Goal: Task Accomplishment & Management: Complete application form

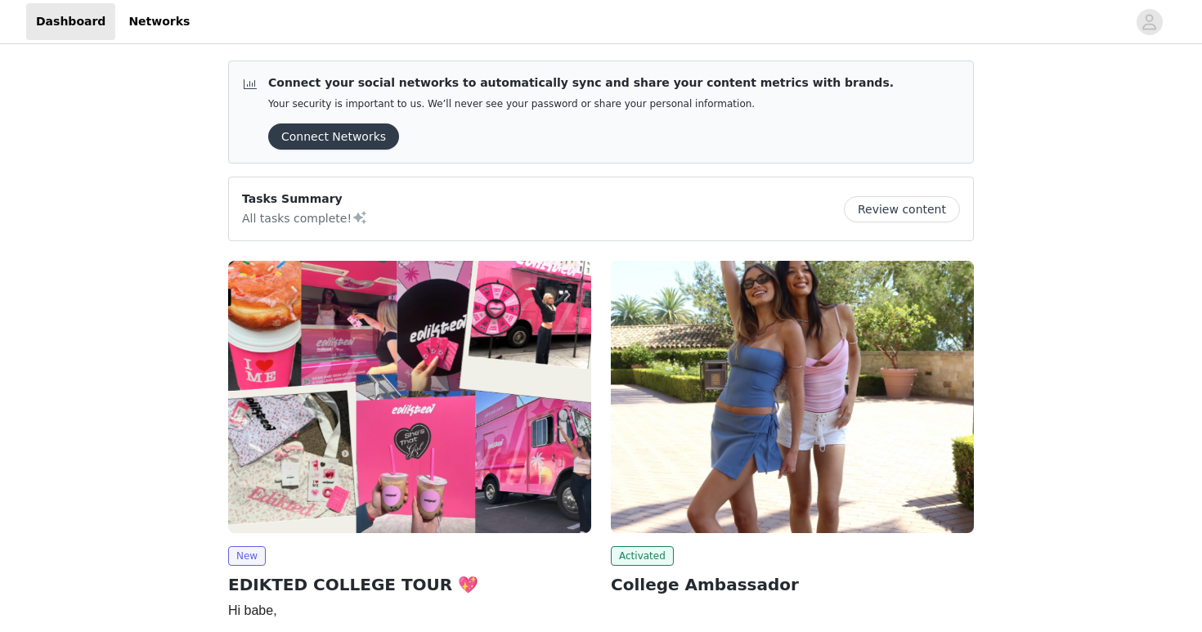
click at [436, 379] on img at bounding box center [409, 397] width 363 height 272
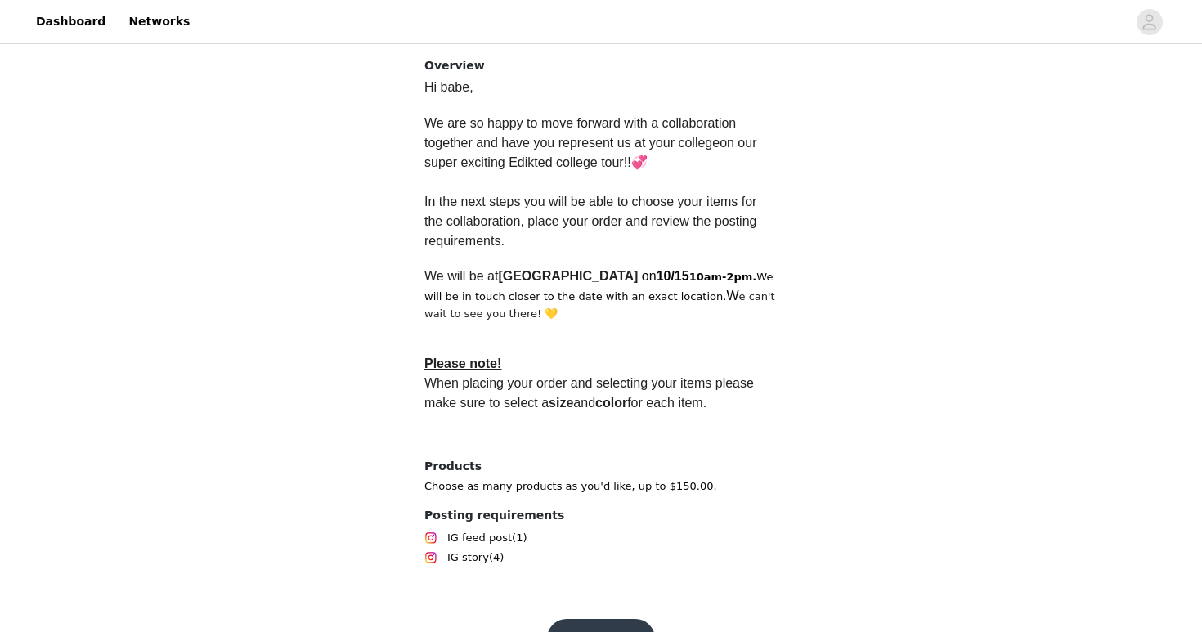
scroll to position [453, 0]
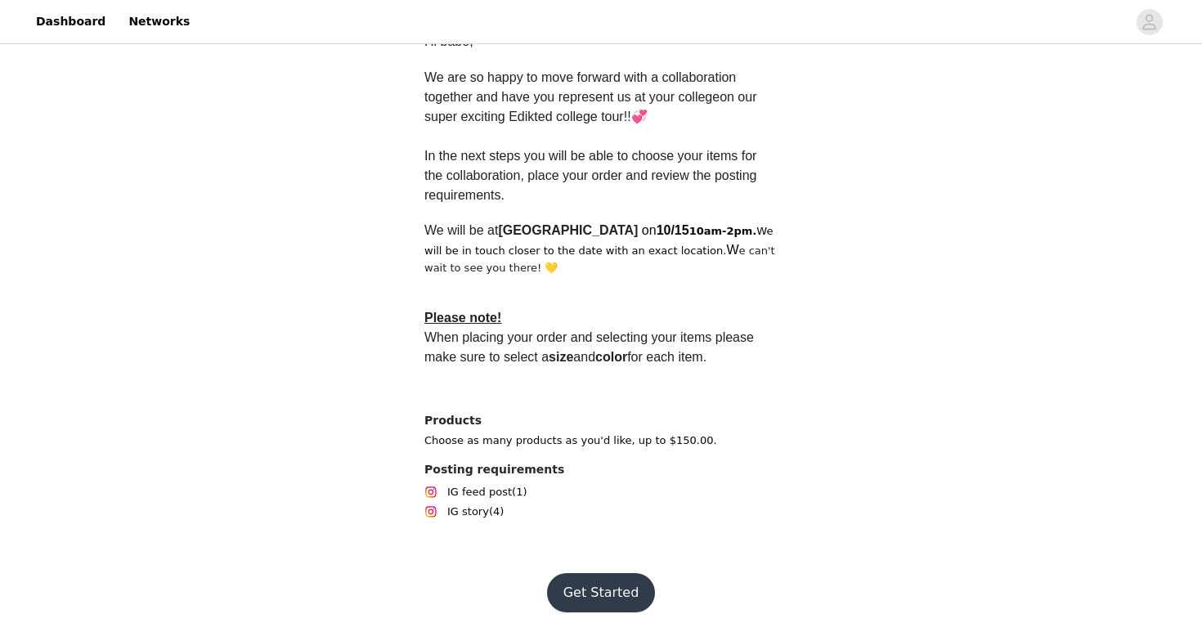
click at [600, 596] on button "Get Started" at bounding box center [601, 592] width 109 height 39
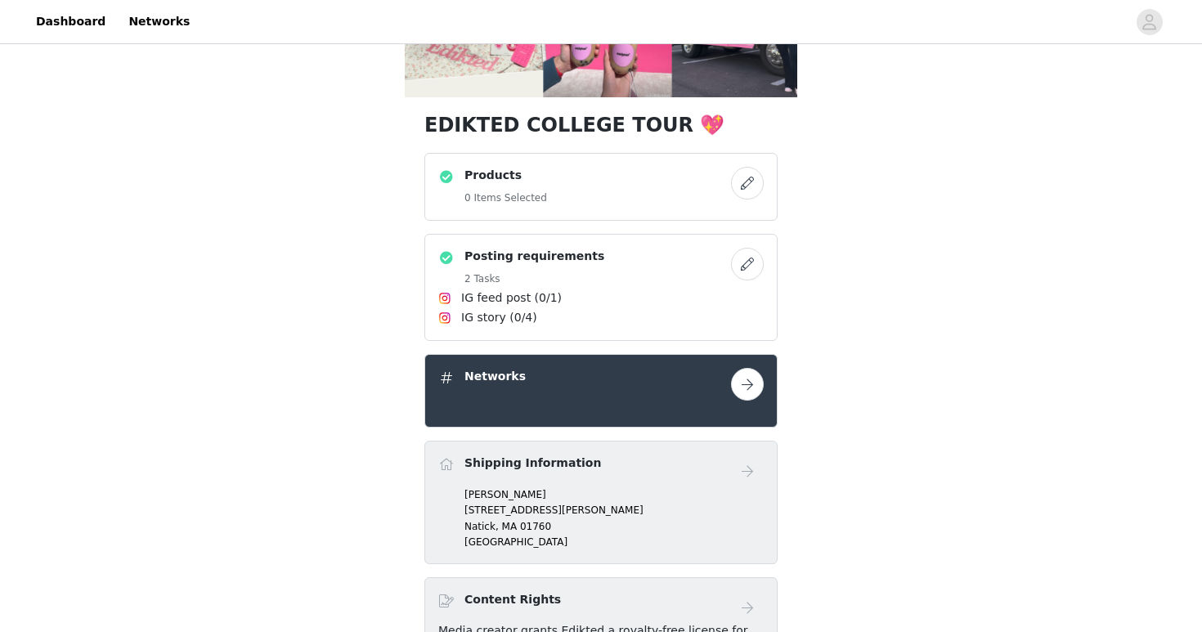
scroll to position [267, 0]
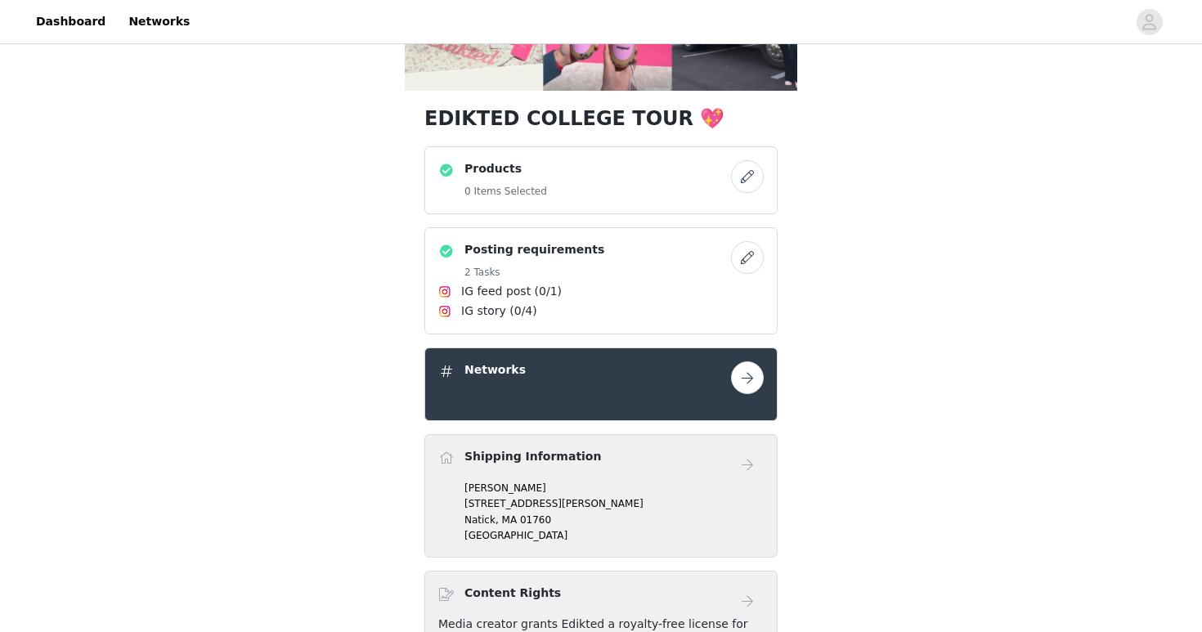
click at [772, 458] on div "Shipping Information [PERSON_NAME] [STREET_ADDRESS][PERSON_NAME]" at bounding box center [600, 495] width 353 height 123
click at [503, 505] on p "202 Glen Street" at bounding box center [614, 503] width 299 height 15
click at [524, 499] on p "202 Glen Street" at bounding box center [614, 503] width 299 height 15
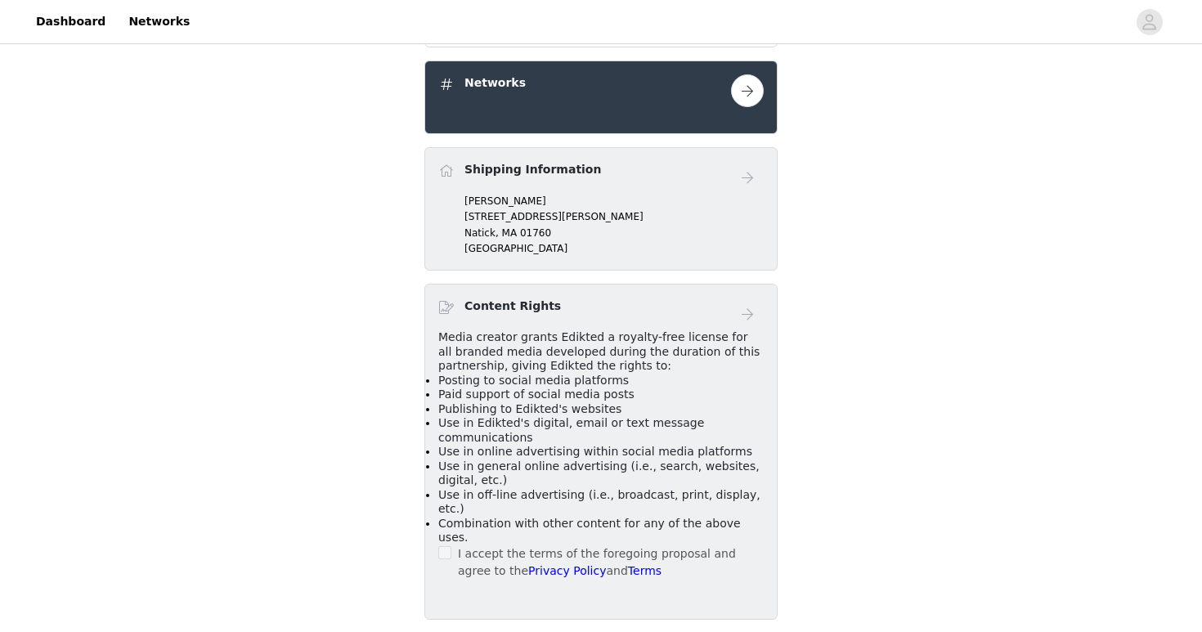
scroll to position [558, 0]
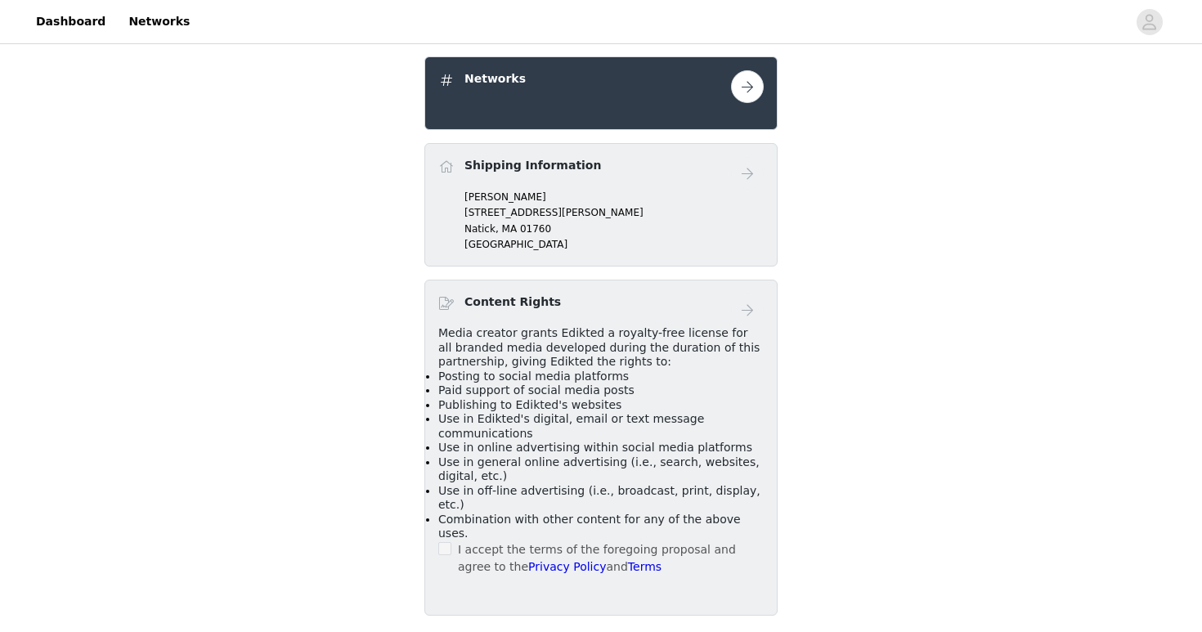
click at [452, 541] on div "I accept the terms of the foregoing proposal and agree to the Privacy Policy an…" at bounding box center [600, 558] width 325 height 34
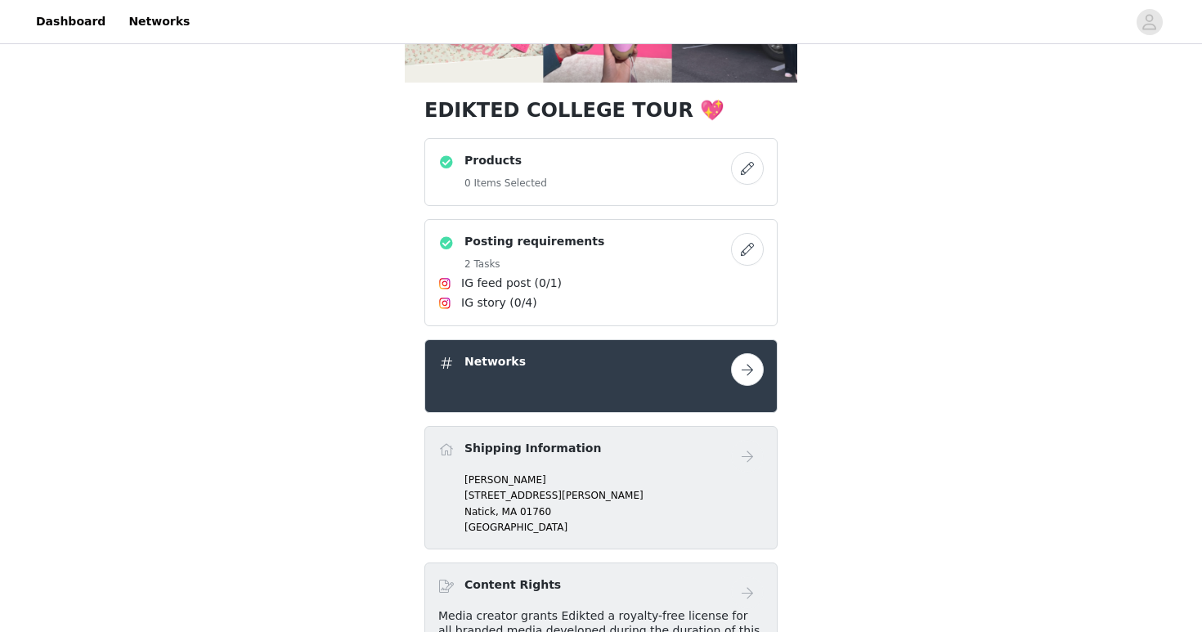
scroll to position [262, 0]
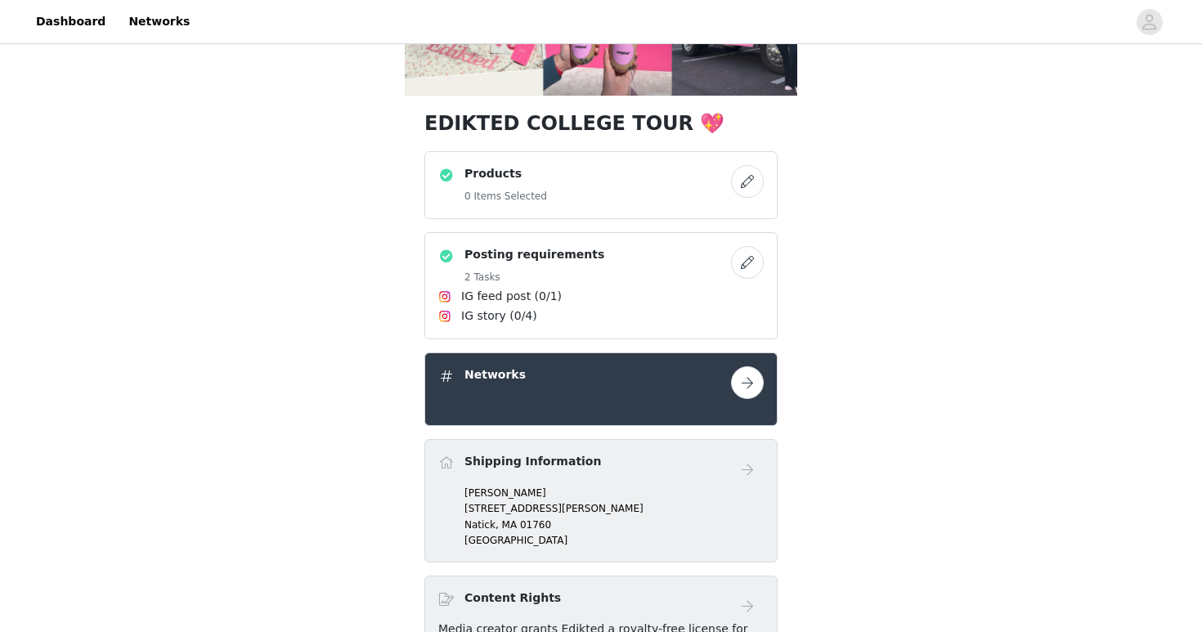
click at [752, 191] on button "button" at bounding box center [747, 181] width 33 height 33
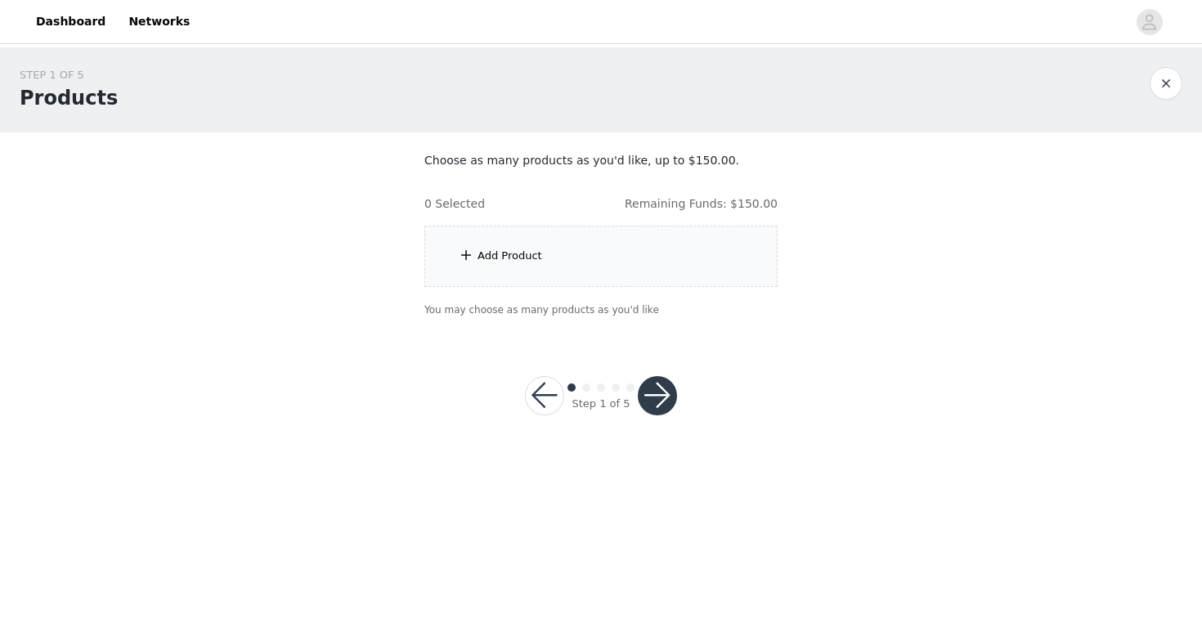
click at [716, 254] on div "Add Product" at bounding box center [600, 256] width 353 height 61
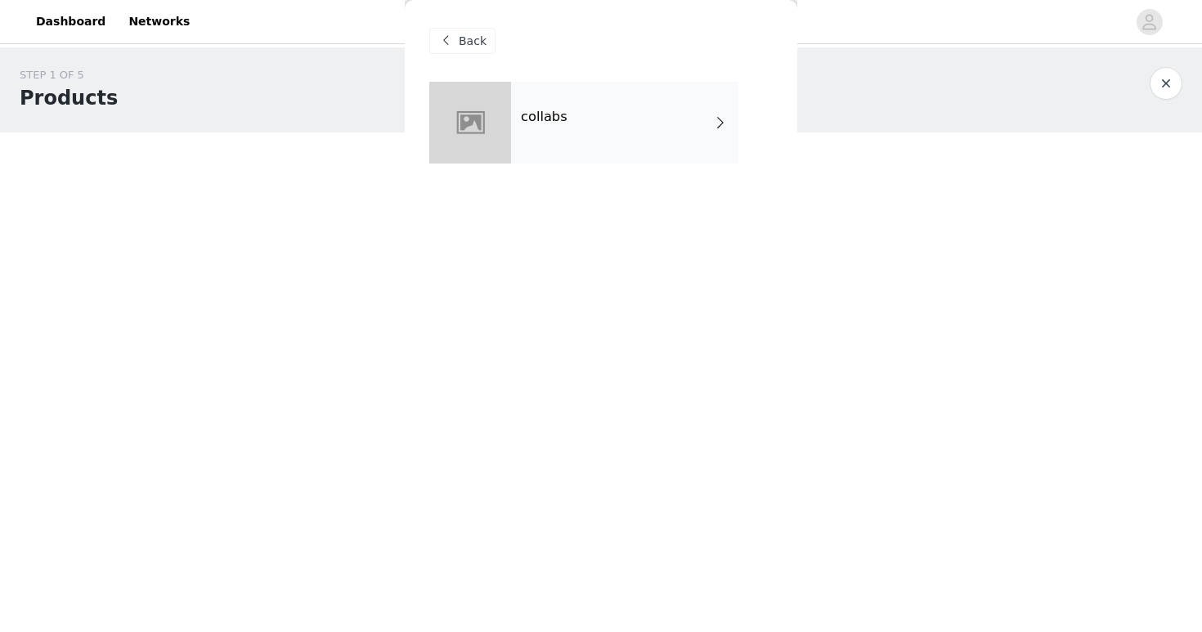
click at [695, 135] on div "collabs" at bounding box center [624, 123] width 227 height 82
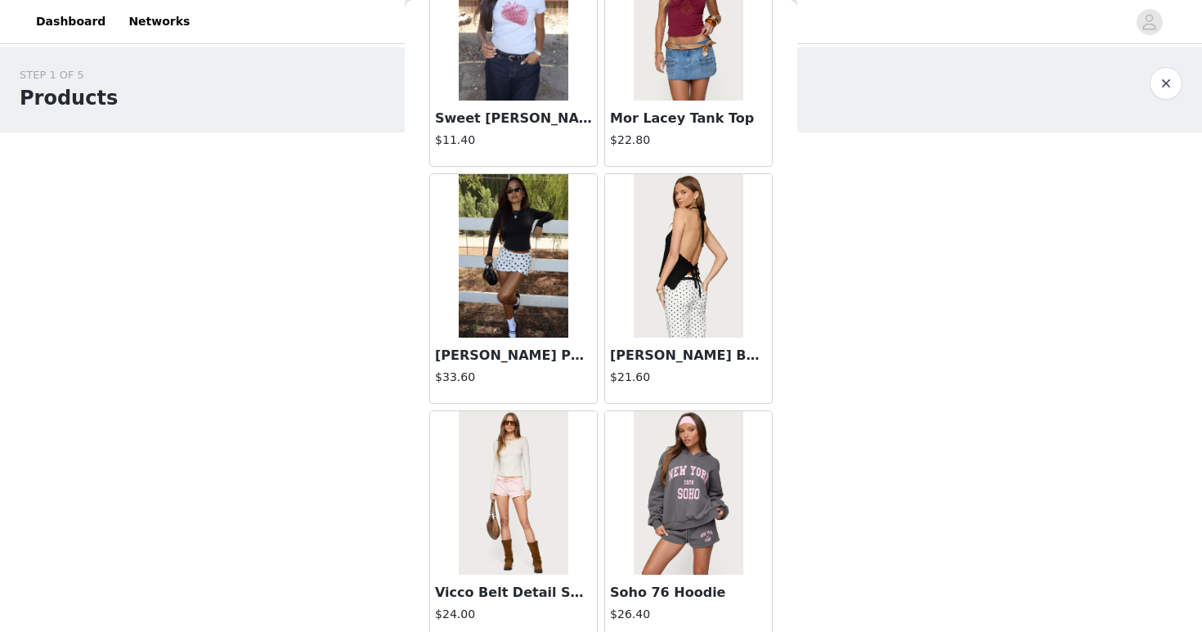
scroll to position [1870, 0]
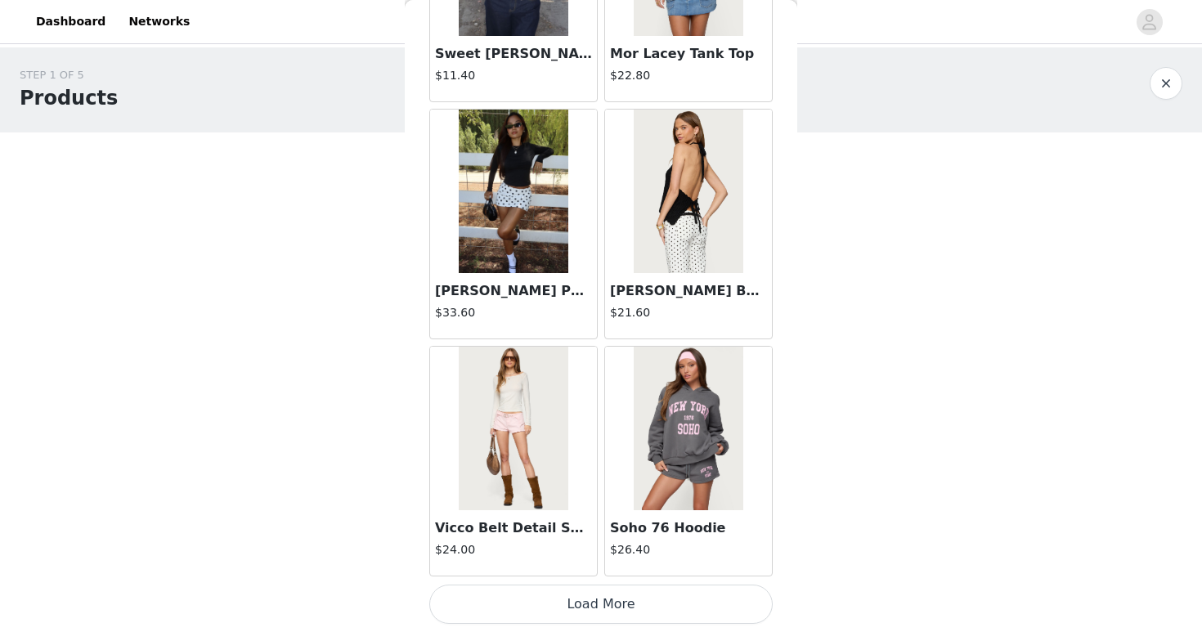
click at [711, 597] on button "Load More" at bounding box center [600, 604] width 343 height 39
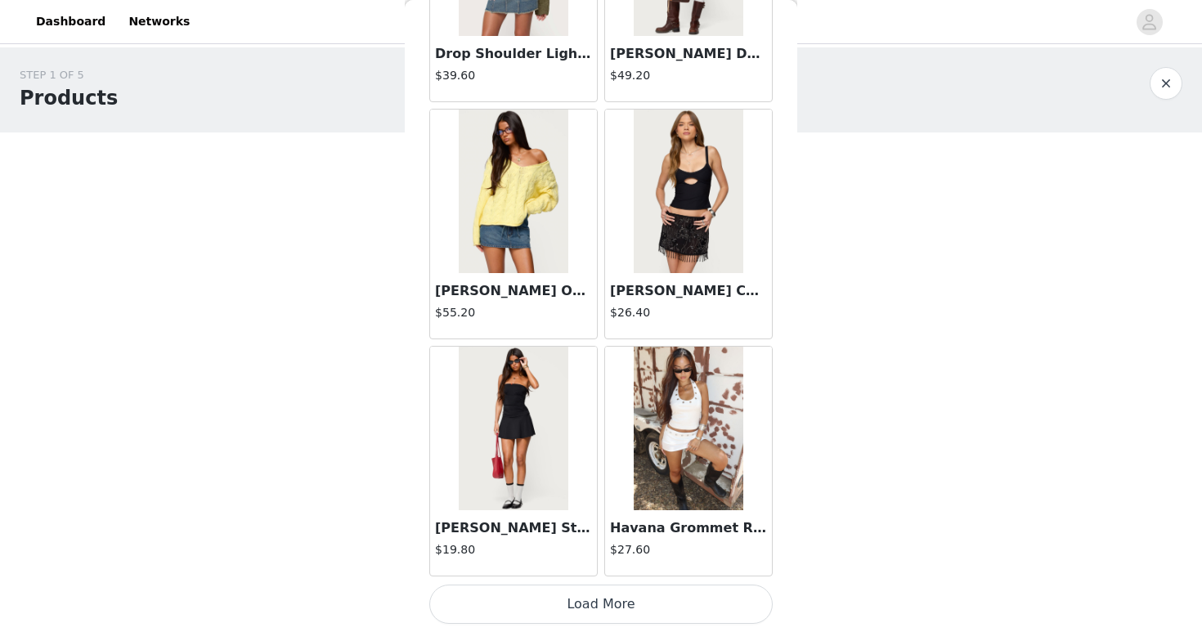
click at [711, 597] on button "Load More" at bounding box center [600, 604] width 343 height 39
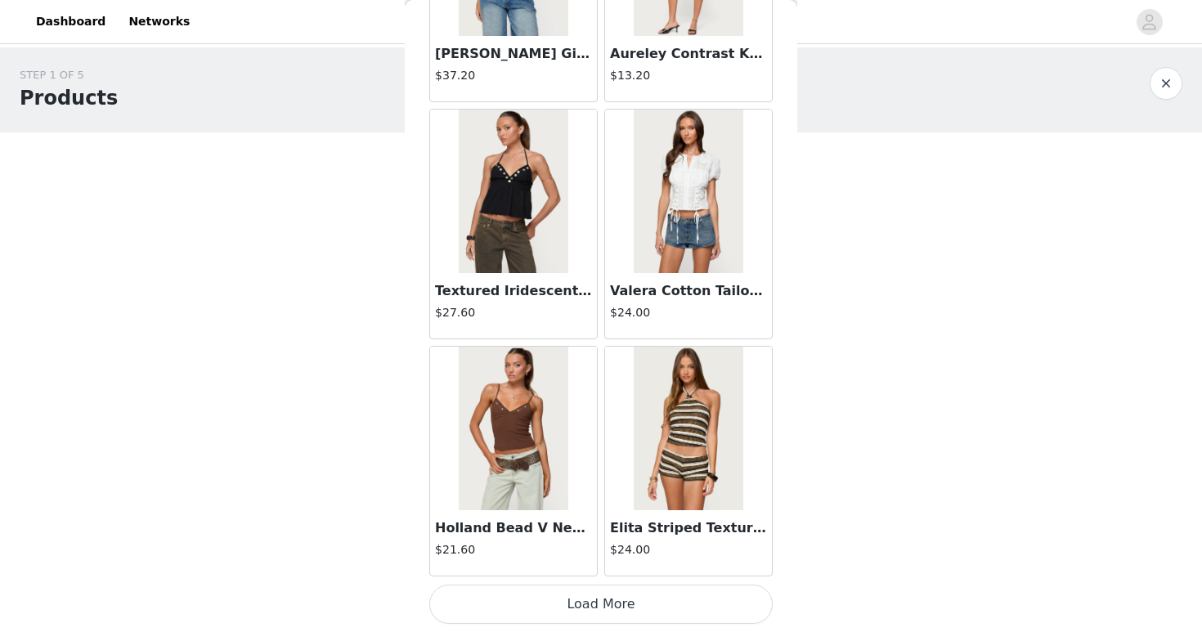
click at [711, 595] on button "Load More" at bounding box center [600, 604] width 343 height 39
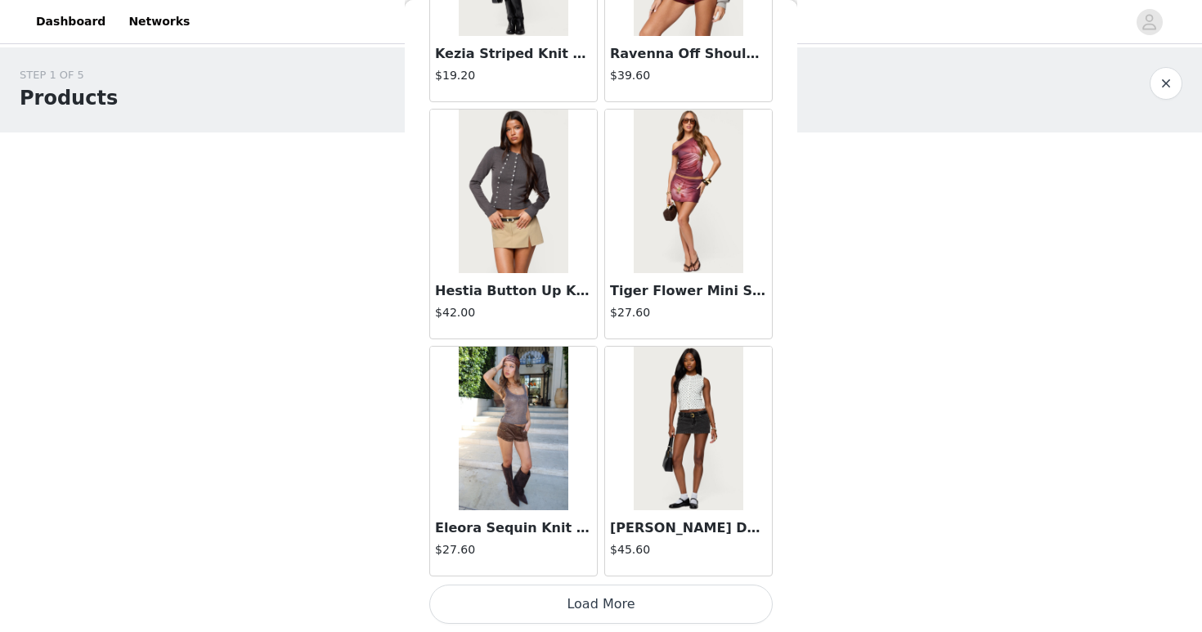
click at [711, 595] on button "Load More" at bounding box center [600, 604] width 343 height 39
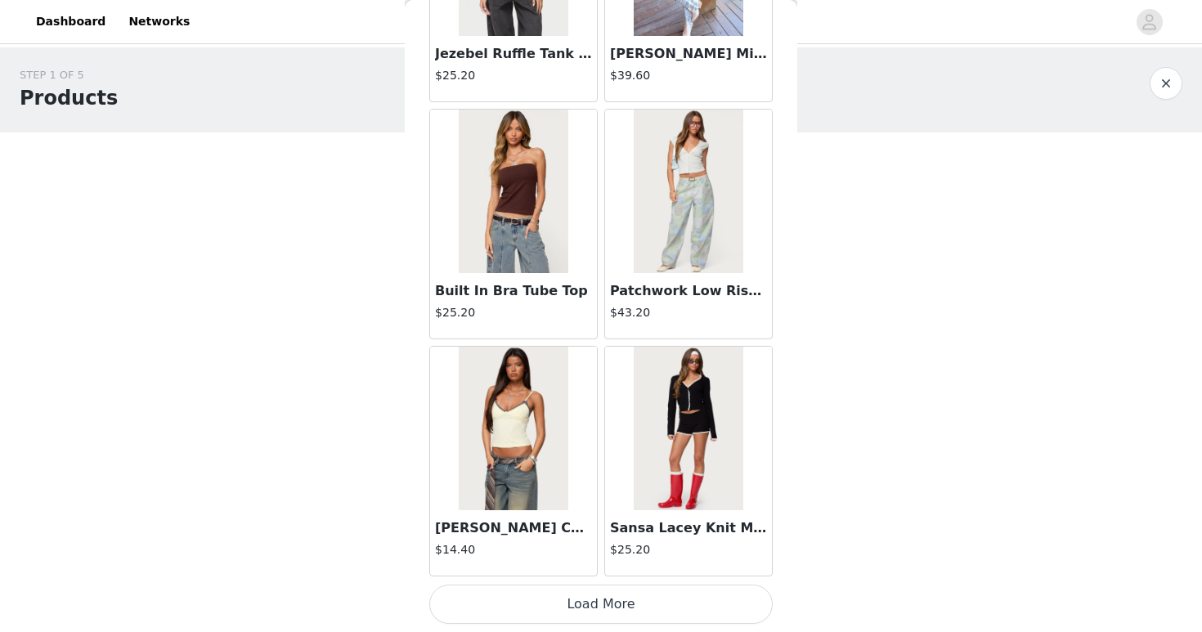
click at [711, 595] on button "Load More" at bounding box center [600, 604] width 343 height 39
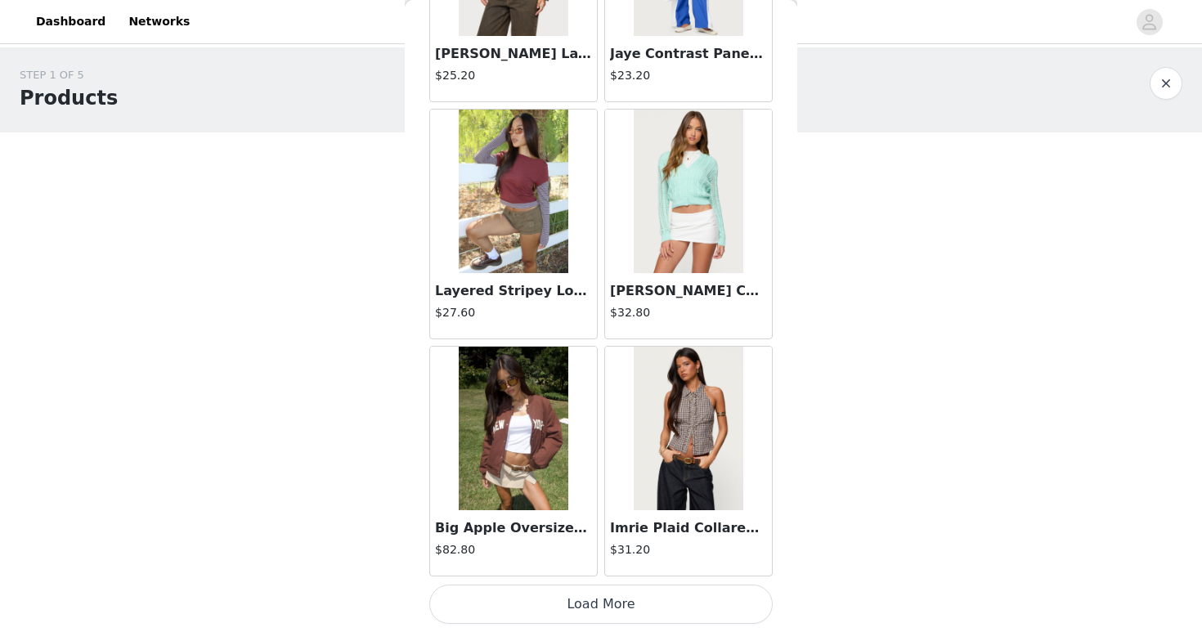
click at [711, 595] on button "Load More" at bounding box center [600, 604] width 343 height 39
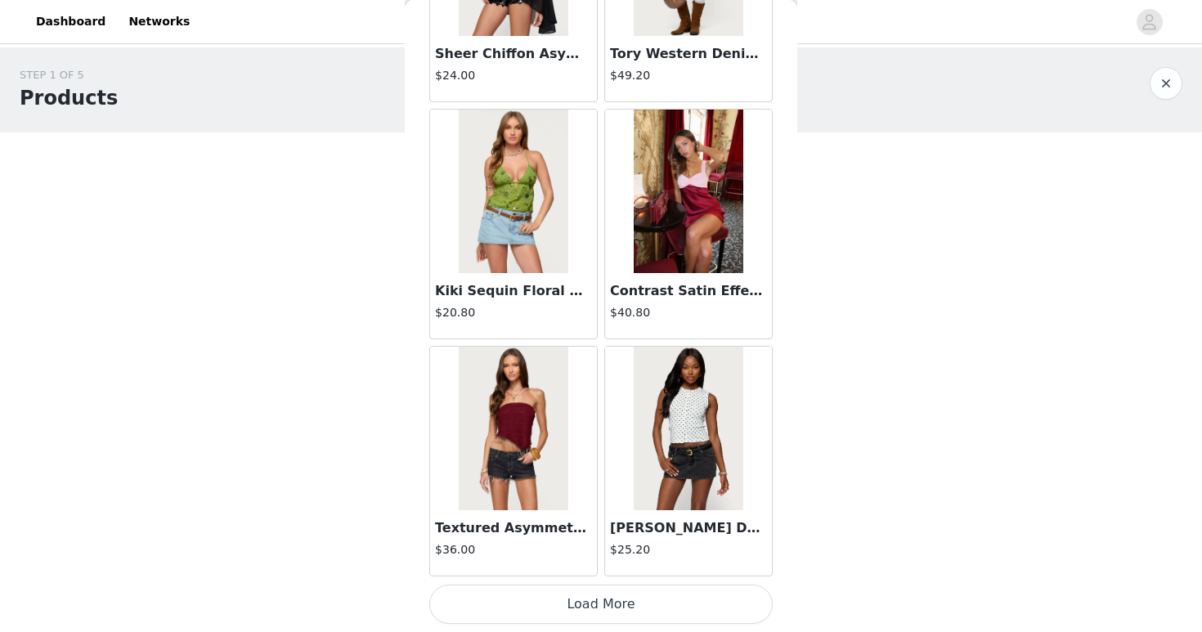
click at [711, 595] on button "Load More" at bounding box center [600, 604] width 343 height 39
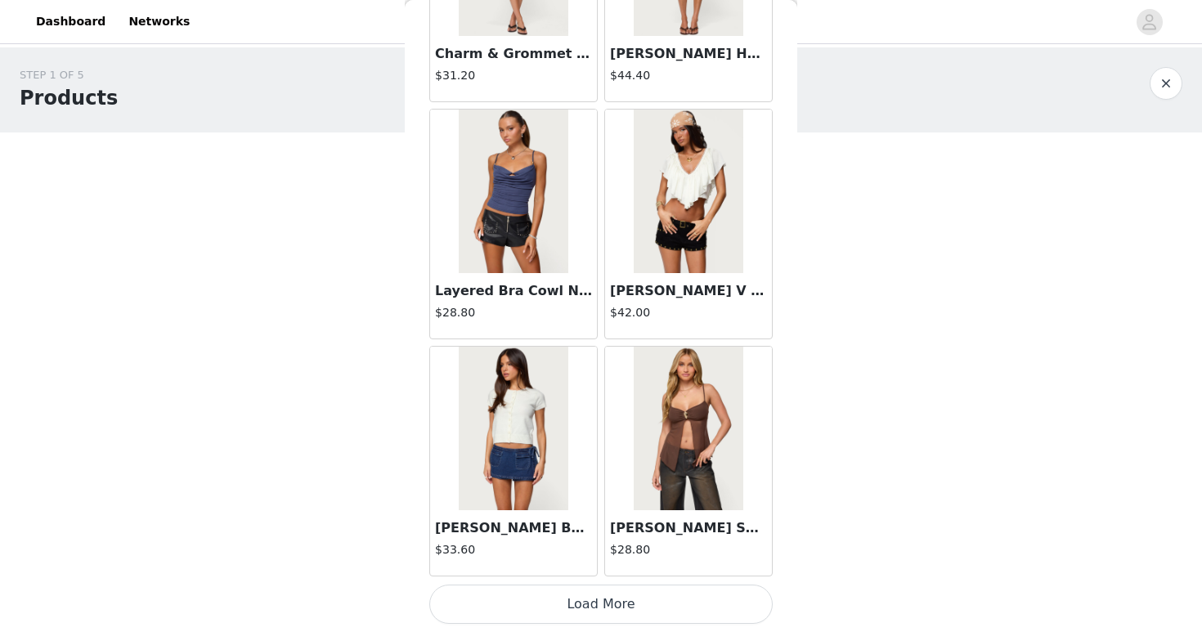
click at [711, 595] on button "Load More" at bounding box center [600, 604] width 343 height 39
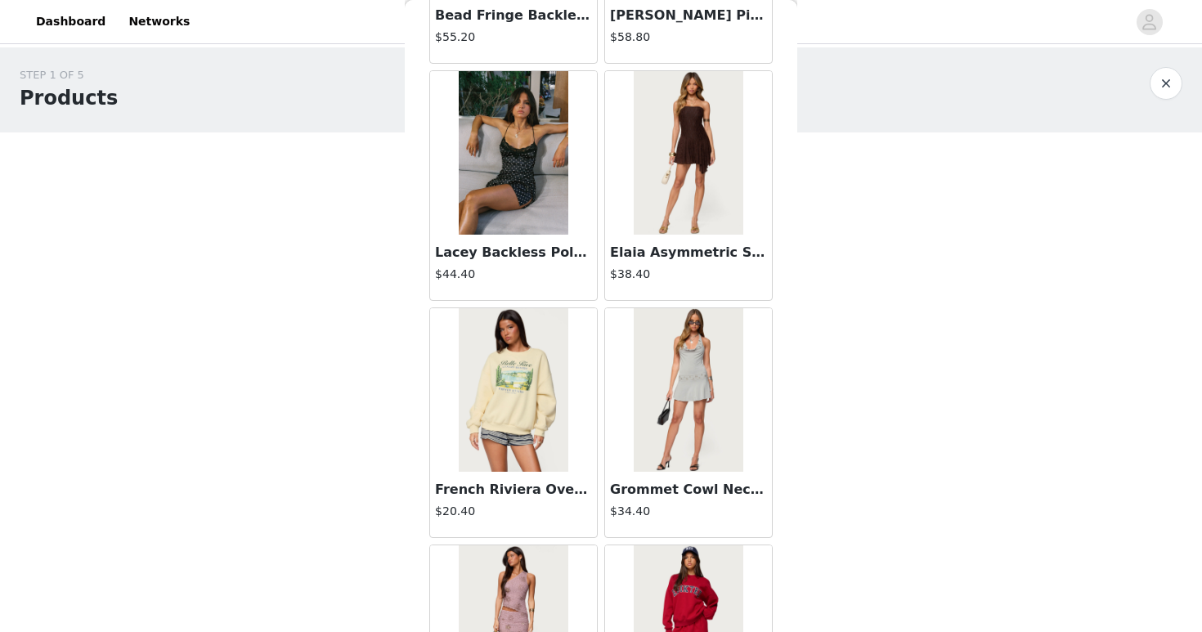
scroll to position [20843, 0]
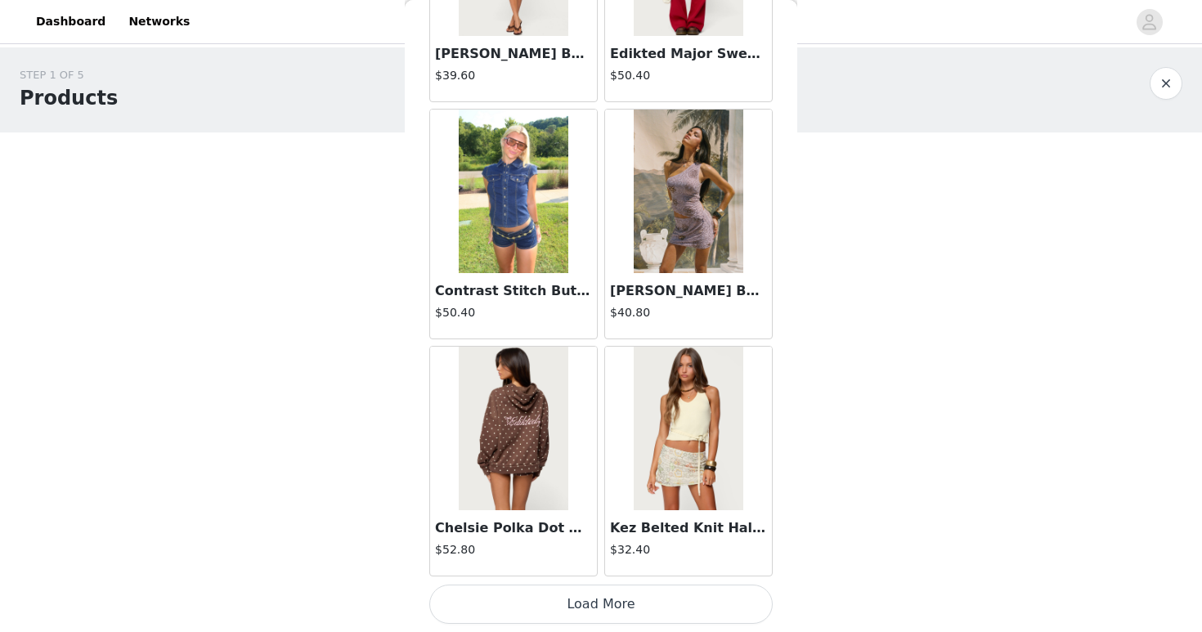
click at [711, 595] on button "Load More" at bounding box center [600, 604] width 343 height 39
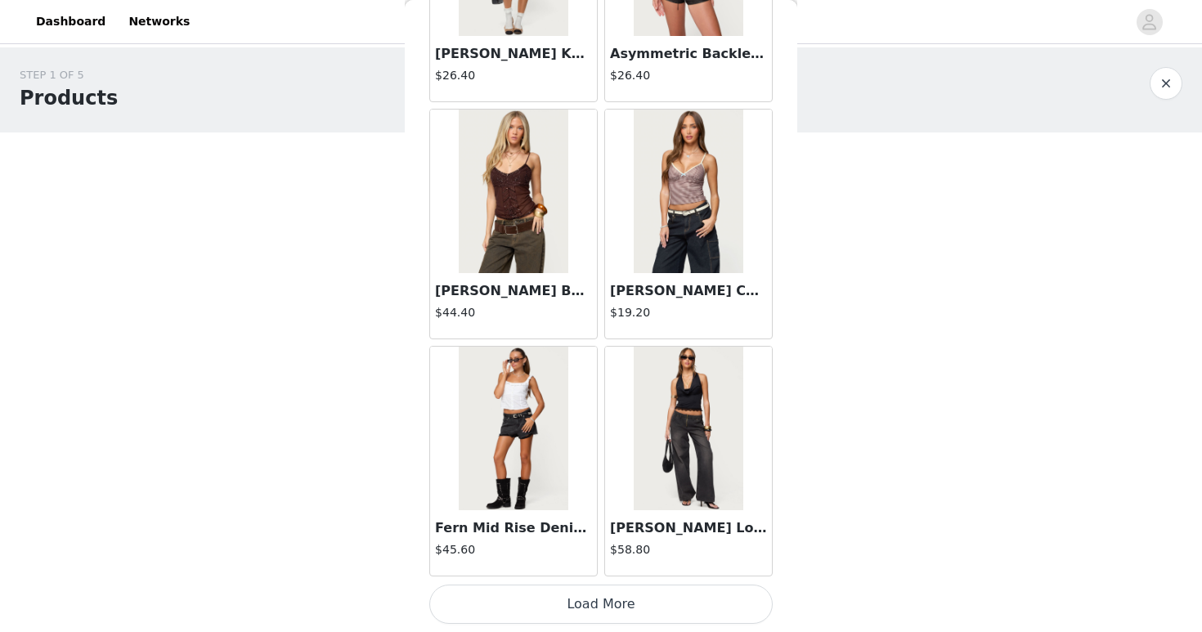
click at [711, 595] on button "Load More" at bounding box center [600, 604] width 343 height 39
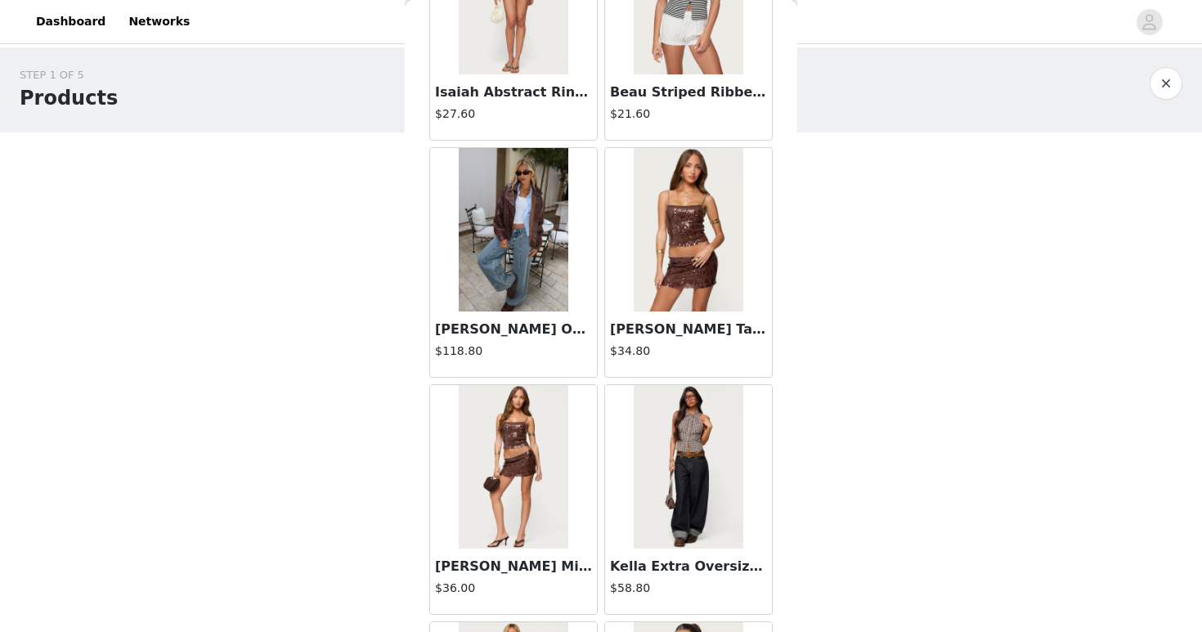
scroll to position [25586, 0]
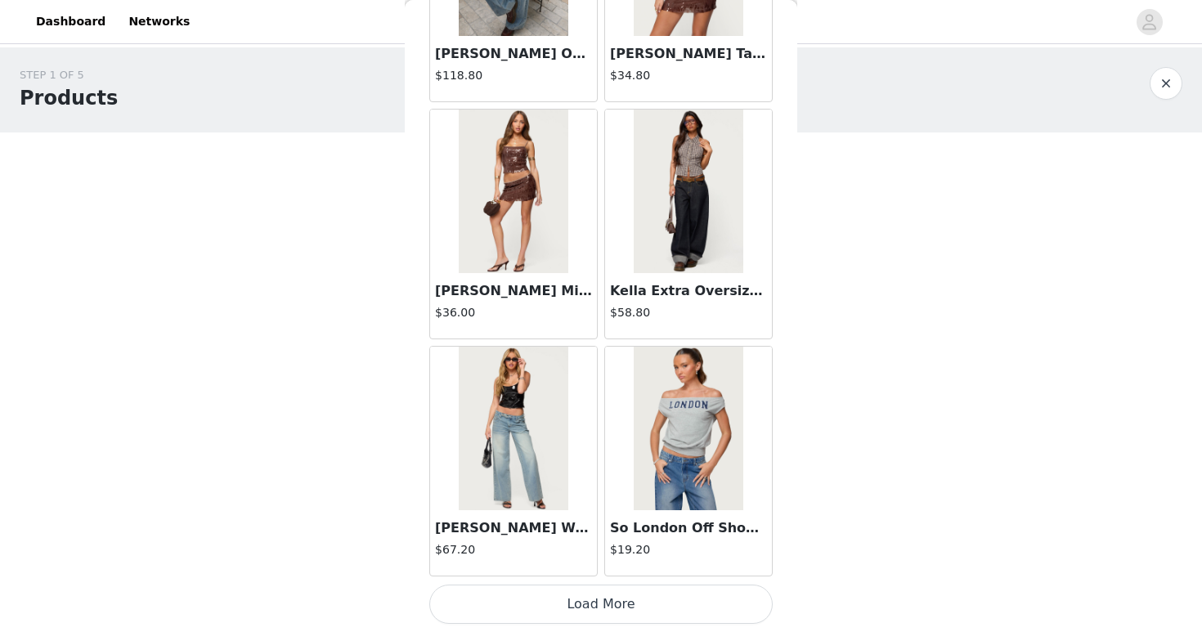
click at [711, 595] on button "Load More" at bounding box center [600, 604] width 343 height 39
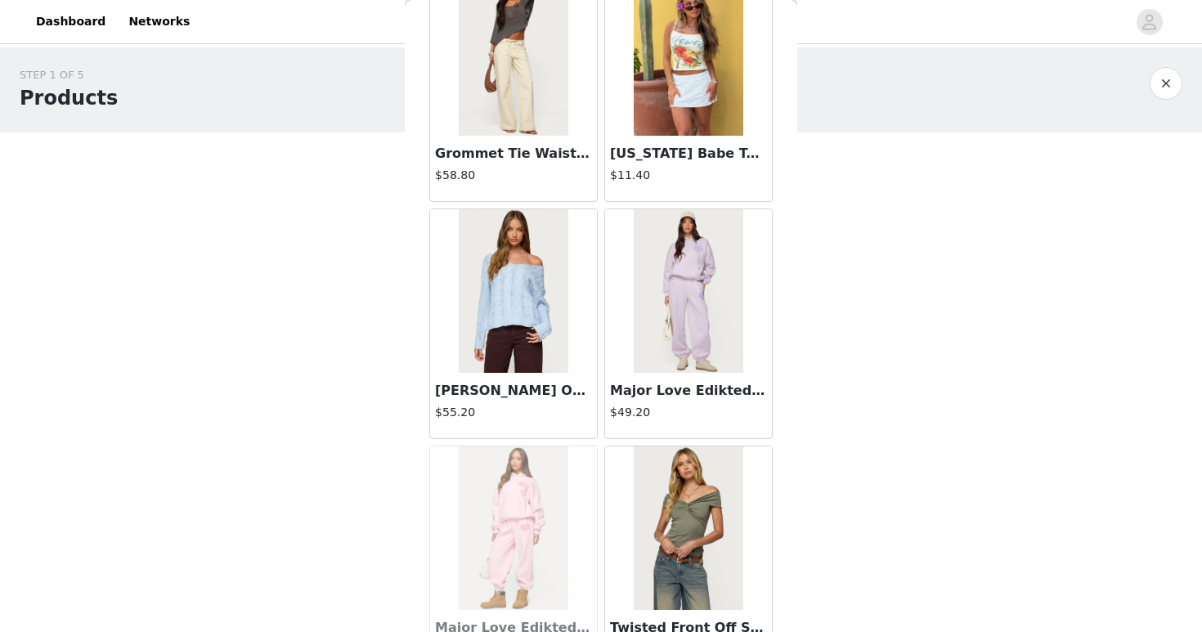
scroll to position [1066, 0]
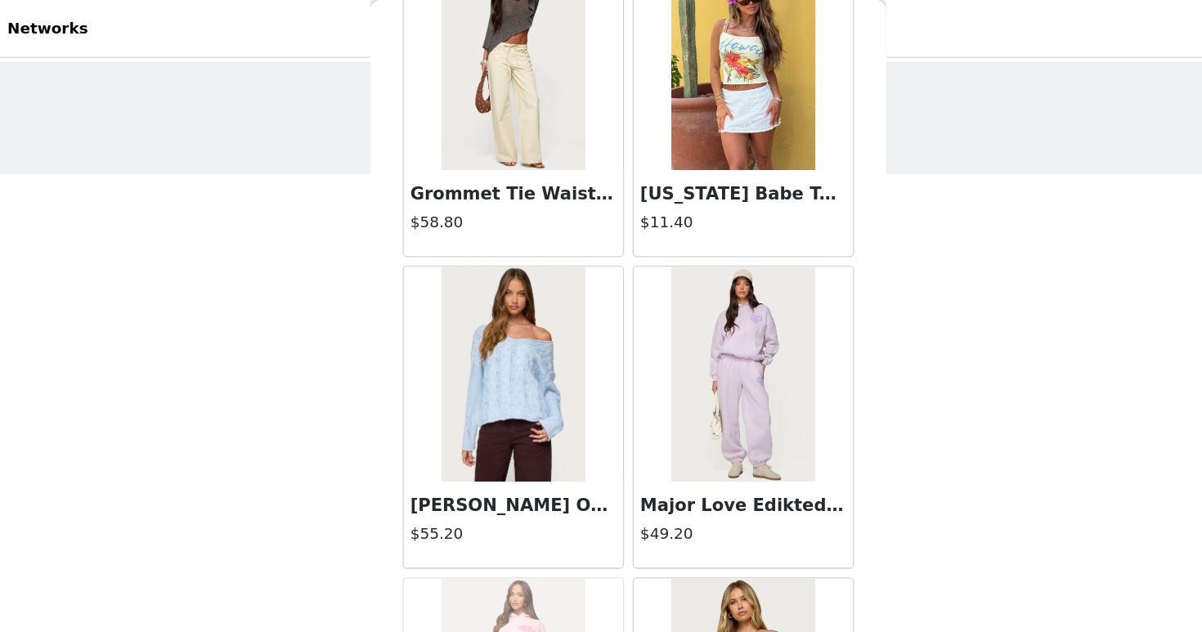
click at [456, 161] on h4 "$58.80" at bounding box center [513, 168] width 157 height 17
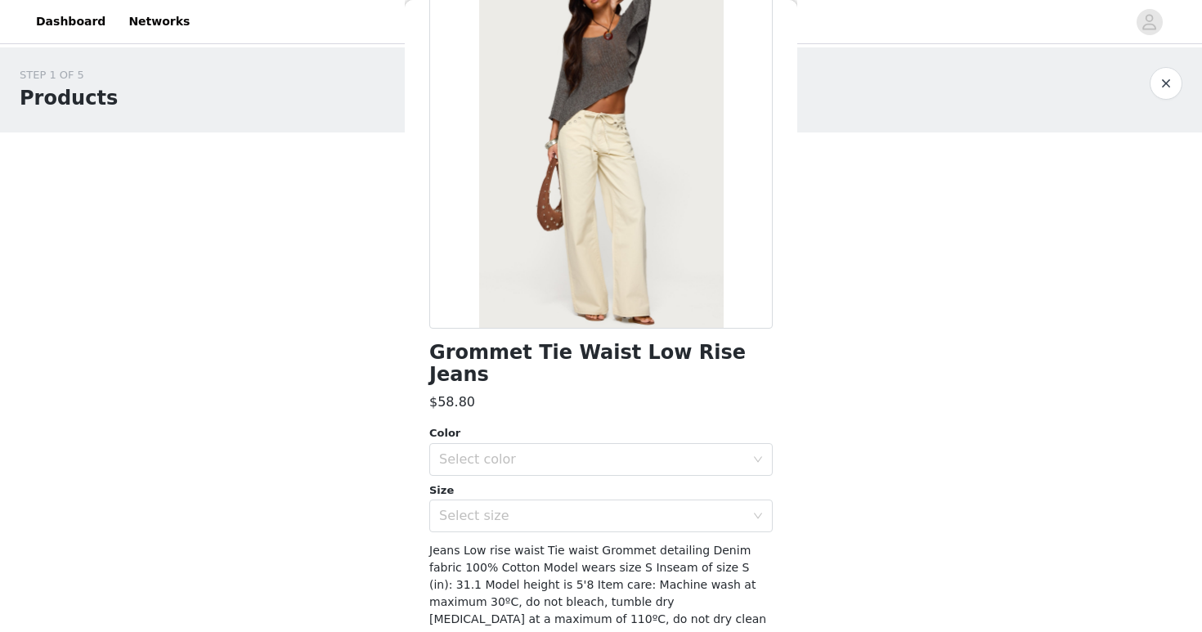
scroll to position [164, 0]
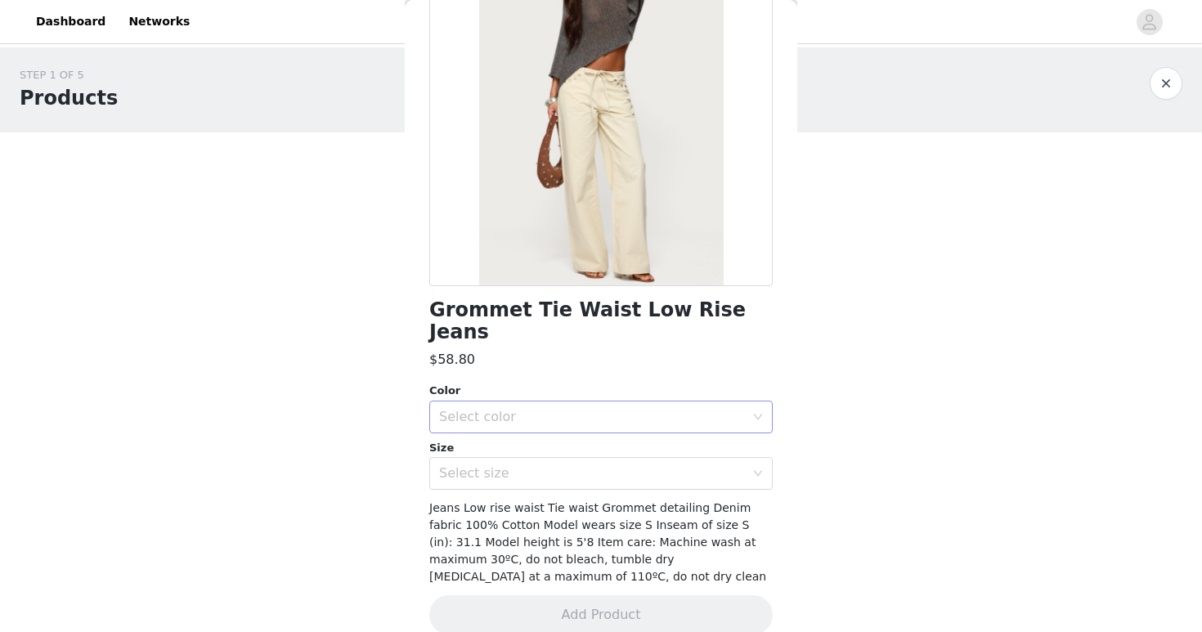
click at [675, 402] on div "Select color" at bounding box center [595, 417] width 313 height 31
click at [676, 434] on li "BEIGE" at bounding box center [600, 431] width 343 height 26
click at [619, 465] on div "Select size" at bounding box center [592, 473] width 306 height 16
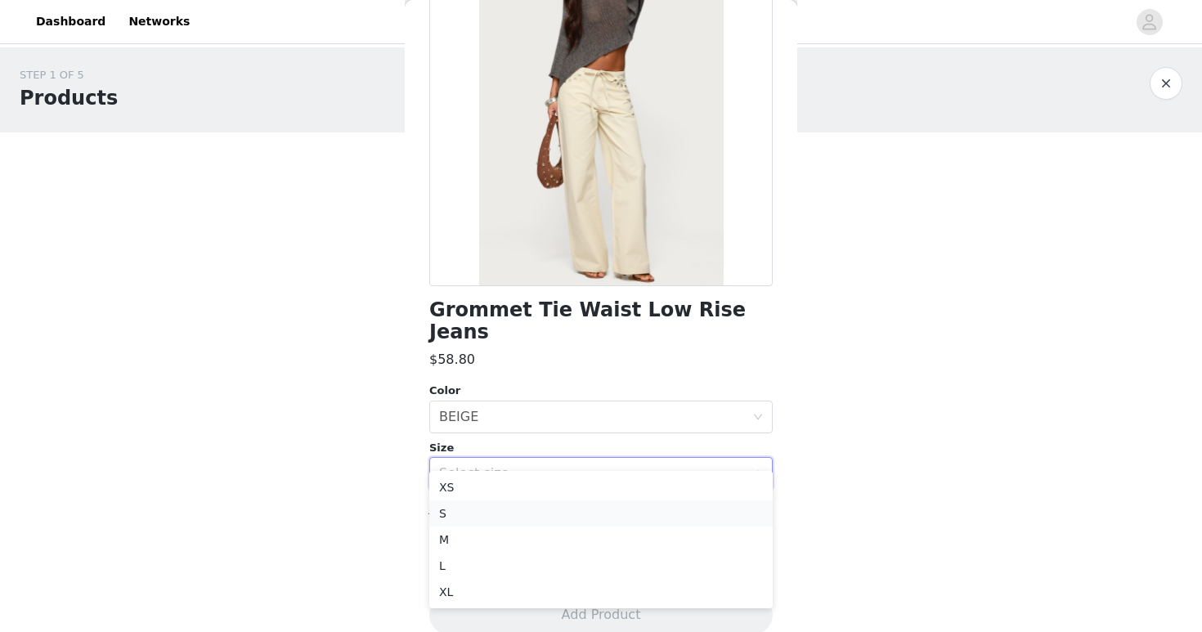
click at [613, 505] on li "S" at bounding box center [600, 513] width 343 height 26
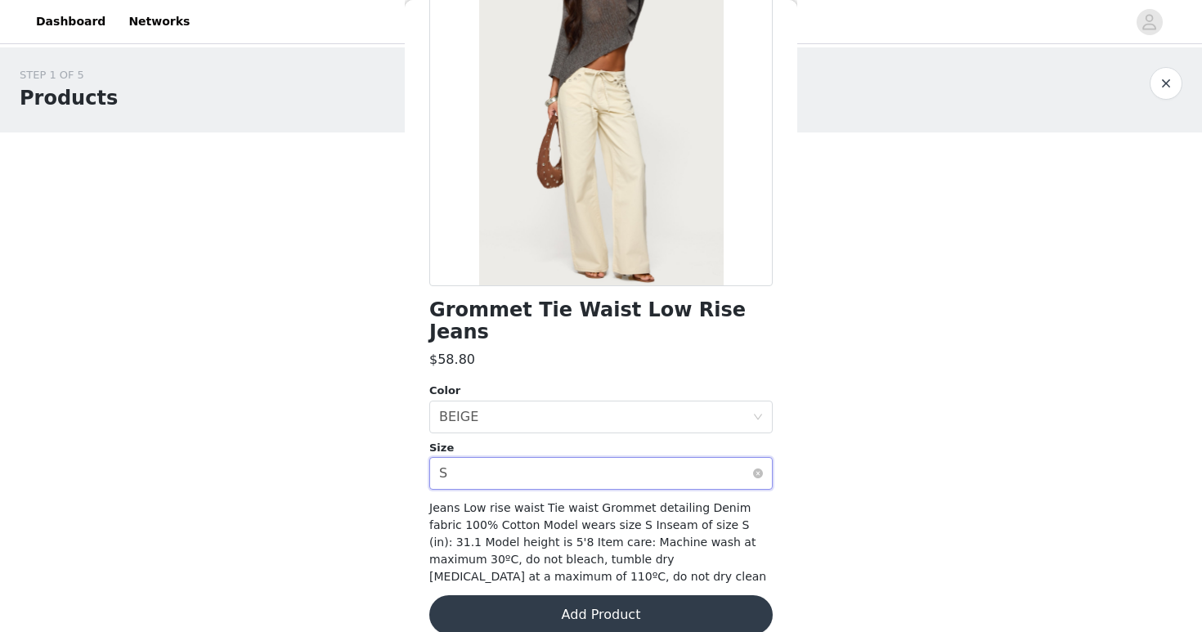
click at [596, 458] on div "Select size S" at bounding box center [595, 473] width 313 height 31
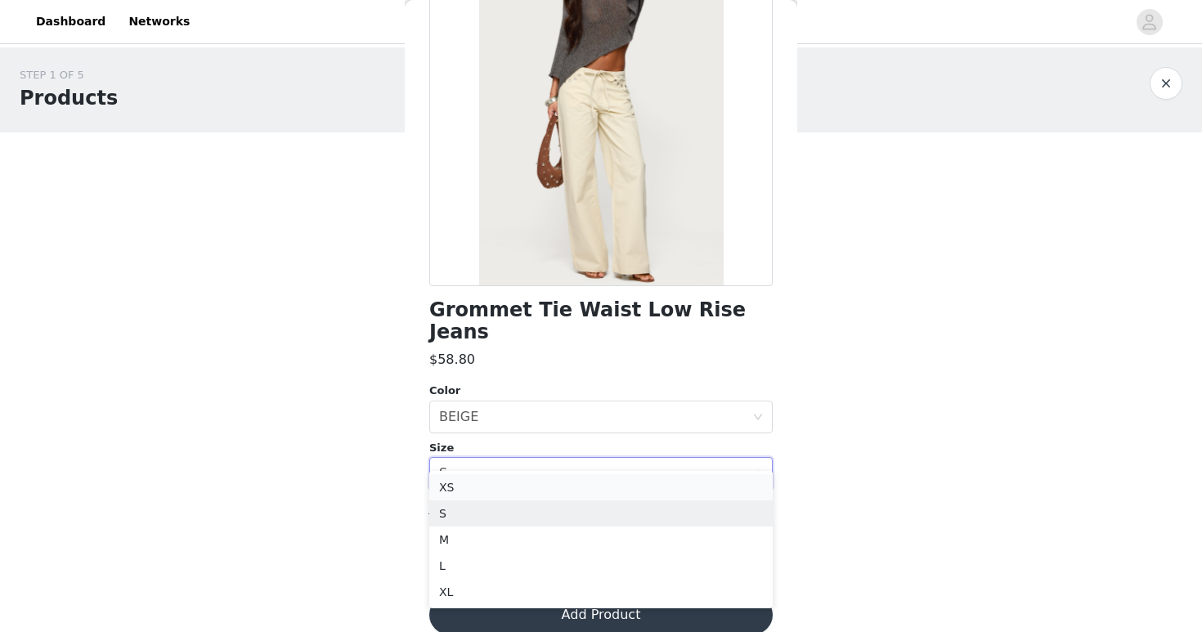
click at [605, 492] on li "XS" at bounding box center [600, 487] width 343 height 26
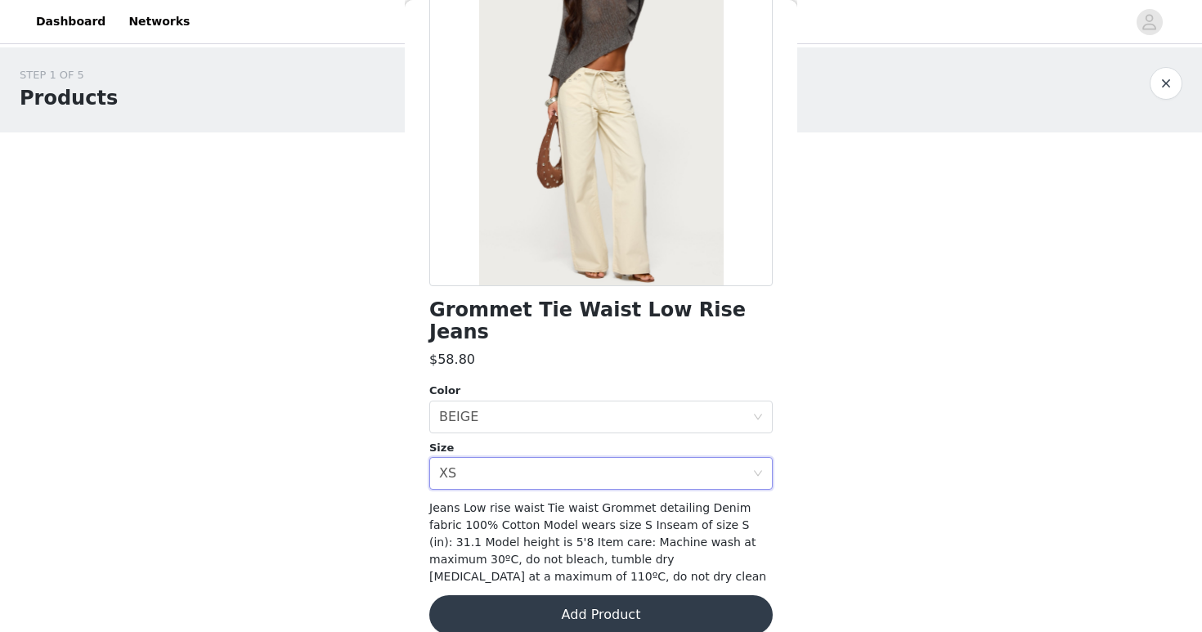
click at [1175, 82] on button "button" at bounding box center [1166, 83] width 33 height 33
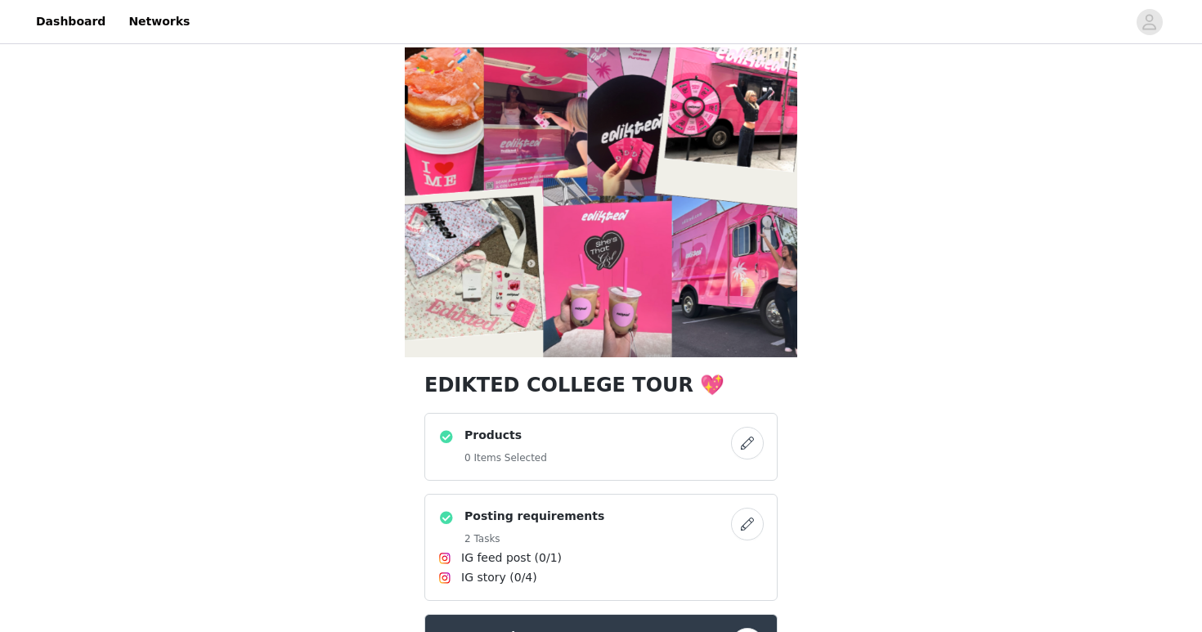
click at [736, 451] on button "button" at bounding box center [747, 443] width 33 height 33
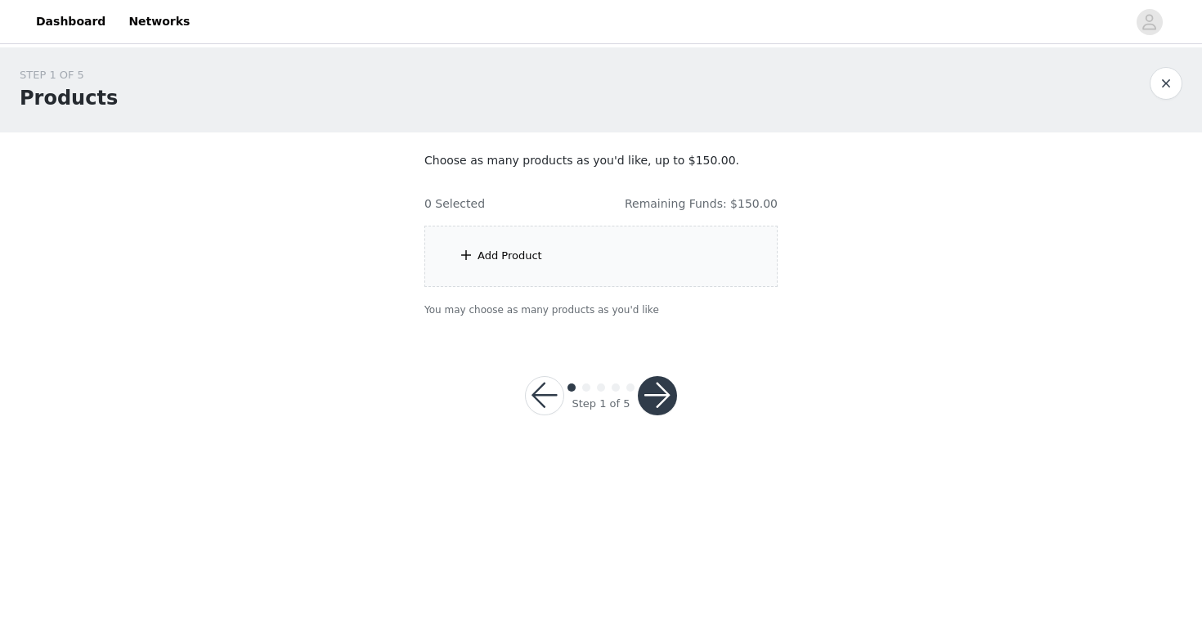
click at [581, 271] on div "Add Product" at bounding box center [600, 256] width 353 height 61
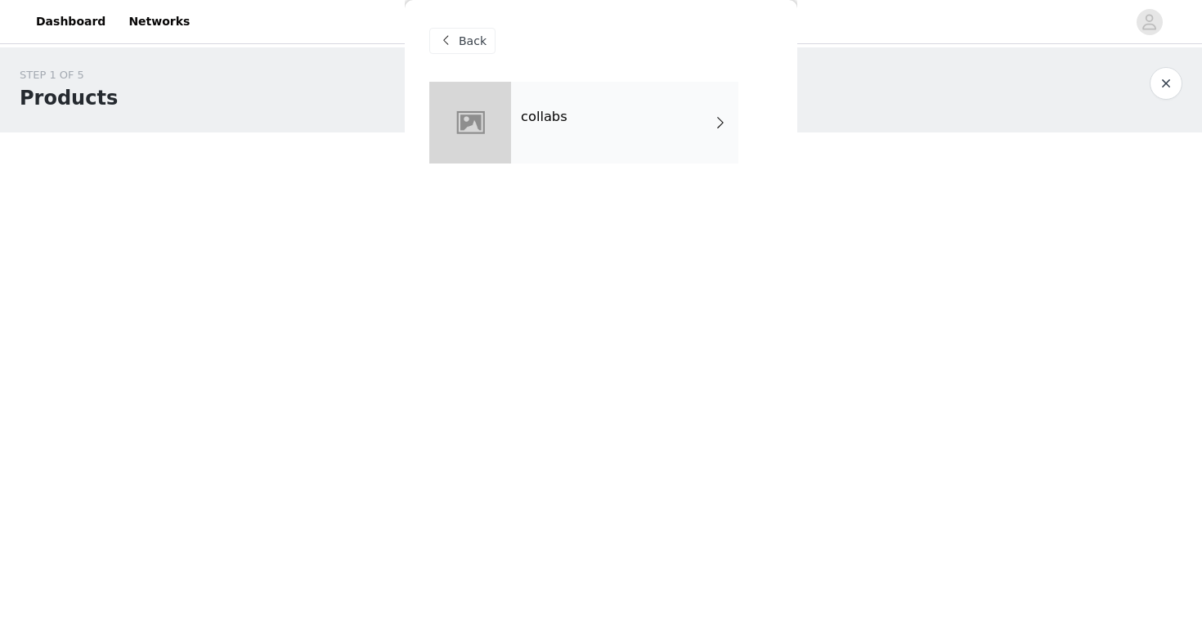
click at [582, 116] on div "collabs" at bounding box center [624, 123] width 227 height 82
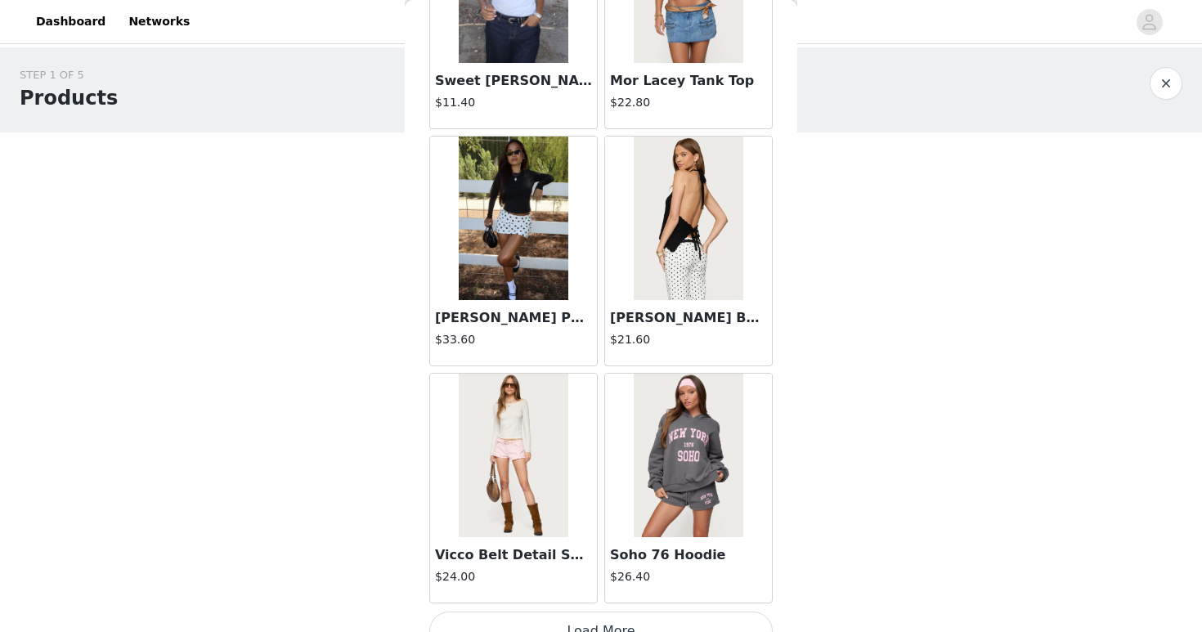
scroll to position [1870, 0]
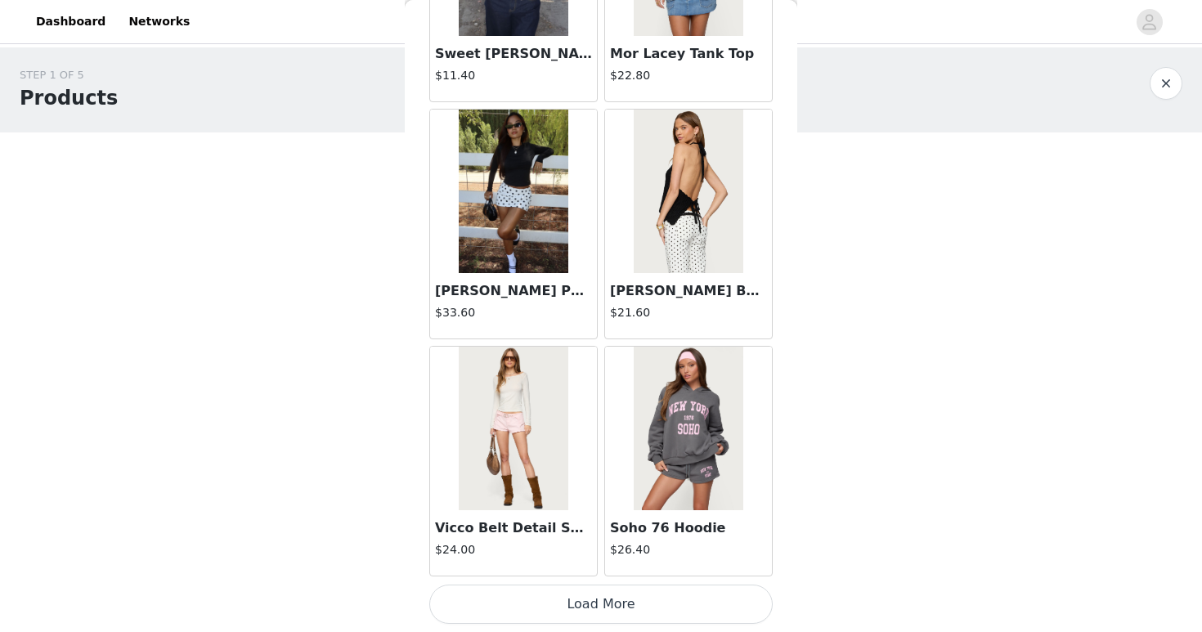
click at [734, 592] on button "Load More" at bounding box center [600, 604] width 343 height 39
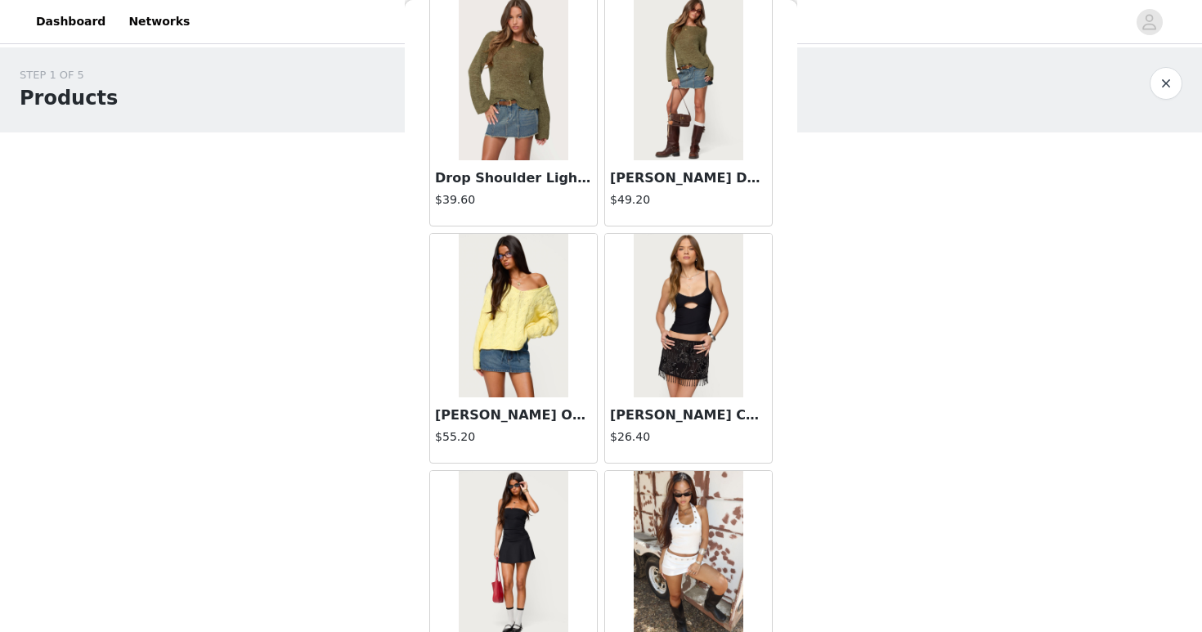
scroll to position [4242, 0]
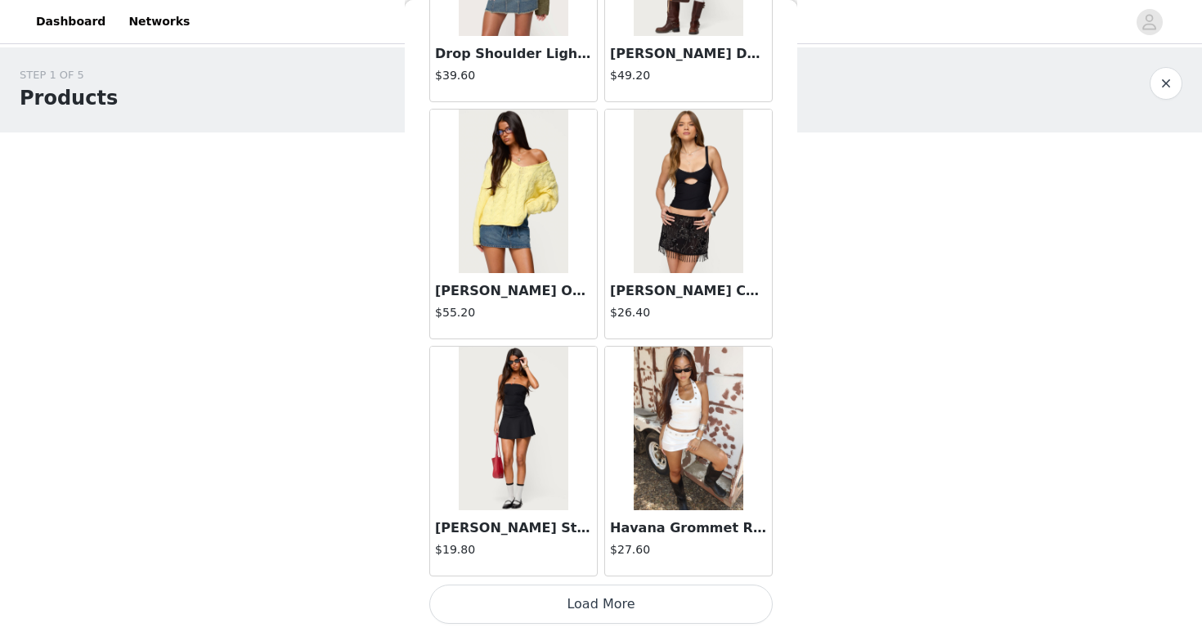
click at [668, 608] on button "Load More" at bounding box center [600, 604] width 343 height 39
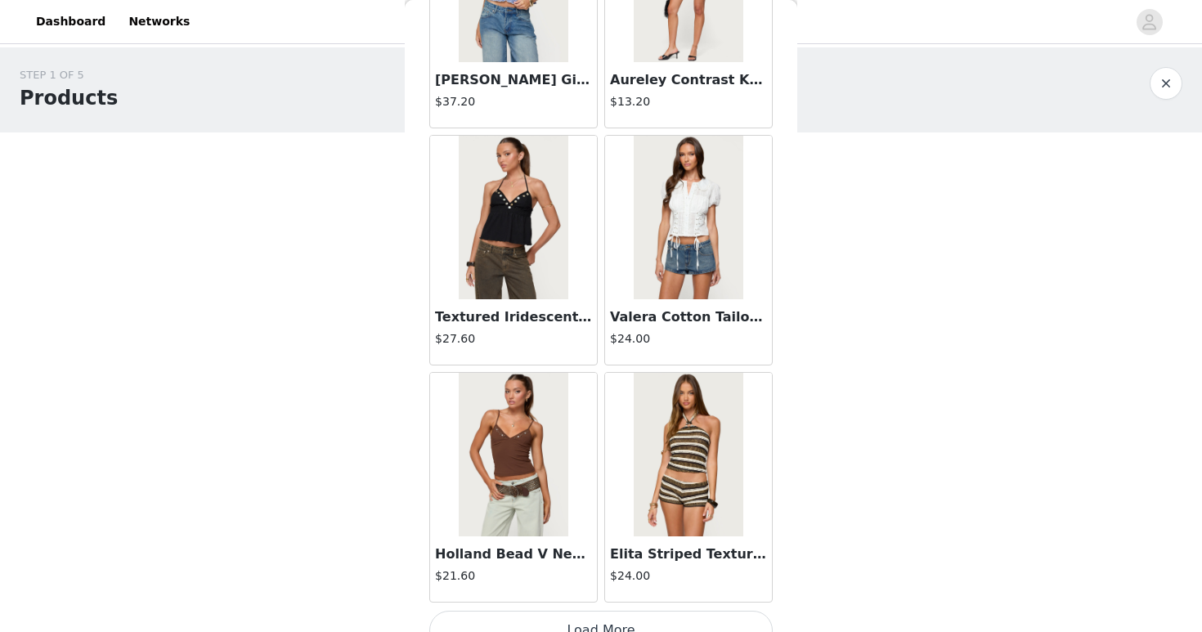
scroll to position [6614, 0]
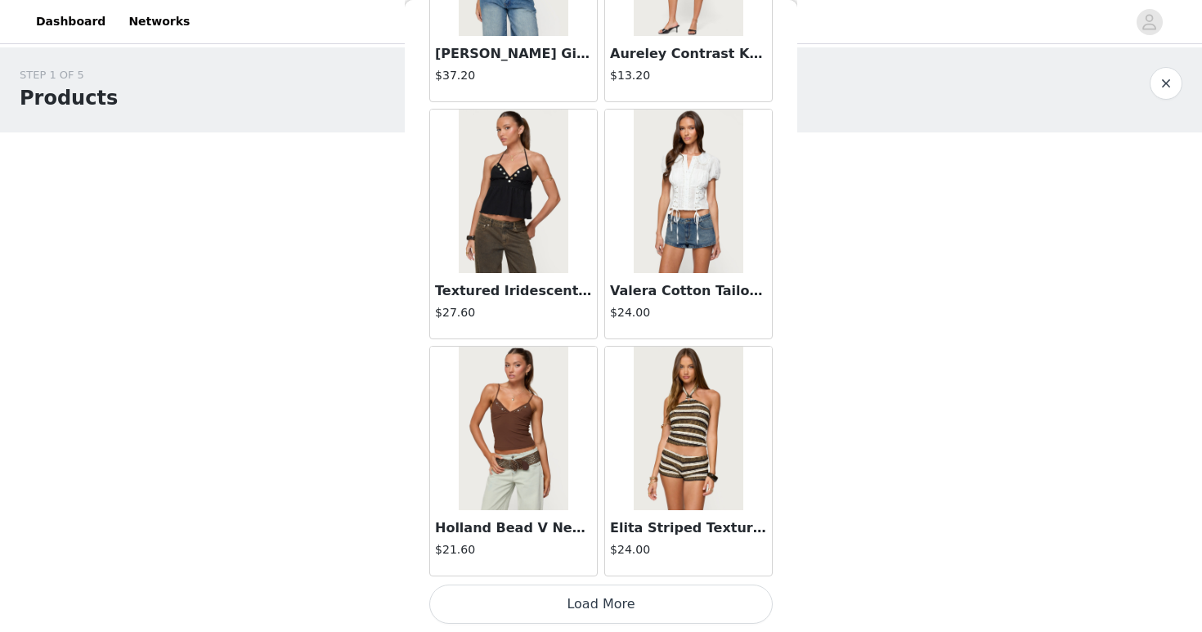
click at [698, 597] on button "Load More" at bounding box center [600, 604] width 343 height 39
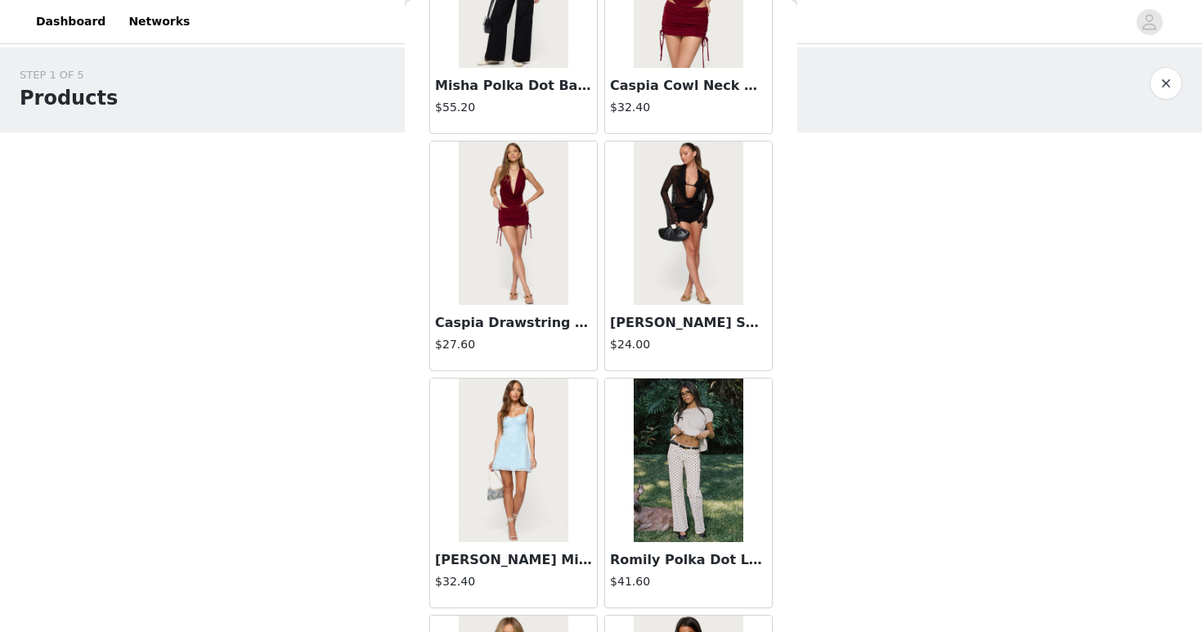
scroll to position [7538, 0]
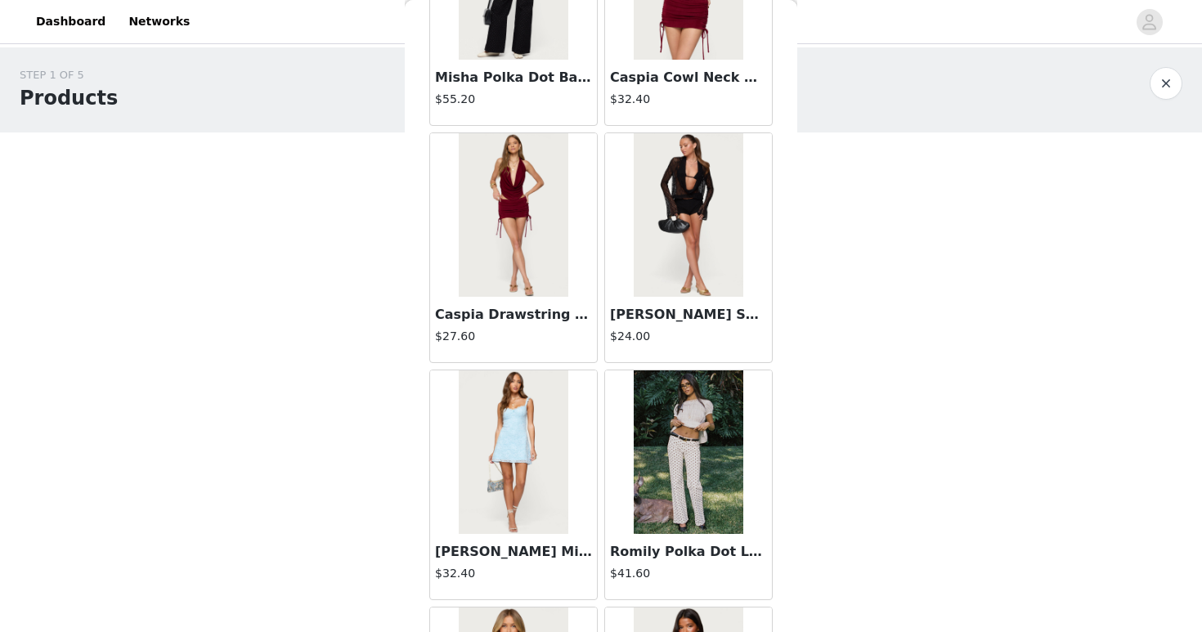
click at [654, 245] on img at bounding box center [688, 215] width 109 height 164
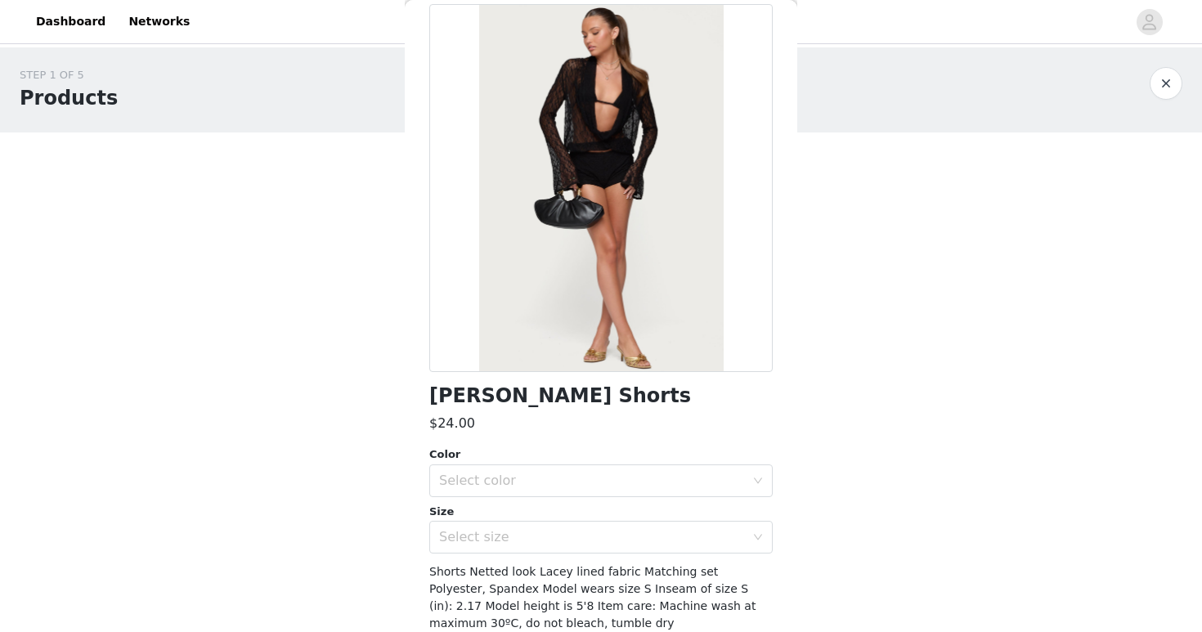
scroll to position [86, 0]
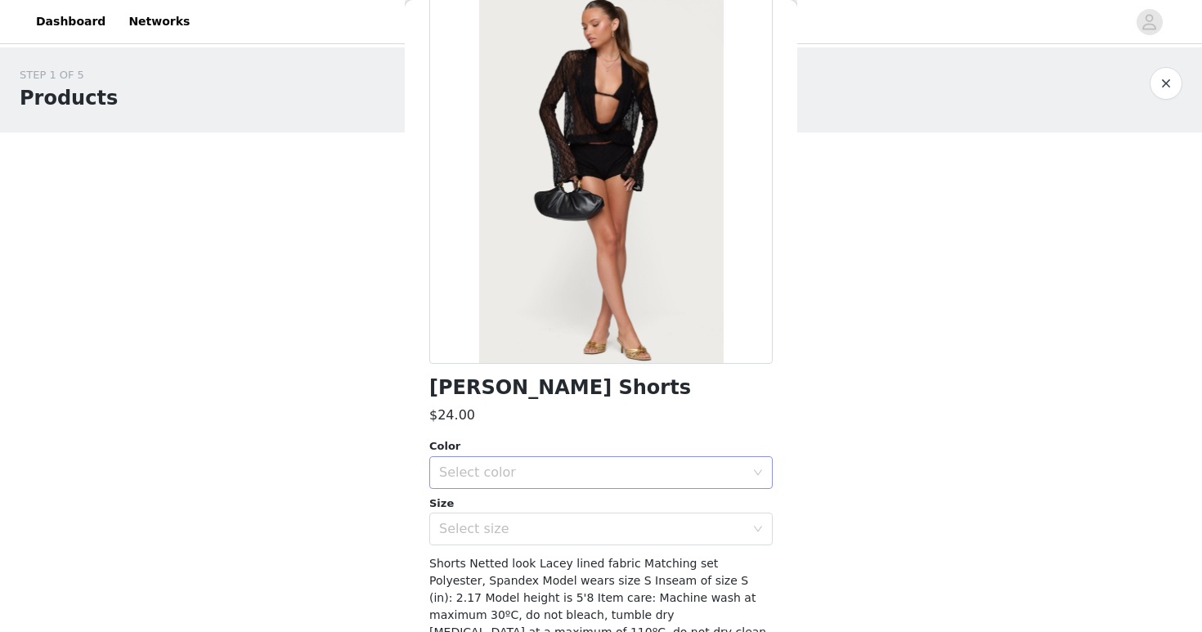
click at [612, 483] on div "Select color" at bounding box center [595, 472] width 313 height 31
click at [610, 507] on li "BLACK" at bounding box center [600, 509] width 343 height 26
click at [606, 531] on div "Select size" at bounding box center [592, 529] width 306 height 16
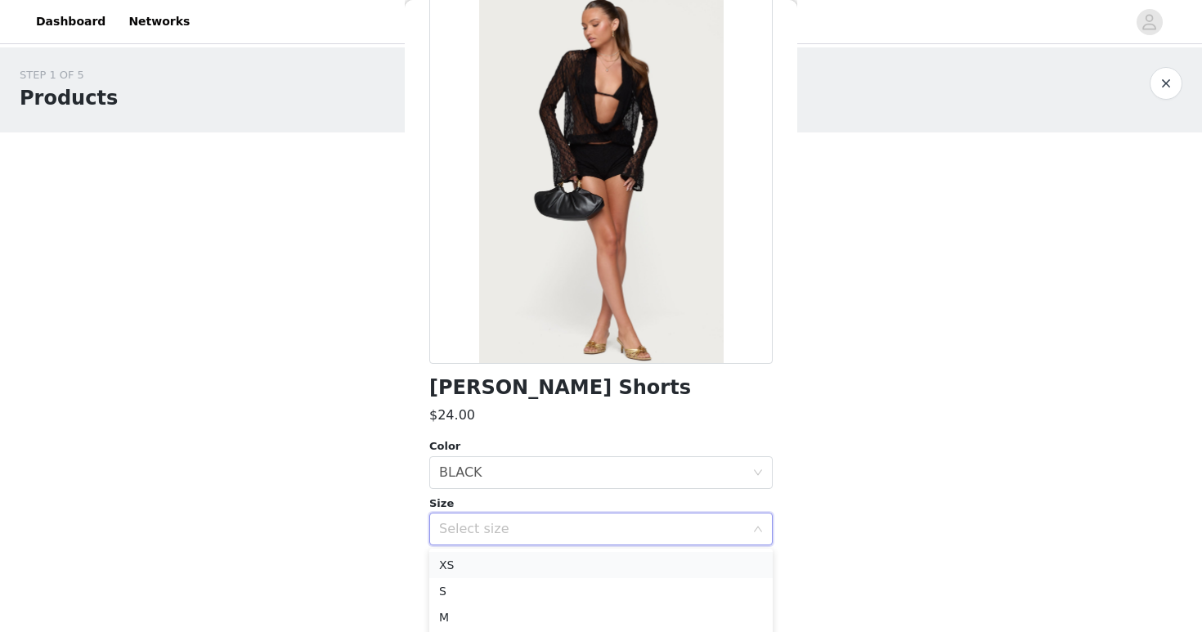
click at [584, 570] on li "XS" at bounding box center [600, 565] width 343 height 26
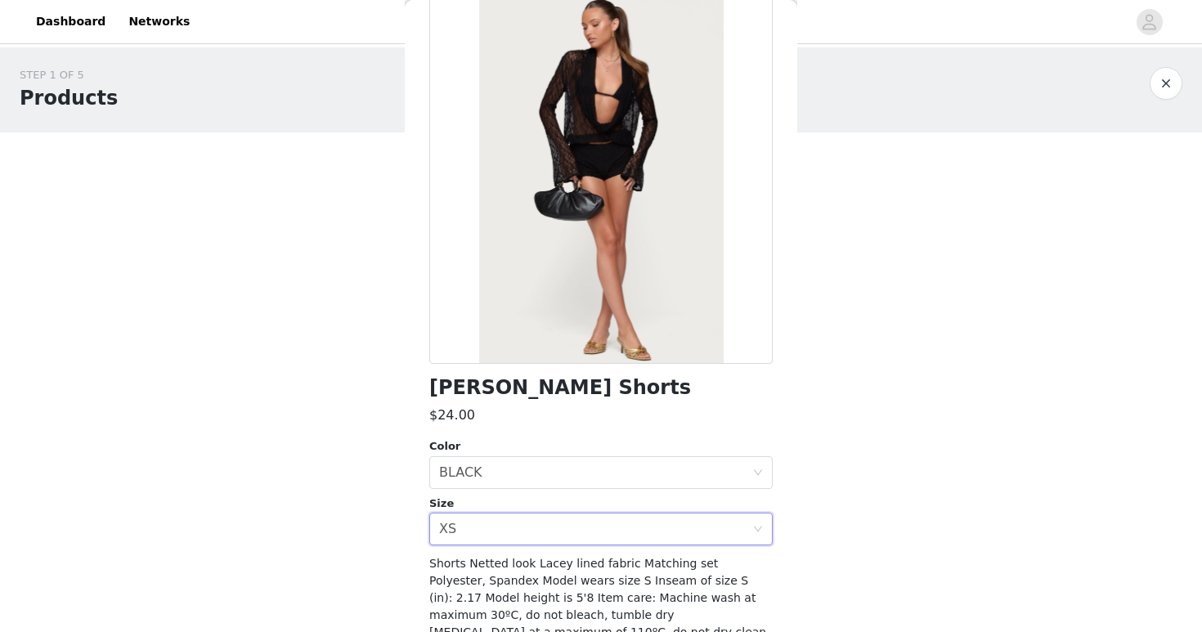
scroll to position [164, 0]
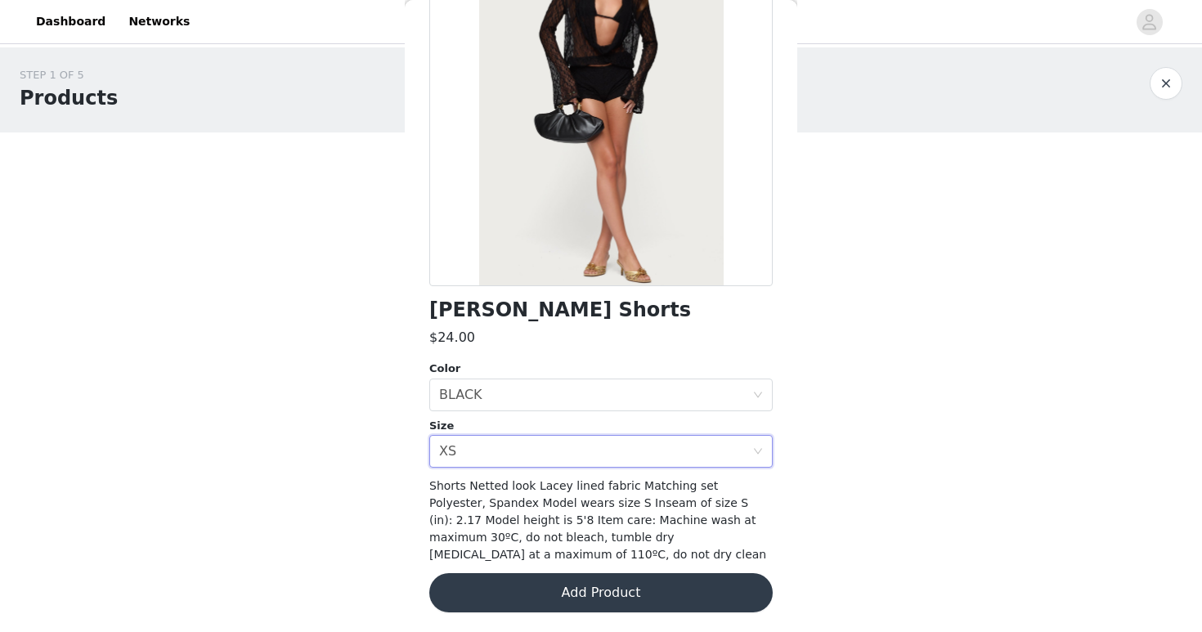
click at [642, 600] on button "Add Product" at bounding box center [600, 592] width 343 height 39
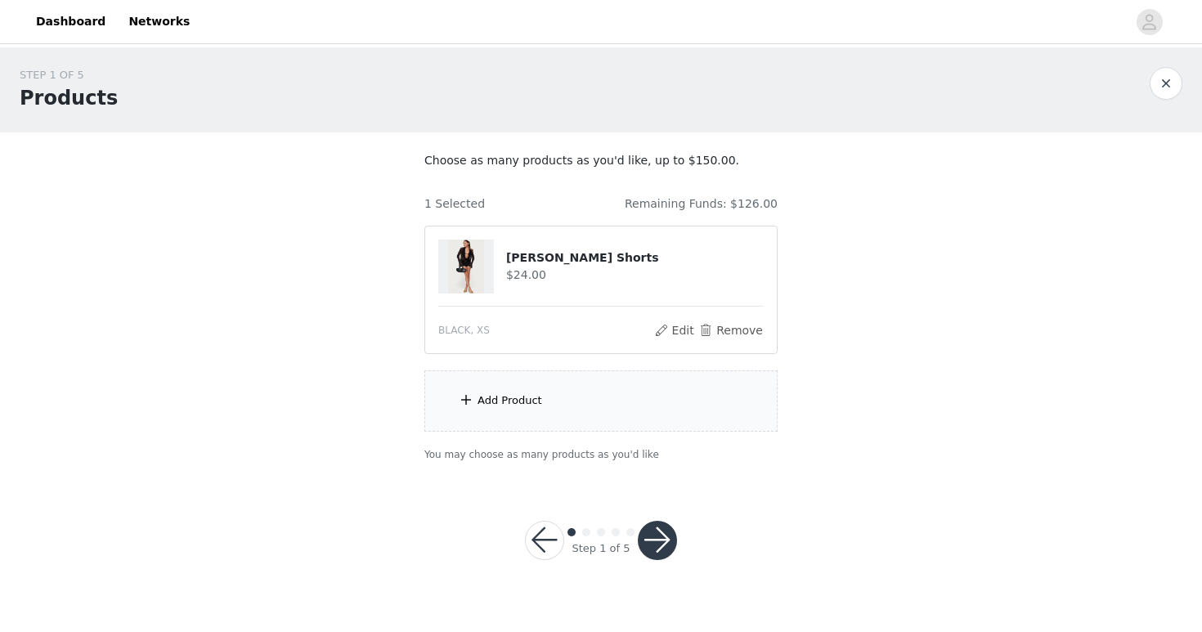
click at [534, 412] on div "Add Product" at bounding box center [600, 400] width 353 height 61
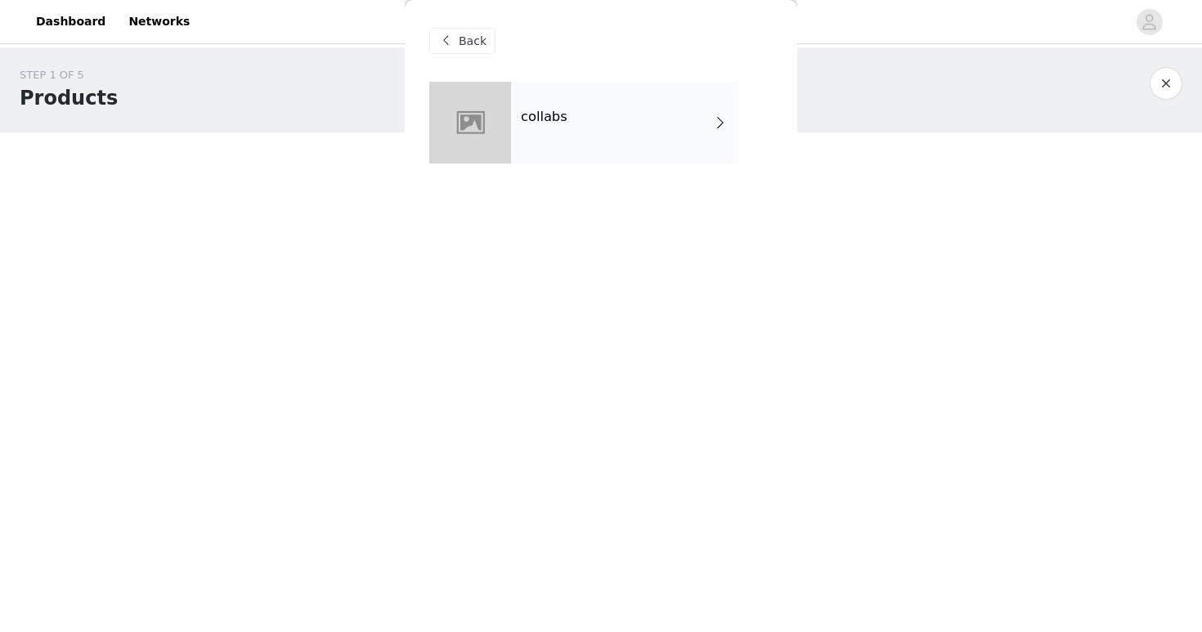
click at [551, 126] on div "collabs" at bounding box center [624, 123] width 227 height 82
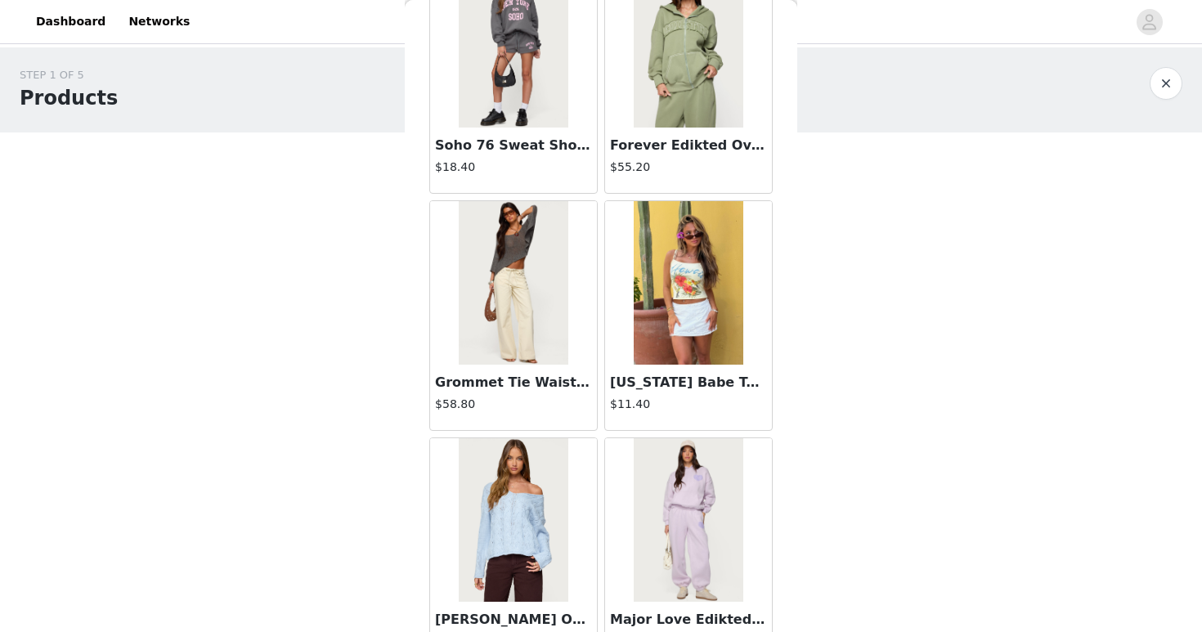
click at [516, 344] on img at bounding box center [513, 283] width 109 height 164
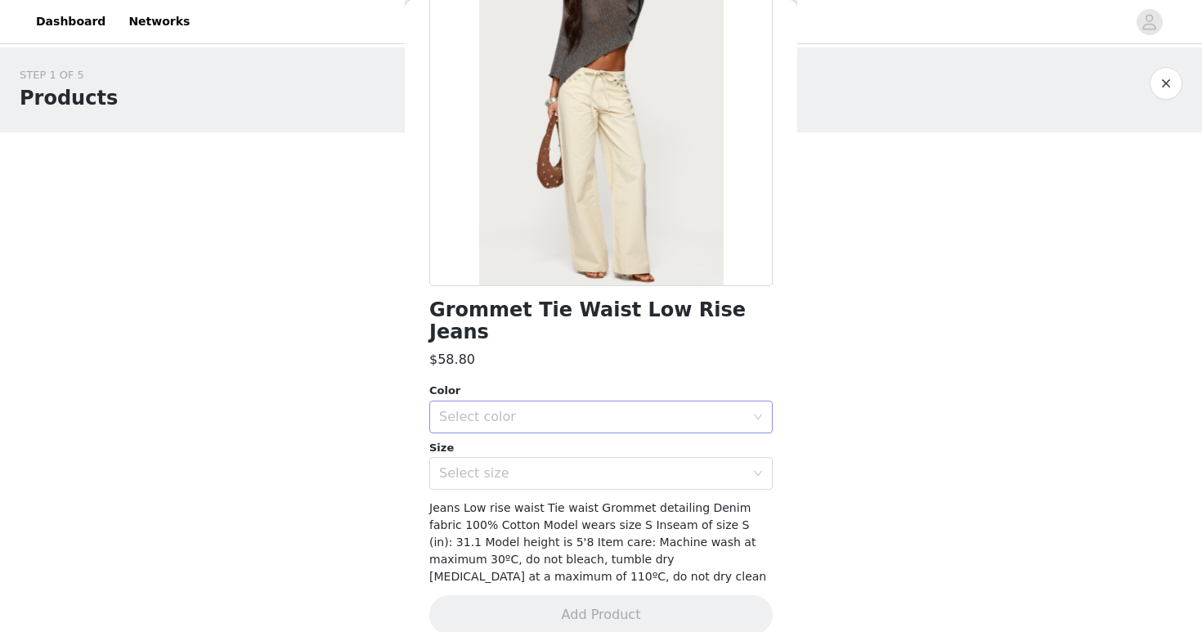
click at [509, 402] on div "Select color" at bounding box center [595, 417] width 313 height 31
click at [532, 426] on li "BEIGE" at bounding box center [600, 431] width 343 height 26
click at [536, 465] on div "Select size" at bounding box center [592, 473] width 306 height 16
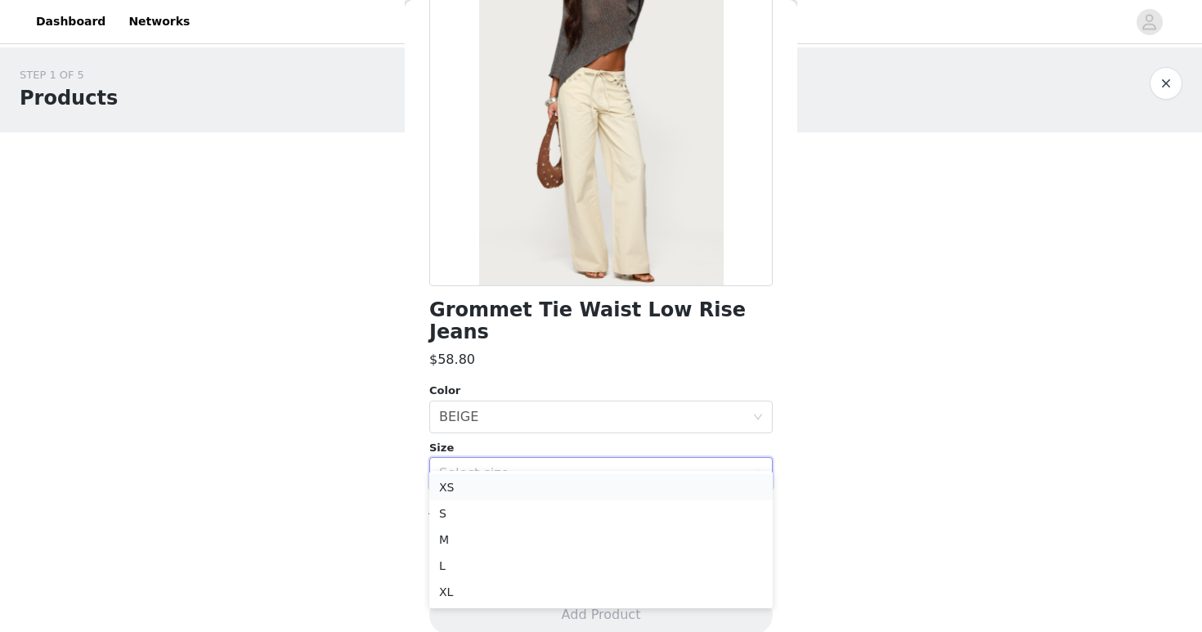
click at [534, 486] on li "XS" at bounding box center [600, 487] width 343 height 26
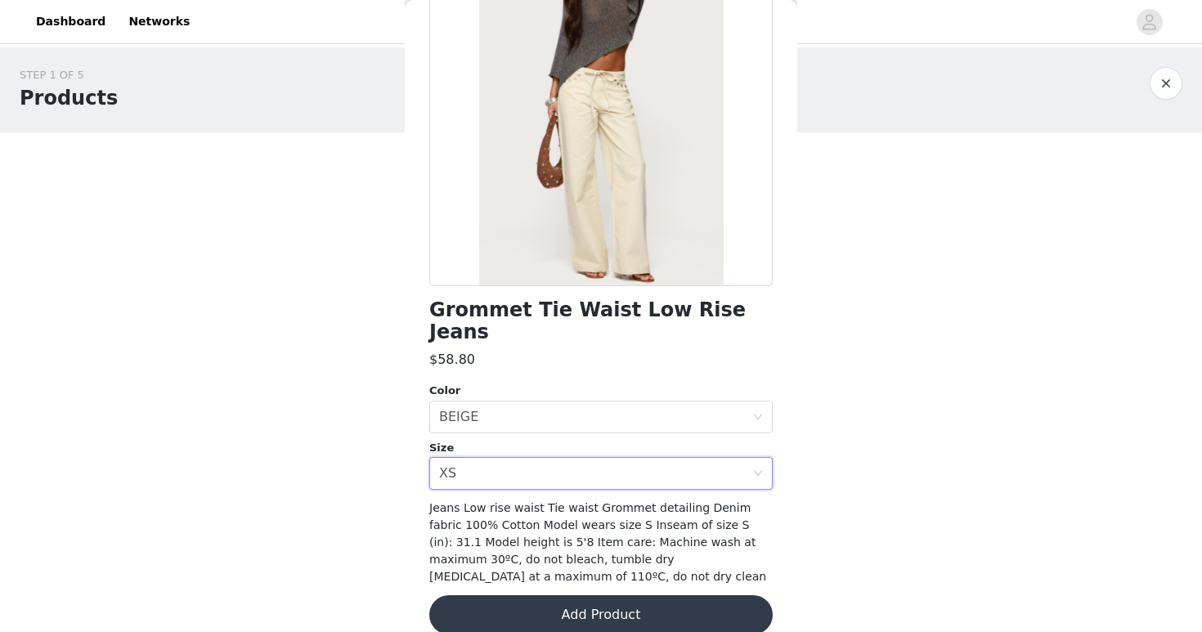
click at [640, 595] on button "Add Product" at bounding box center [600, 614] width 343 height 39
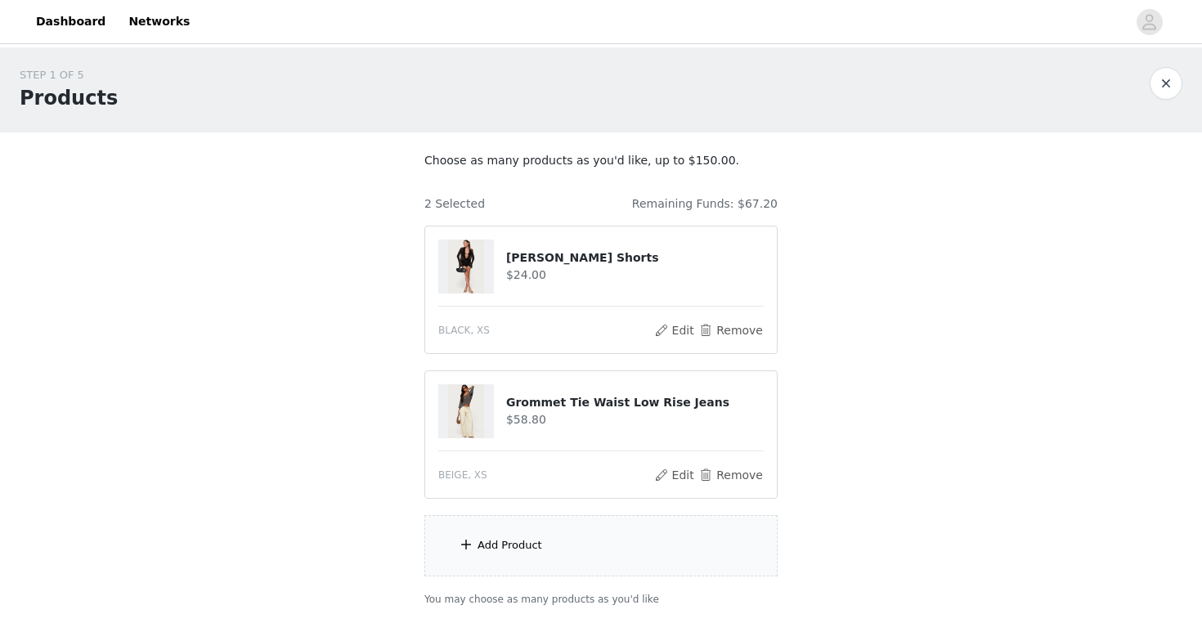
click at [641, 565] on div "Add Product" at bounding box center [600, 545] width 353 height 61
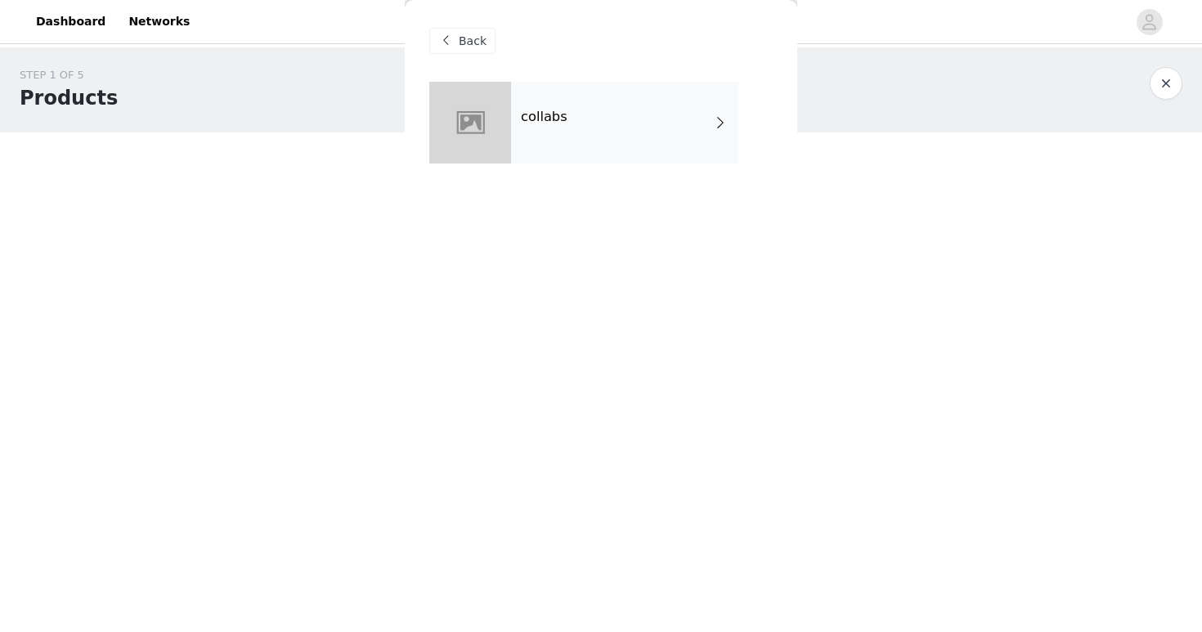
click at [589, 106] on div "collabs" at bounding box center [624, 123] width 227 height 82
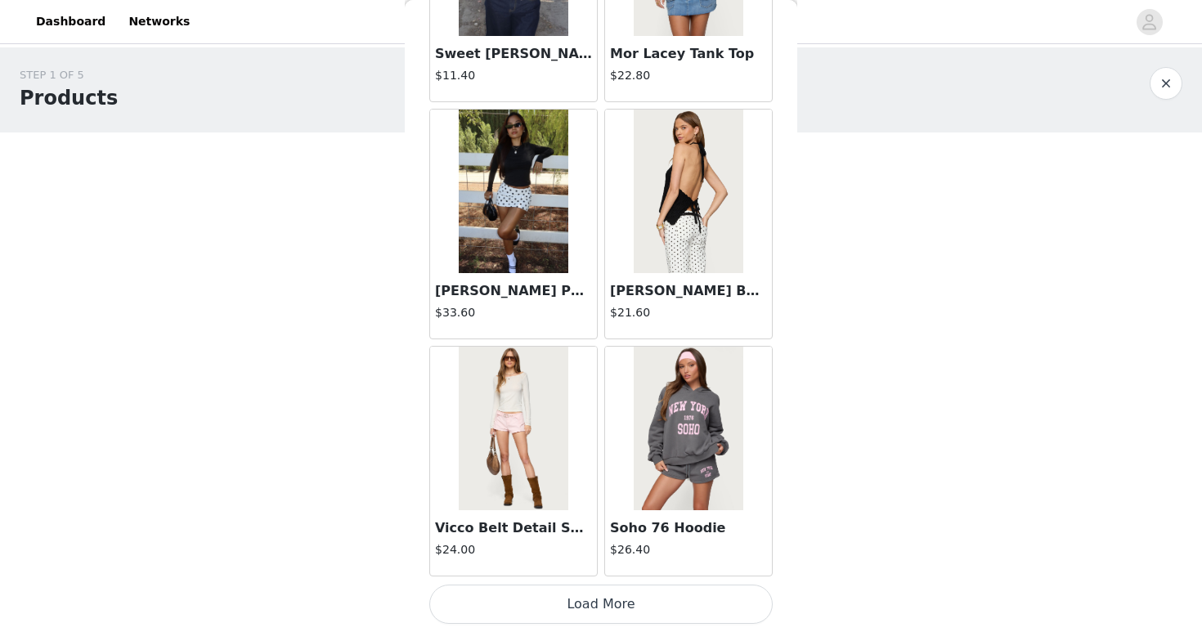
scroll to position [112, 0]
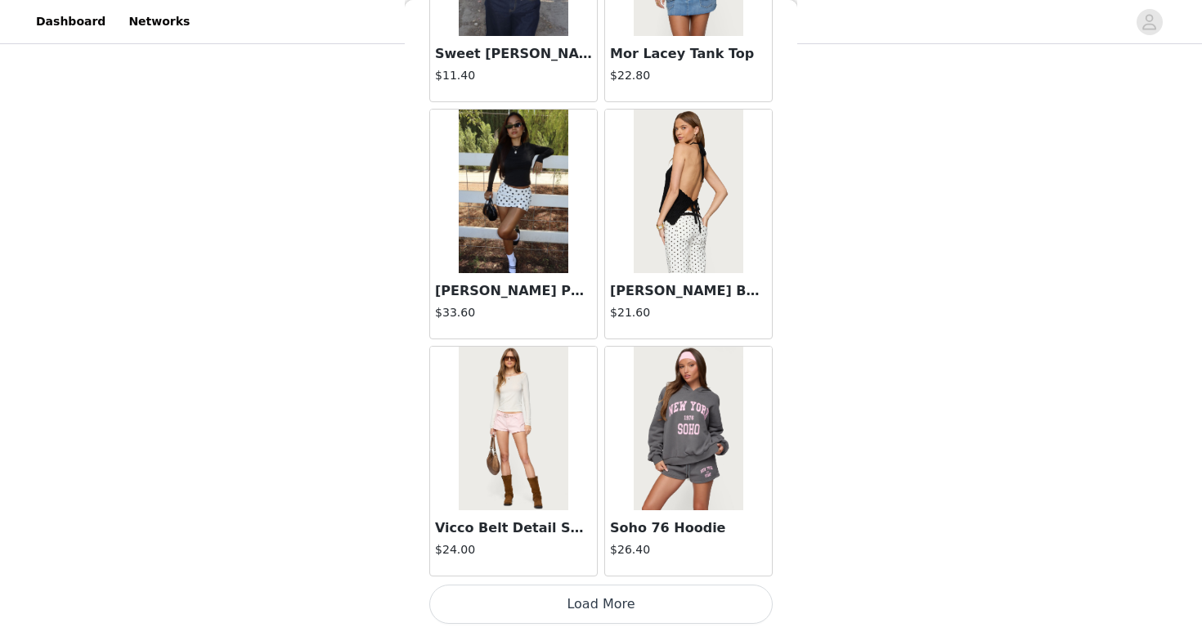
click at [680, 620] on button "Load More" at bounding box center [600, 604] width 343 height 39
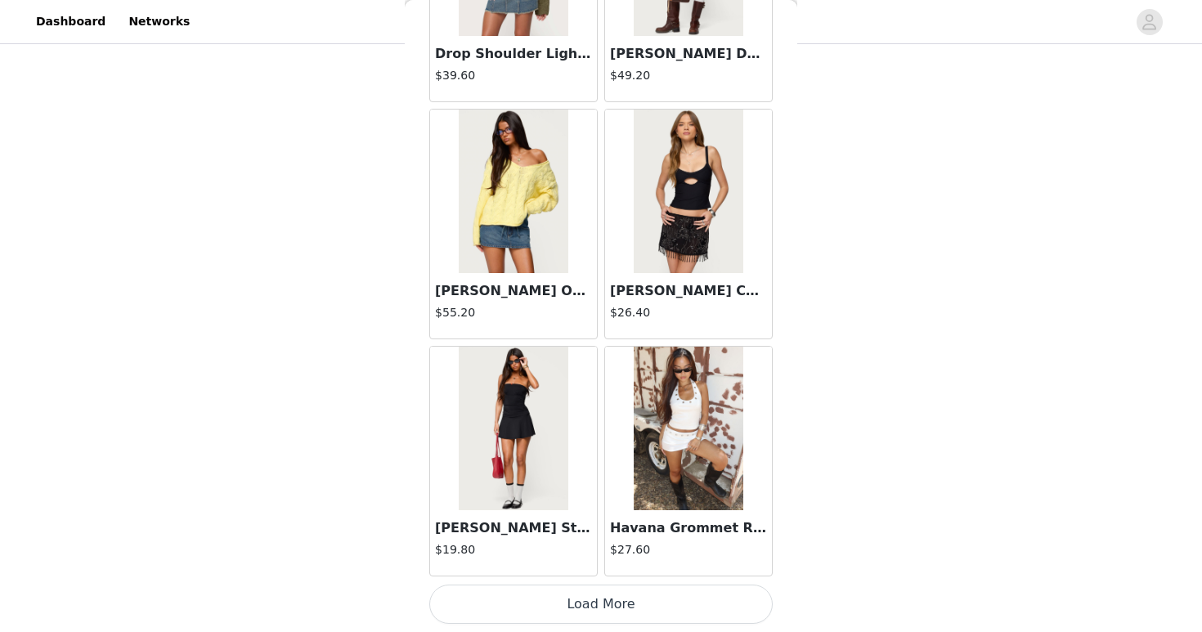
click at [671, 602] on button "Load More" at bounding box center [600, 604] width 343 height 39
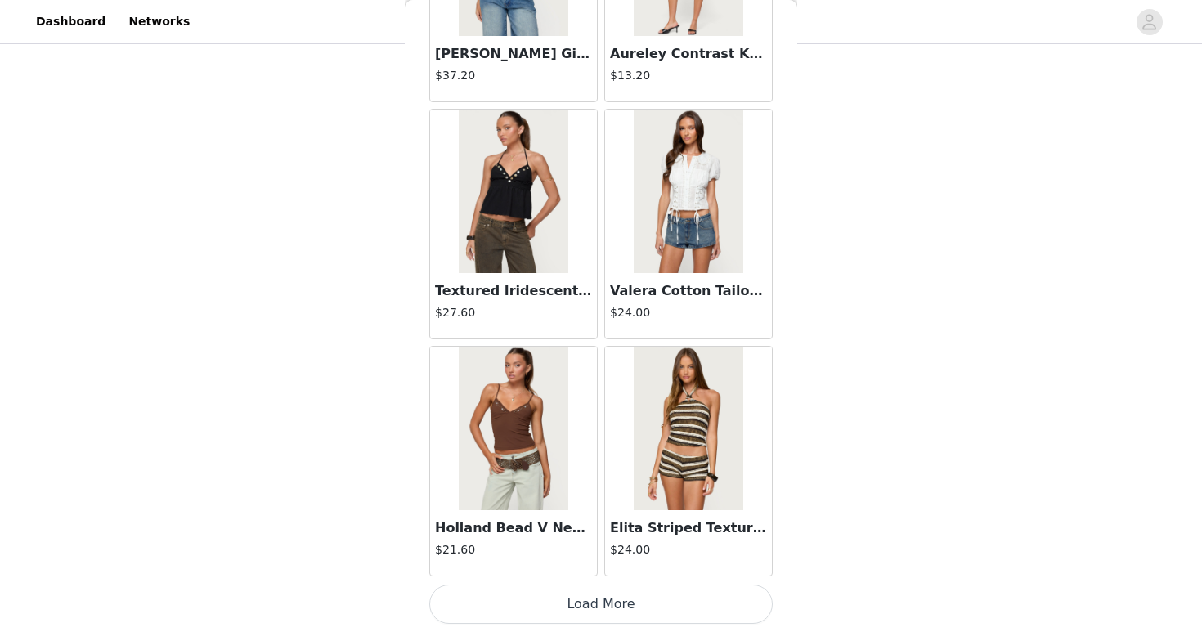
click at [611, 606] on button "Load More" at bounding box center [600, 604] width 343 height 39
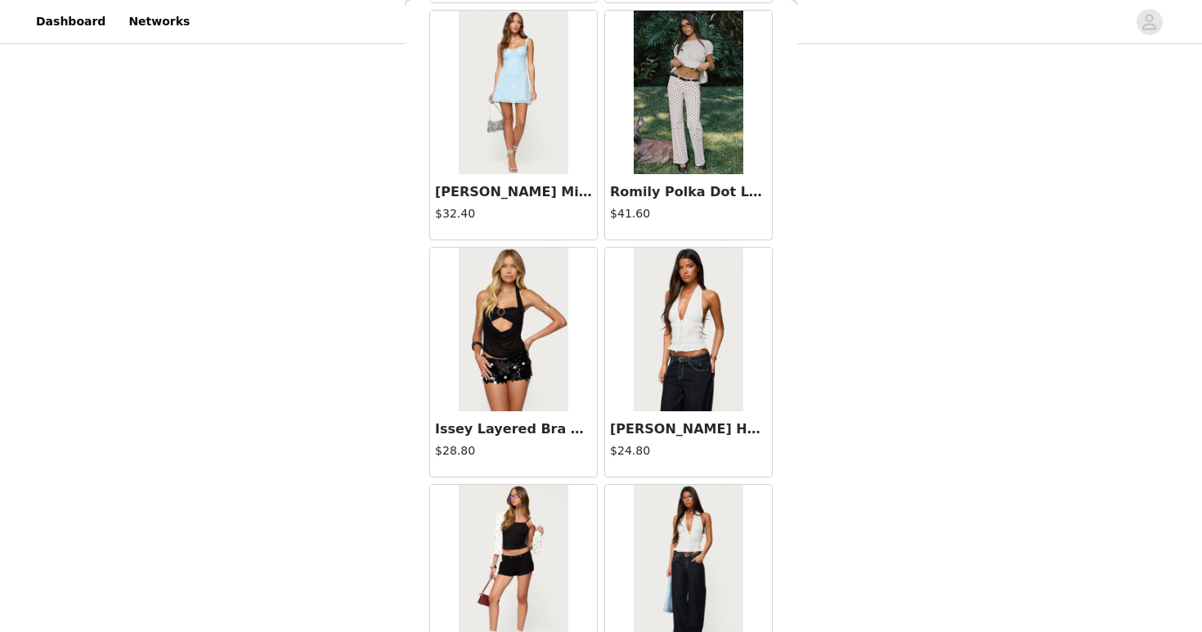
scroll to position [7862, 0]
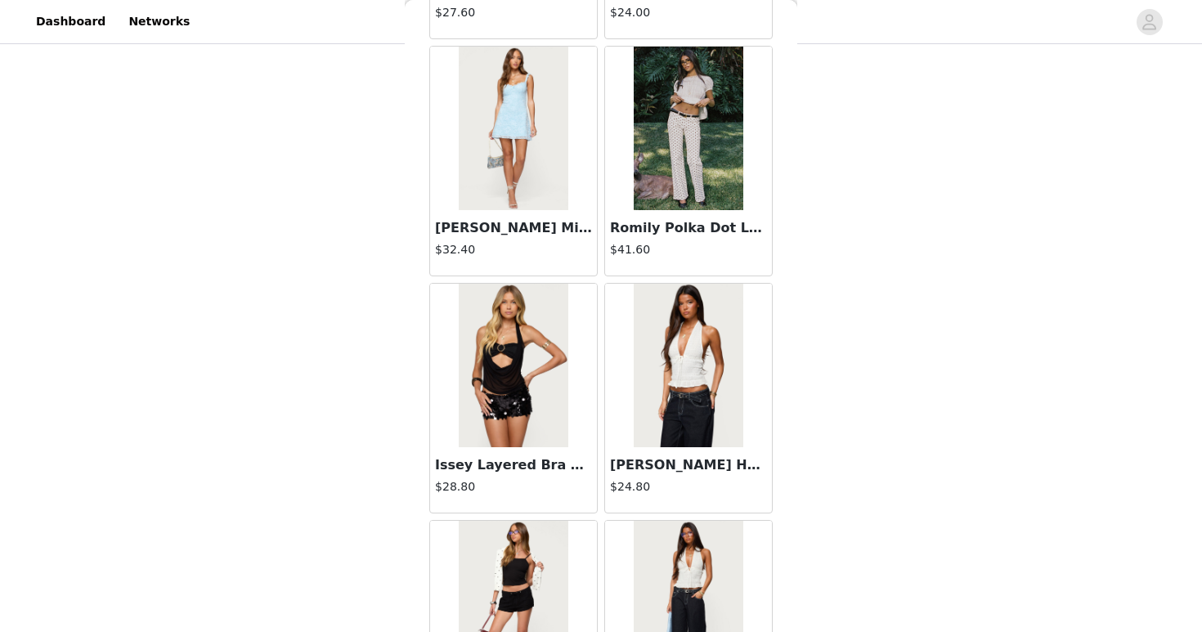
click at [662, 246] on h4 "$41.60" at bounding box center [688, 249] width 157 height 17
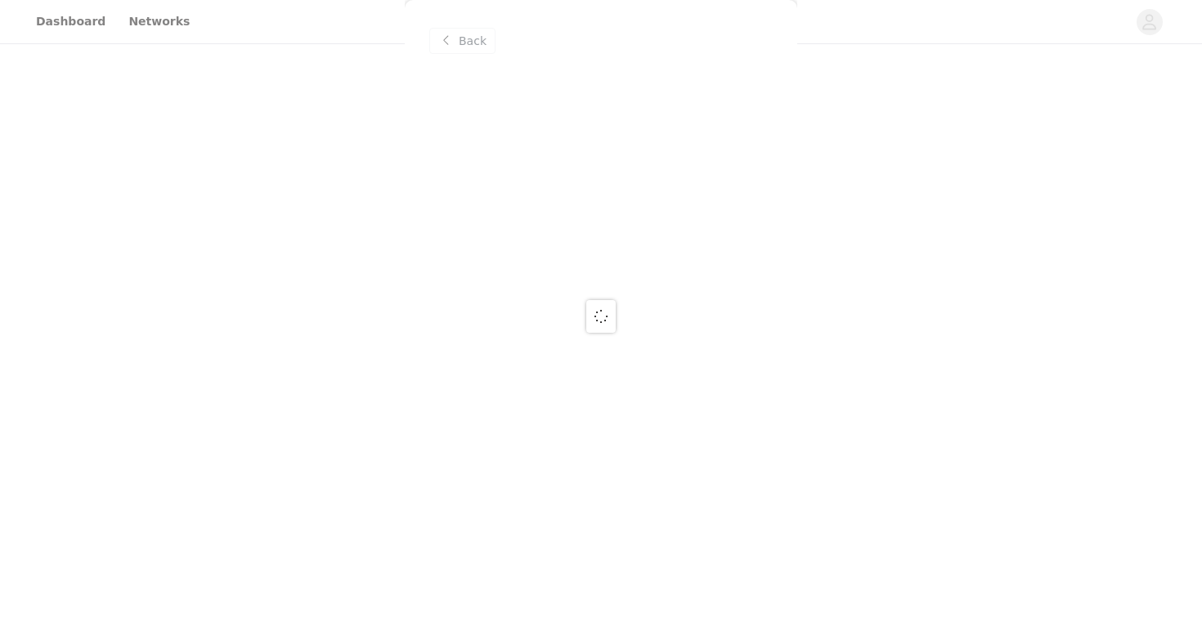
scroll to position [0, 0]
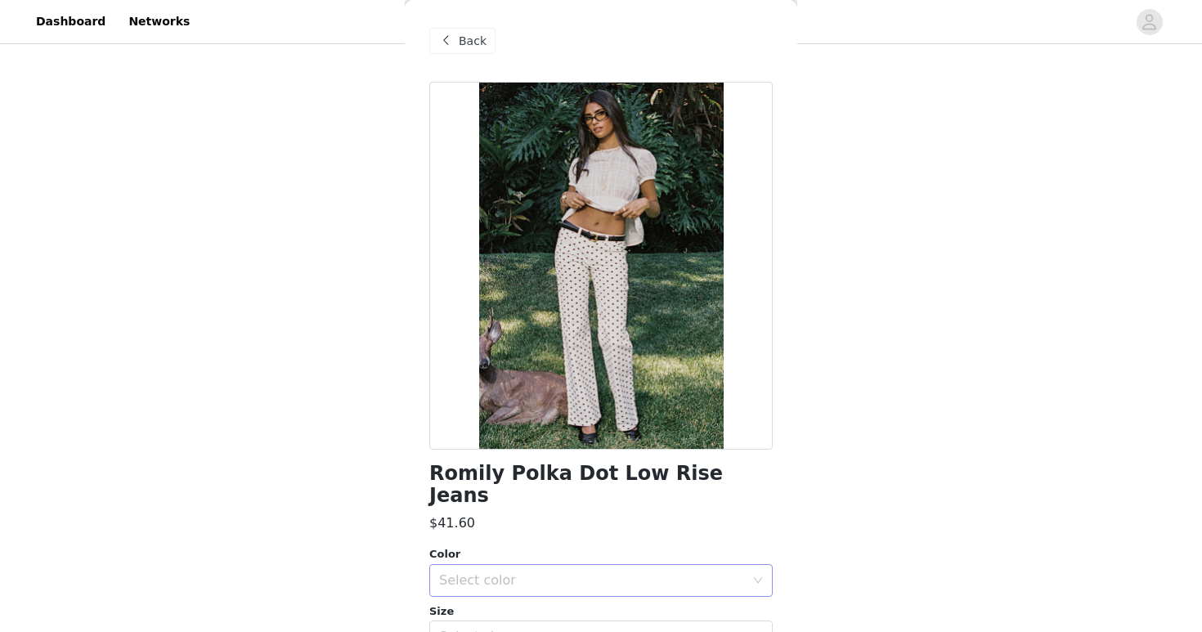
click at [719, 572] on div "Select color" at bounding box center [592, 580] width 306 height 16
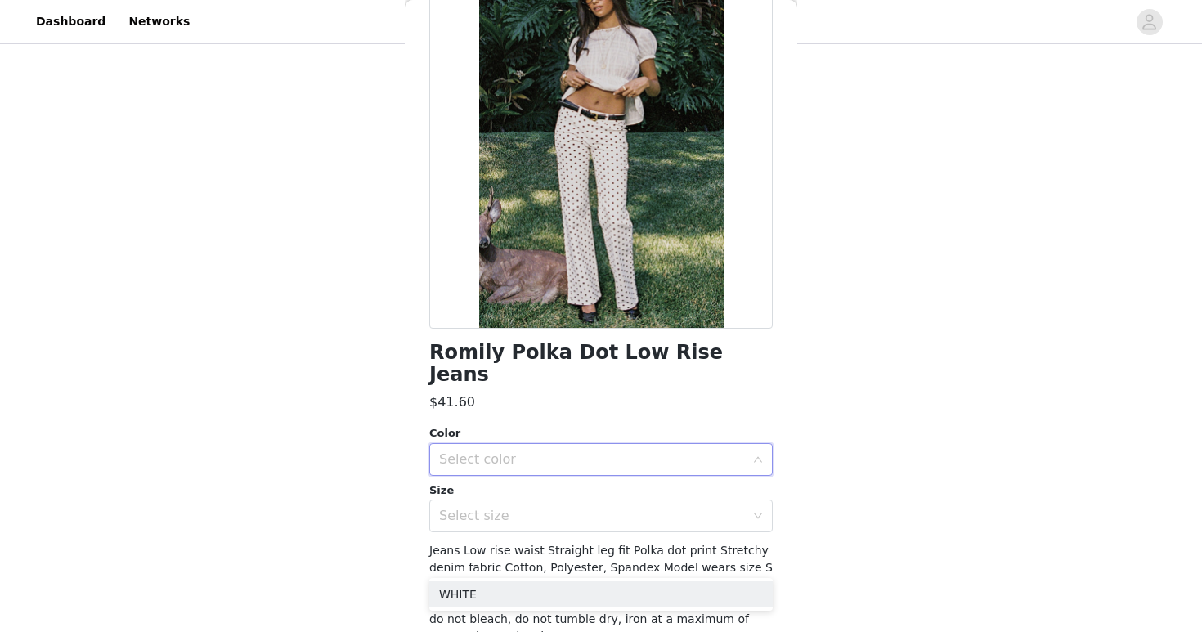
scroll to position [129, 0]
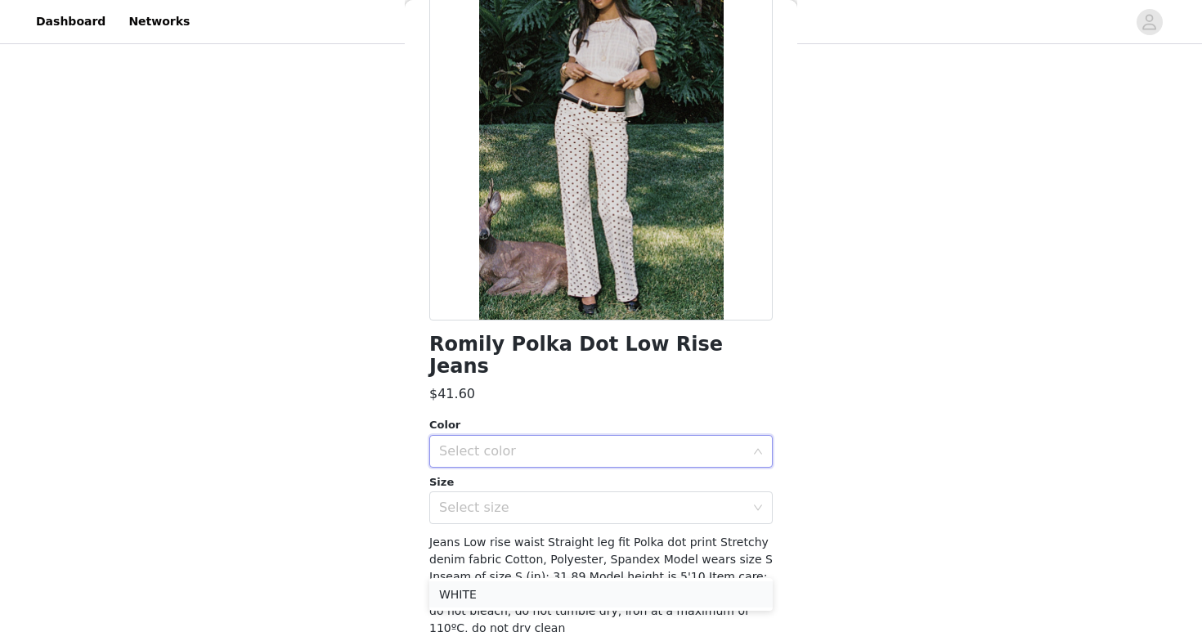
click at [718, 596] on li "WHITE" at bounding box center [600, 594] width 343 height 26
click at [711, 500] on div "Select size" at bounding box center [592, 508] width 306 height 16
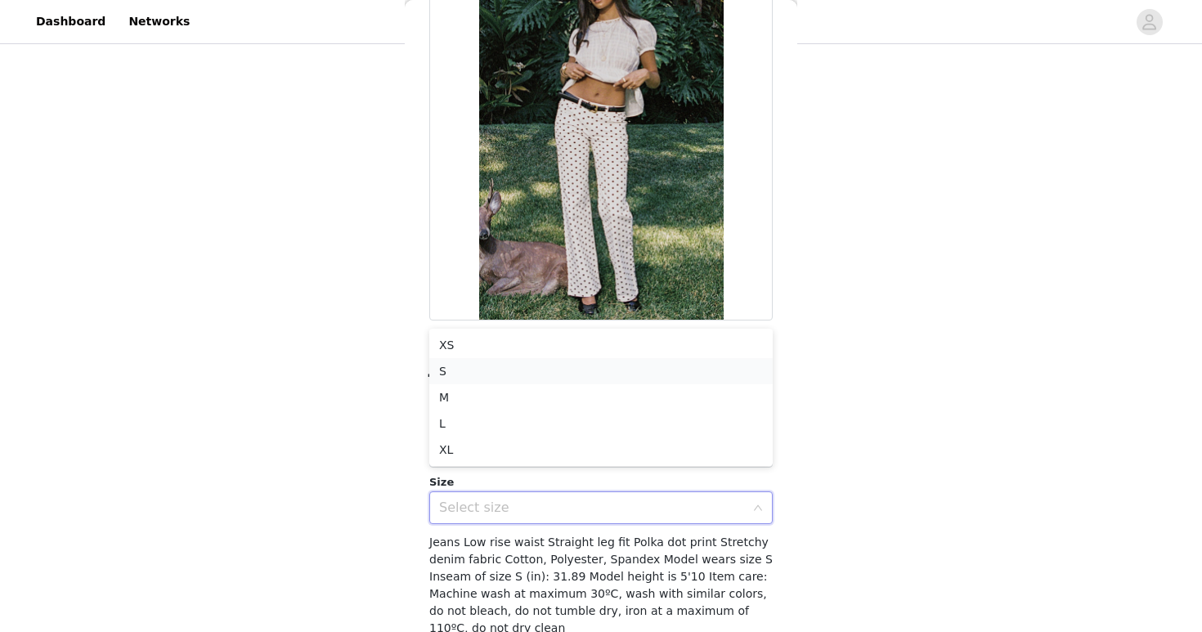
click at [620, 363] on li "S" at bounding box center [600, 371] width 343 height 26
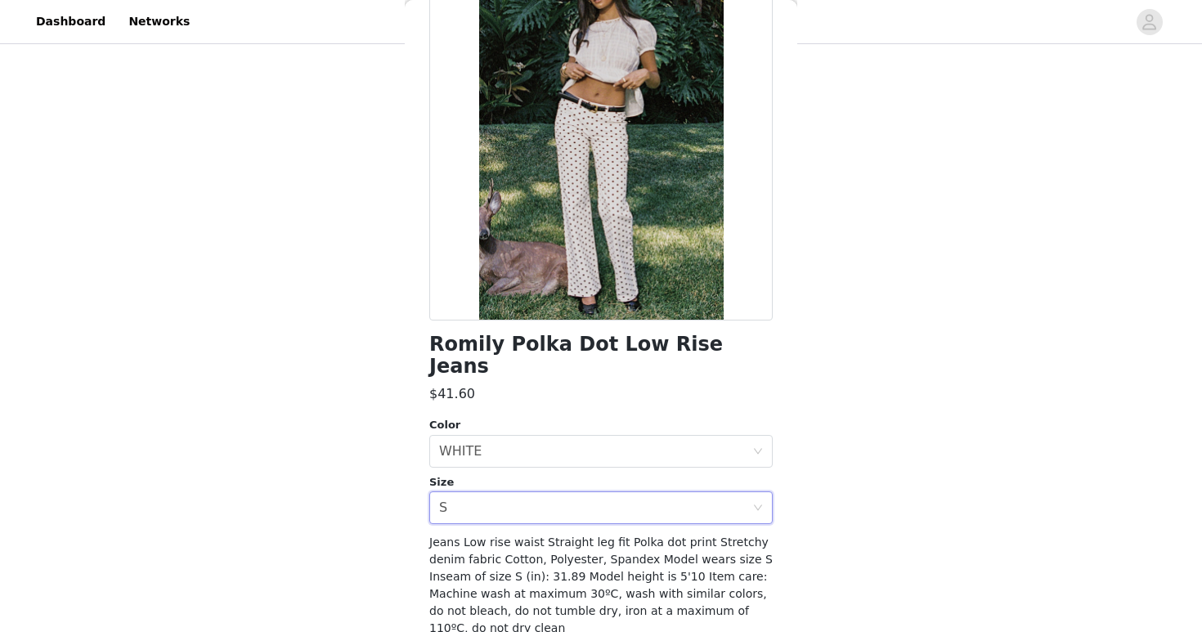
scroll to position [181, 0]
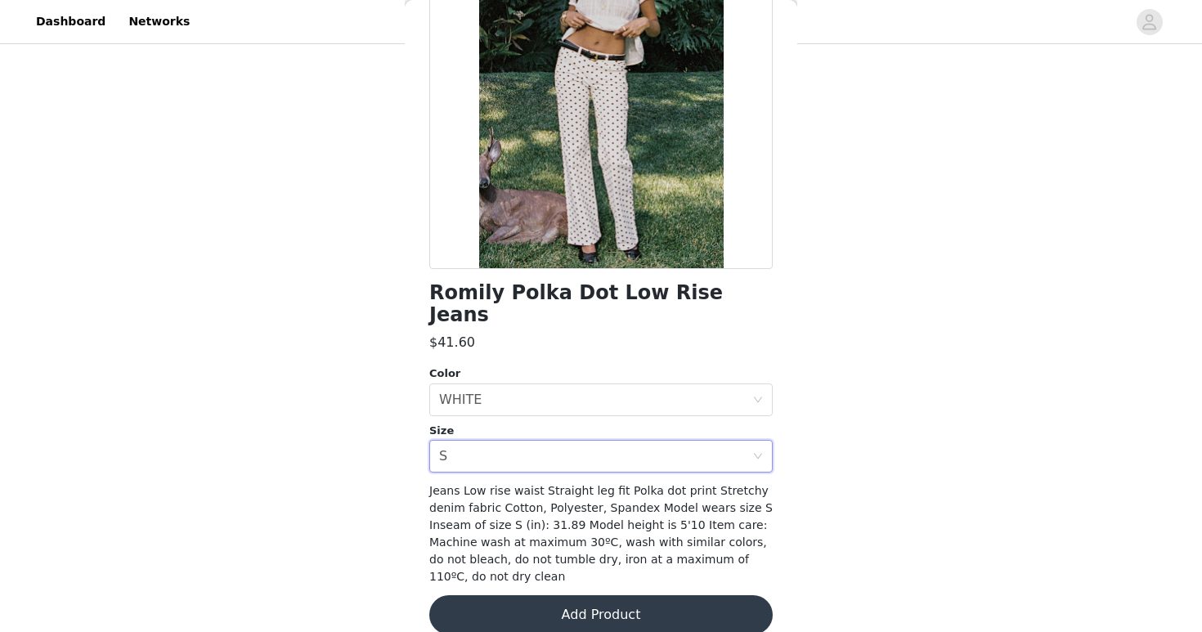
click at [605, 595] on button "Add Product" at bounding box center [600, 614] width 343 height 39
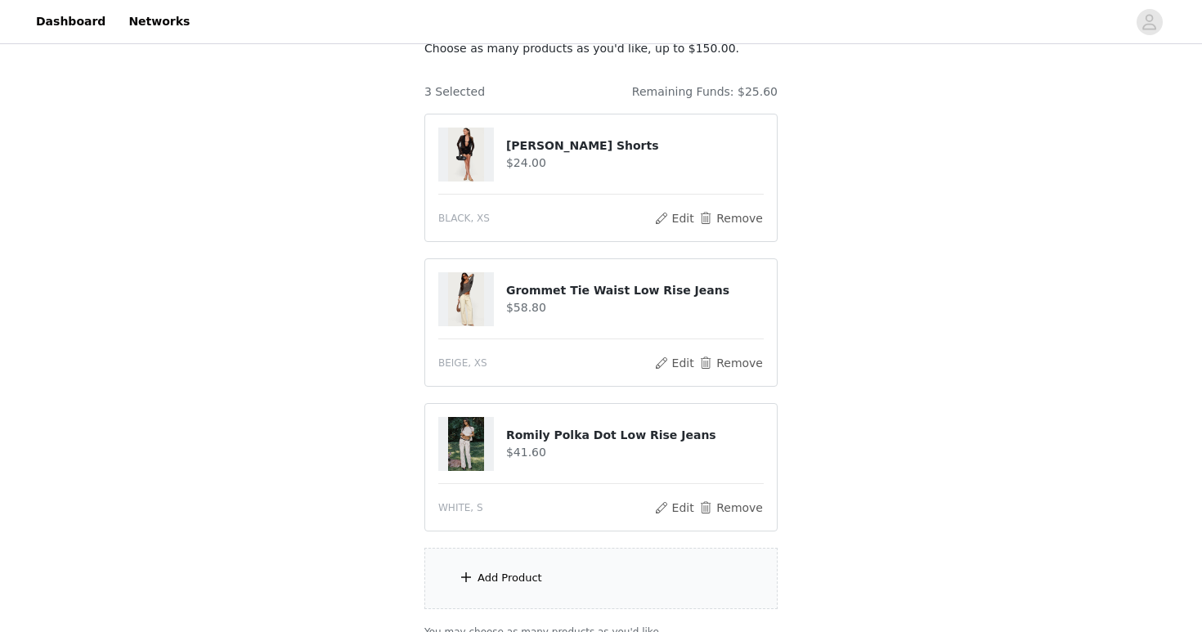
click at [606, 555] on div "Add Product" at bounding box center [600, 578] width 353 height 61
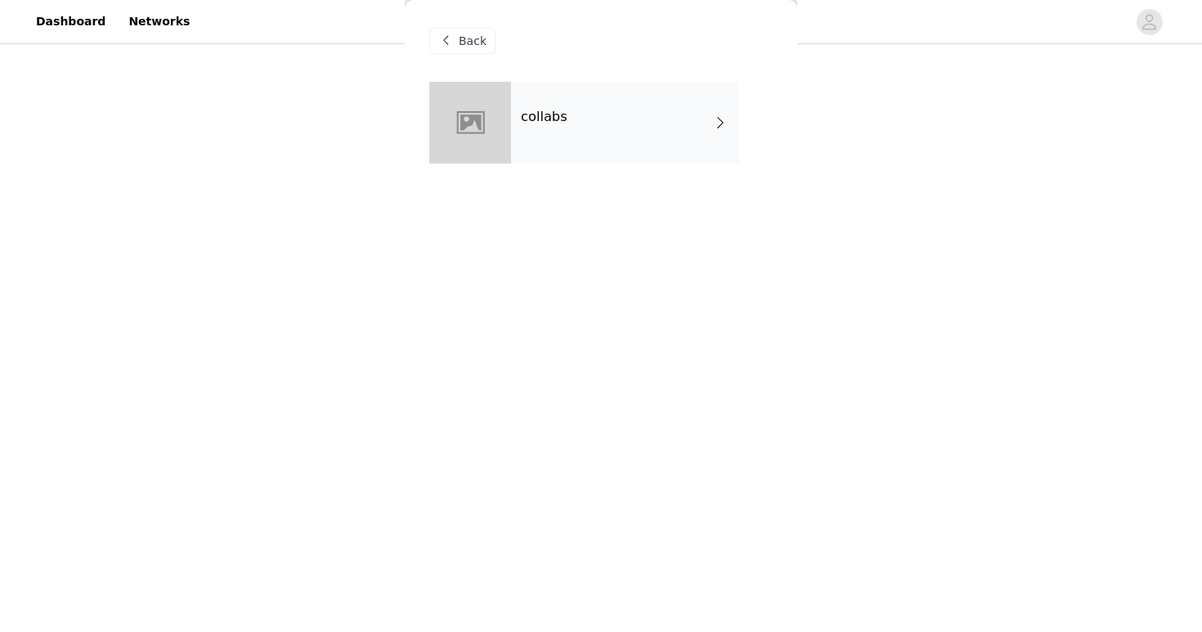
click at [583, 119] on div "collabs" at bounding box center [624, 123] width 227 height 82
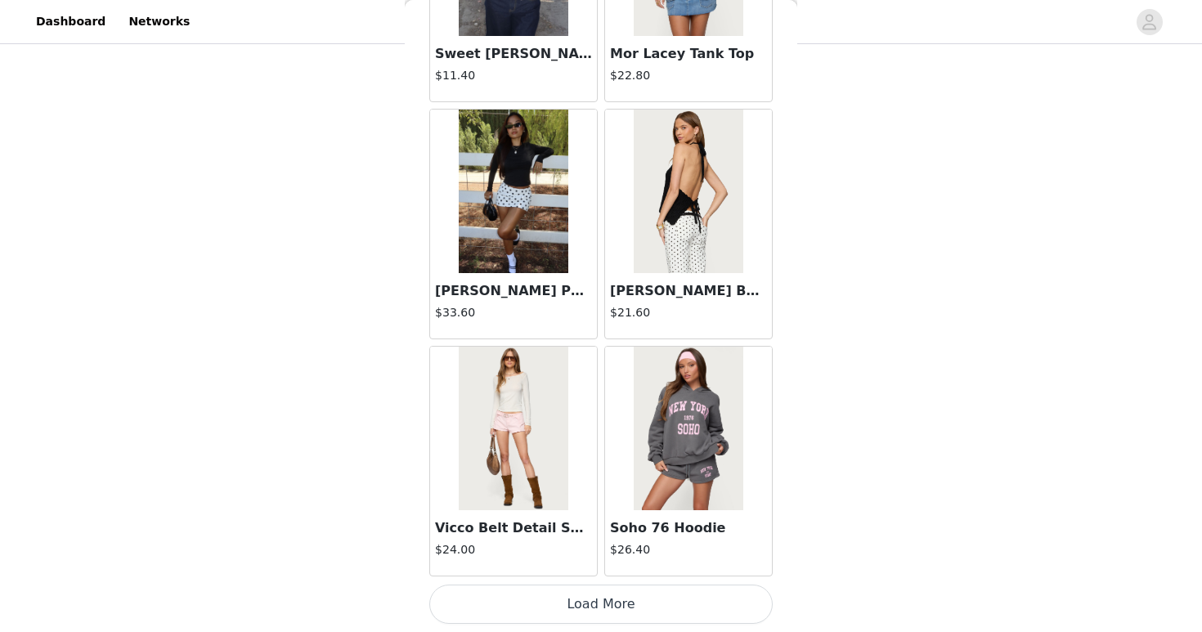
scroll to position [257, 0]
click at [511, 617] on button "Load More" at bounding box center [600, 604] width 343 height 39
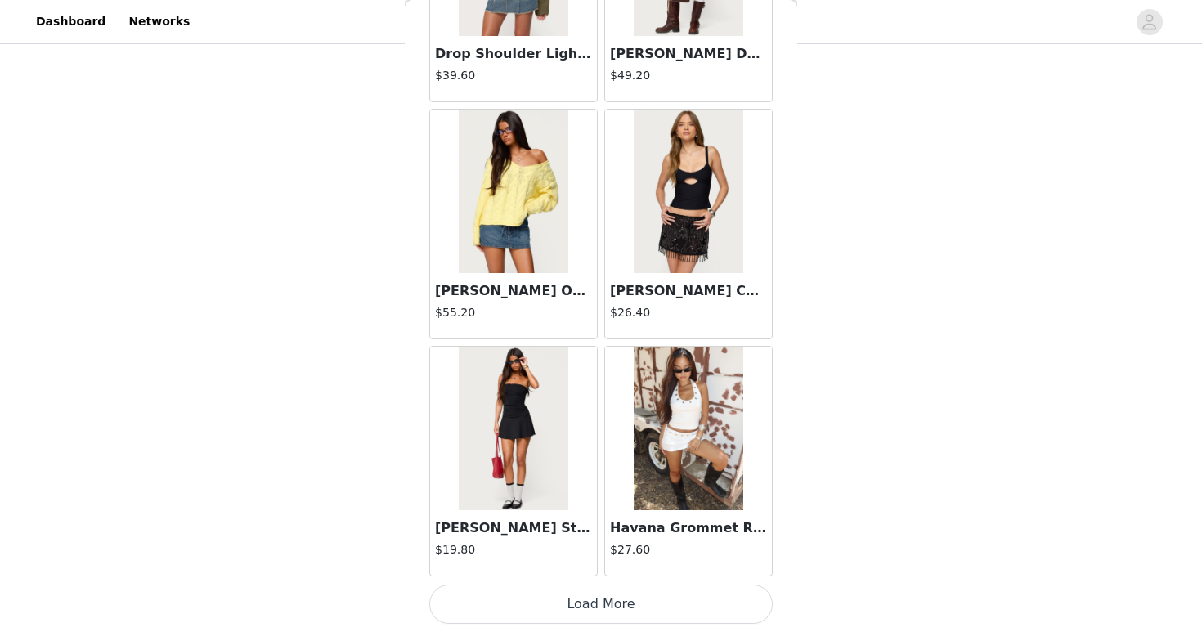
click at [524, 606] on button "Load More" at bounding box center [600, 604] width 343 height 39
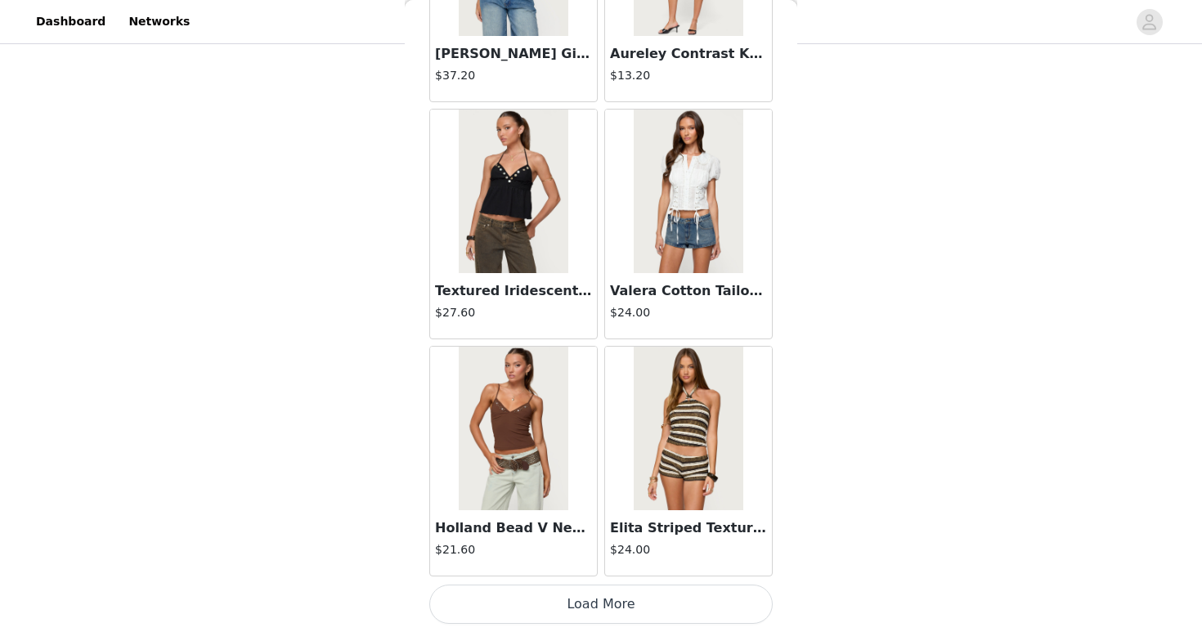
click at [524, 607] on button "Load More" at bounding box center [600, 604] width 343 height 39
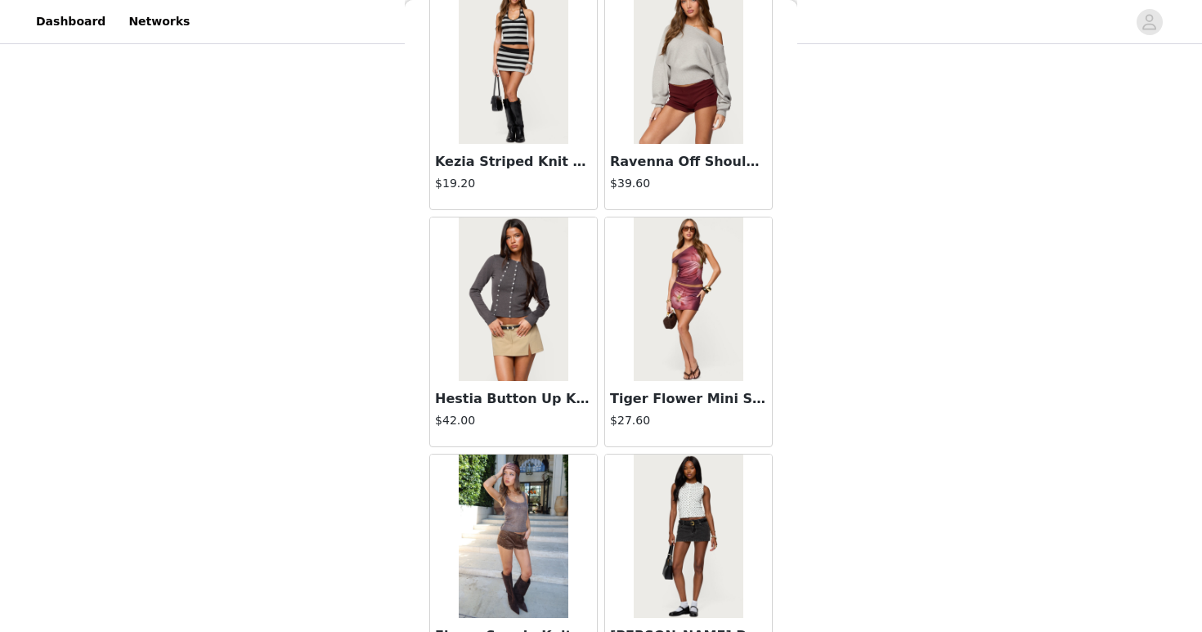
scroll to position [8985, 0]
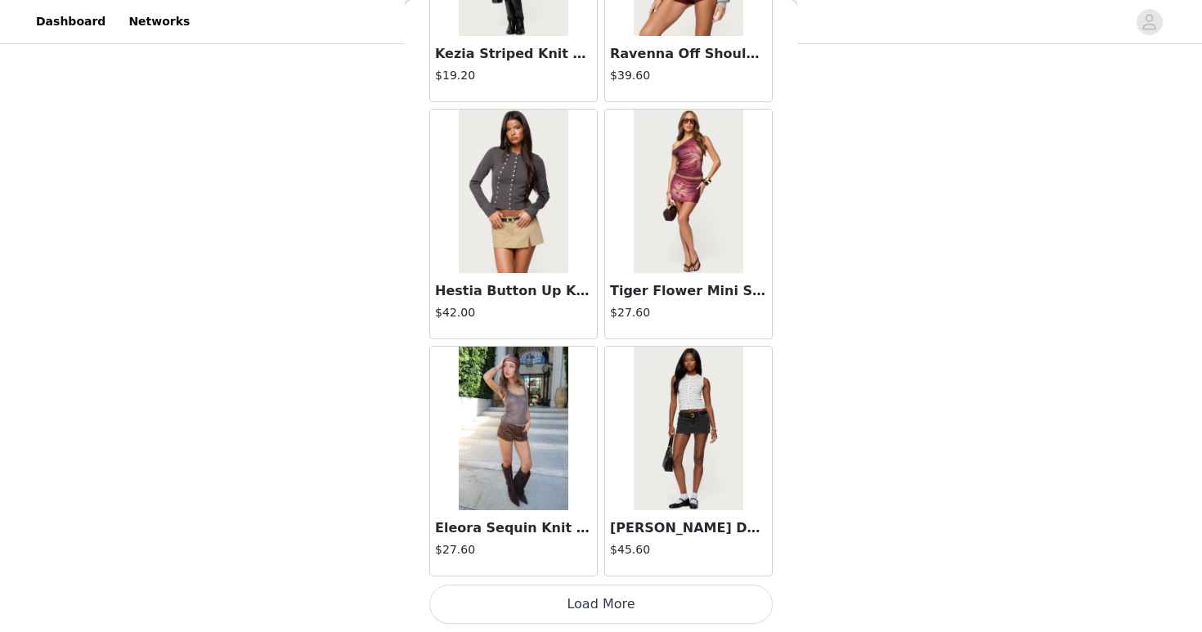
click at [536, 594] on button "Load More" at bounding box center [600, 604] width 343 height 39
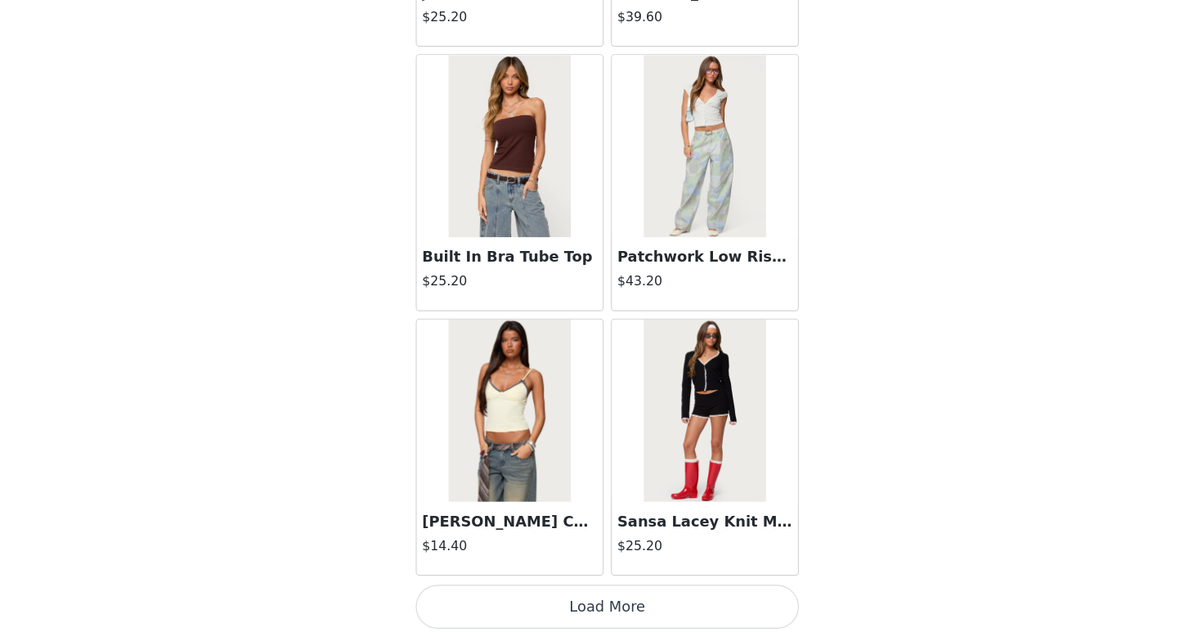
scroll to position [257, 0]
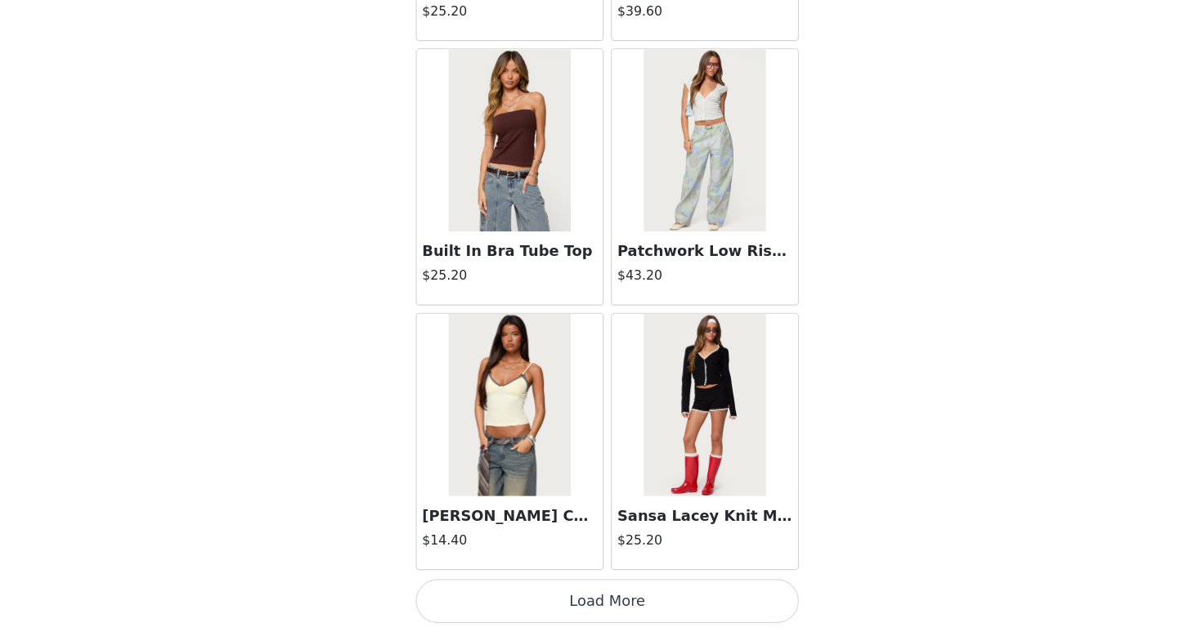
click at [686, 613] on button "Load More" at bounding box center [600, 604] width 343 height 39
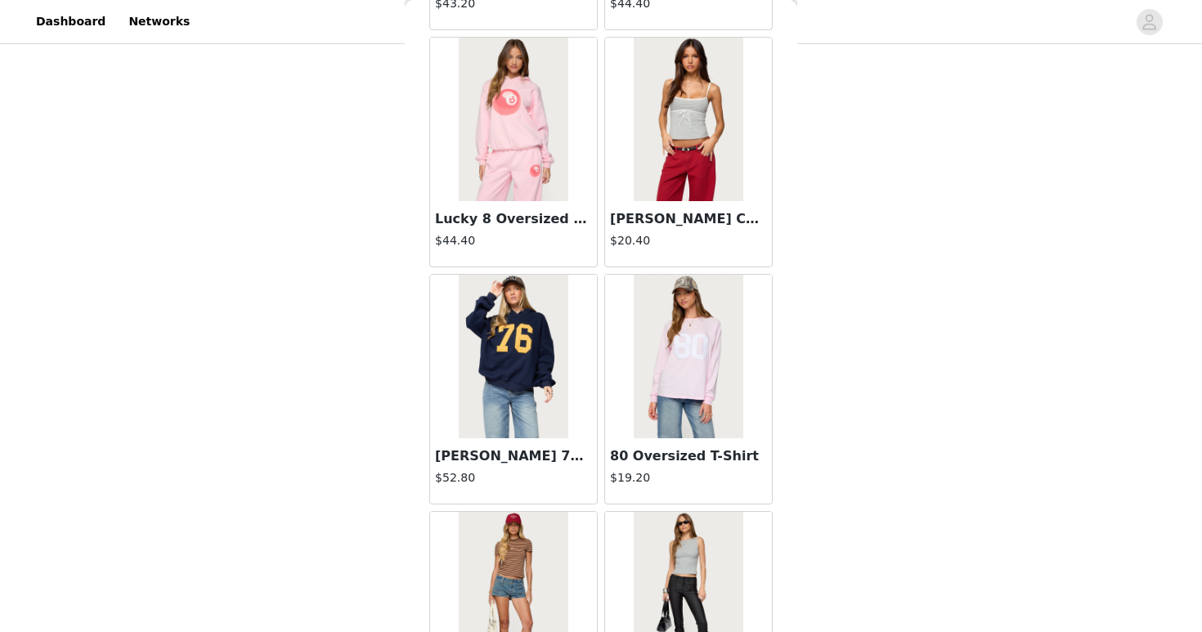
scroll to position [12853, 0]
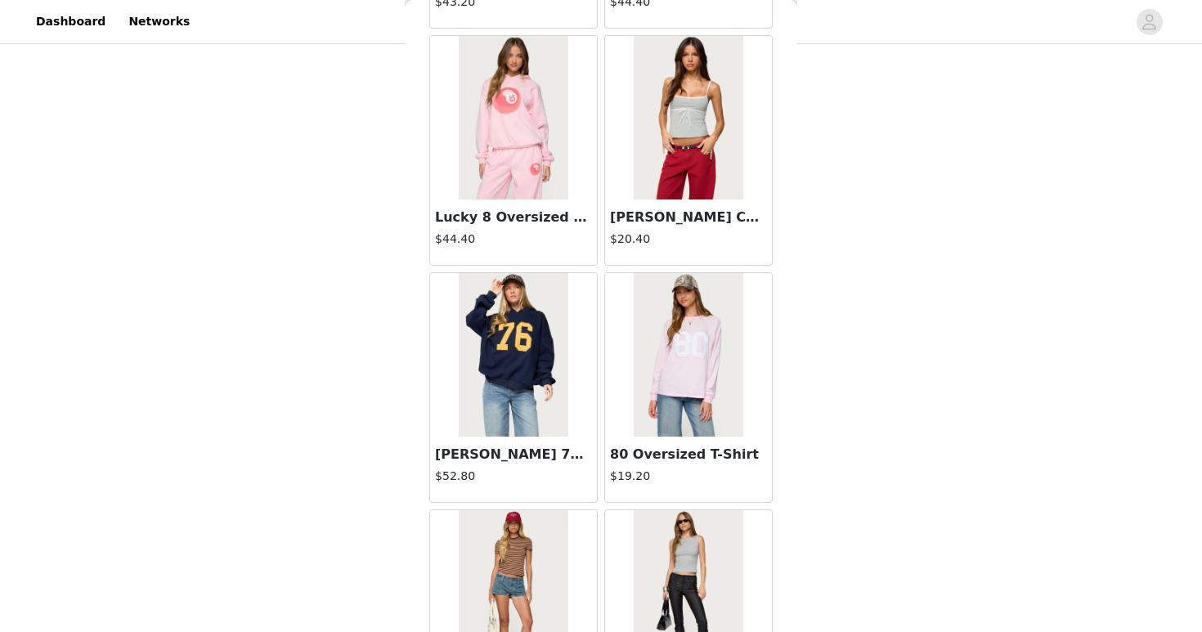
click at [498, 357] on img at bounding box center [513, 355] width 109 height 164
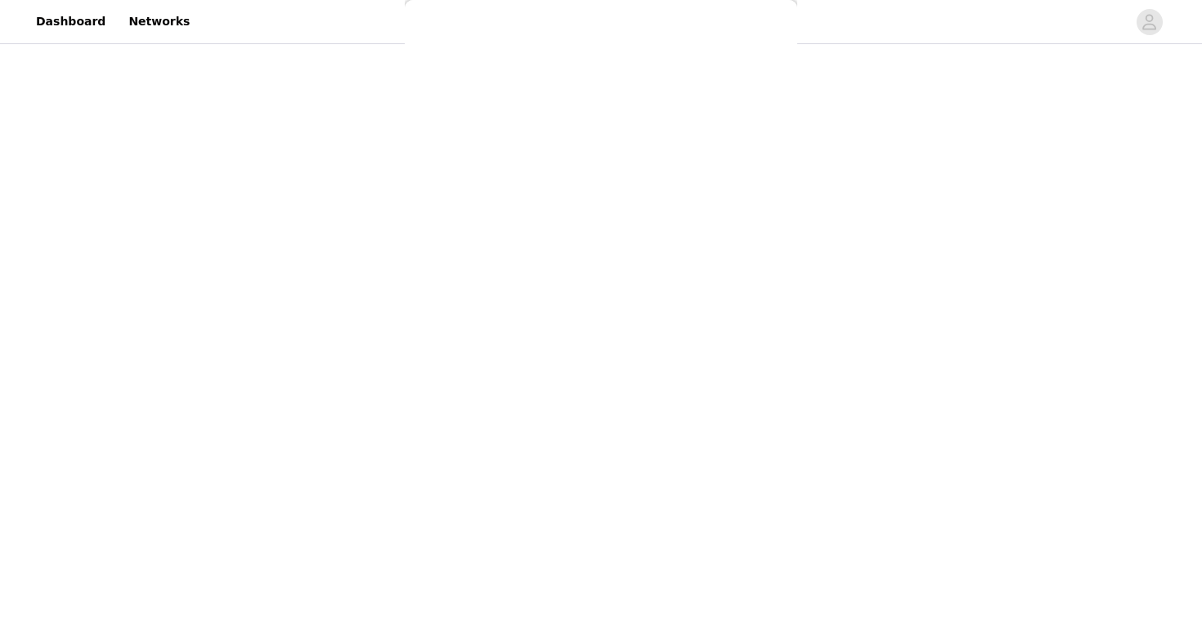
scroll to position [146, 0]
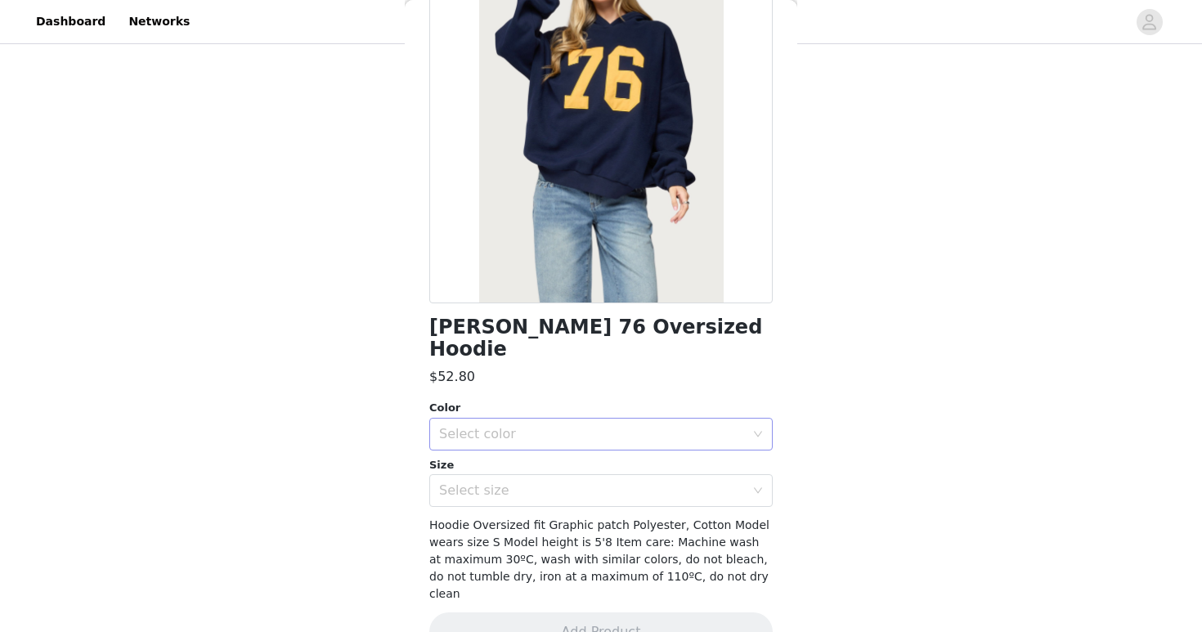
click at [494, 426] on div "Select color" at bounding box center [592, 434] width 306 height 16
click at [495, 449] on li "NAVY" at bounding box center [600, 448] width 343 height 26
click at [495, 481] on div "Select size" at bounding box center [595, 490] width 313 height 31
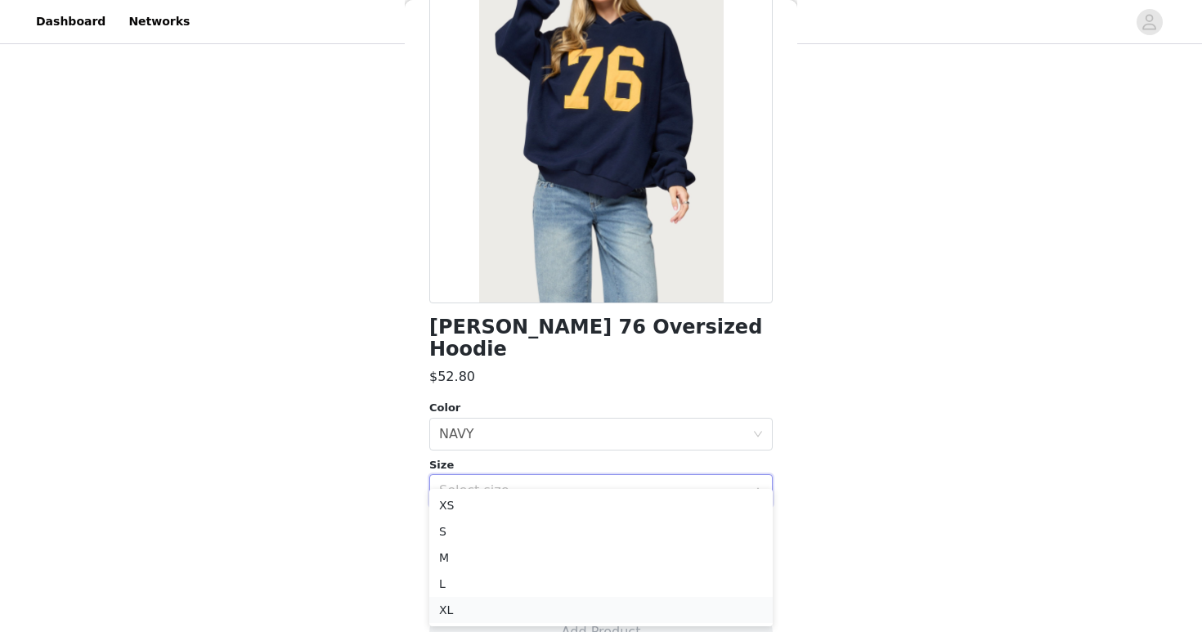
click at [504, 608] on li "XL" at bounding box center [600, 610] width 343 height 26
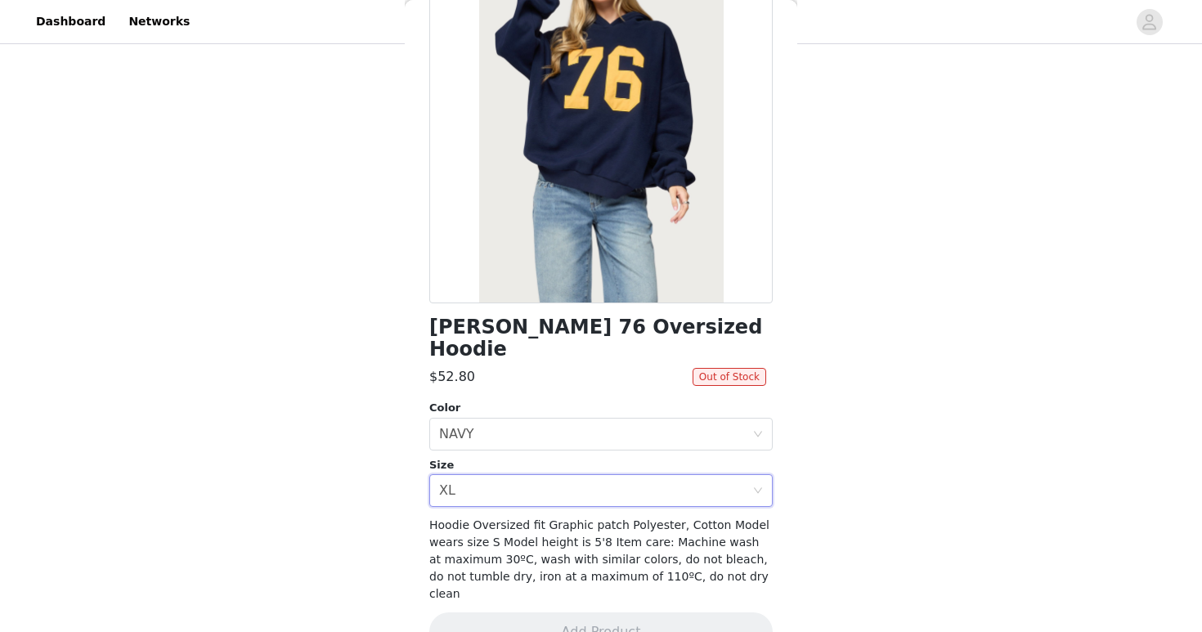
click at [533, 457] on div "Size" at bounding box center [600, 465] width 343 height 16
click at [533, 475] on div "Select size XL" at bounding box center [595, 490] width 313 height 31
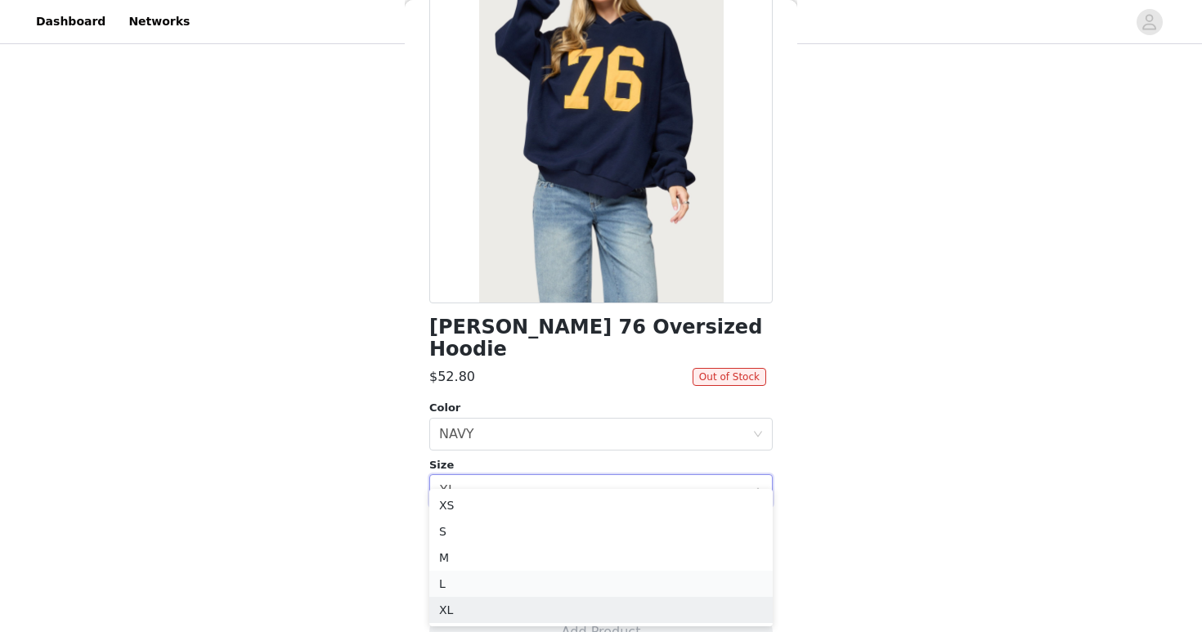
click at [466, 581] on li "L" at bounding box center [600, 584] width 343 height 26
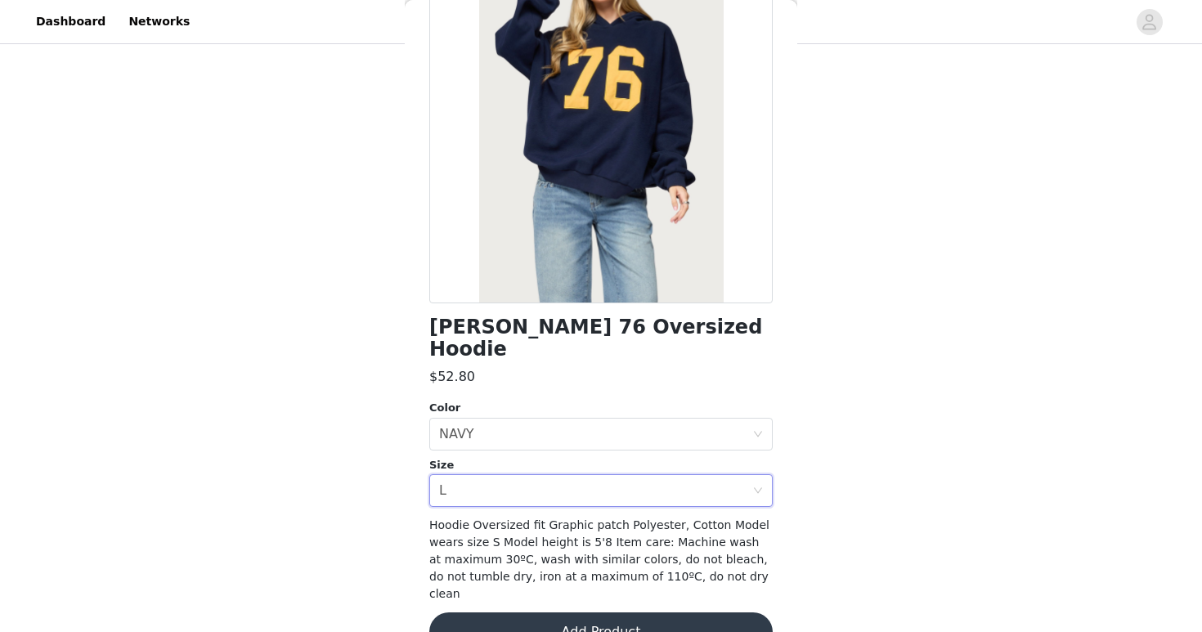
click at [640, 613] on button "Add Product" at bounding box center [600, 632] width 343 height 39
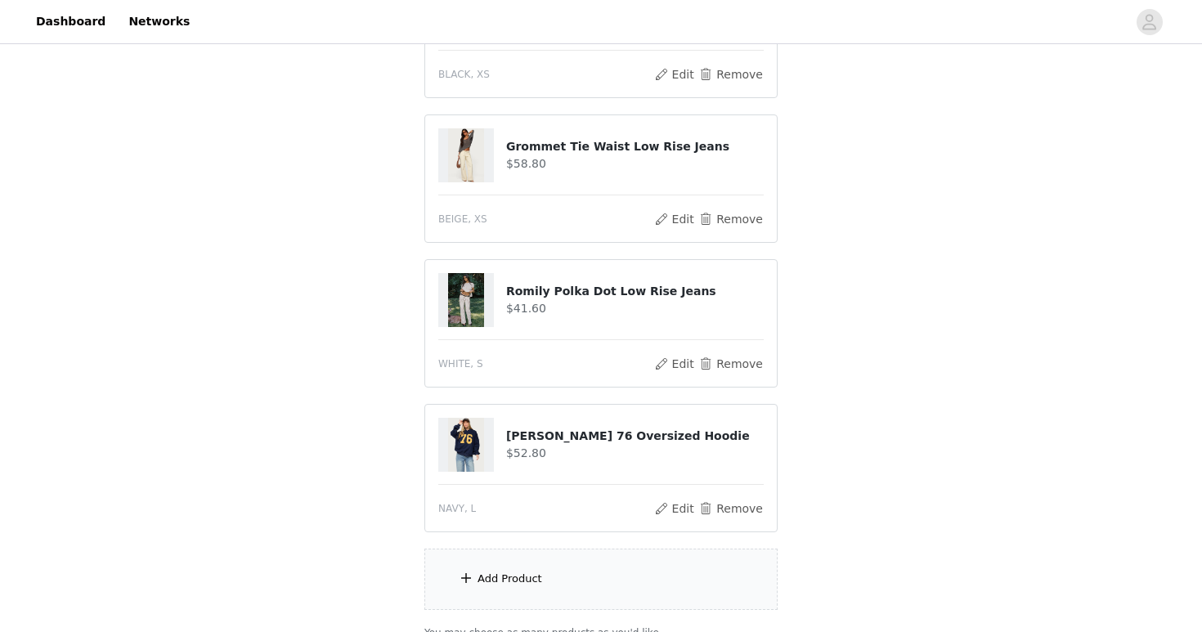
click at [590, 579] on div "Add Product" at bounding box center [600, 579] width 353 height 61
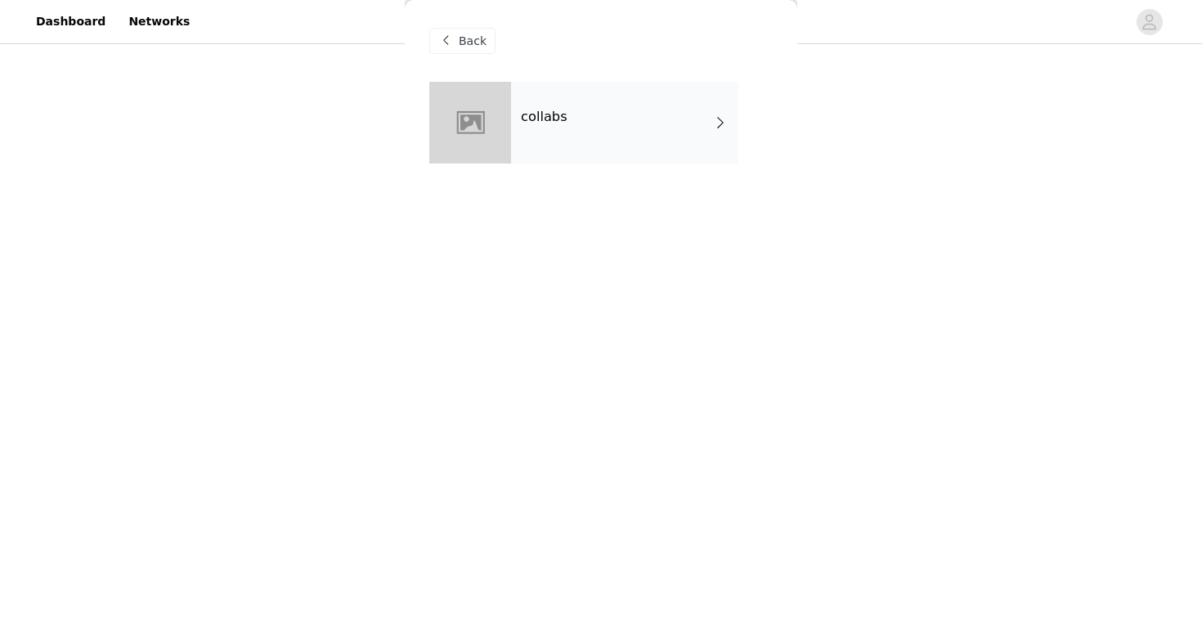
click at [602, 141] on div "collabs" at bounding box center [624, 123] width 227 height 82
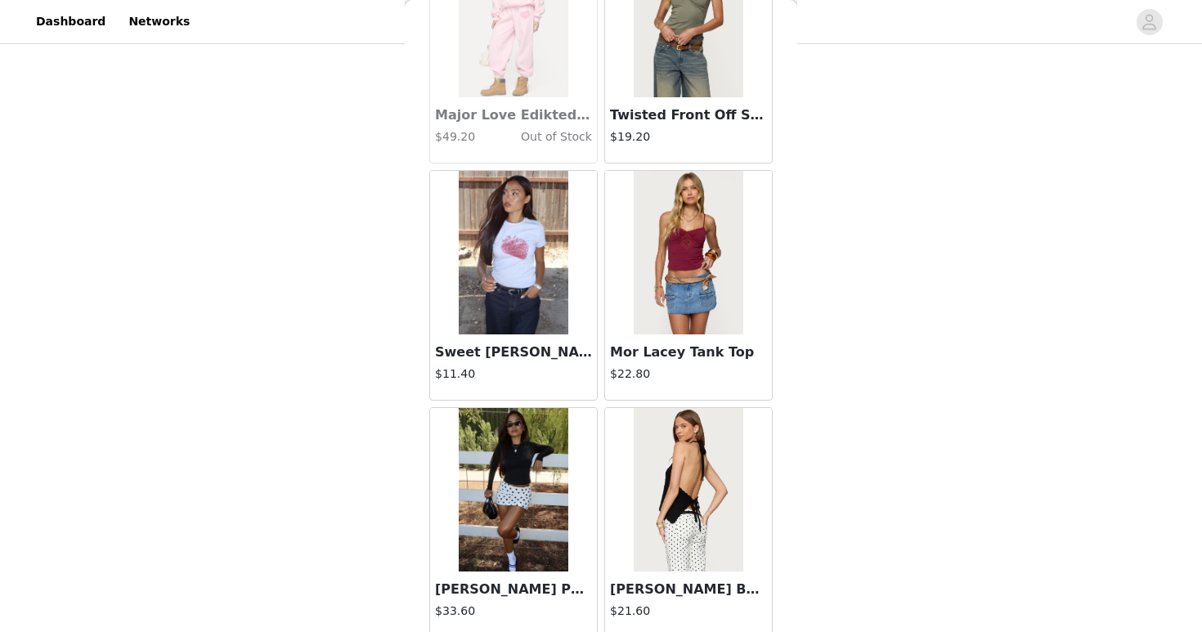
scroll to position [1870, 0]
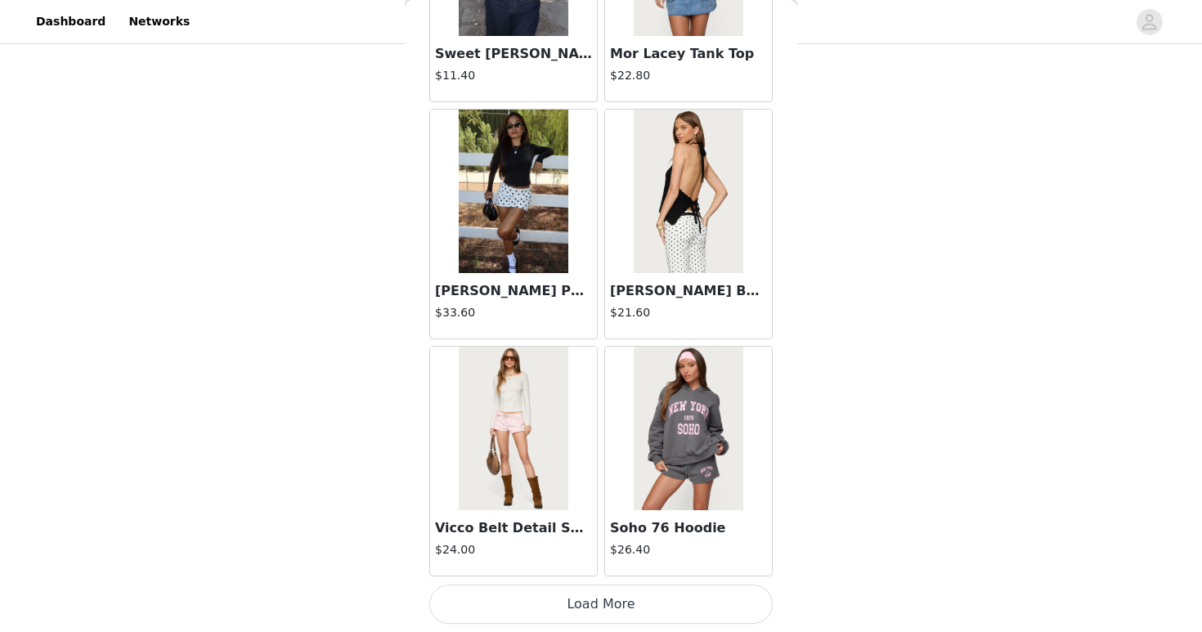
click at [694, 598] on button "Load More" at bounding box center [600, 604] width 343 height 39
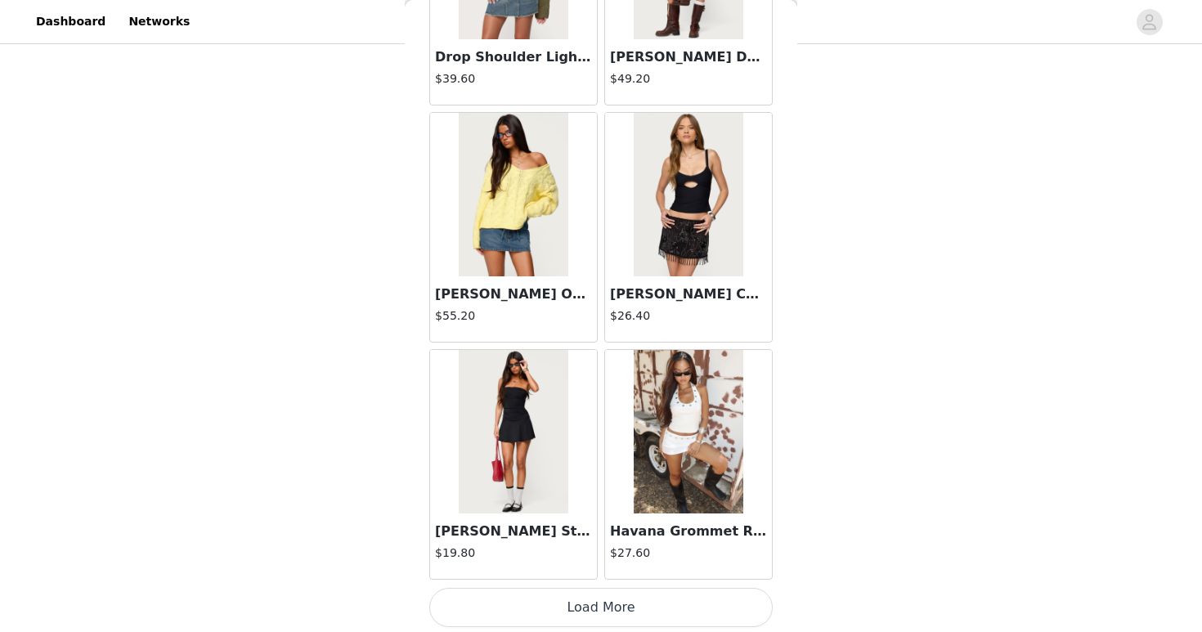
scroll to position [4242, 0]
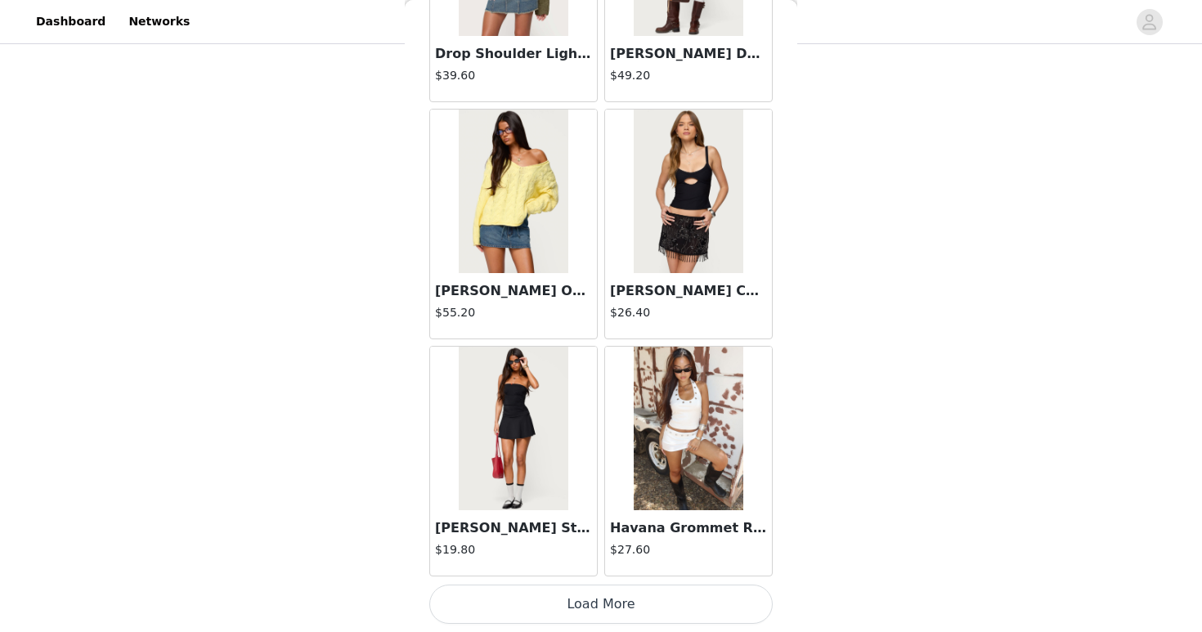
click at [671, 596] on button "Load More" at bounding box center [600, 604] width 343 height 39
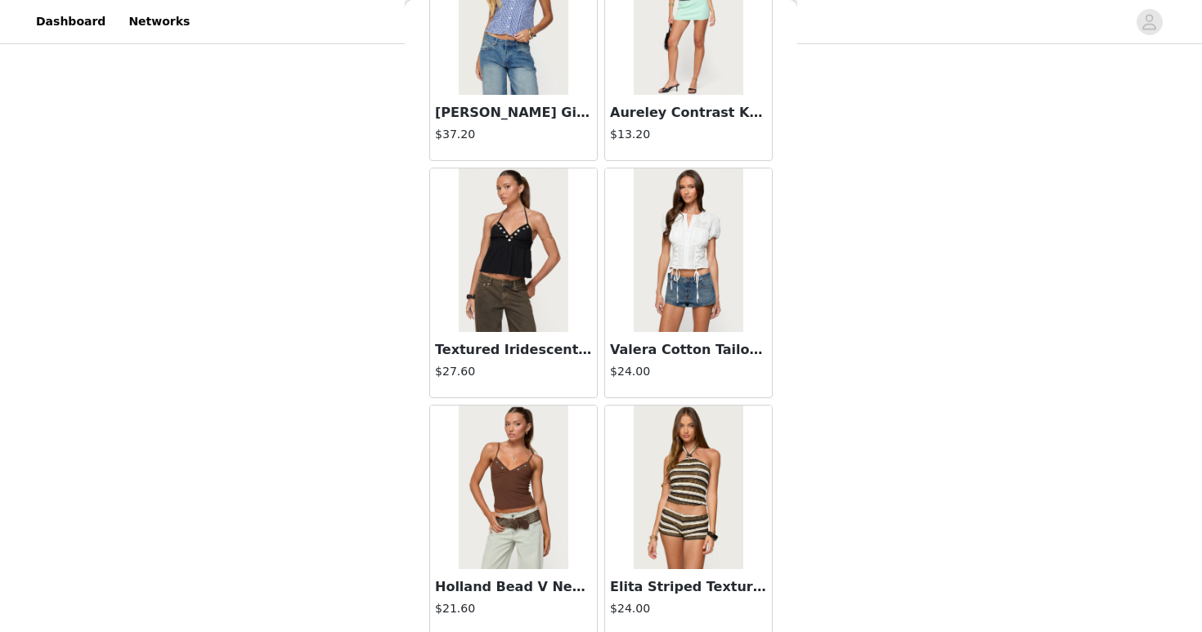
scroll to position [6614, 0]
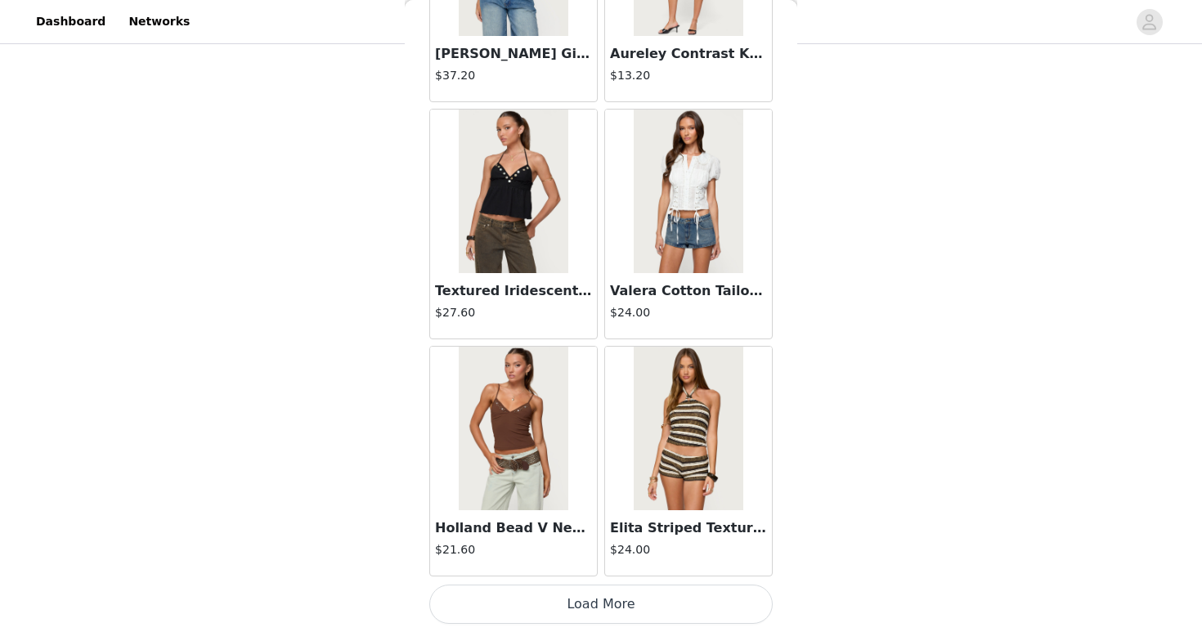
click at [685, 599] on button "Load More" at bounding box center [600, 604] width 343 height 39
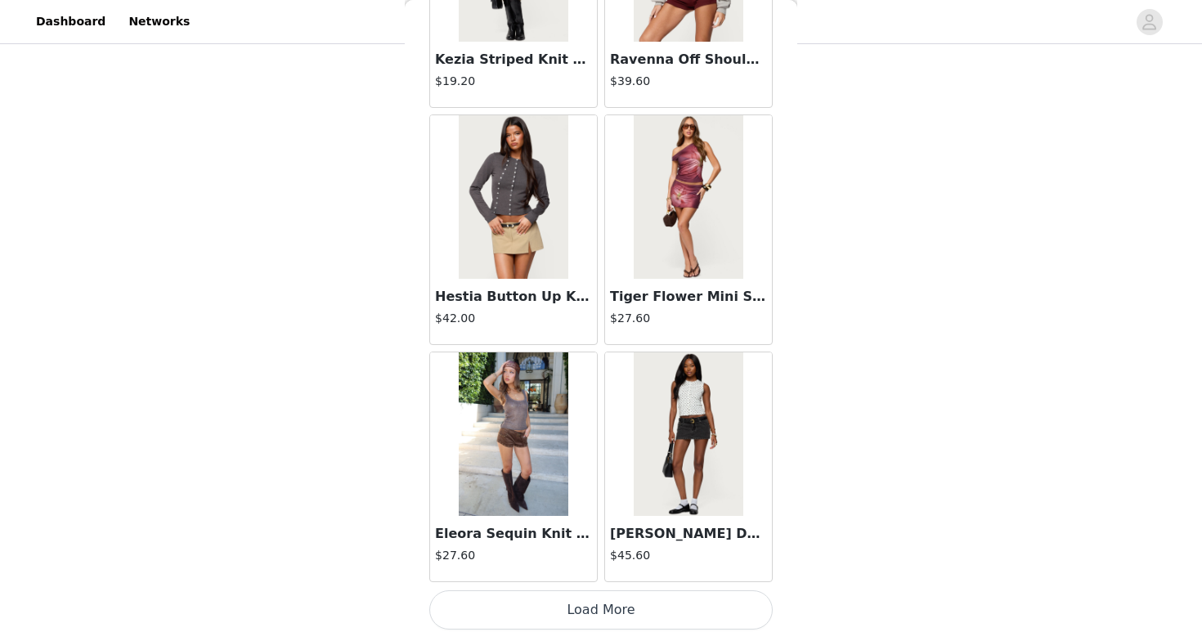
scroll to position [8985, 0]
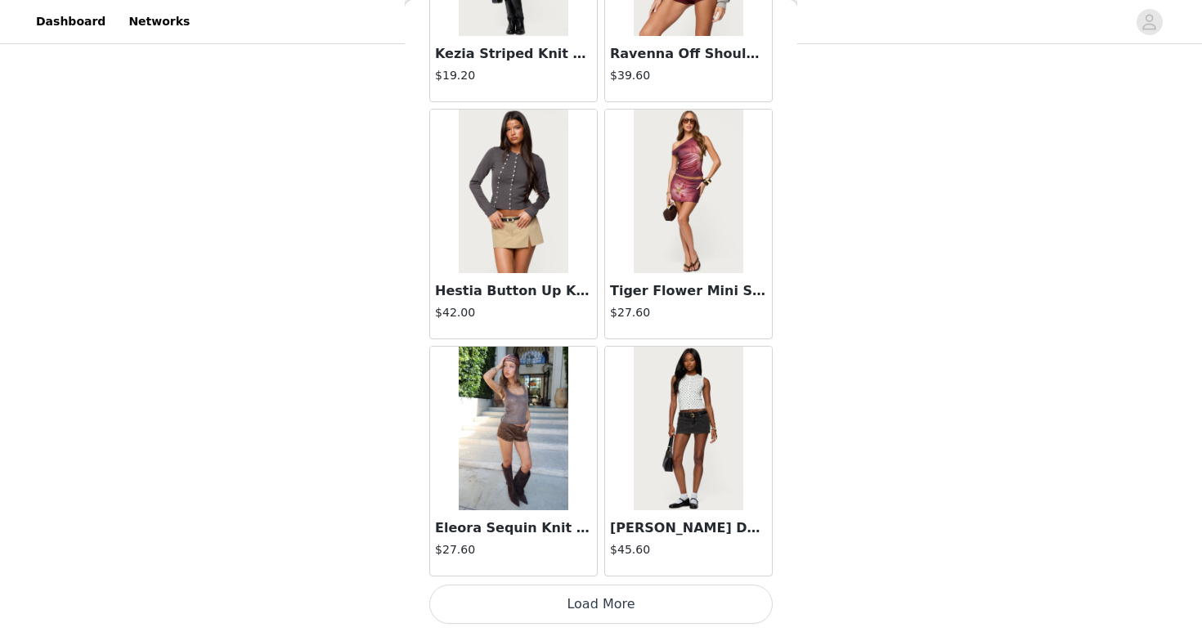
click at [698, 611] on button "Load More" at bounding box center [600, 604] width 343 height 39
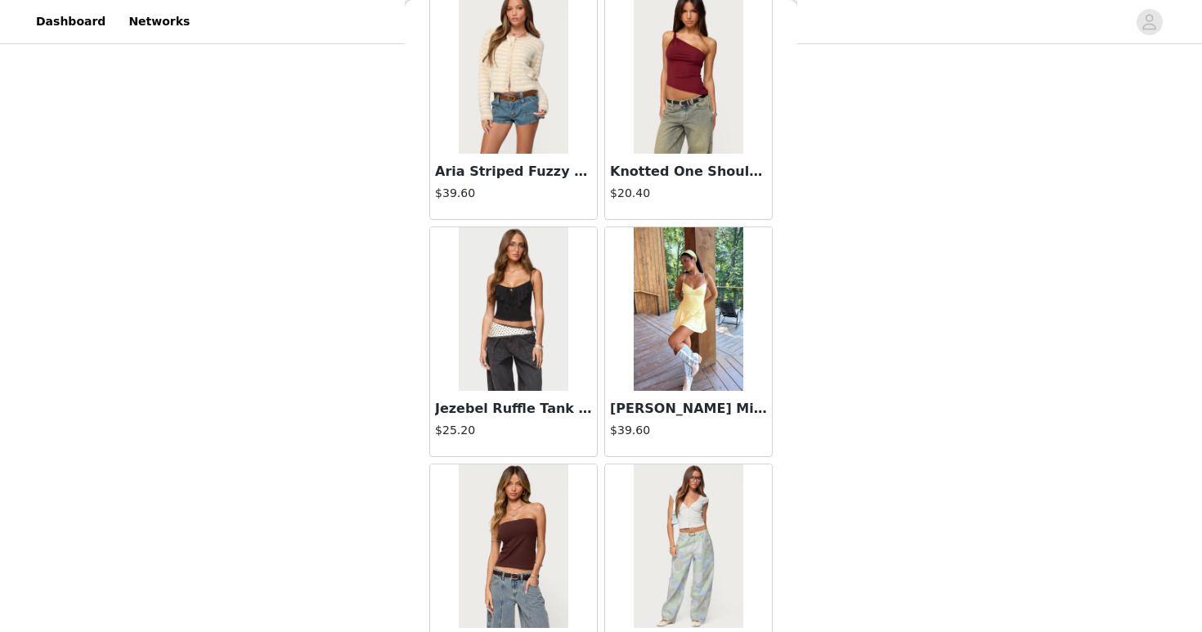
scroll to position [11357, 0]
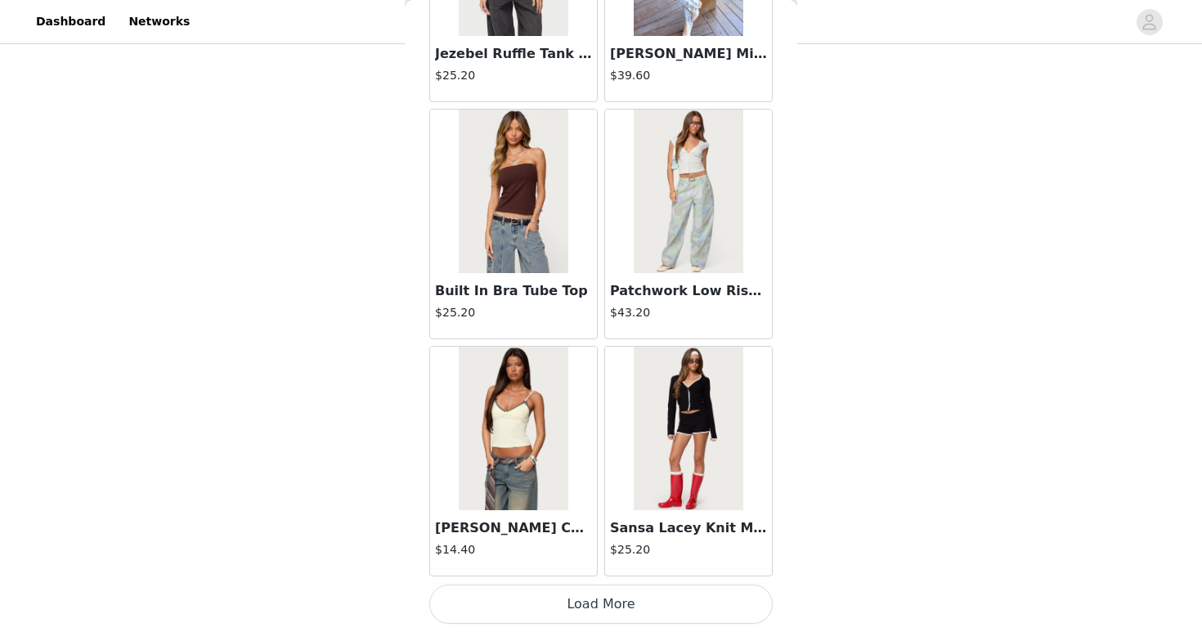
click at [633, 611] on button "Load More" at bounding box center [600, 604] width 343 height 39
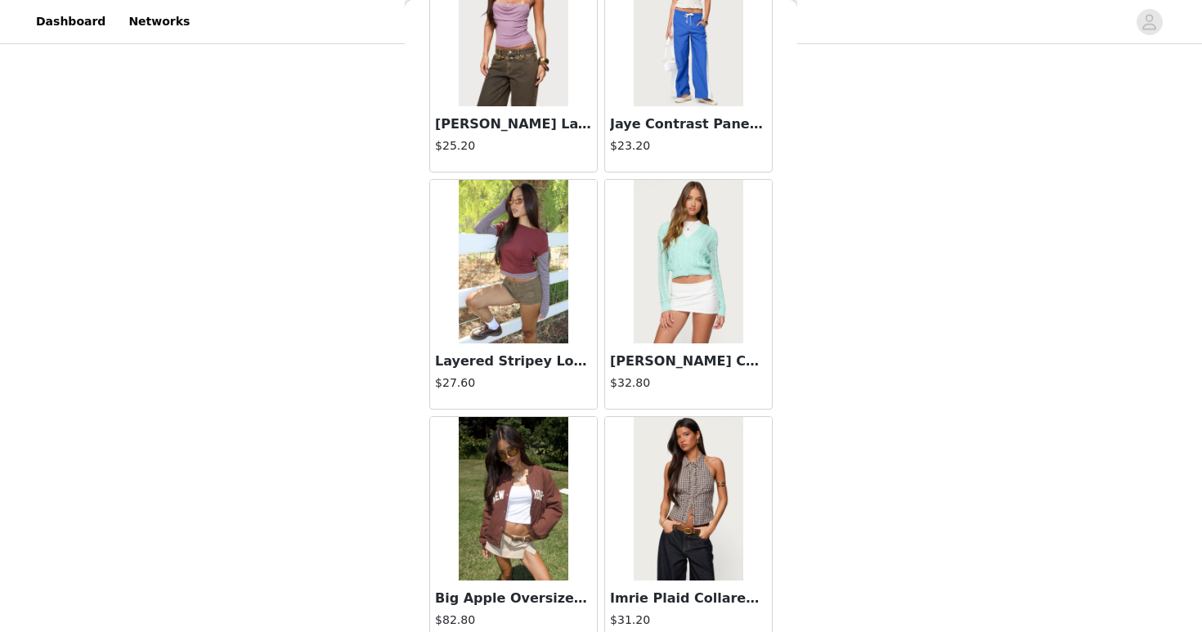
scroll to position [13728, 0]
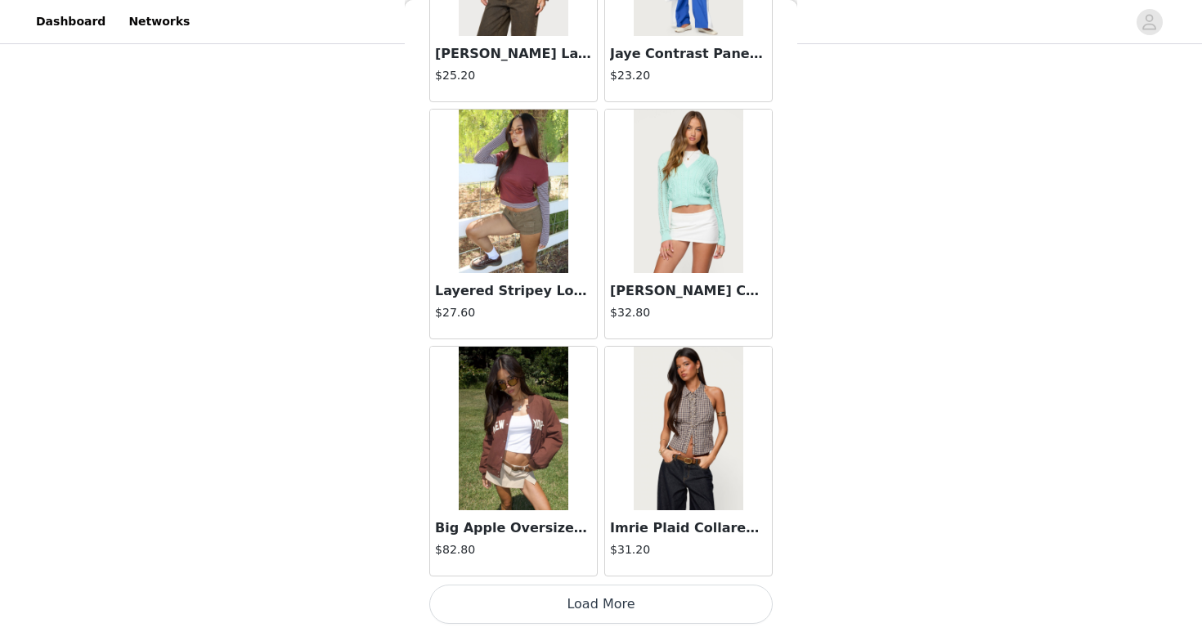
click at [708, 603] on button "Load More" at bounding box center [600, 604] width 343 height 39
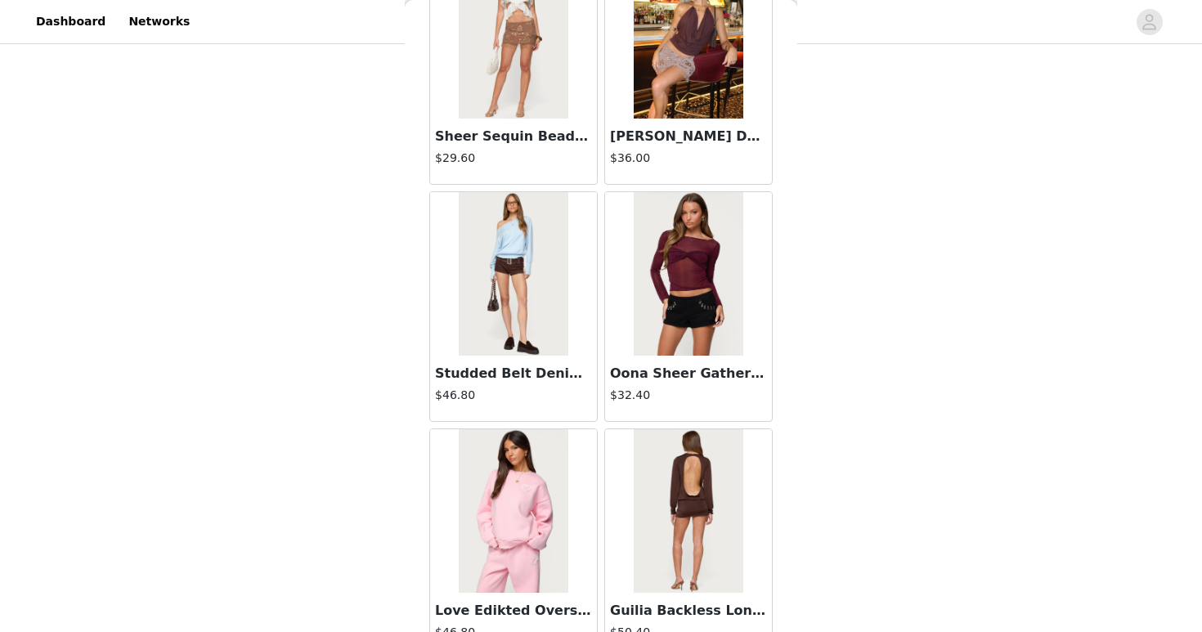
scroll to position [14958, 0]
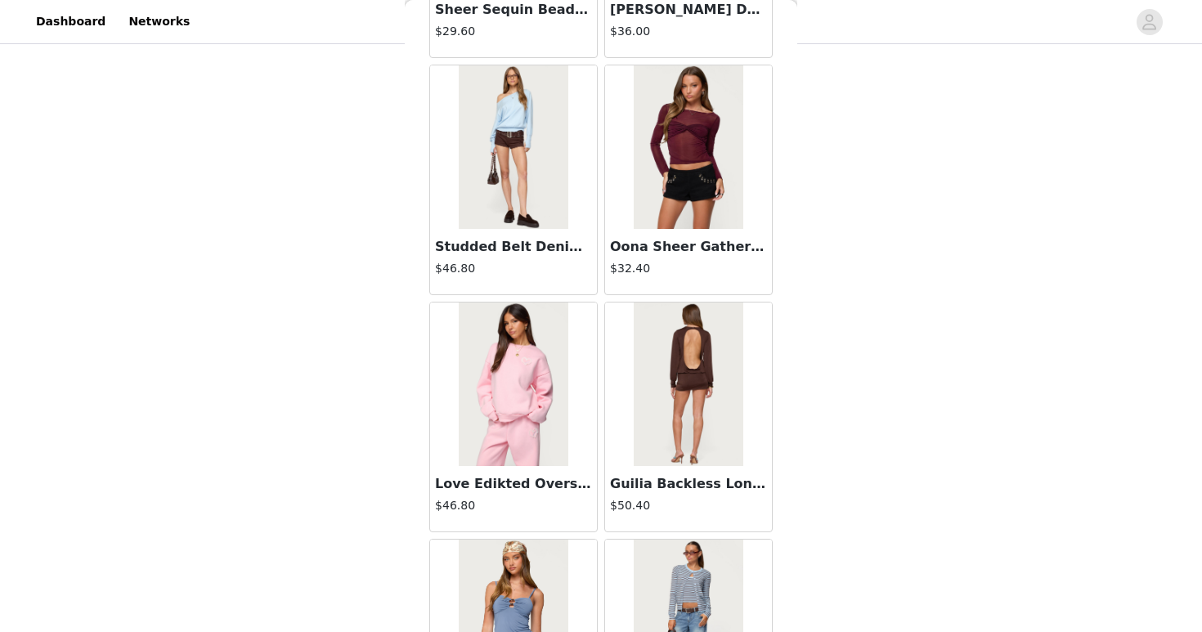
click at [675, 487] on h3 "Guilia Backless Long Sleeve Romper" at bounding box center [688, 484] width 157 height 20
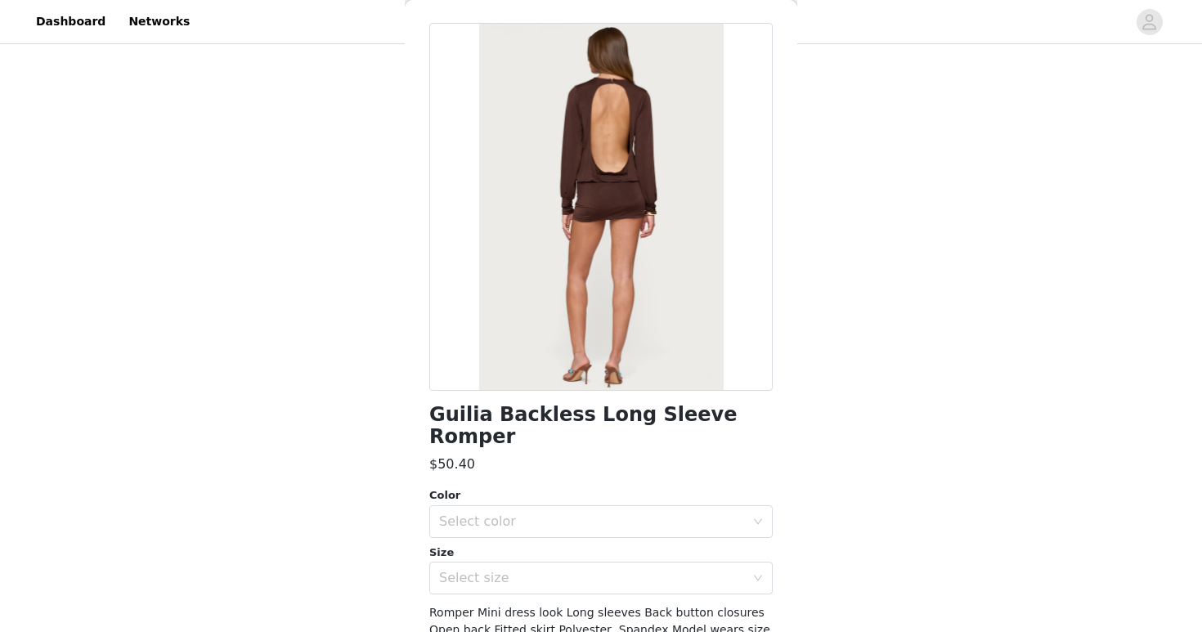
scroll to position [60, 0]
click at [590, 411] on h1 "Guilia Backless Long Sleeve Romper" at bounding box center [600, 425] width 343 height 44
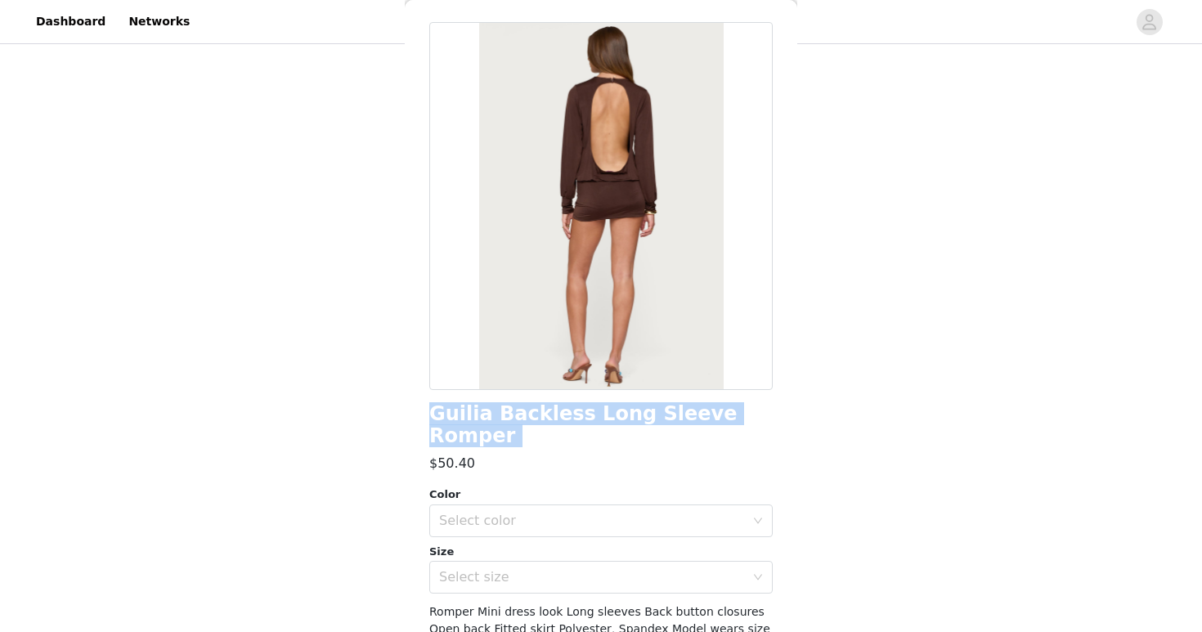
click at [590, 411] on h1 "Guilia Backless Long Sleeve Romper" at bounding box center [600, 425] width 343 height 44
copy div "Guilia Backless Long Sleeve Romper"
click at [500, 513] on div "Select color" at bounding box center [592, 521] width 306 height 16
click at [507, 534] on li "DARK BROWN" at bounding box center [600, 535] width 343 height 26
click at [507, 563] on div "Select size" at bounding box center [595, 577] width 313 height 31
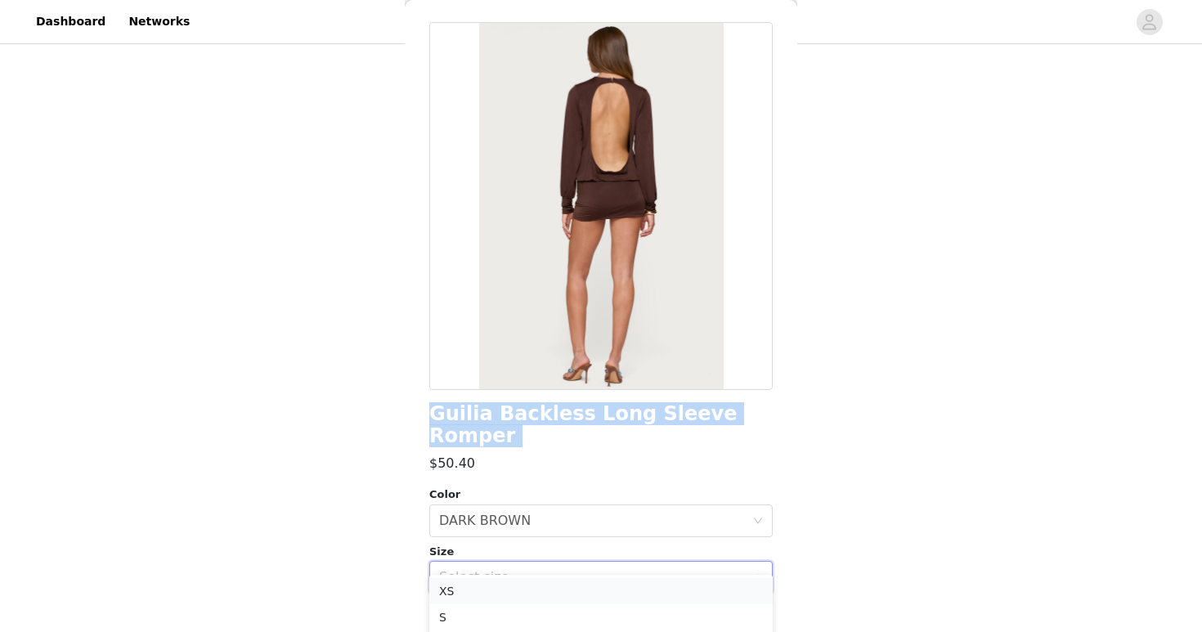
click at [492, 594] on li "XS" at bounding box center [600, 591] width 343 height 26
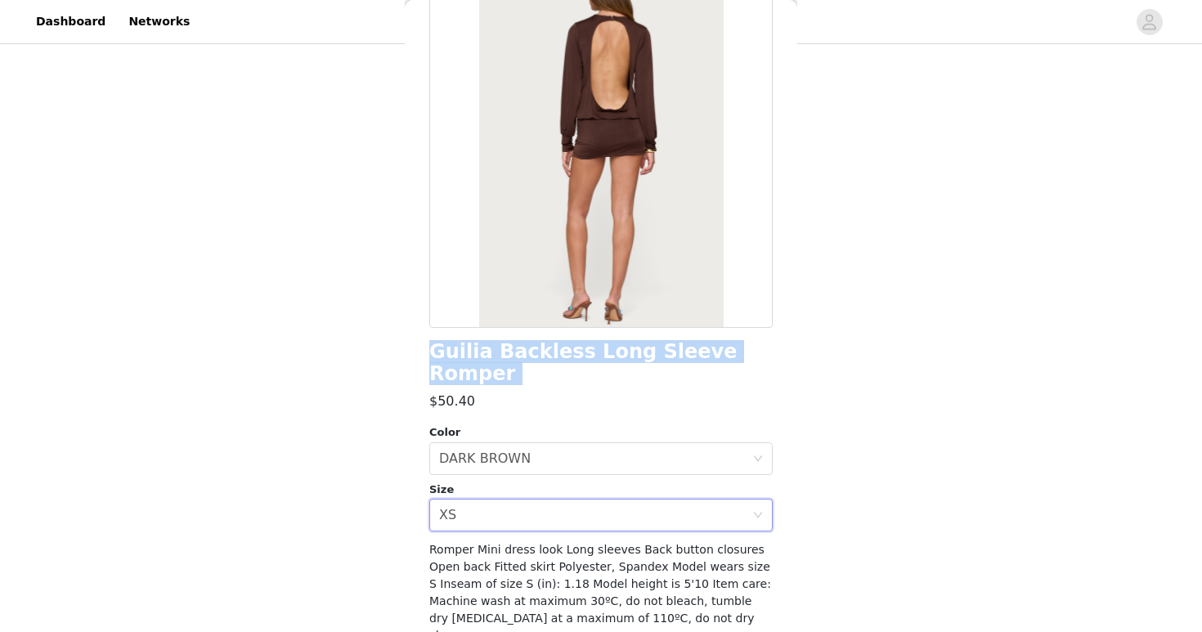
scroll to position [164, 0]
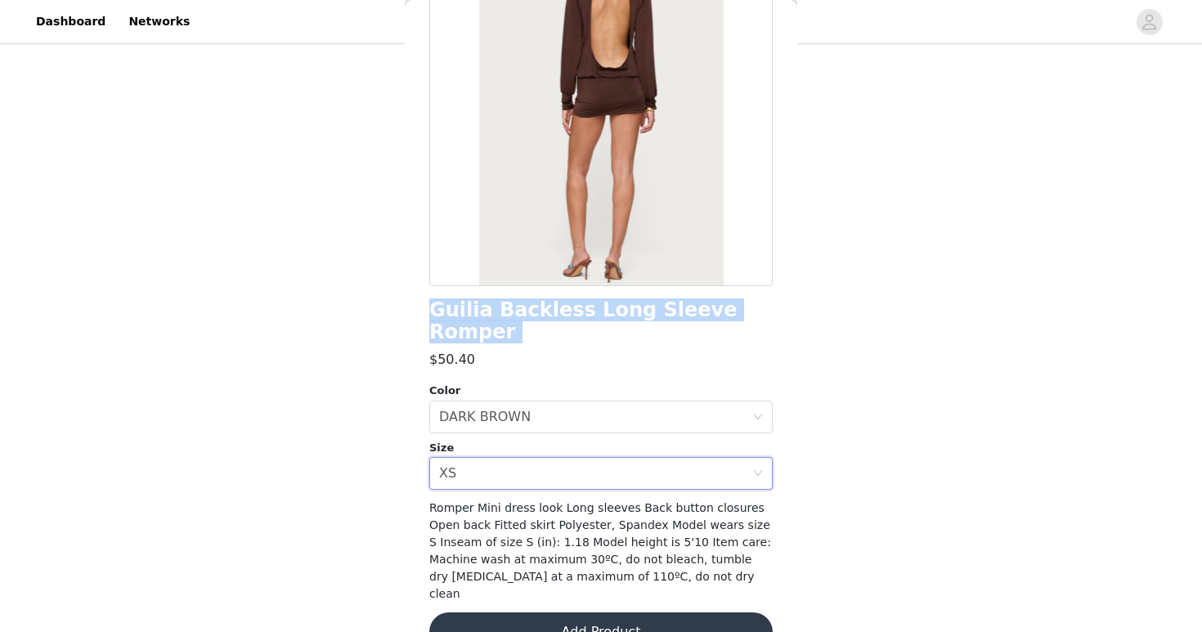
click at [492, 613] on button "Add Product" at bounding box center [600, 632] width 343 height 39
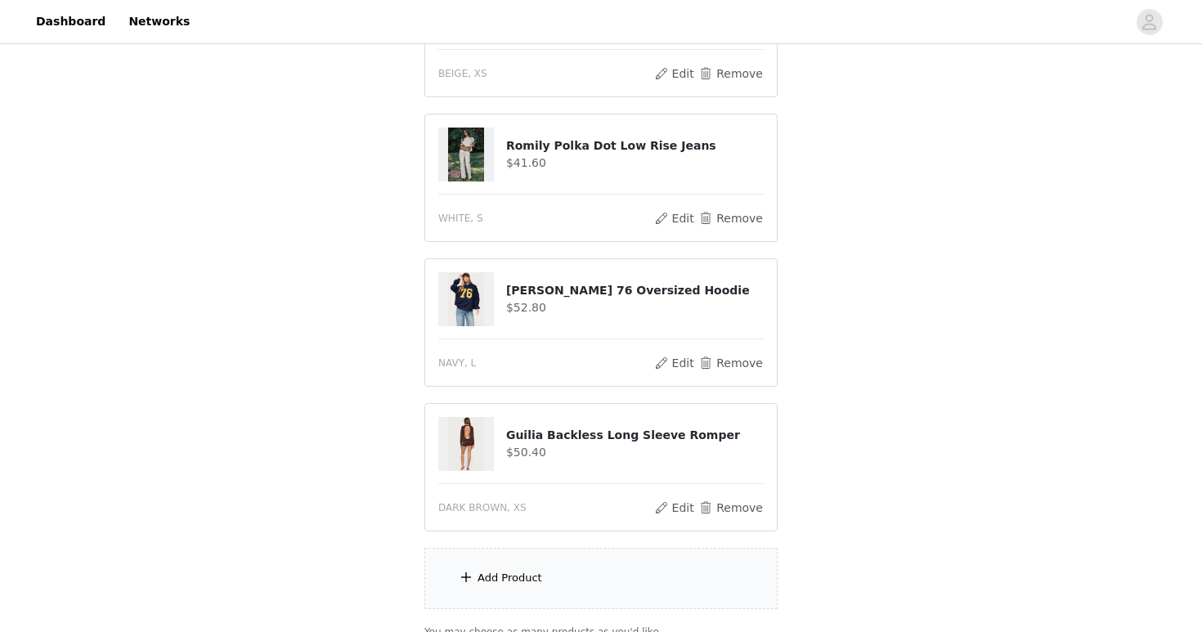
click at [498, 580] on div "Add Product" at bounding box center [510, 578] width 65 height 16
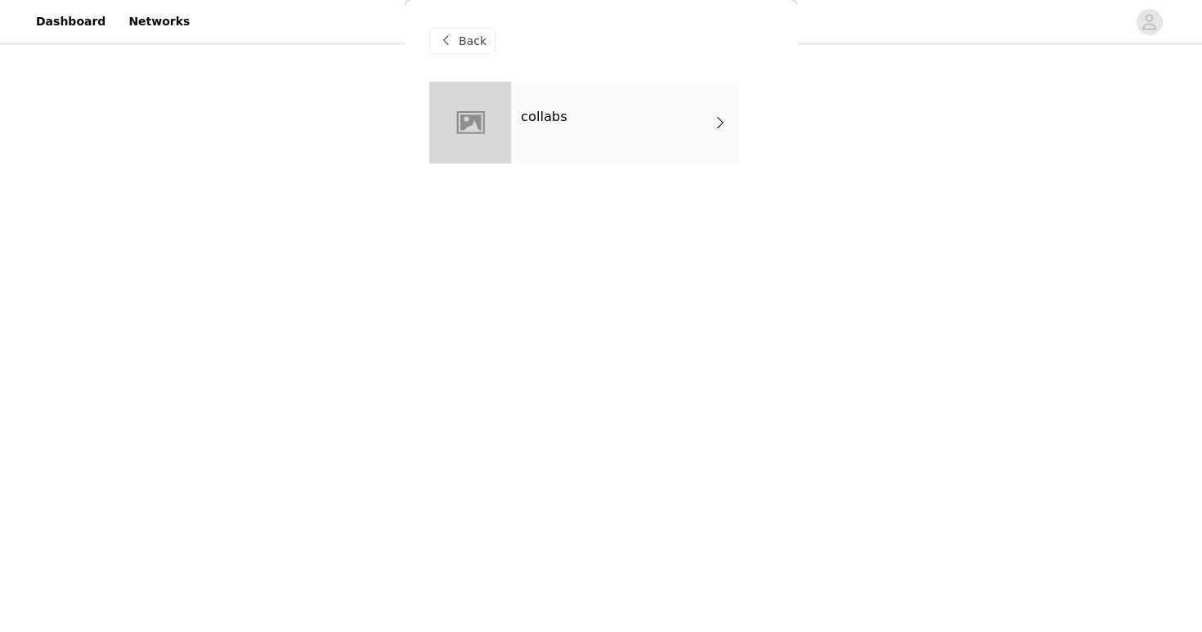
click at [577, 147] on div "collabs" at bounding box center [624, 123] width 227 height 82
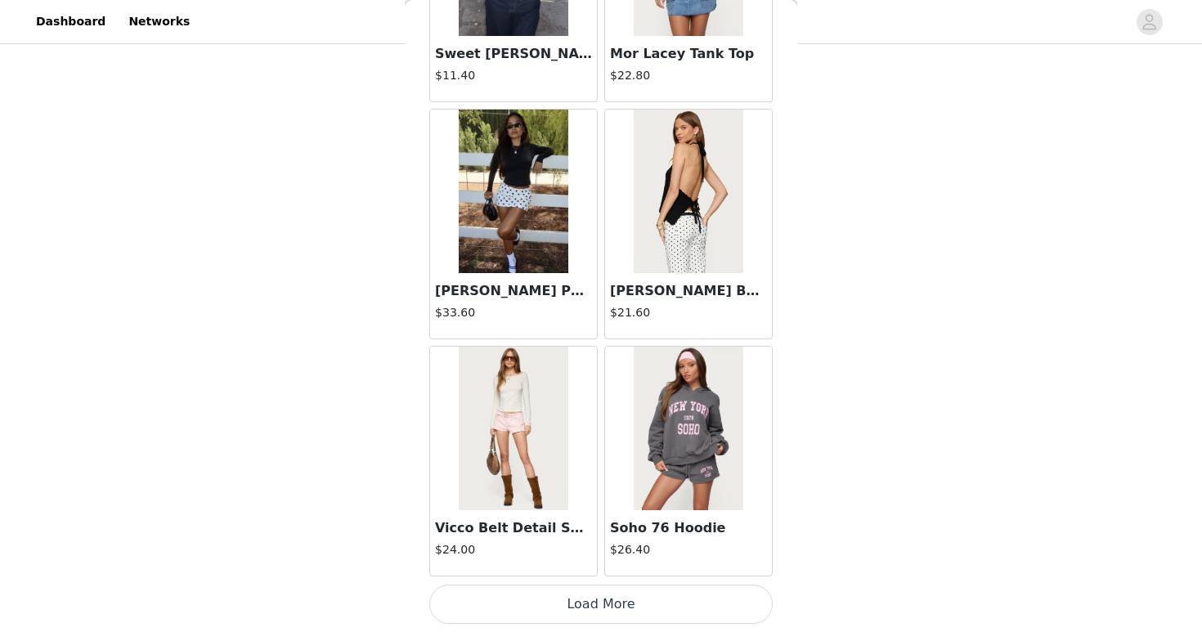
scroll to position [546, 0]
click at [568, 599] on button "Load More" at bounding box center [600, 604] width 343 height 39
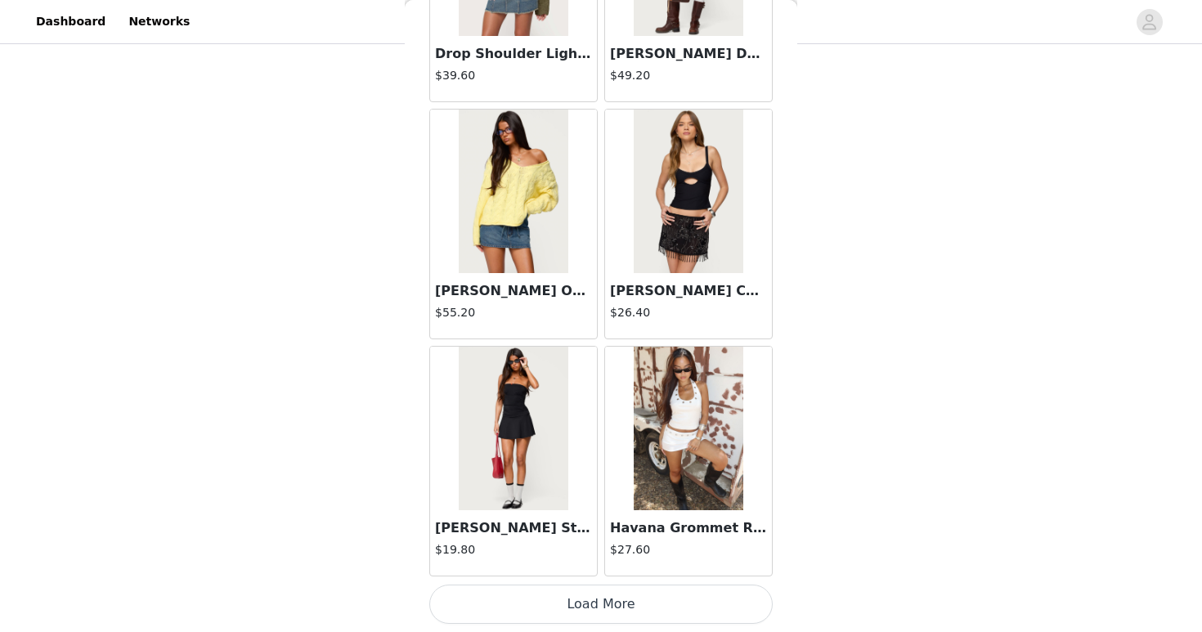
click at [599, 594] on button "Load More" at bounding box center [600, 604] width 343 height 39
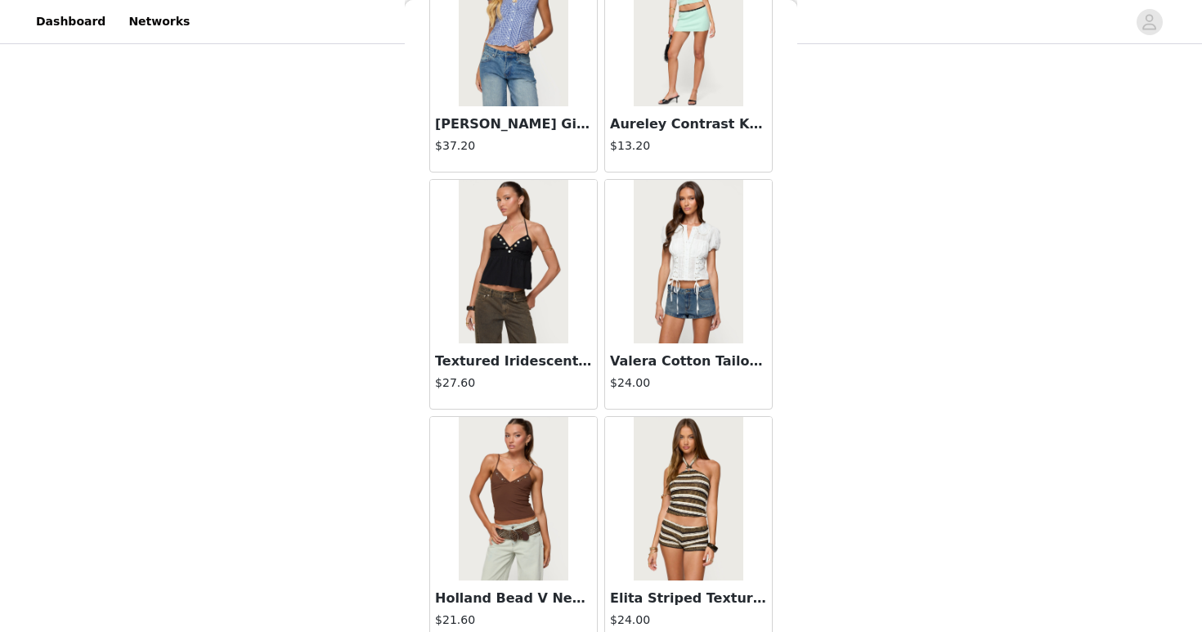
scroll to position [6614, 0]
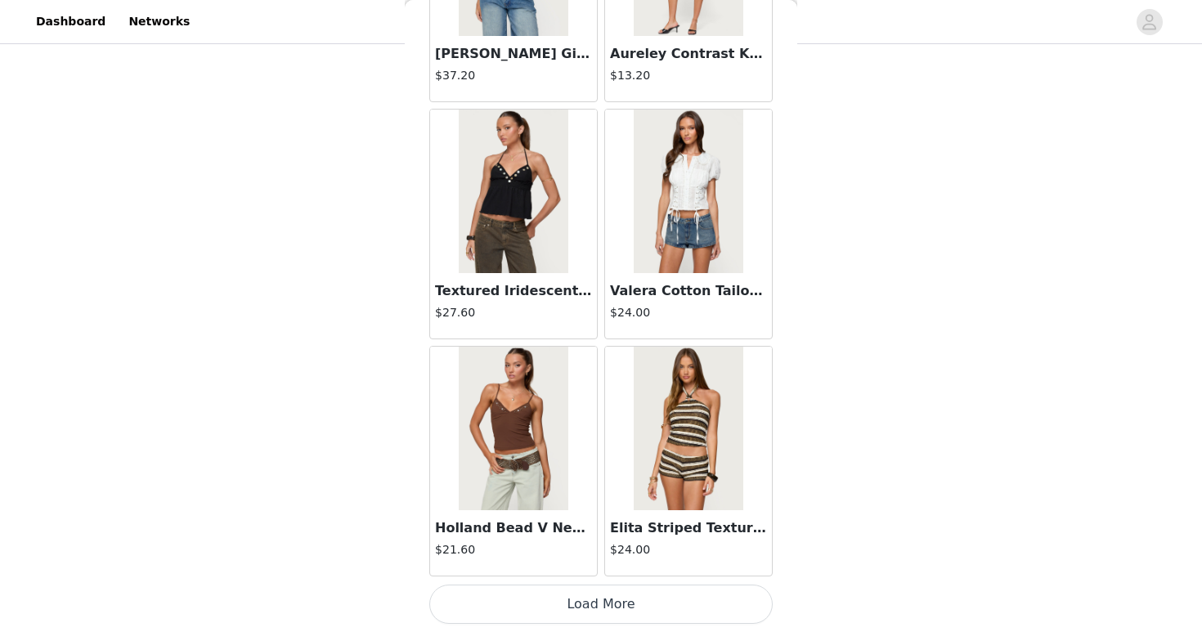
click at [596, 597] on button "Load More" at bounding box center [600, 604] width 343 height 39
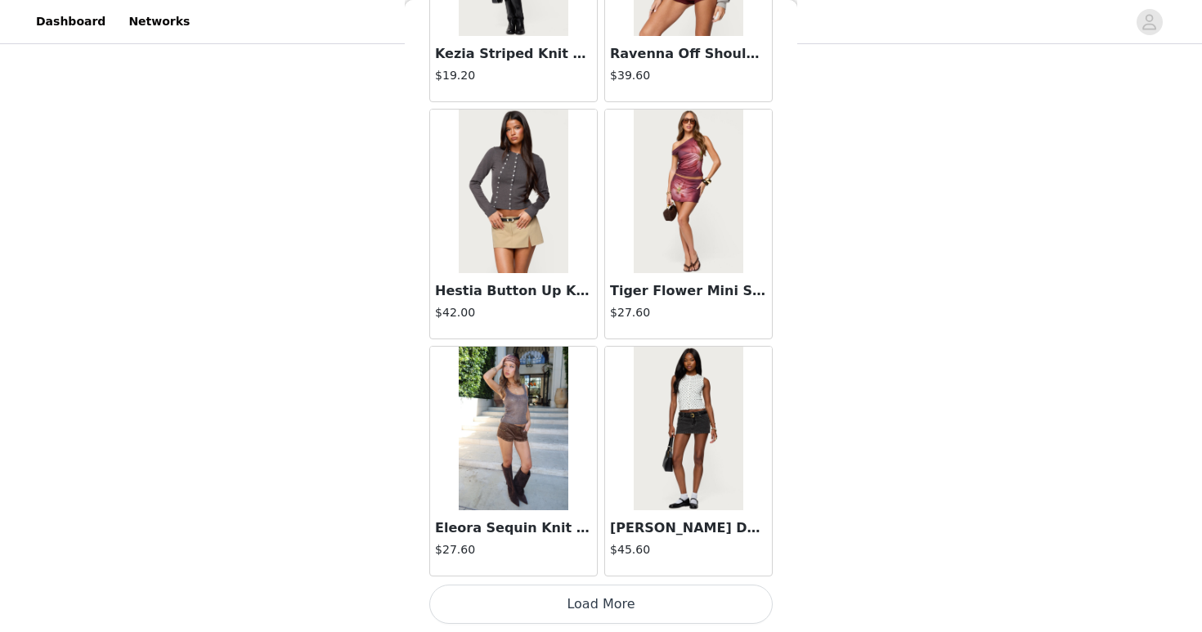
click at [596, 597] on button "Load More" at bounding box center [600, 604] width 343 height 39
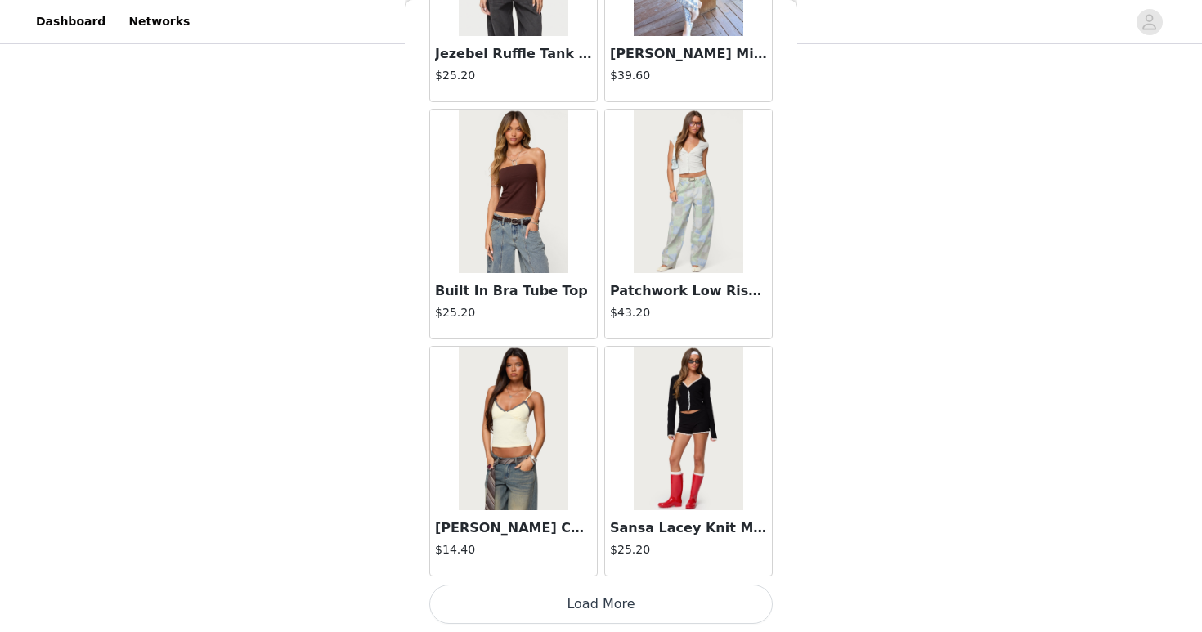
click at [596, 597] on button "Load More" at bounding box center [600, 604] width 343 height 39
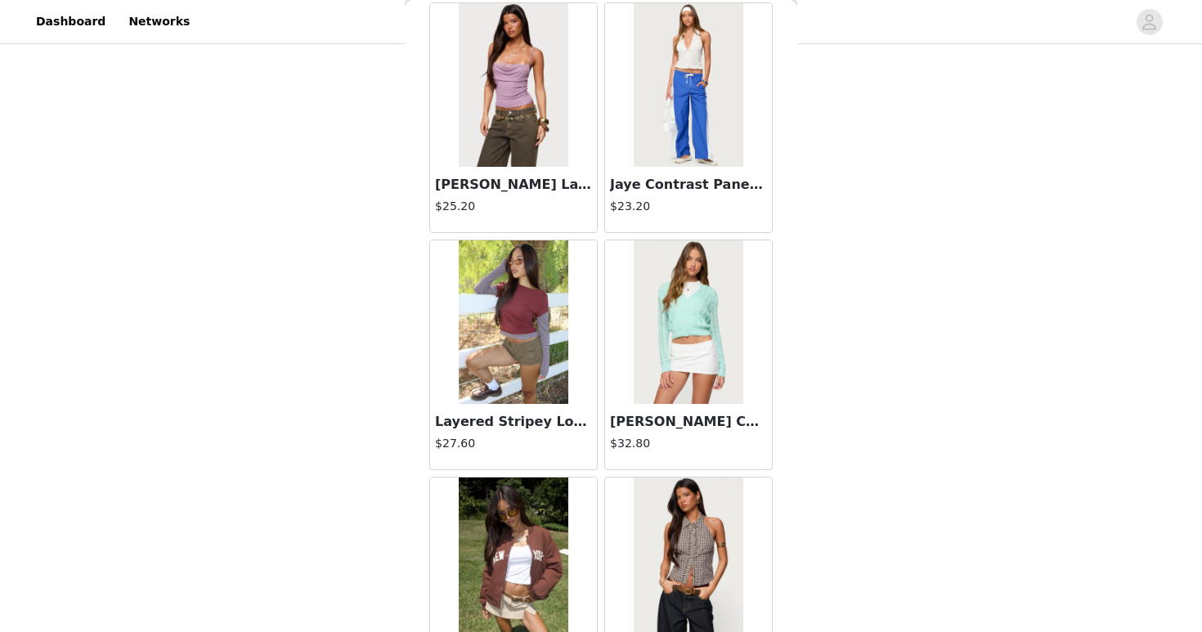
scroll to position [13728, 0]
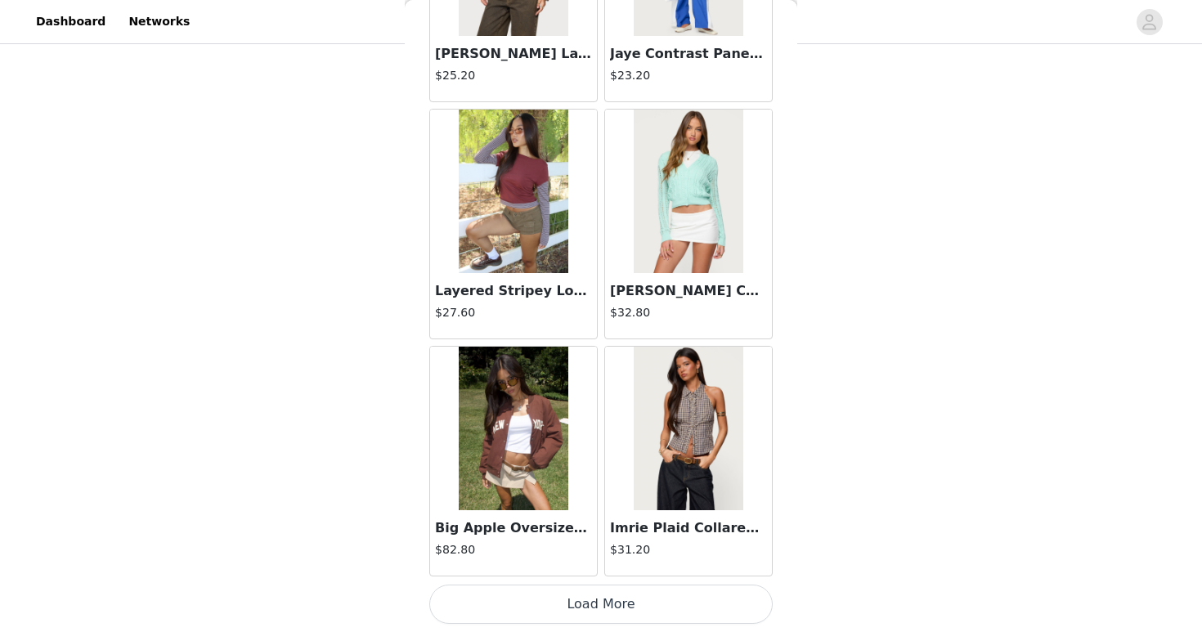
click at [597, 599] on button "Load More" at bounding box center [600, 604] width 343 height 39
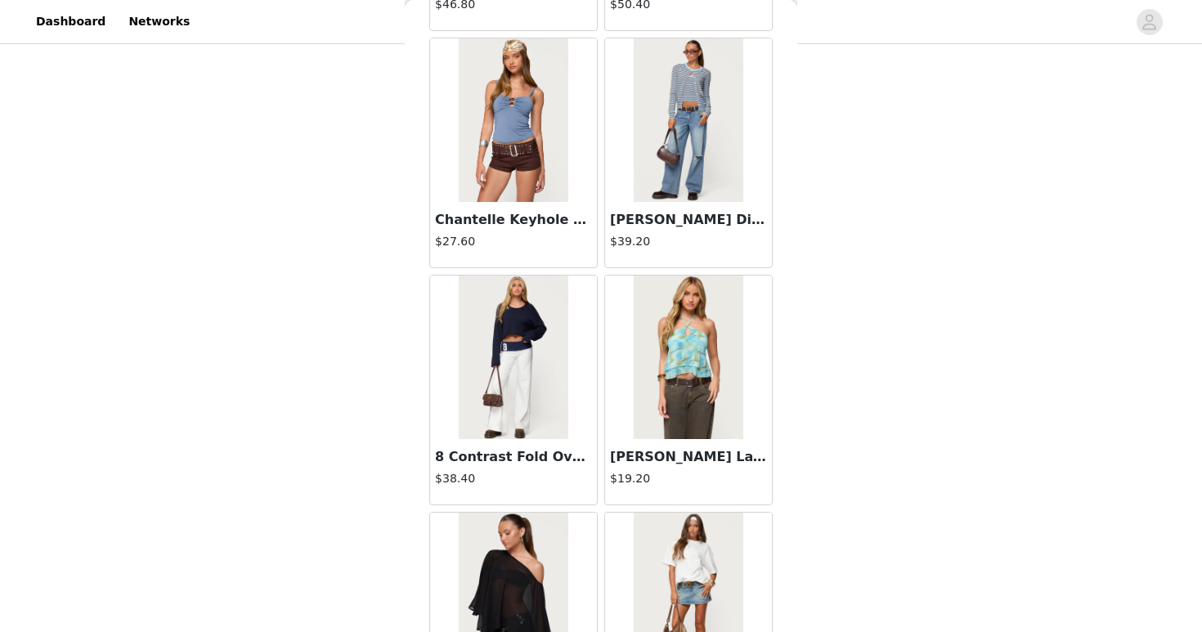
scroll to position [16100, 0]
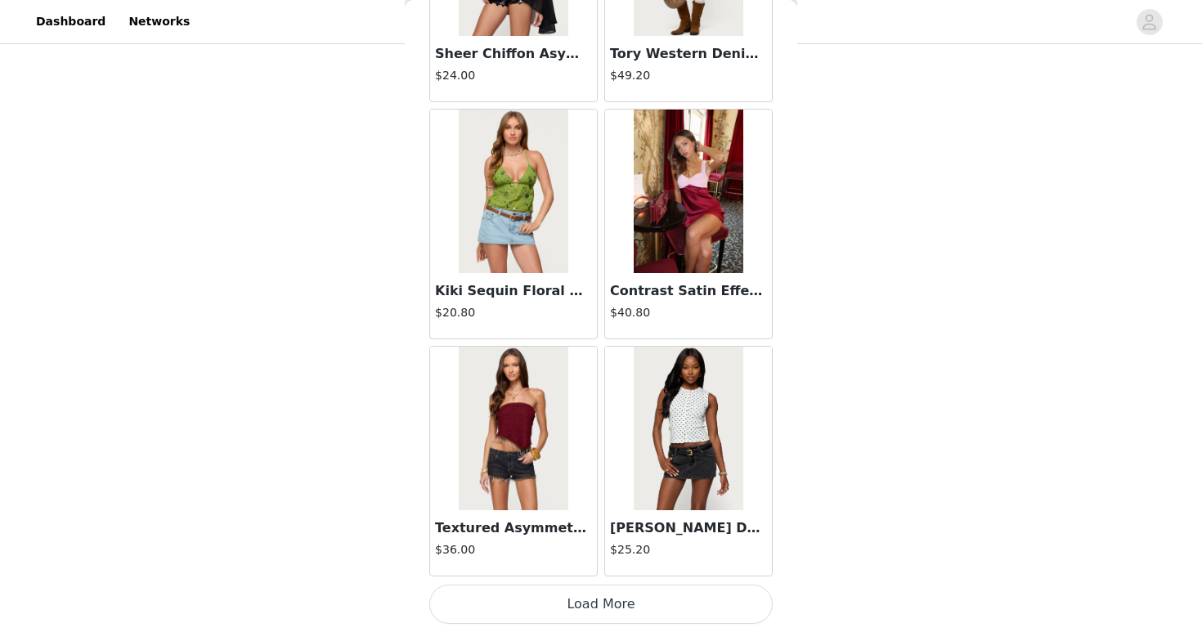
click at [595, 585] on button "Load More" at bounding box center [600, 604] width 343 height 39
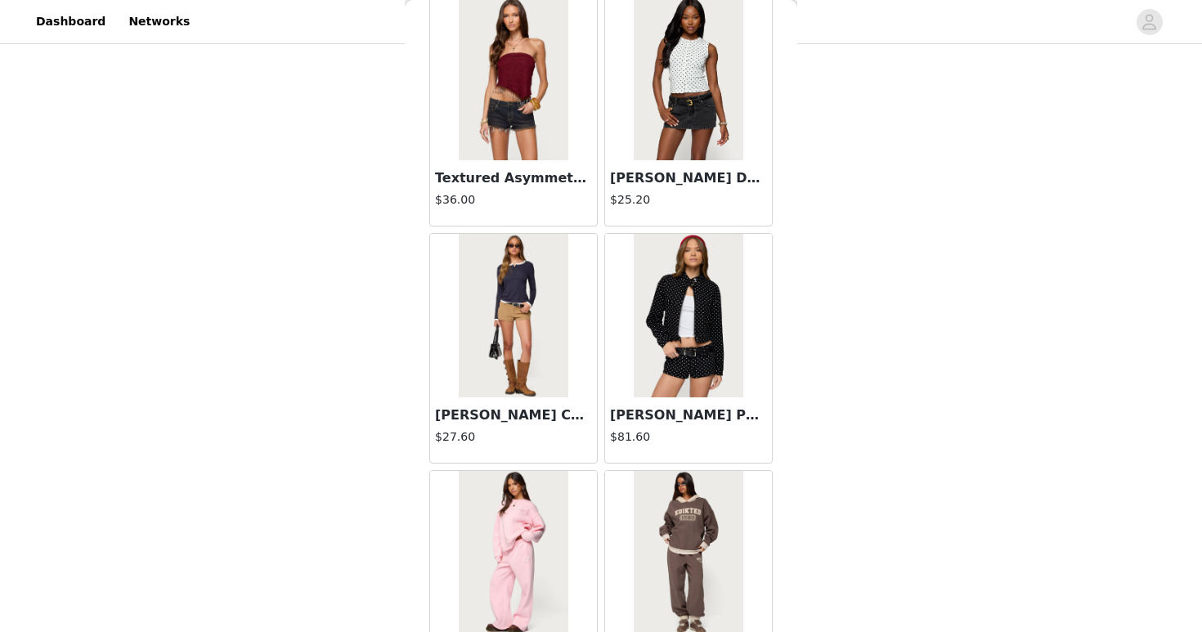
scroll to position [16472, 0]
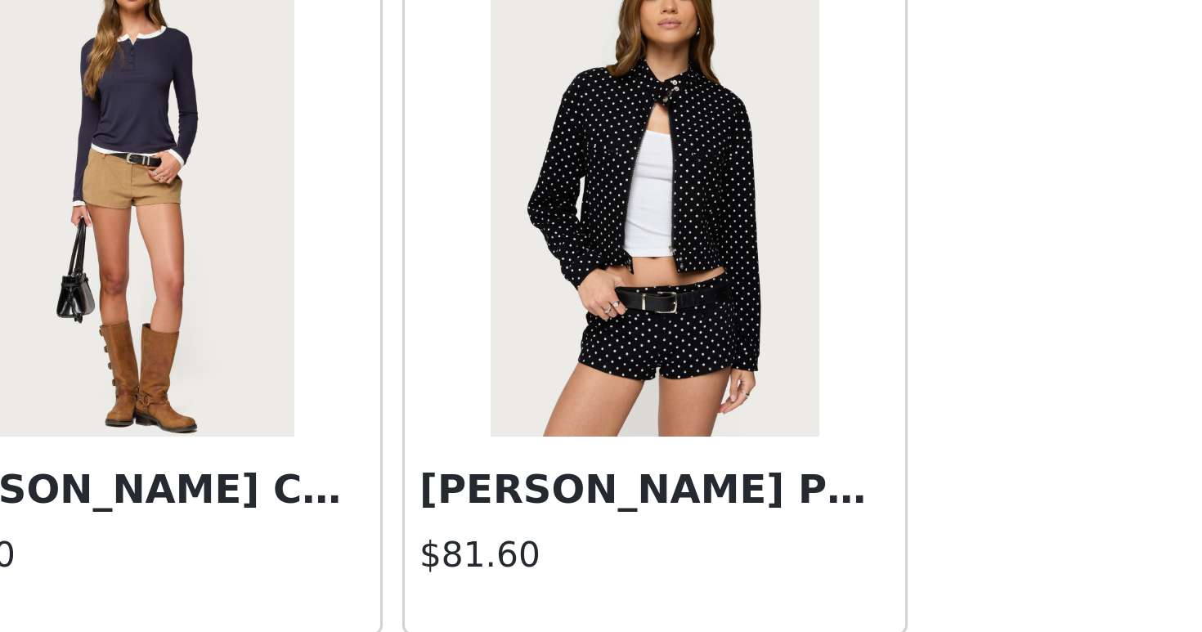
click at [705, 350] on img at bounding box center [688, 294] width 109 height 164
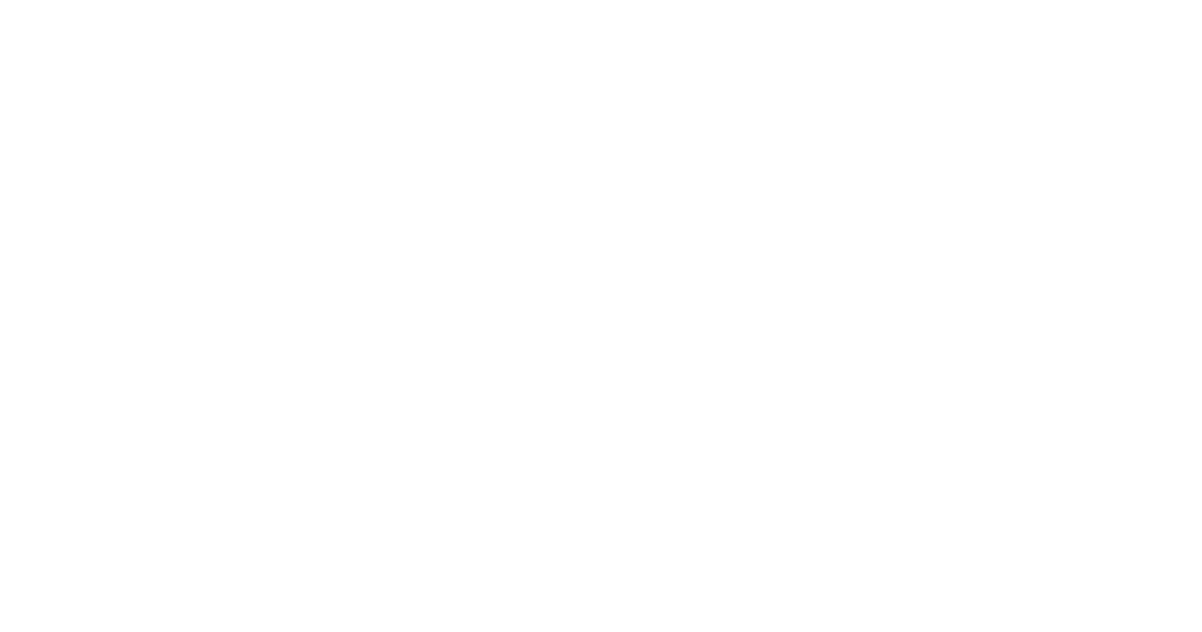
scroll to position [0, 0]
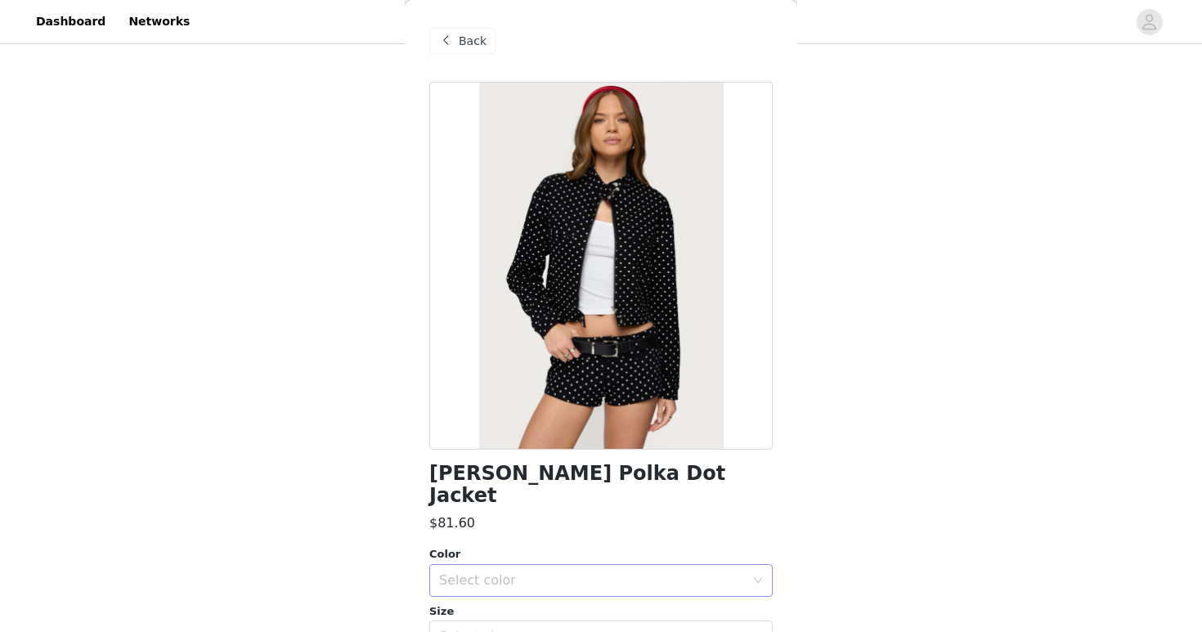
click at [567, 572] on div "Select color" at bounding box center [592, 580] width 306 height 16
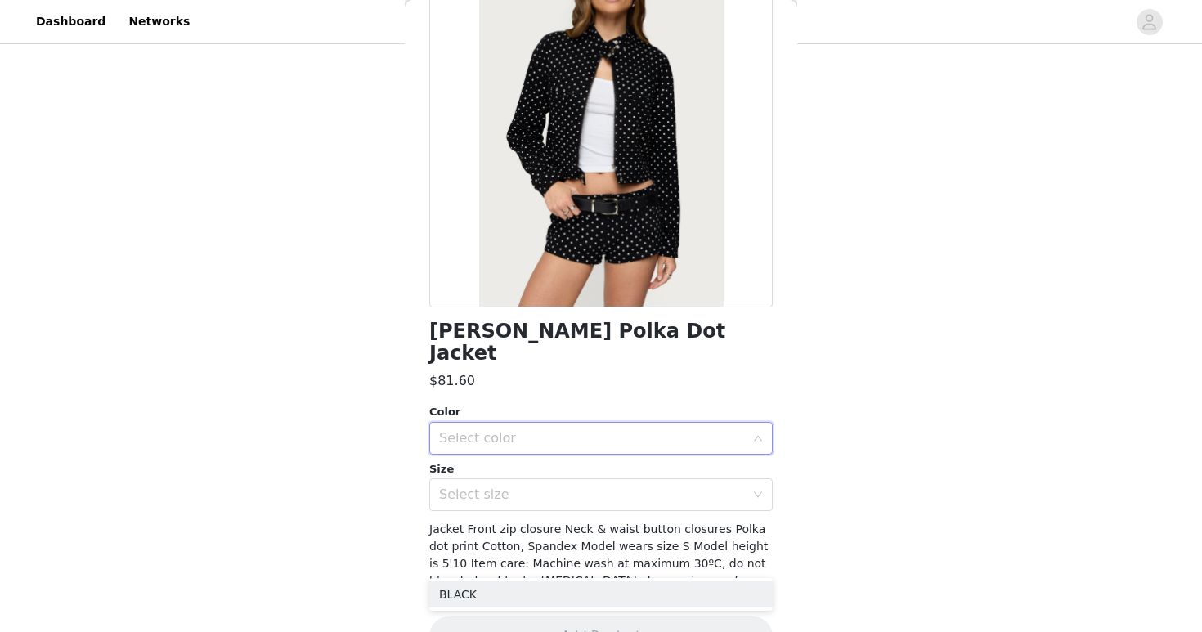
scroll to position [146, 0]
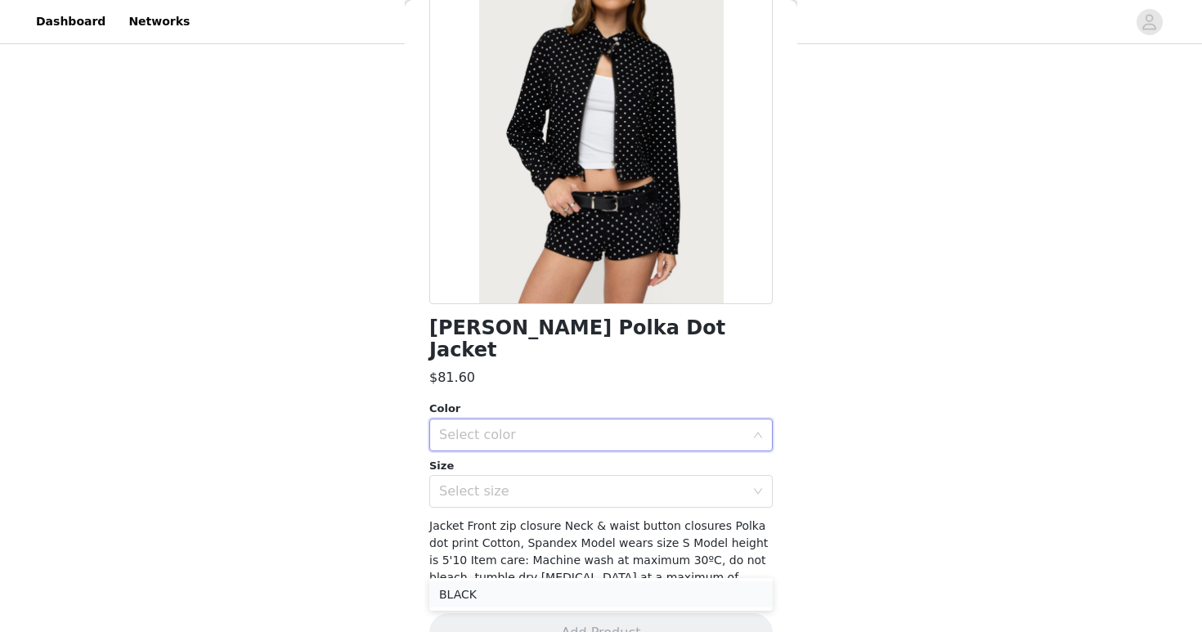
click at [536, 596] on li "BLACK" at bounding box center [600, 594] width 343 height 26
click at [520, 489] on div "Tabitha Polka Dot Jacket $81.60 Color Select color BLACK Size Select size Jacke…" at bounding box center [600, 304] width 343 height 736
click at [504, 483] on div "Select size" at bounding box center [592, 491] width 306 height 16
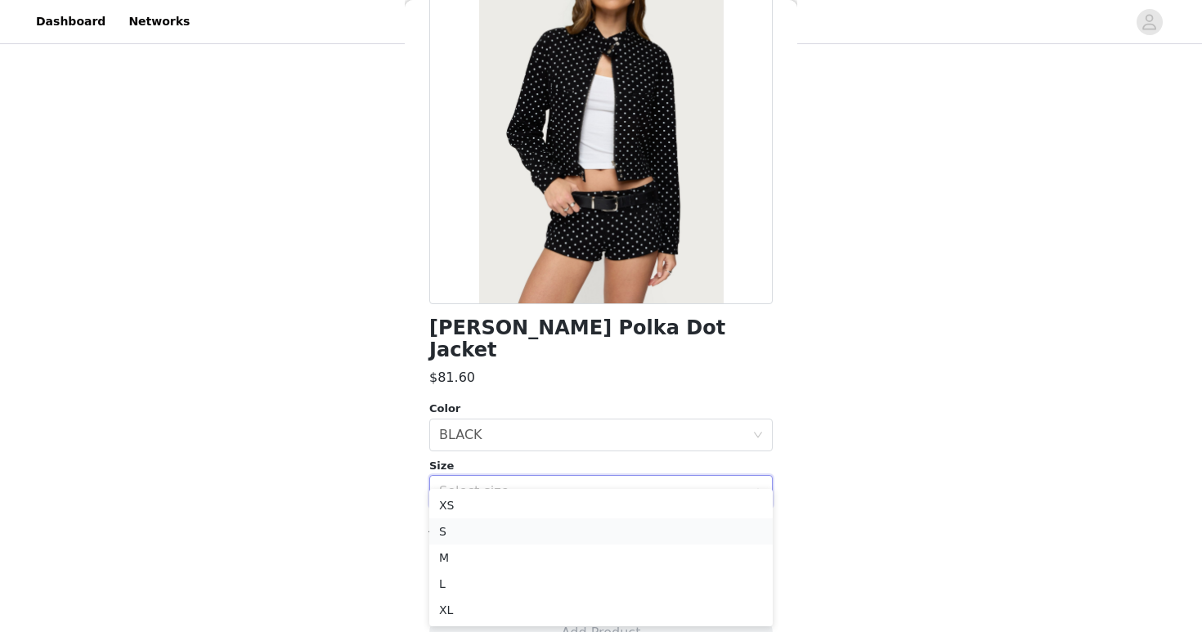
click at [478, 528] on li "S" at bounding box center [600, 531] width 343 height 26
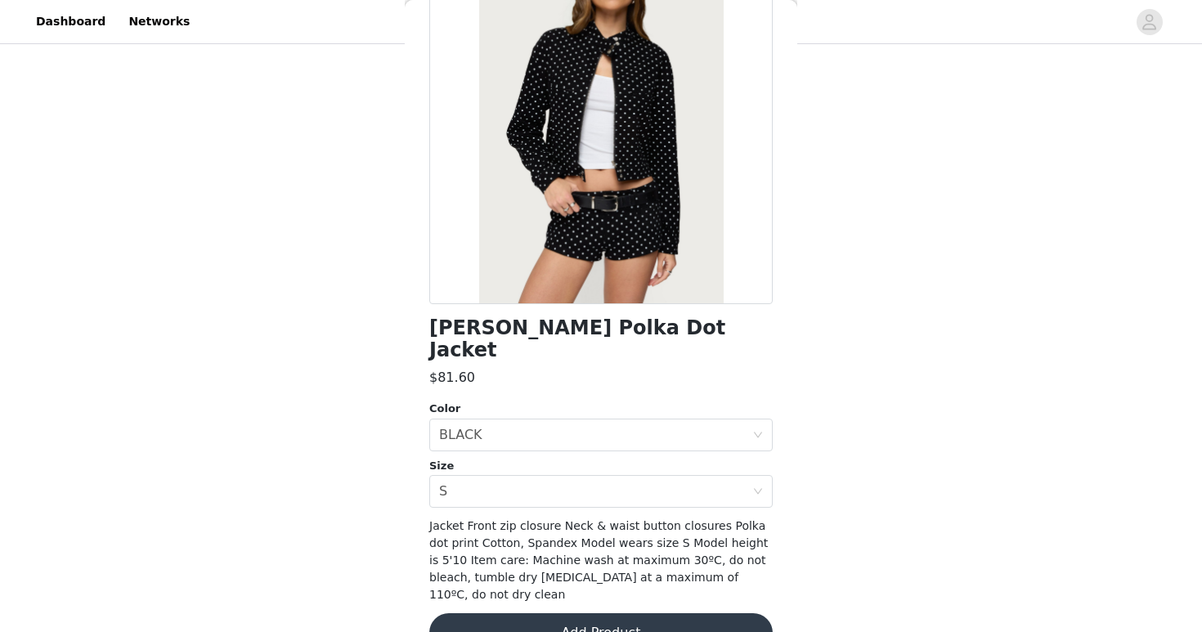
click at [547, 613] on button "Add Product" at bounding box center [600, 632] width 343 height 39
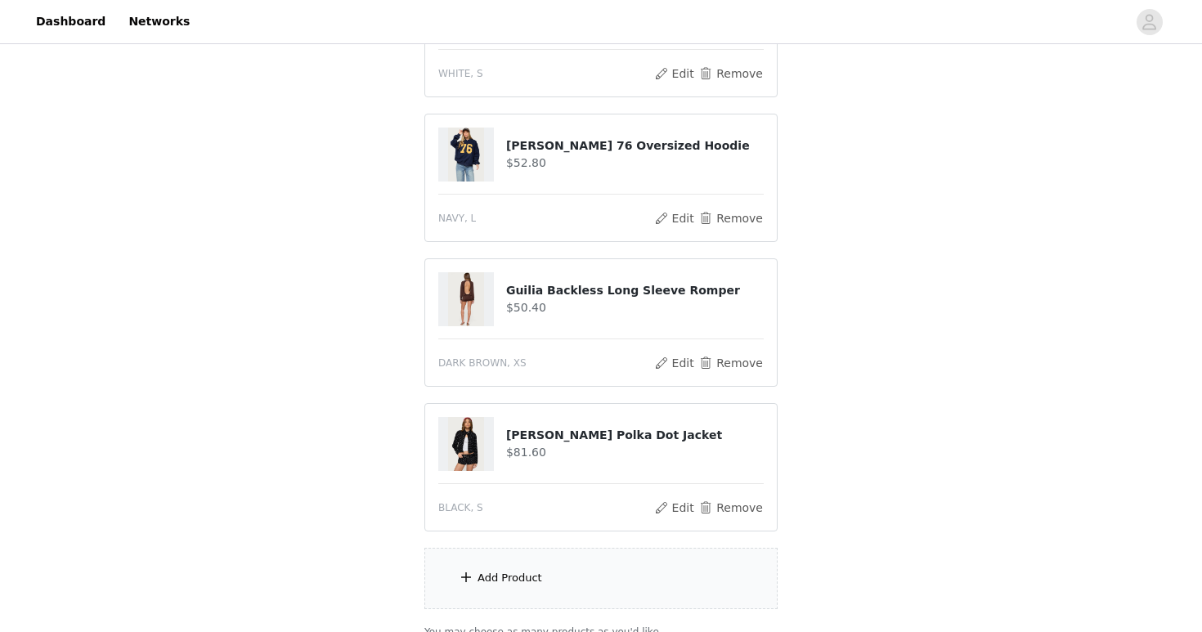
click at [545, 580] on div "Add Product" at bounding box center [600, 578] width 353 height 61
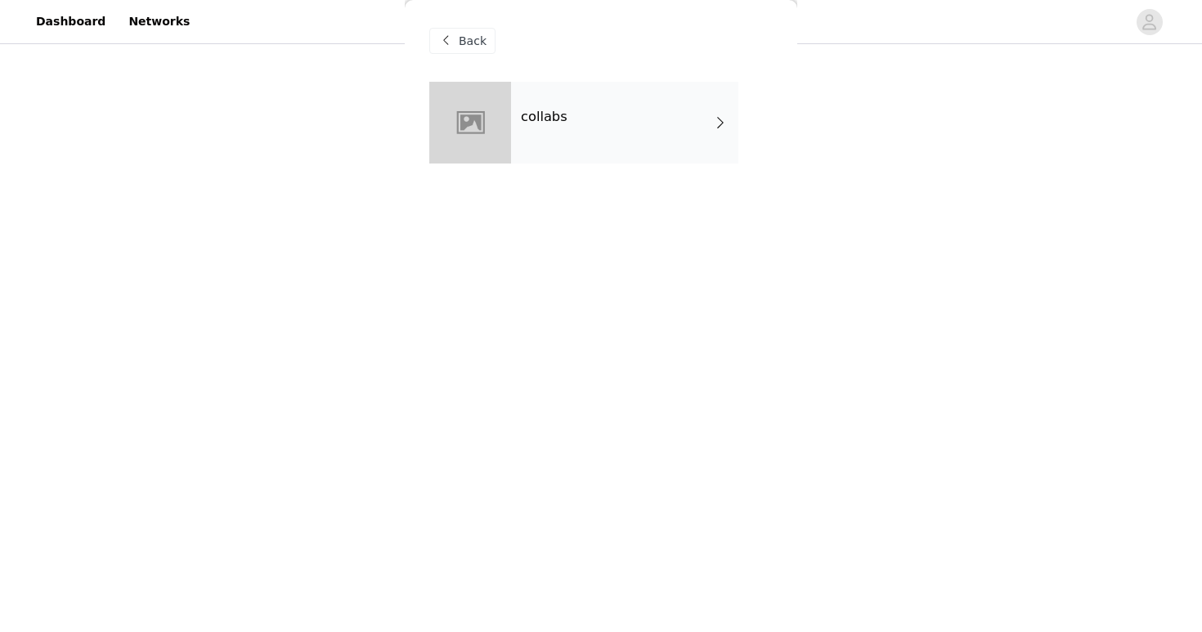
click at [567, 148] on div "collabs" at bounding box center [624, 123] width 227 height 82
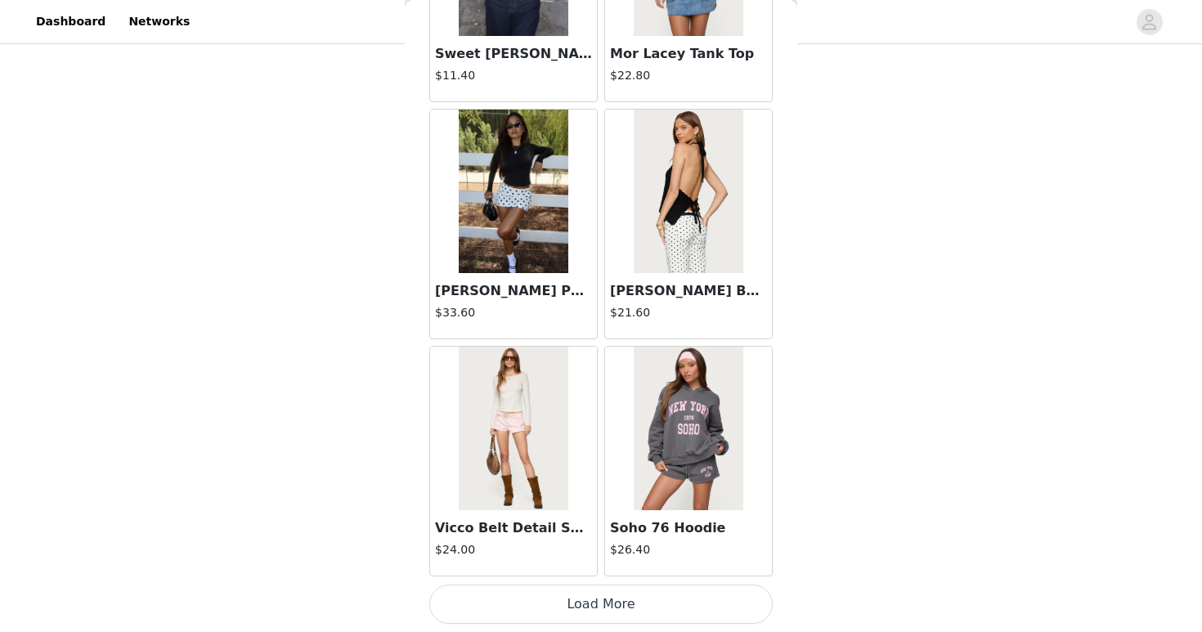
scroll to position [691, 0]
click at [651, 603] on button "Load More" at bounding box center [600, 604] width 343 height 39
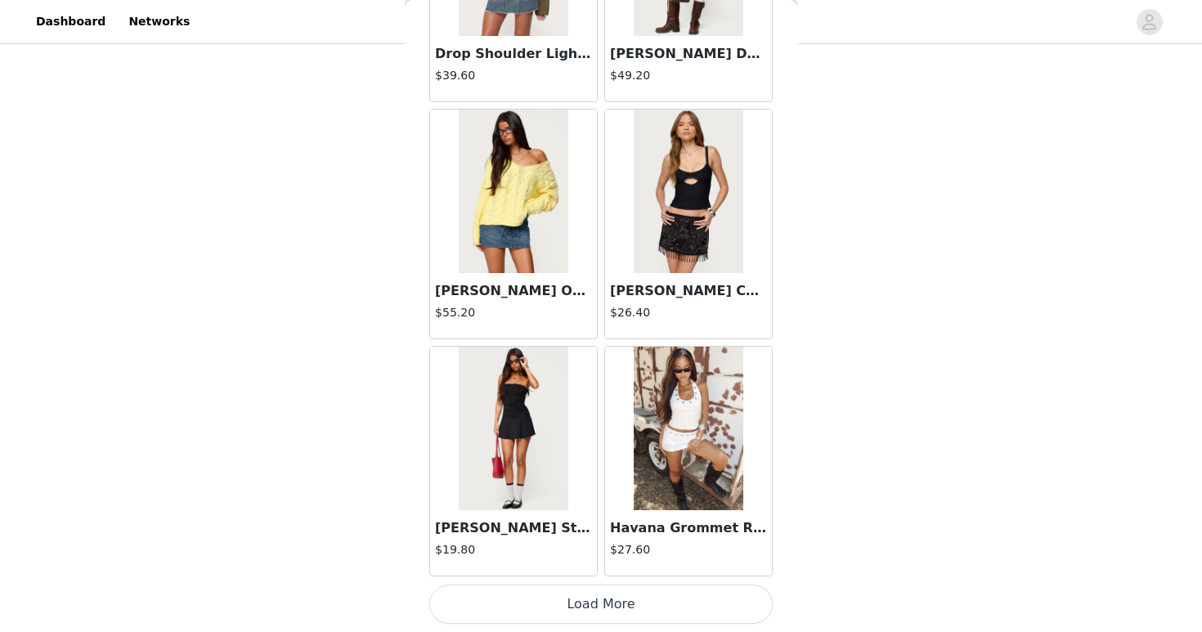
click at [651, 603] on button "Load More" at bounding box center [600, 604] width 343 height 39
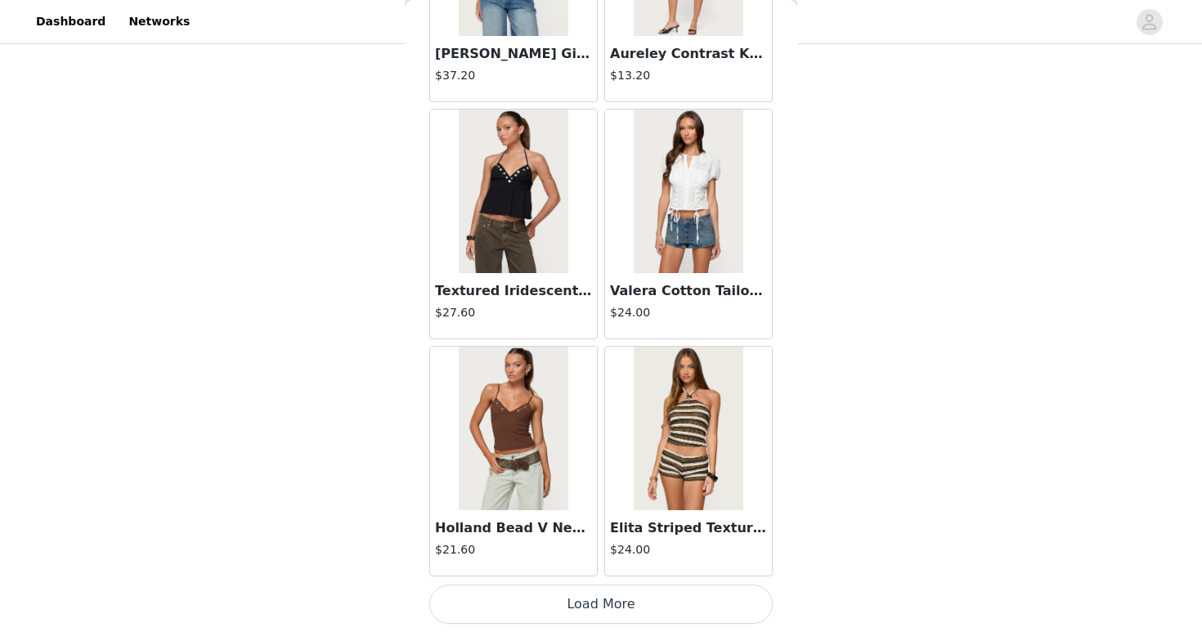
click at [651, 603] on button "Load More" at bounding box center [600, 604] width 343 height 39
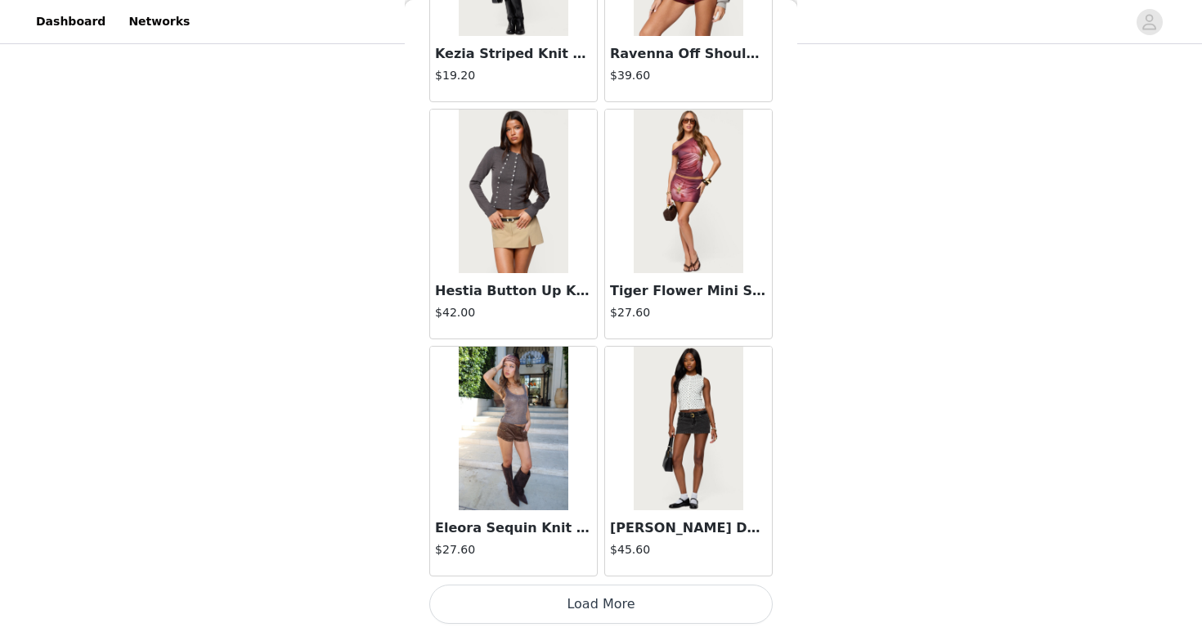
click at [651, 603] on button "Load More" at bounding box center [600, 604] width 343 height 39
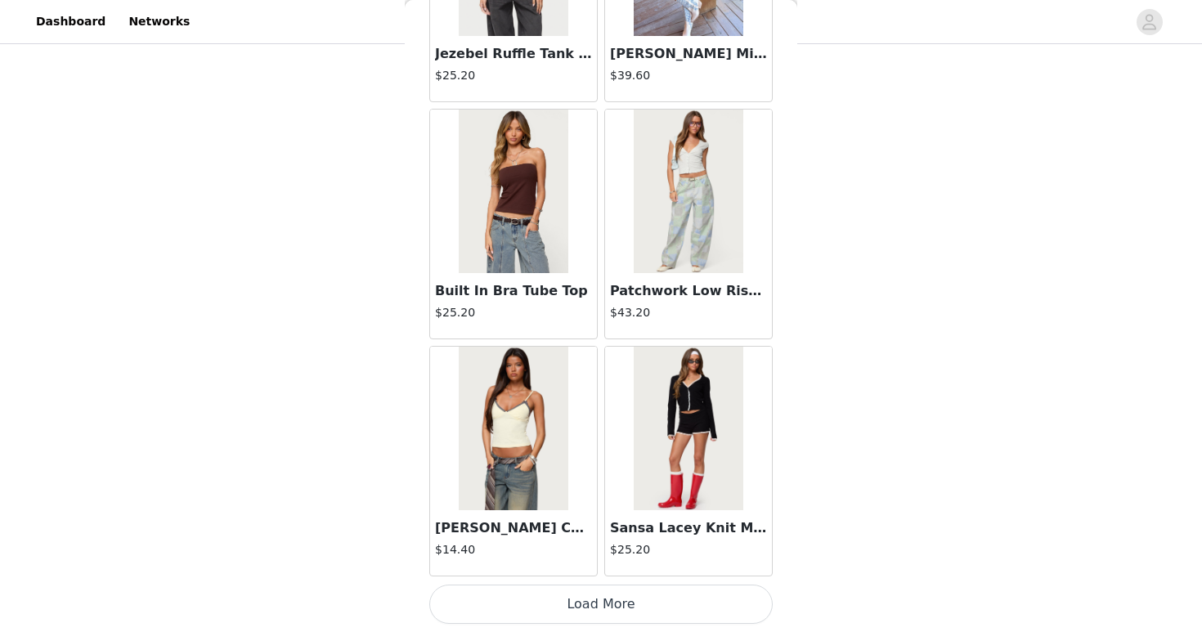
click at [650, 603] on button "Load More" at bounding box center [600, 604] width 343 height 39
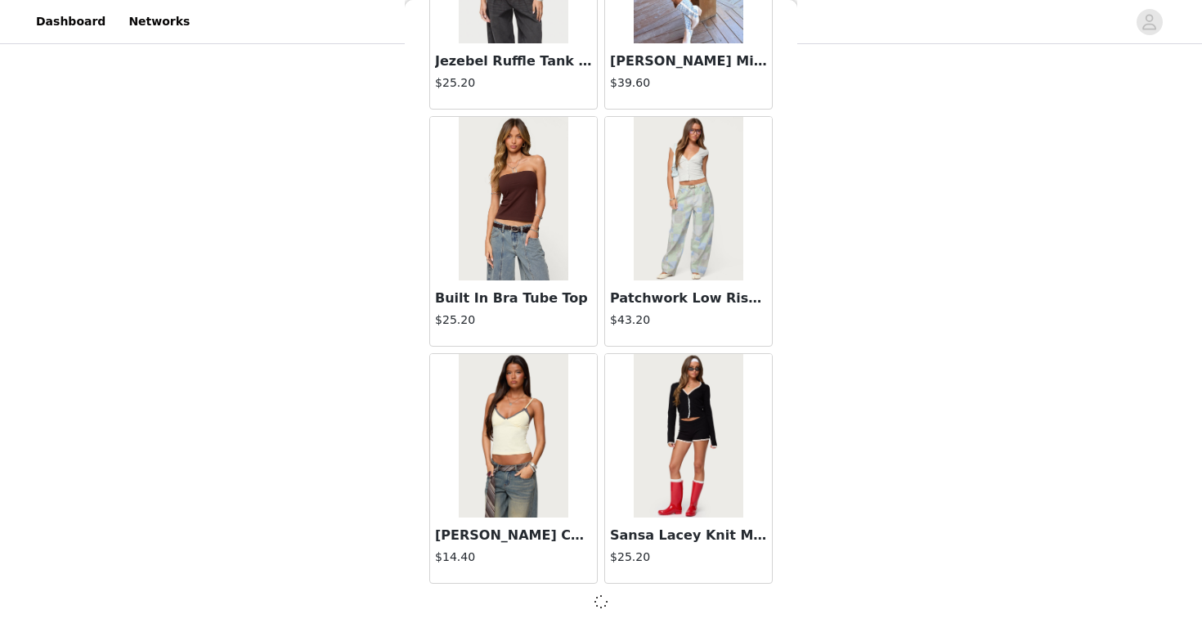
scroll to position [11349, 0]
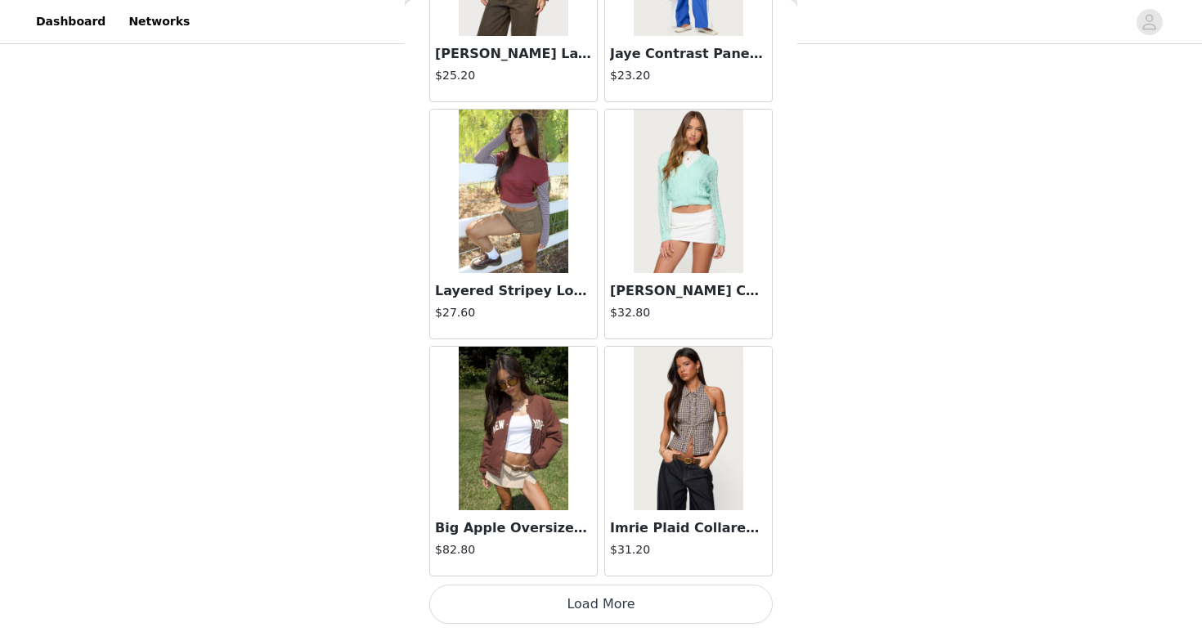
click at [650, 599] on button "Load More" at bounding box center [600, 604] width 343 height 39
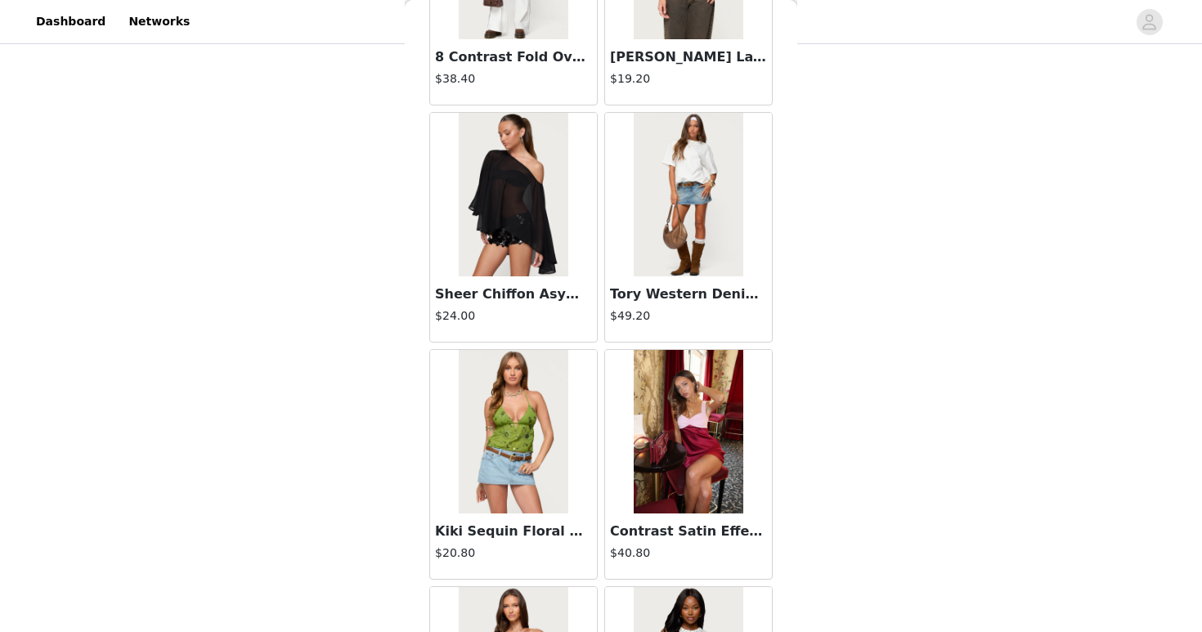
scroll to position [16100, 0]
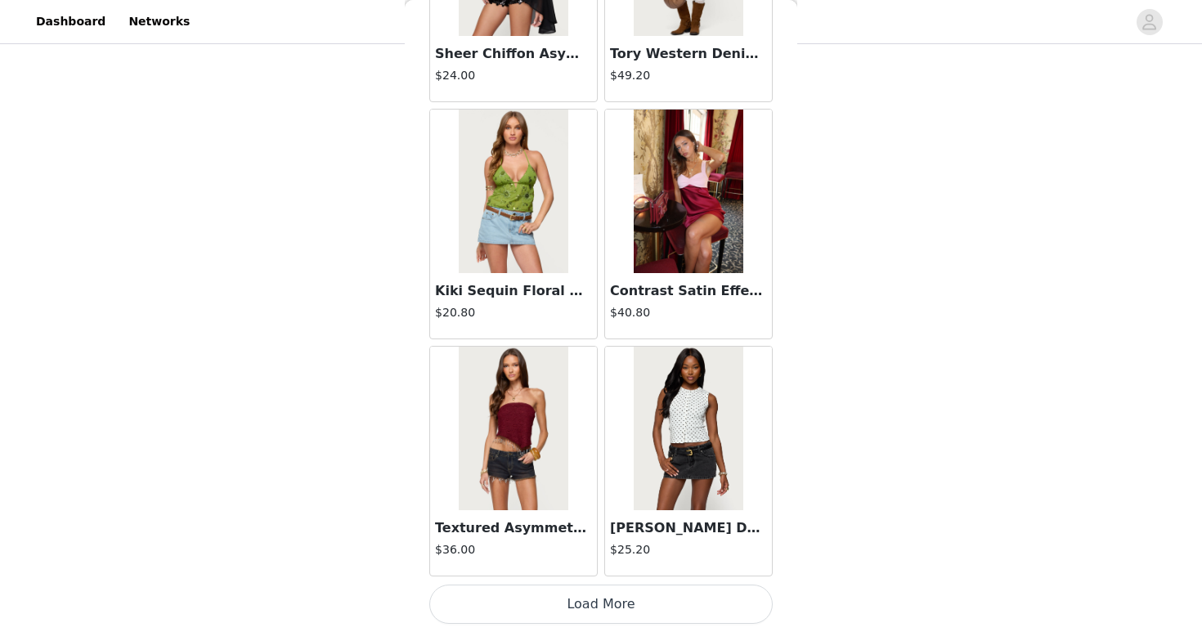
click at [650, 599] on button "Load More" at bounding box center [600, 604] width 343 height 39
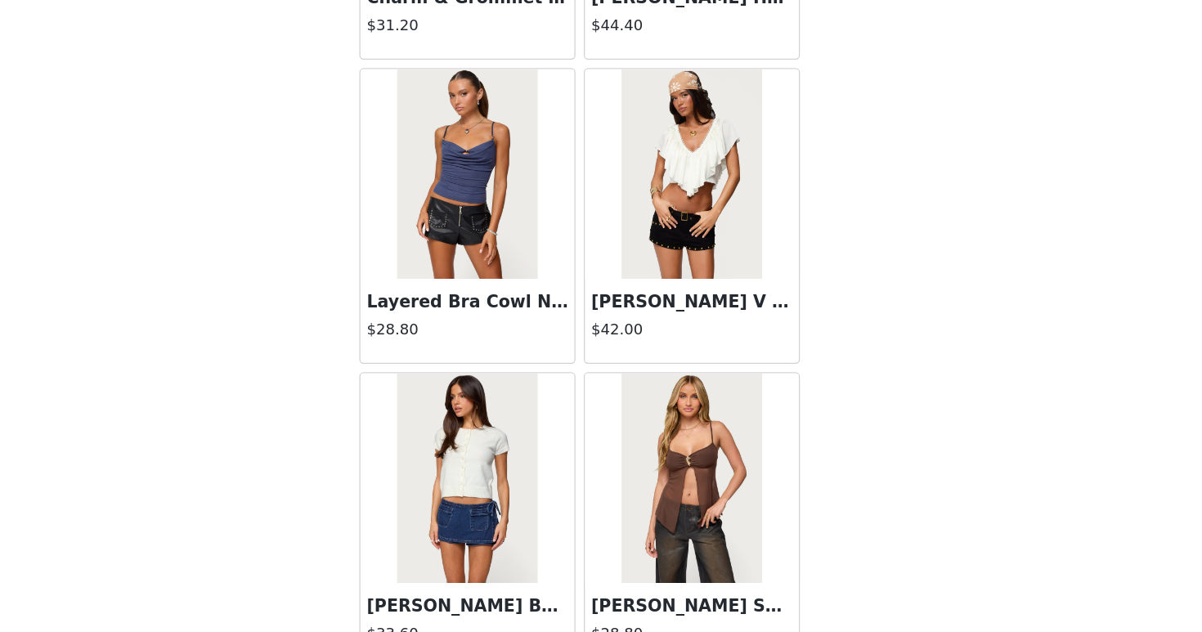
scroll to position [691, 0]
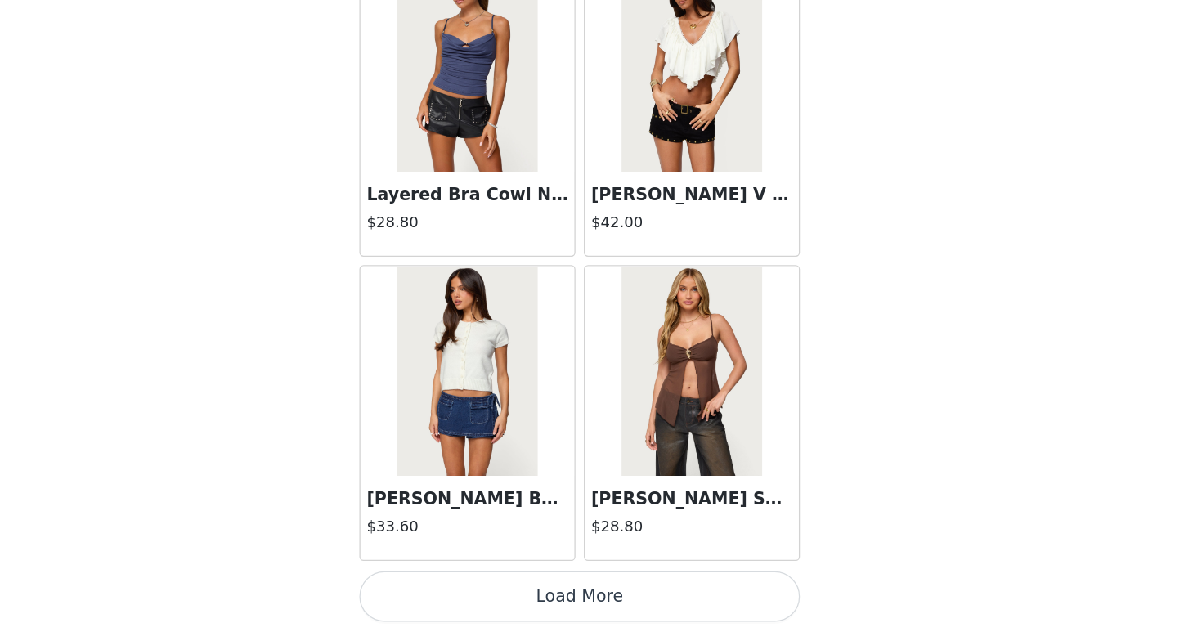
click at [648, 609] on button "Load More" at bounding box center [600, 604] width 343 height 39
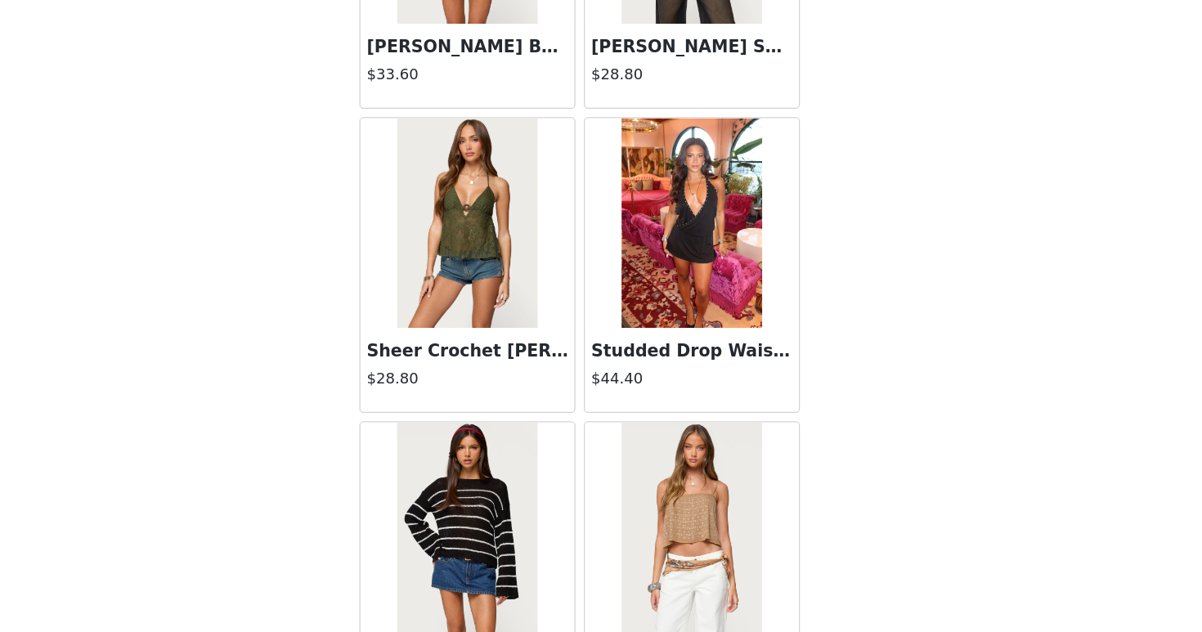
scroll to position [690, 0]
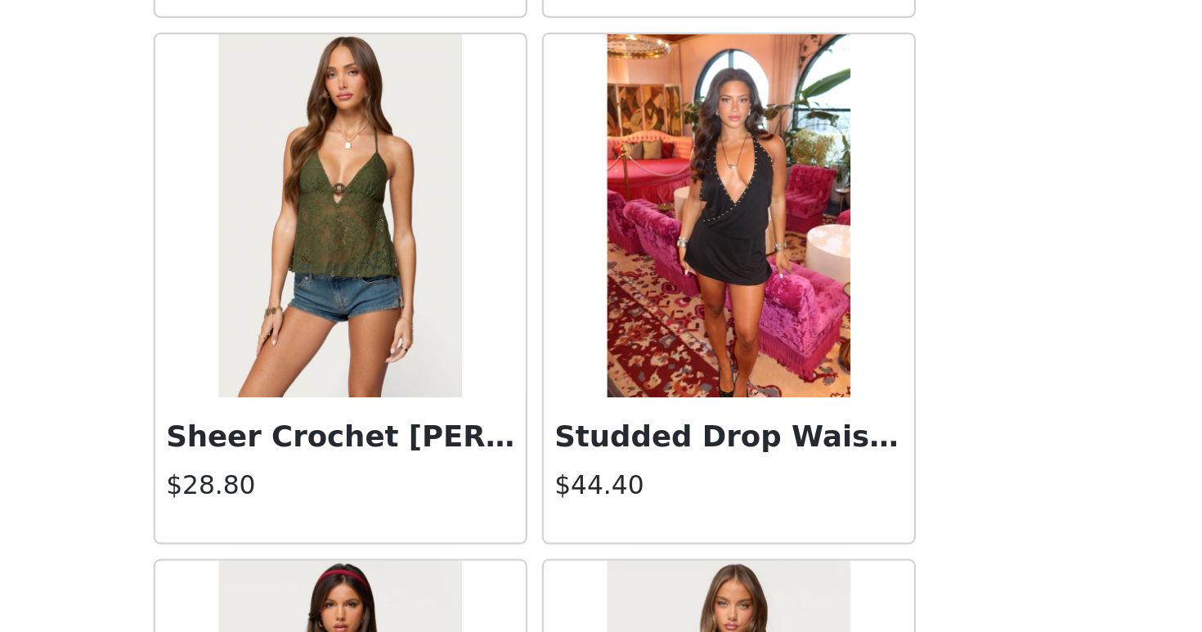
click at [735, 338] on img at bounding box center [688, 313] width 109 height 164
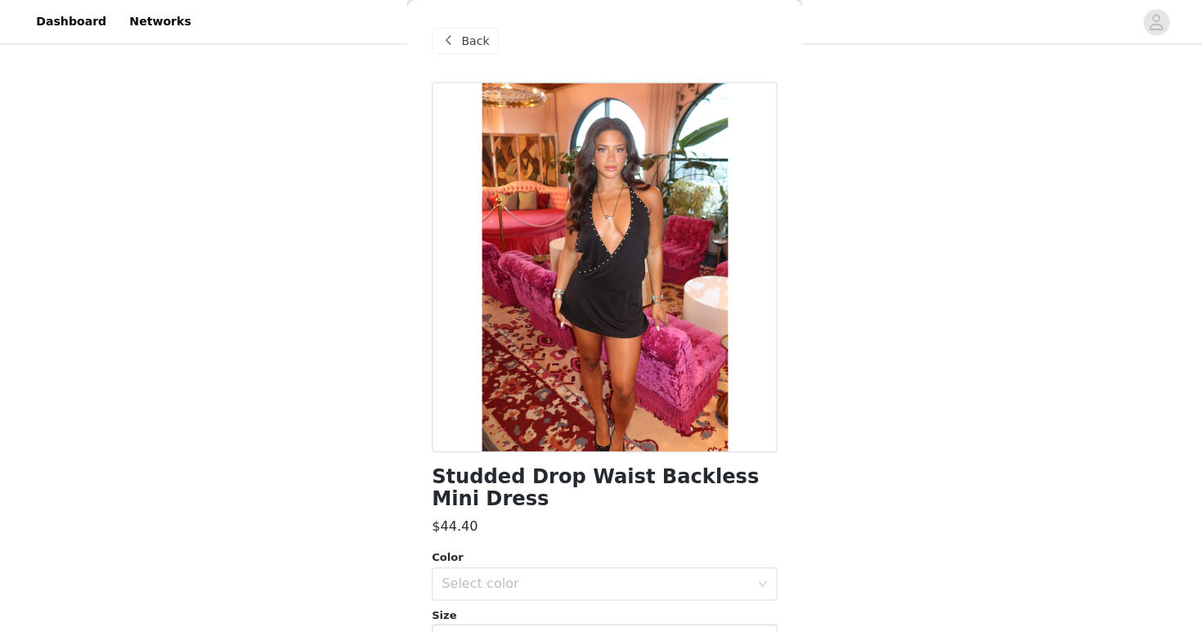
scroll to position [682, 0]
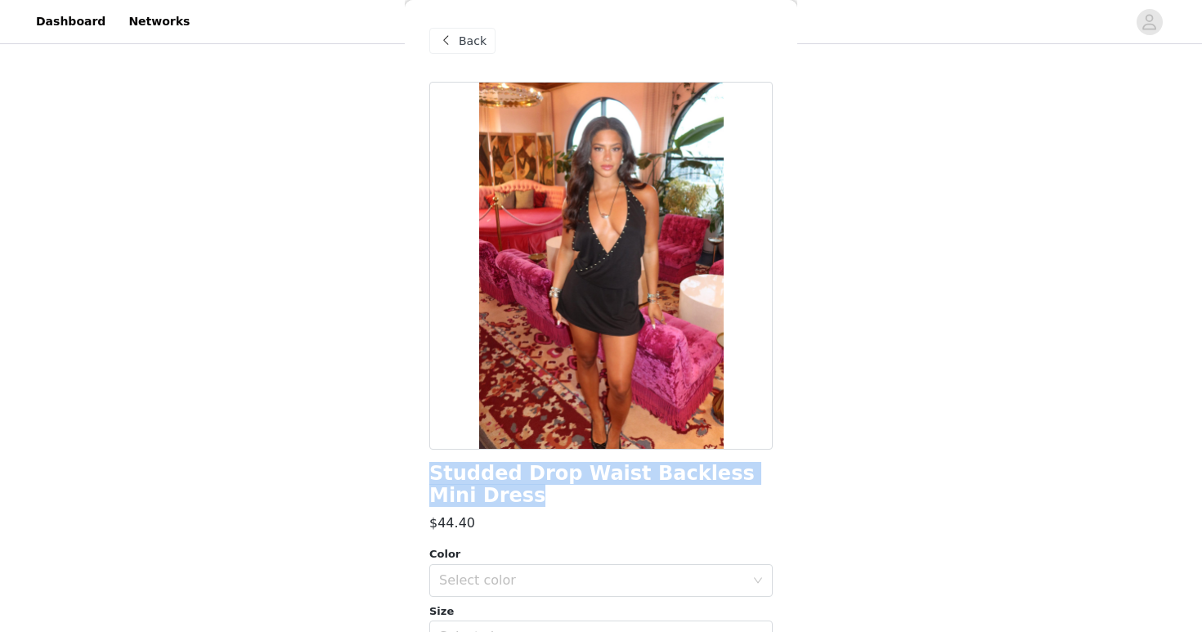
drag, startPoint x: 482, startPoint y: 500, endPoint x: 432, endPoint y: 476, distance: 55.6
click at [432, 476] on h1 "Studded Drop Waist Backless Mini Dress" at bounding box center [600, 485] width 343 height 44
copy h1 "Studded Drop Waist Backless Mini Dress"
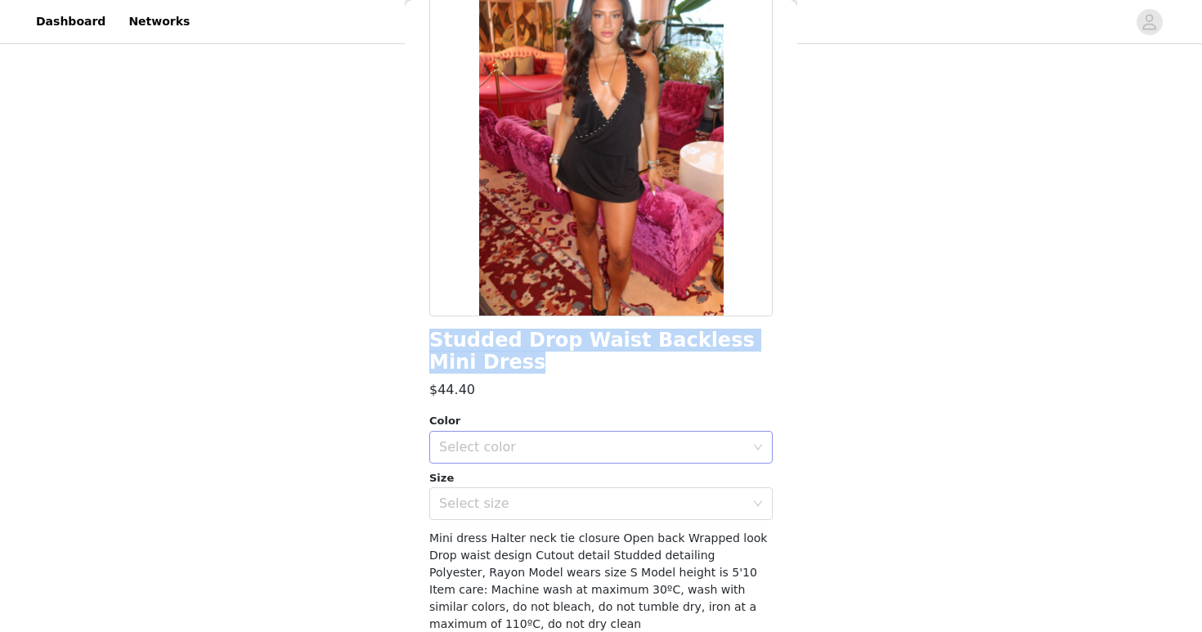
click at [644, 444] on div "Select color" at bounding box center [592, 447] width 306 height 16
click at [560, 496] on li "BLACK" at bounding box center [600, 483] width 343 height 26
click at [557, 515] on div "Select size" at bounding box center [595, 503] width 313 height 31
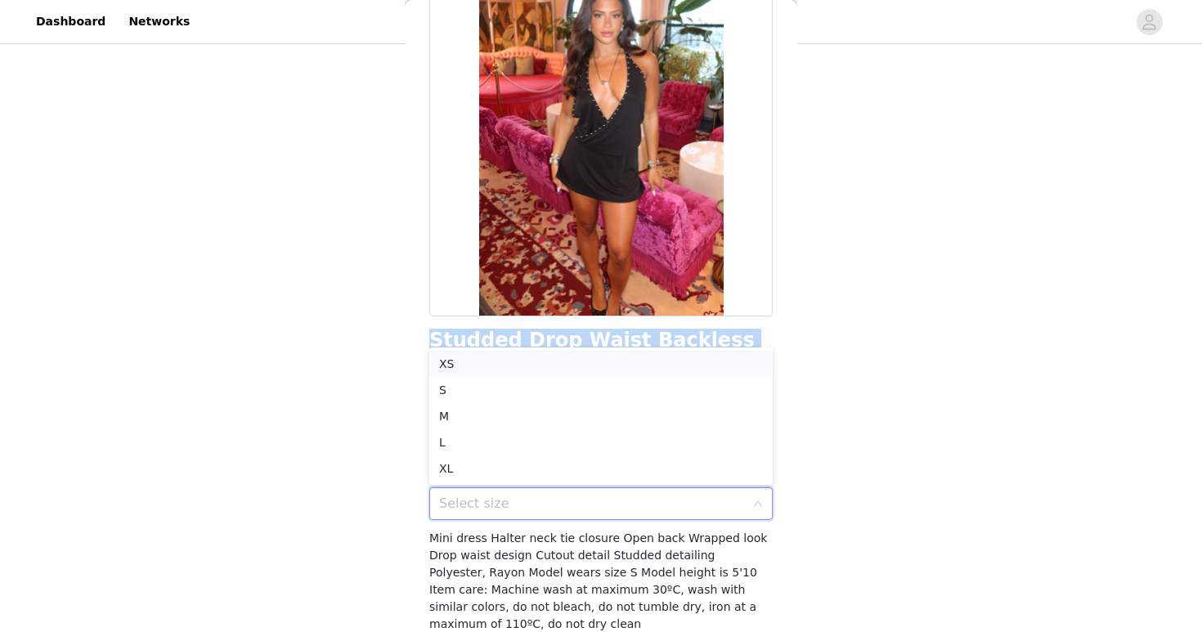
click at [448, 355] on li "XS" at bounding box center [600, 364] width 343 height 26
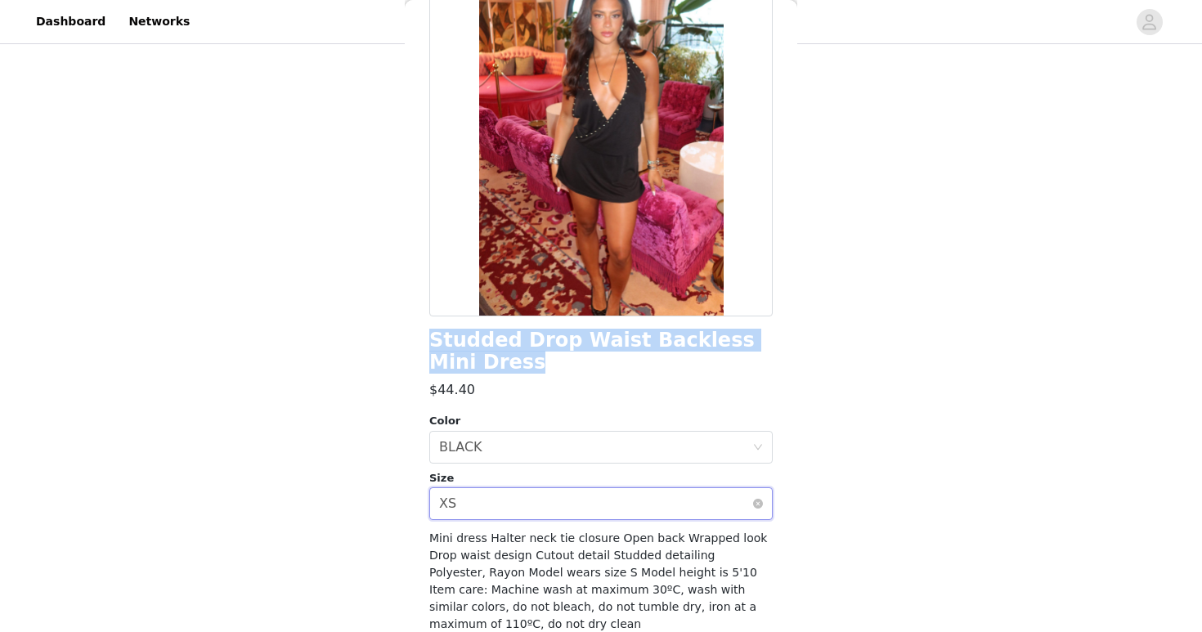
scroll to position [186, 0]
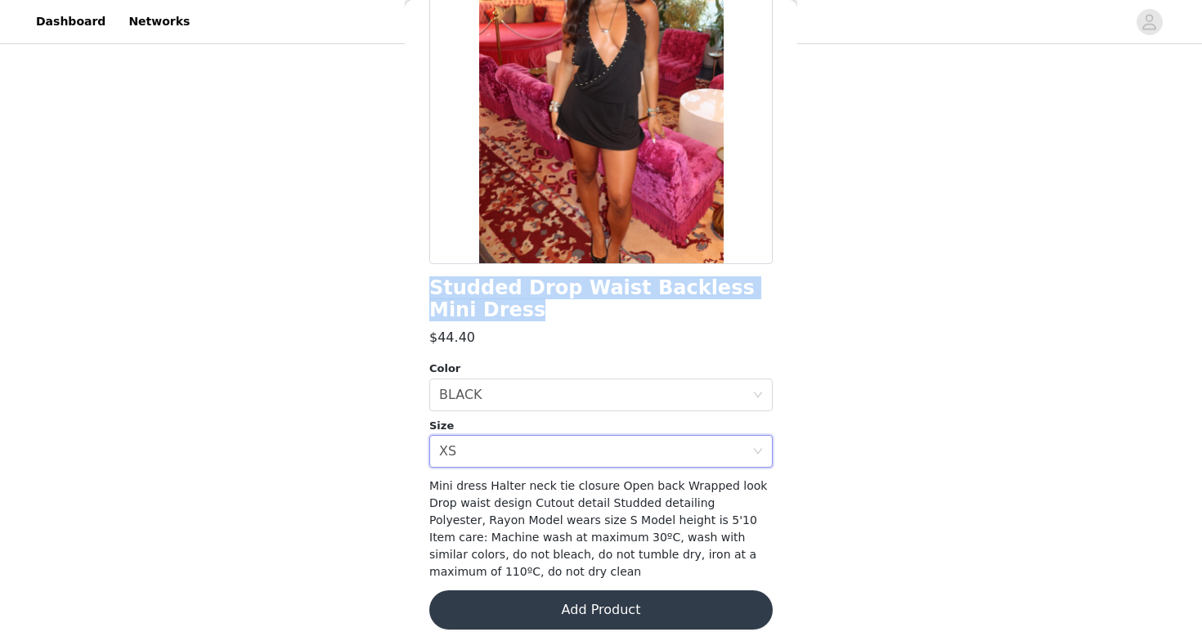
click at [532, 590] on button "Add Product" at bounding box center [600, 609] width 343 height 39
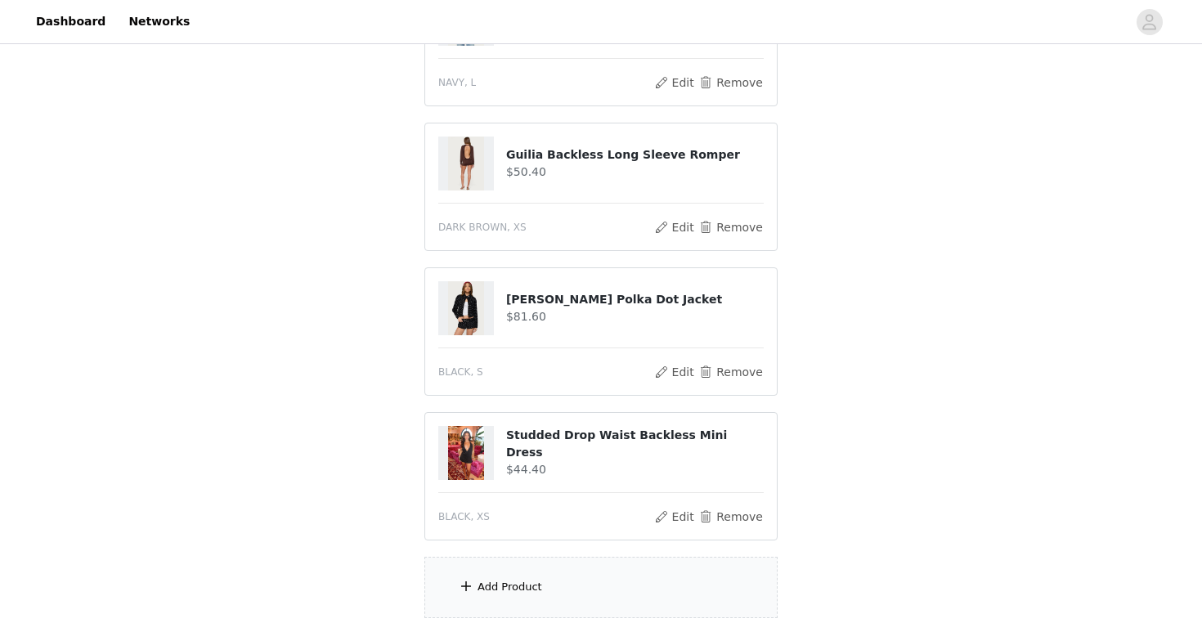
click at [532, 590] on div "Add Product" at bounding box center [510, 587] width 65 height 16
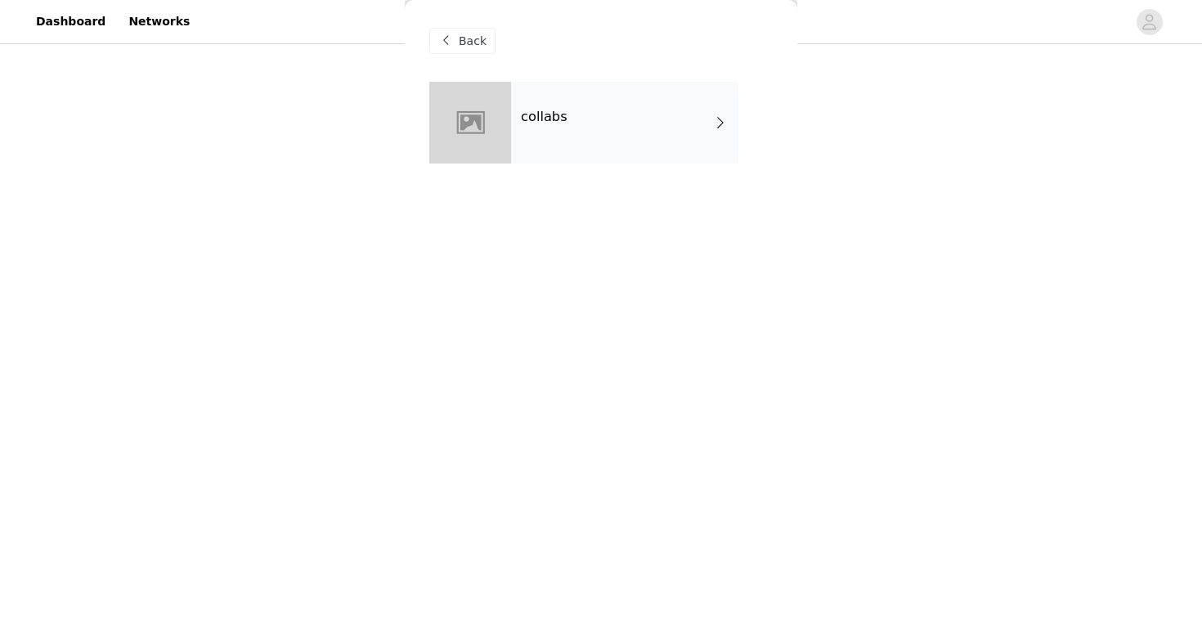
click at [544, 148] on div "collabs" at bounding box center [624, 123] width 227 height 82
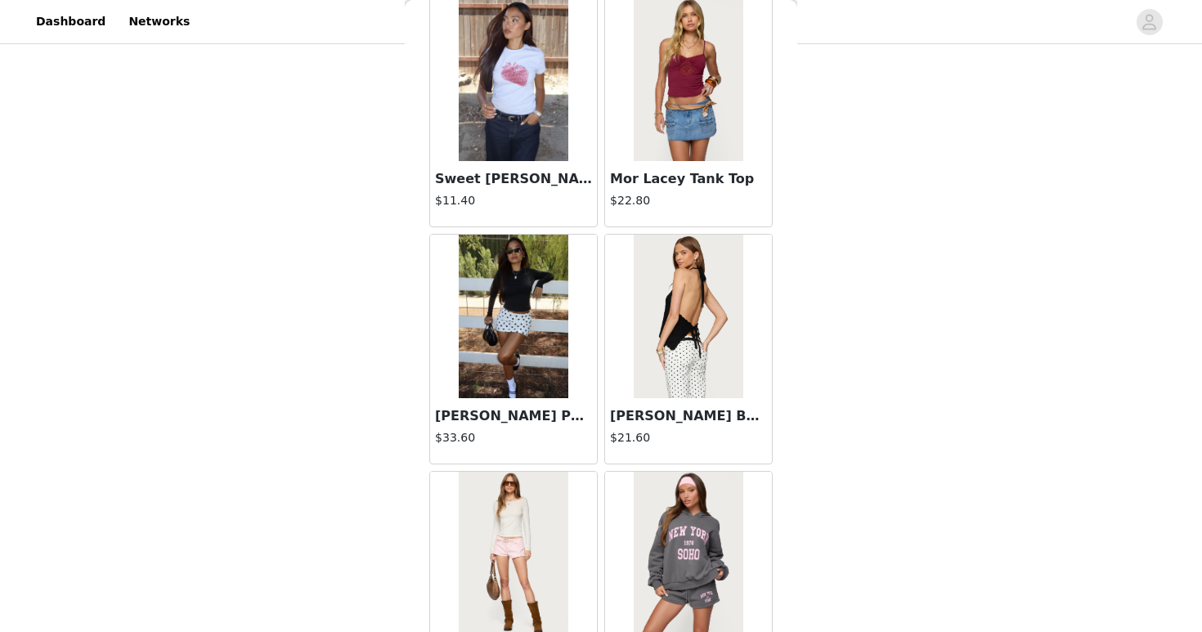
scroll to position [1870, 0]
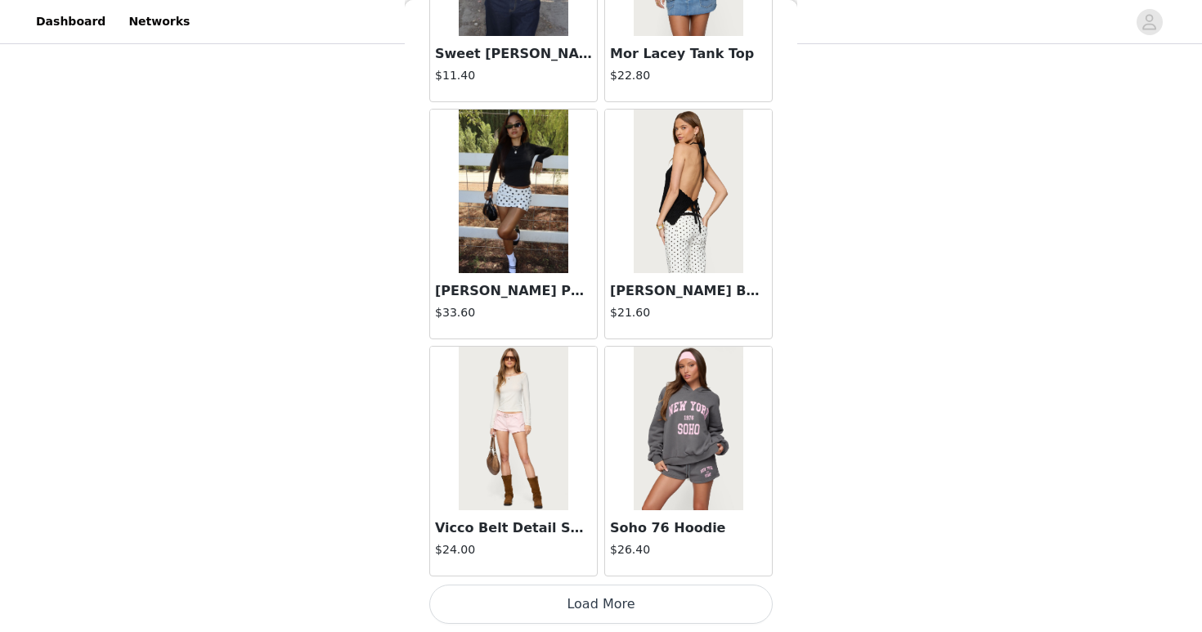
click at [682, 609] on button "Load More" at bounding box center [600, 604] width 343 height 39
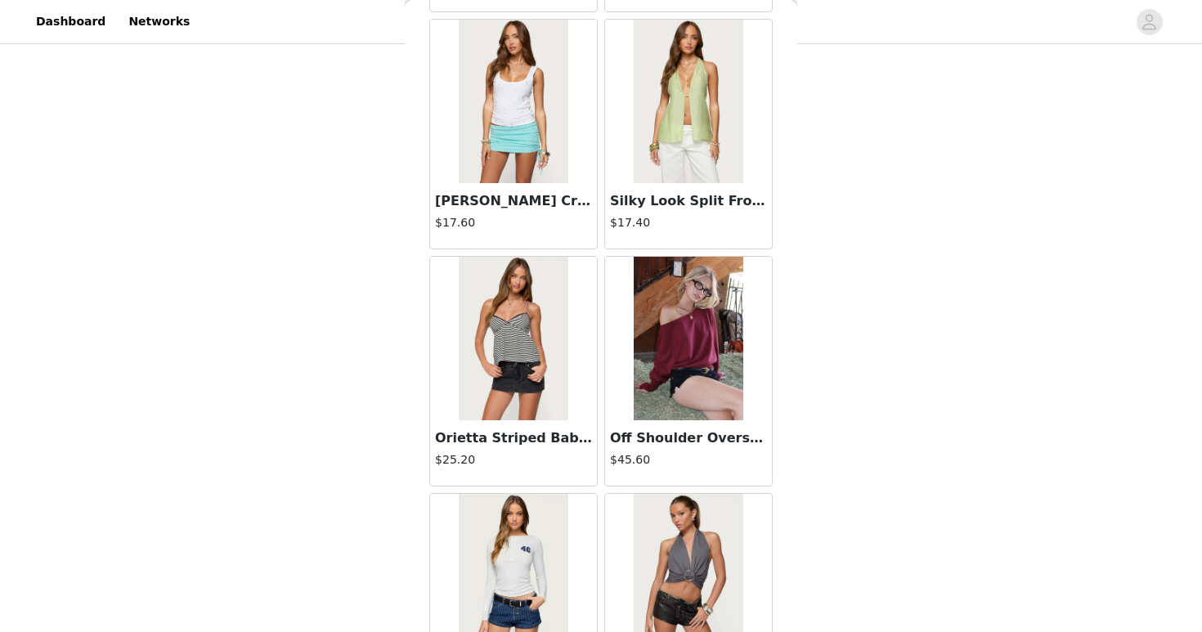
scroll to position [4242, 0]
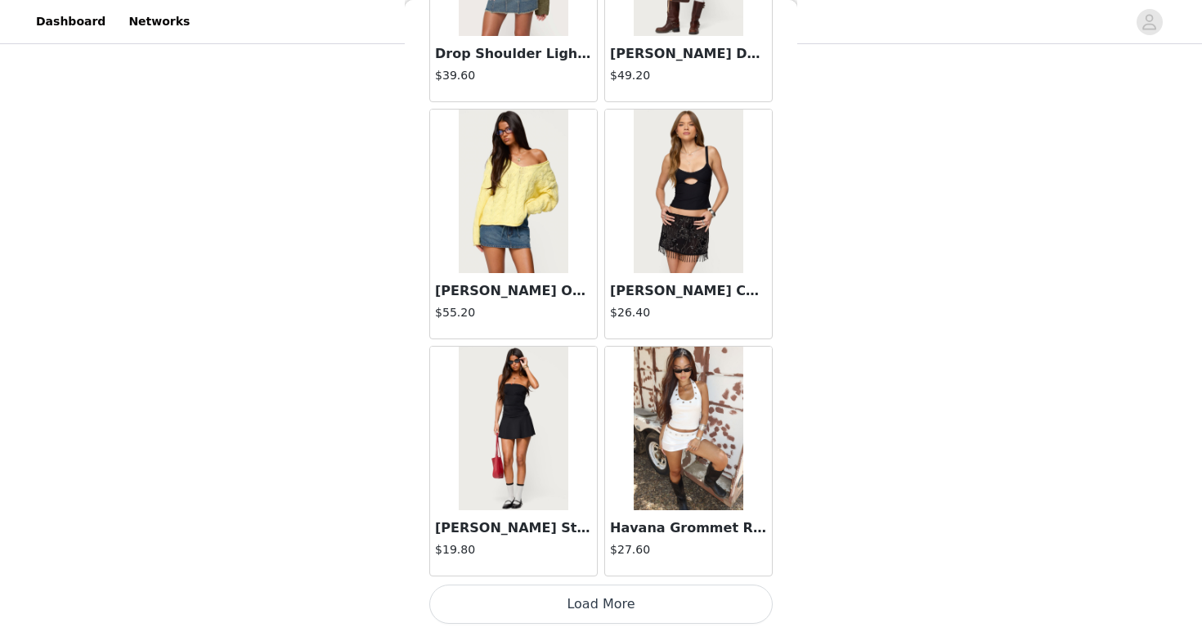
click at [691, 596] on button "Load More" at bounding box center [600, 604] width 343 height 39
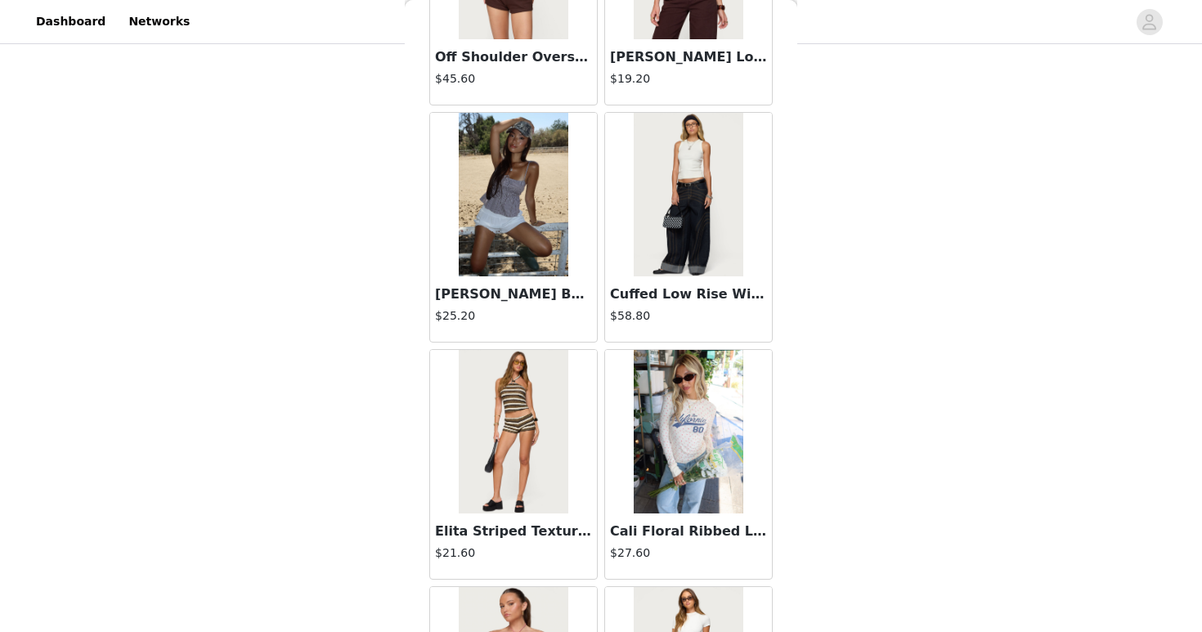
scroll to position [6614, 0]
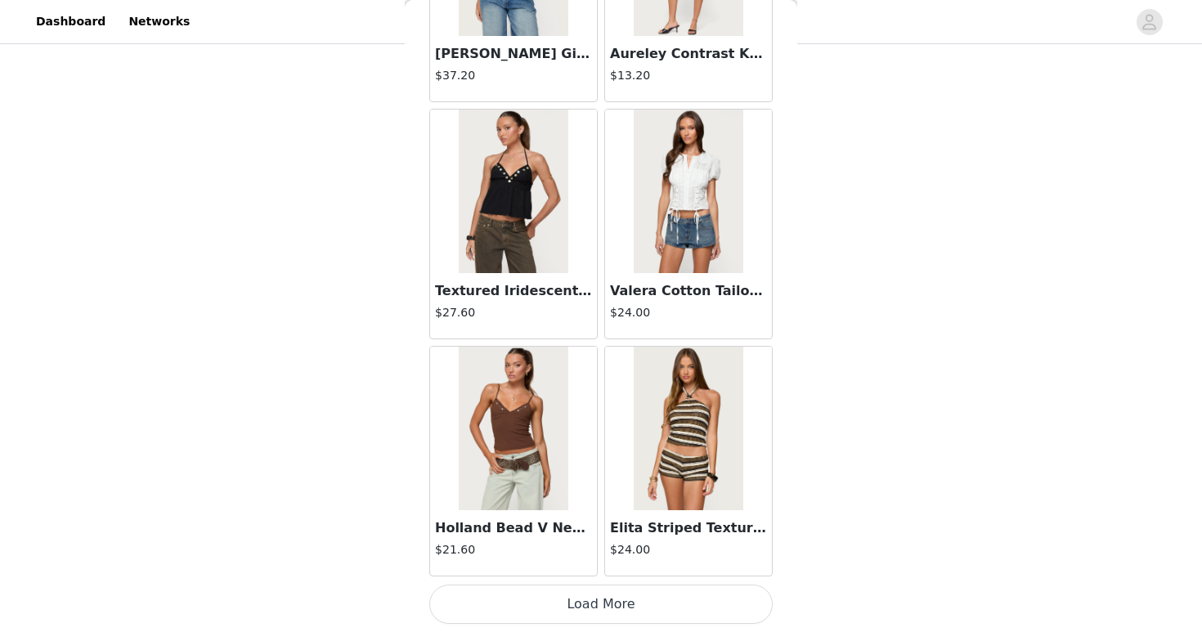
click at [726, 608] on button "Load More" at bounding box center [600, 604] width 343 height 39
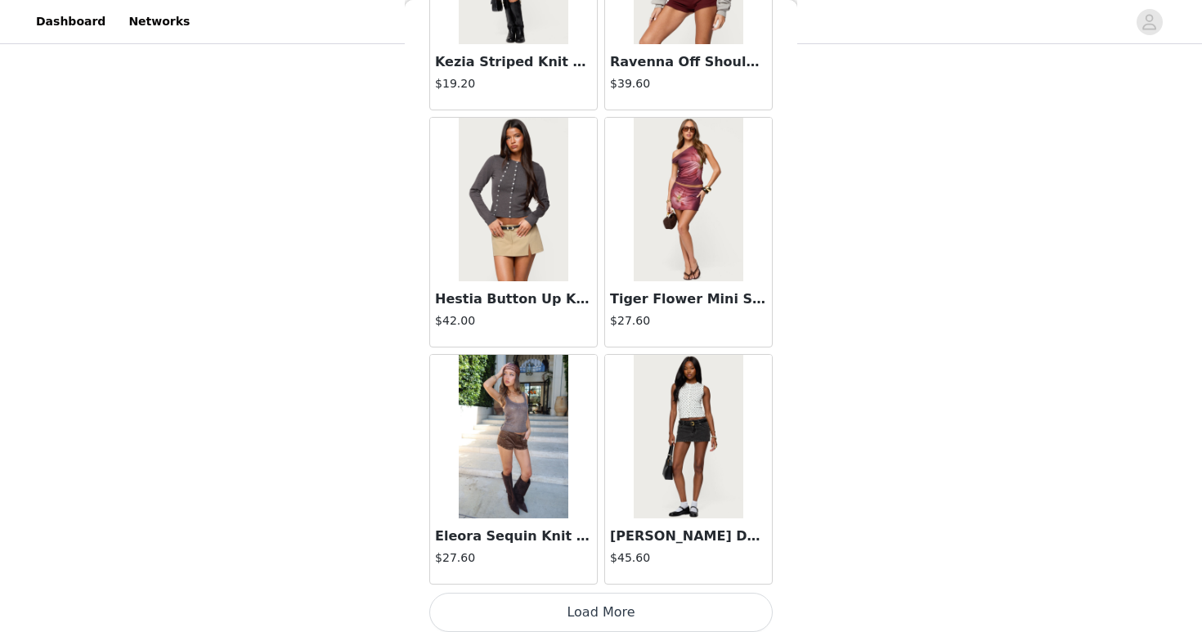
scroll to position [8985, 0]
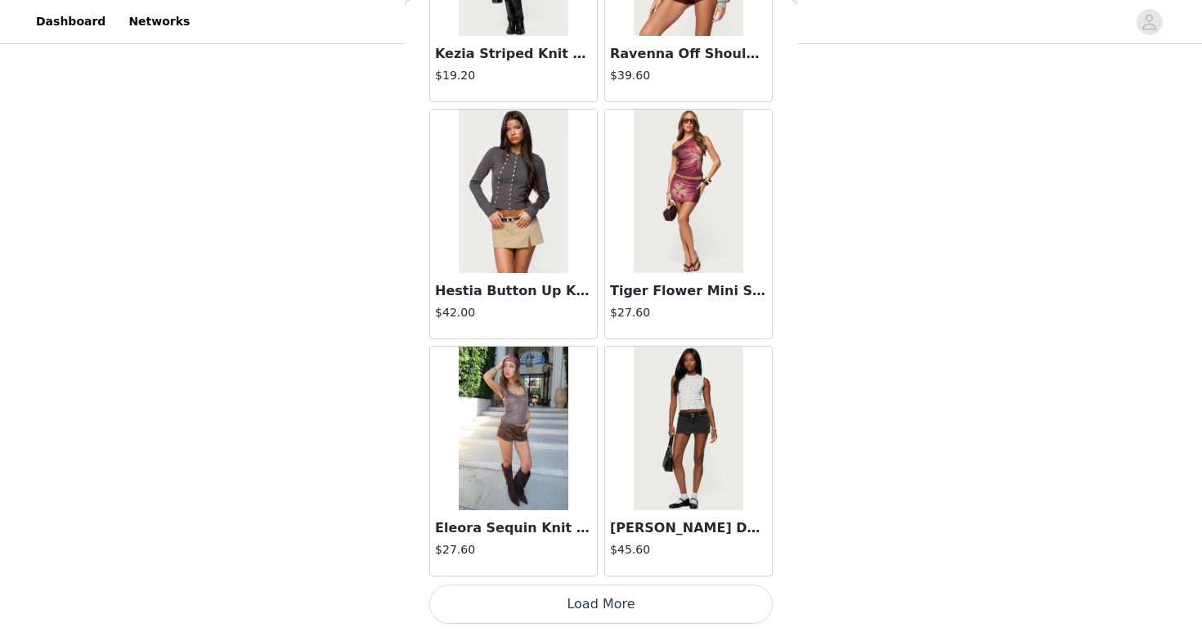
click at [613, 607] on button "Load More" at bounding box center [600, 604] width 343 height 39
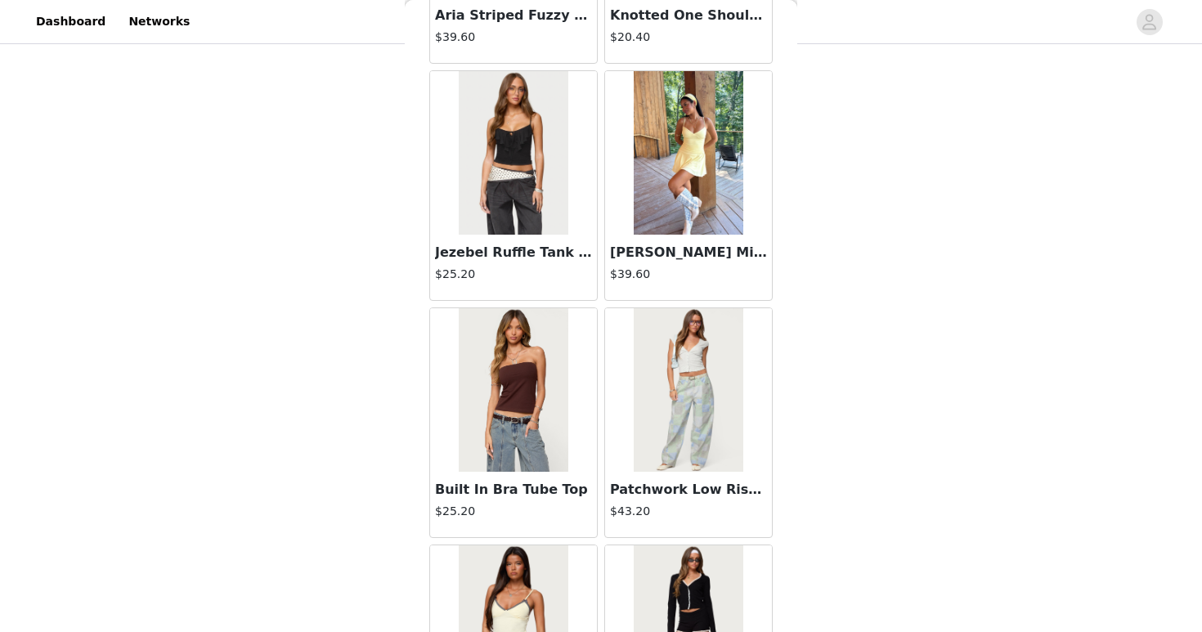
scroll to position [11357, 0]
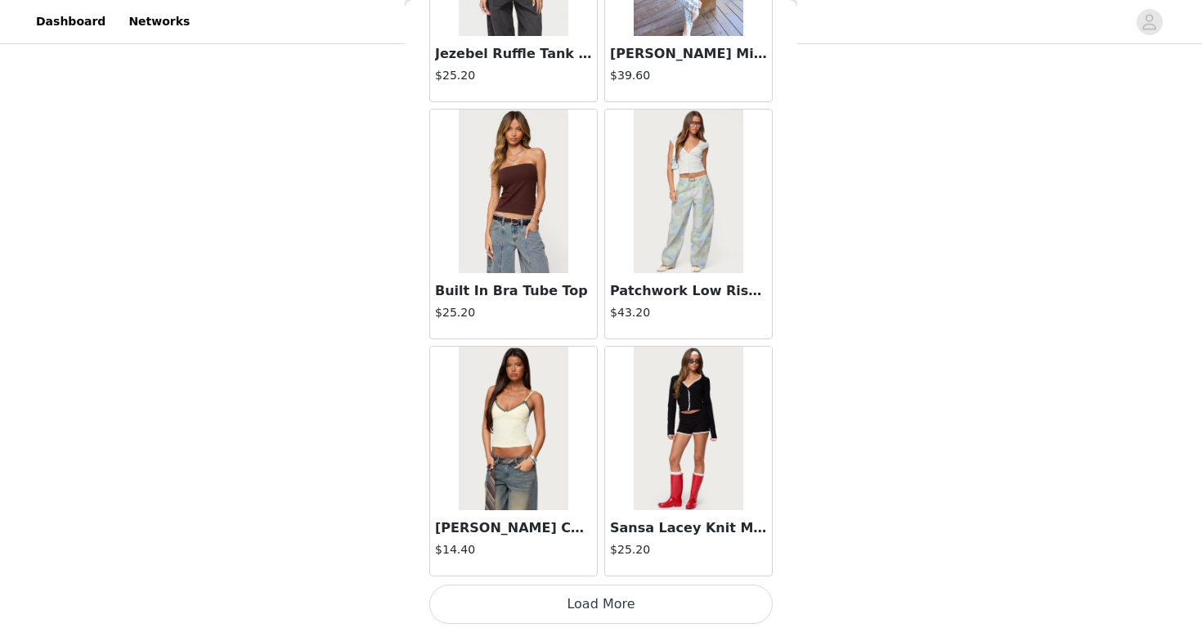
click at [607, 613] on button "Load More" at bounding box center [600, 604] width 343 height 39
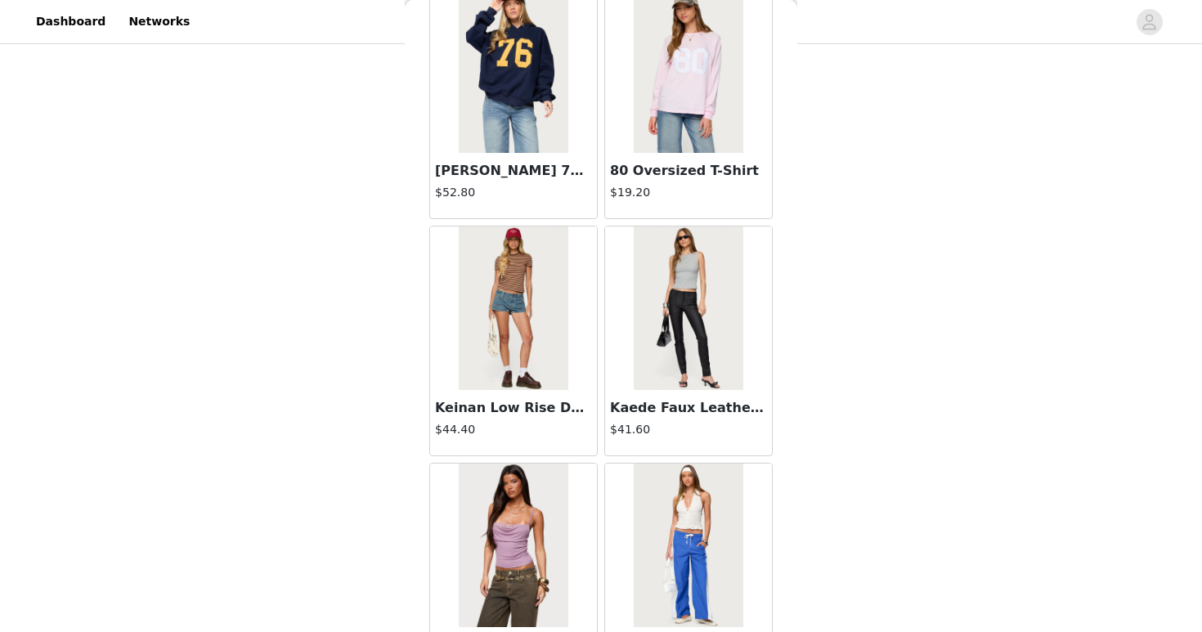
scroll to position [13728, 0]
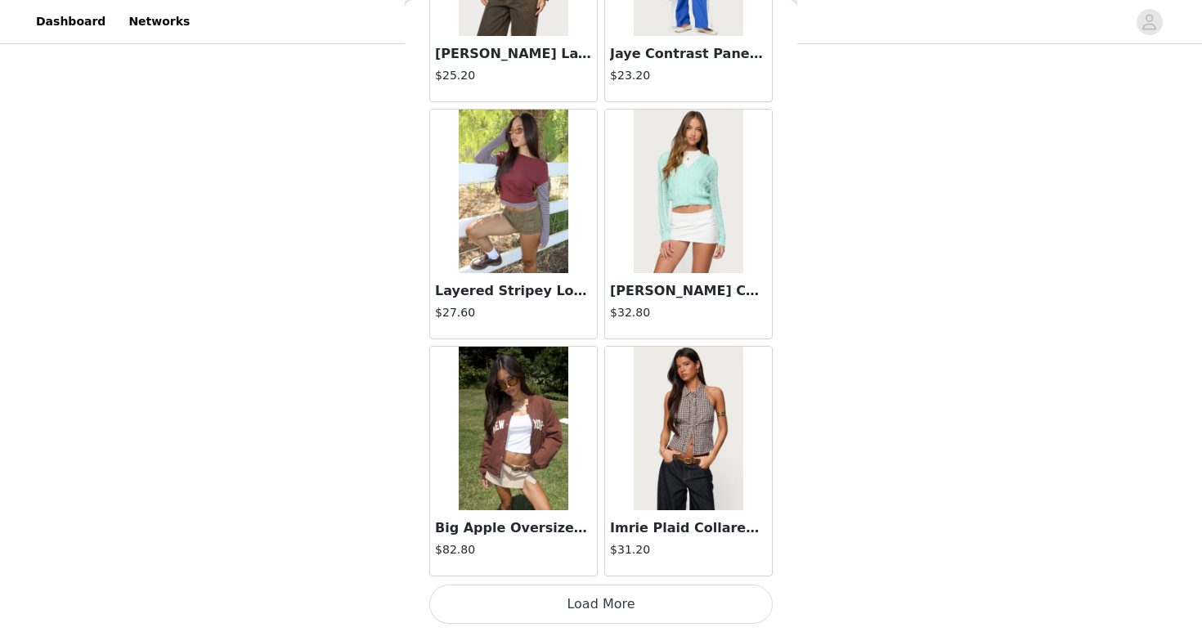
click at [626, 596] on button "Load More" at bounding box center [600, 604] width 343 height 39
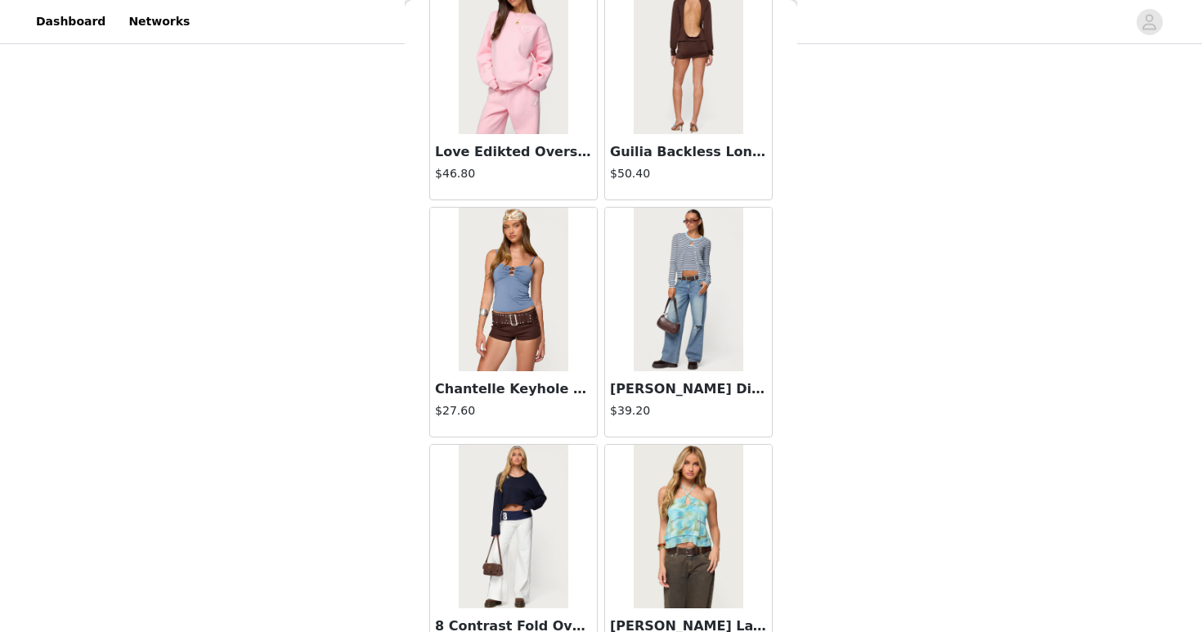
scroll to position [16100, 0]
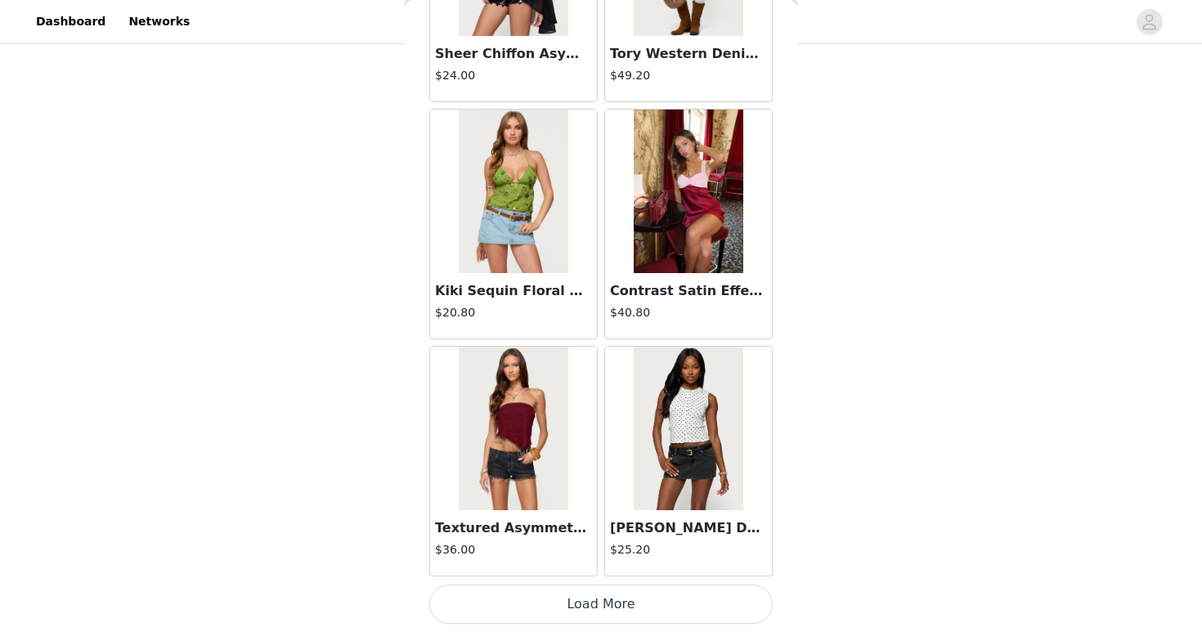
click at [626, 596] on button "Load More" at bounding box center [600, 604] width 343 height 39
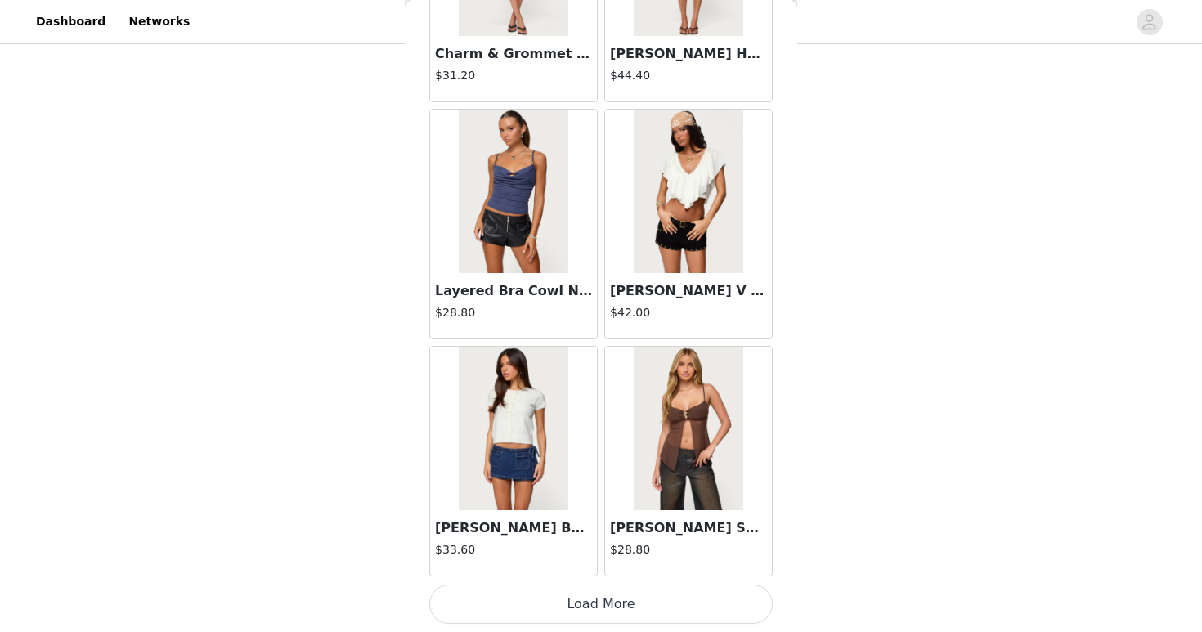
click at [626, 596] on button "Load More" at bounding box center [600, 604] width 343 height 39
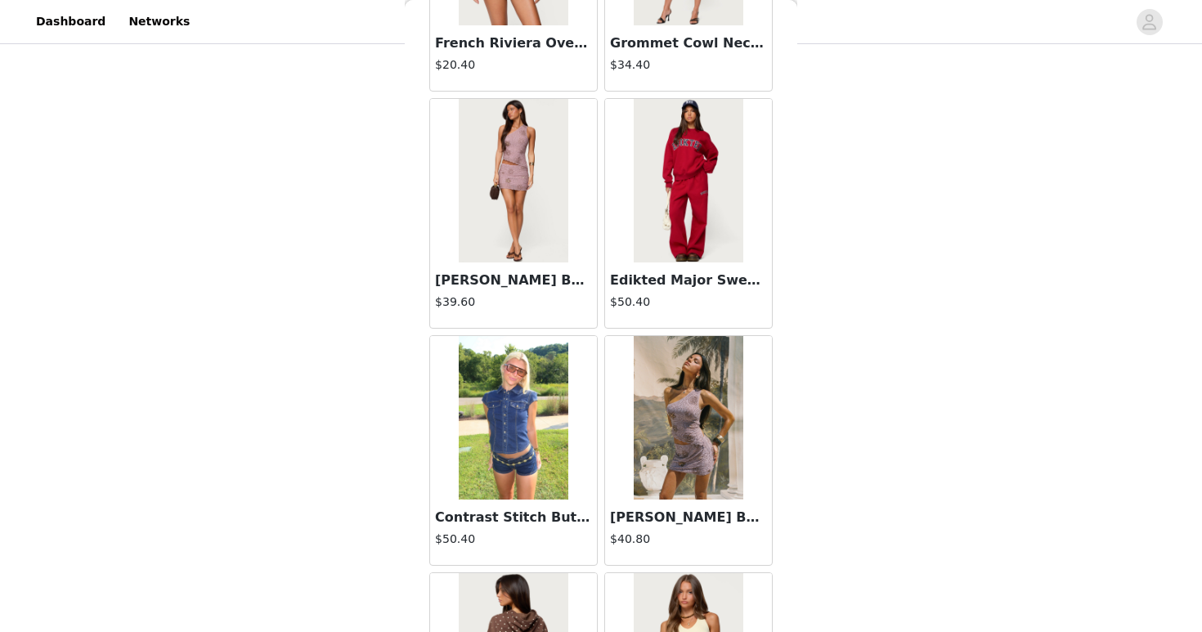
scroll to position [20843, 0]
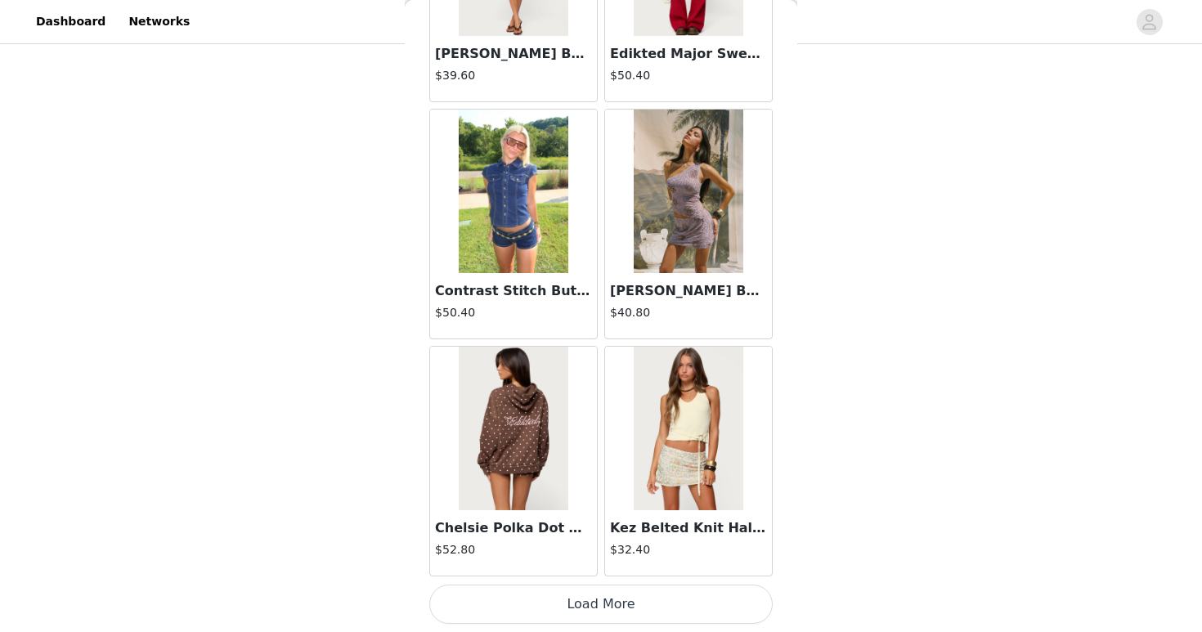
click at [671, 616] on button "Load More" at bounding box center [600, 604] width 343 height 39
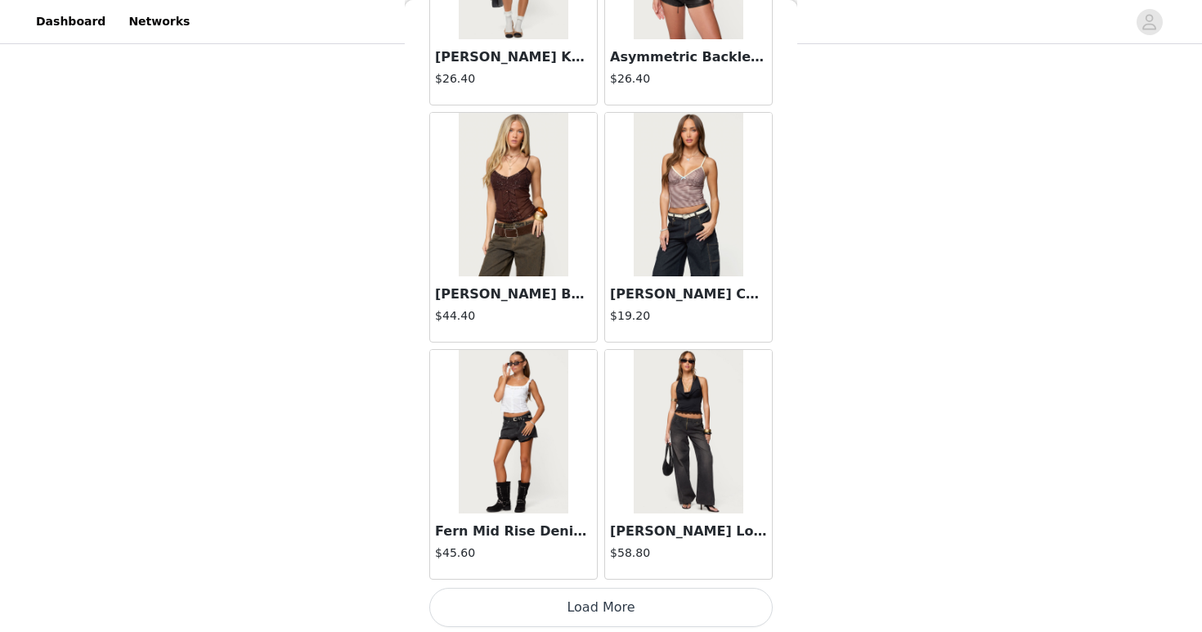
scroll to position [23215, 0]
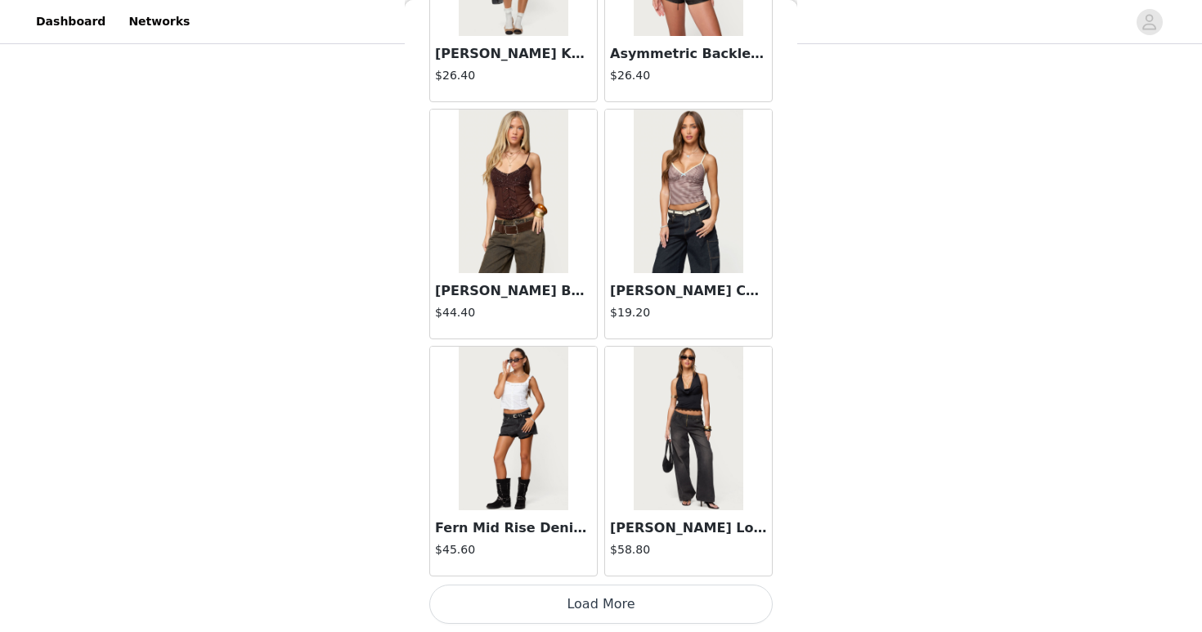
click at [725, 618] on button "Load More" at bounding box center [600, 604] width 343 height 39
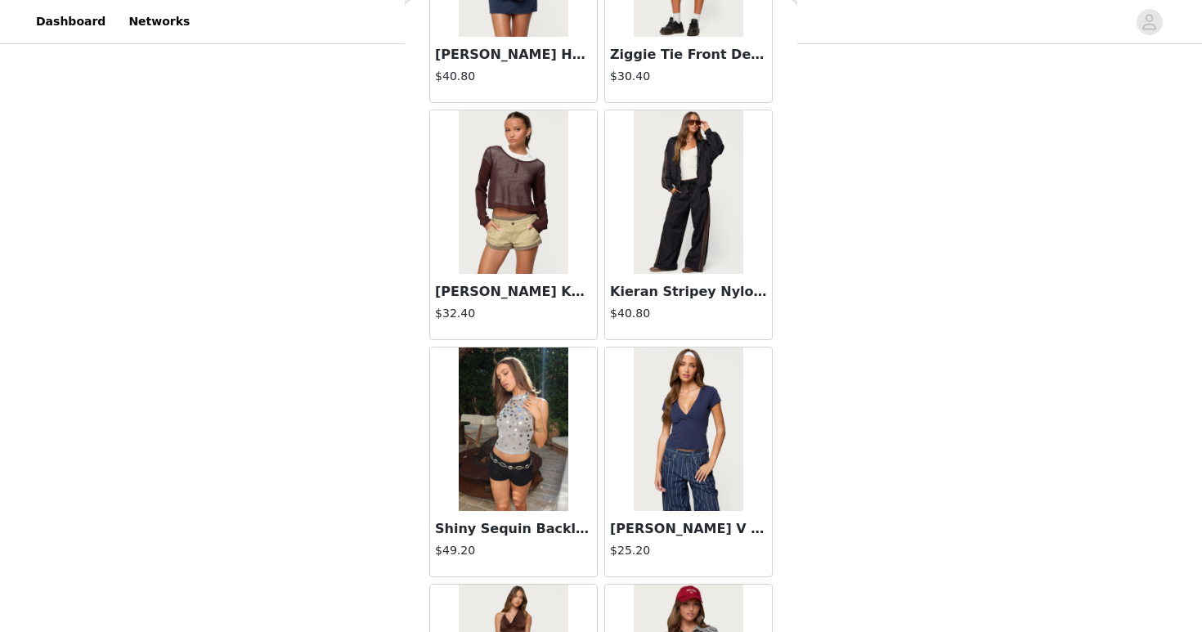
scroll to position [24762, 0]
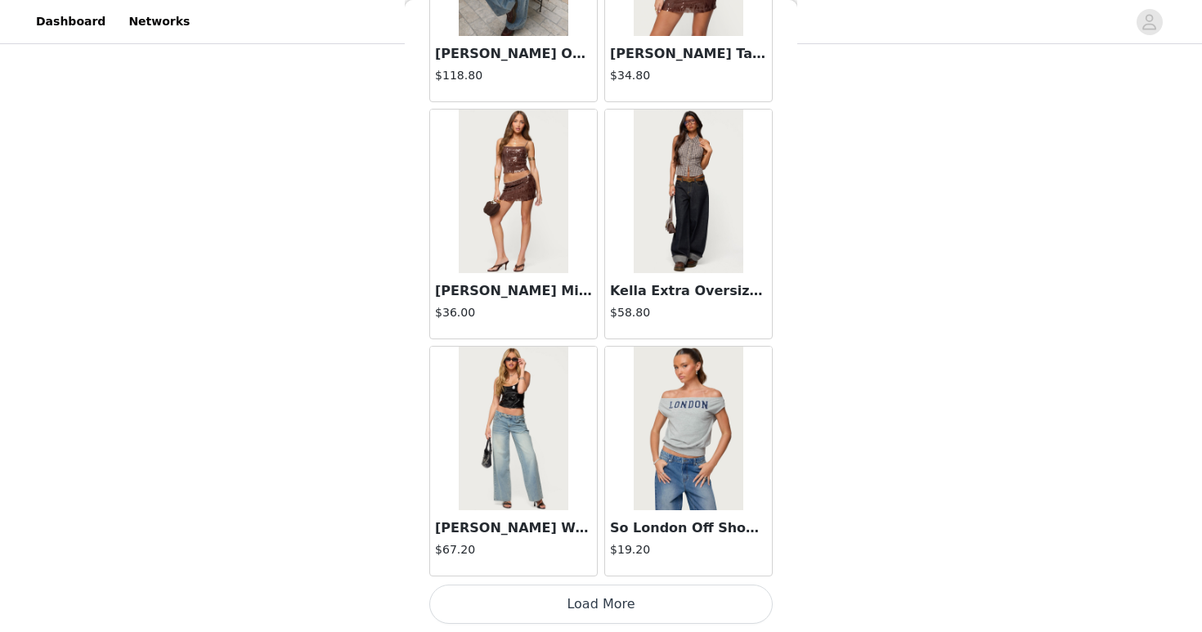
click at [694, 599] on button "Load More" at bounding box center [600, 604] width 343 height 39
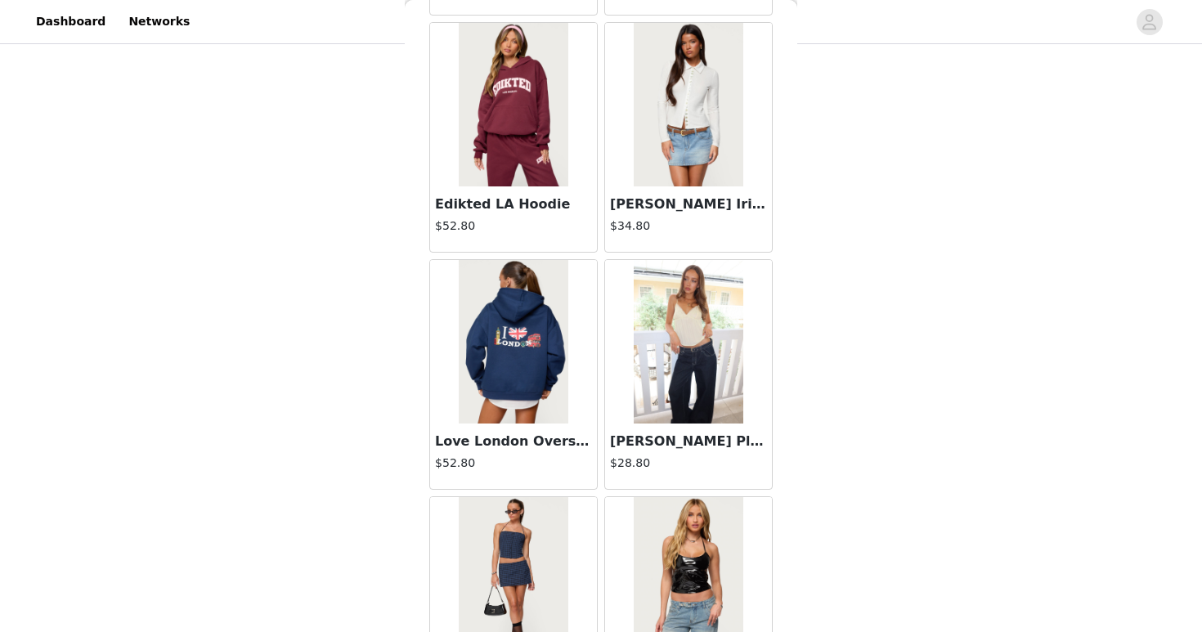
scroll to position [27958, 0]
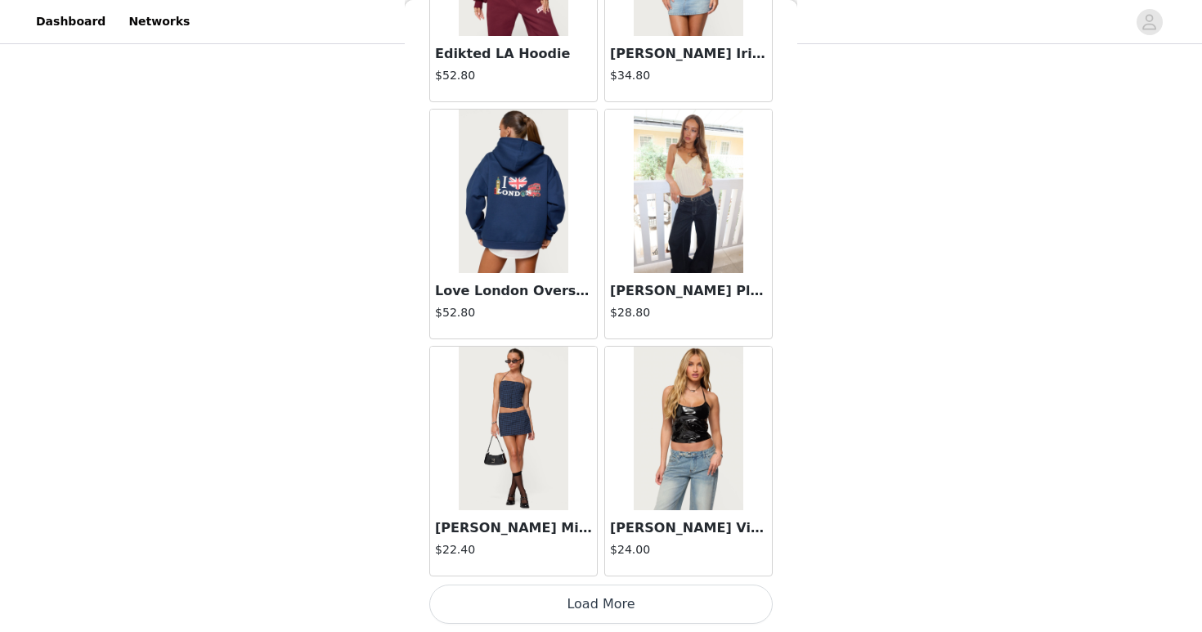
click at [730, 596] on button "Load More" at bounding box center [600, 604] width 343 height 39
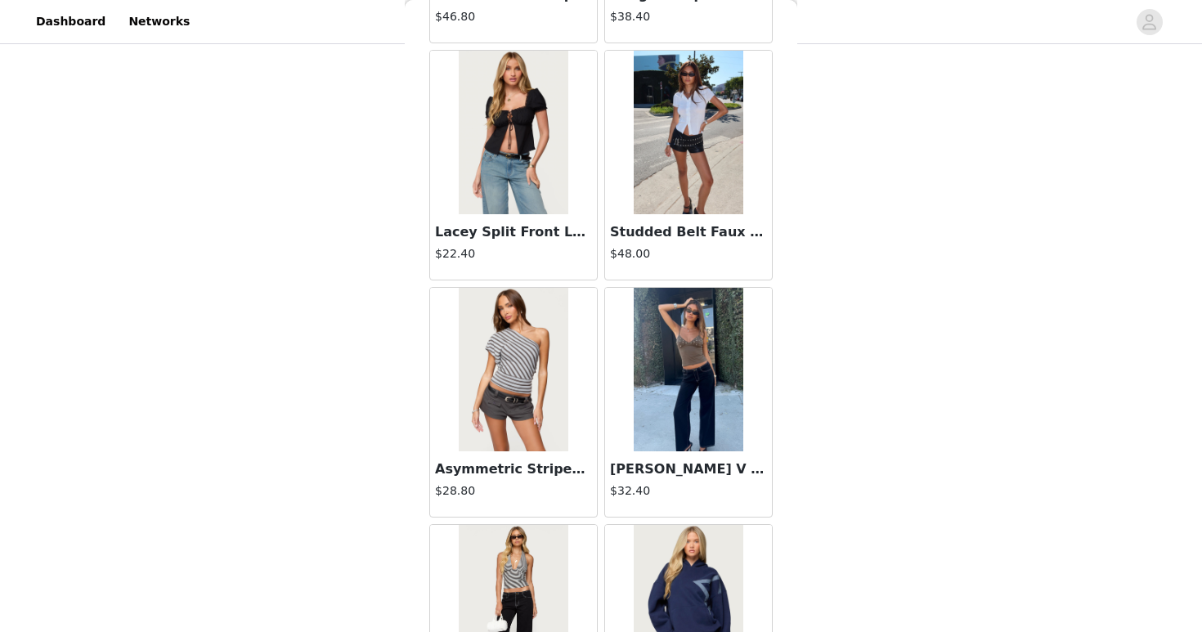
scroll to position [29204, 0]
click at [688, 227] on h3 "Studded Belt Faux Leather Micro Shorts" at bounding box center [688, 232] width 157 height 20
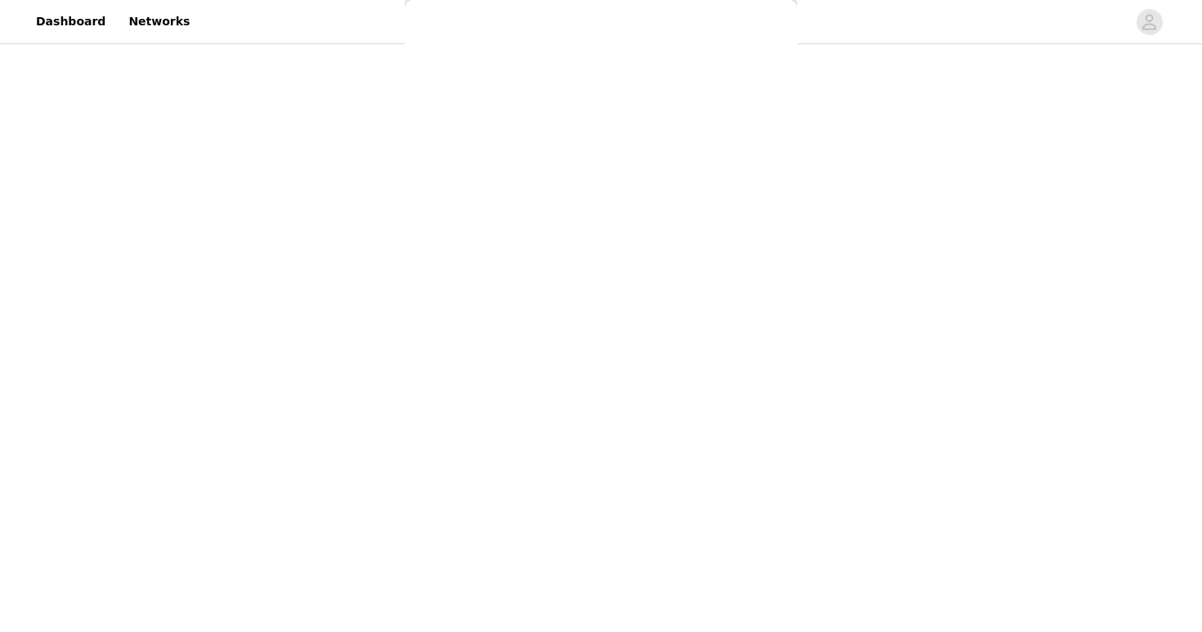
scroll to position [186, 0]
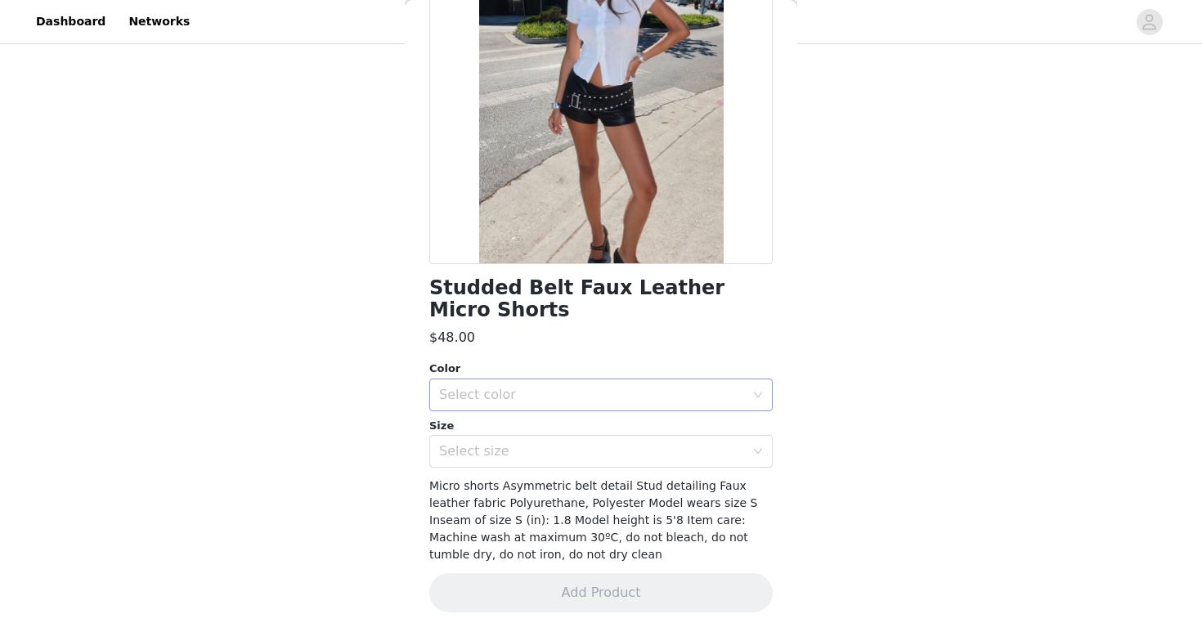
click at [692, 397] on div "Select color" at bounding box center [592, 395] width 306 height 16
click at [604, 429] on li "BLACK" at bounding box center [600, 431] width 343 height 26
click at [613, 453] on div "Select size" at bounding box center [592, 451] width 306 height 16
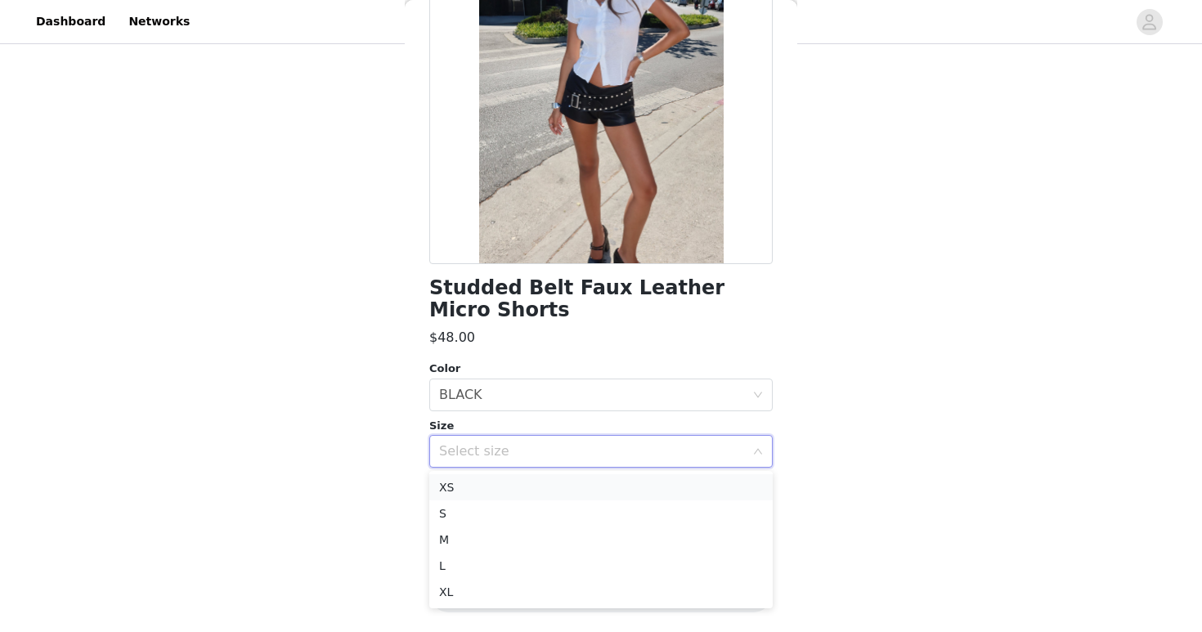
click at [617, 489] on li "XS" at bounding box center [600, 487] width 343 height 26
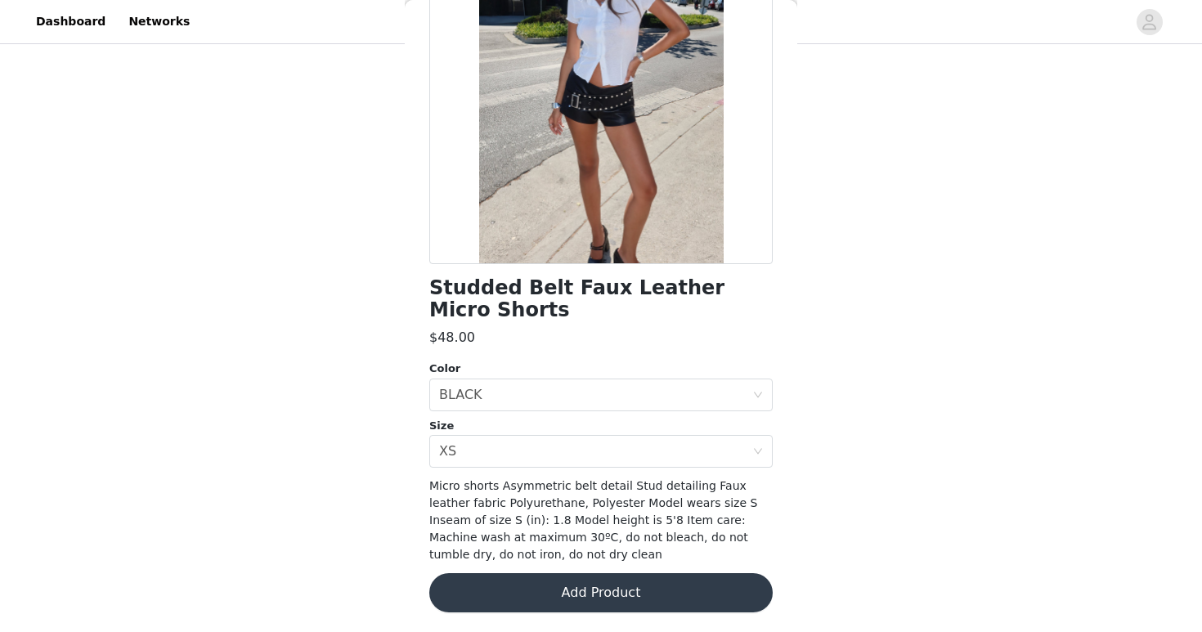
click at [632, 577] on button "Add Product" at bounding box center [600, 592] width 343 height 39
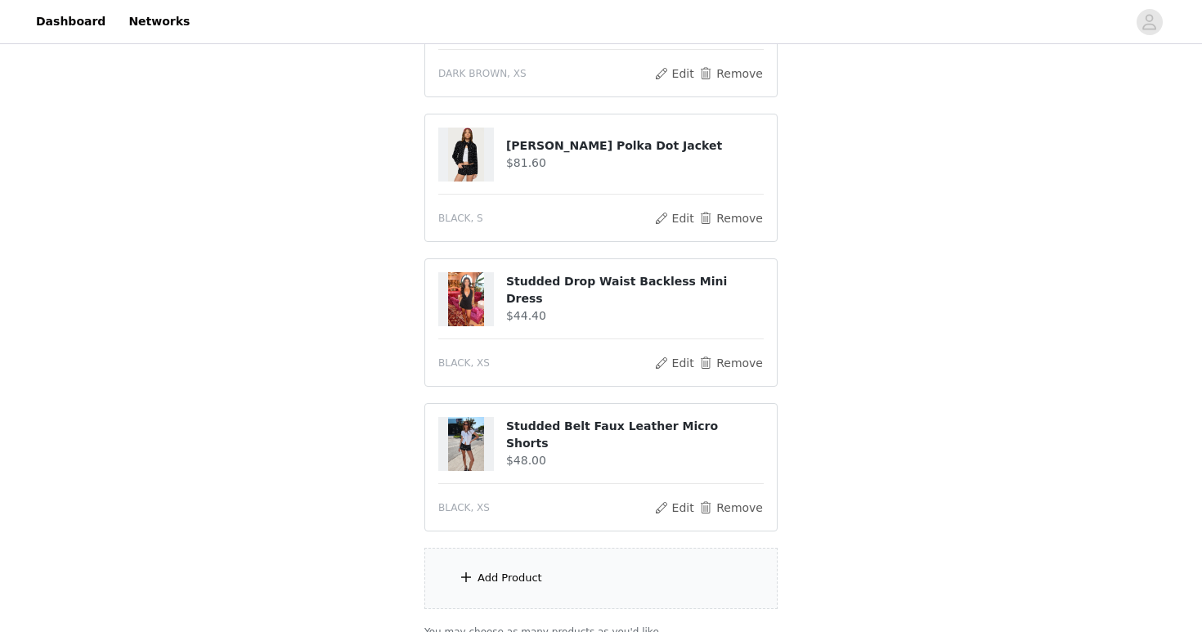
click at [632, 577] on div "Add Product" at bounding box center [600, 578] width 353 height 61
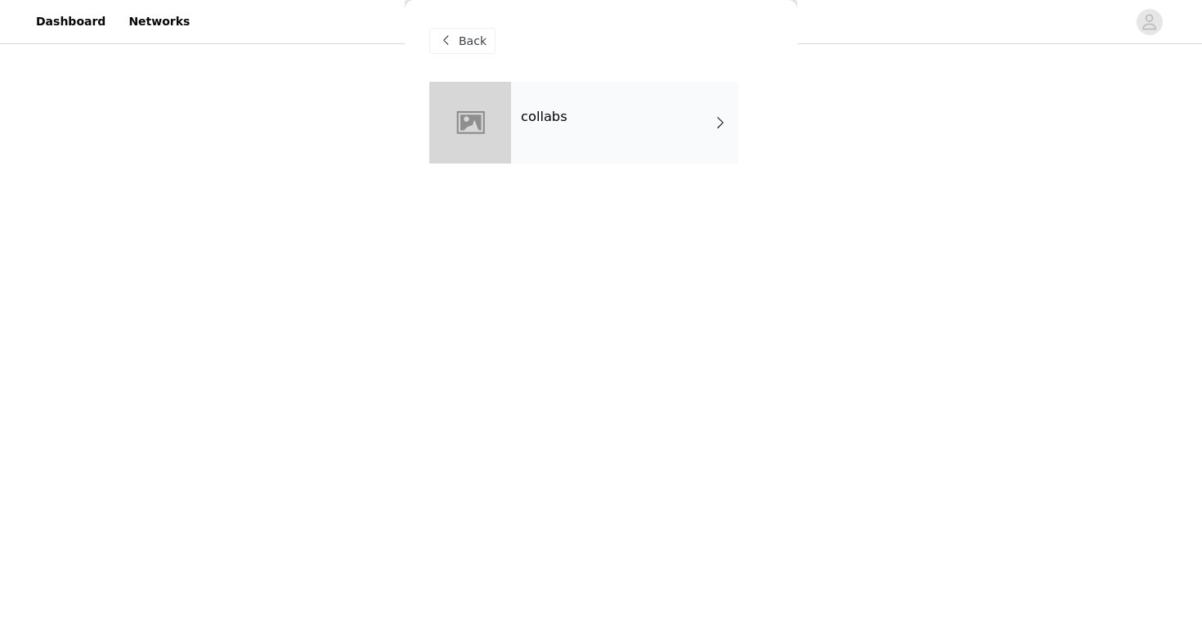
click at [573, 118] on div "collabs" at bounding box center [624, 123] width 227 height 82
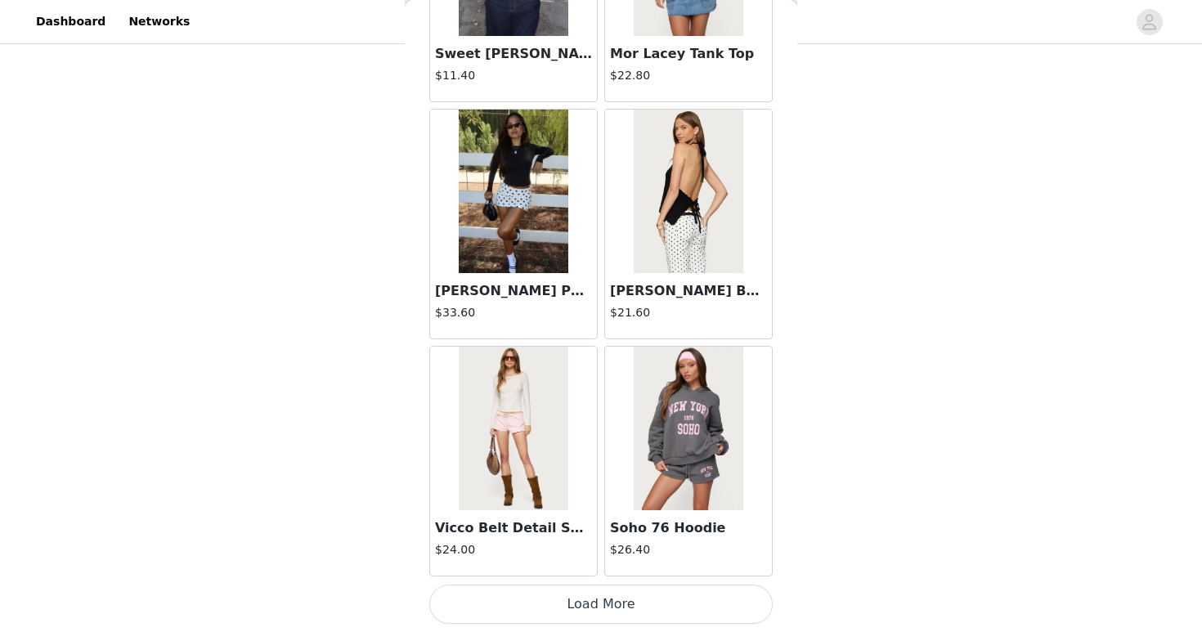
scroll to position [981, 0]
click at [645, 594] on button "Load More" at bounding box center [600, 604] width 343 height 39
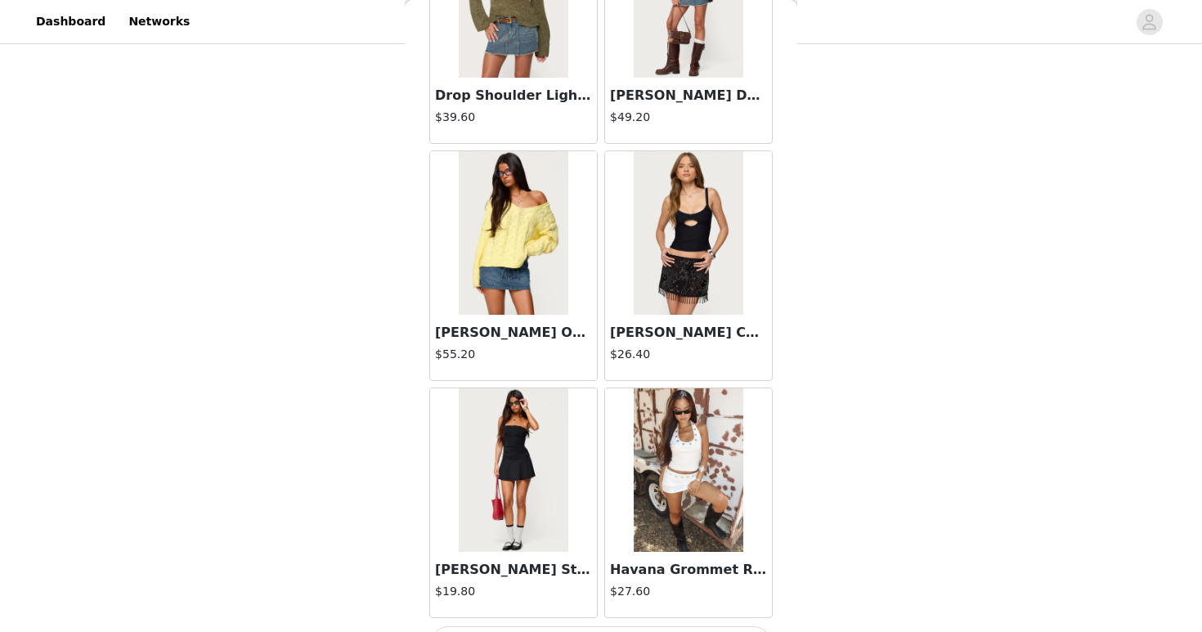
scroll to position [4242, 0]
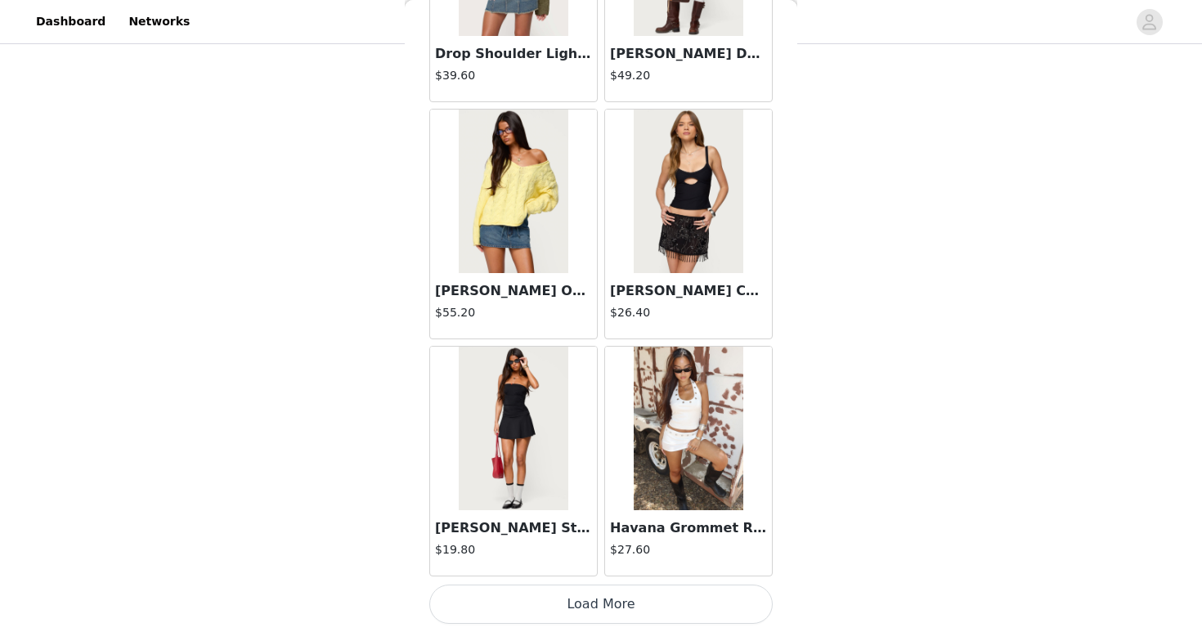
click at [649, 595] on button "Load More" at bounding box center [600, 604] width 343 height 39
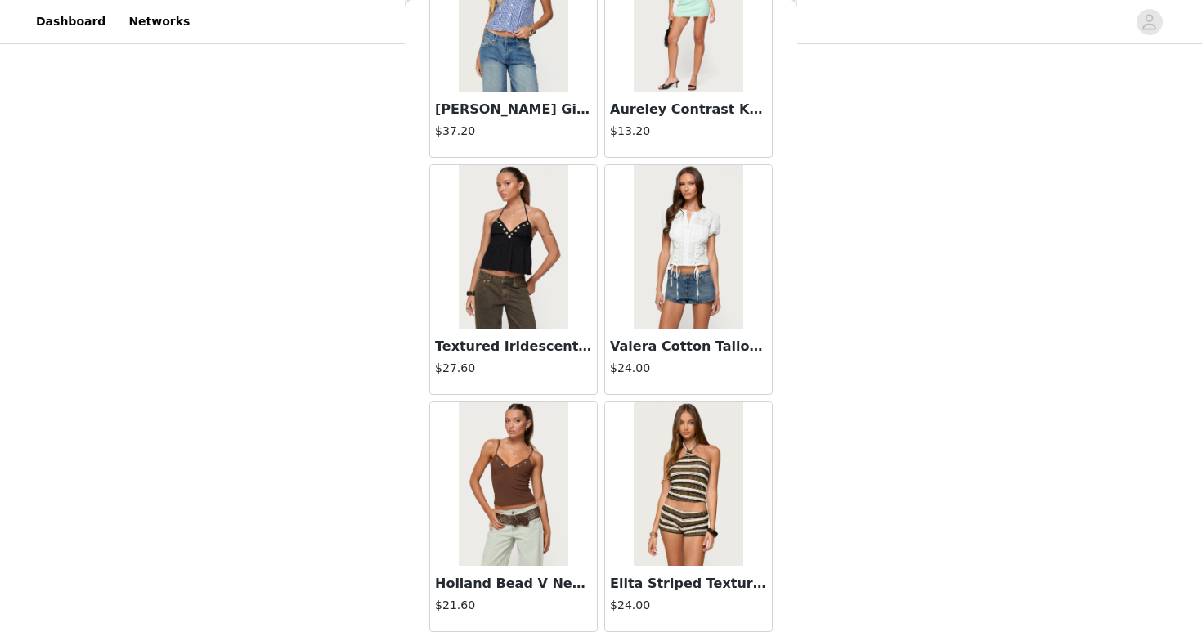
scroll to position [6614, 0]
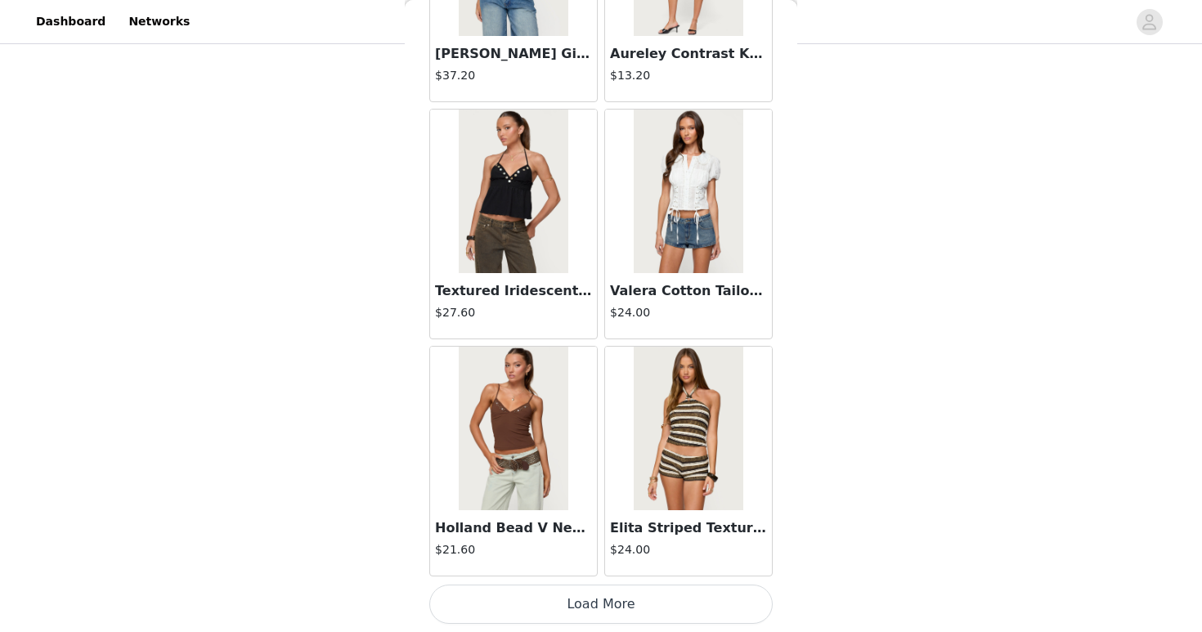
click at [728, 592] on button "Load More" at bounding box center [600, 604] width 343 height 39
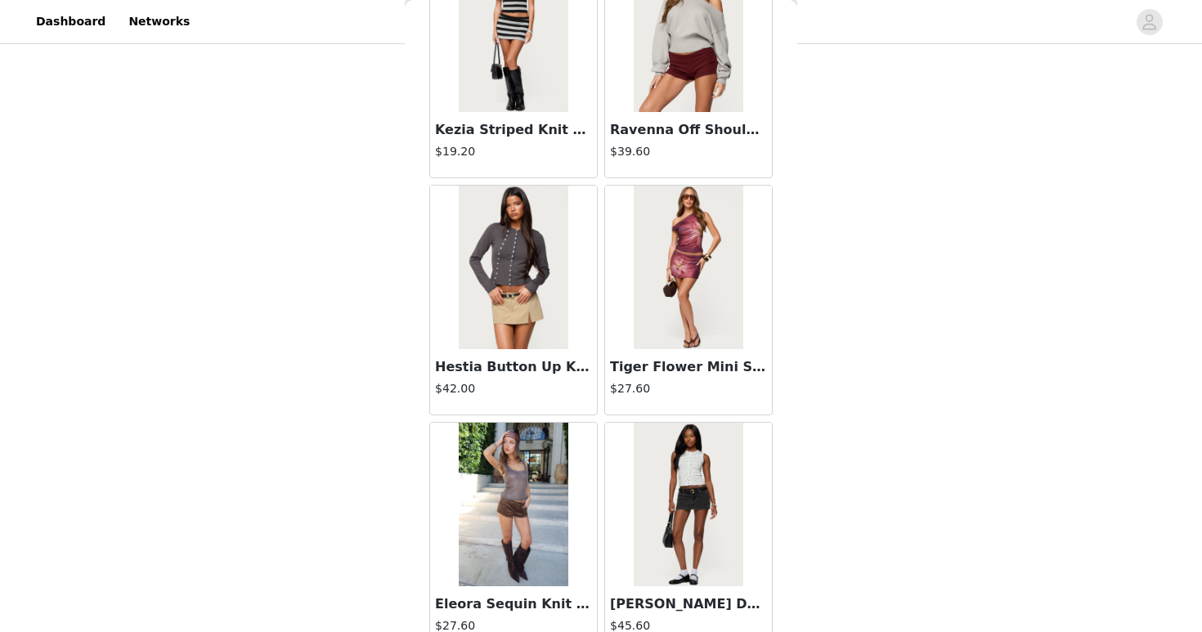
scroll to position [8985, 0]
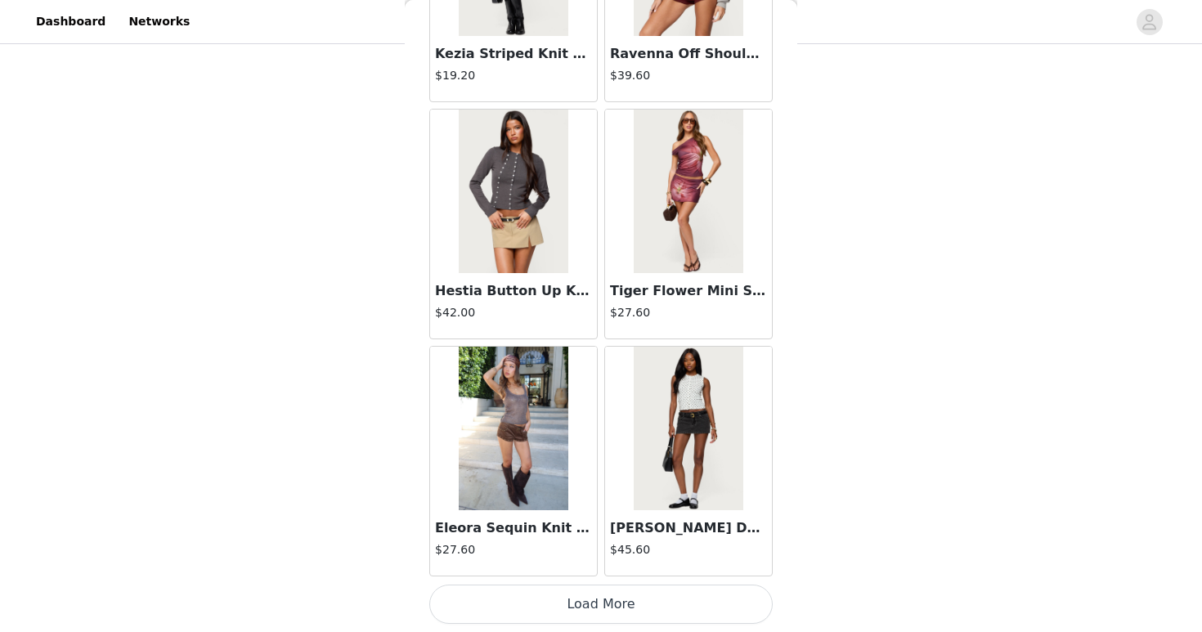
click at [723, 609] on button "Load More" at bounding box center [600, 604] width 343 height 39
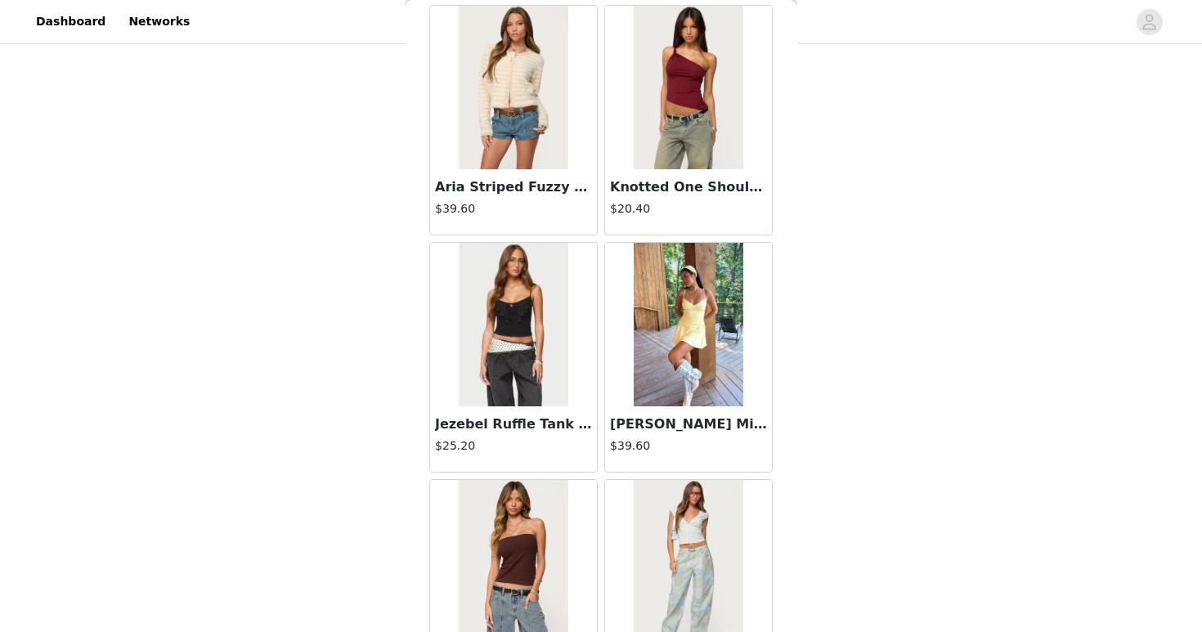
scroll to position [11357, 0]
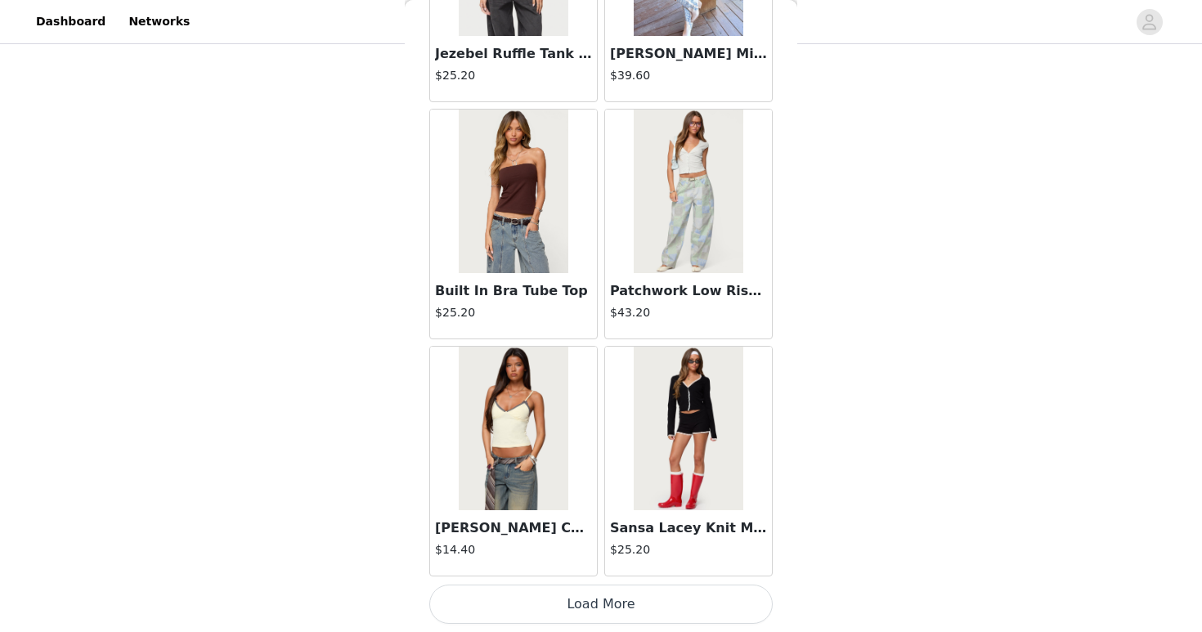
click at [719, 602] on button "Load More" at bounding box center [600, 604] width 343 height 39
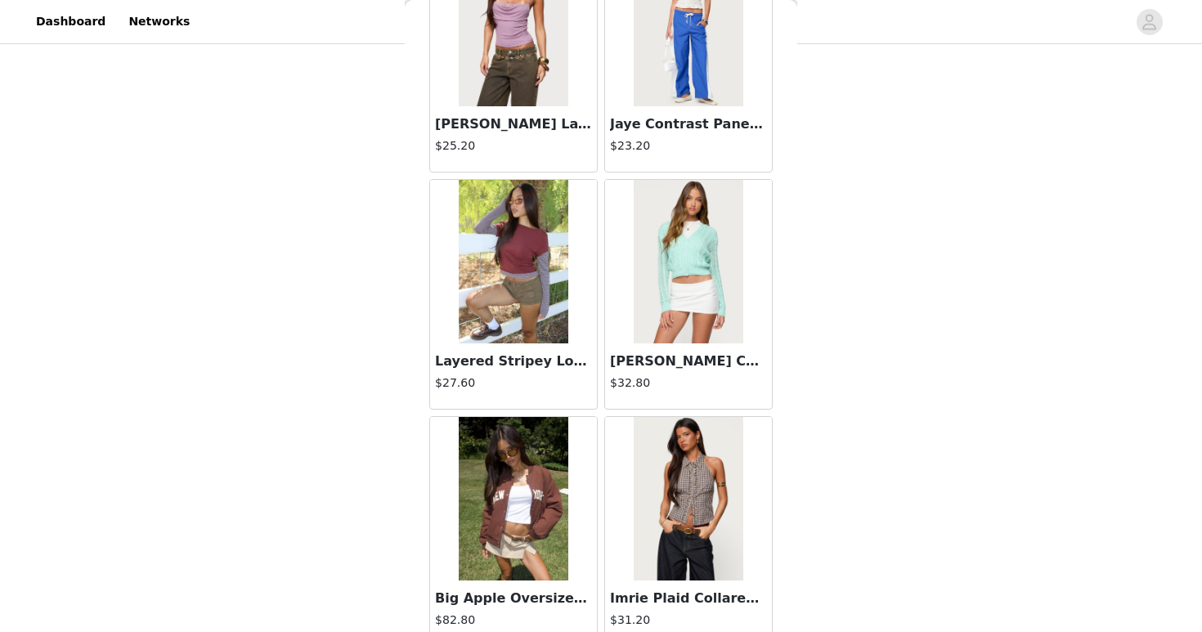
scroll to position [13728, 0]
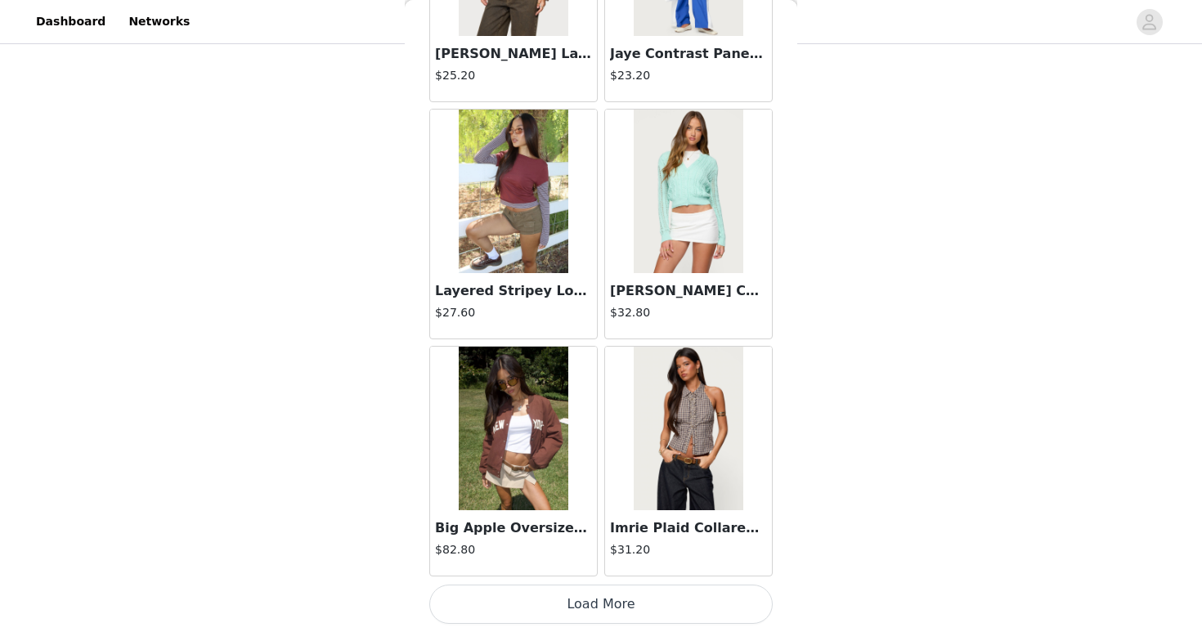
click at [639, 604] on button "Load More" at bounding box center [600, 604] width 343 height 39
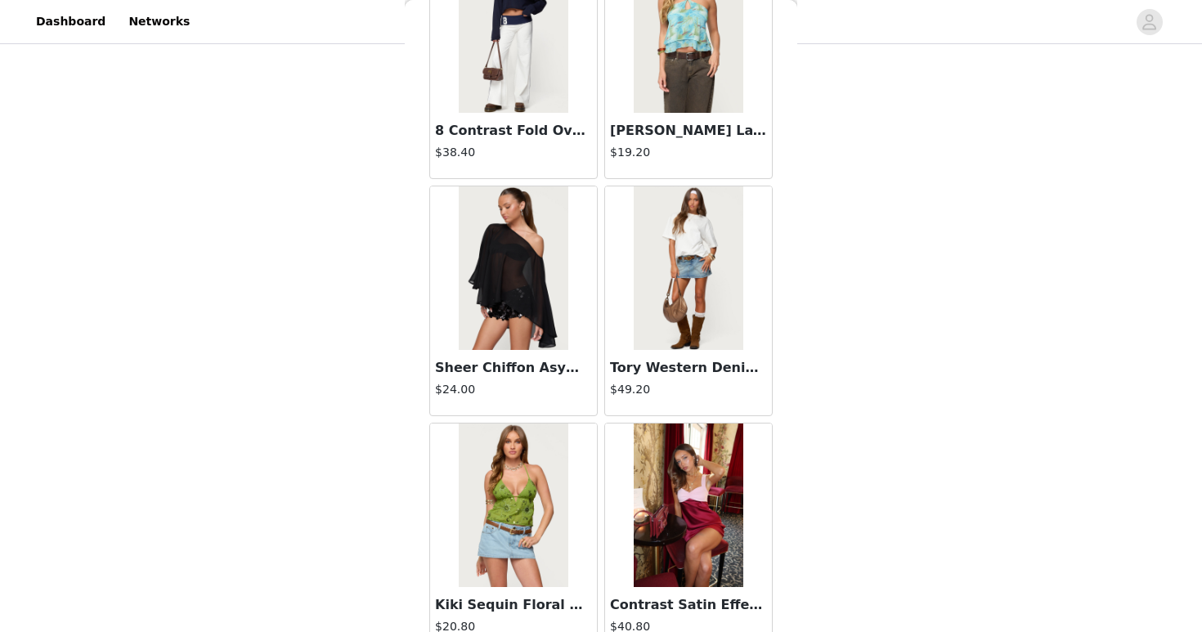
scroll to position [16100, 0]
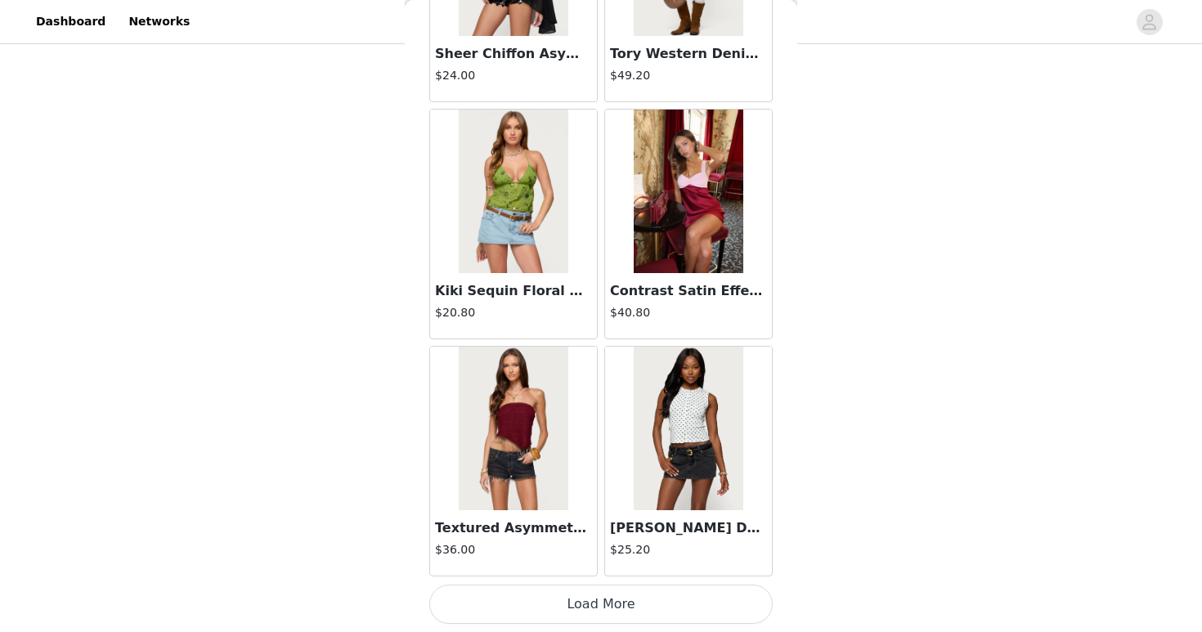
click at [731, 589] on button "Load More" at bounding box center [600, 604] width 343 height 39
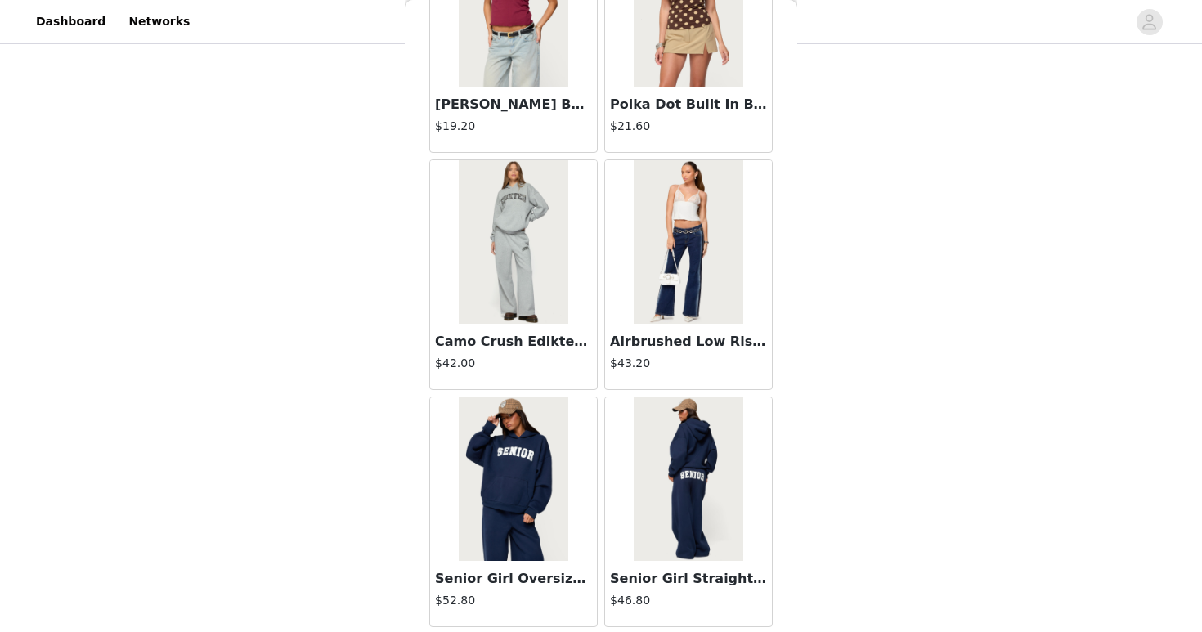
scroll to position [18472, 0]
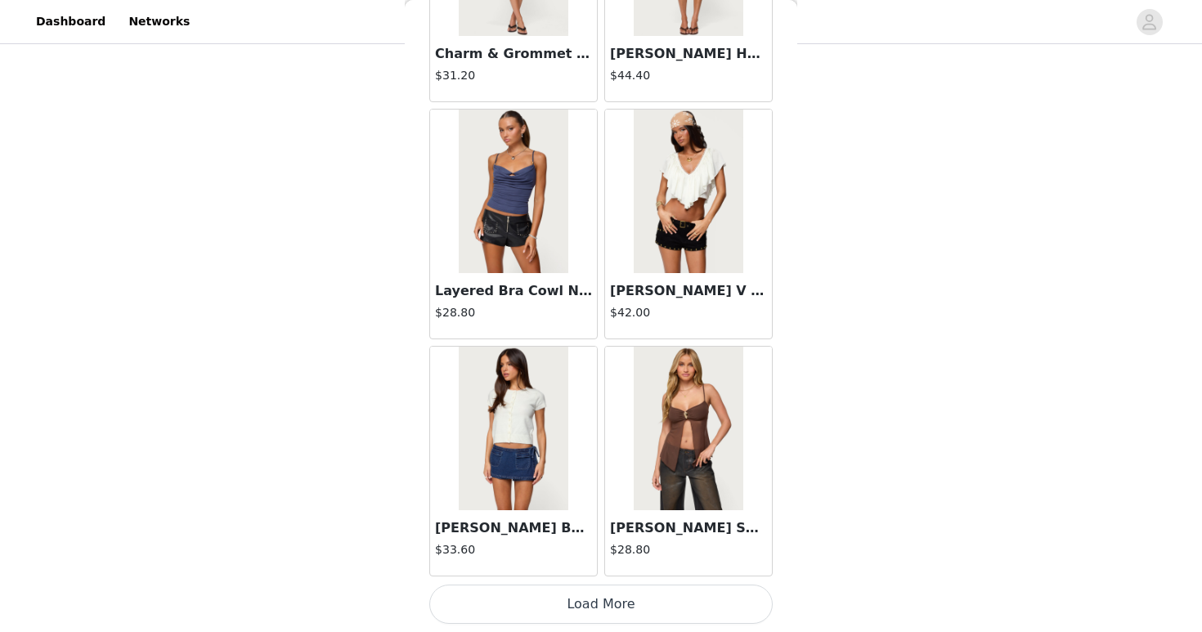
click at [684, 602] on button "Load More" at bounding box center [600, 604] width 343 height 39
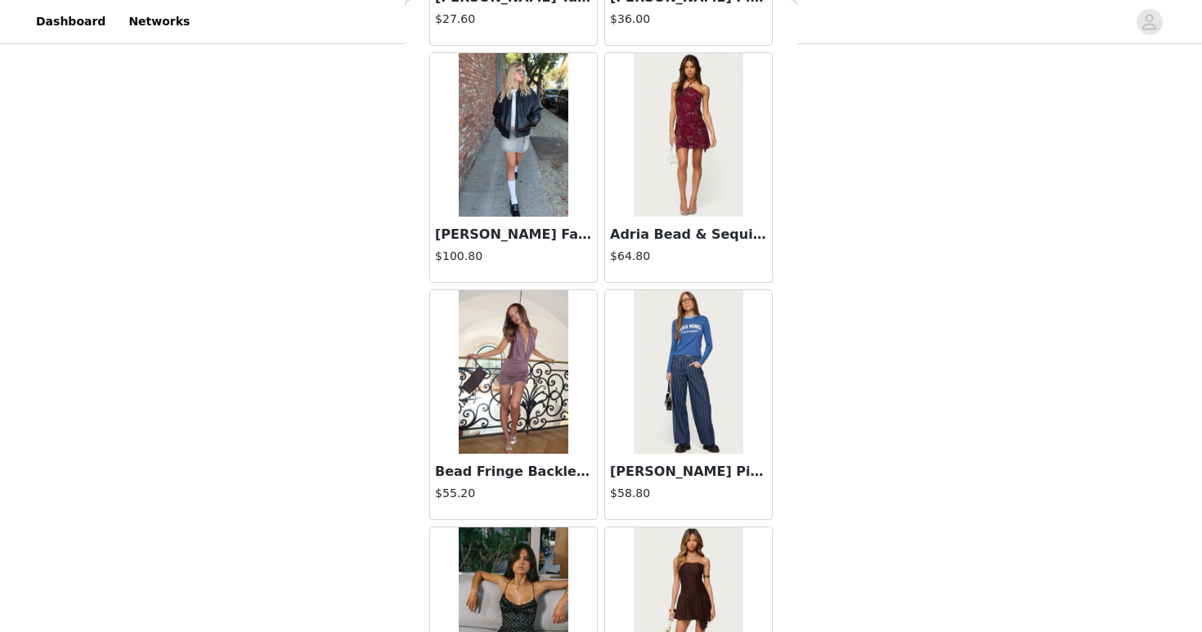
scroll to position [20843, 0]
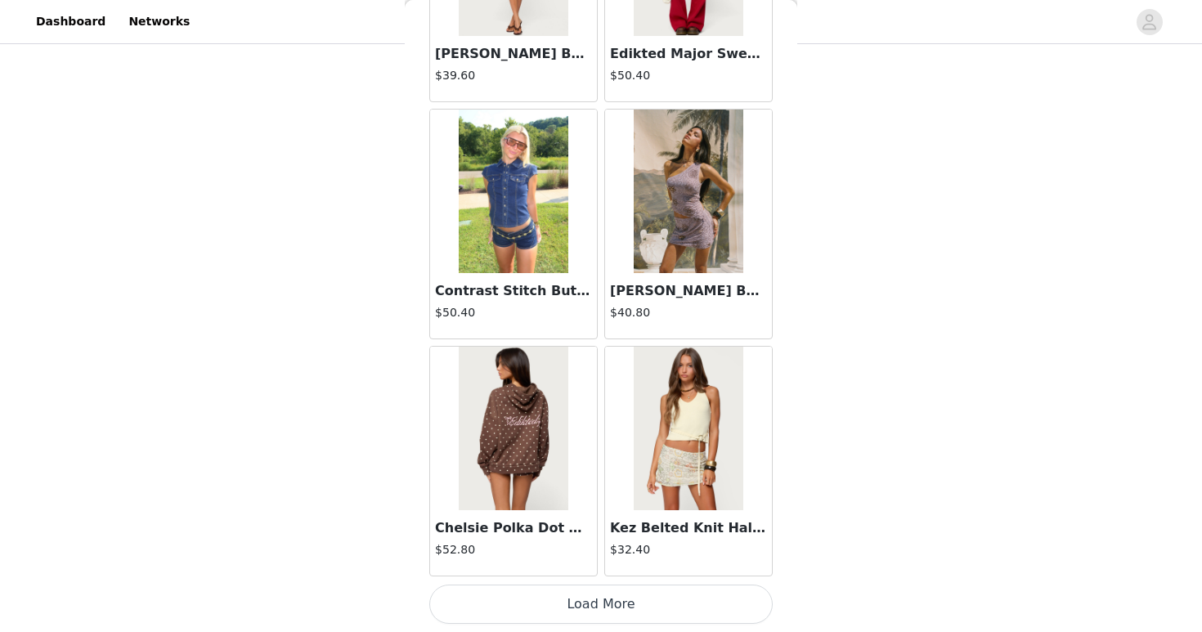
click at [704, 613] on button "Load More" at bounding box center [600, 604] width 343 height 39
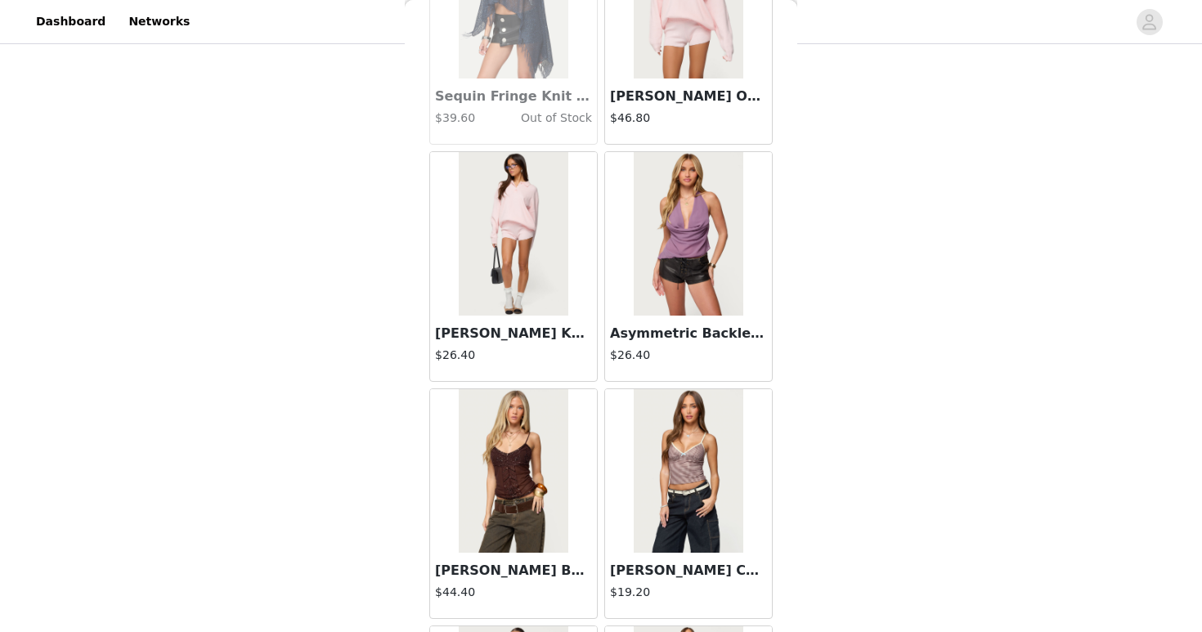
scroll to position [23215, 0]
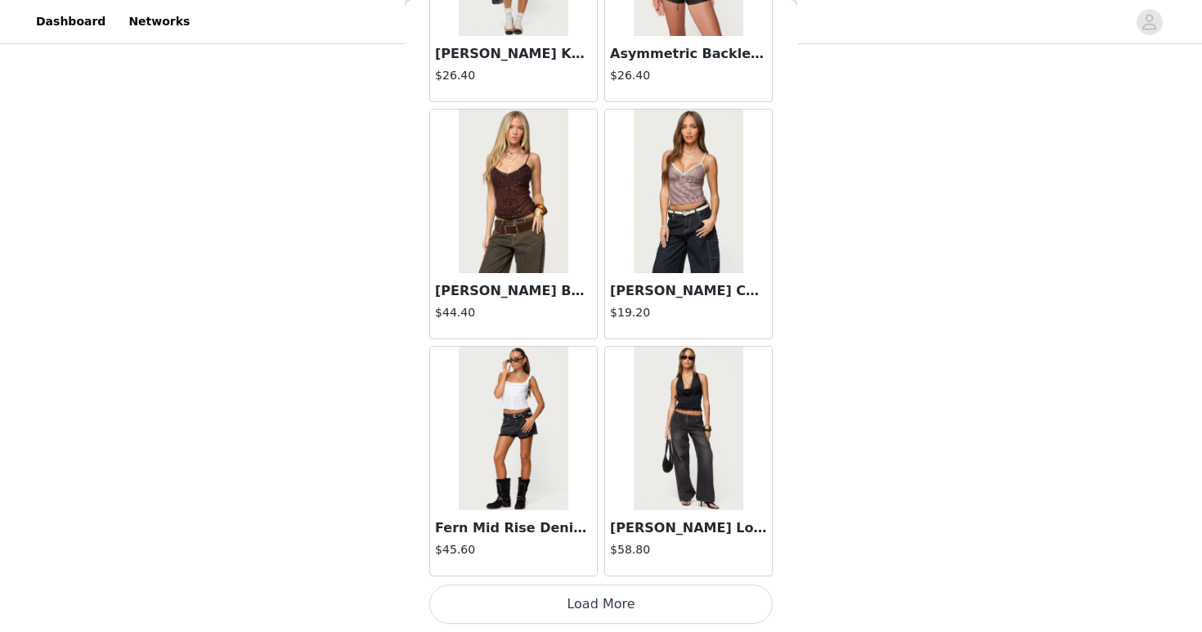
click at [724, 604] on button "Load More" at bounding box center [600, 604] width 343 height 39
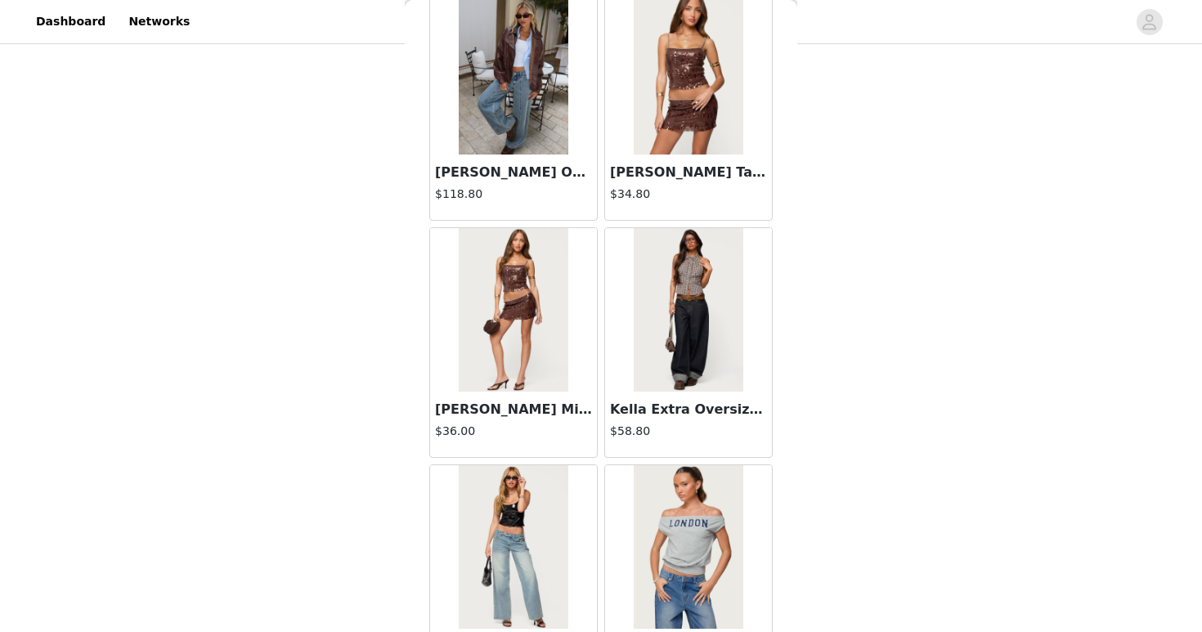
scroll to position [25586, 0]
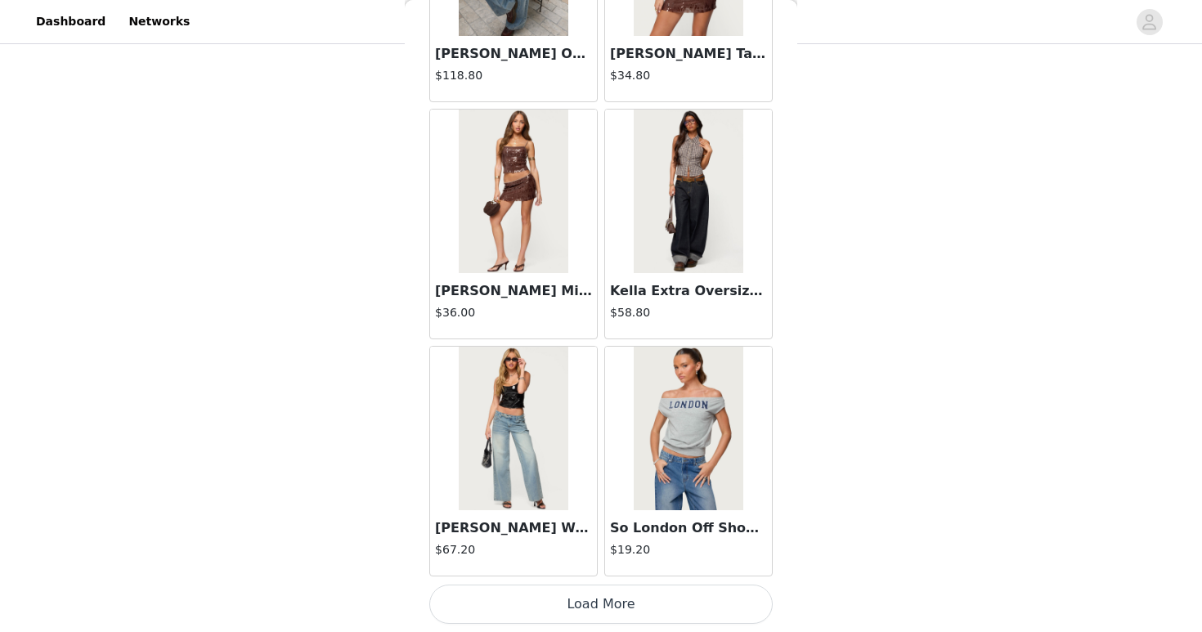
click at [653, 601] on button "Load More" at bounding box center [600, 604] width 343 height 39
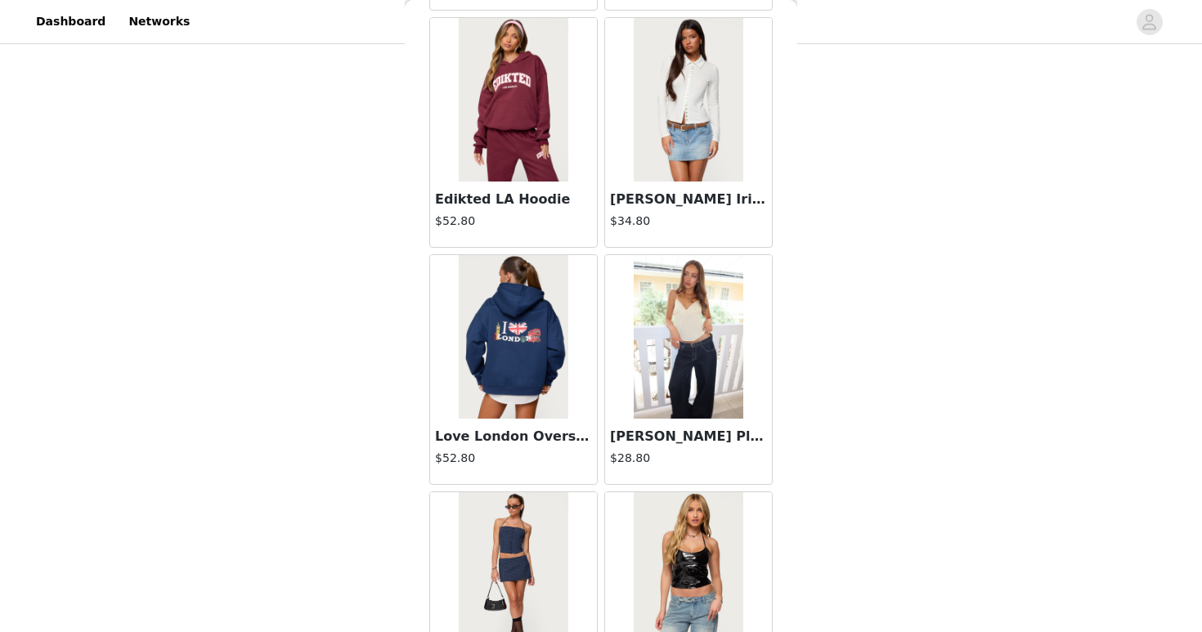
scroll to position [27958, 0]
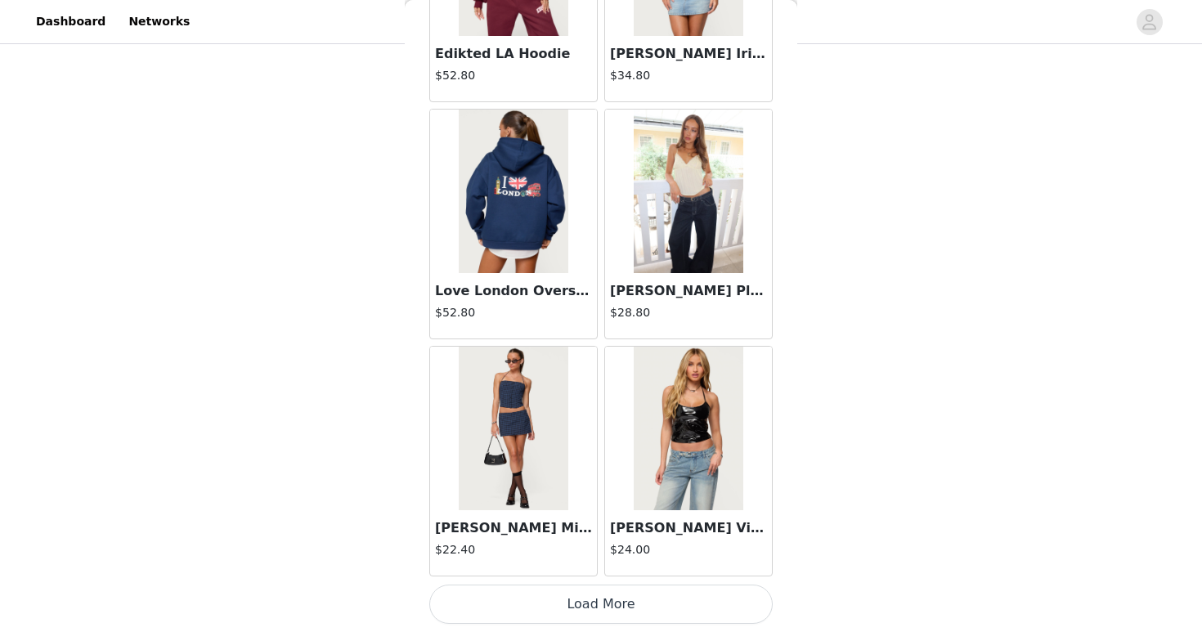
click at [725, 618] on button "Load More" at bounding box center [600, 604] width 343 height 39
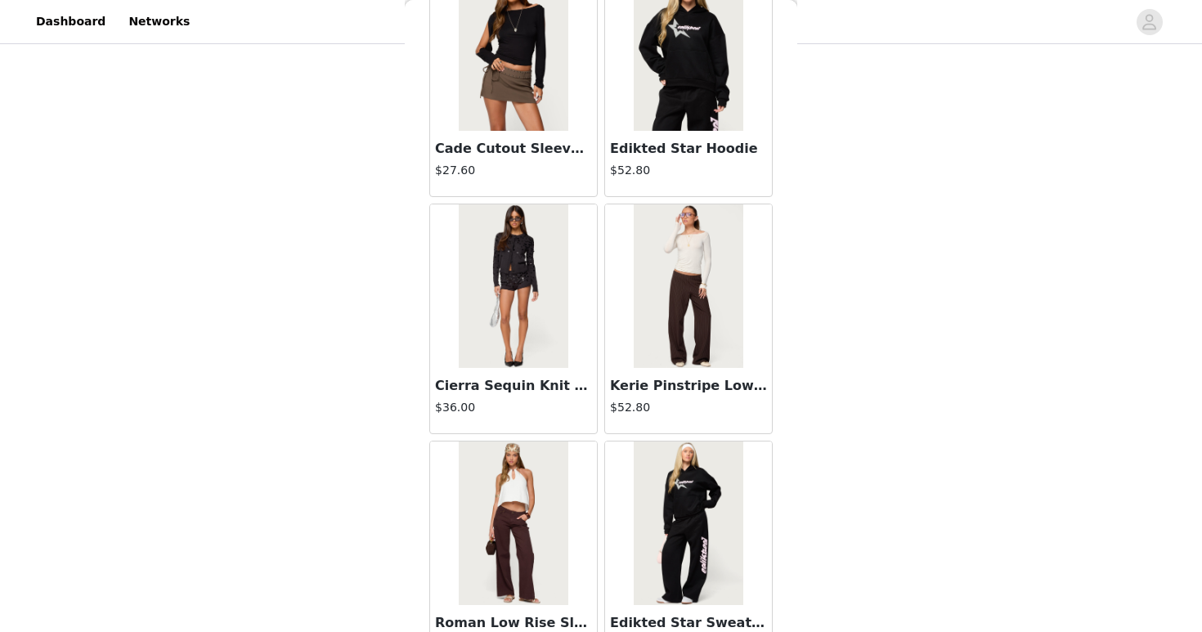
scroll to position [30330, 0]
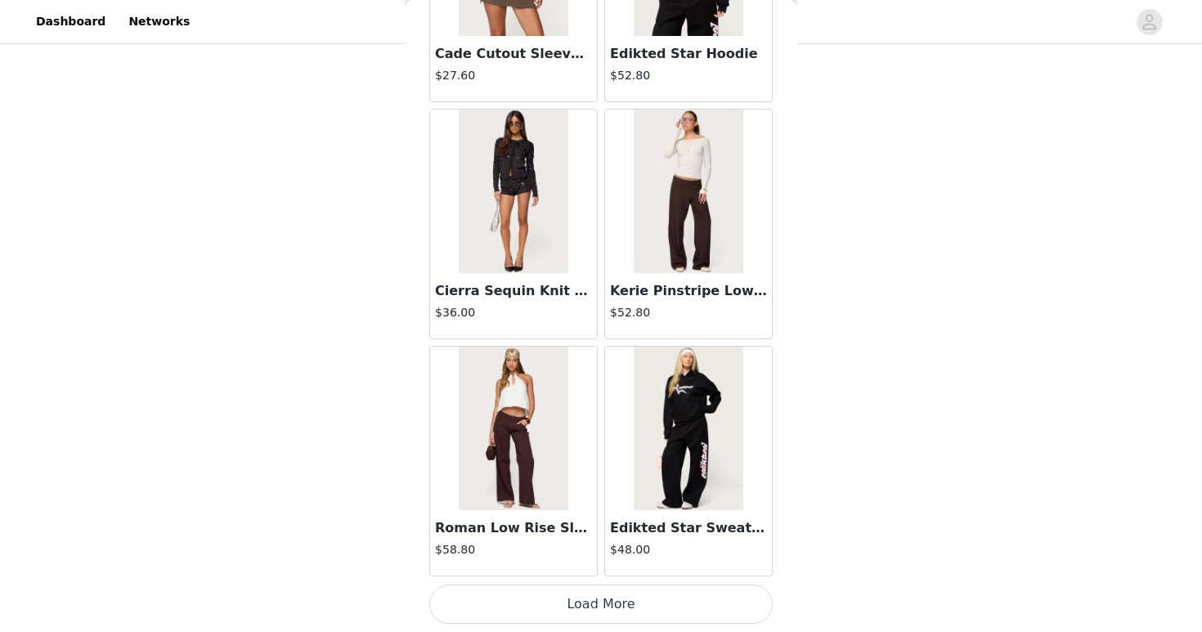
click at [691, 608] on button "Load More" at bounding box center [600, 604] width 343 height 39
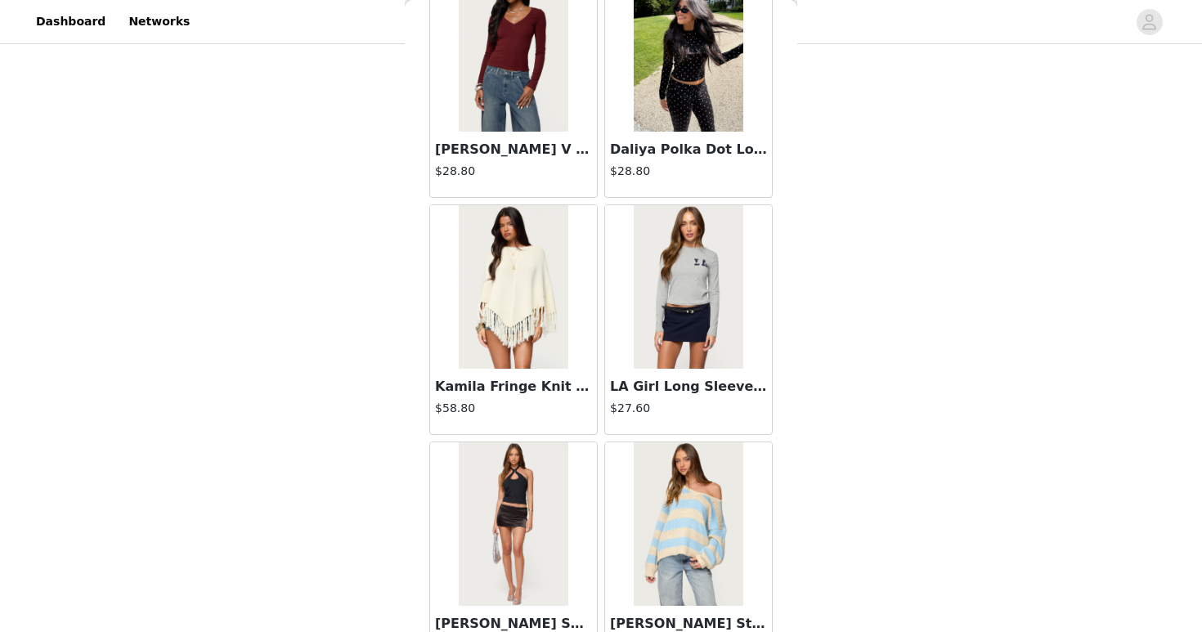
scroll to position [32701, 0]
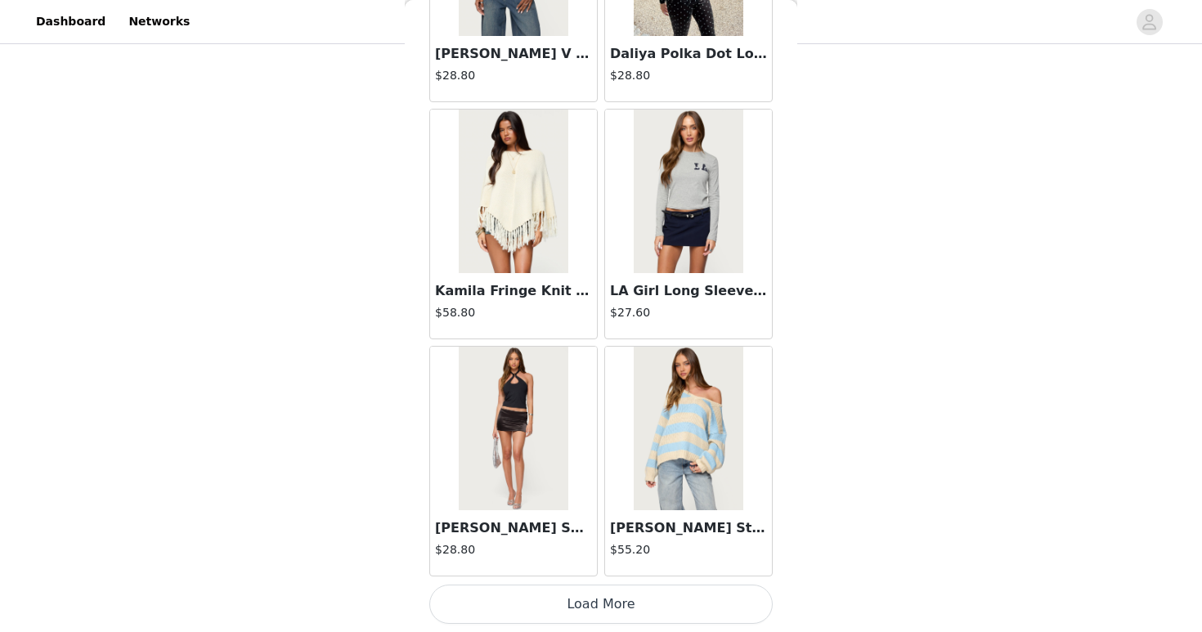
click at [681, 590] on button "Load More" at bounding box center [600, 604] width 343 height 39
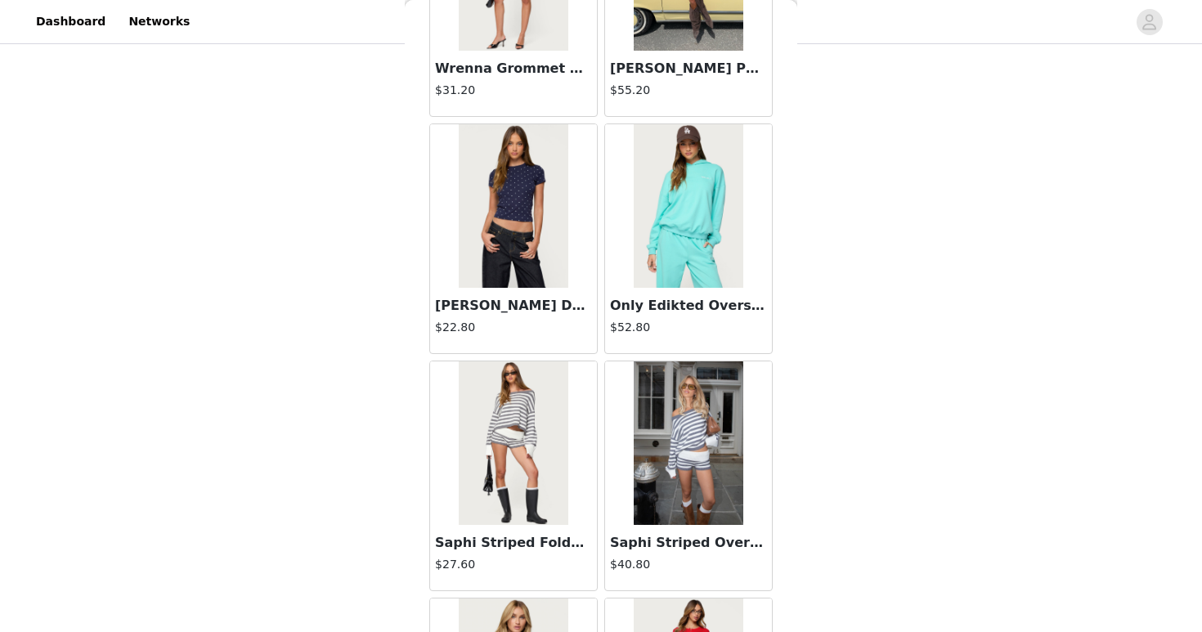
scroll to position [33527, 0]
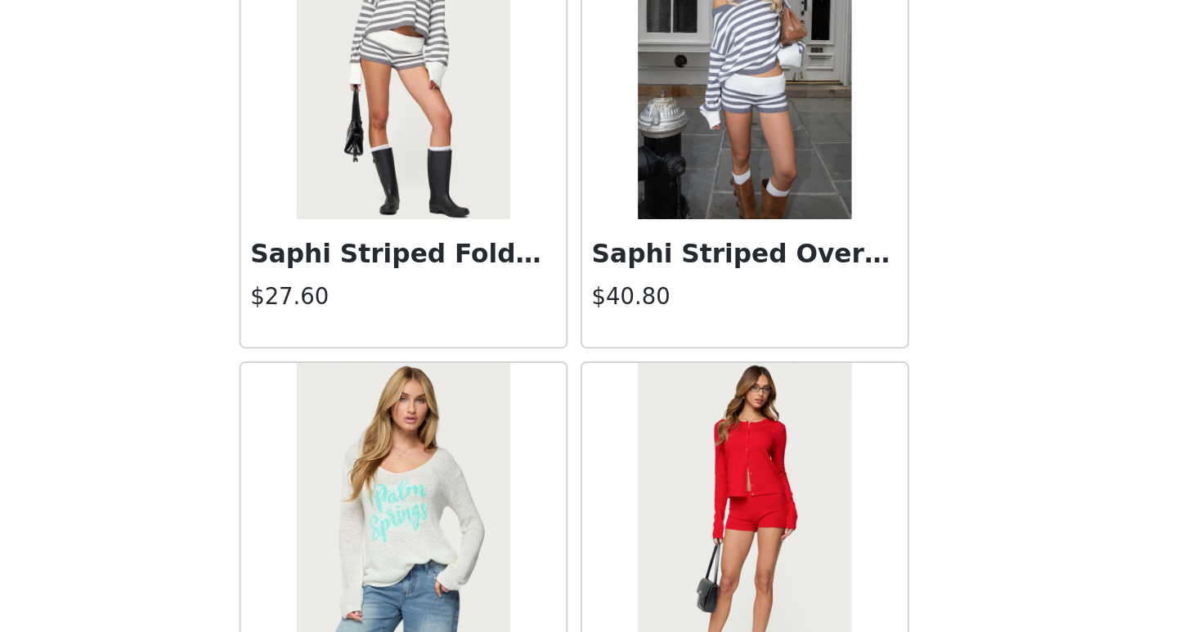
click at [557, 418] on h3 "Saphi Striped Foldover Knit Shorts" at bounding box center [513, 414] width 157 height 20
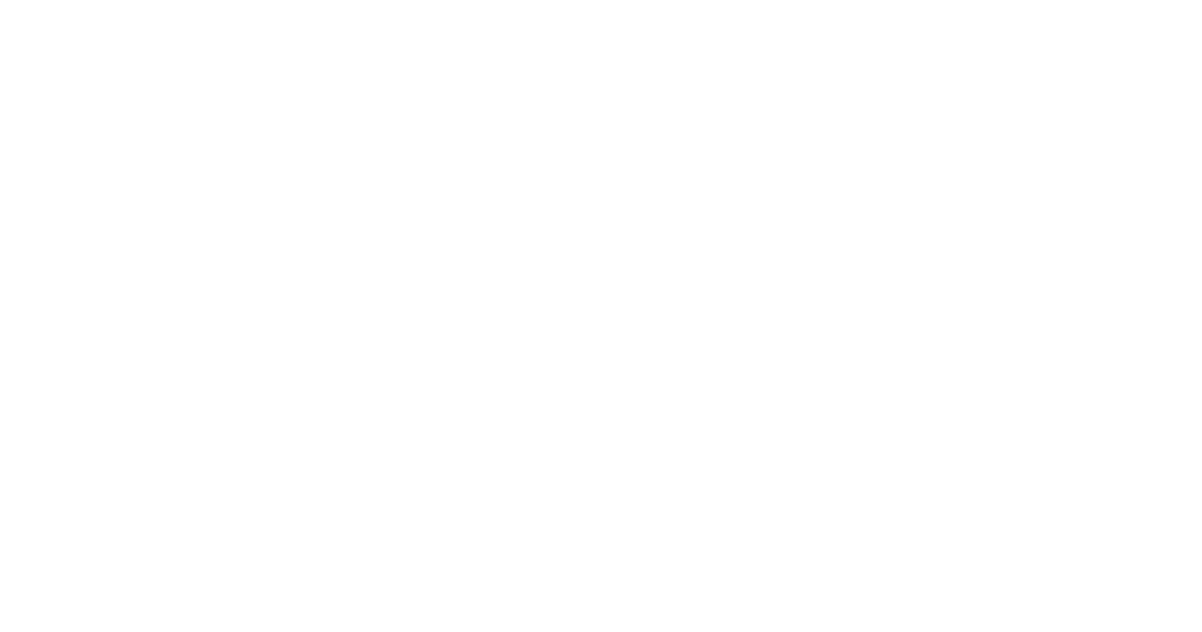
scroll to position [164, 0]
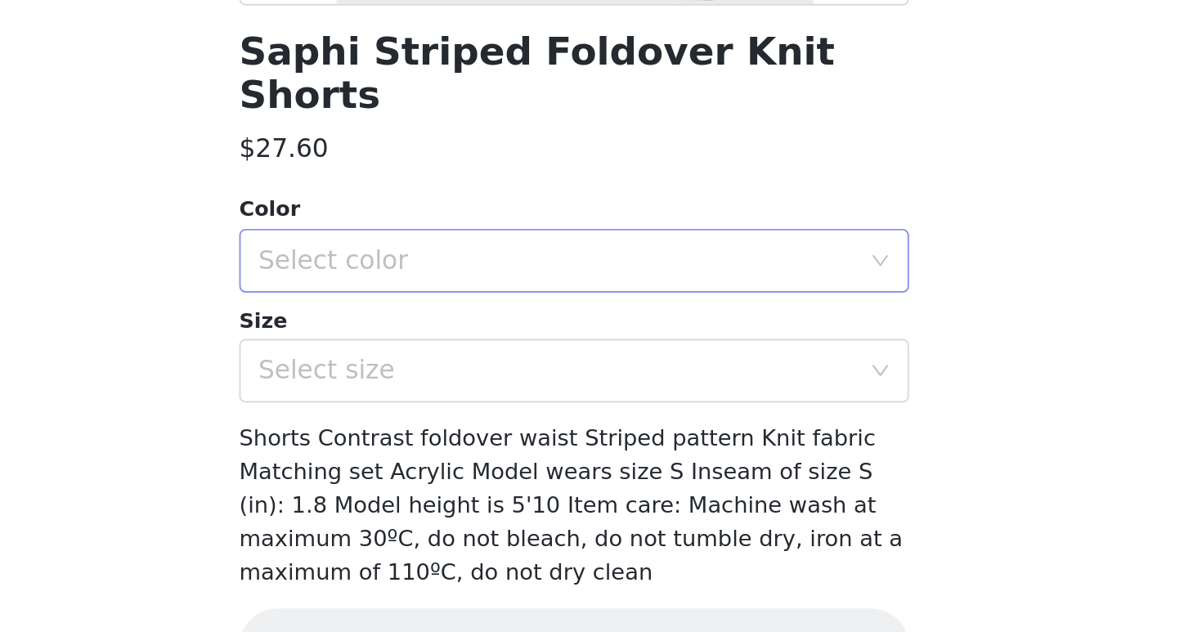
click at [578, 409] on div "Select color" at bounding box center [592, 417] width 306 height 16
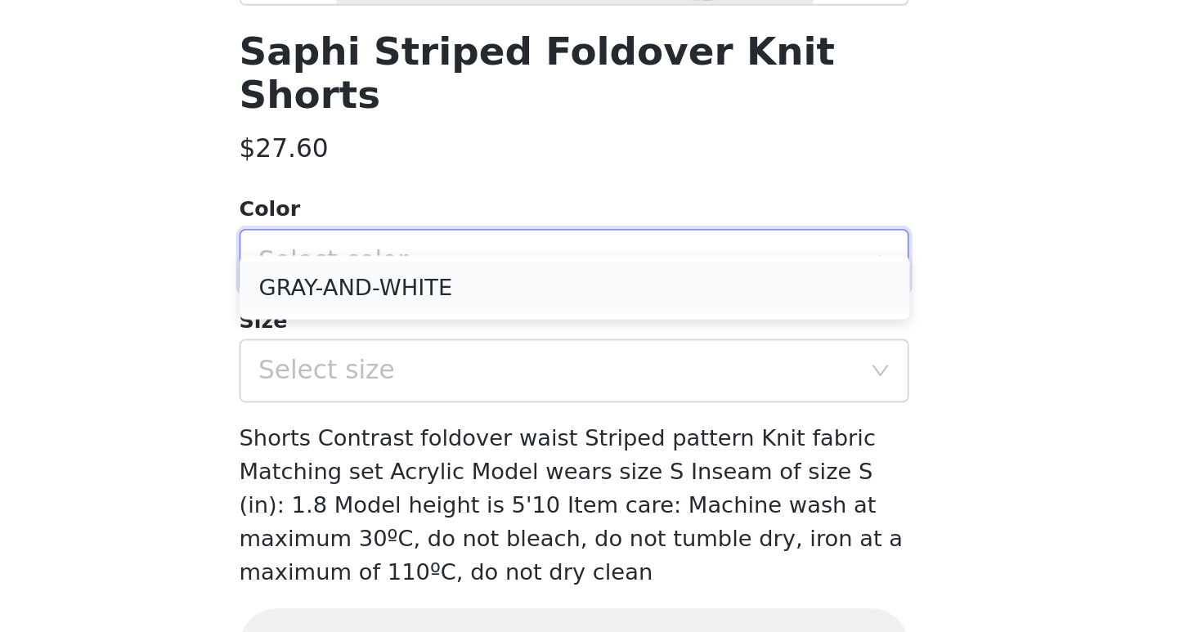
click at [553, 435] on li "GRAY-AND-WHITE" at bounding box center [600, 431] width 343 height 26
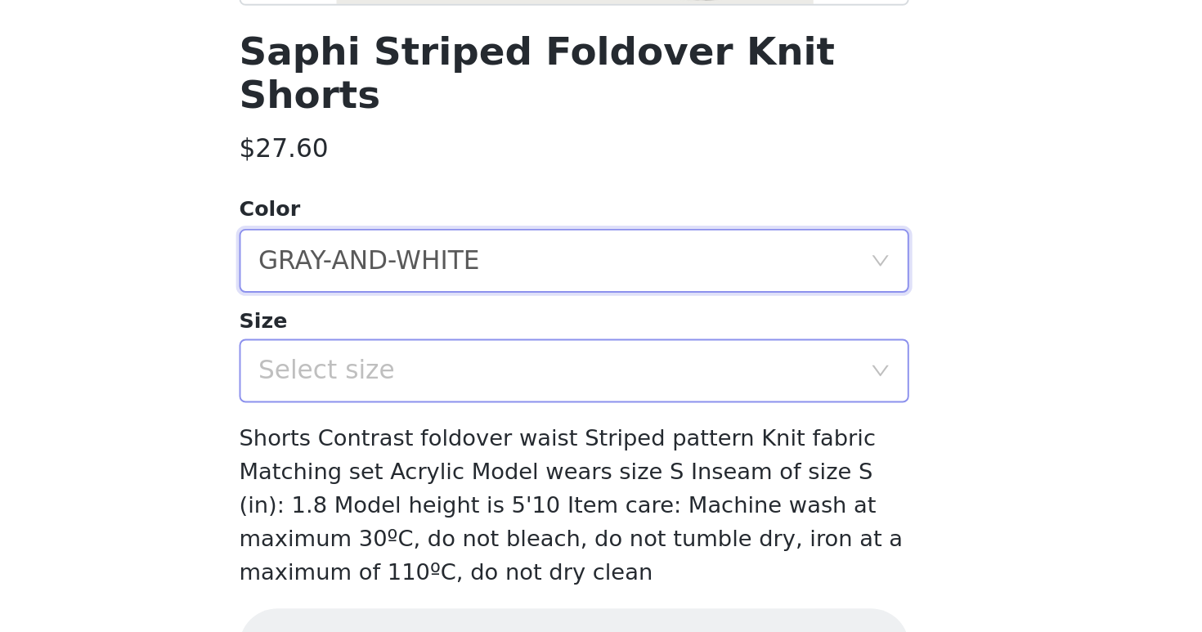
click at [554, 465] on div "Select size" at bounding box center [592, 473] width 306 height 16
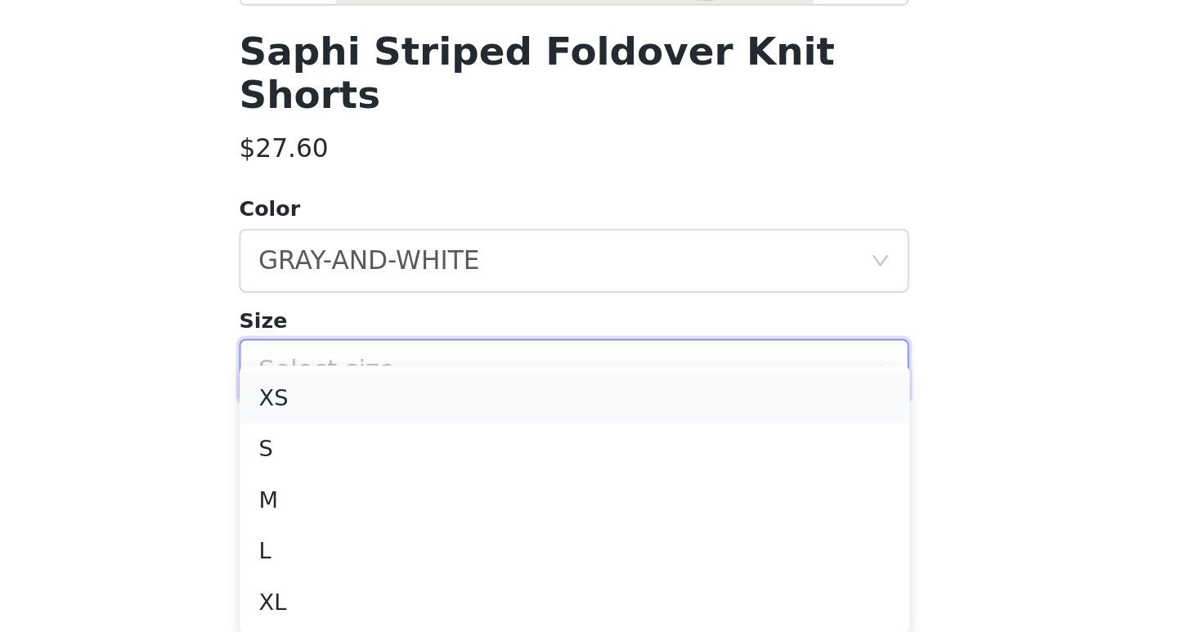
click at [559, 487] on li "XS" at bounding box center [600, 487] width 343 height 26
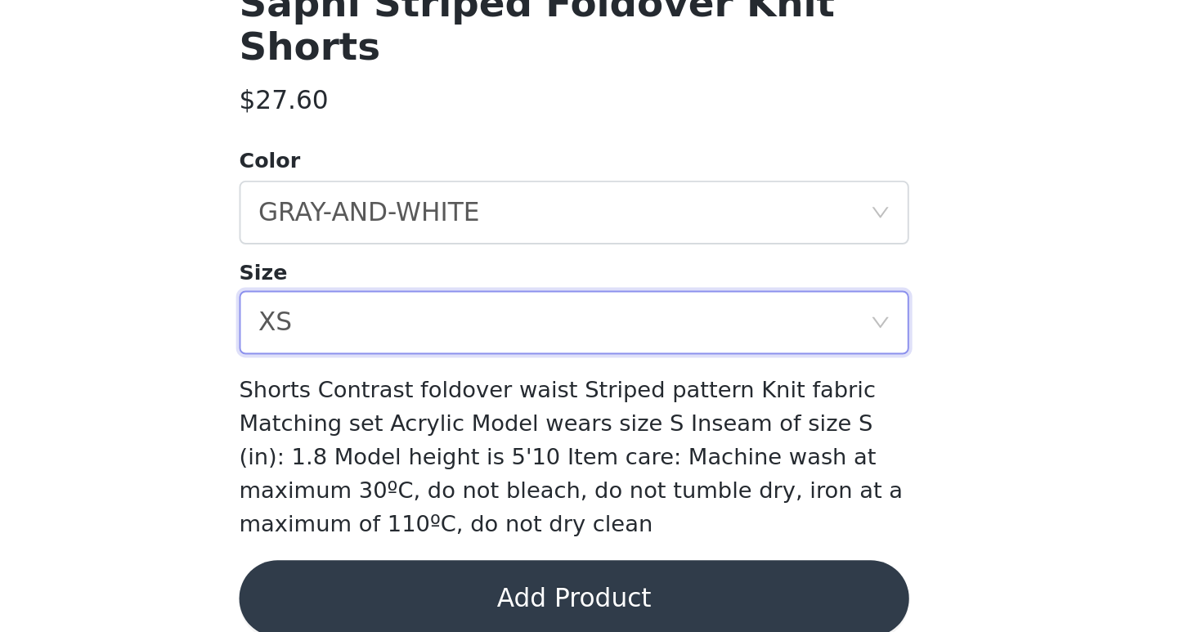
click at [583, 599] on button "Add Product" at bounding box center [600, 614] width 343 height 39
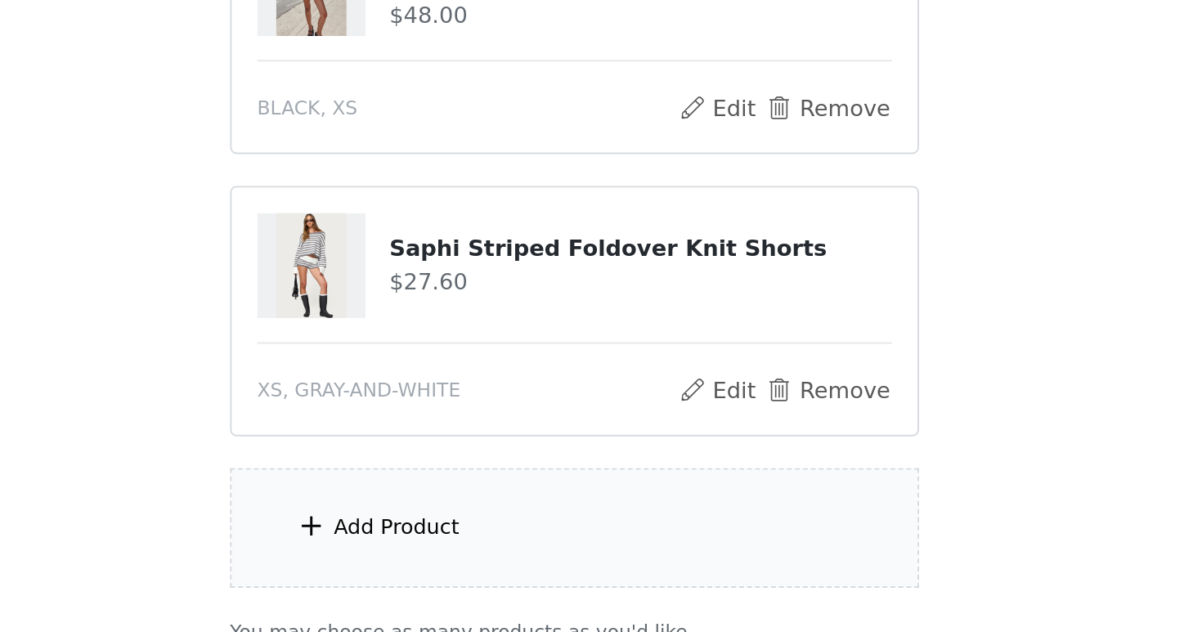
click at [628, 559] on div "Add Product" at bounding box center [600, 578] width 353 height 61
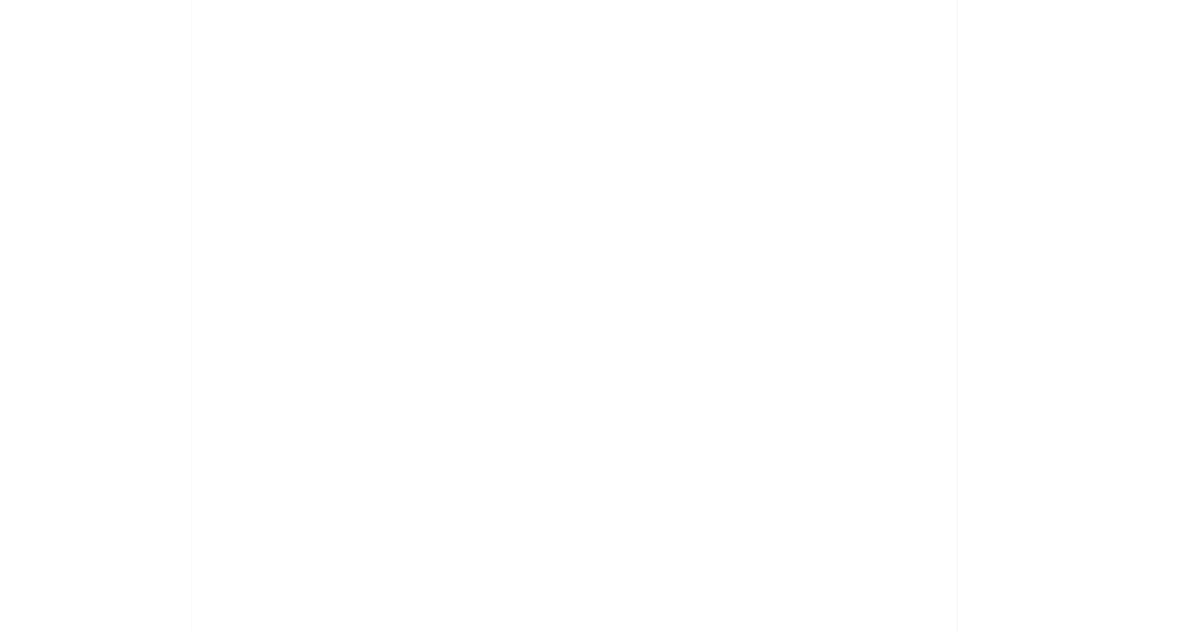
scroll to position [980, 0]
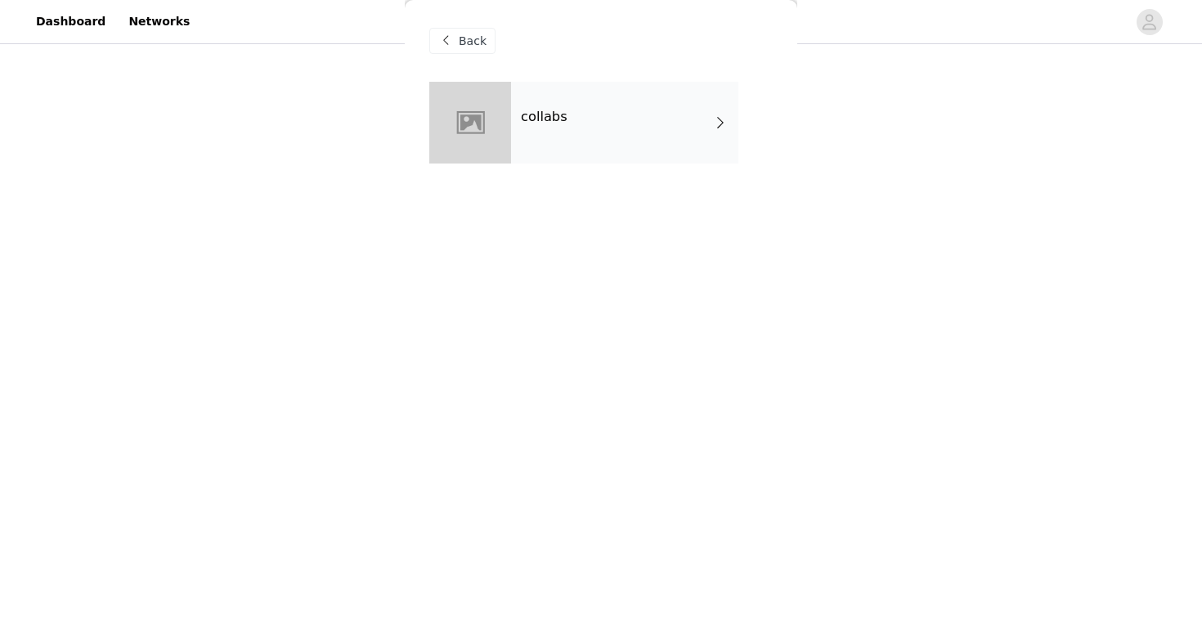
click at [550, 133] on div "collabs" at bounding box center [624, 123] width 227 height 82
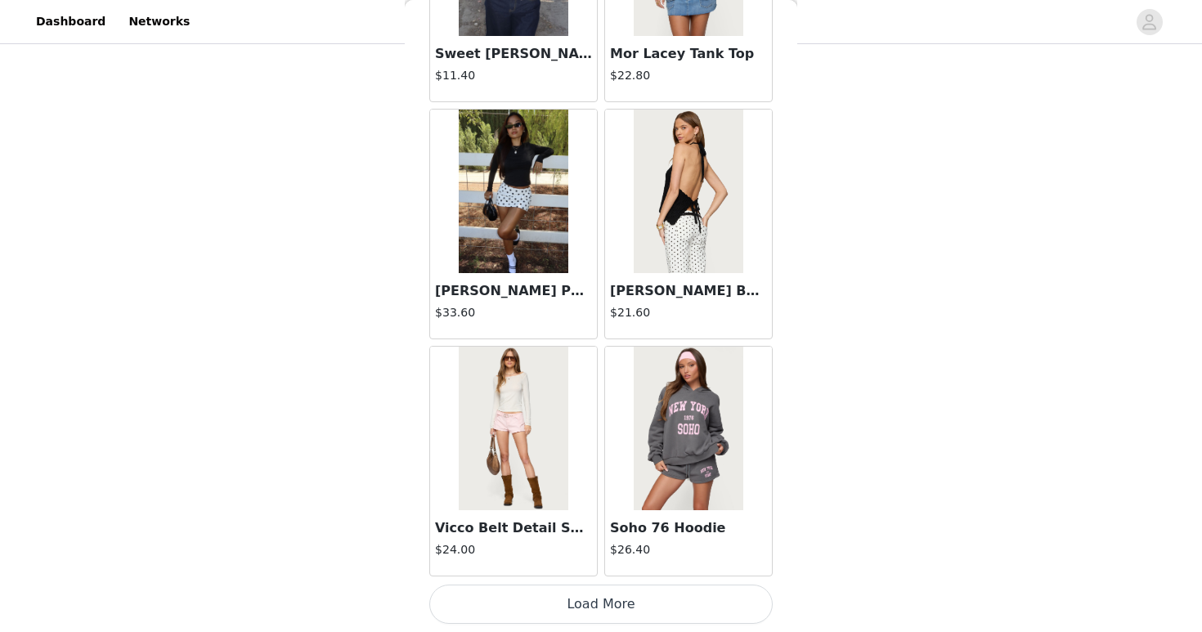
scroll to position [1125, 0]
click at [598, 607] on button "Load More" at bounding box center [600, 604] width 343 height 39
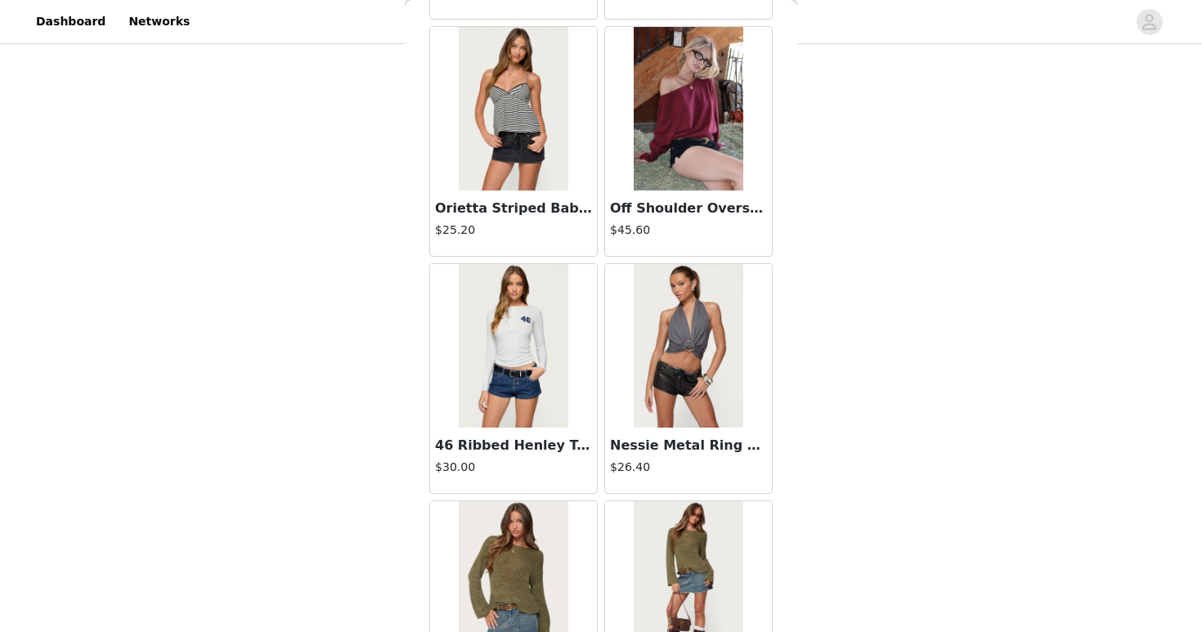
scroll to position [4242, 0]
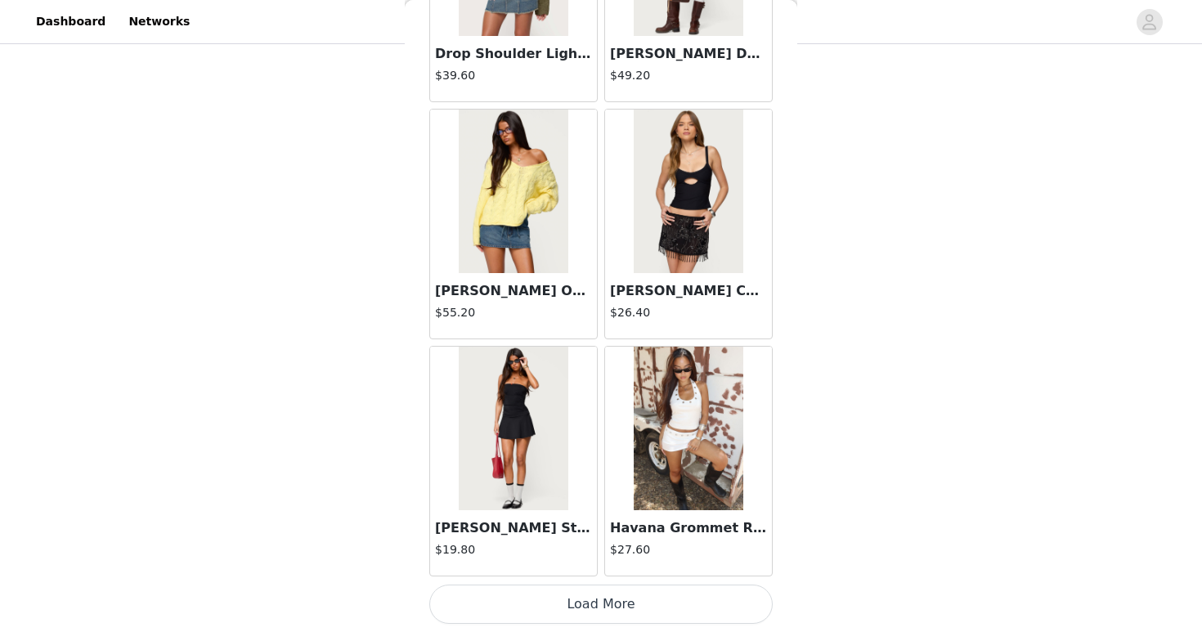
click at [693, 611] on button "Load More" at bounding box center [600, 604] width 343 height 39
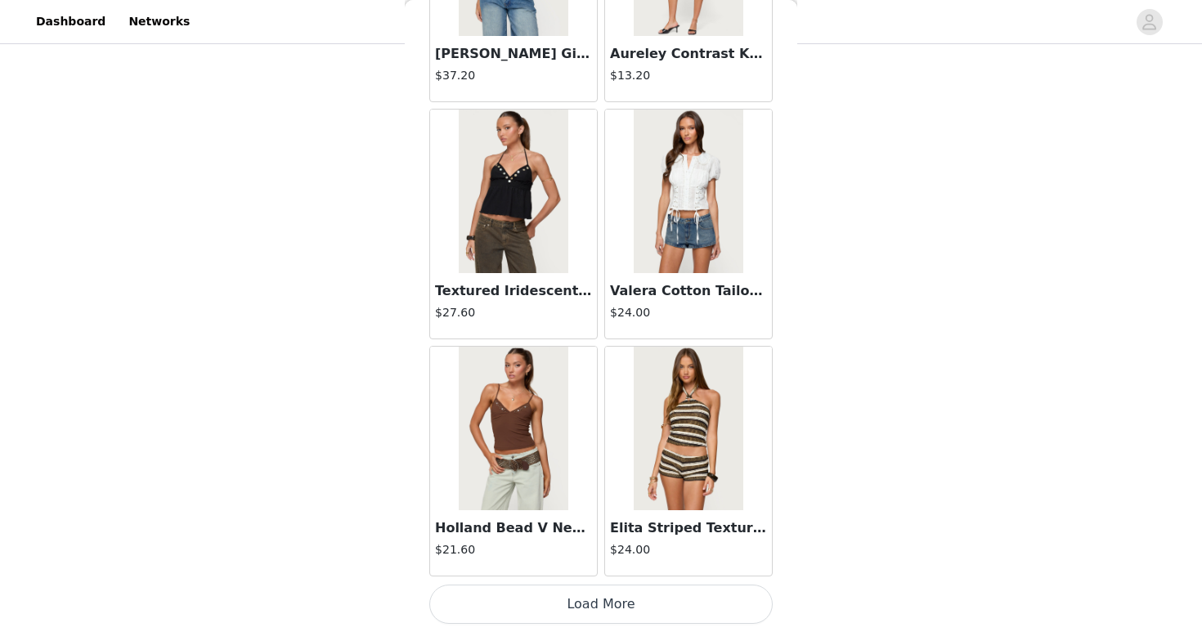
click at [693, 612] on button "Load More" at bounding box center [600, 604] width 343 height 39
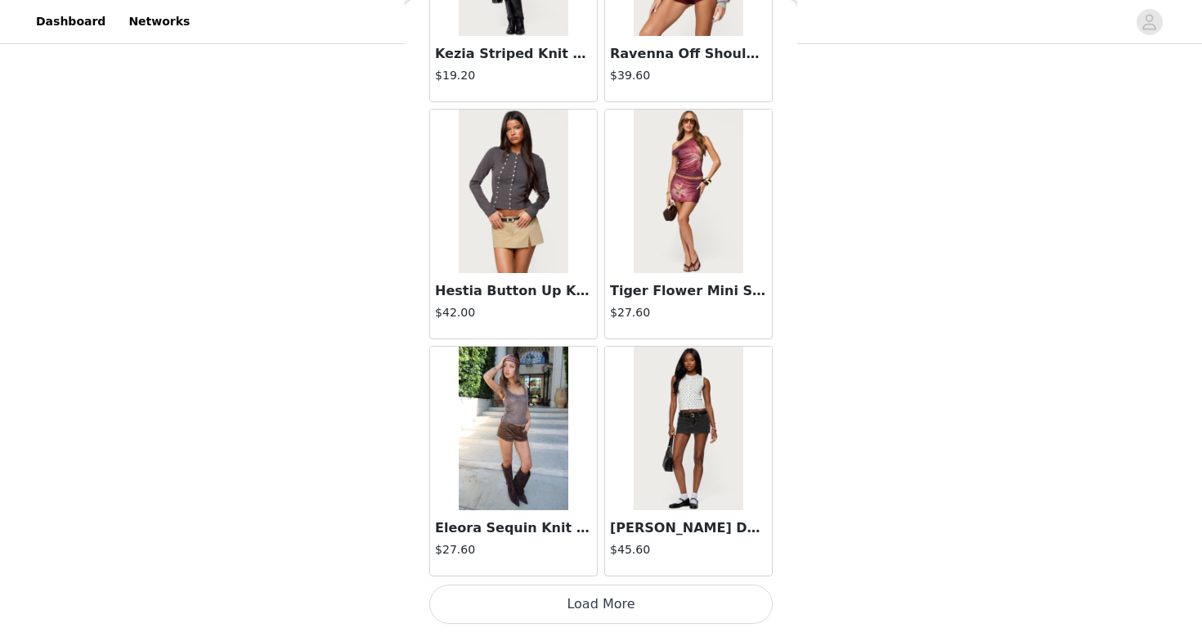
click at [693, 613] on button "Load More" at bounding box center [600, 604] width 343 height 39
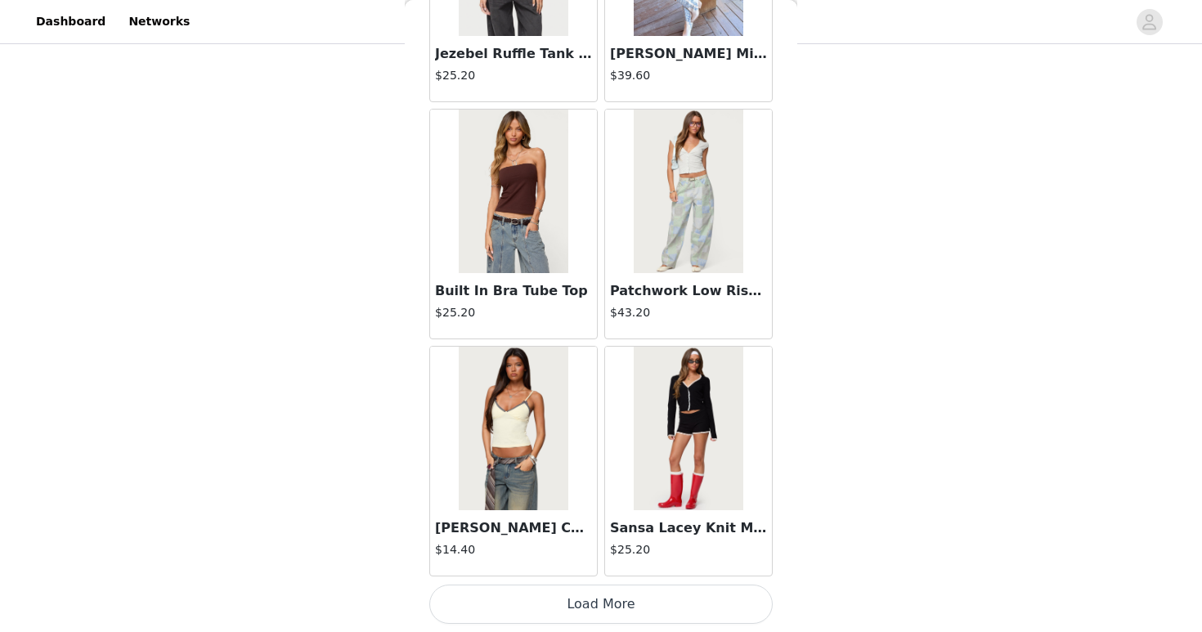
click at [693, 604] on button "Load More" at bounding box center [600, 604] width 343 height 39
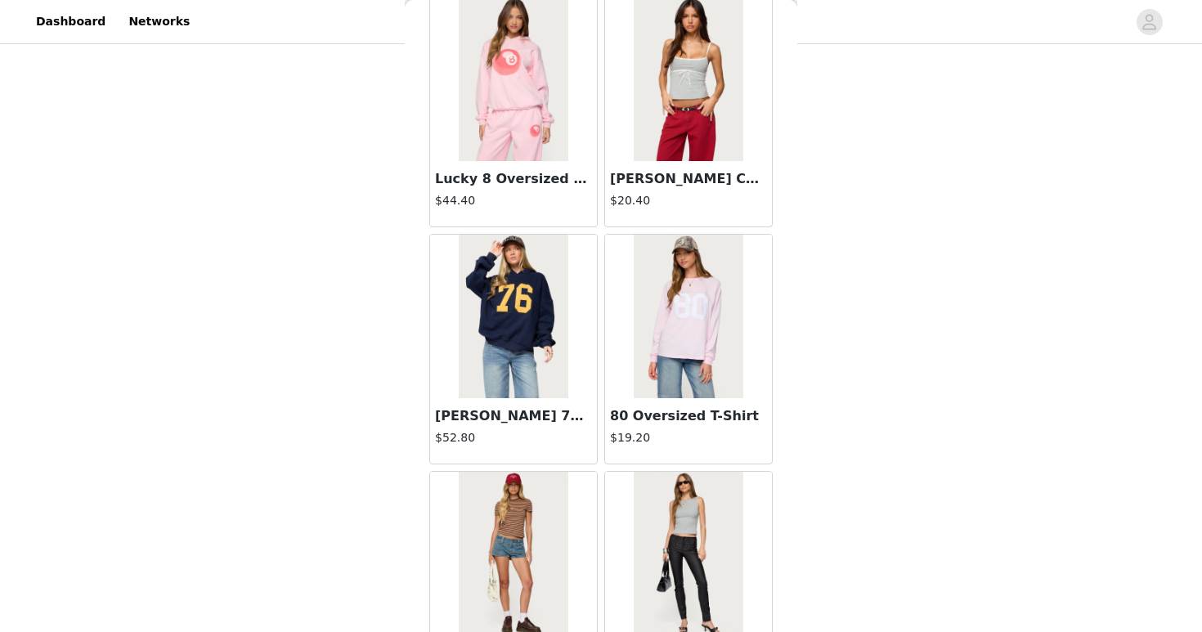
scroll to position [13728, 0]
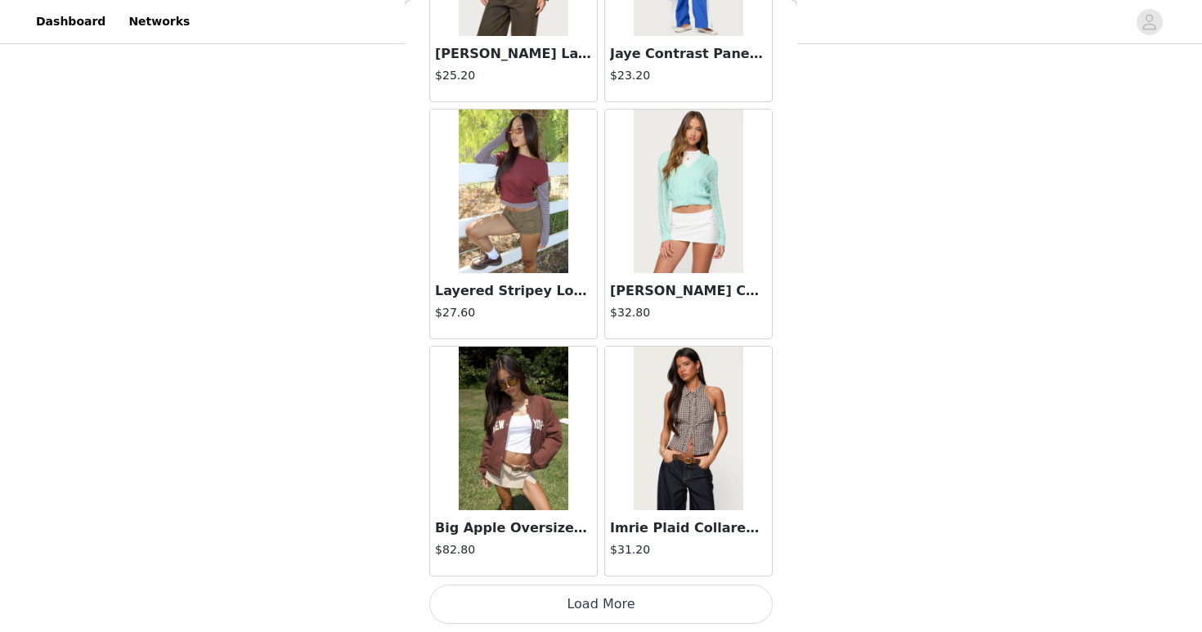
click at [693, 604] on button "Load More" at bounding box center [600, 604] width 343 height 39
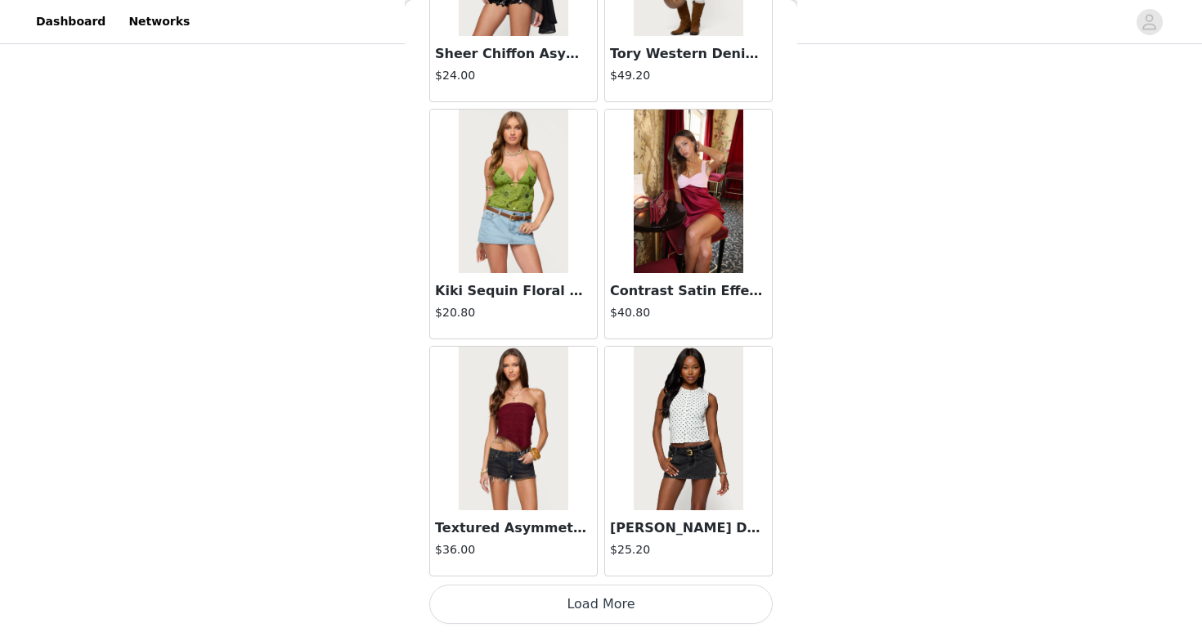
click at [690, 600] on button "Load More" at bounding box center [600, 604] width 343 height 39
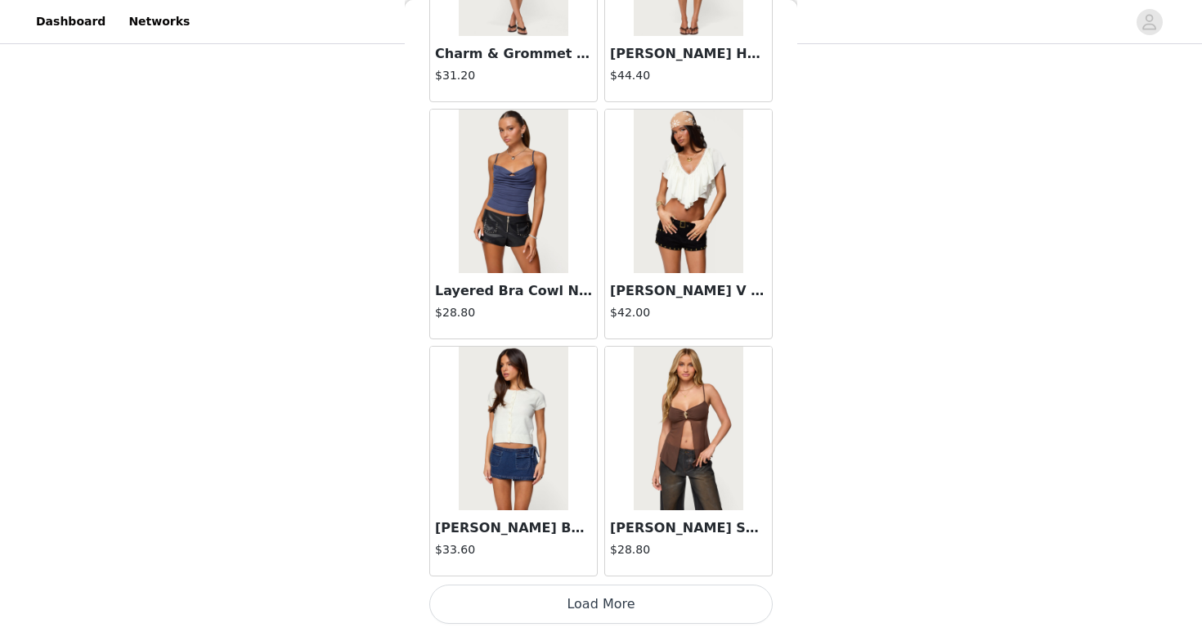
click at [690, 598] on button "Load More" at bounding box center [600, 604] width 343 height 39
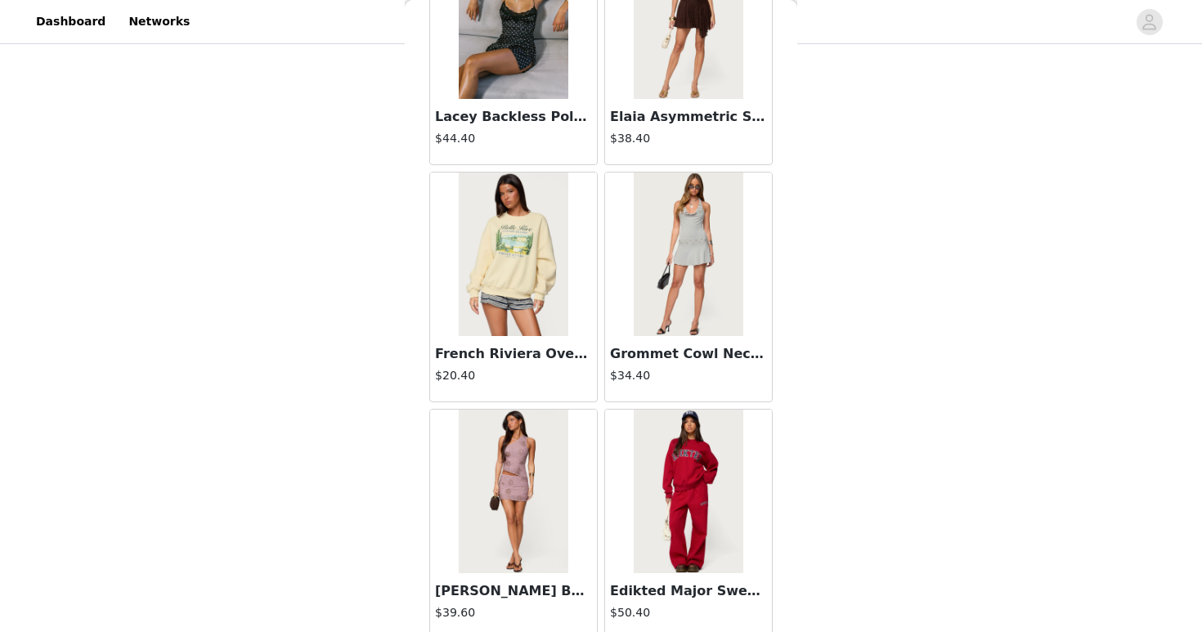
scroll to position [20843, 0]
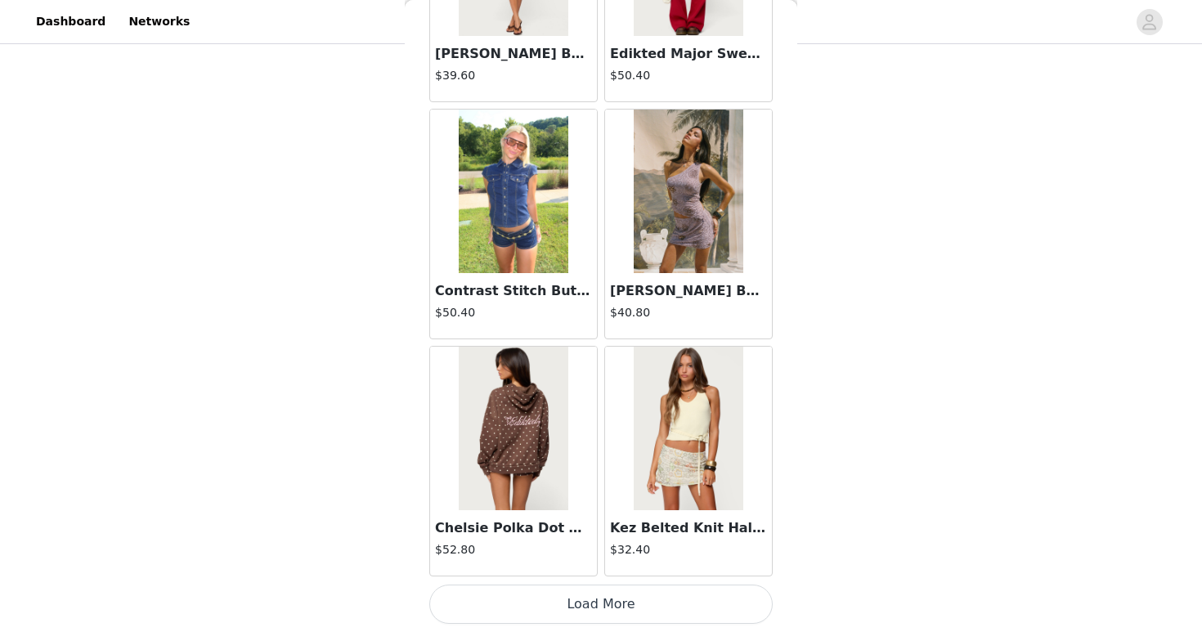
click at [698, 604] on button "Load More" at bounding box center [600, 604] width 343 height 39
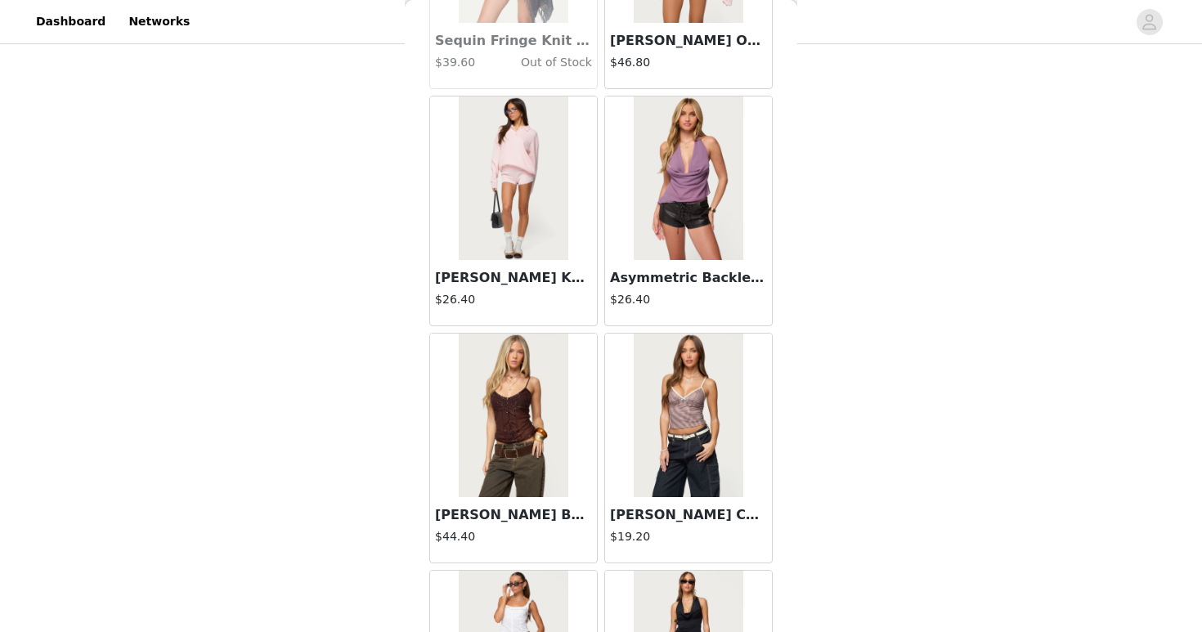
scroll to position [23215, 0]
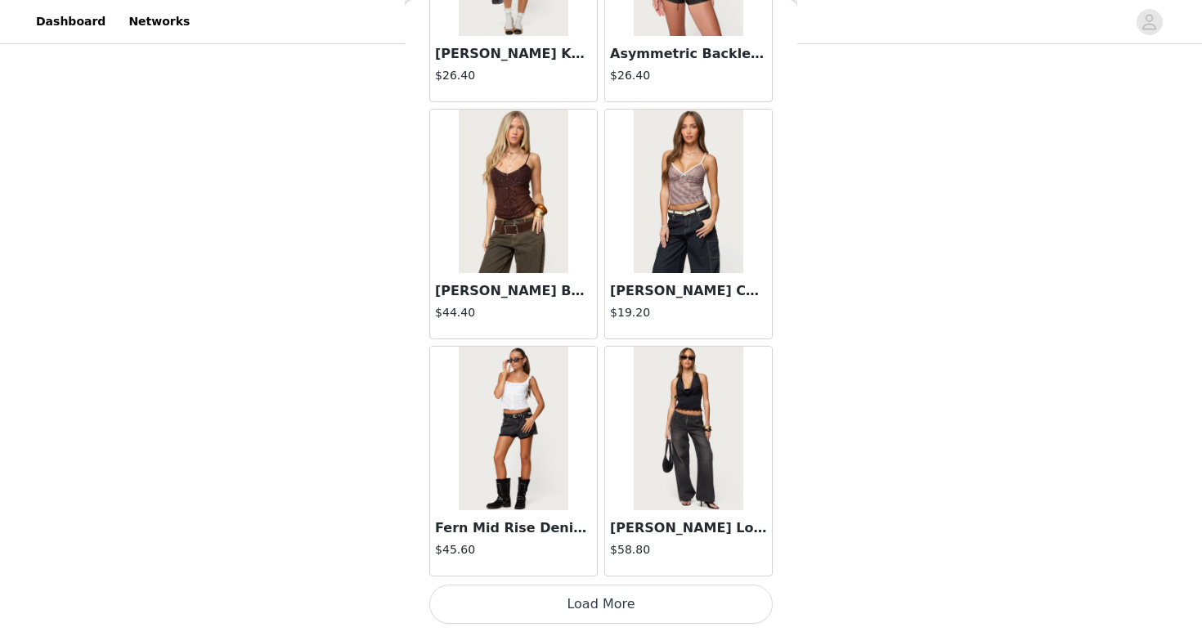
click at [723, 608] on button "Load More" at bounding box center [600, 604] width 343 height 39
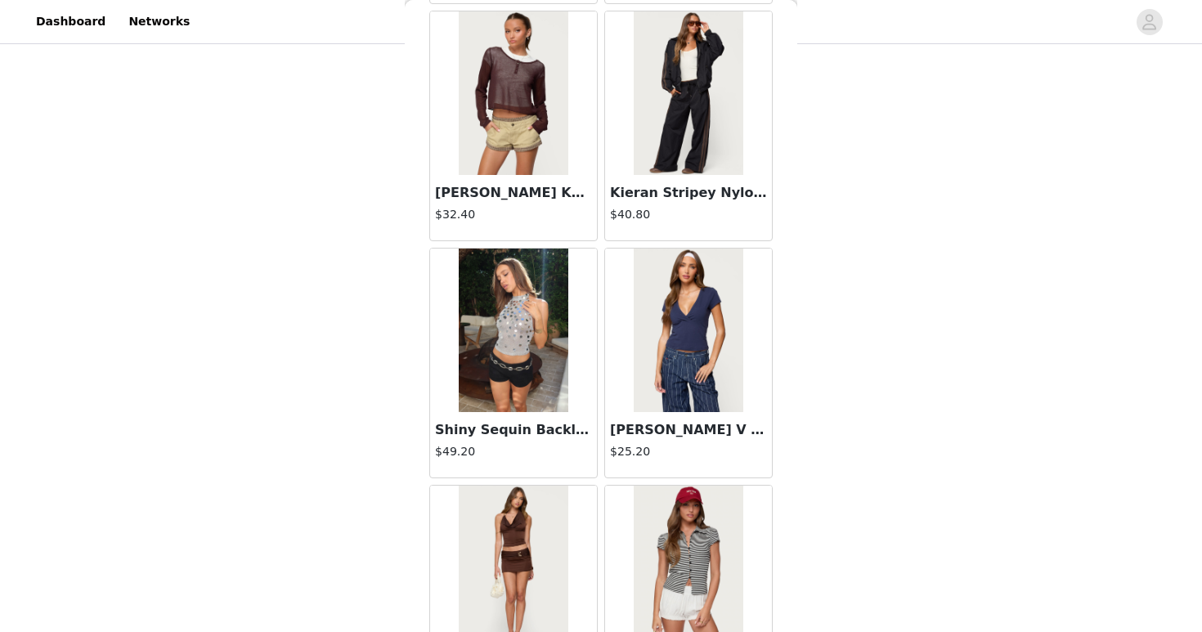
scroll to position [25586, 0]
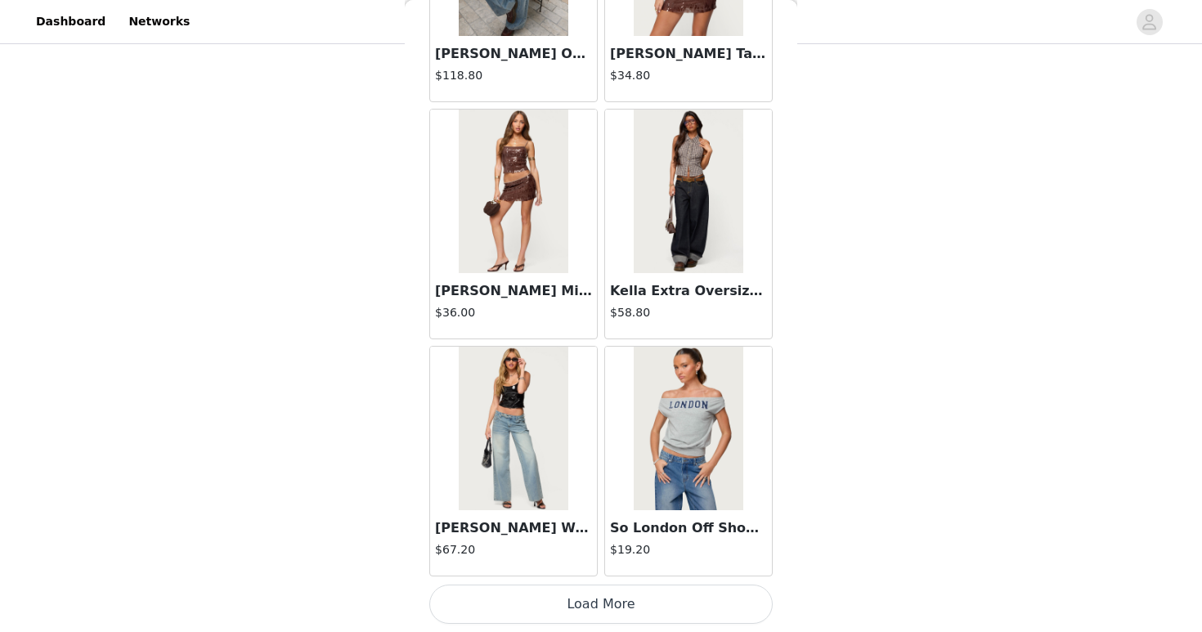
click at [720, 616] on button "Load More" at bounding box center [600, 604] width 343 height 39
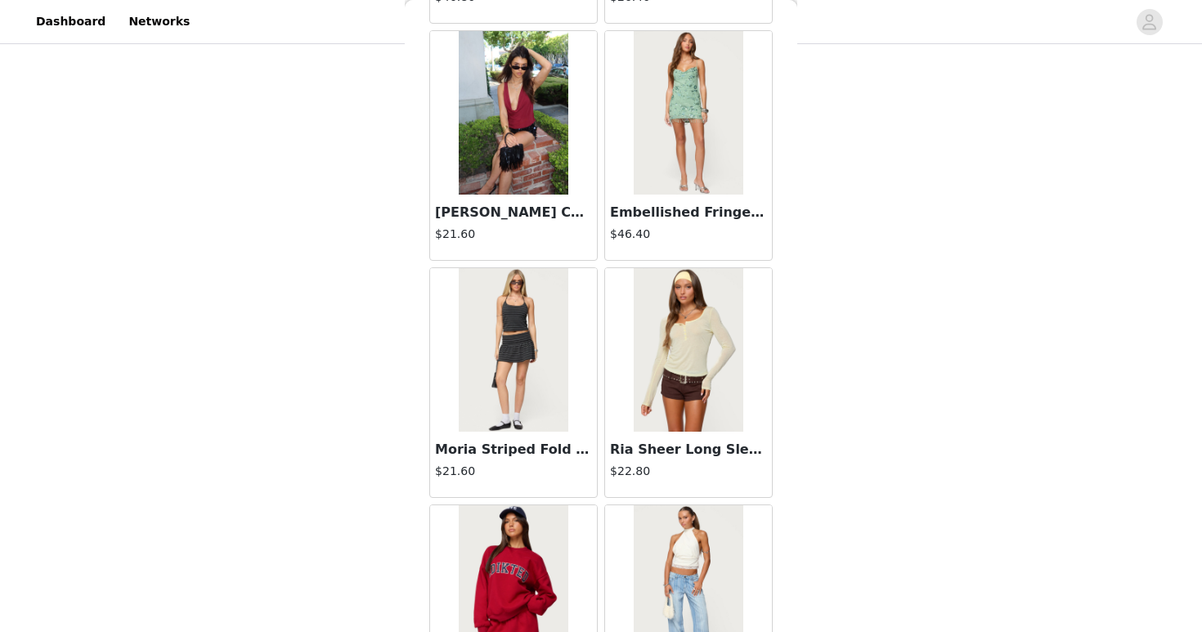
scroll to position [27958, 0]
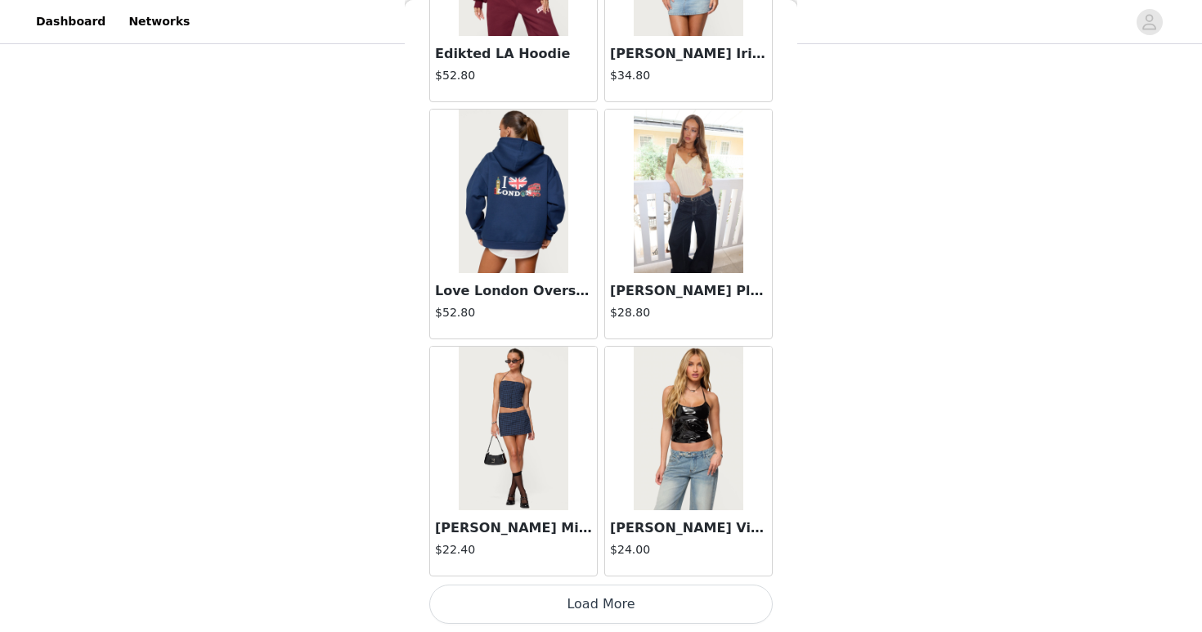
click at [727, 603] on button "Load More" at bounding box center [600, 604] width 343 height 39
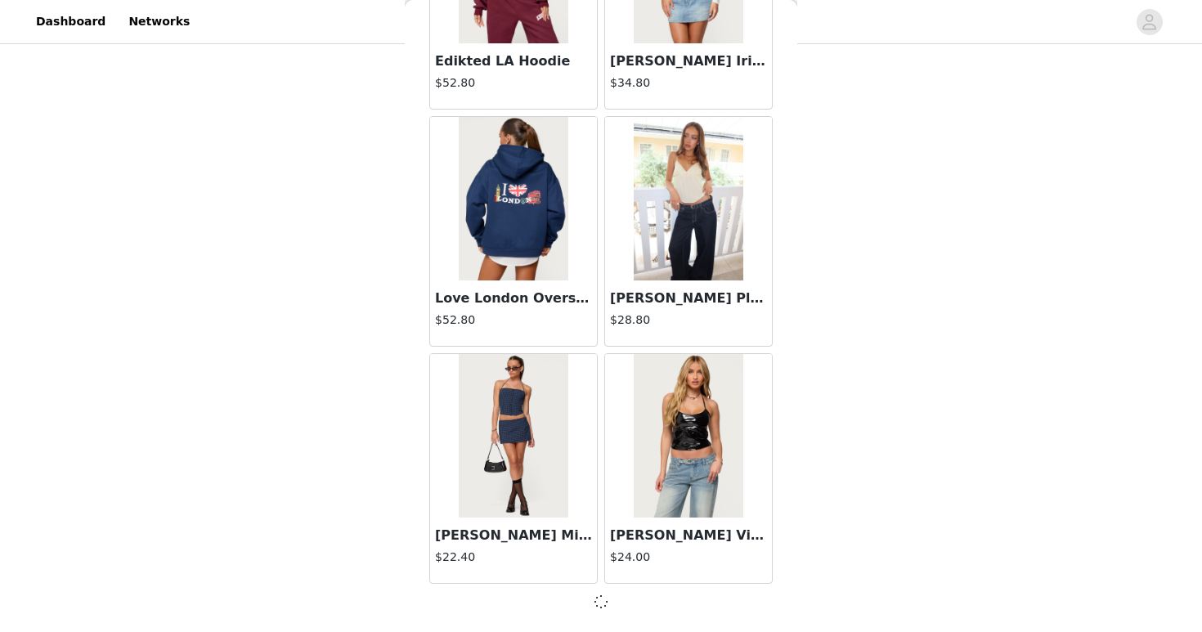
scroll to position [27951, 0]
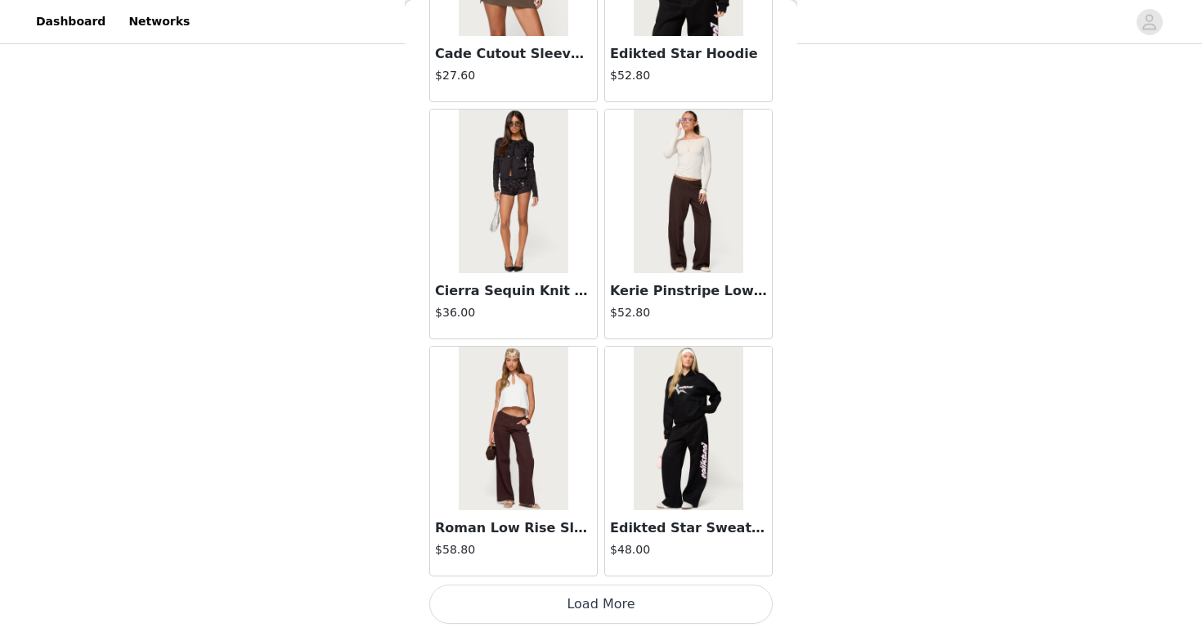
click at [720, 587] on button "Load More" at bounding box center [600, 604] width 343 height 39
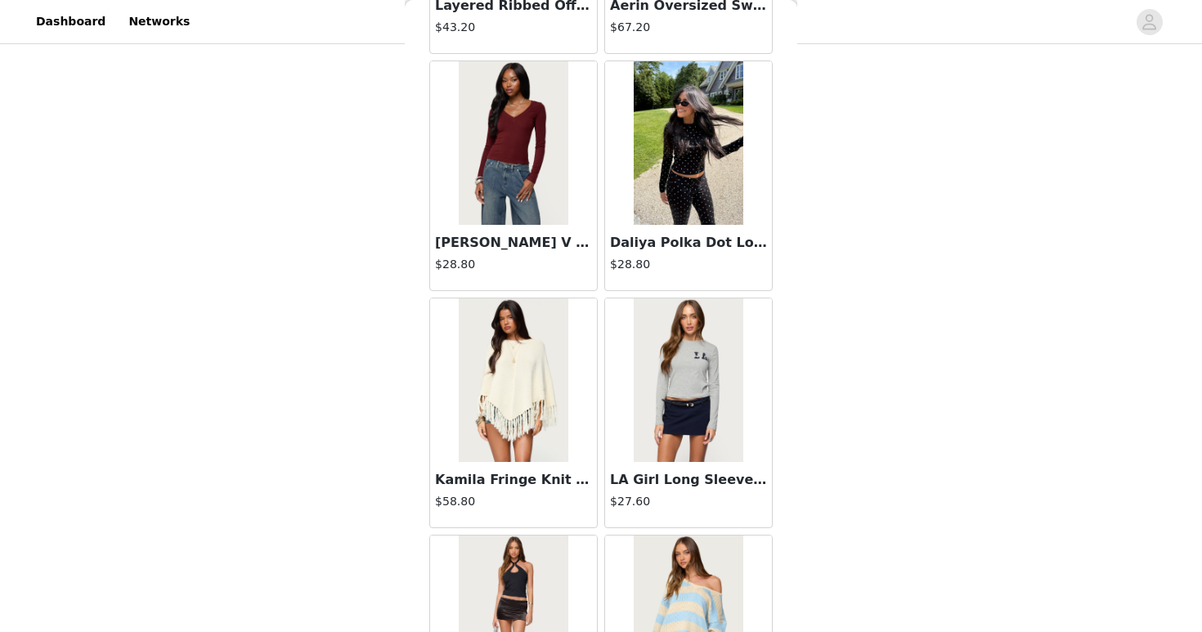
scroll to position [32701, 0]
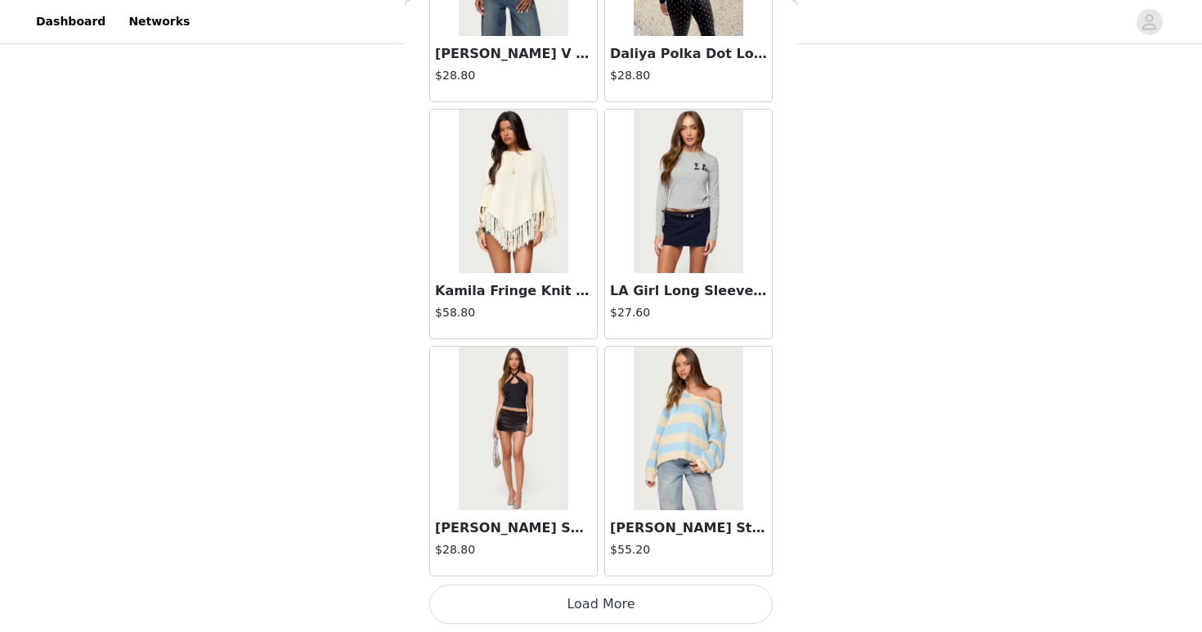
click at [709, 578] on div "Tracie Striped Oversized Sweater $55.20" at bounding box center [688, 461] width 175 height 237
click at [707, 601] on button "Load More" at bounding box center [600, 604] width 343 height 39
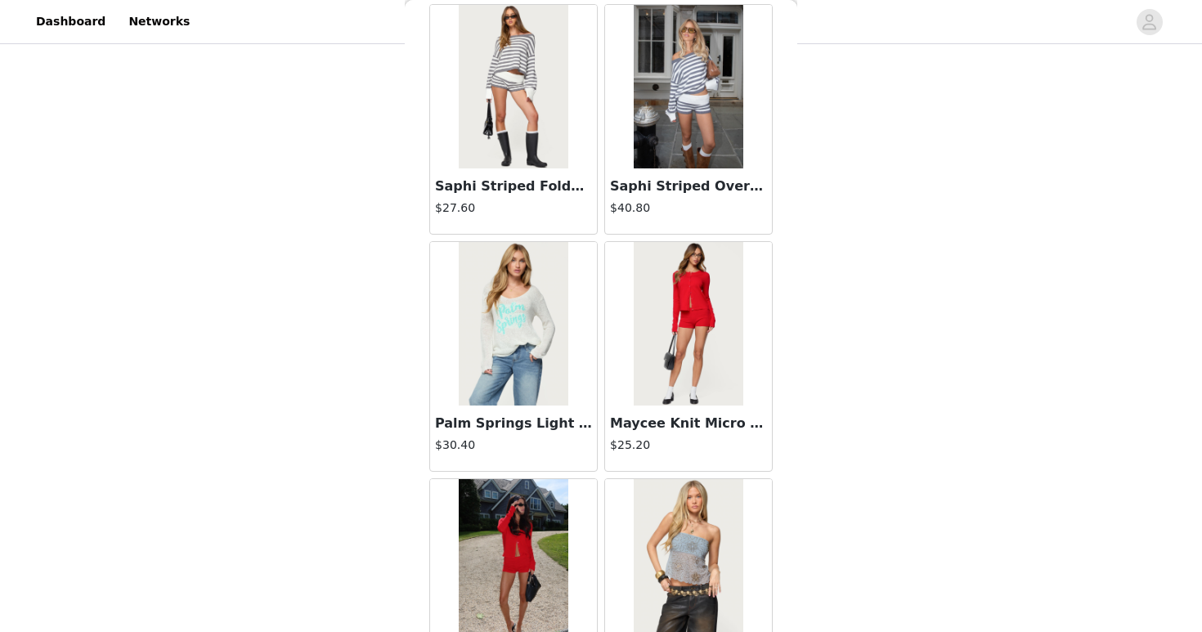
scroll to position [33640, 0]
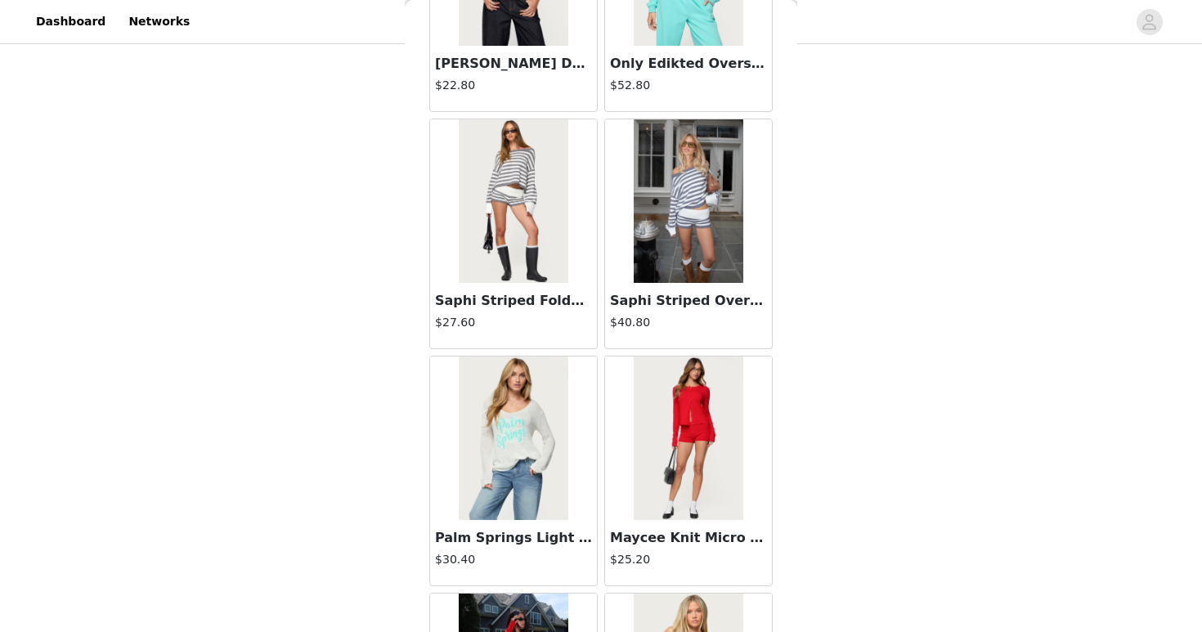
click at [707, 256] on img at bounding box center [688, 201] width 109 height 164
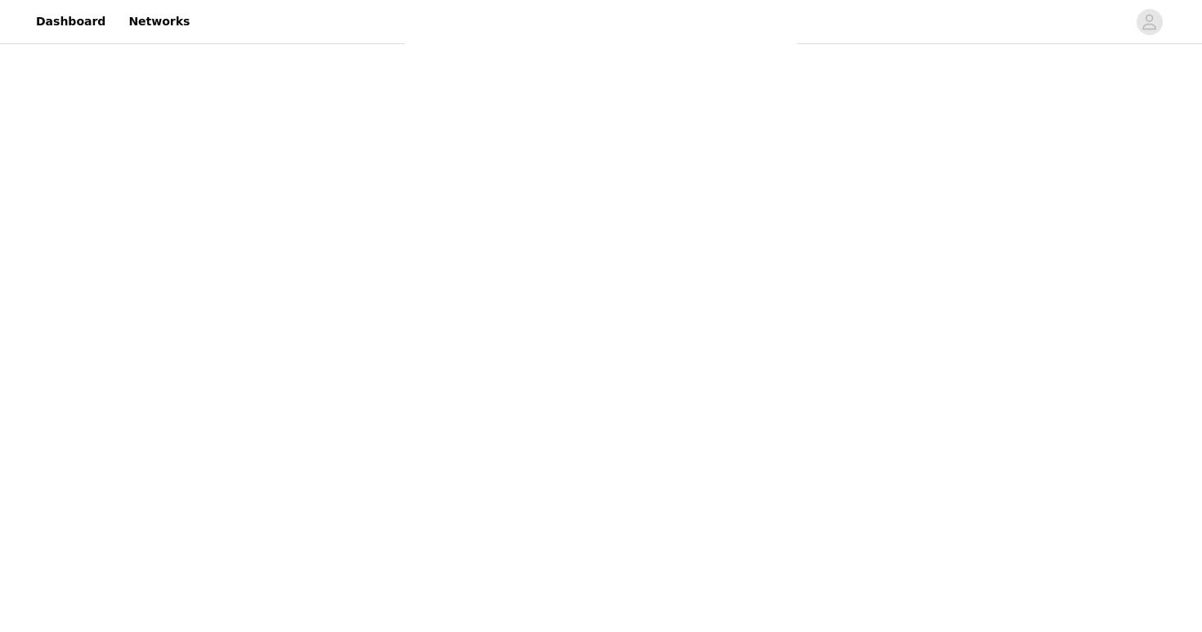
scroll to position [146, 0]
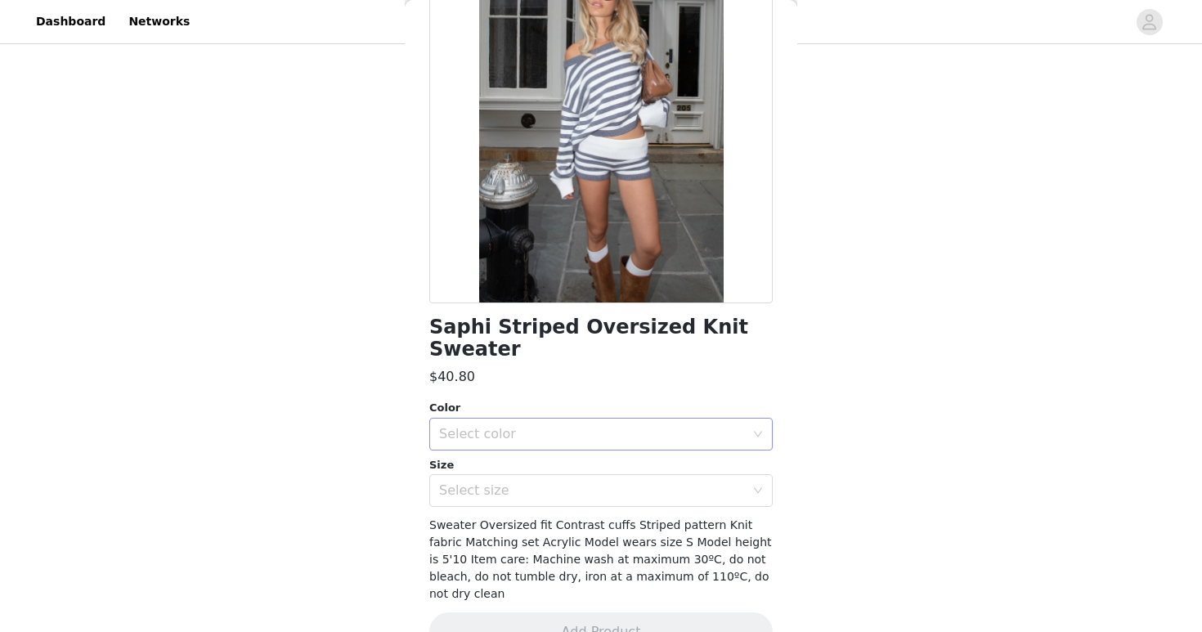
click at [650, 426] on div "Select color" at bounding box center [592, 434] width 306 height 16
click at [637, 447] on li "GRAY-AND-WHITE" at bounding box center [600, 448] width 343 height 26
click at [631, 483] on div "Select size" at bounding box center [592, 491] width 306 height 16
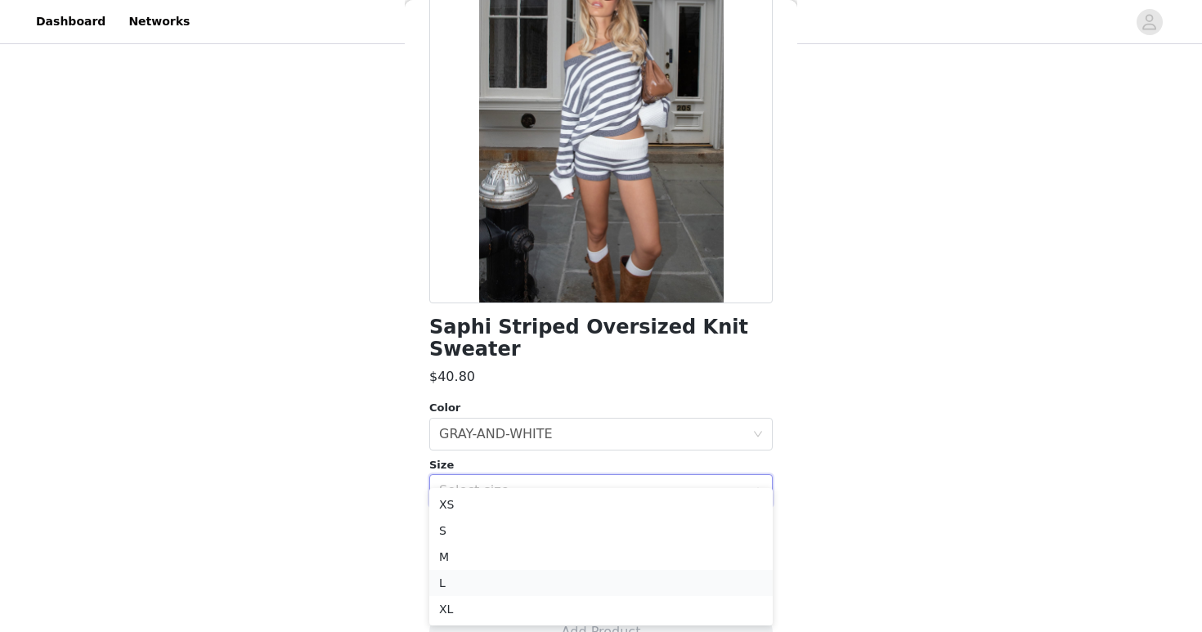
click at [599, 583] on li "L" at bounding box center [600, 583] width 343 height 26
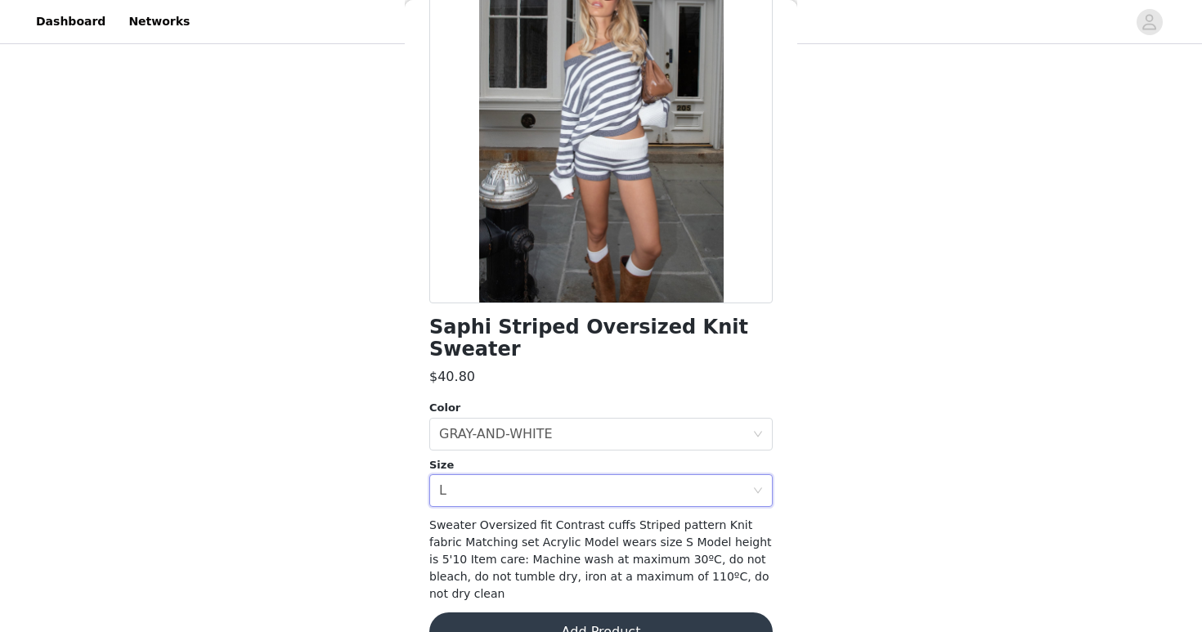
click at [618, 613] on button "Add Product" at bounding box center [600, 632] width 343 height 39
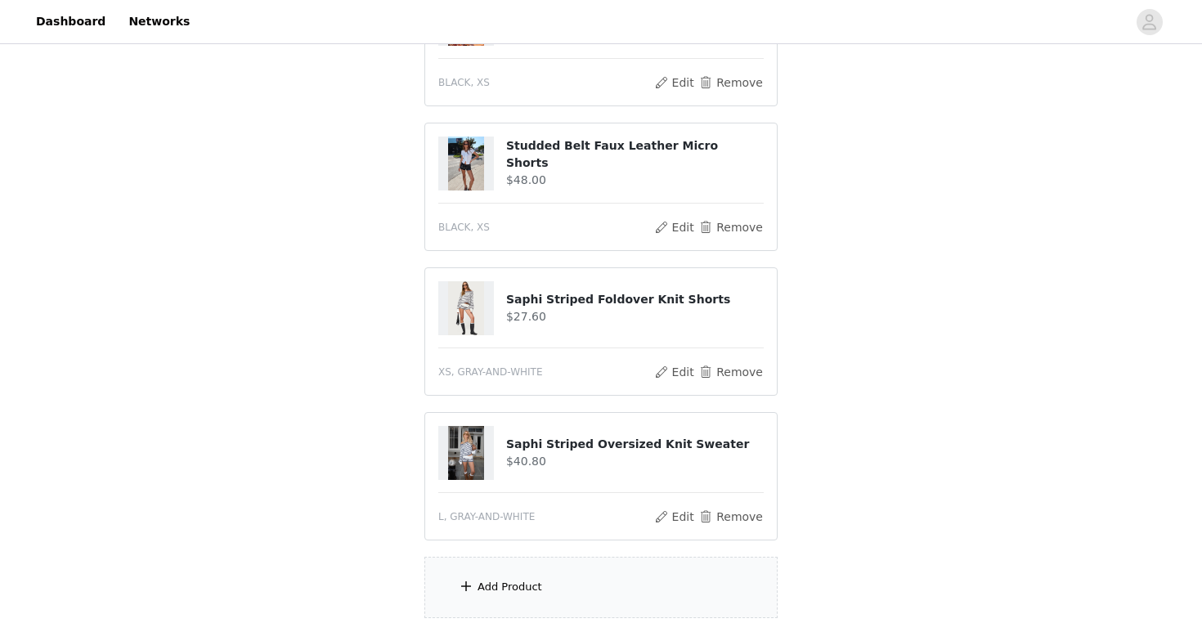
scroll to position [1270, 0]
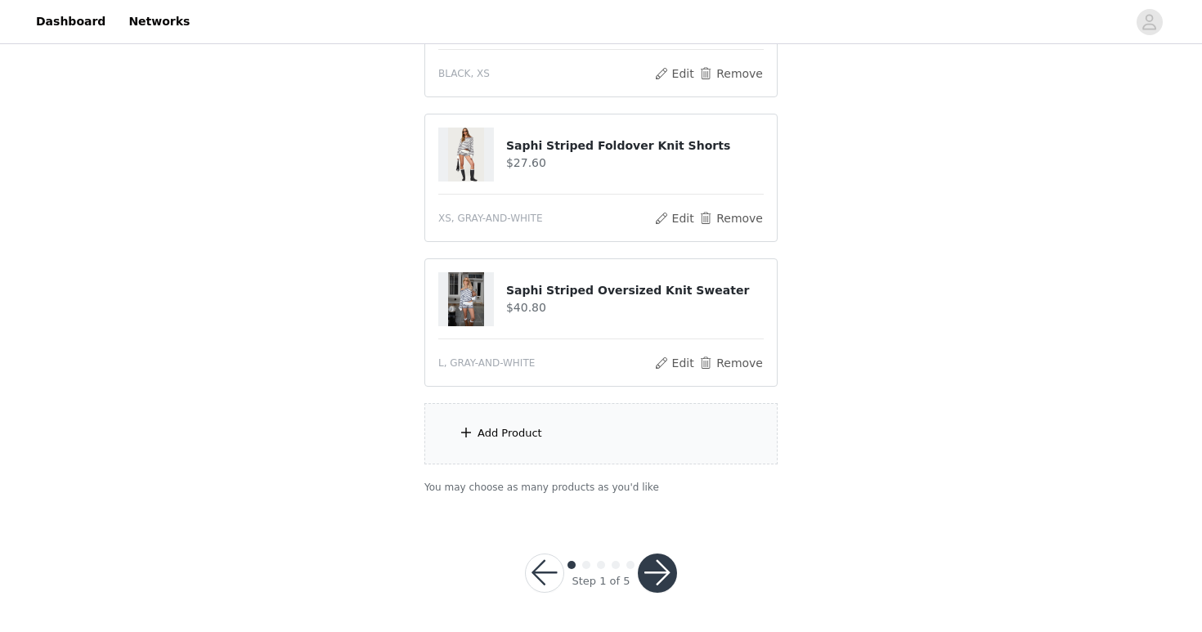
click at [641, 458] on div "Add Product" at bounding box center [600, 433] width 353 height 61
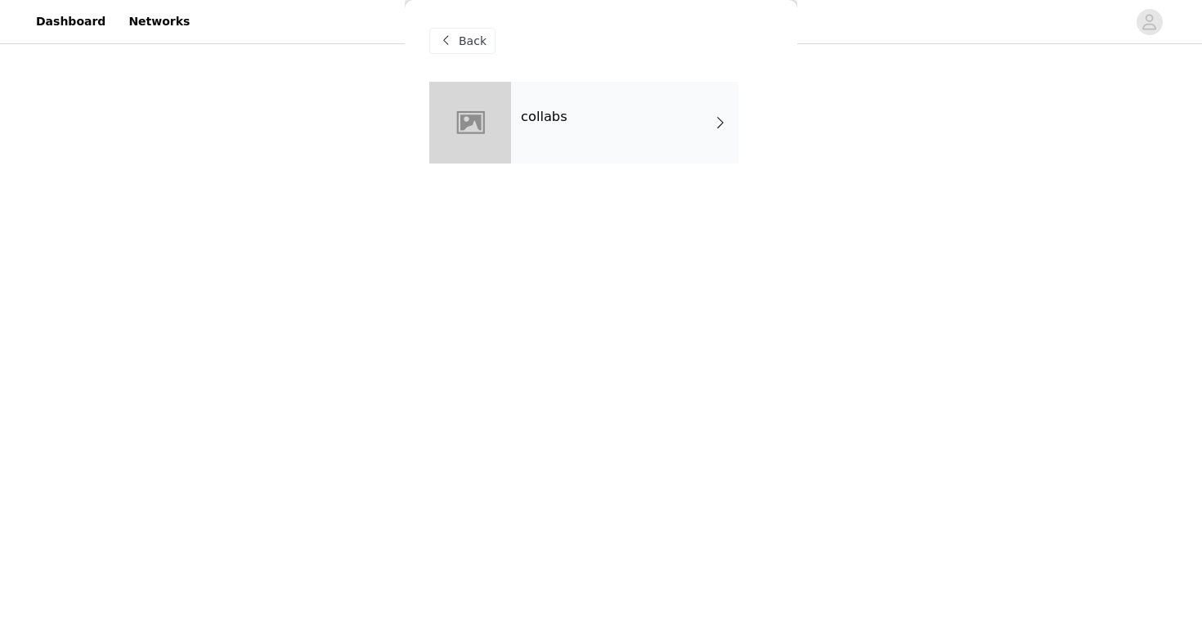
click at [573, 141] on div "collabs" at bounding box center [624, 123] width 227 height 82
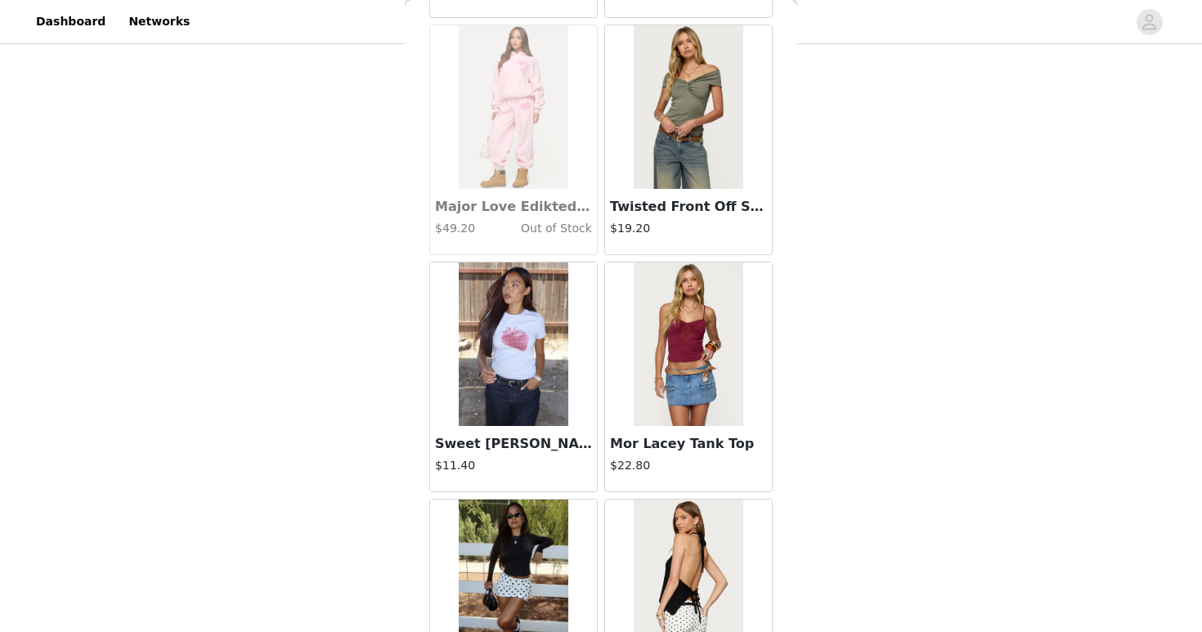
scroll to position [1870, 0]
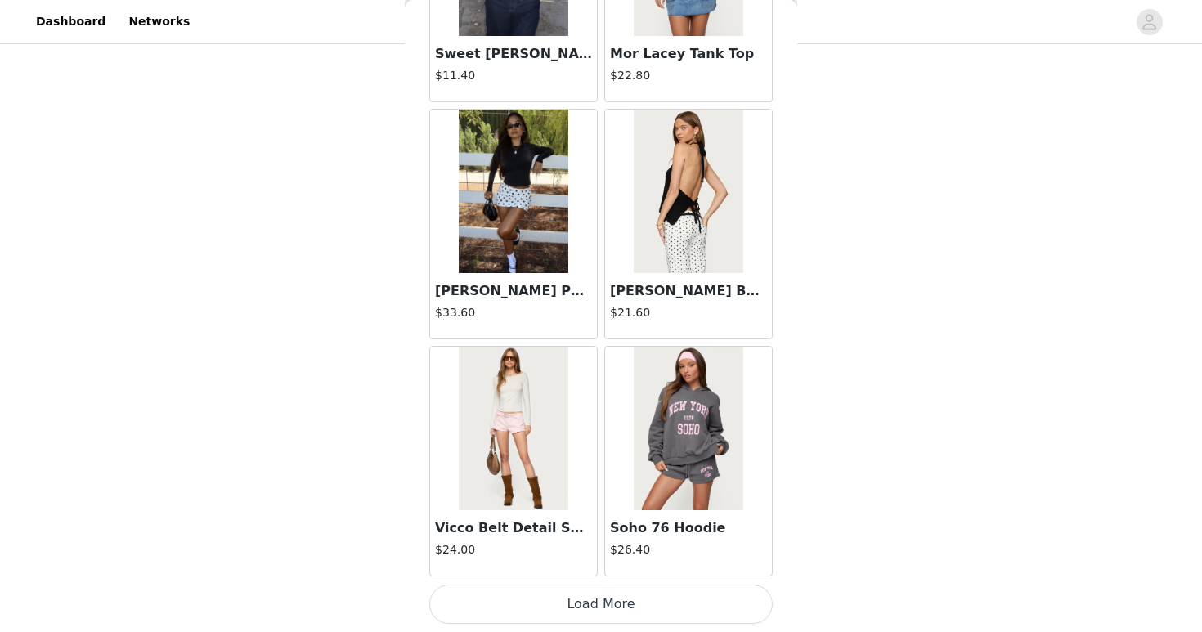
click at [728, 596] on button "Load More" at bounding box center [600, 604] width 343 height 39
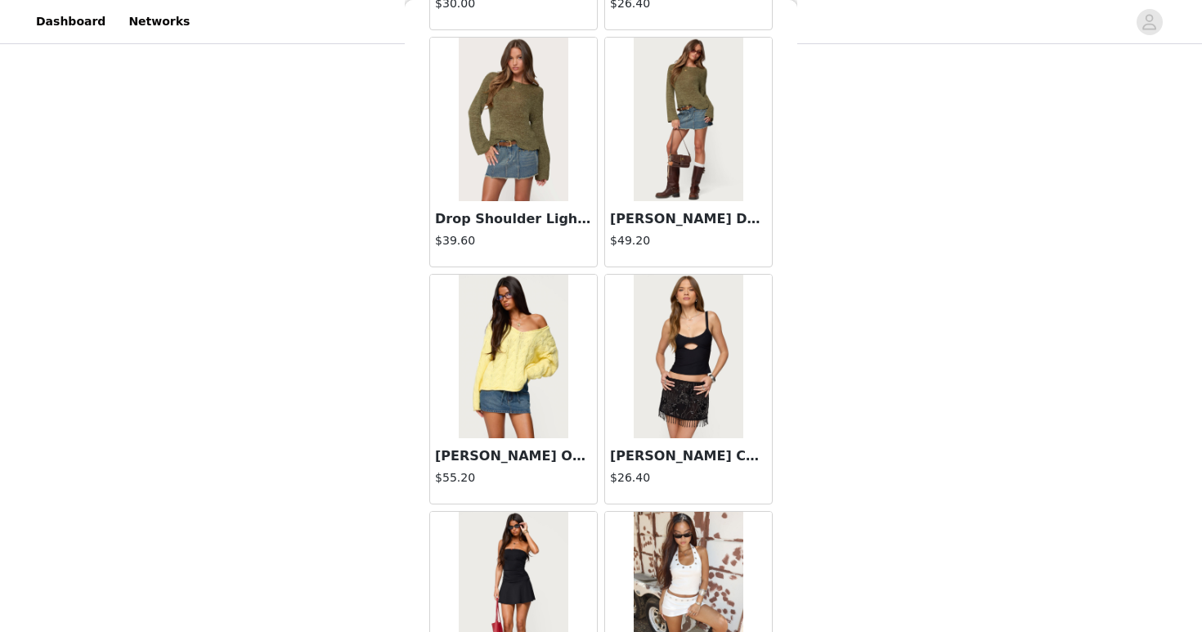
scroll to position [4242, 0]
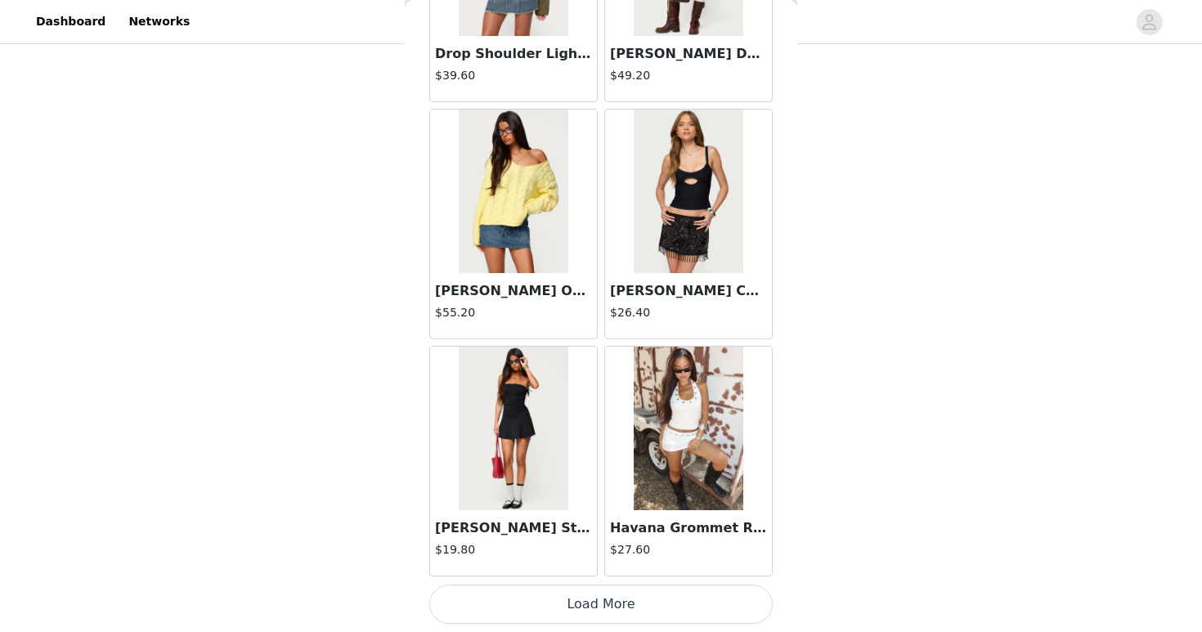
click at [698, 608] on button "Load More" at bounding box center [600, 604] width 343 height 39
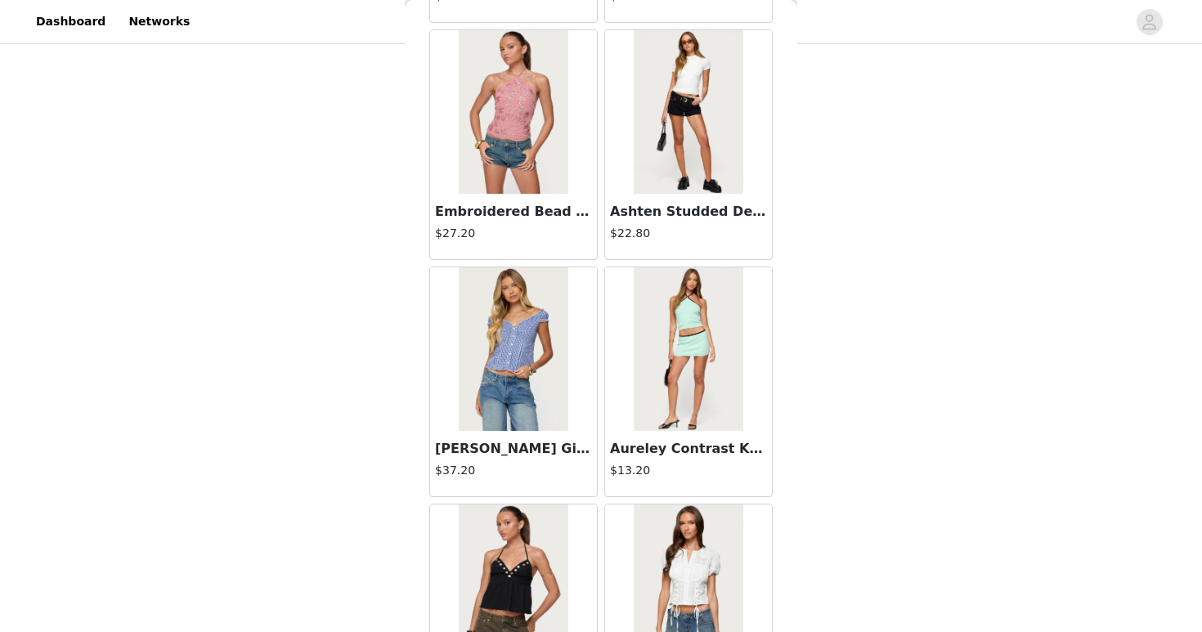
scroll to position [6614, 0]
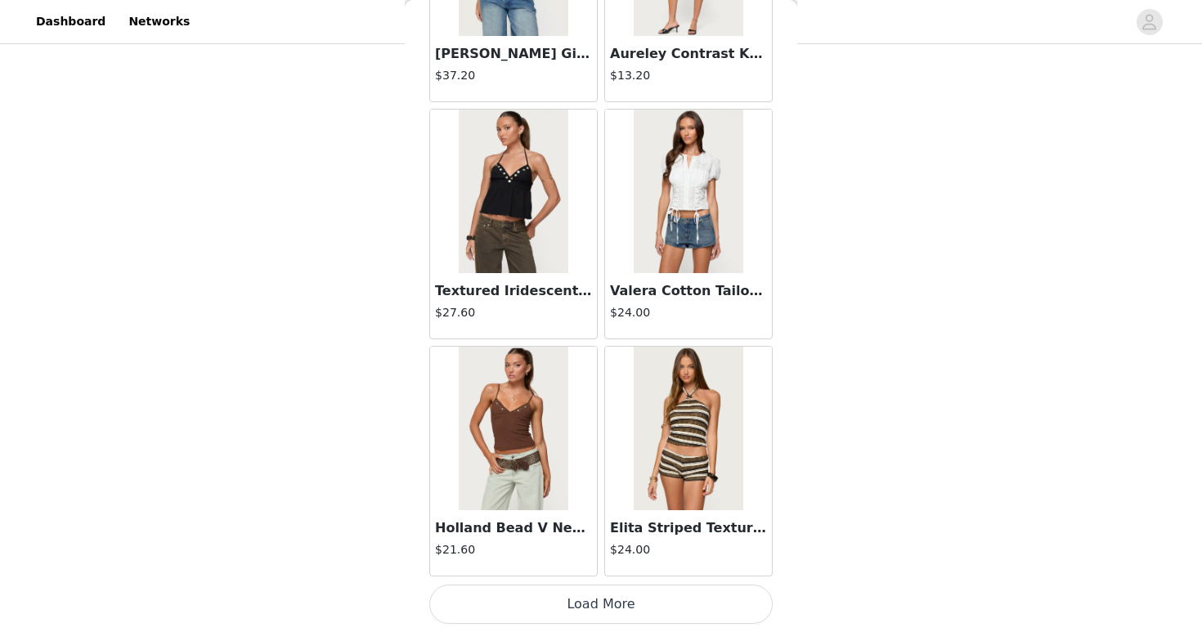
click at [723, 595] on button "Load More" at bounding box center [600, 604] width 343 height 39
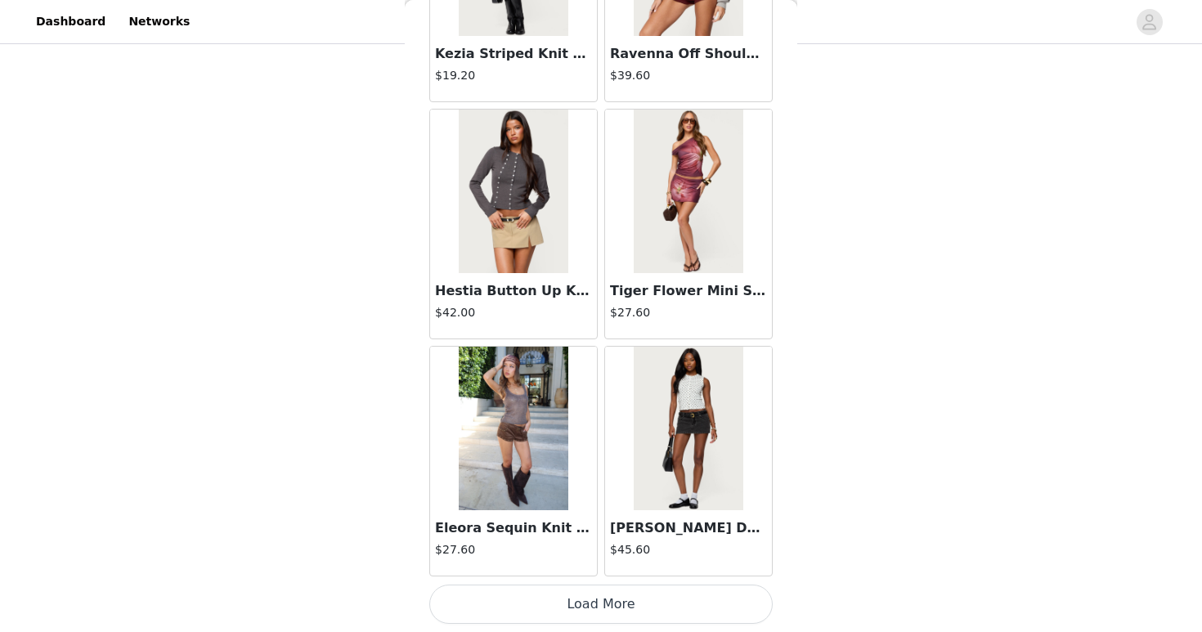
click at [723, 601] on button "Load More" at bounding box center [600, 604] width 343 height 39
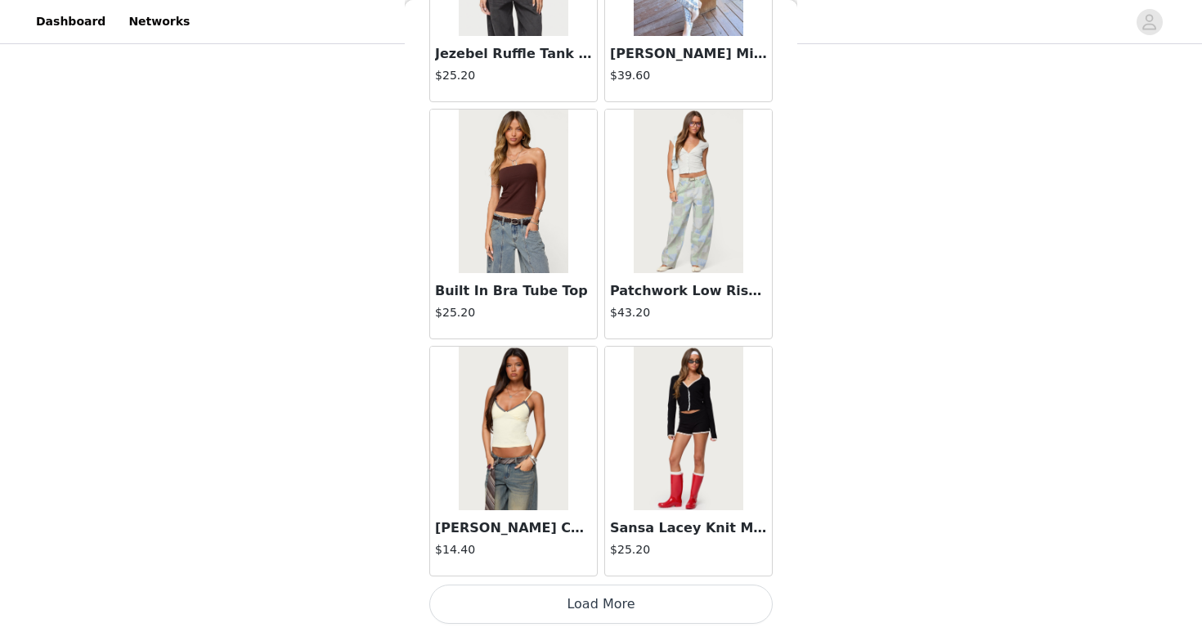
click at [722, 590] on button "Load More" at bounding box center [600, 604] width 343 height 39
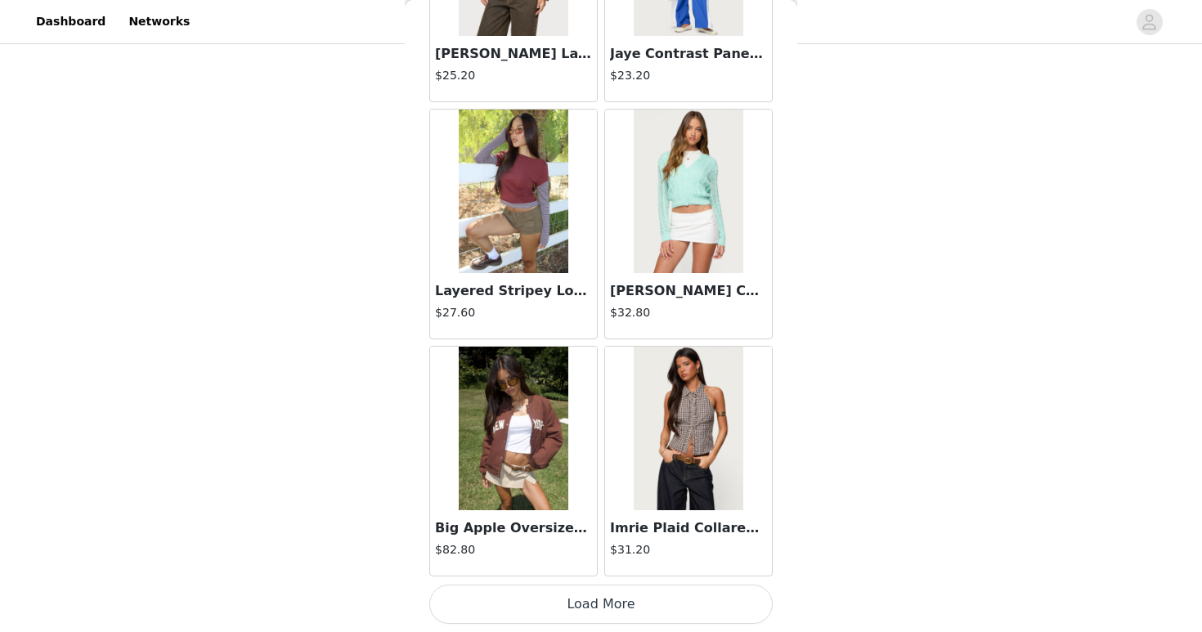
click at [722, 590] on button "Load More" at bounding box center [600, 604] width 343 height 39
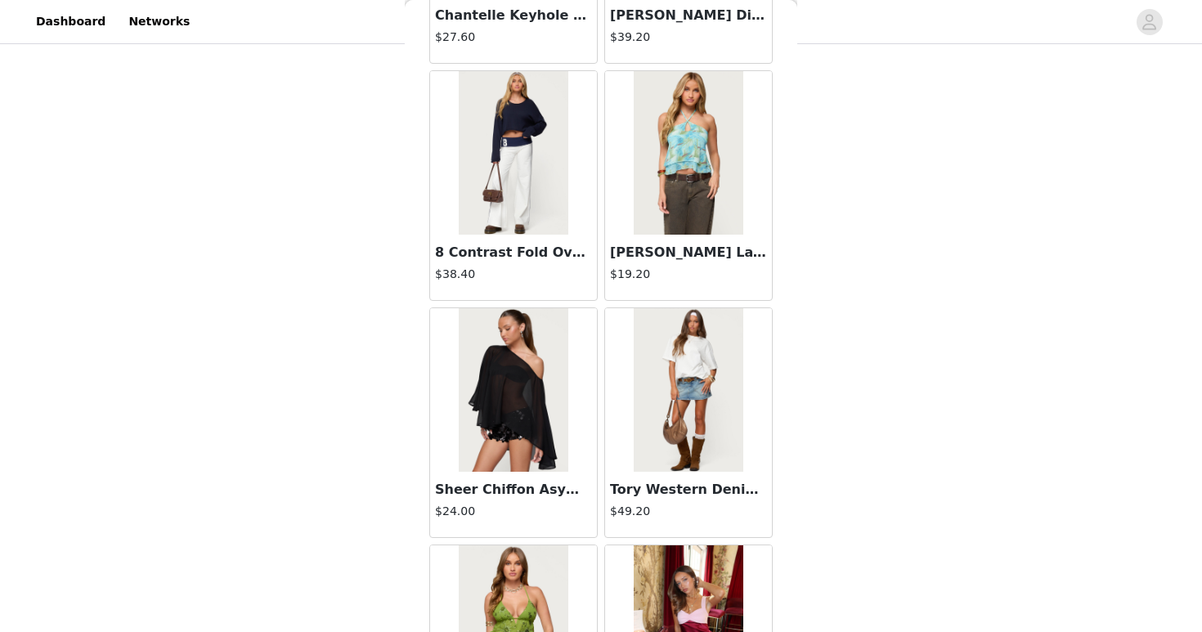
scroll to position [16100, 0]
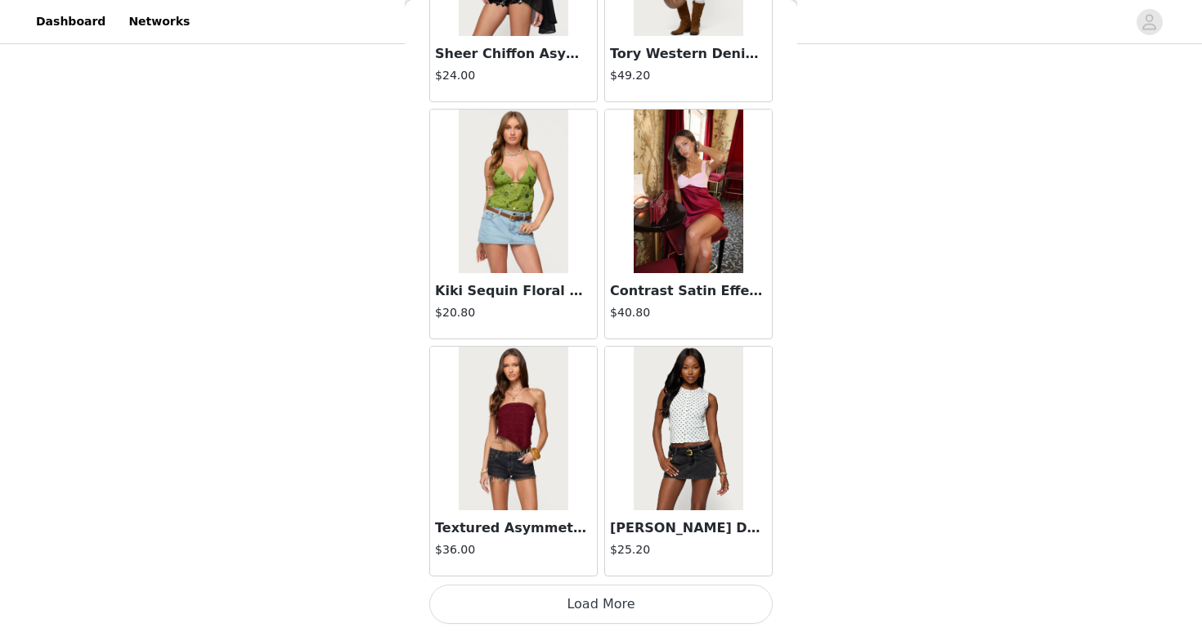
click at [723, 596] on button "Load More" at bounding box center [600, 604] width 343 height 39
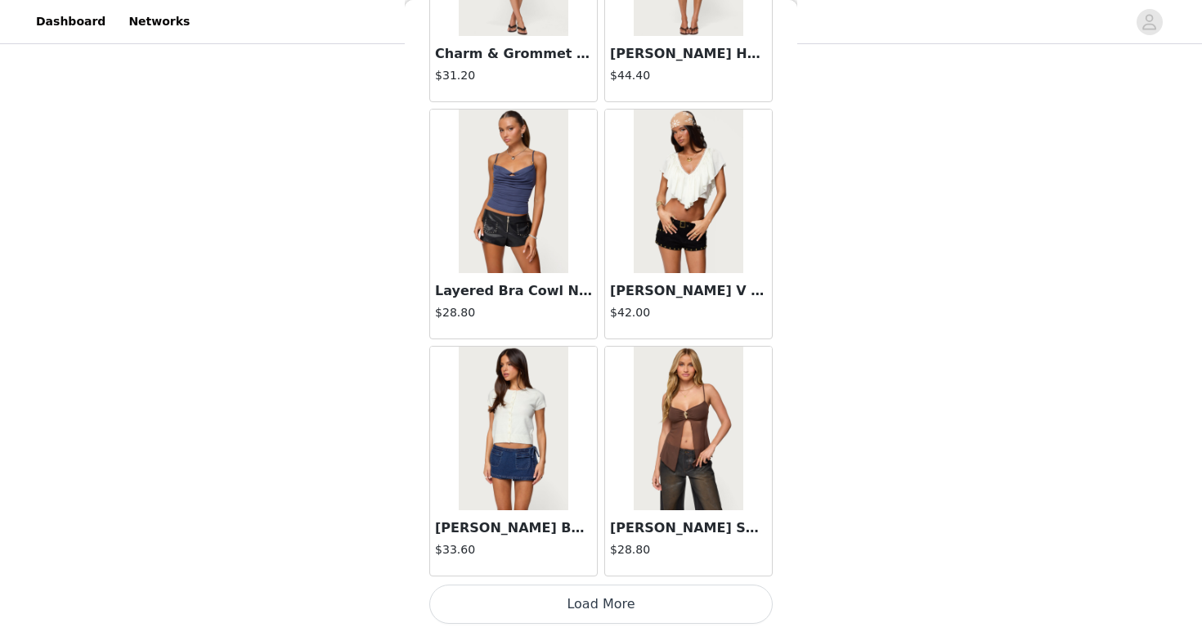
click at [716, 610] on button "Load More" at bounding box center [600, 604] width 343 height 39
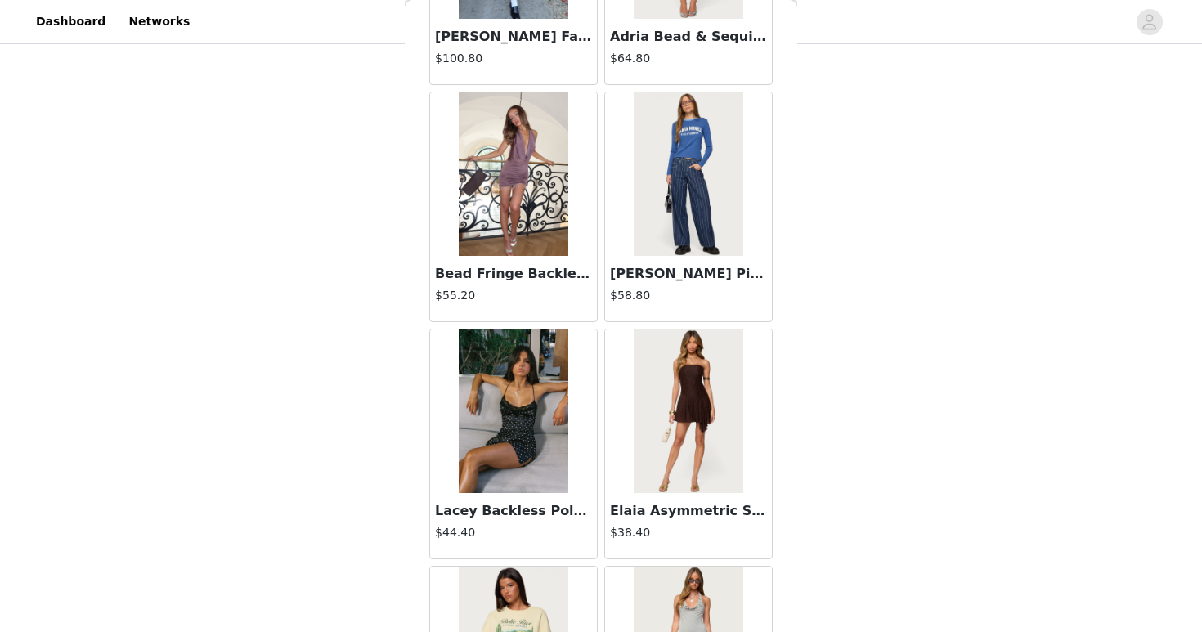
scroll to position [20843, 0]
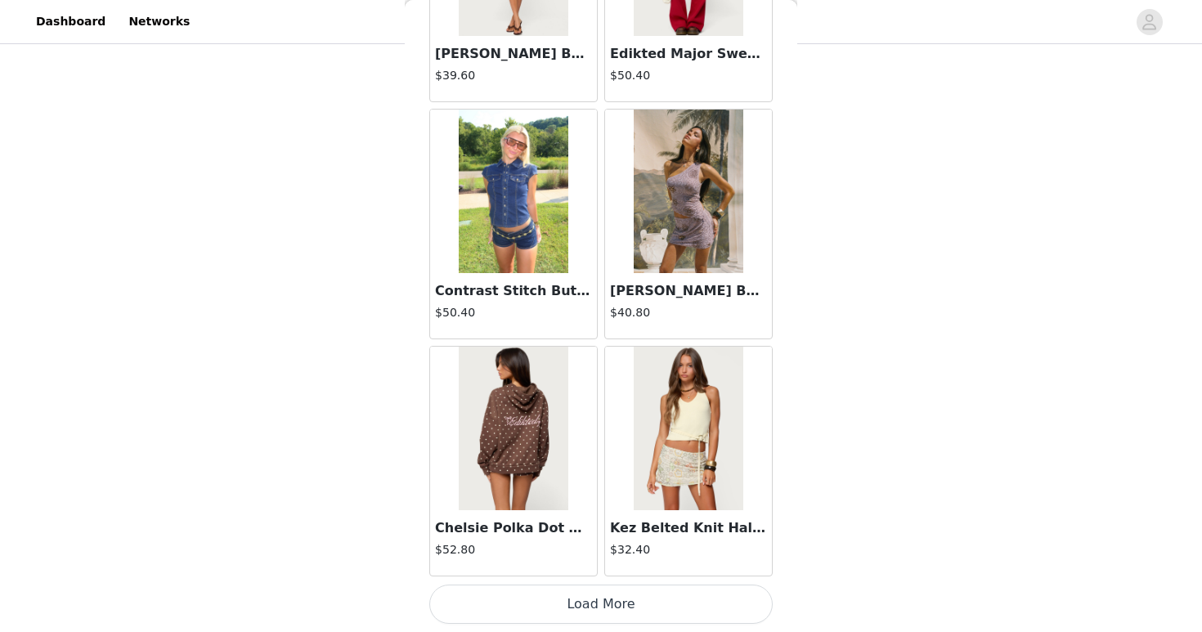
click at [728, 608] on button "Load More" at bounding box center [600, 604] width 343 height 39
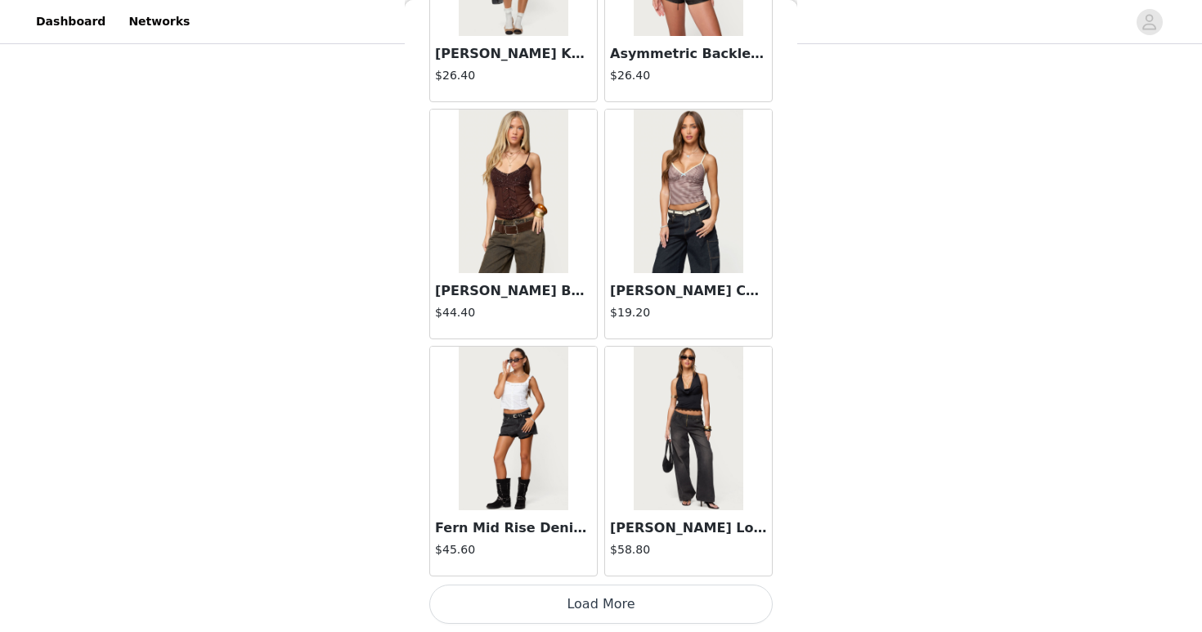
click at [728, 608] on button "Load More" at bounding box center [600, 604] width 343 height 39
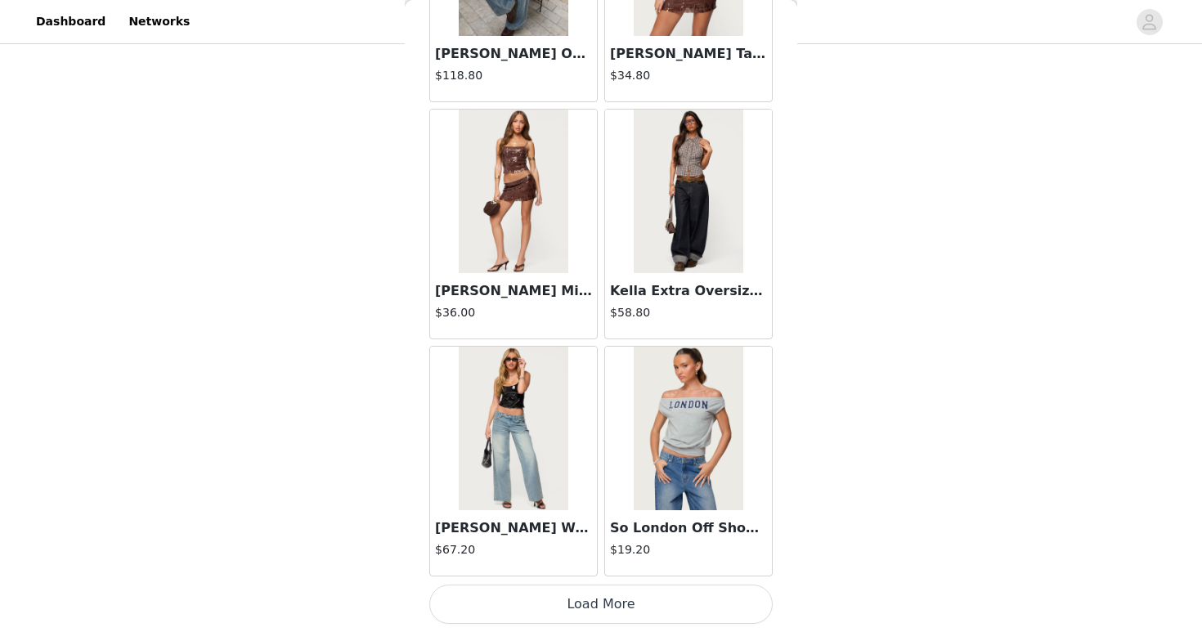
click at [728, 608] on button "Load More" at bounding box center [600, 604] width 343 height 39
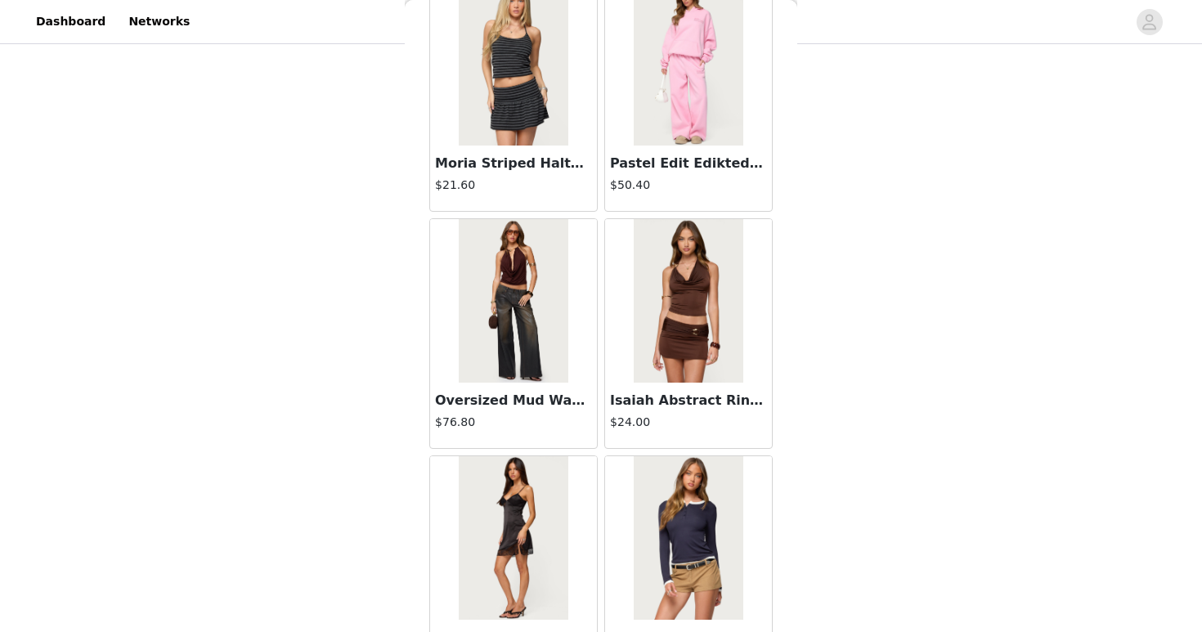
scroll to position [27958, 0]
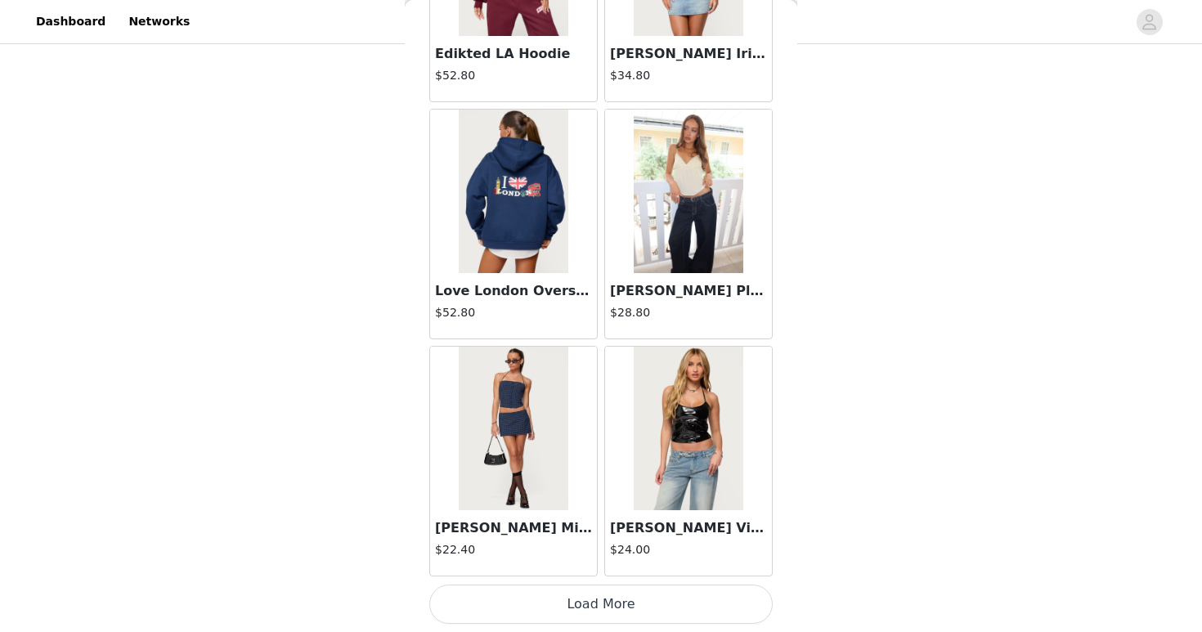
click at [728, 608] on button "Load More" at bounding box center [600, 604] width 343 height 39
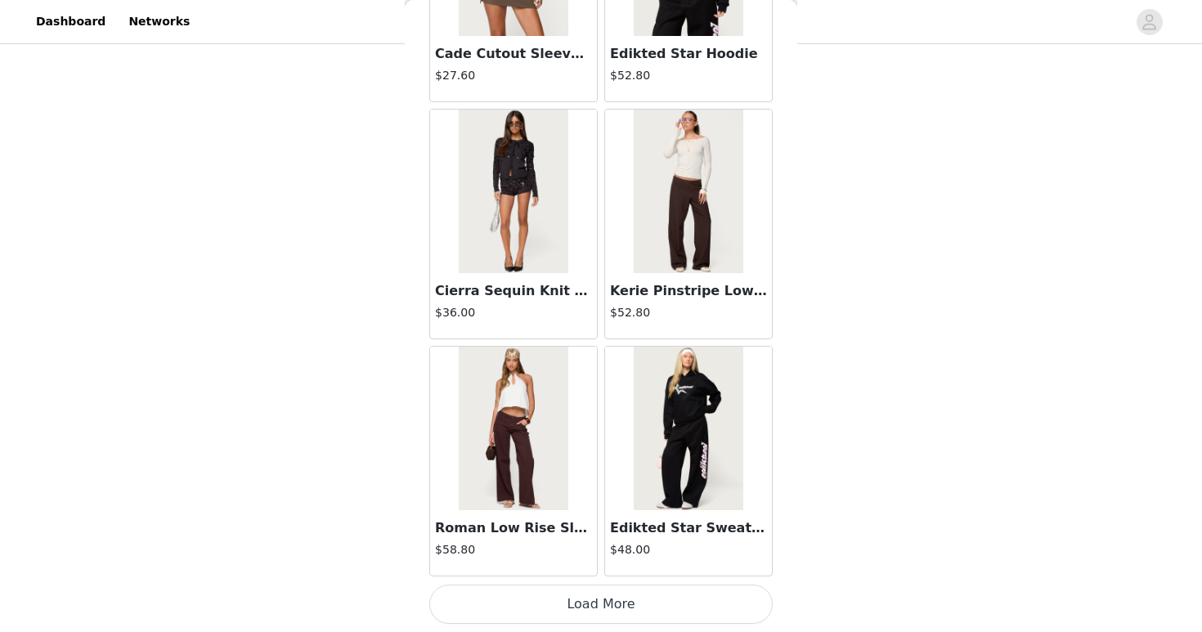
click at [716, 587] on button "Load More" at bounding box center [600, 604] width 343 height 39
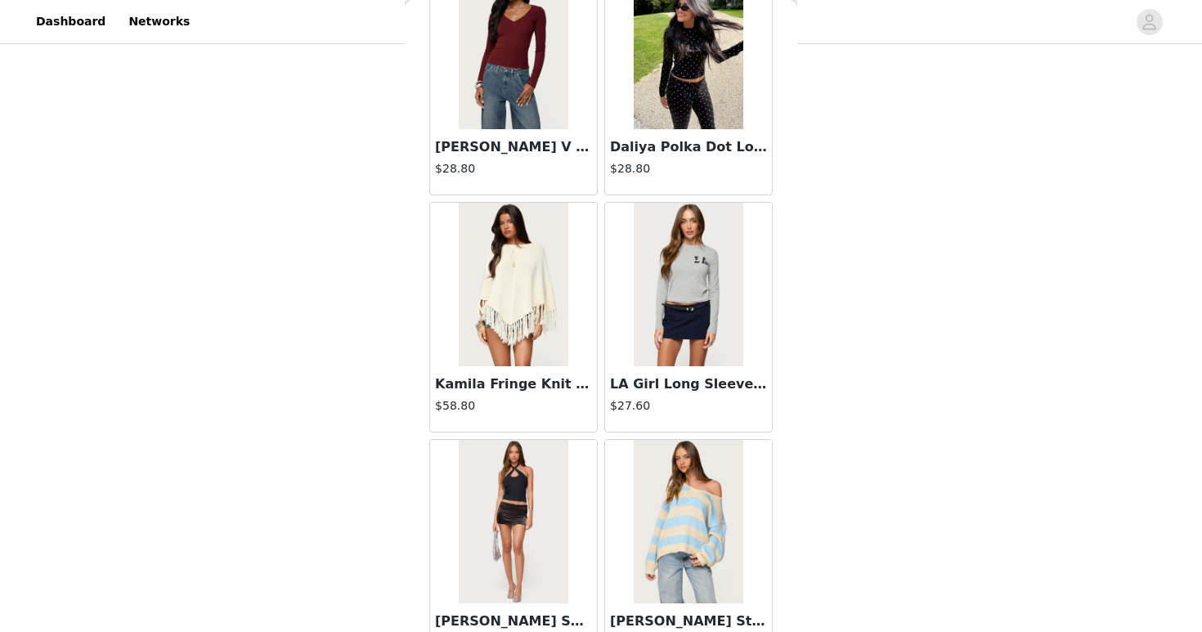
scroll to position [32701, 0]
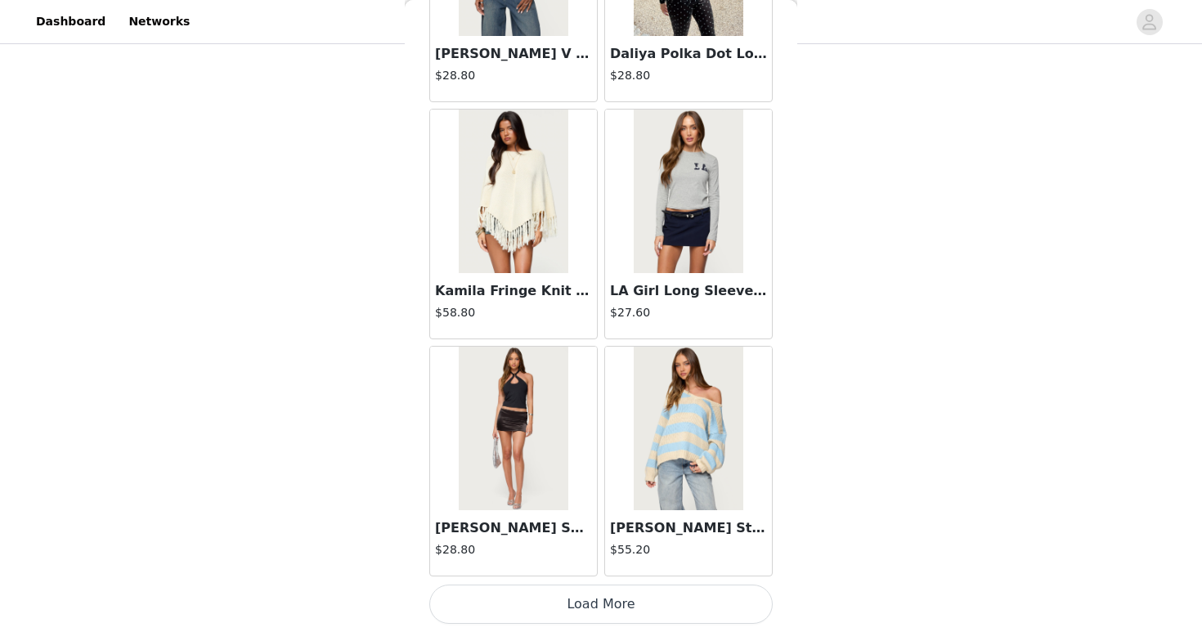
click at [712, 578] on div "Tracie Striped Oversized Sweater $55.20" at bounding box center [688, 461] width 175 height 237
click at [711, 615] on button "Load More" at bounding box center [600, 604] width 343 height 39
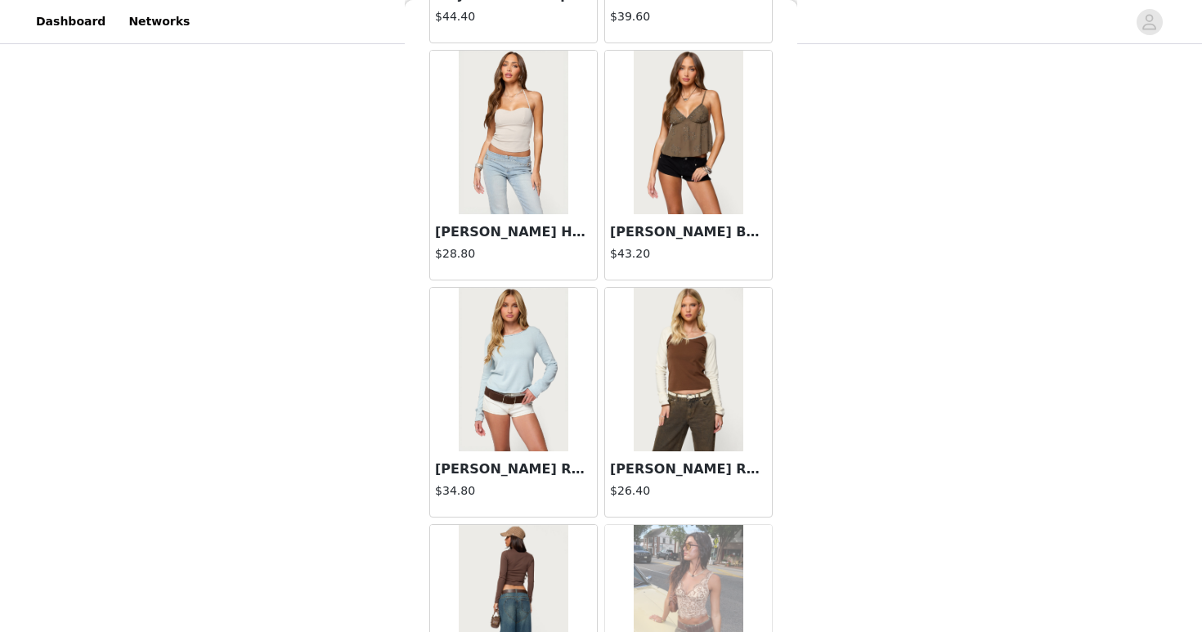
scroll to position [35073, 0]
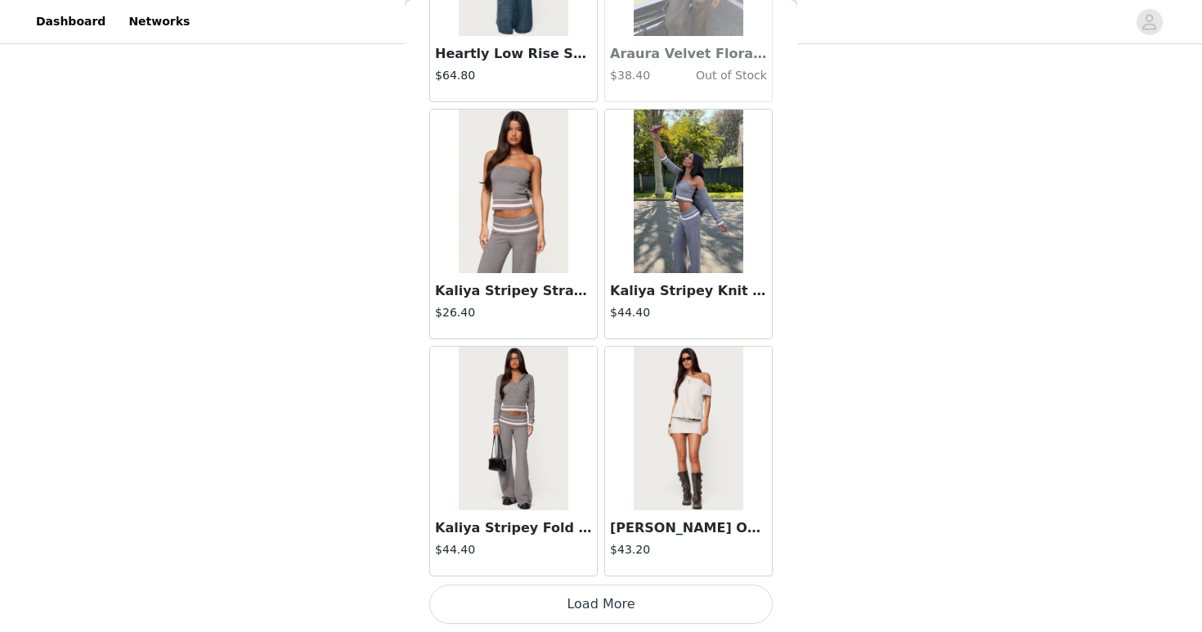
click at [672, 602] on button "Load More" at bounding box center [600, 604] width 343 height 39
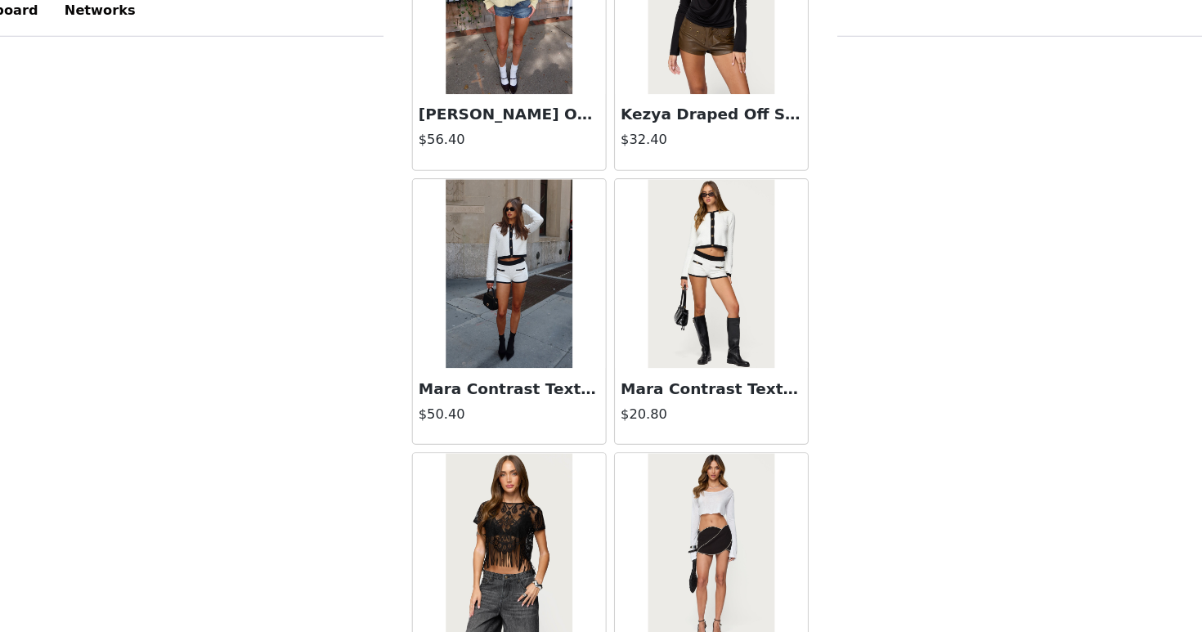
scroll to position [37386, 0]
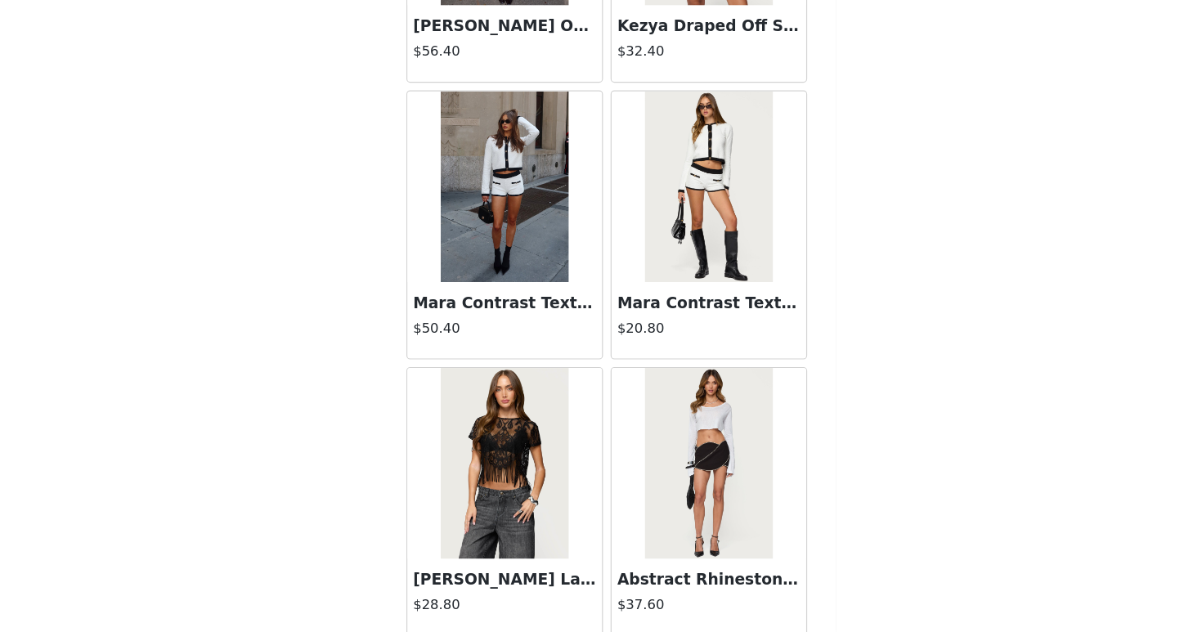
click at [482, 275] on img at bounding box center [513, 250] width 109 height 164
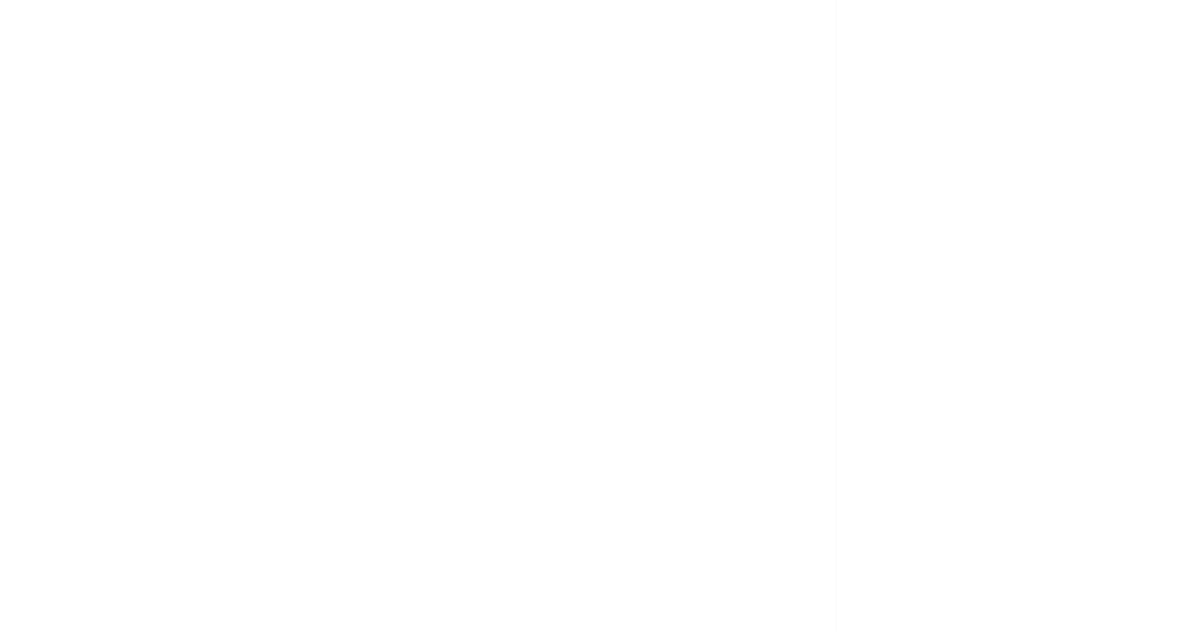
scroll to position [164, 0]
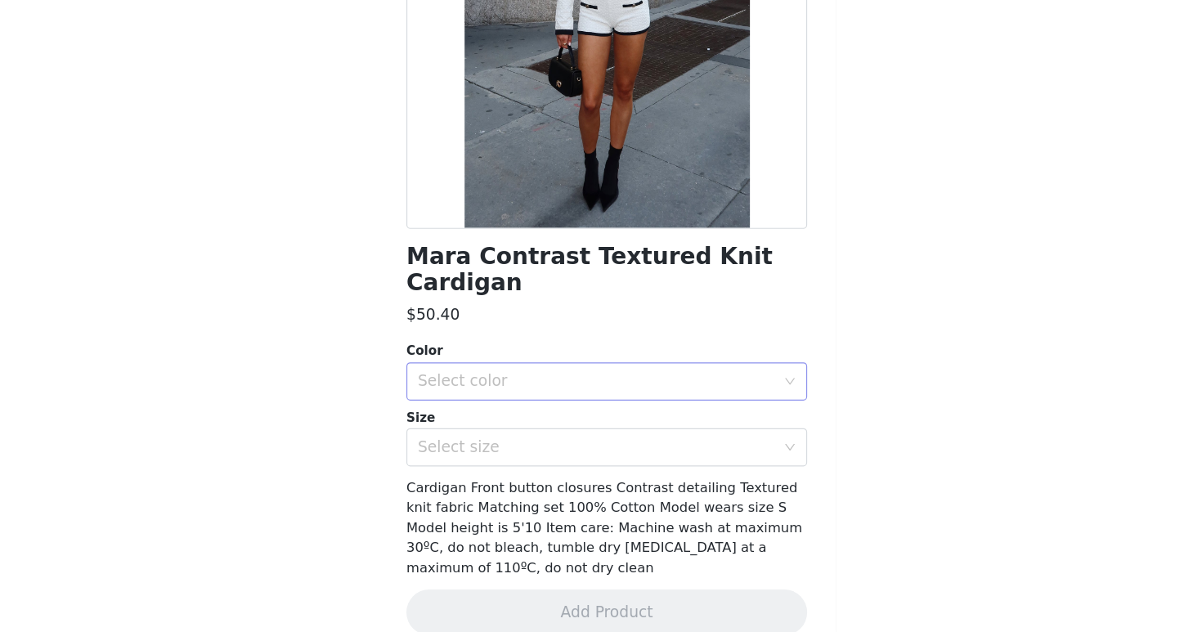
click at [532, 409] on div "Select color" at bounding box center [592, 417] width 306 height 16
click at [519, 433] on li "WHITE" at bounding box center [600, 431] width 343 height 26
click at [506, 474] on div "Mara Contrast Textured Knit Cardigan $50.40 Color Select color WHITE Size Selec…" at bounding box center [600, 286] width 343 height 736
click at [511, 461] on div "Select size" at bounding box center [595, 473] width 313 height 31
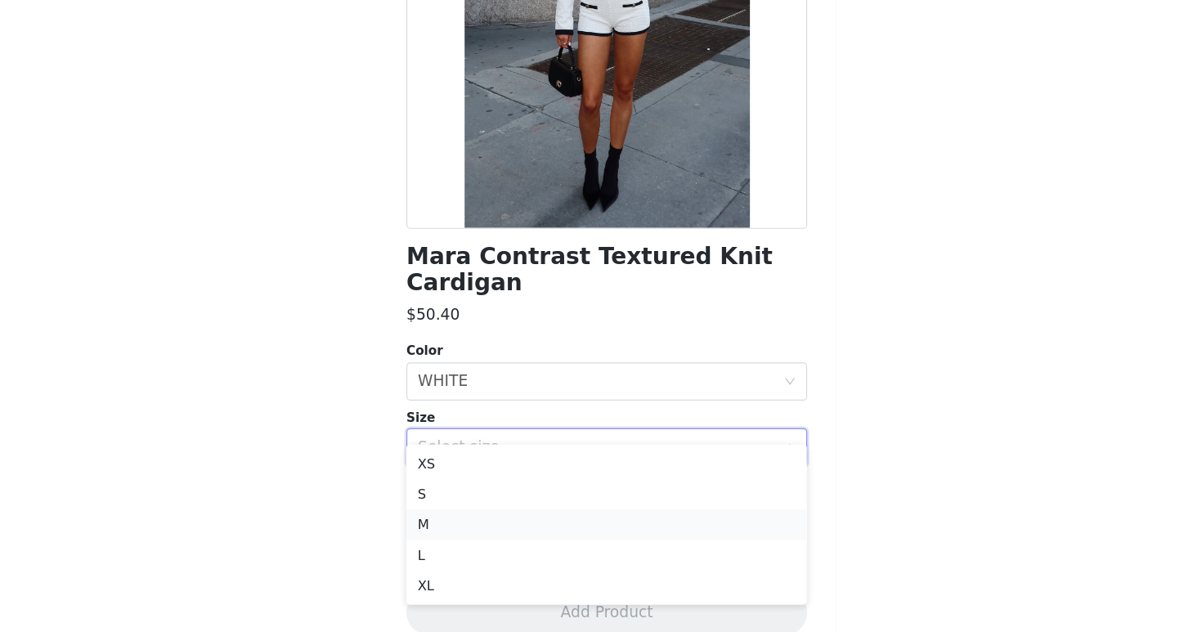
click at [487, 545] on li "M" at bounding box center [600, 540] width 343 height 26
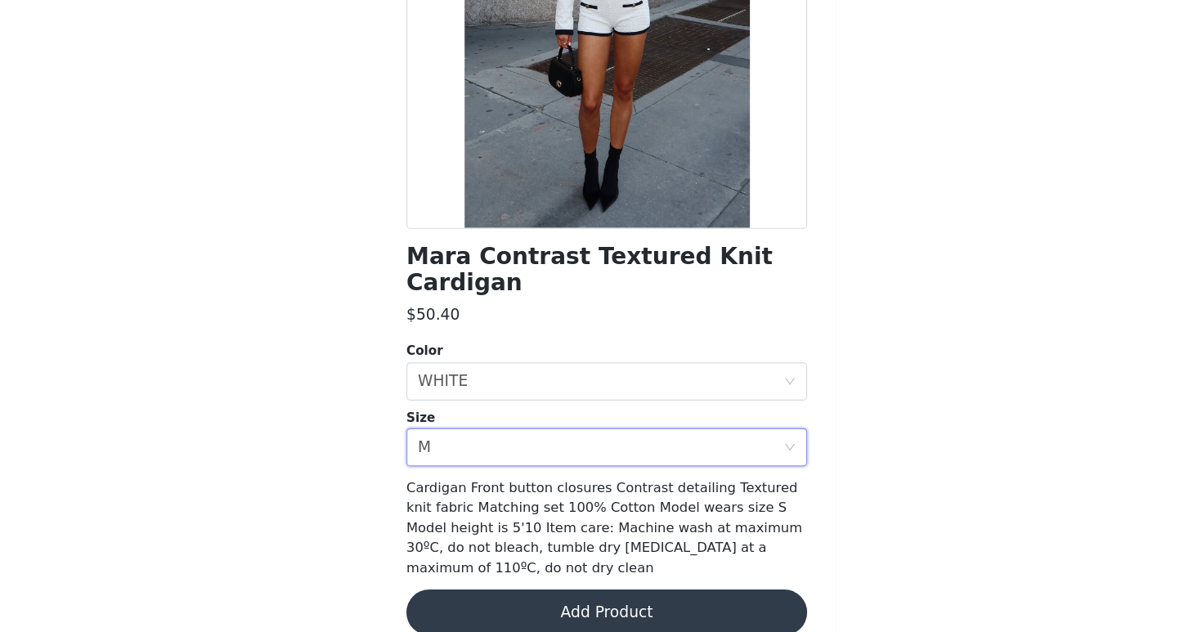
click at [528, 595] on button "Add Product" at bounding box center [600, 614] width 343 height 39
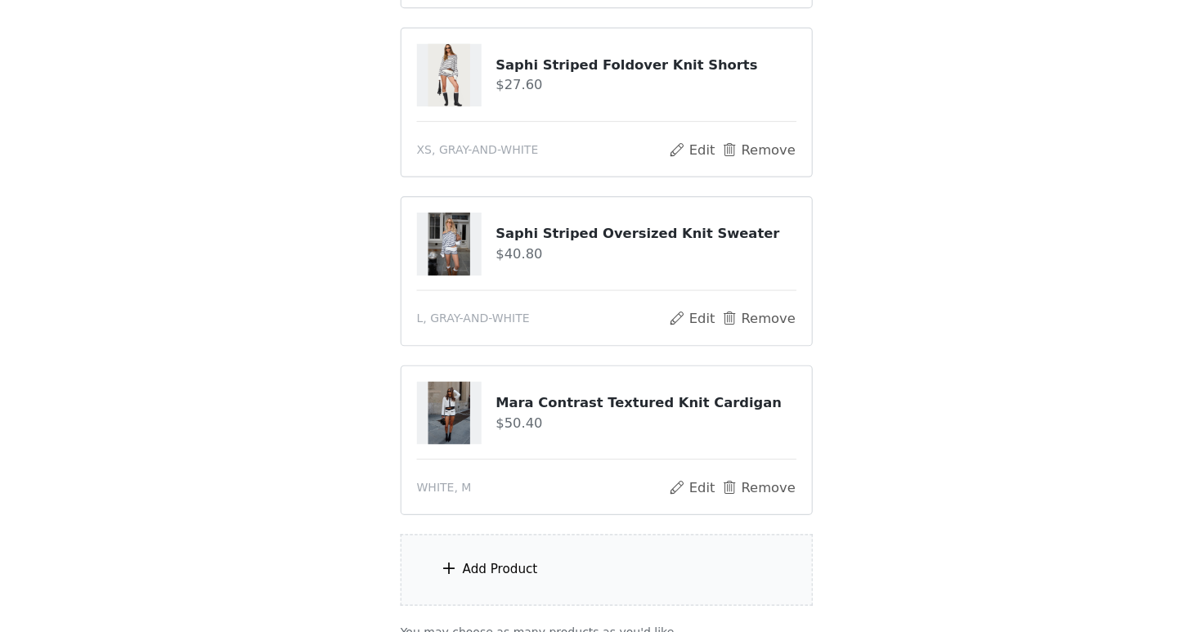
click at [512, 585] on div "Add Product" at bounding box center [510, 578] width 65 height 16
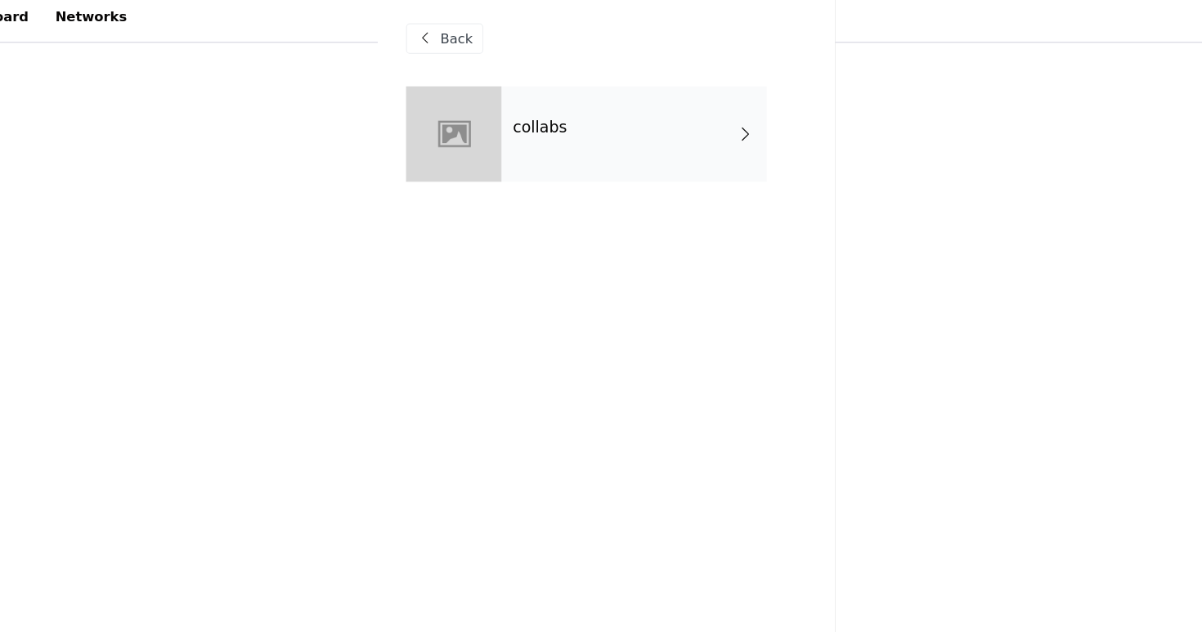
scroll to position [1250, 0]
click at [576, 145] on div "collabs" at bounding box center [624, 123] width 227 height 82
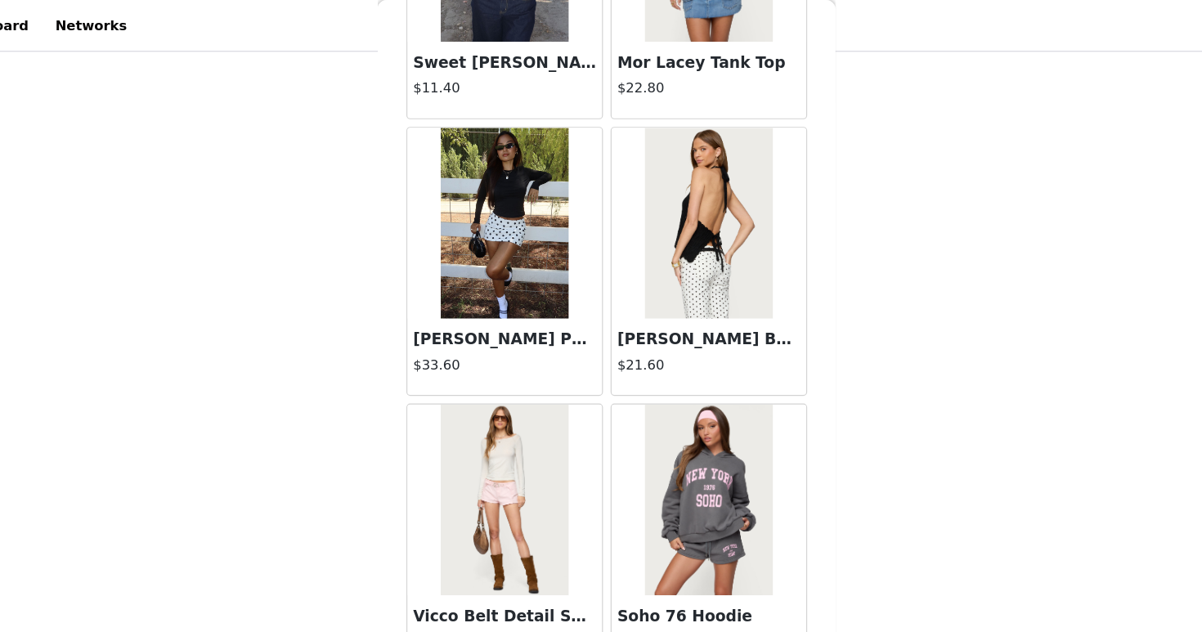
scroll to position [1415, 0]
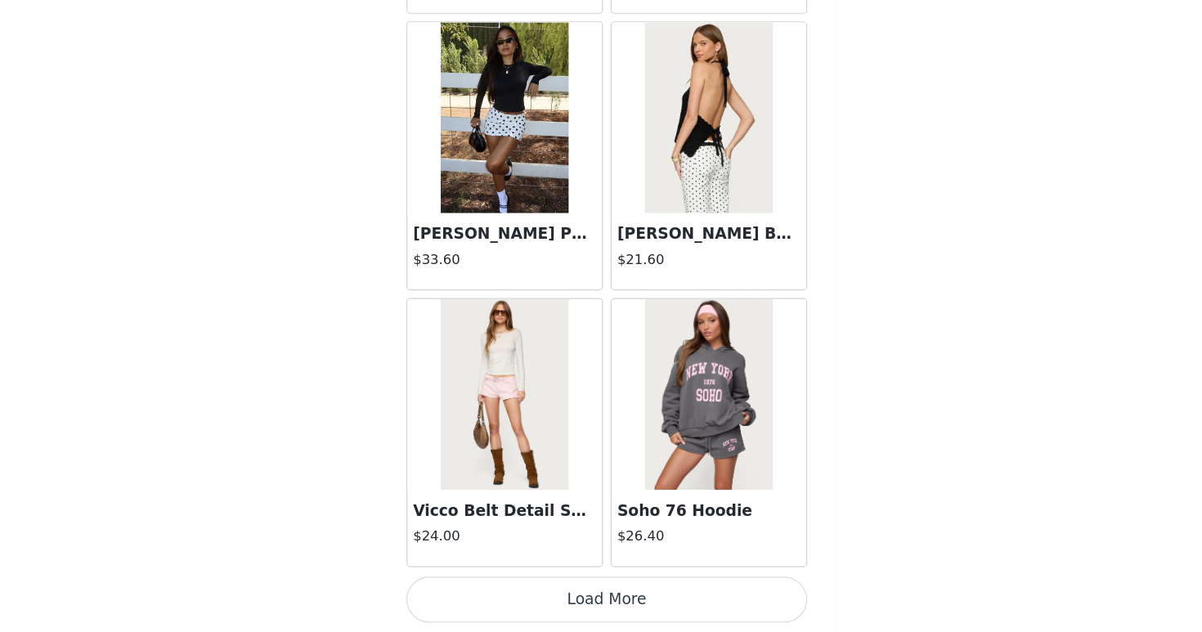
click at [649, 592] on button "Load More" at bounding box center [600, 604] width 343 height 39
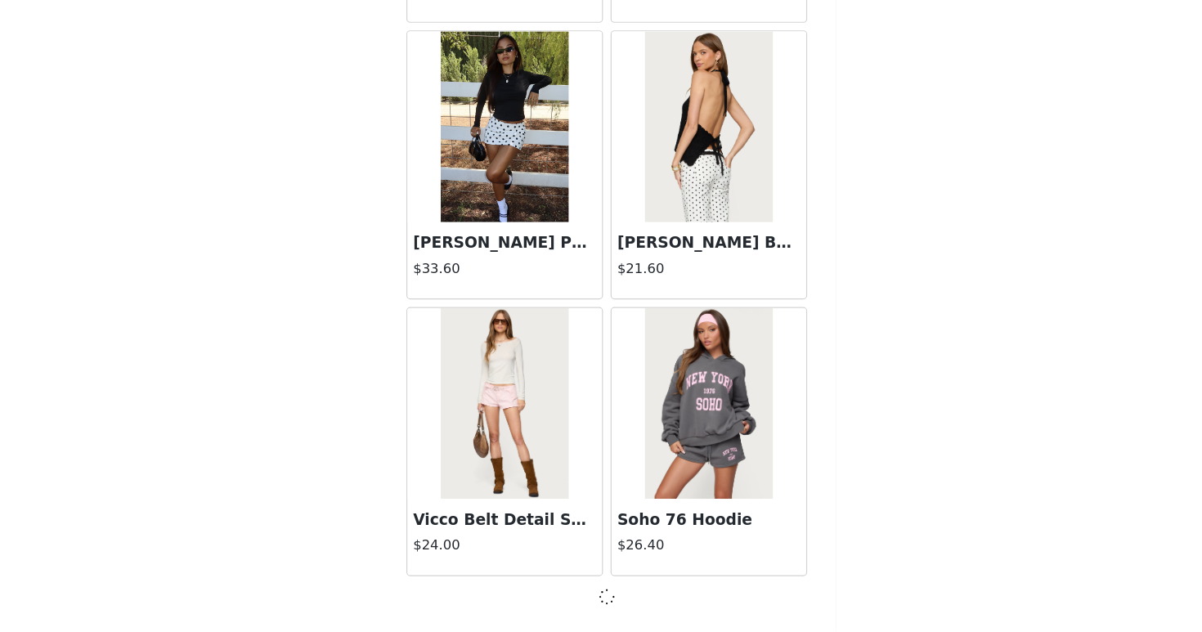
scroll to position [1863, 0]
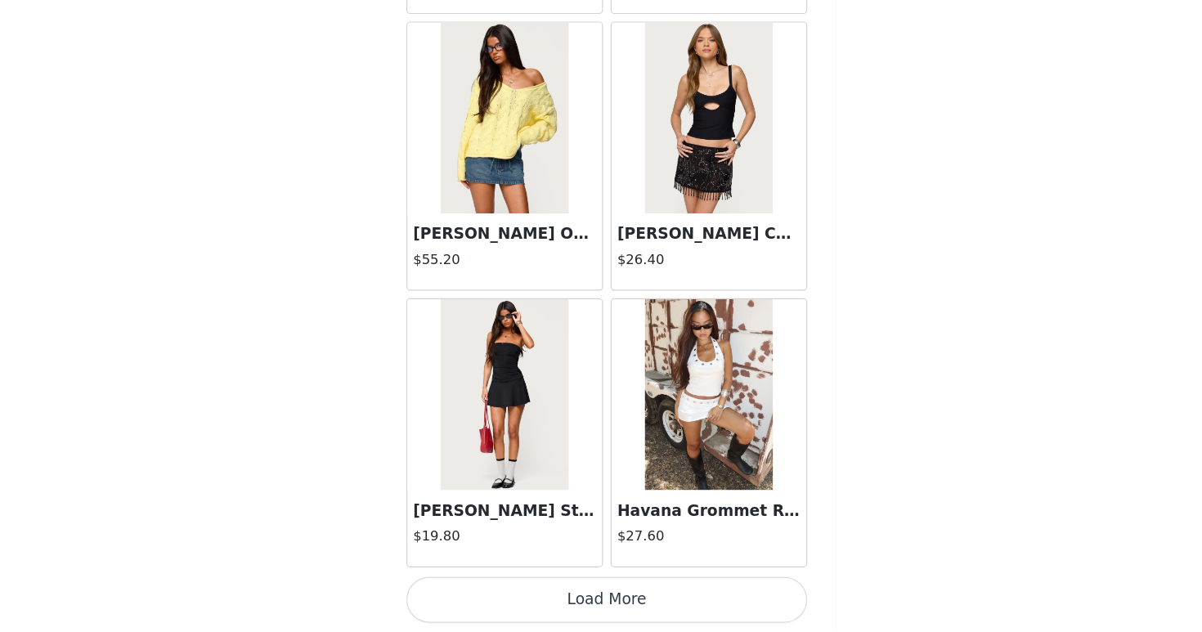
click at [649, 599] on button "Load More" at bounding box center [600, 604] width 343 height 39
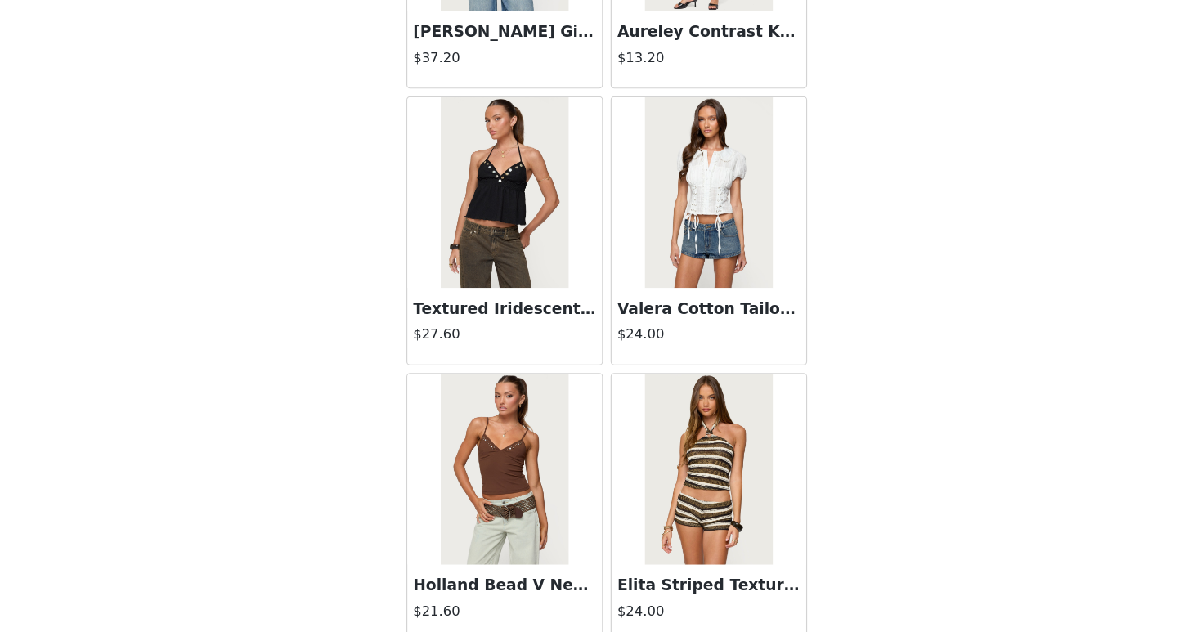
scroll to position [6614, 0]
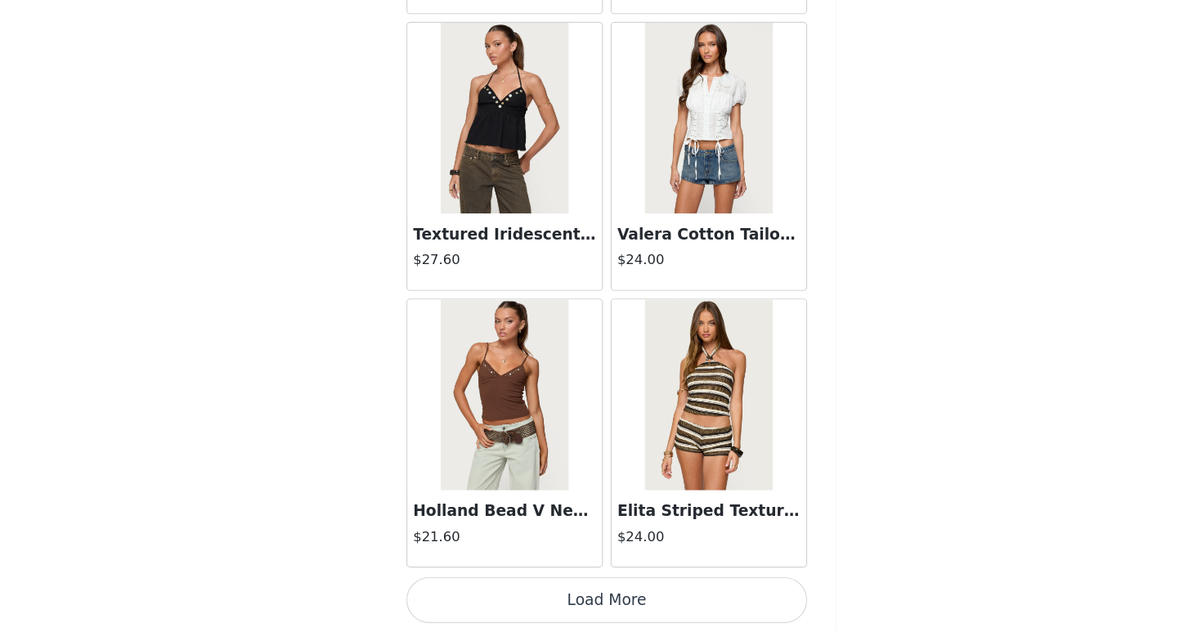
click at [715, 595] on button "Load More" at bounding box center [600, 604] width 343 height 39
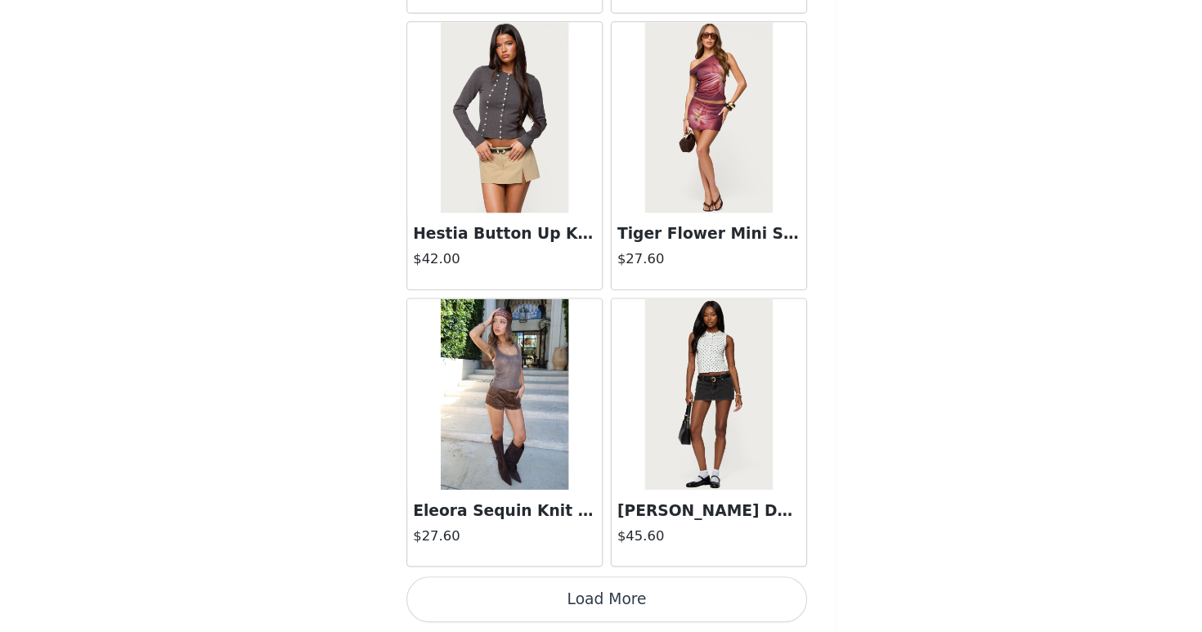
click at [715, 595] on button "Load More" at bounding box center [600, 604] width 343 height 39
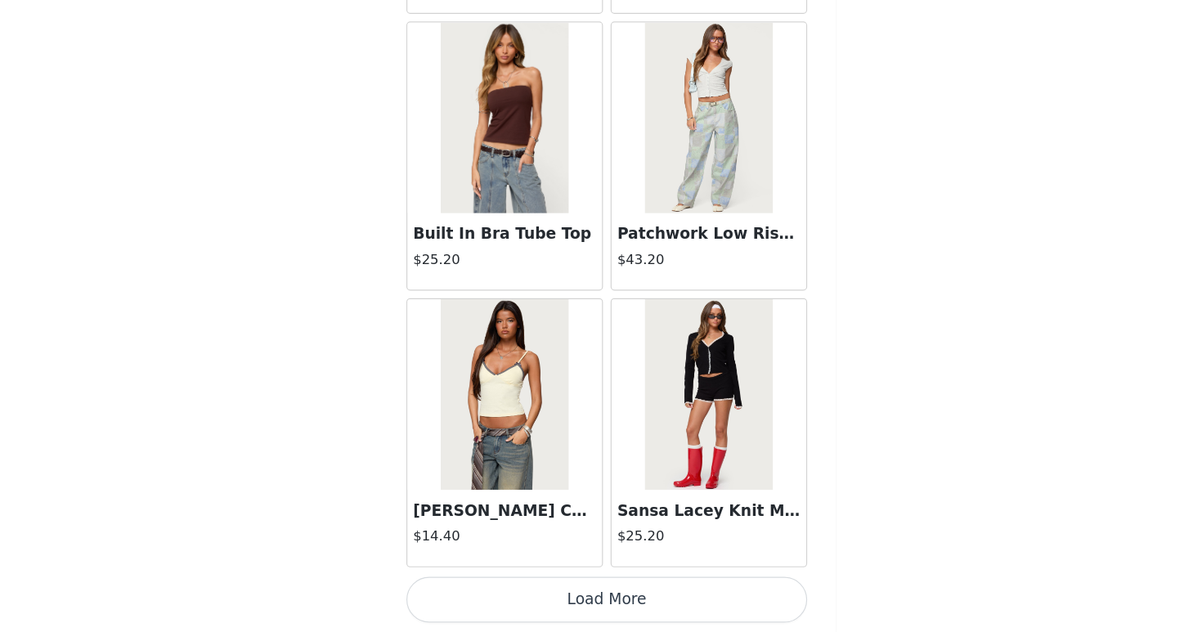
click at [714, 595] on button "Load More" at bounding box center [600, 604] width 343 height 39
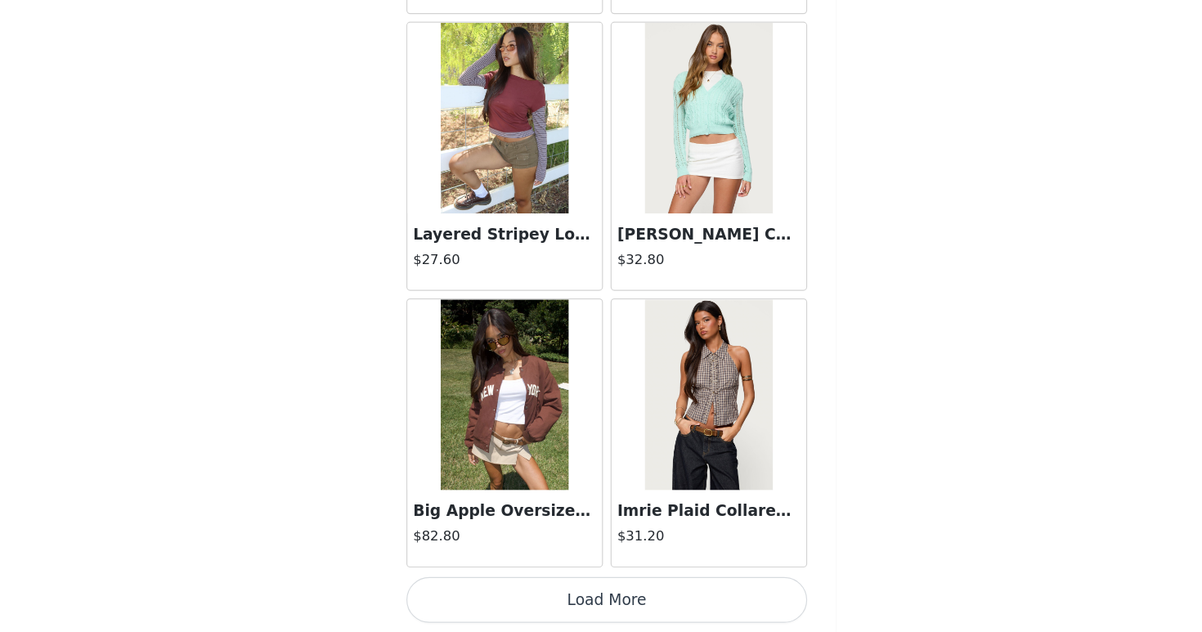
click at [713, 592] on button "Load More" at bounding box center [600, 604] width 343 height 39
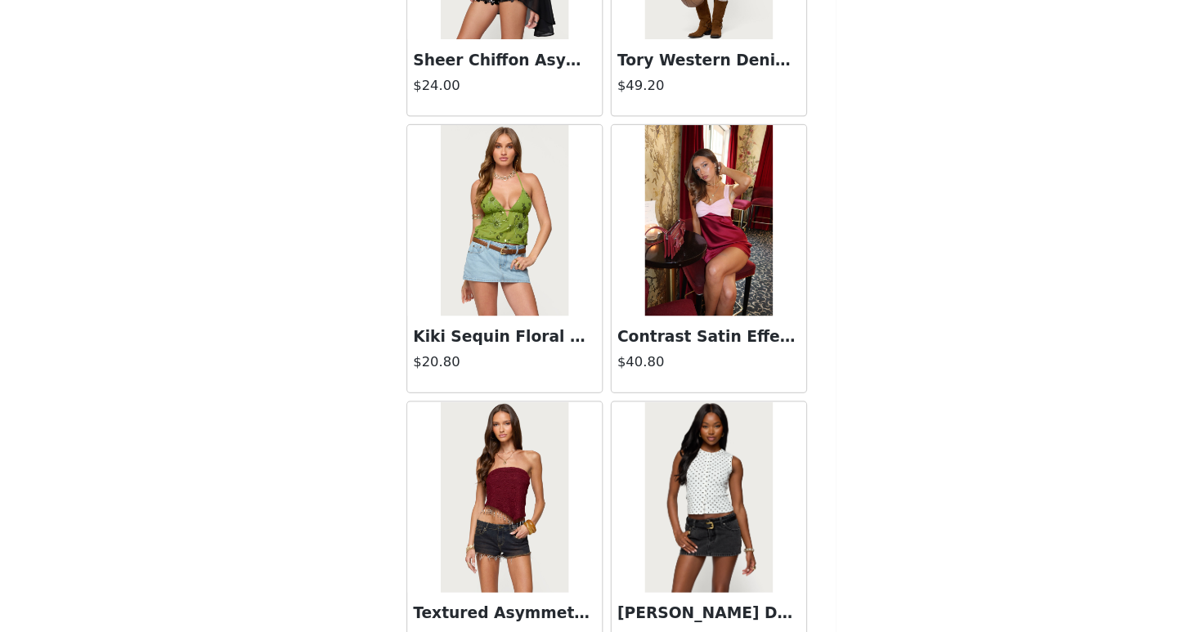
scroll to position [16100, 0]
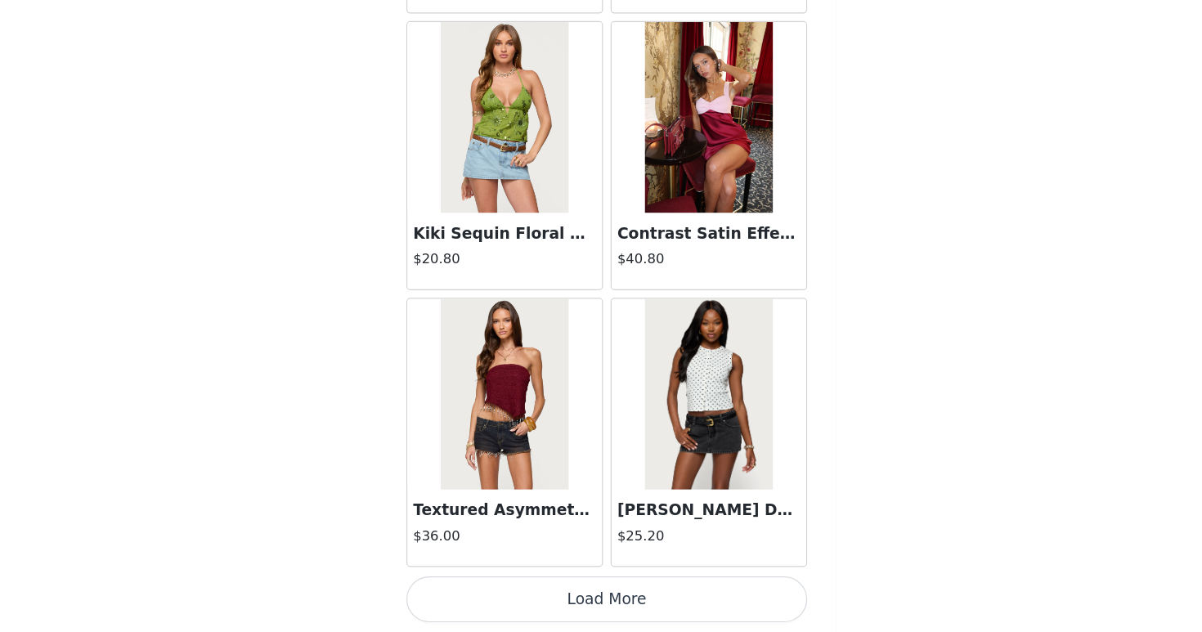
click at [717, 599] on button "Load More" at bounding box center [600, 604] width 343 height 39
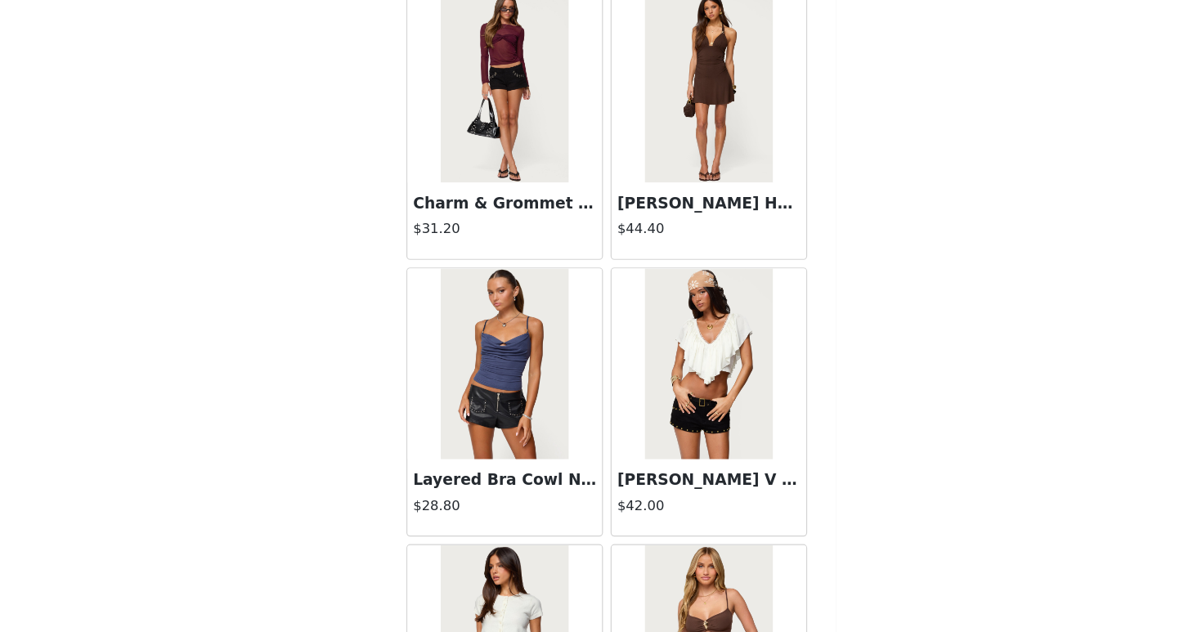
scroll to position [18472, 0]
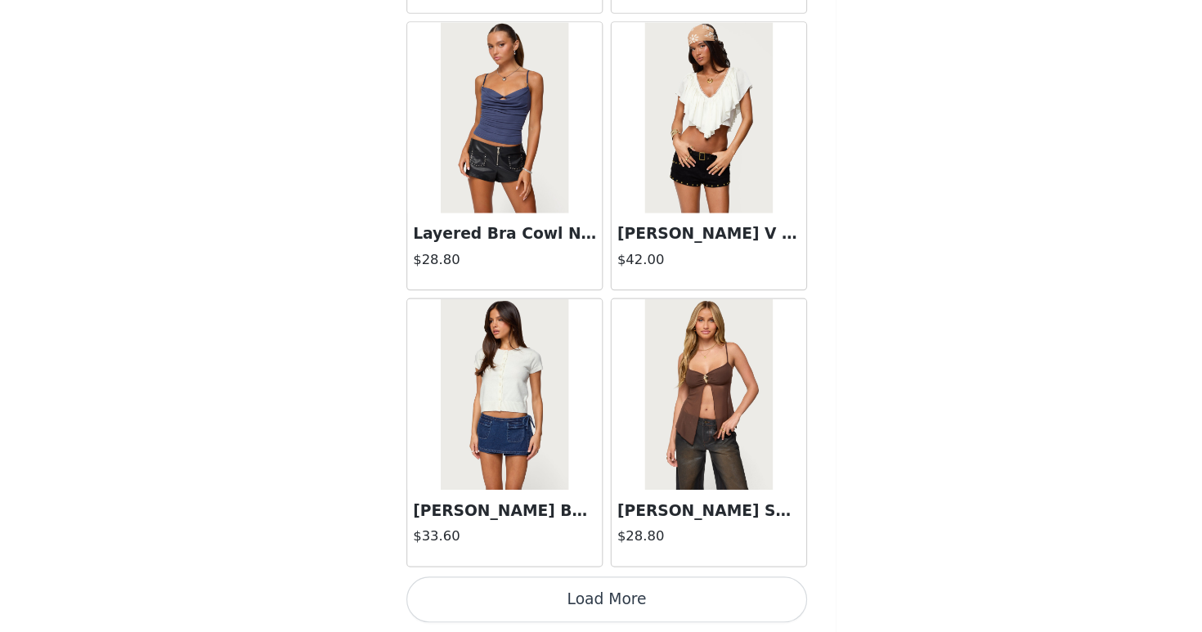
click at [717, 599] on button "Load More" at bounding box center [600, 604] width 343 height 39
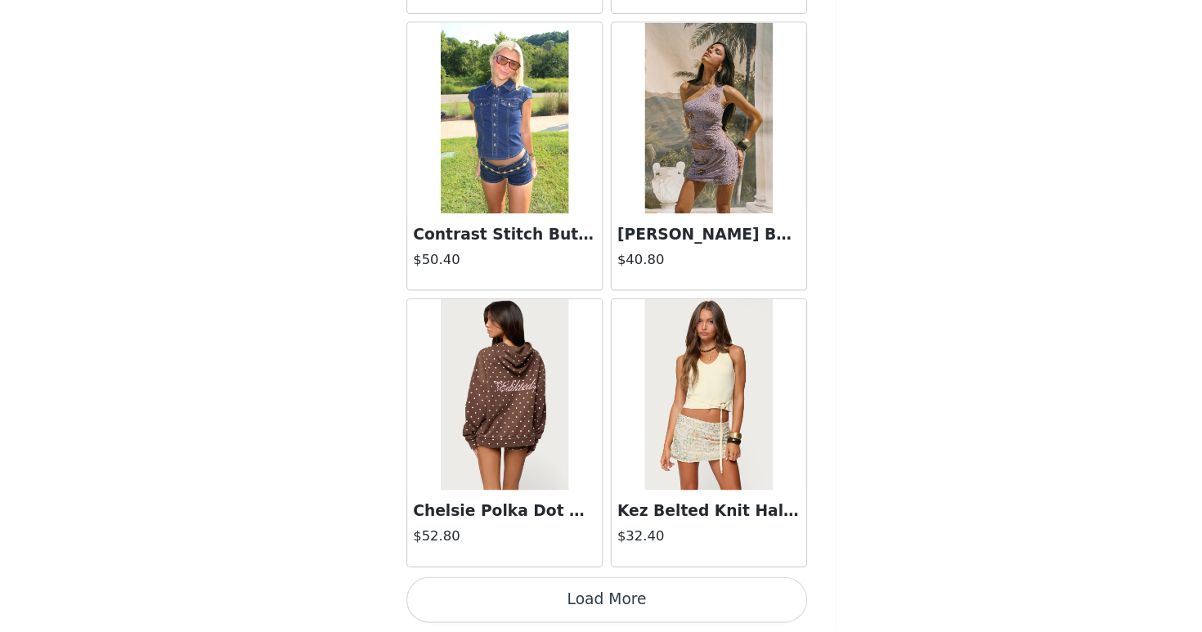
click at [718, 602] on button "Load More" at bounding box center [600, 604] width 343 height 39
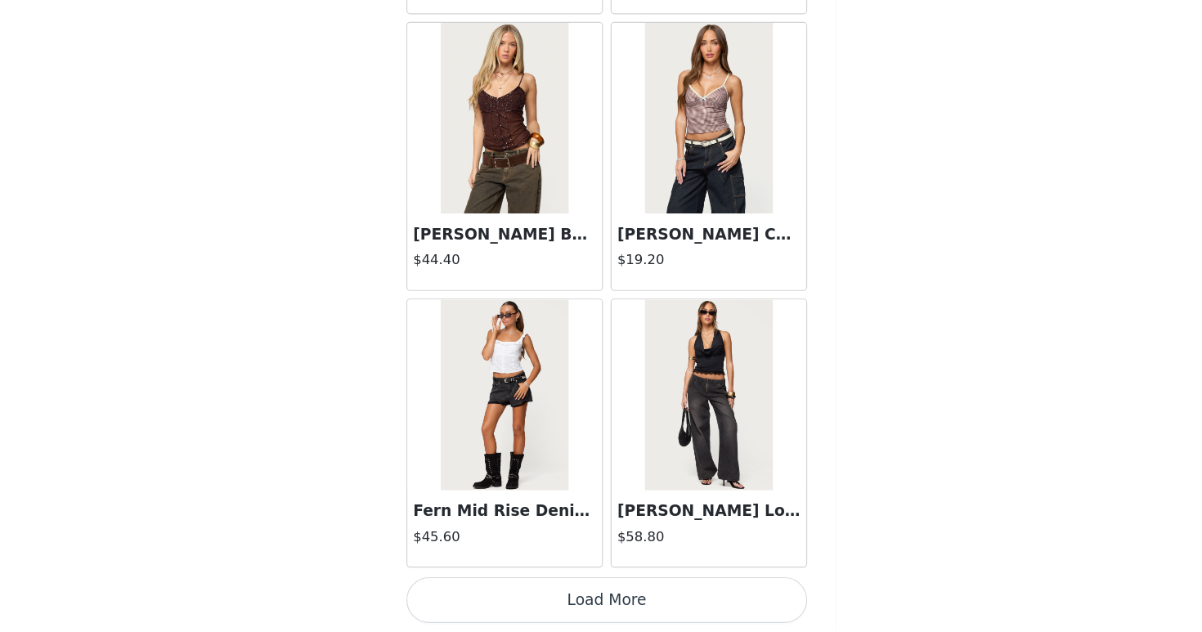
click at [718, 604] on button "Load More" at bounding box center [600, 604] width 343 height 39
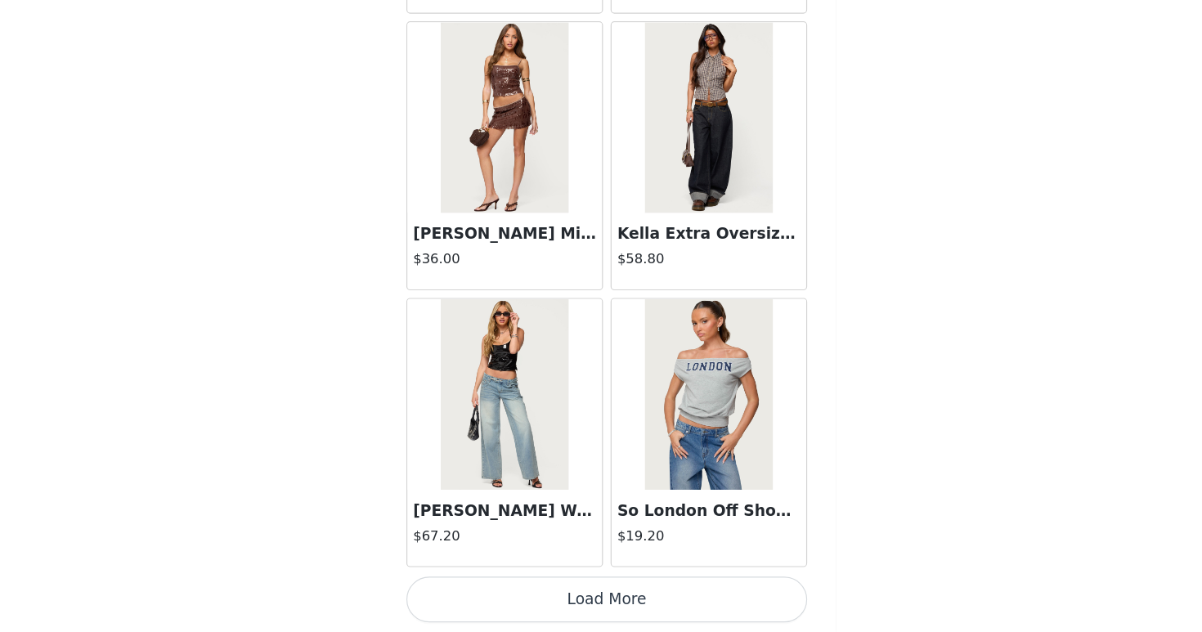
click at [718, 602] on button "Load More" at bounding box center [600, 604] width 343 height 39
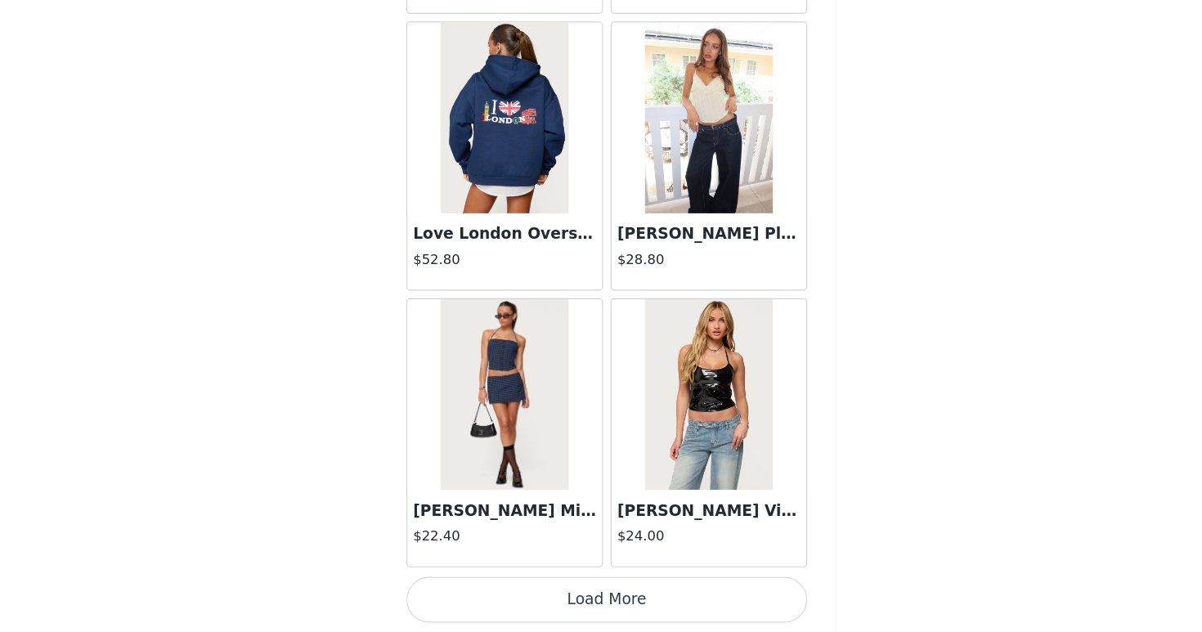
click at [718, 608] on button "Load More" at bounding box center [600, 604] width 343 height 39
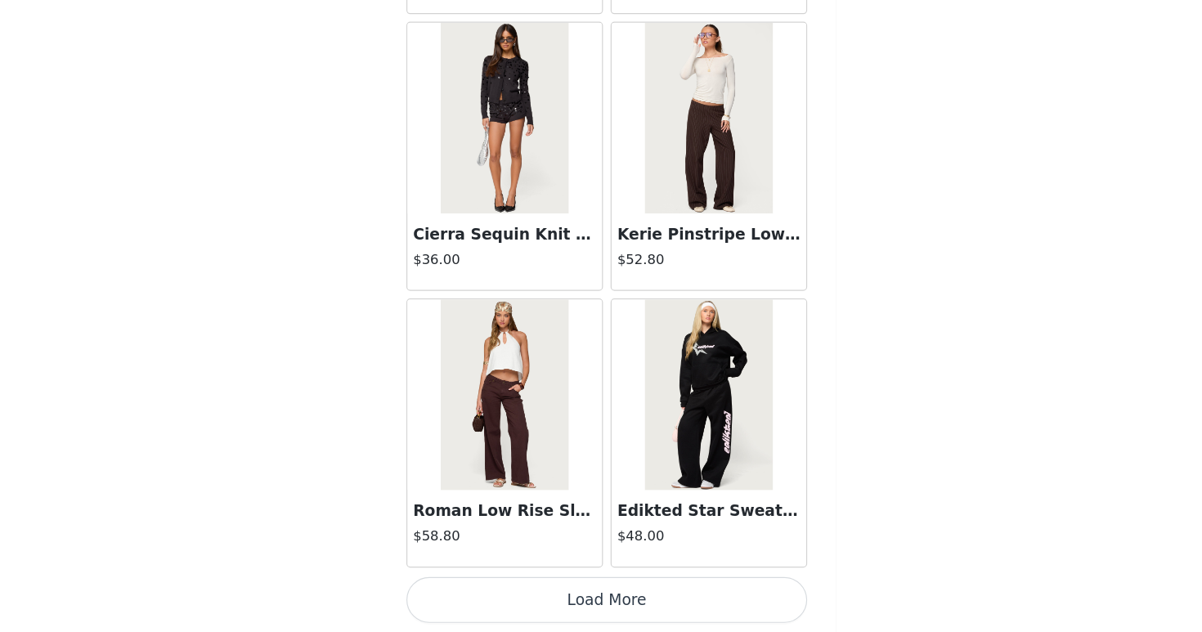
click at [717, 599] on button "Load More" at bounding box center [600, 604] width 343 height 39
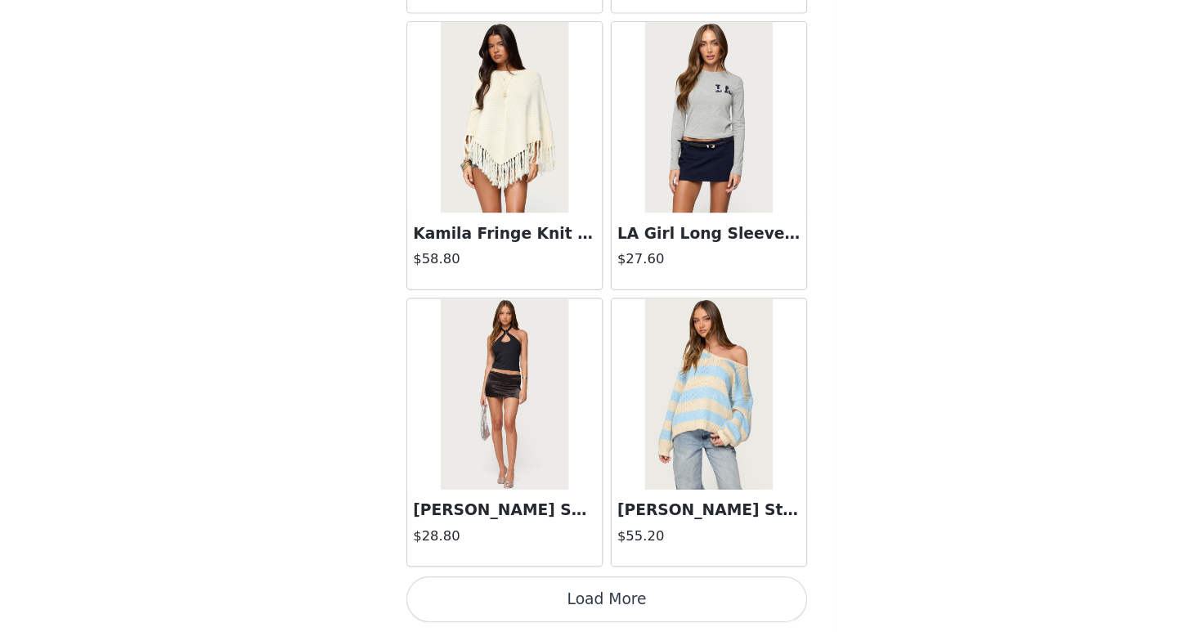
click at [717, 599] on button "Load More" at bounding box center [600, 604] width 343 height 39
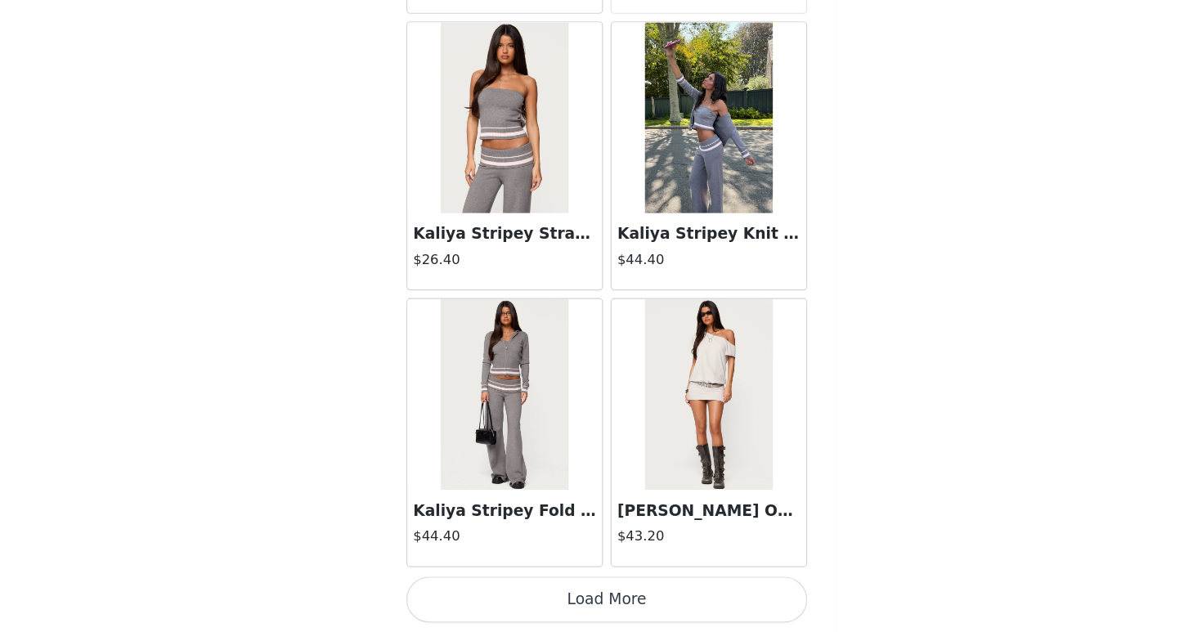
click at [725, 609] on button "Load More" at bounding box center [600, 604] width 343 height 39
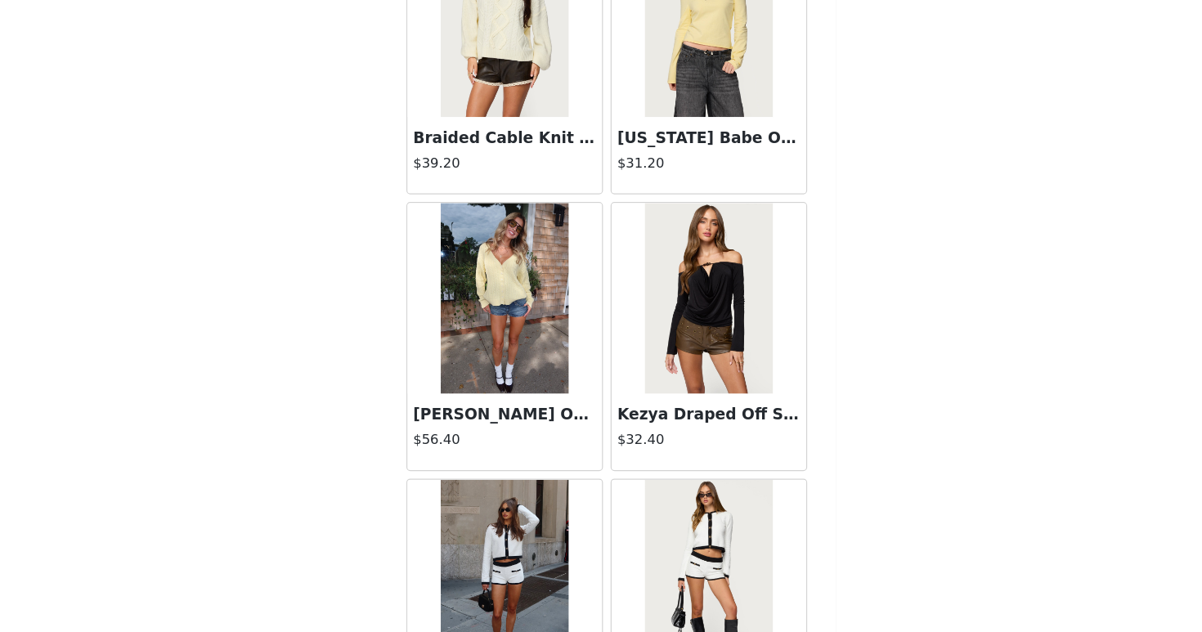
scroll to position [37445, 0]
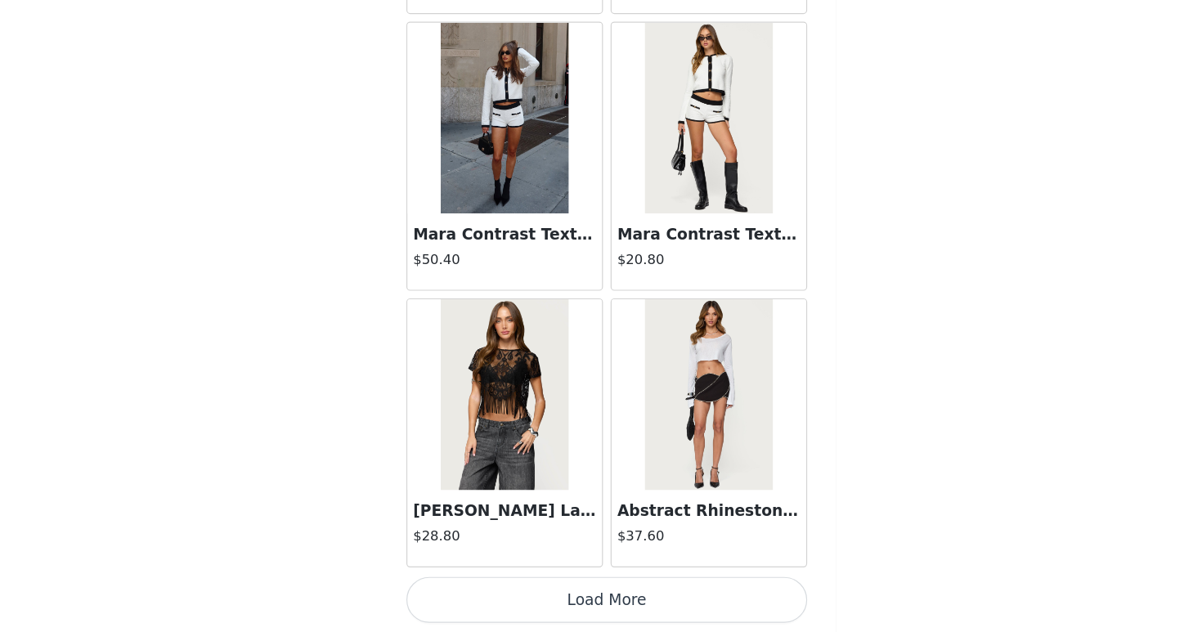
click at [708, 270] on img at bounding box center [688, 192] width 109 height 164
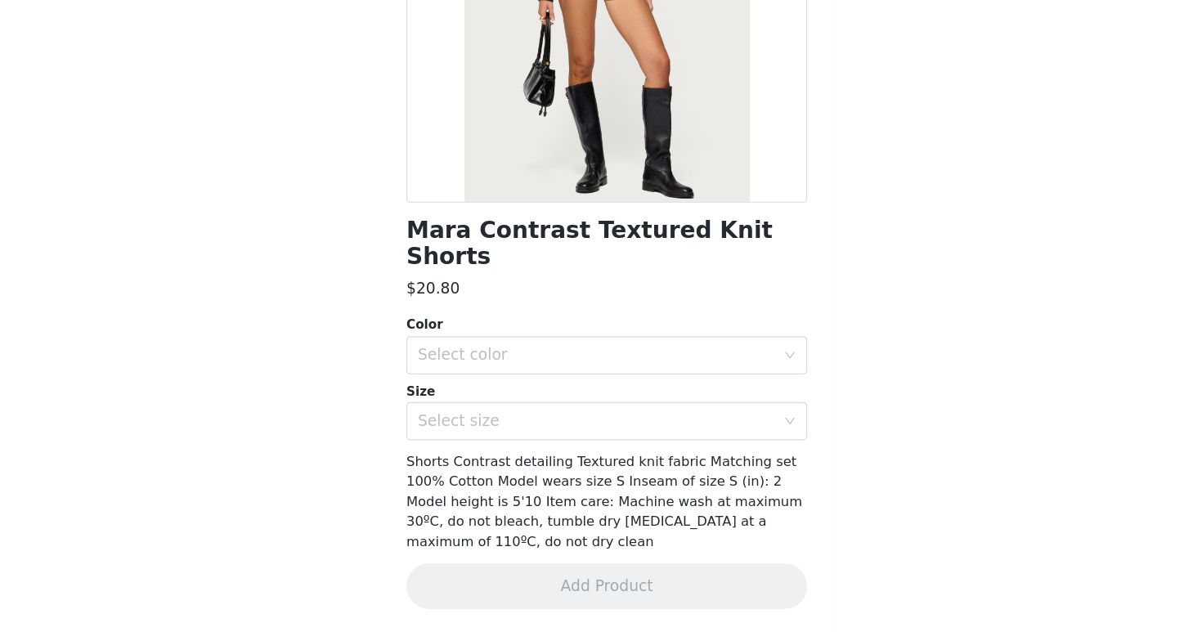
scroll to position [164, 0]
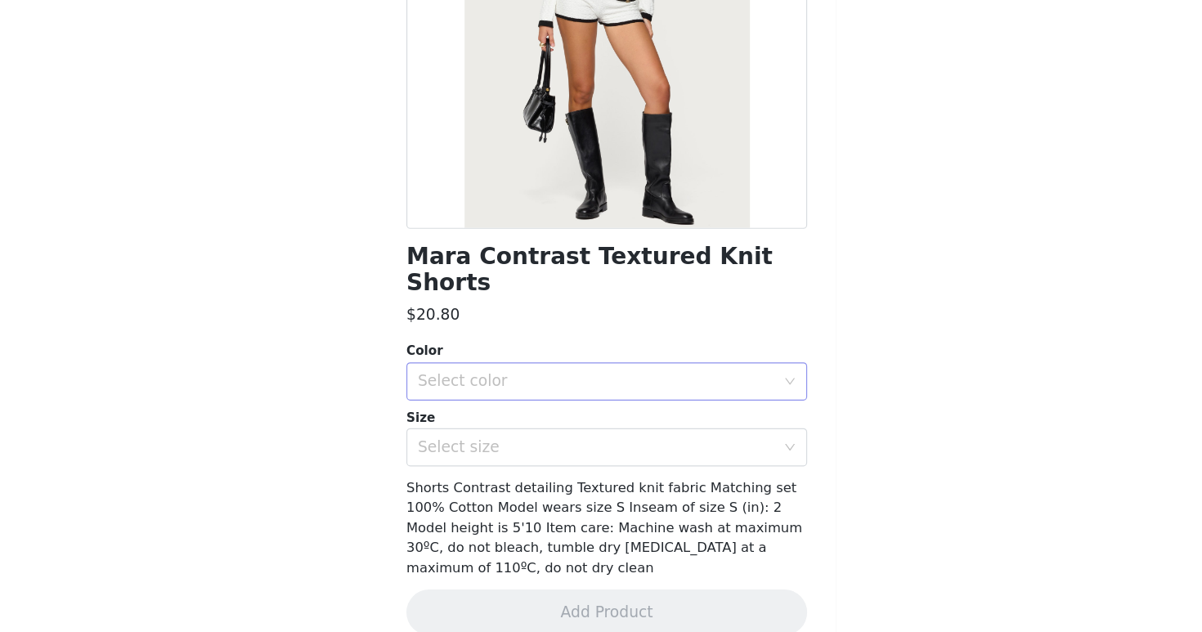
click at [708, 409] on div "Select color" at bounding box center [592, 417] width 306 height 16
click at [708, 428] on li "WHITE" at bounding box center [600, 431] width 343 height 26
click at [708, 465] on div "Select size" at bounding box center [595, 473] width 313 height 31
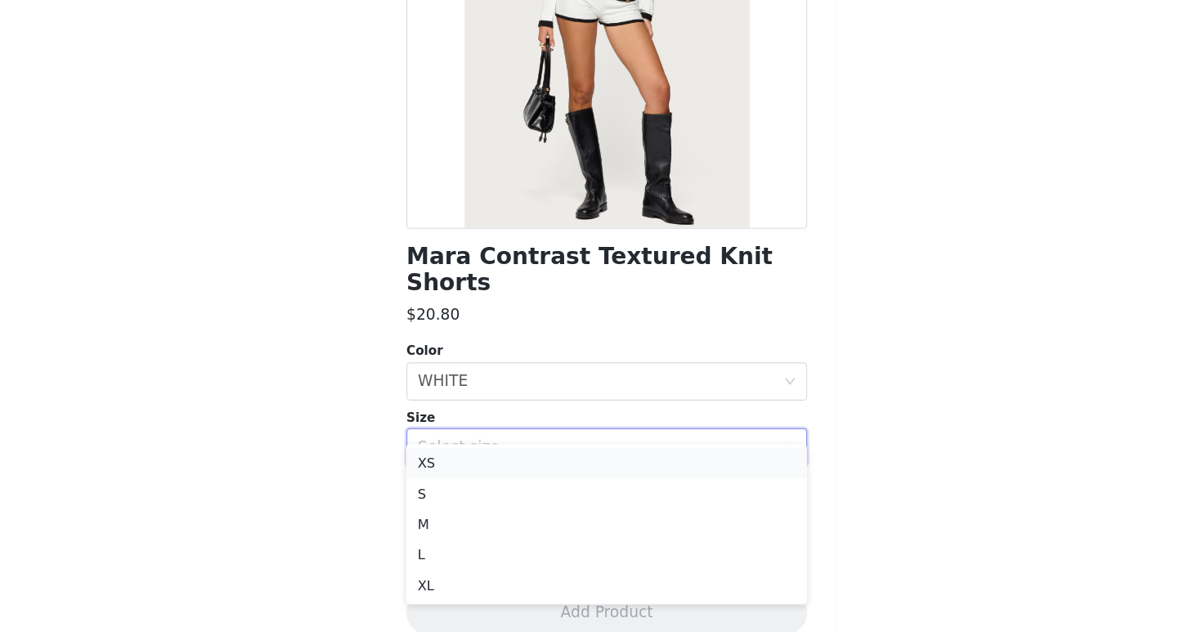
click at [710, 484] on li "XS" at bounding box center [600, 487] width 343 height 26
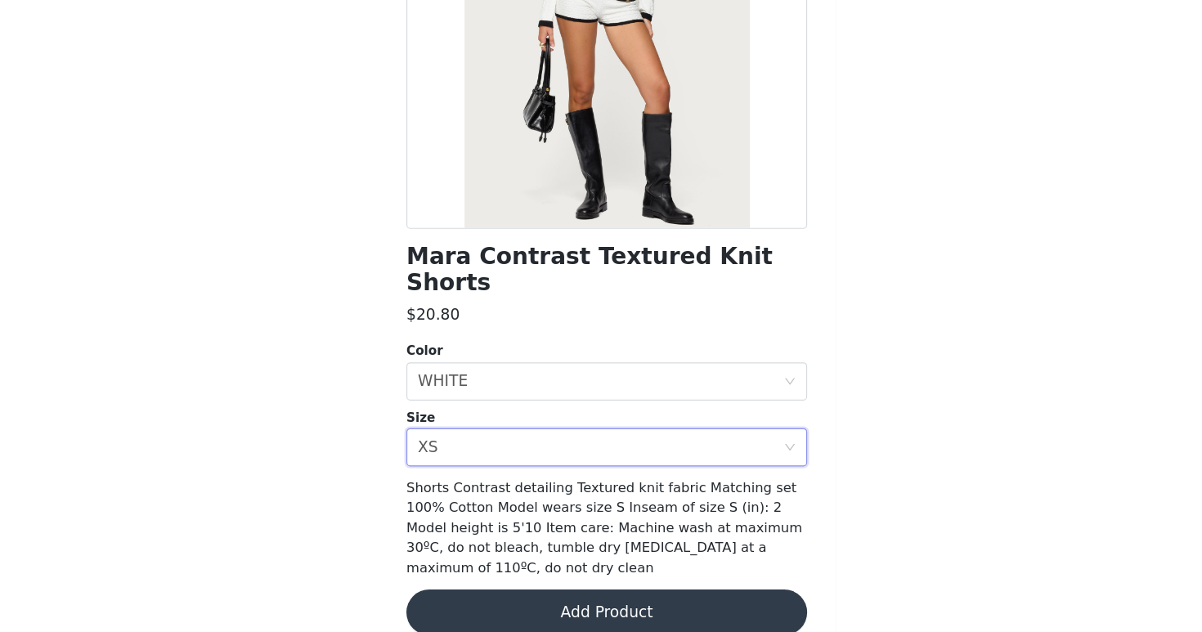
click at [725, 595] on button "Add Product" at bounding box center [600, 614] width 343 height 39
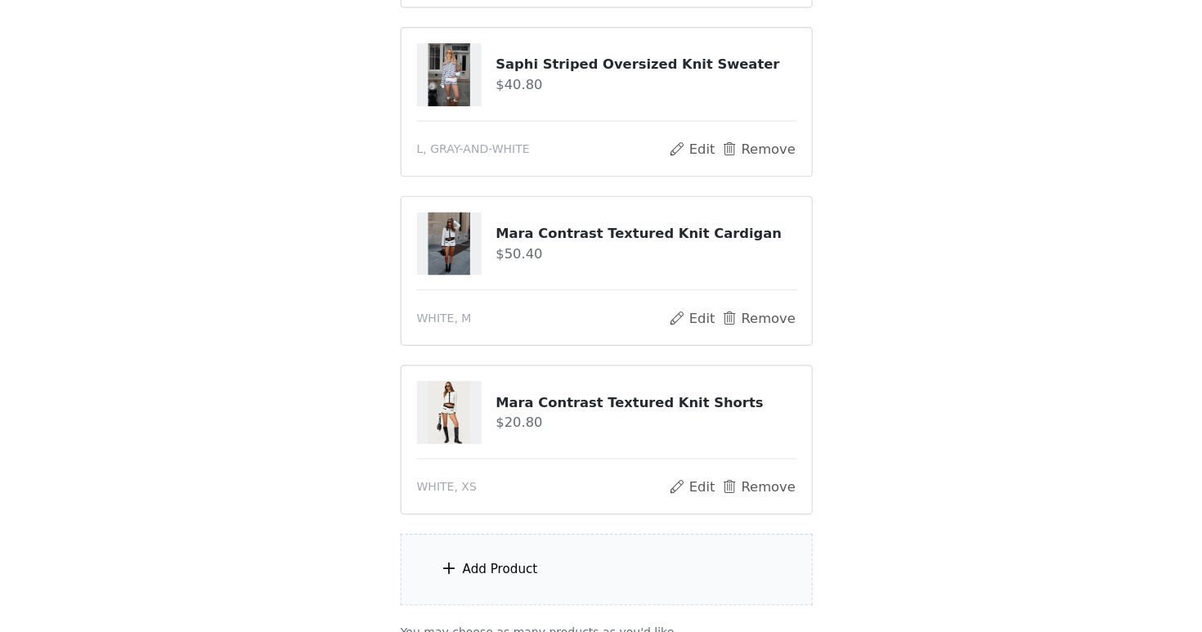
click at [725, 577] on div "Add Product" at bounding box center [600, 578] width 353 height 61
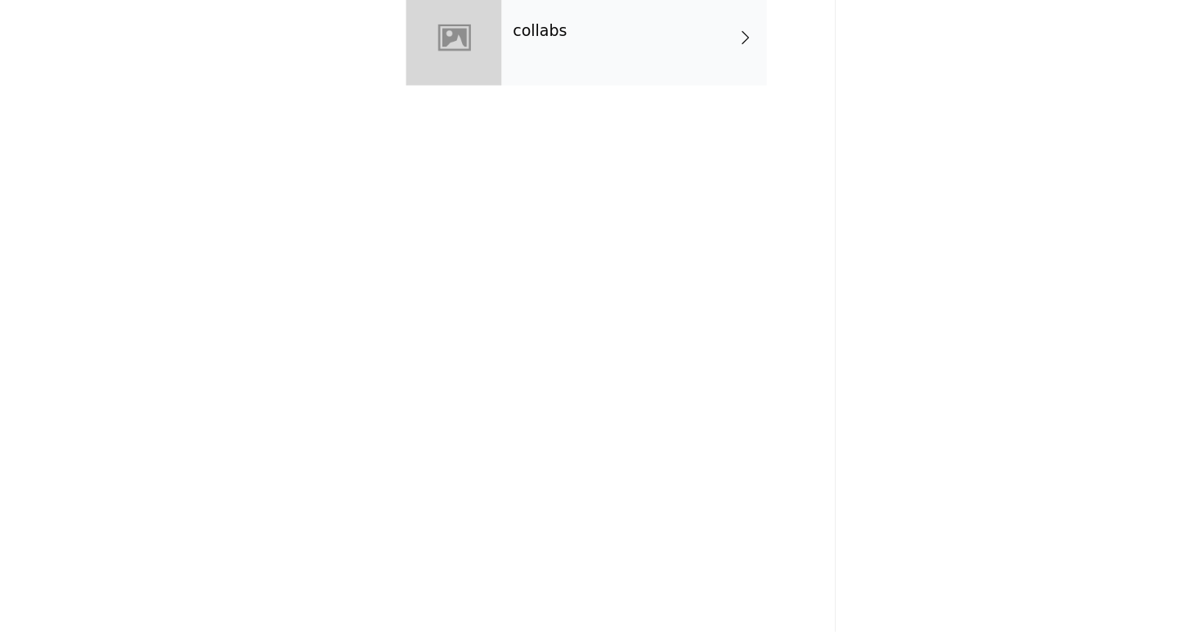
click at [610, 150] on div "collabs" at bounding box center [624, 123] width 227 height 82
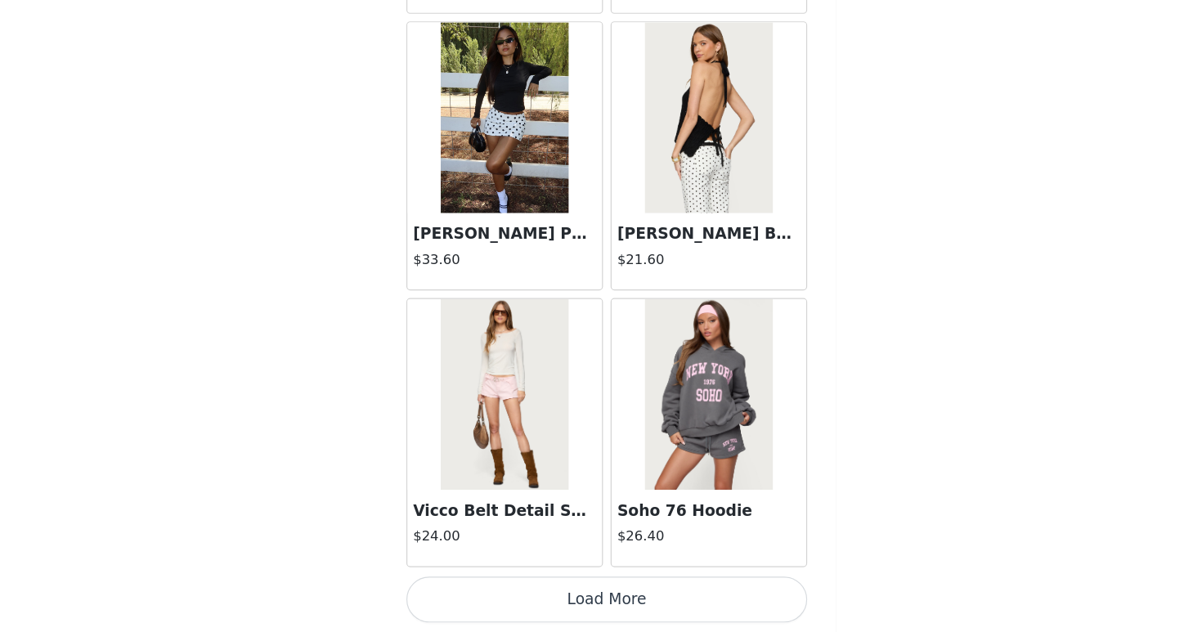
scroll to position [1560, 0]
click at [675, 612] on button "Load More" at bounding box center [600, 604] width 343 height 39
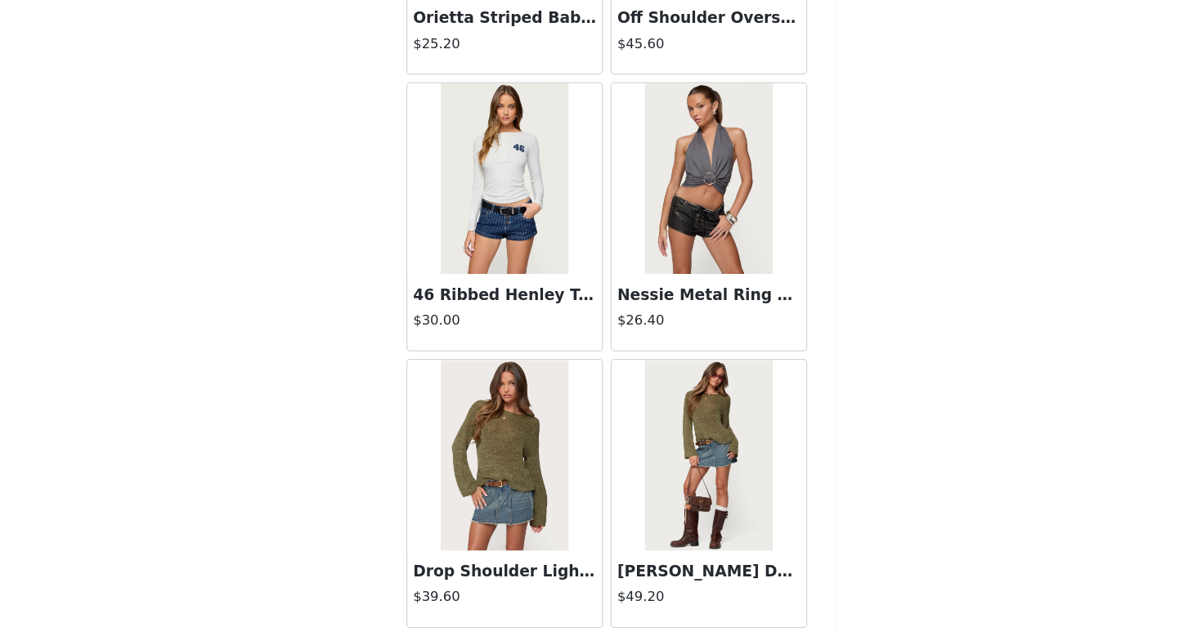
scroll to position [4242, 0]
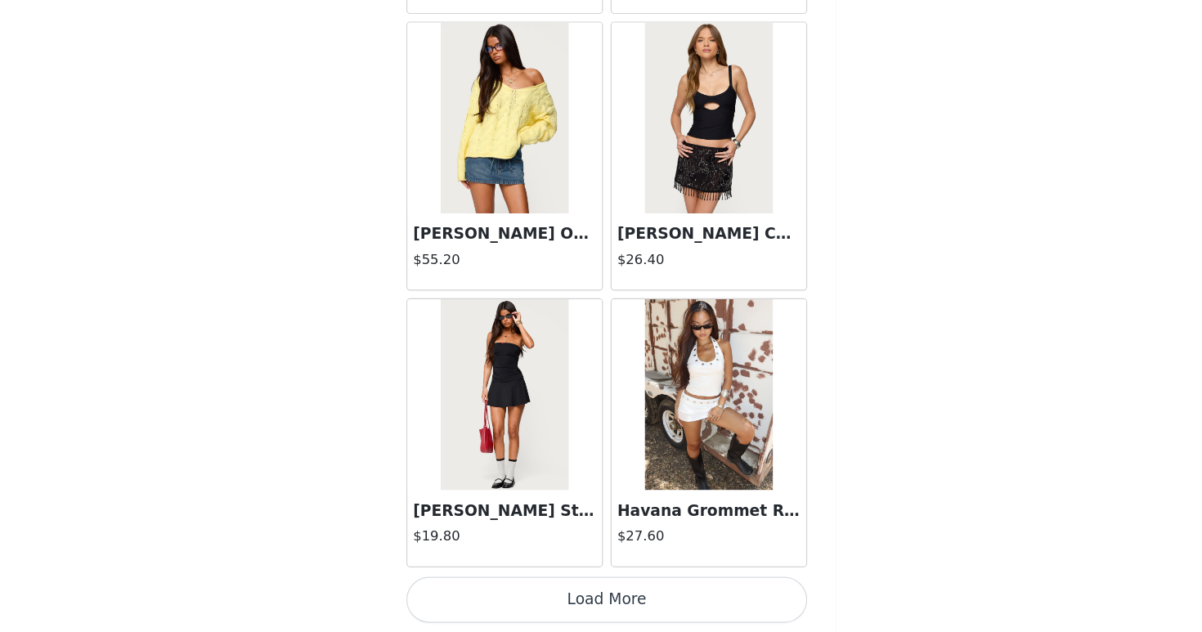
click at [669, 617] on button "Load More" at bounding box center [600, 604] width 343 height 39
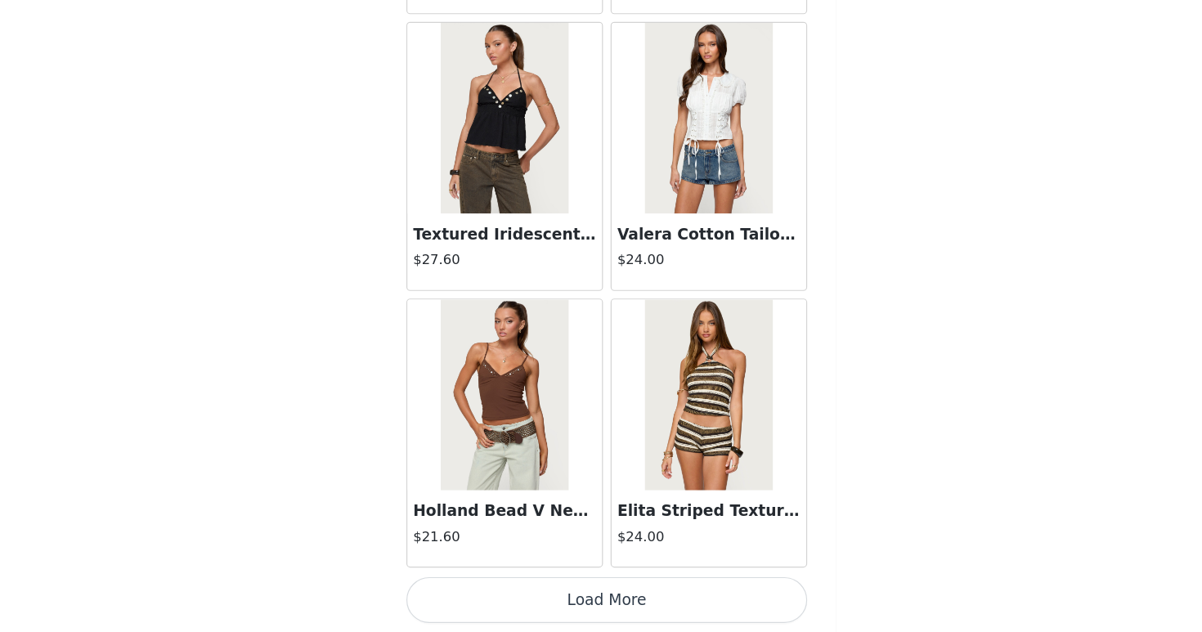
click at [669, 617] on button "Load More" at bounding box center [600, 604] width 343 height 39
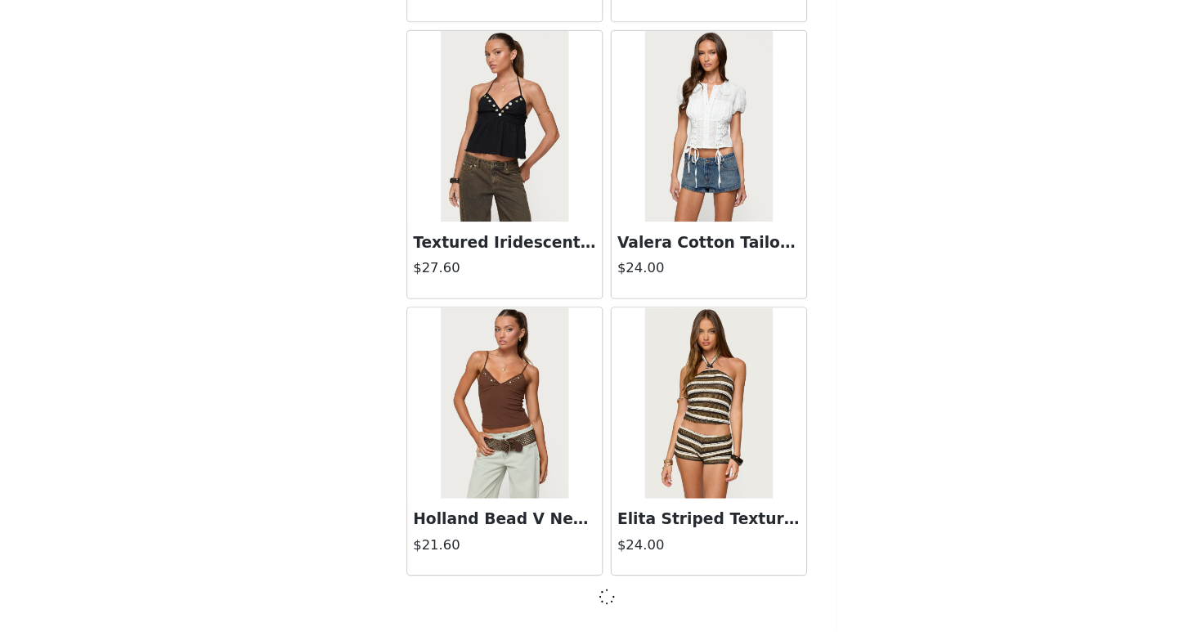
scroll to position [6606, 0]
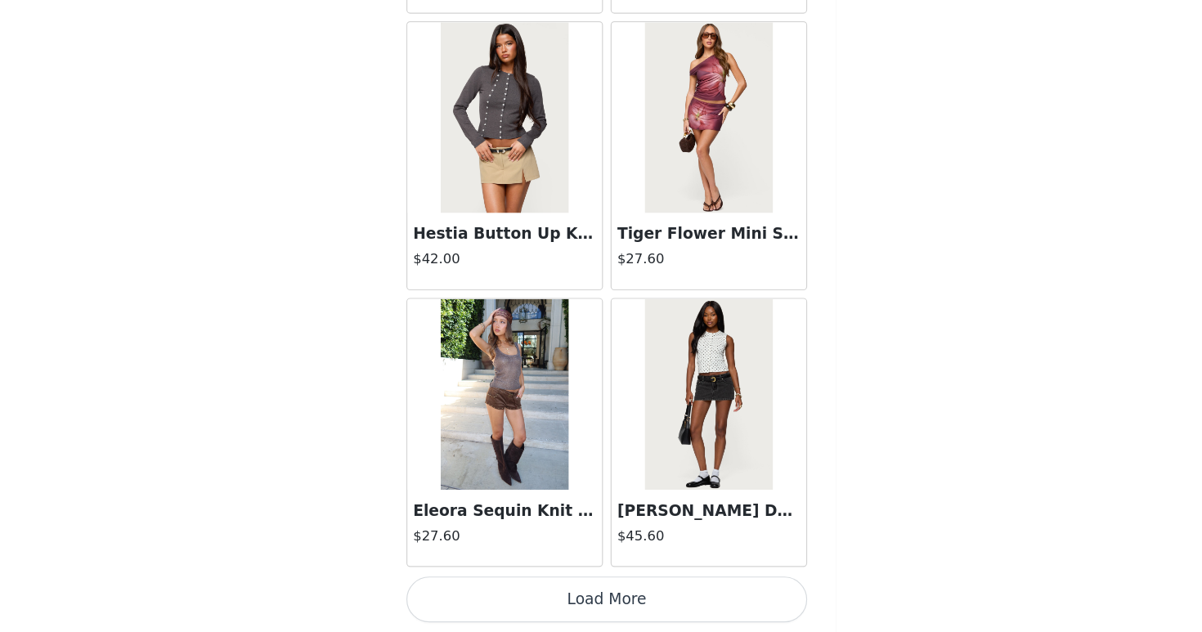
click at [669, 617] on button "Load More" at bounding box center [600, 604] width 343 height 39
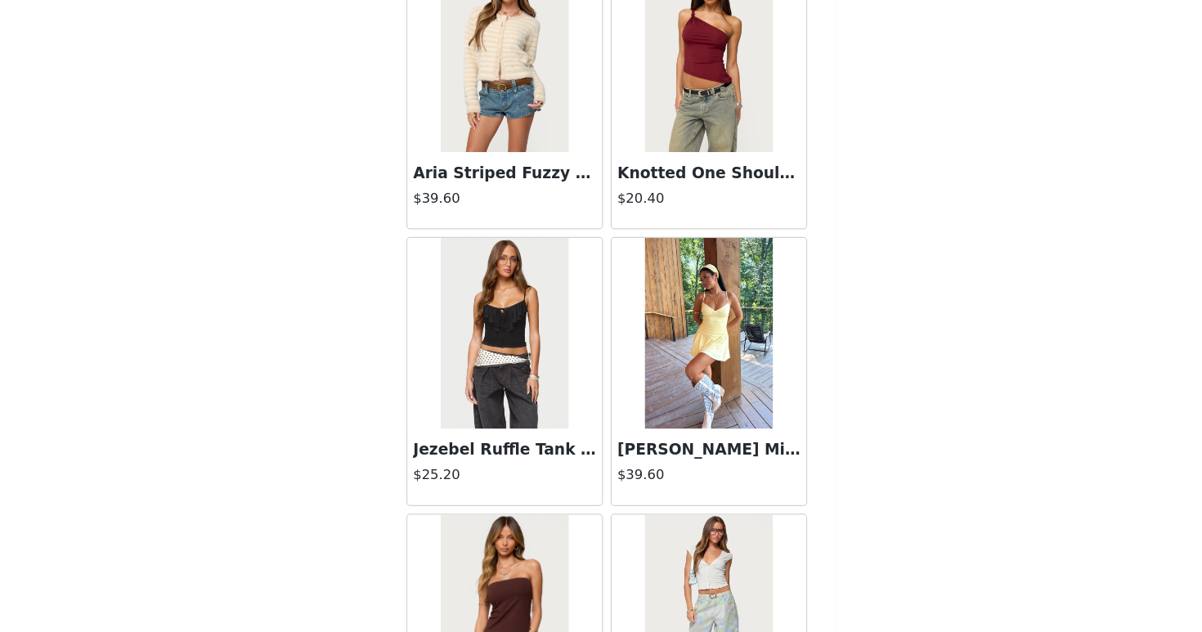
scroll to position [11357, 0]
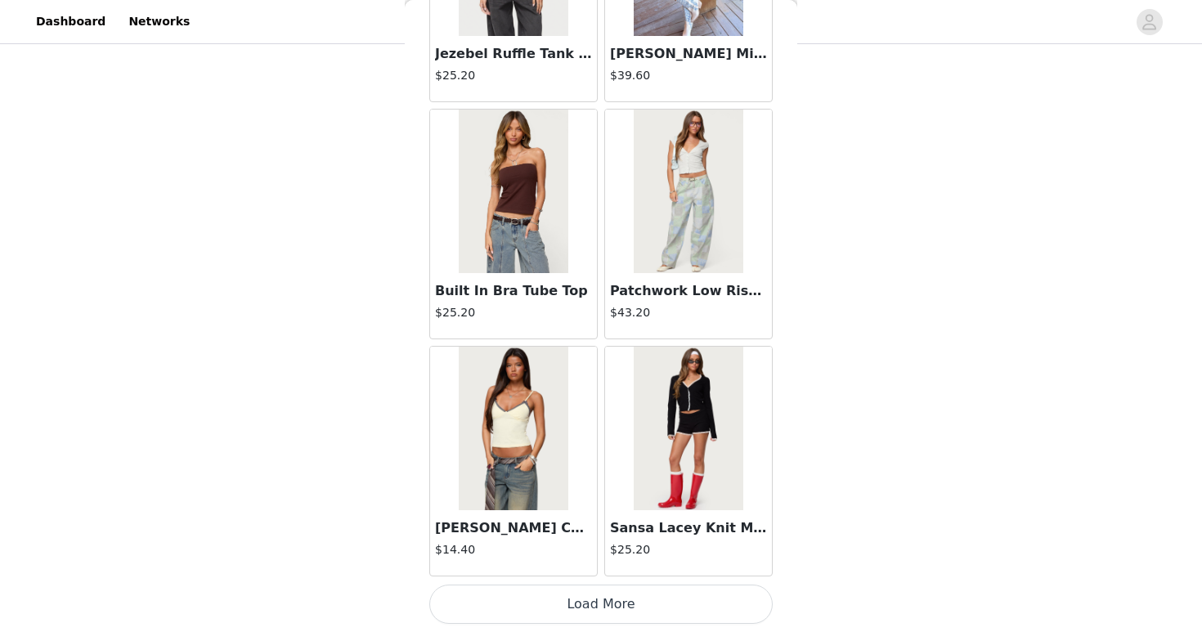
click at [711, 613] on button "Load More" at bounding box center [600, 604] width 343 height 39
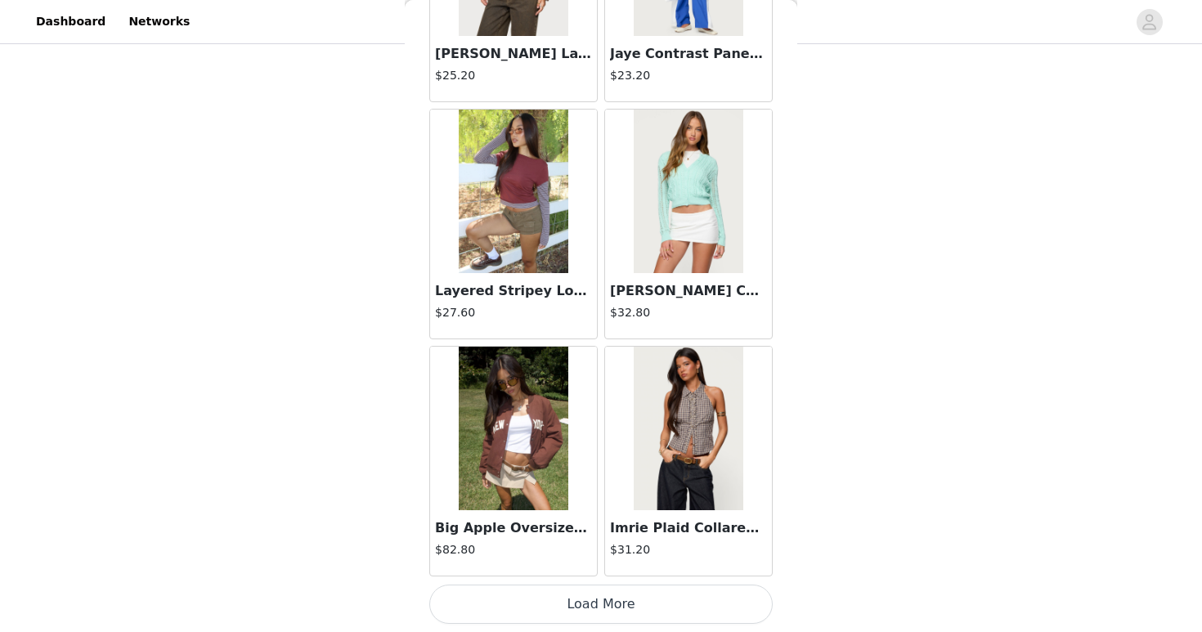
click at [703, 606] on button "Load More" at bounding box center [600, 604] width 343 height 39
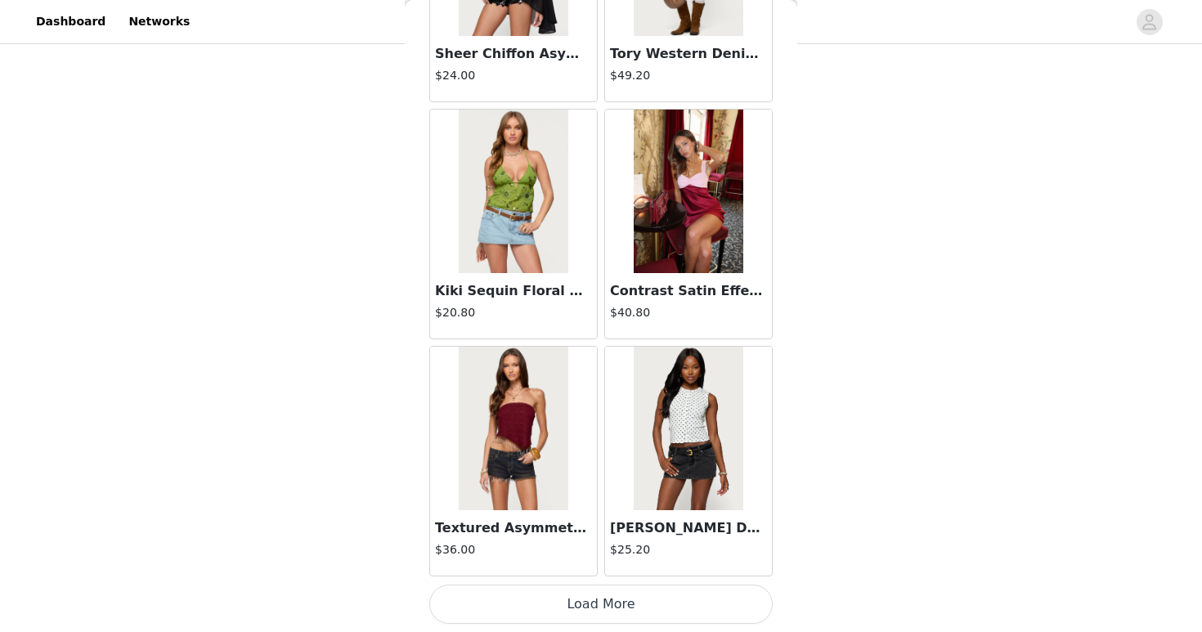
click at [703, 609] on button "Load More" at bounding box center [600, 604] width 343 height 39
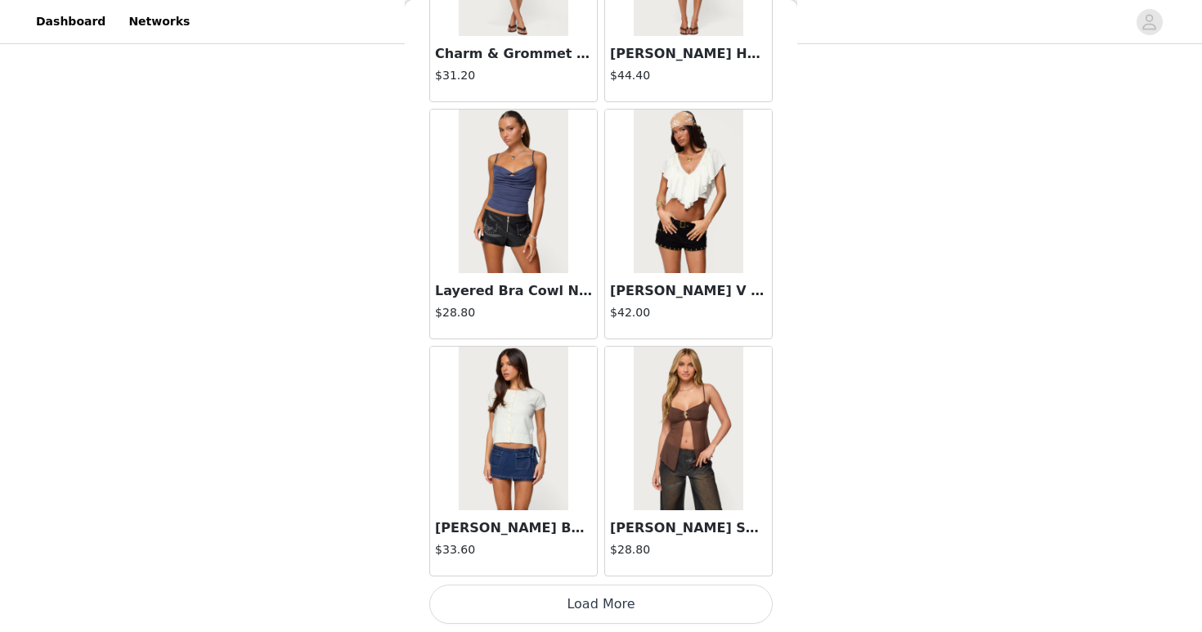
click at [703, 608] on button "Load More" at bounding box center [600, 604] width 343 height 39
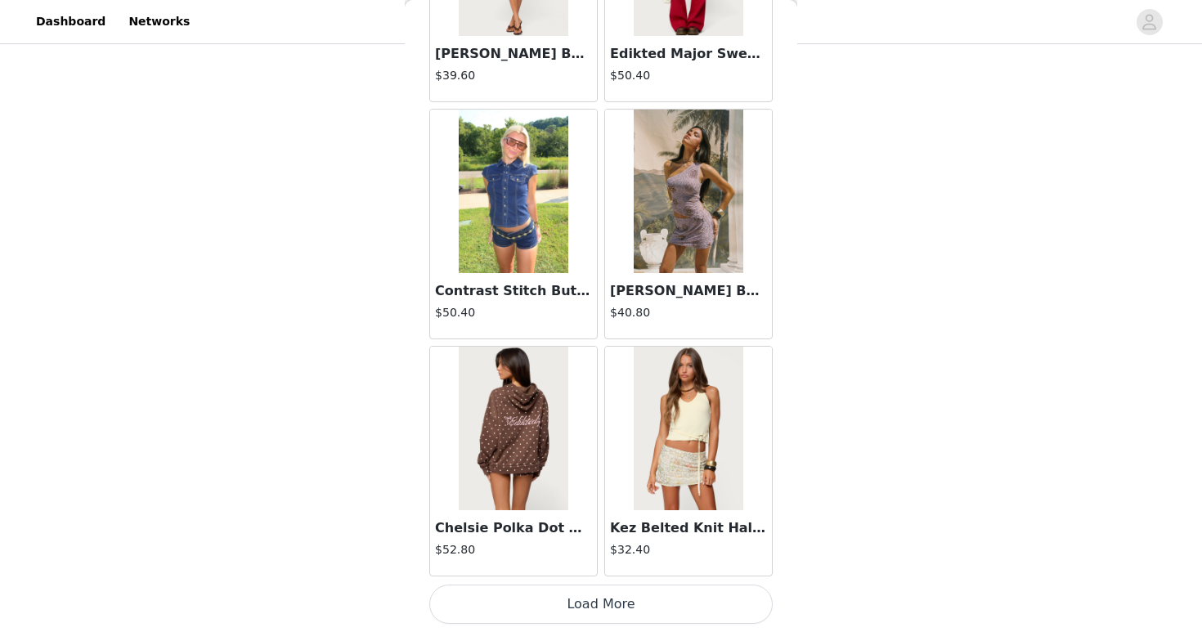
click at [703, 606] on button "Load More" at bounding box center [600, 604] width 343 height 39
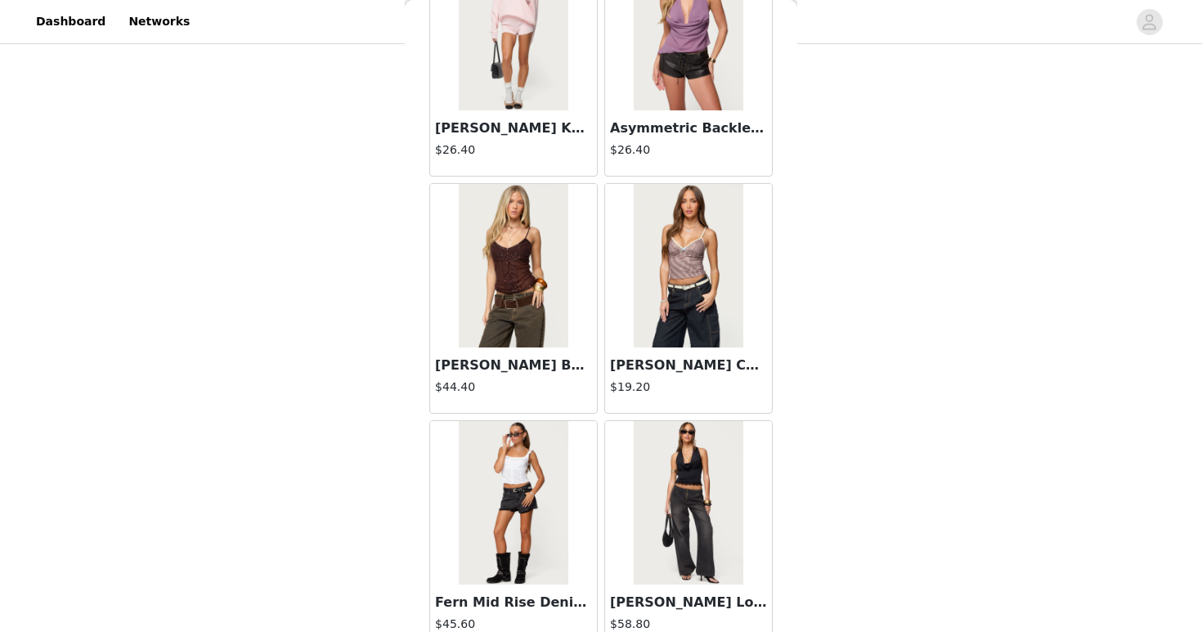
scroll to position [23215, 0]
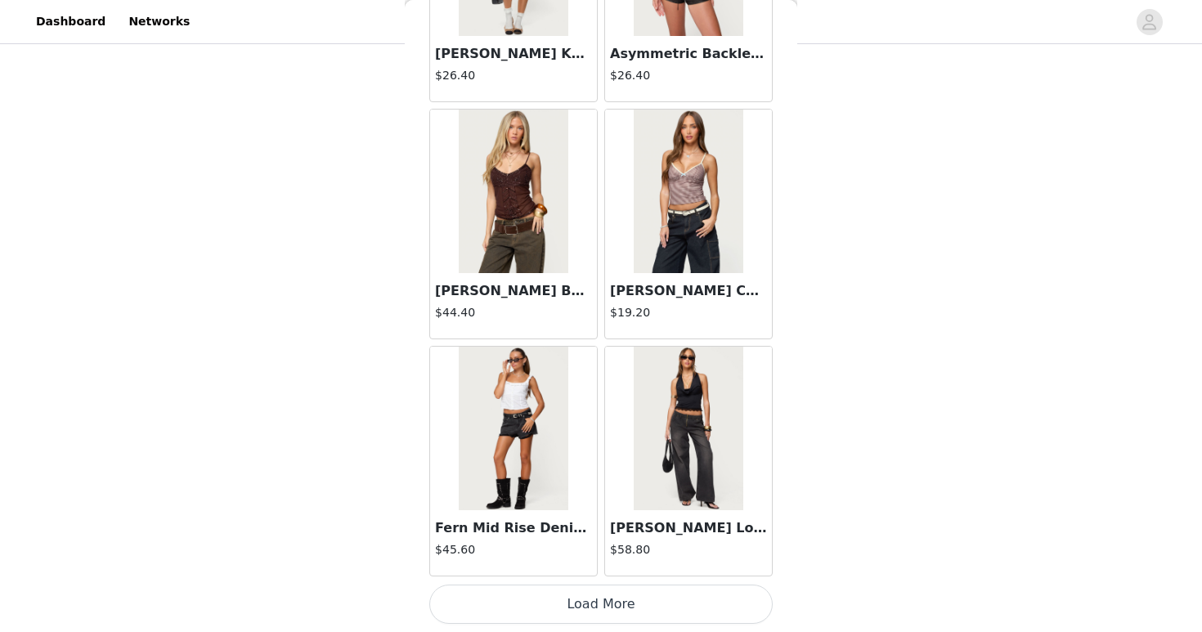
click at [705, 596] on button "Load More" at bounding box center [600, 604] width 343 height 39
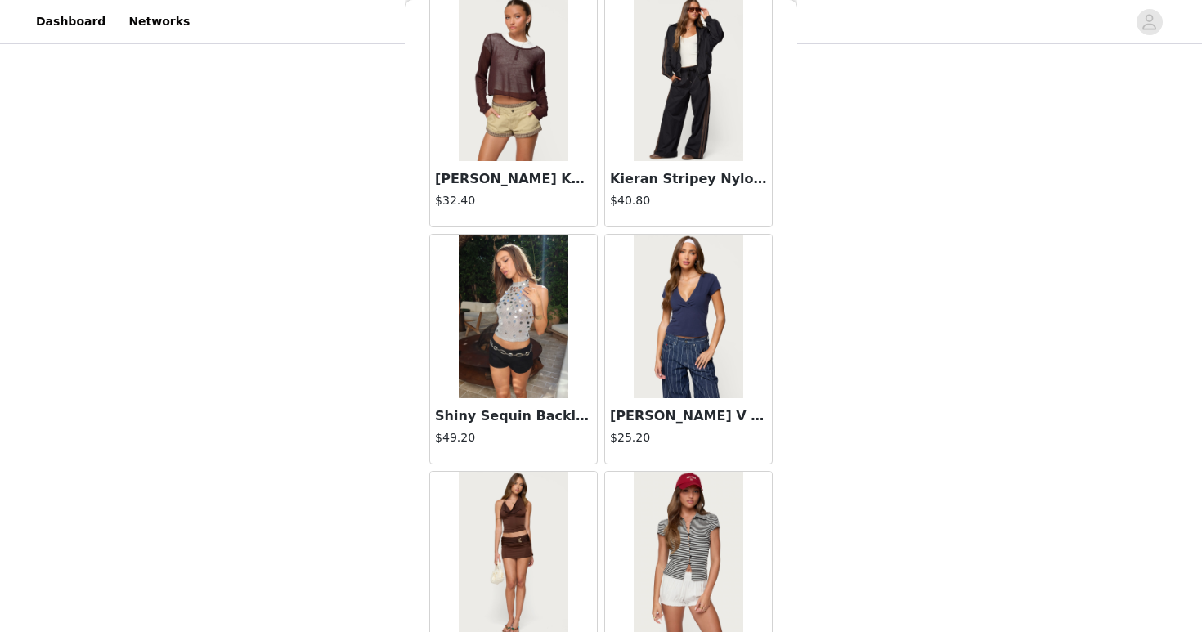
scroll to position [25586, 0]
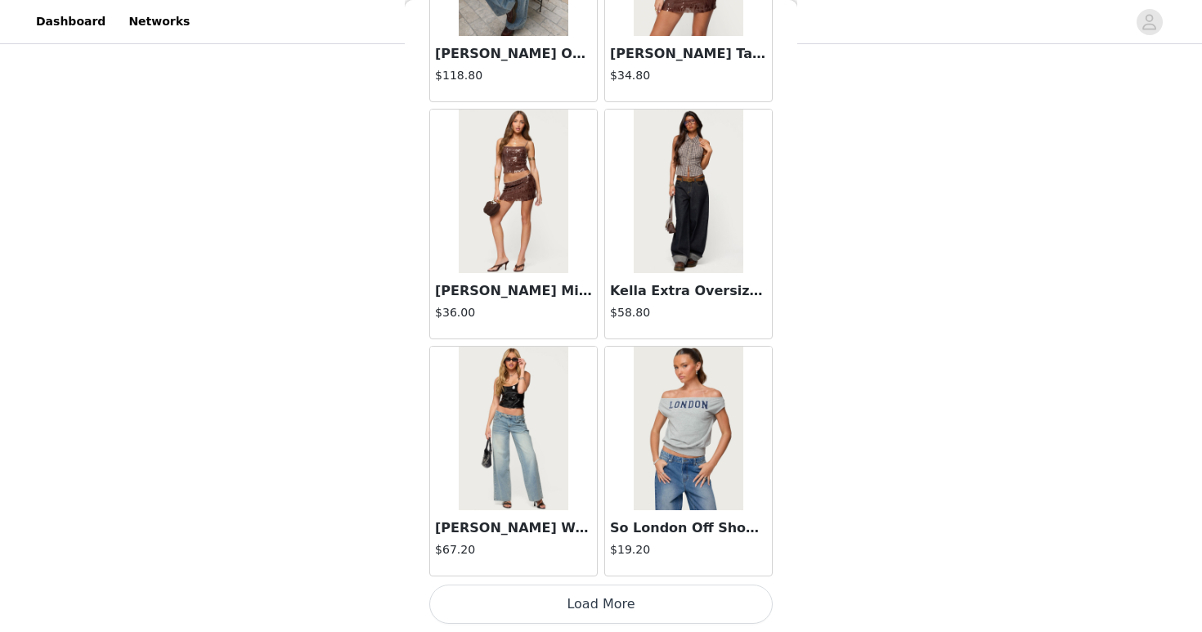
click at [706, 605] on button "Load More" at bounding box center [600, 604] width 343 height 39
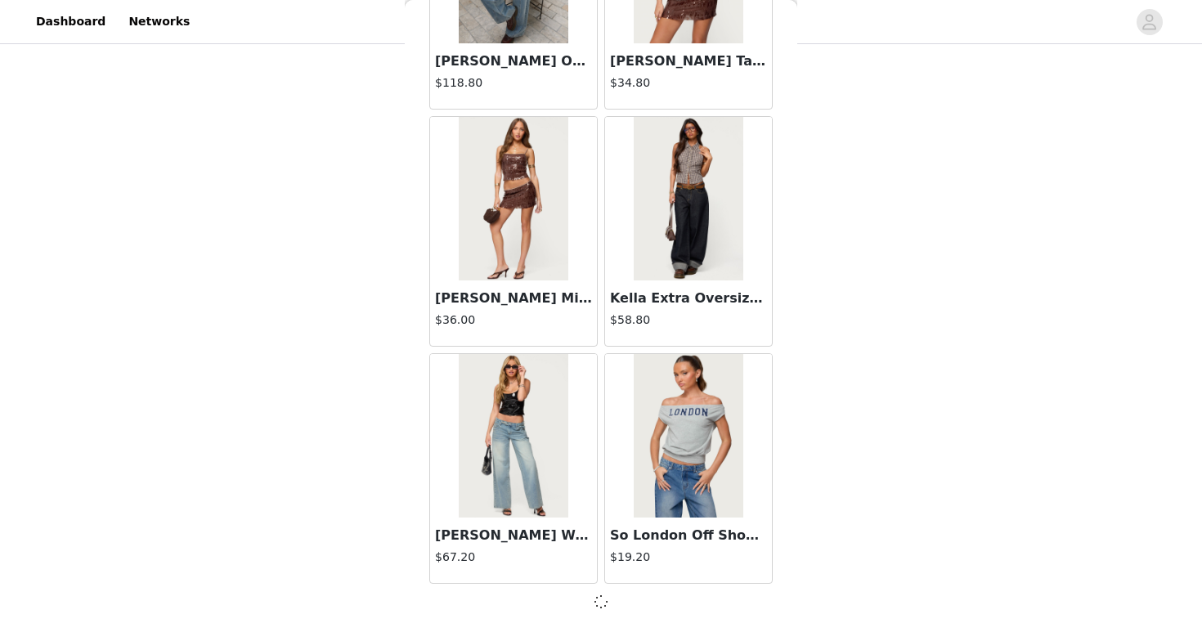
scroll to position [25579, 0]
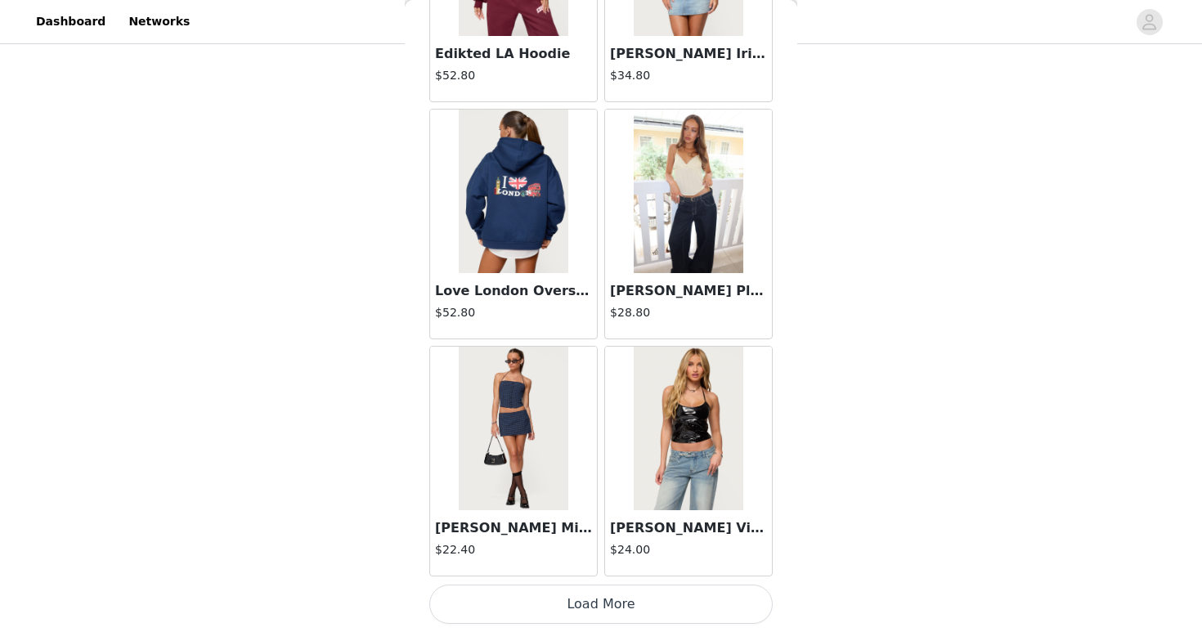
click at [706, 602] on button "Load More" at bounding box center [600, 604] width 343 height 39
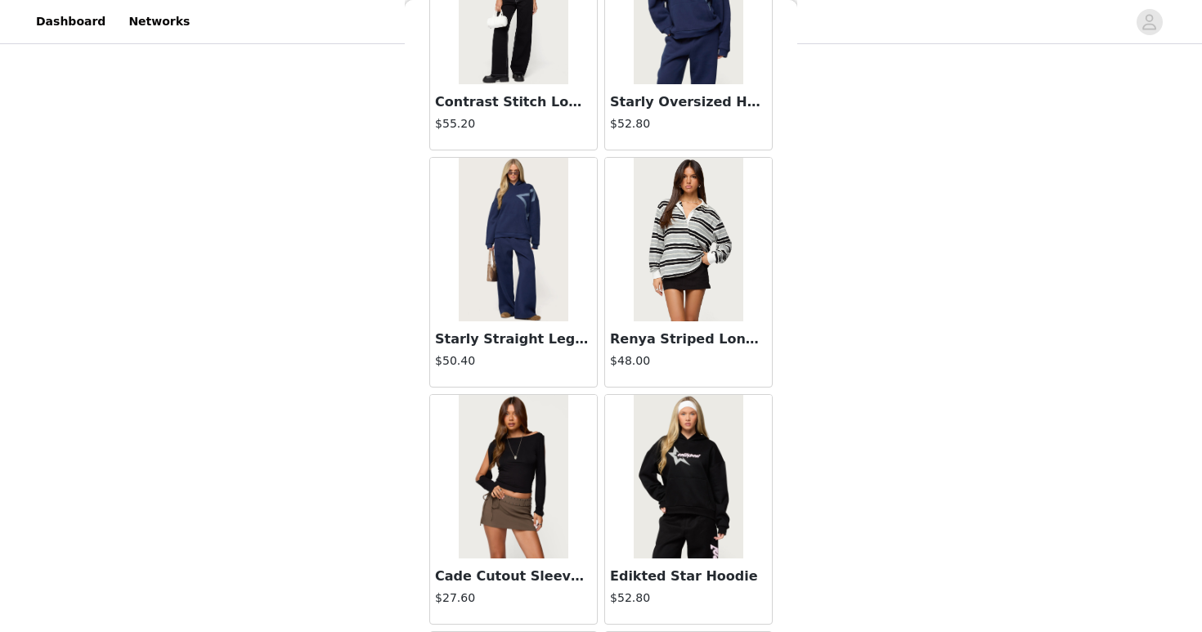
scroll to position [30330, 0]
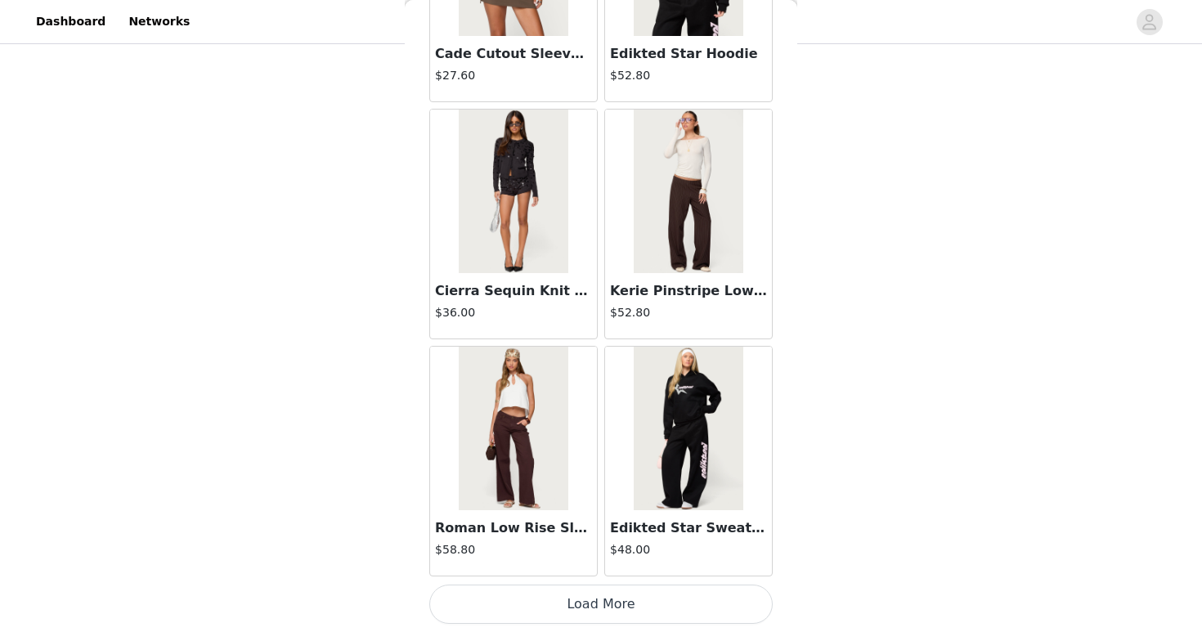
click at [707, 600] on button "Load More" at bounding box center [600, 604] width 343 height 39
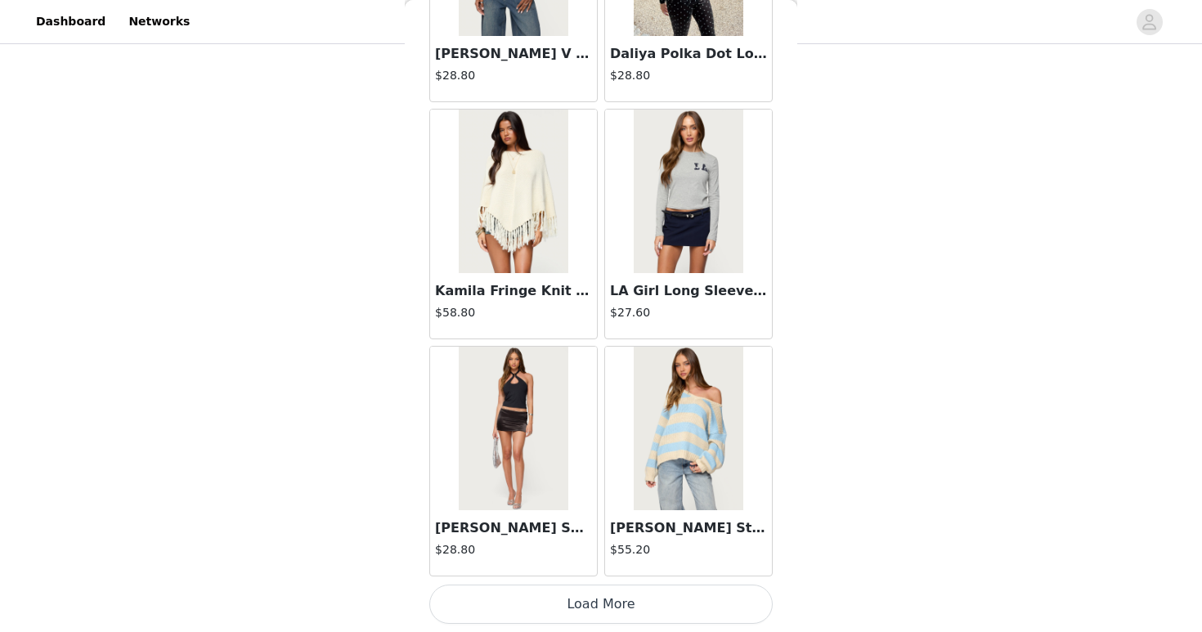
click at [706, 589] on button "Load More" at bounding box center [600, 604] width 343 height 39
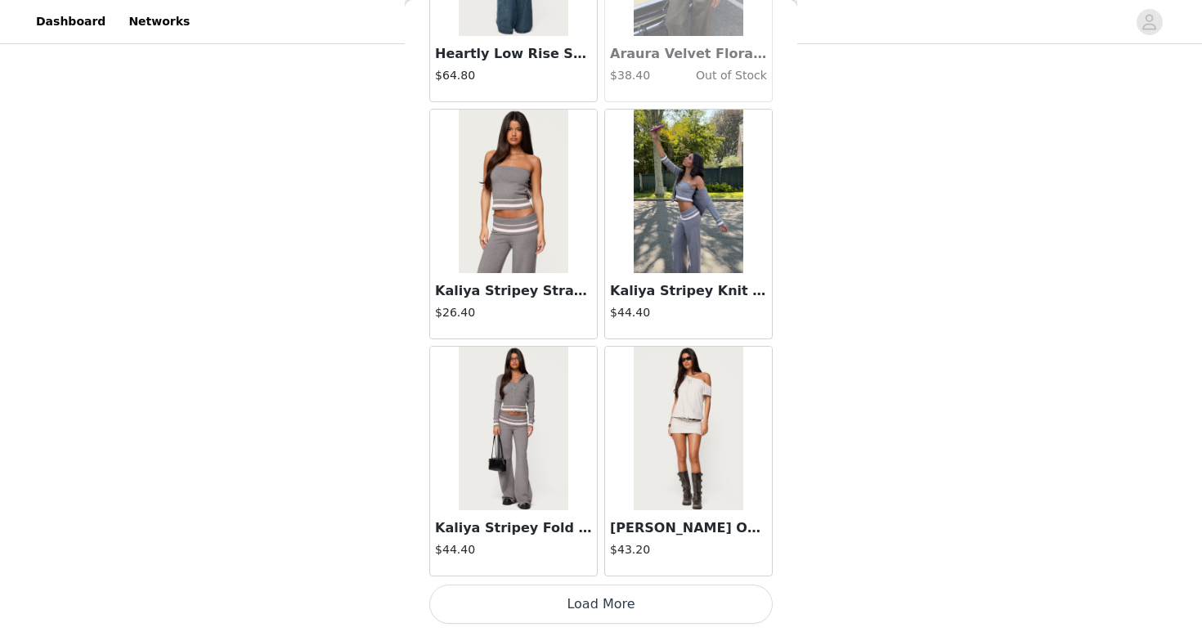
click at [711, 598] on button "Load More" at bounding box center [600, 604] width 343 height 39
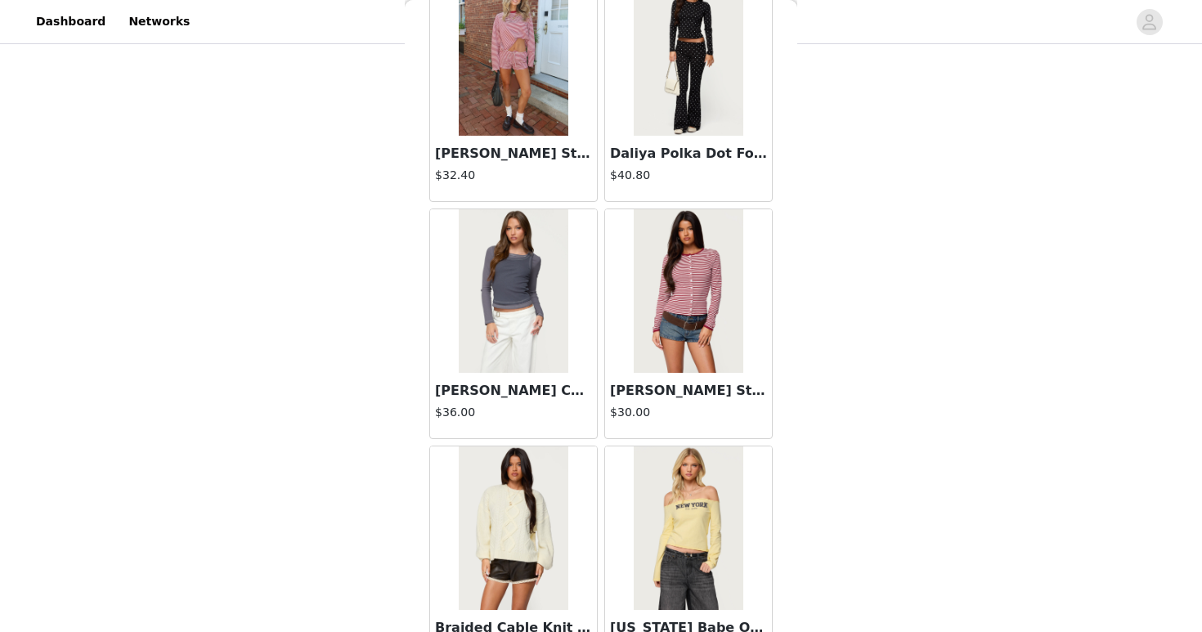
scroll to position [37445, 0]
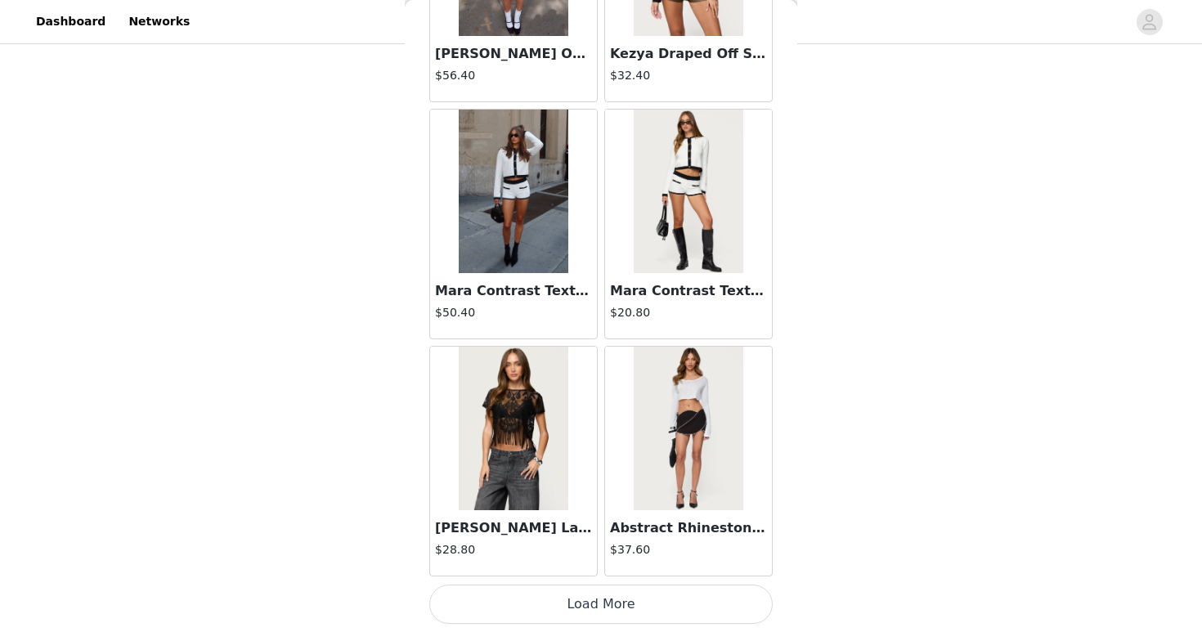
click at [689, 600] on button "Load More" at bounding box center [600, 604] width 343 height 39
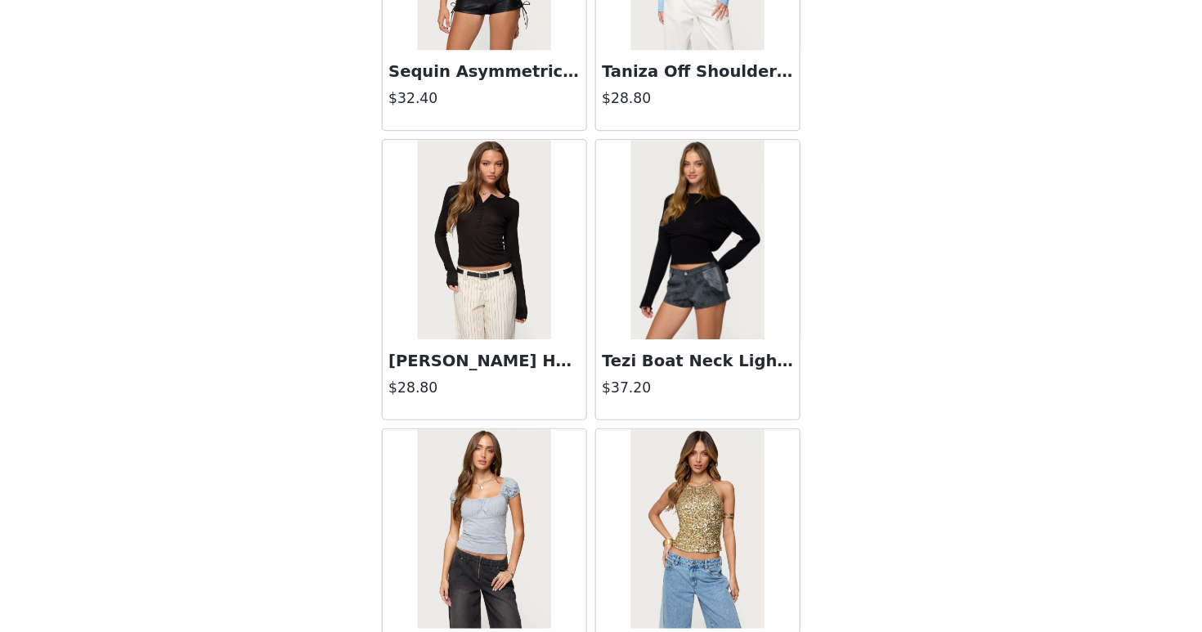
scroll to position [39816, 0]
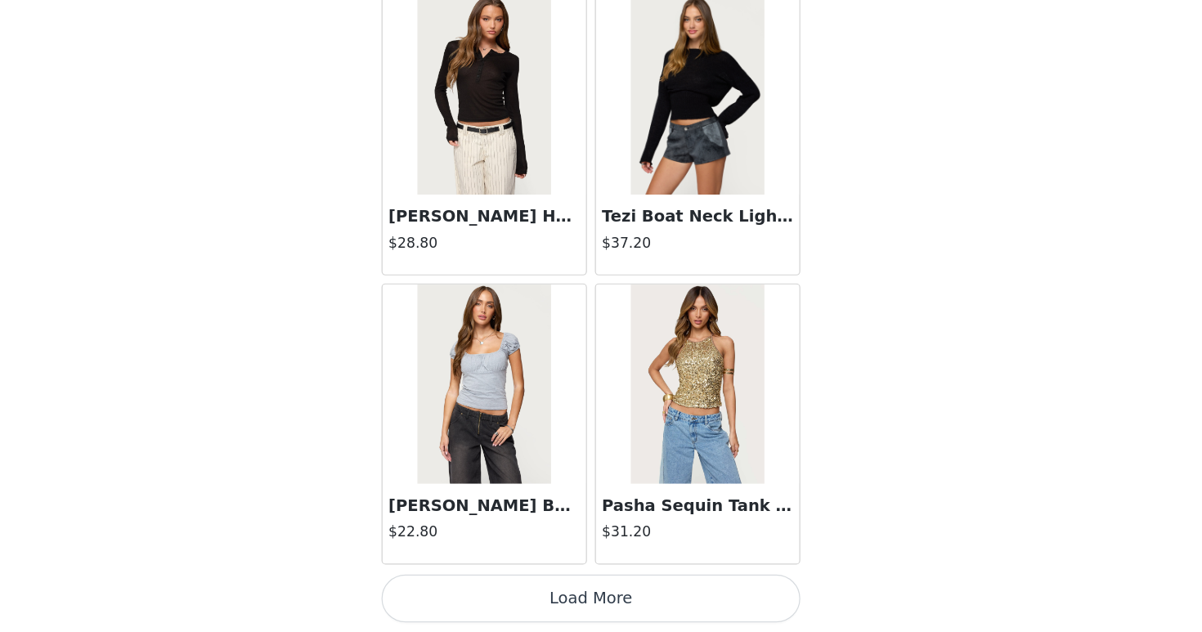
click at [617, 604] on button "Load More" at bounding box center [600, 604] width 343 height 39
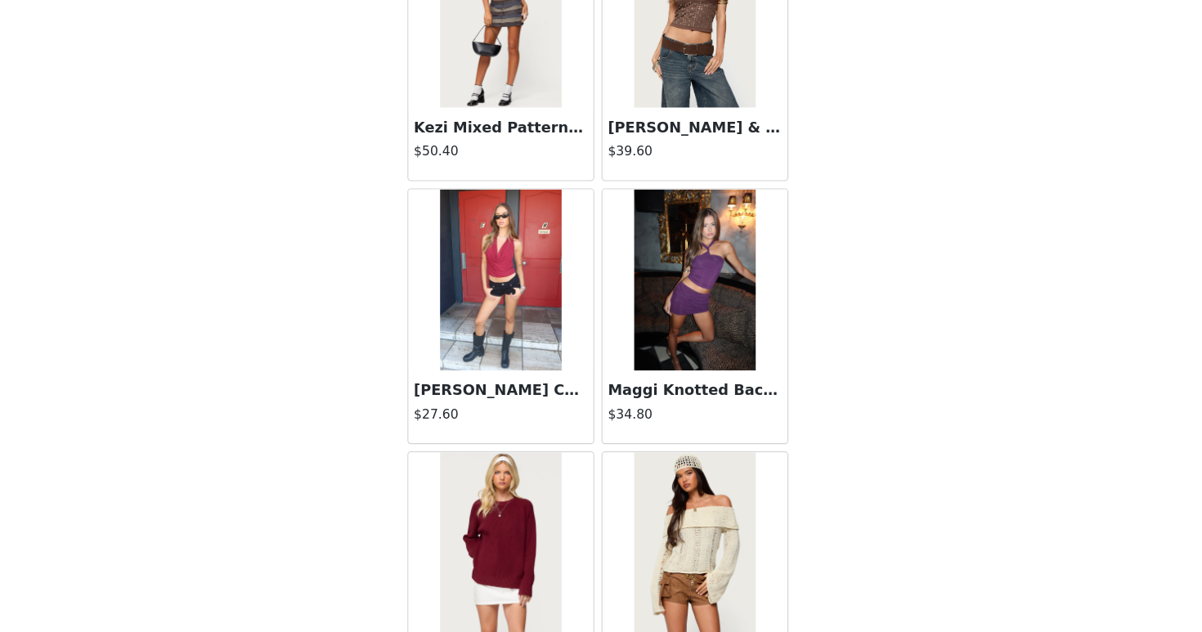
scroll to position [42188, 0]
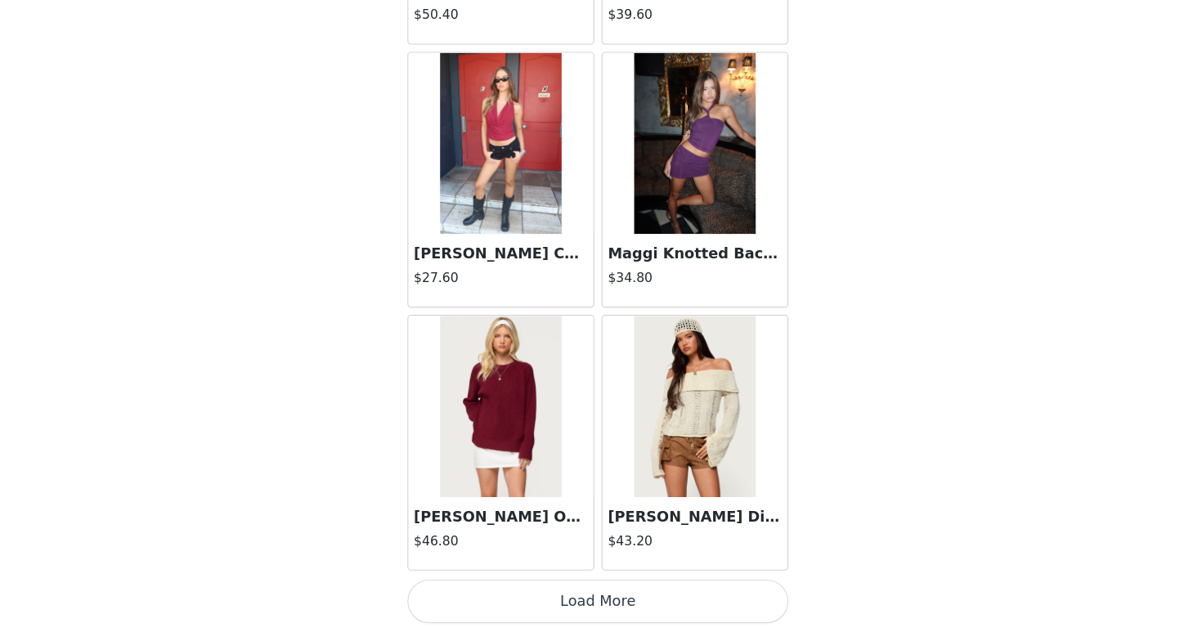
click at [606, 608] on button "Load More" at bounding box center [600, 604] width 343 height 39
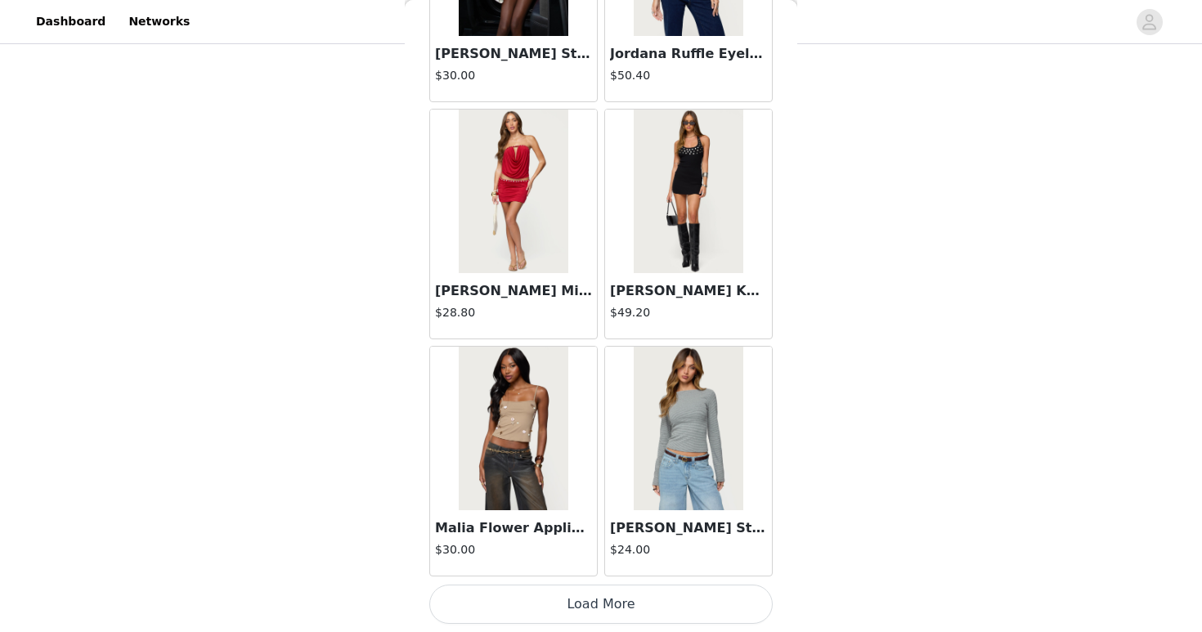
scroll to position [44556, 0]
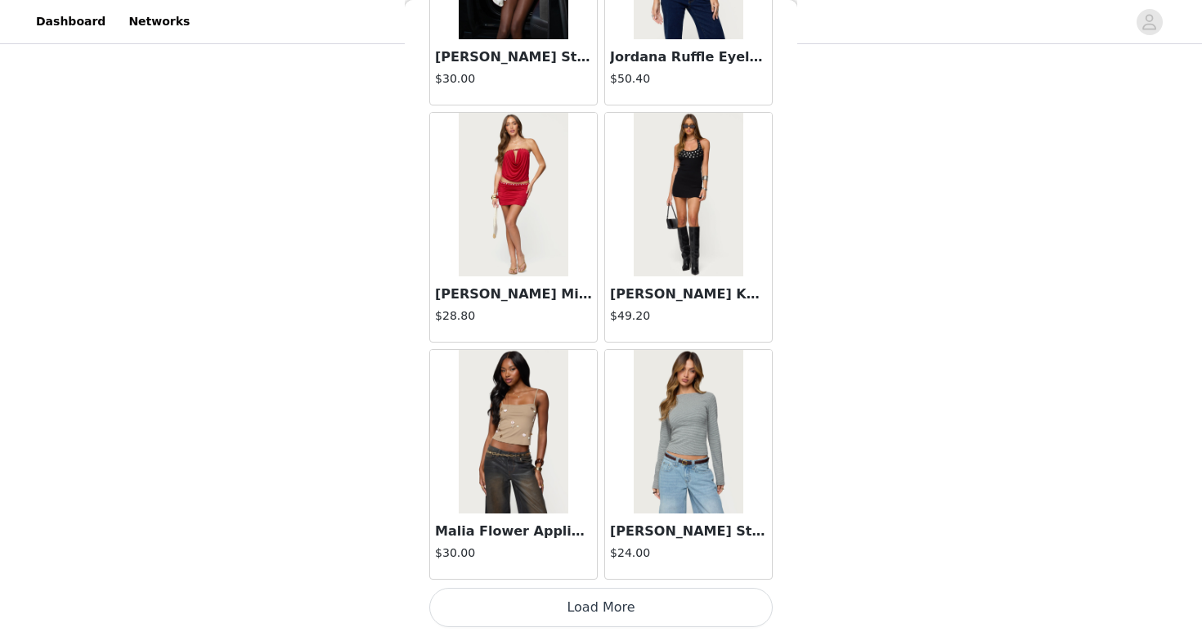
click at [586, 614] on button "Load More" at bounding box center [600, 607] width 343 height 39
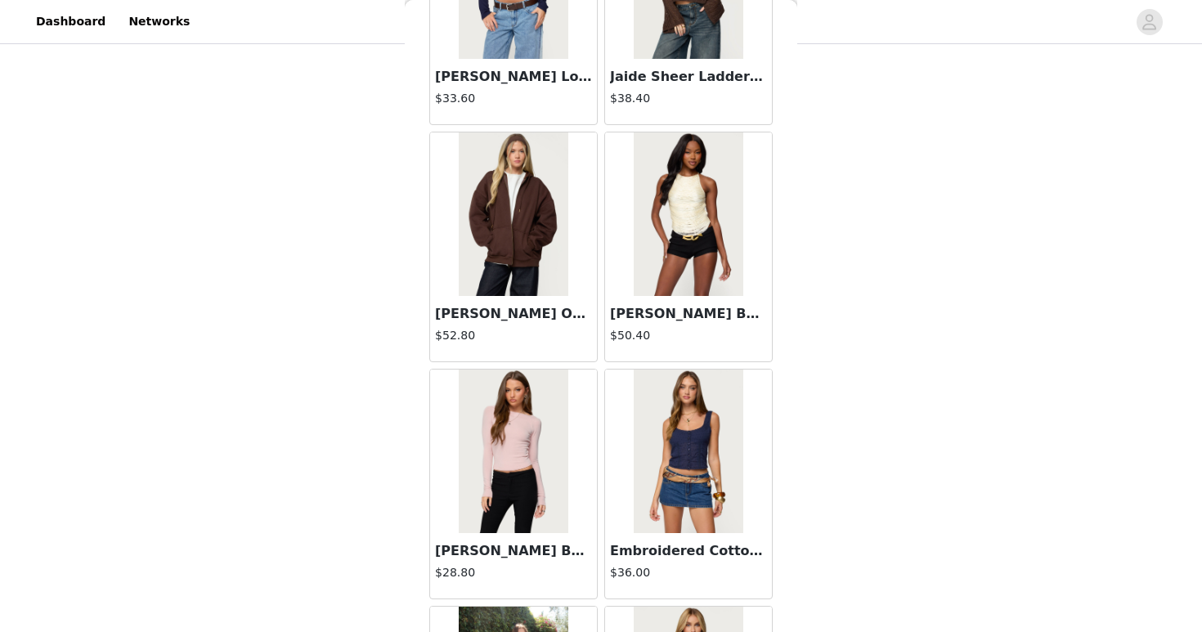
scroll to position [46931, 0]
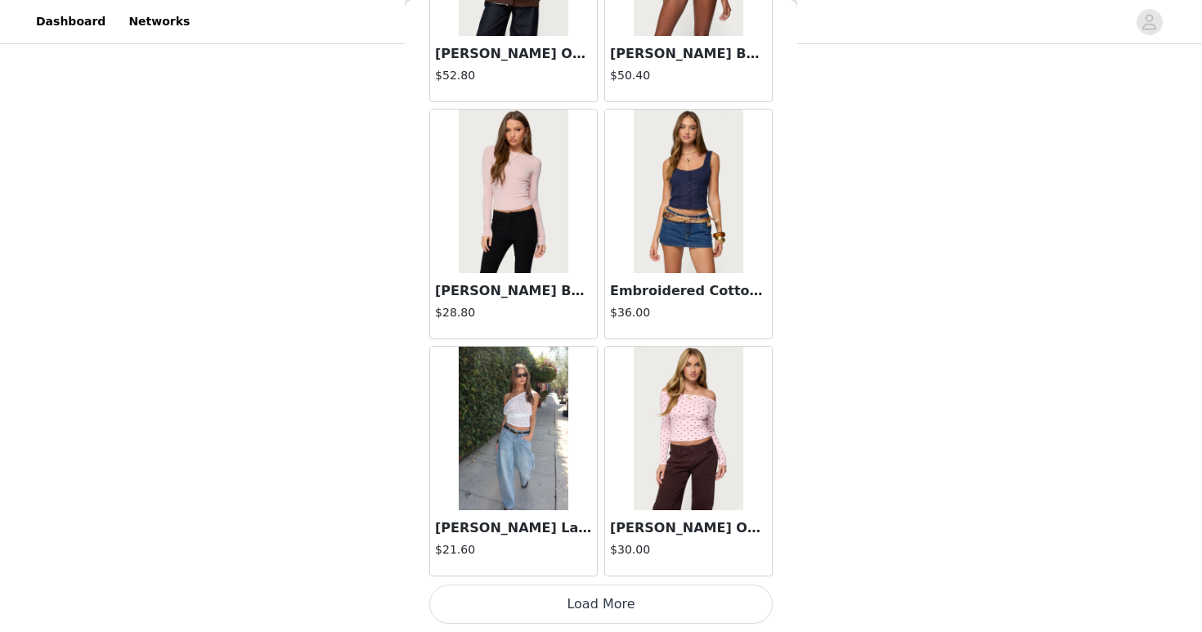
click at [598, 604] on button "Load More" at bounding box center [600, 604] width 343 height 39
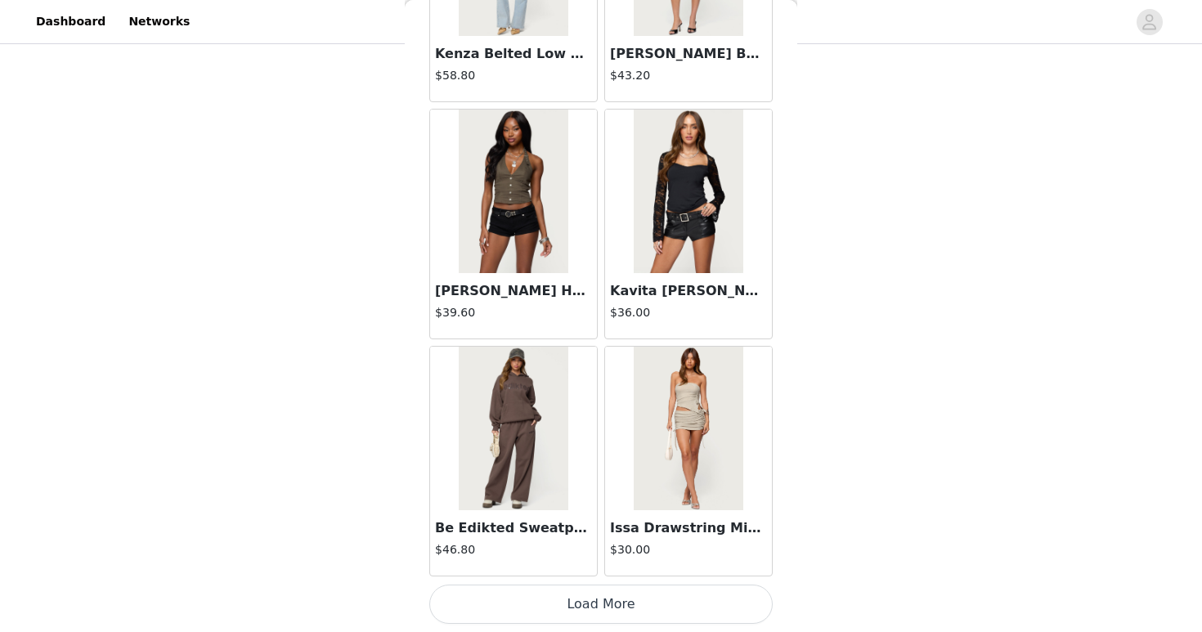
scroll to position [49301, 0]
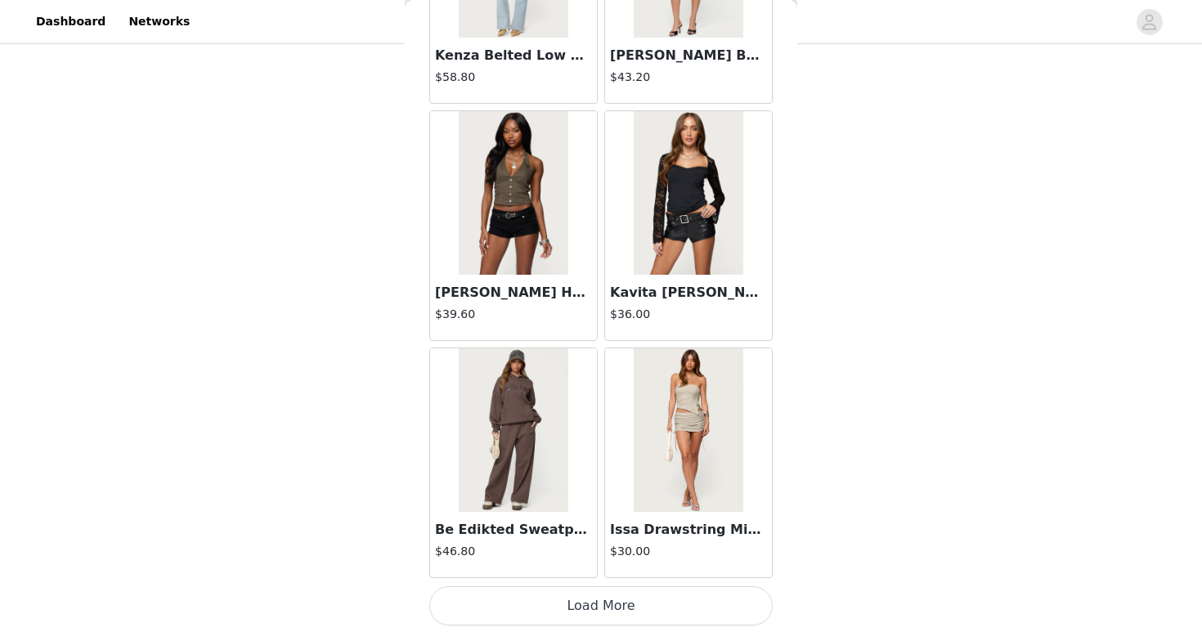
click at [613, 595] on button "Load More" at bounding box center [600, 605] width 343 height 39
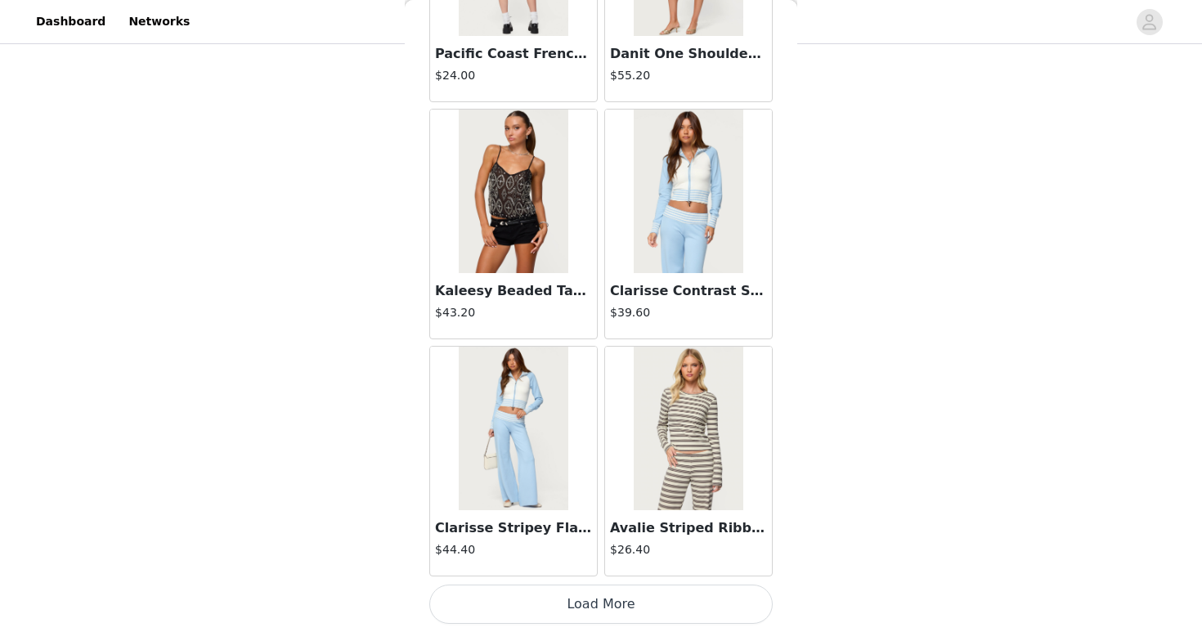
scroll to position [51673, 0]
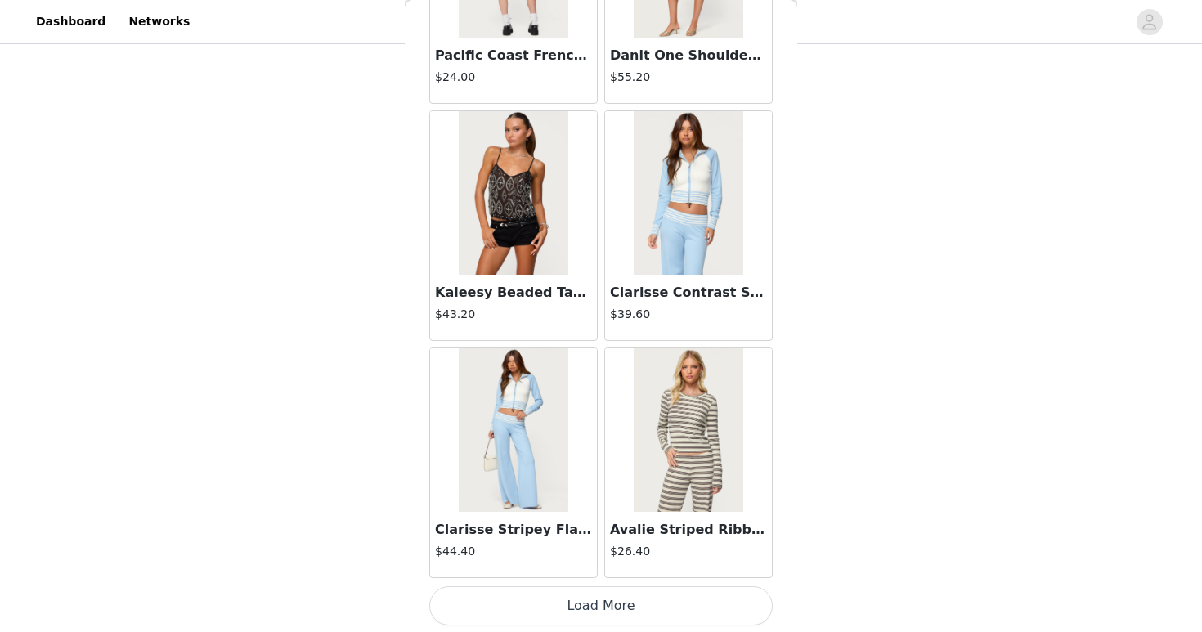
click at [577, 596] on button "Load More" at bounding box center [600, 605] width 343 height 39
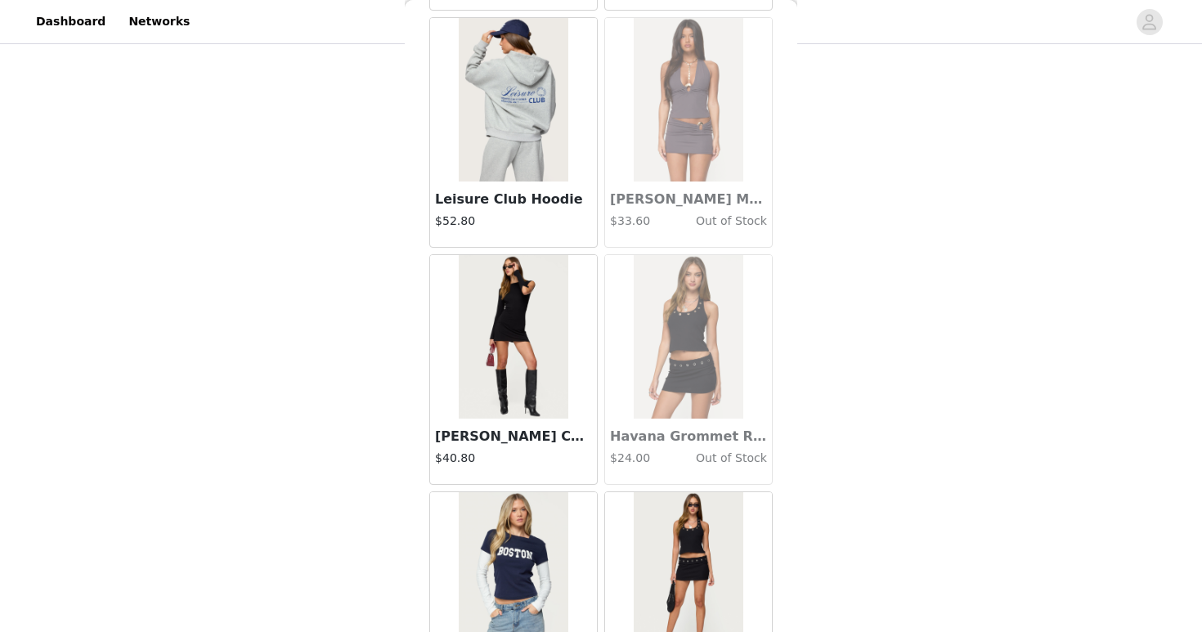
scroll to position [54046, 0]
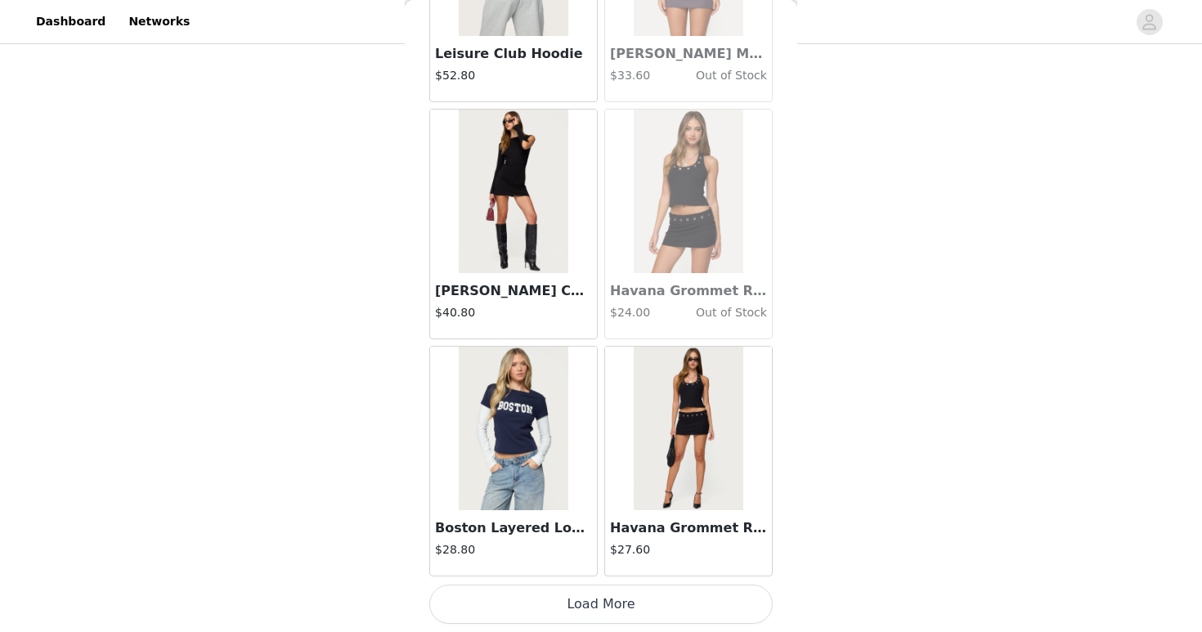
click at [689, 604] on button "Load More" at bounding box center [600, 604] width 343 height 39
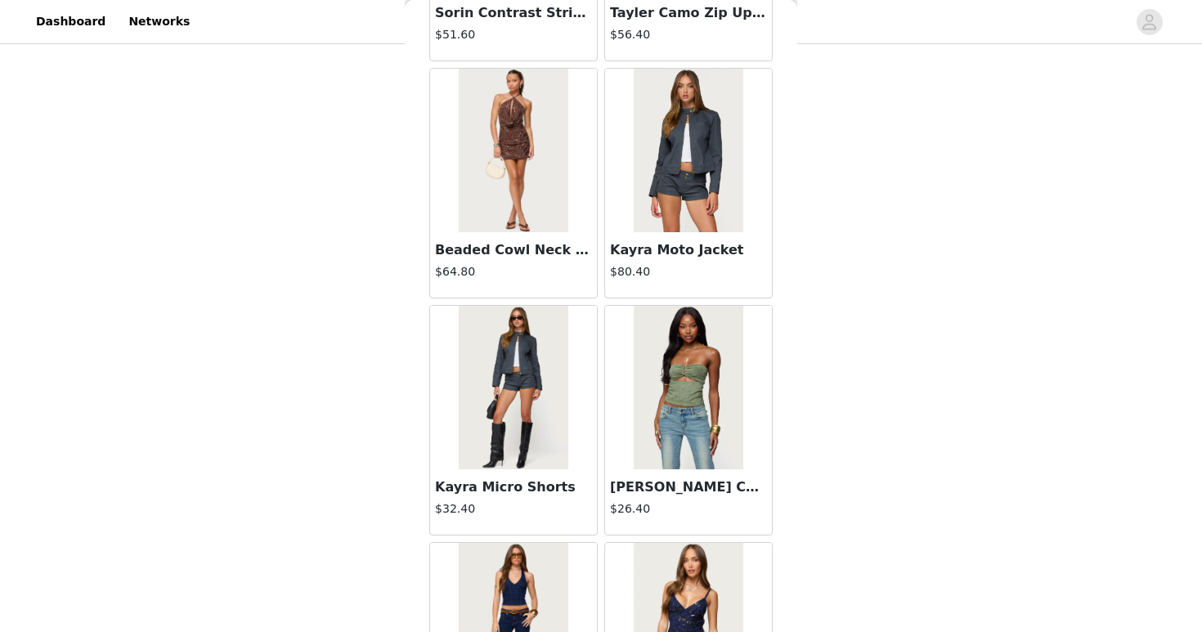
scroll to position [40804, 0]
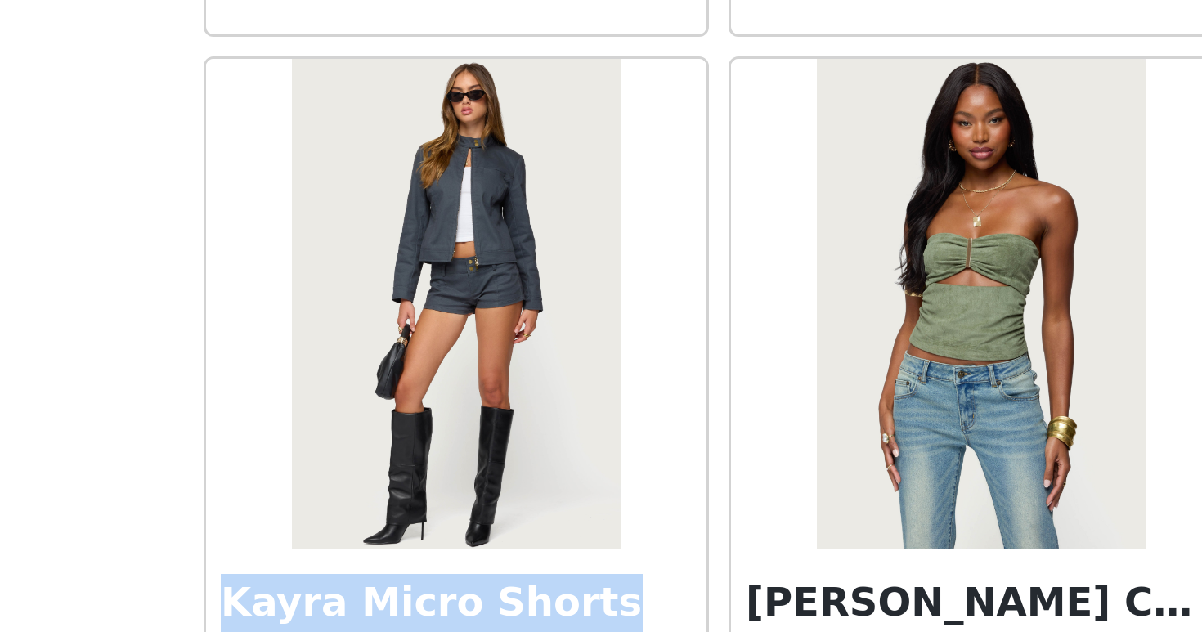
drag, startPoint x: 554, startPoint y: 494, endPoint x: 439, endPoint y: 479, distance: 116.2
click at [439, 479] on h3 "Kayra Micro Shorts" at bounding box center [513, 489] width 157 height 20
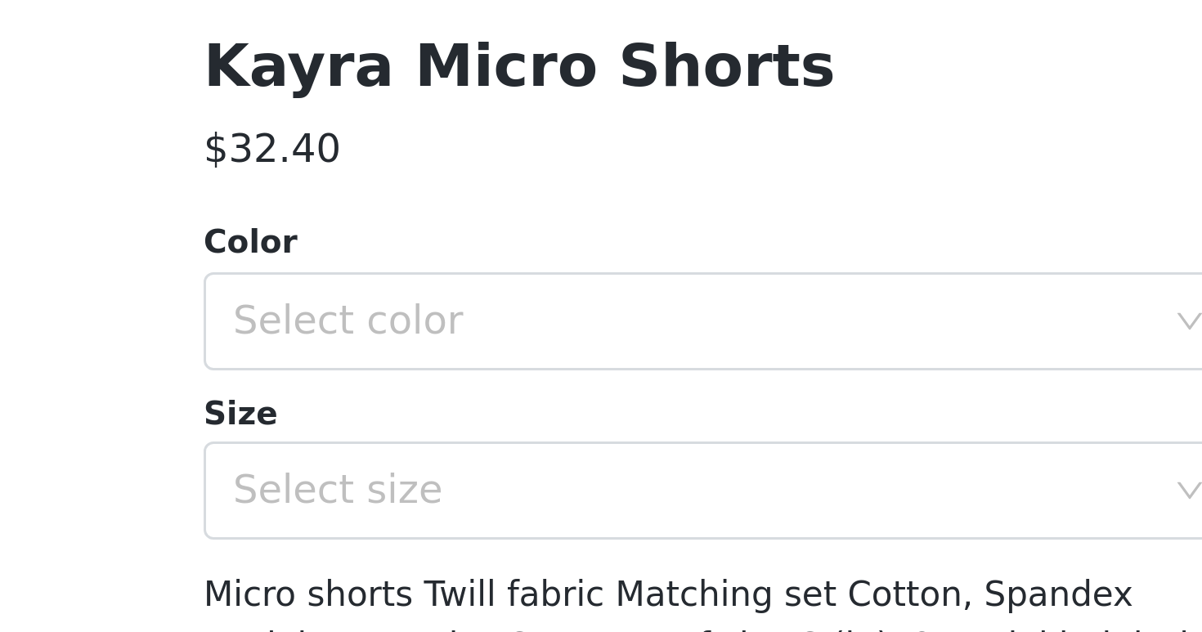
scroll to position [146, 0]
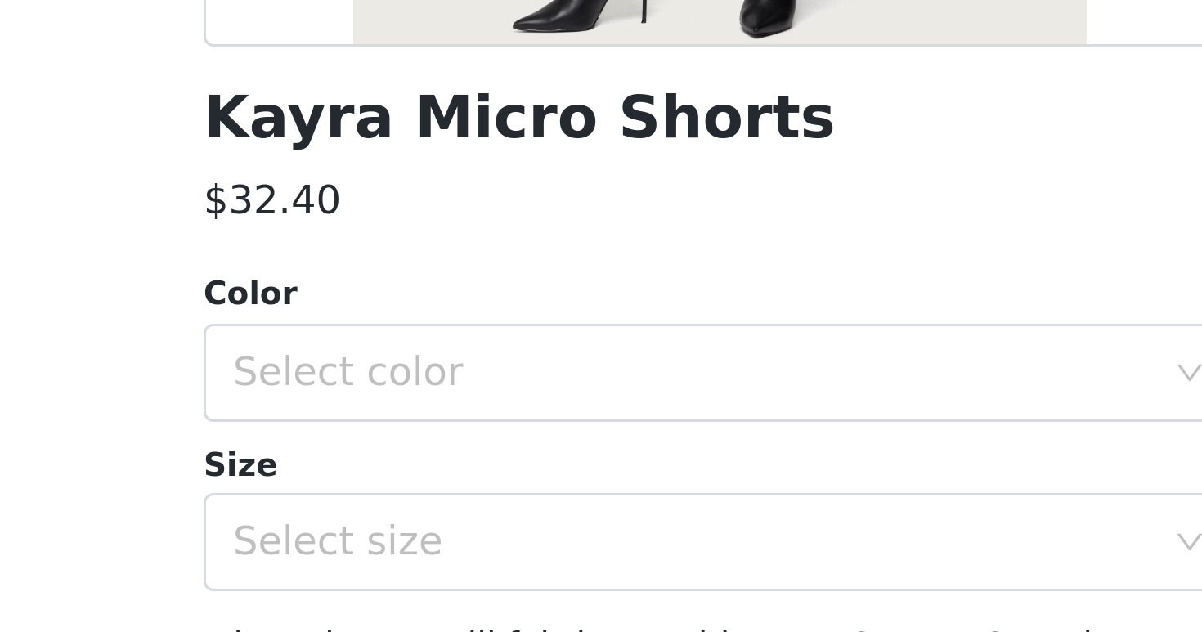
copy h3 "Kayra Micro Shorts"
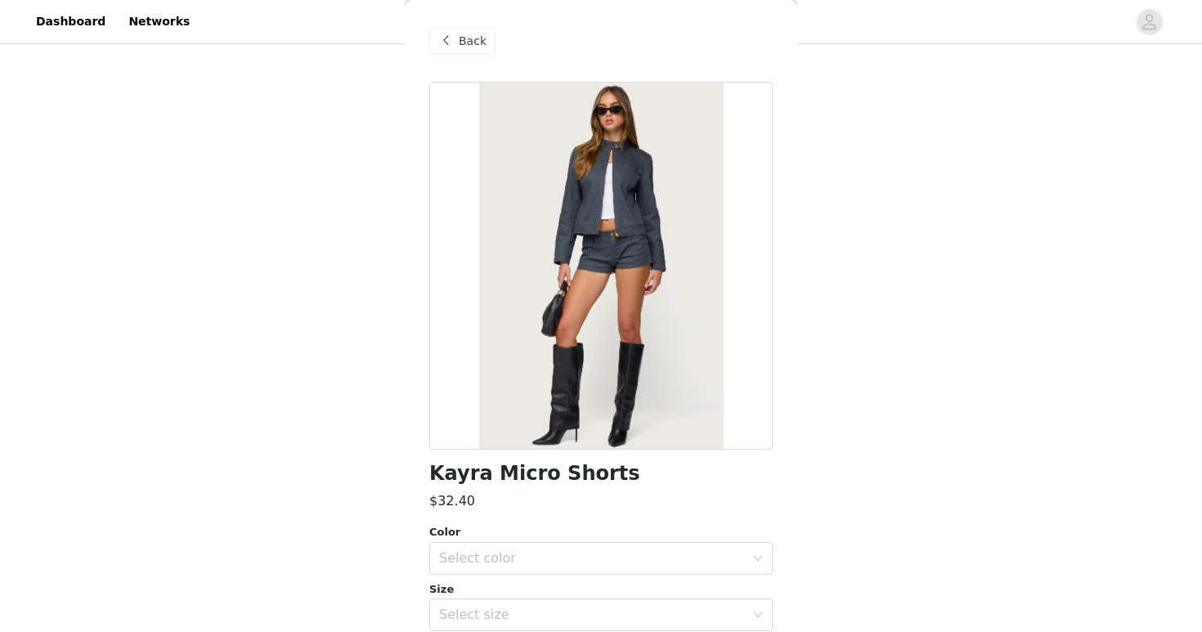
scroll to position [6, 0]
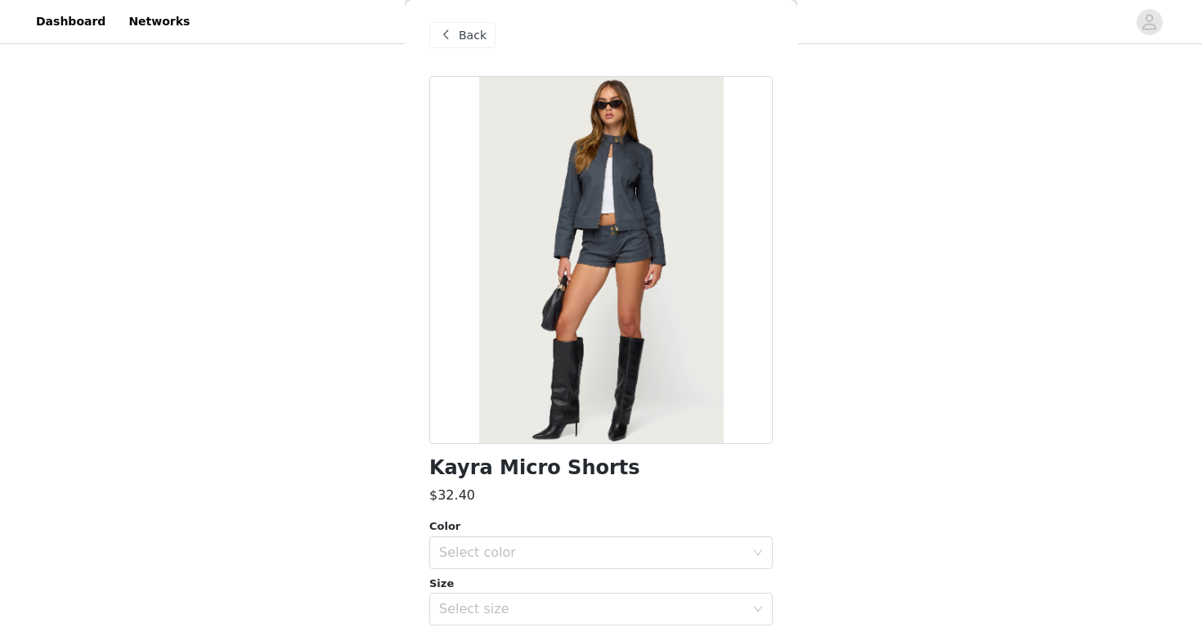
click at [480, 462] on h1 "Kayra Micro Shorts" at bounding box center [534, 468] width 211 height 22
copy div "Kayra Micro Shorts"
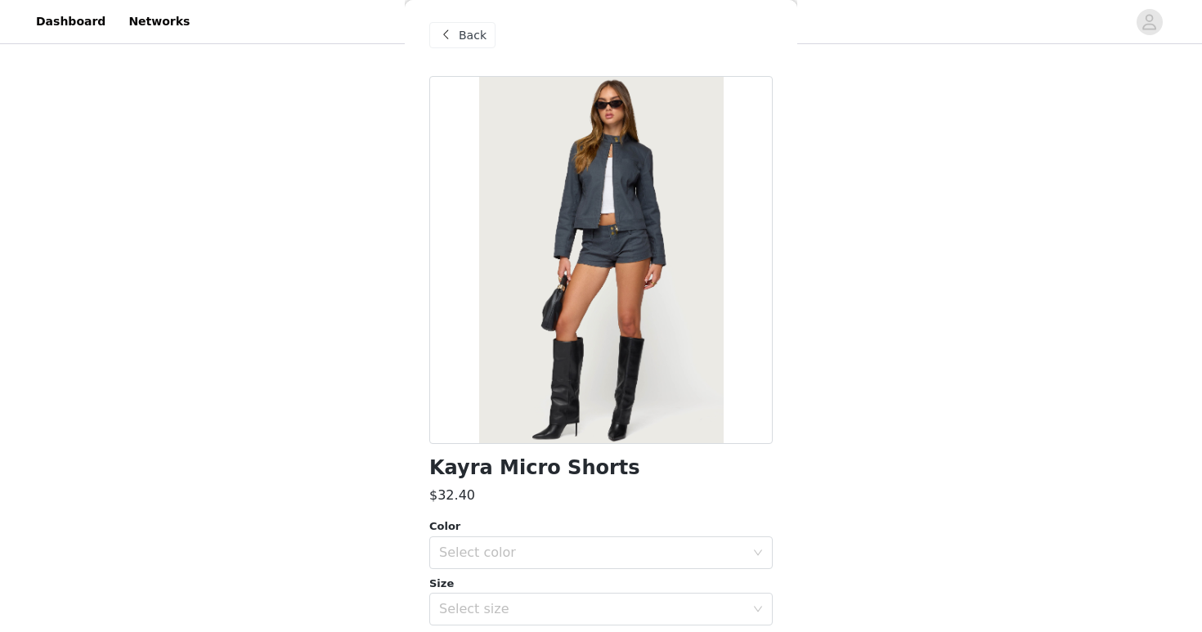
scroll to position [1526, 0]
click at [689, 559] on div "Select color" at bounding box center [592, 553] width 306 height 16
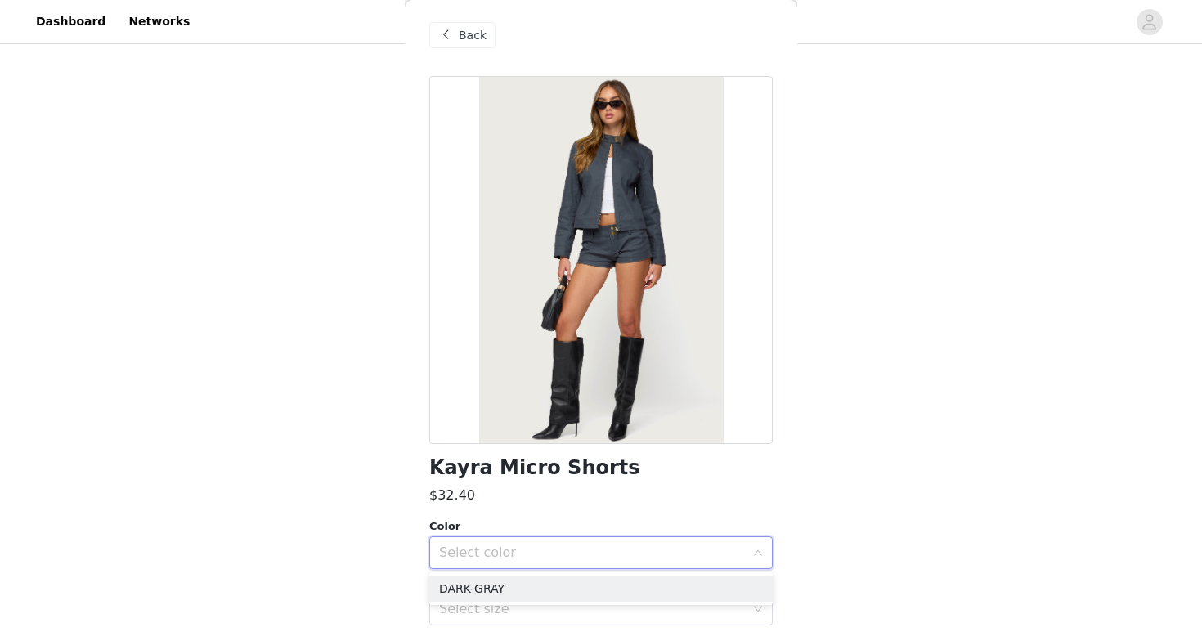
scroll to position [146, 0]
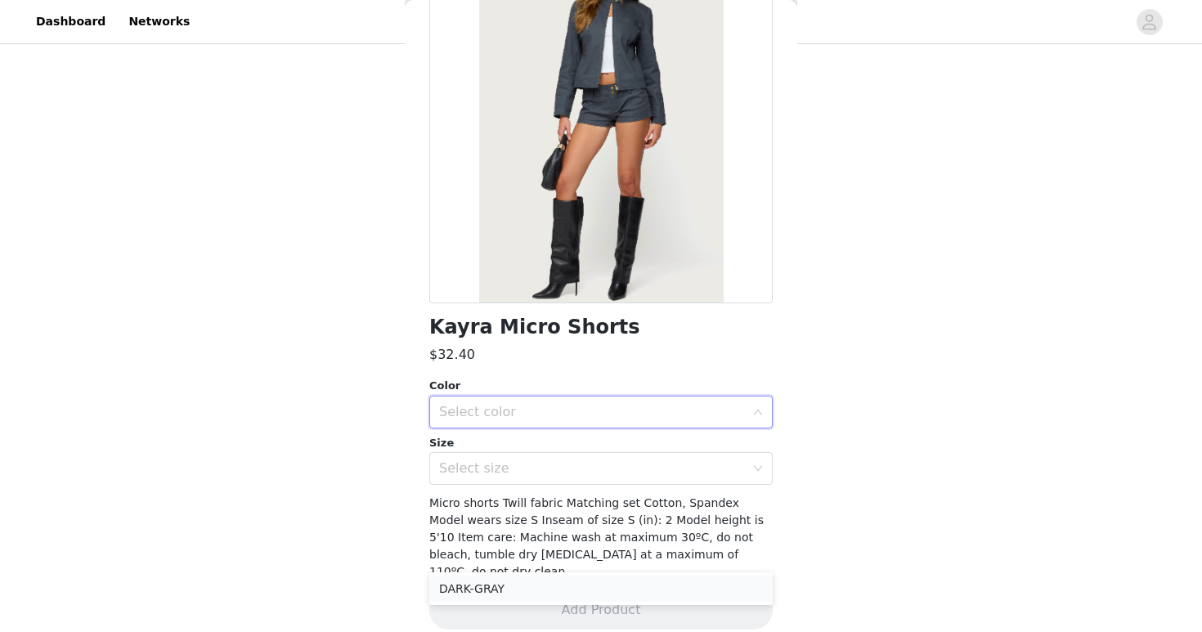
click at [684, 588] on li "DARK-GRAY" at bounding box center [600, 589] width 343 height 26
click at [646, 472] on div "Select size" at bounding box center [592, 468] width 306 height 16
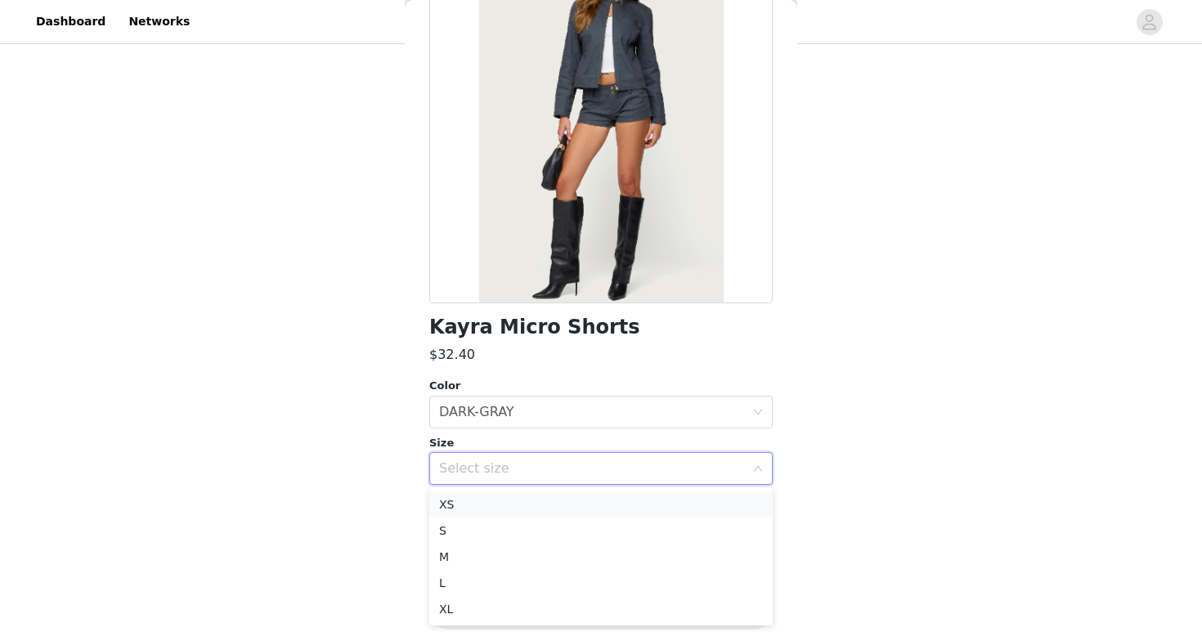
click at [654, 499] on li "XS" at bounding box center [600, 504] width 343 height 26
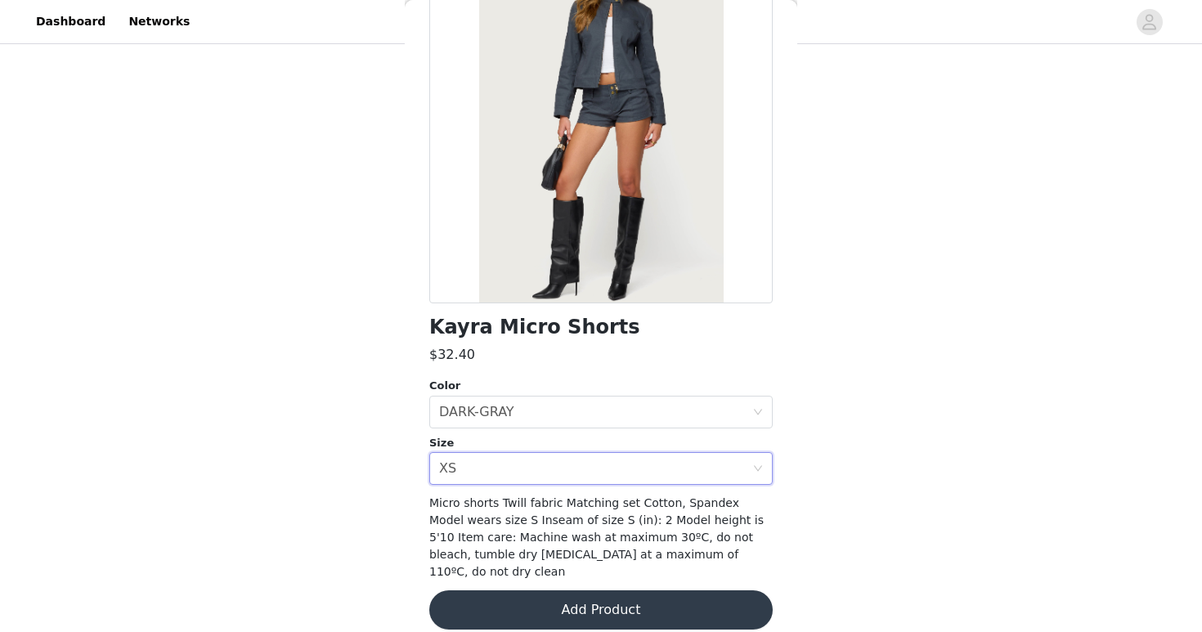
click at [672, 590] on button "Add Product" at bounding box center [600, 609] width 343 height 39
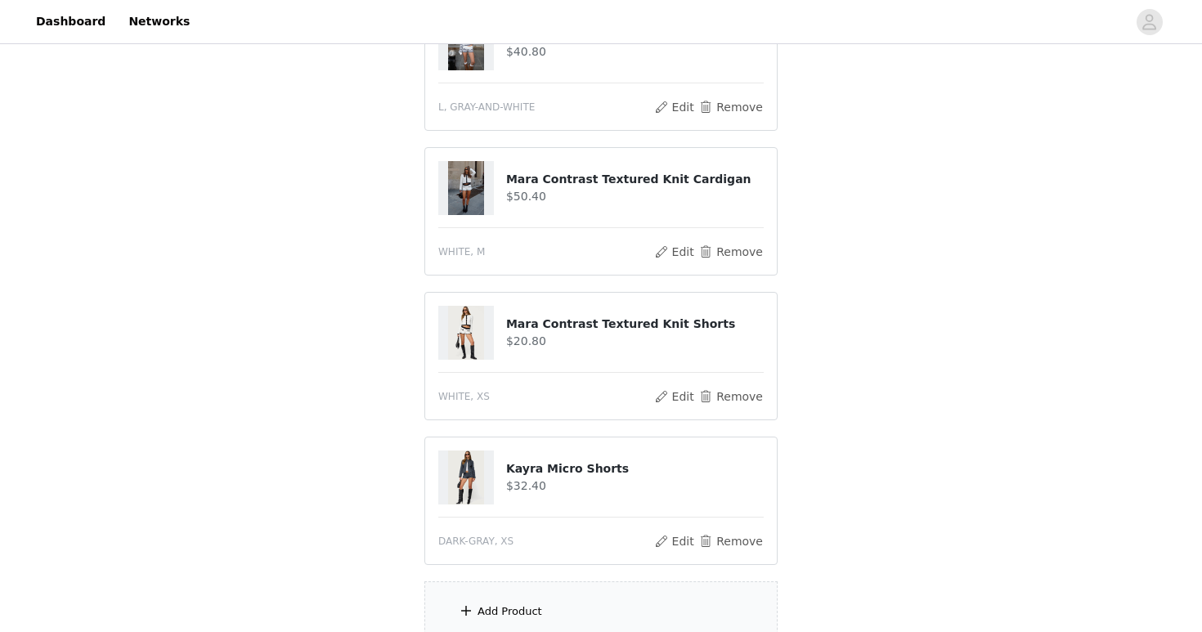
click at [670, 603] on div "Add Product" at bounding box center [600, 611] width 353 height 61
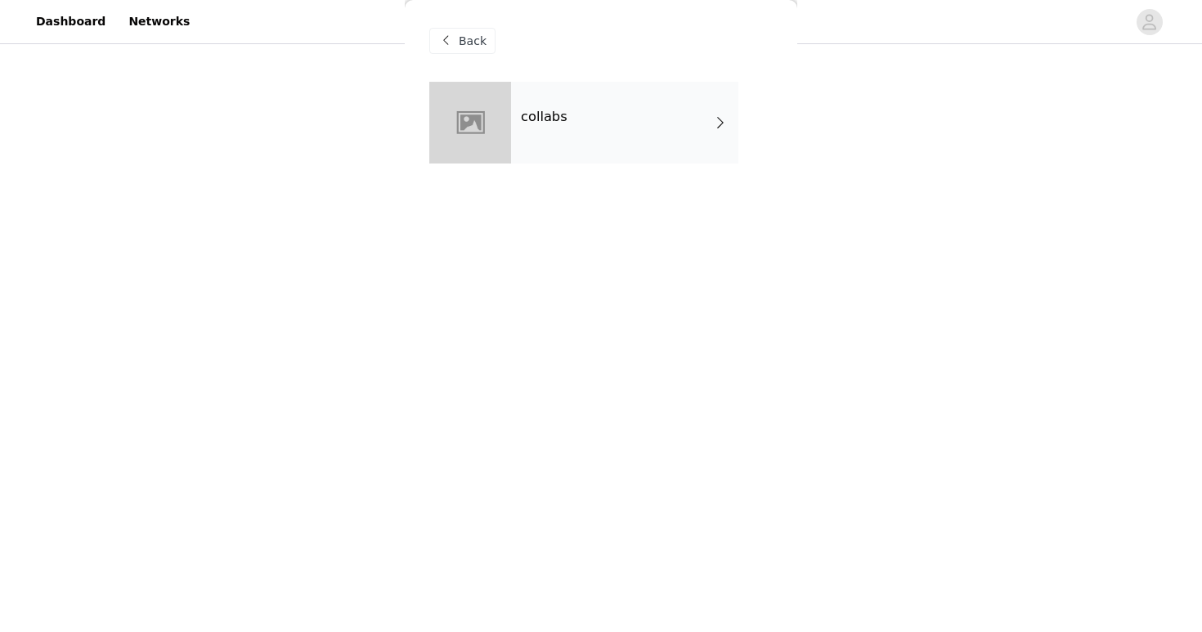
click at [617, 155] on div "collabs" at bounding box center [624, 123] width 227 height 82
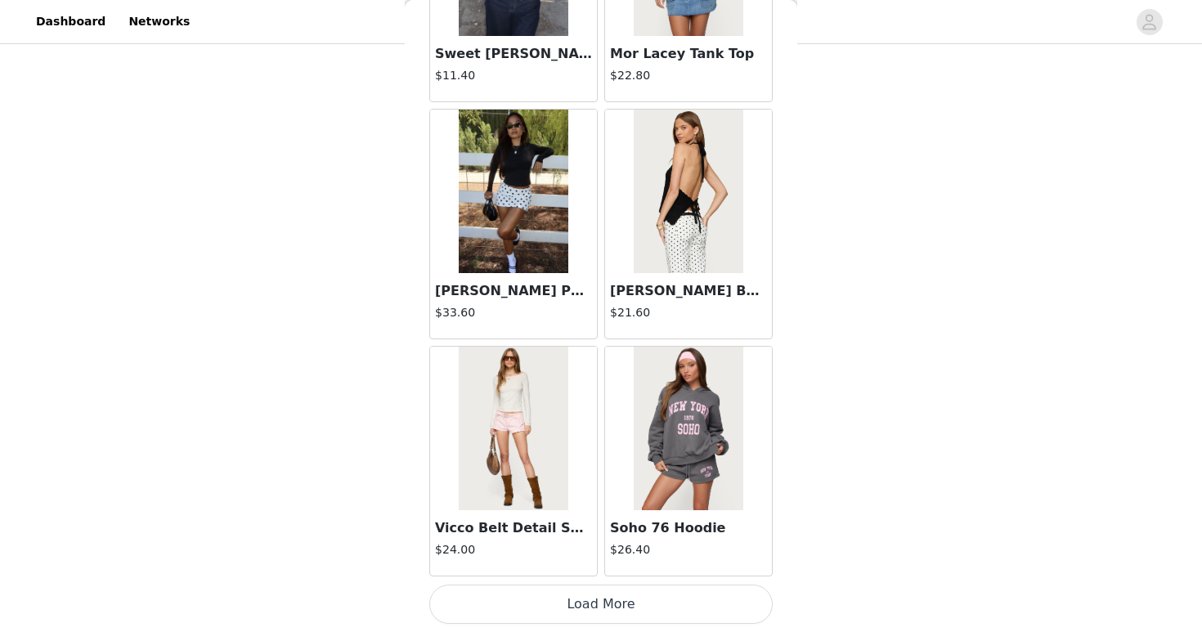
scroll to position [1593, 0]
click at [683, 599] on button "Load More" at bounding box center [600, 604] width 343 height 39
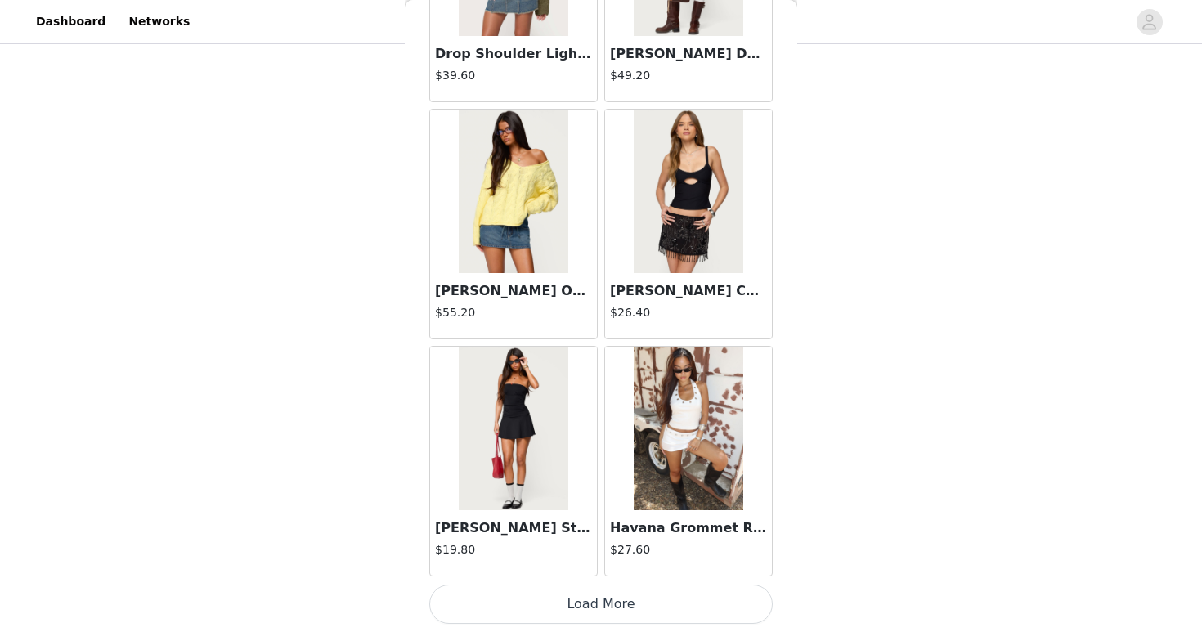
scroll to position [1672, 0]
click at [631, 586] on button "Load More" at bounding box center [600, 604] width 343 height 39
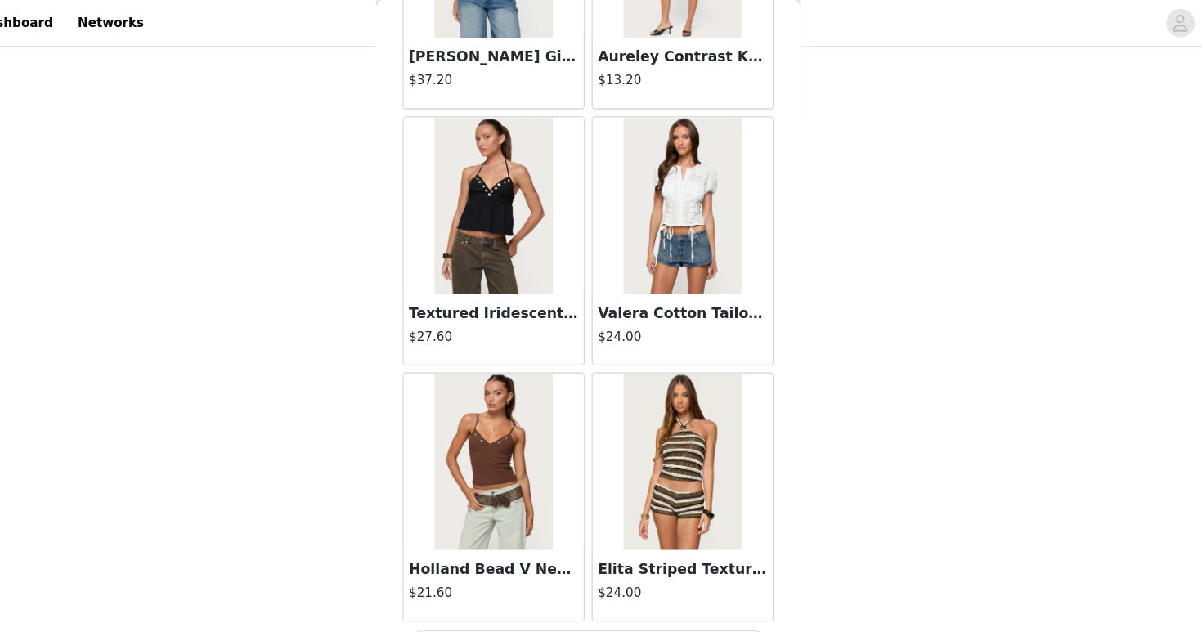
scroll to position [1704, 0]
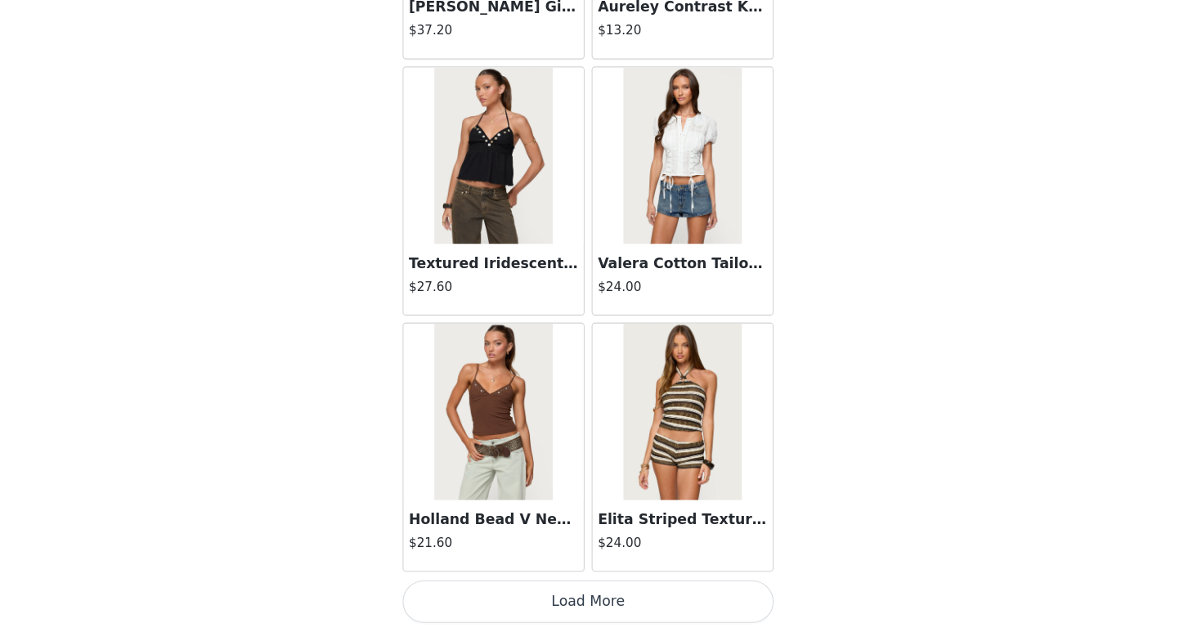
click at [633, 609] on button "Load More" at bounding box center [600, 604] width 343 height 39
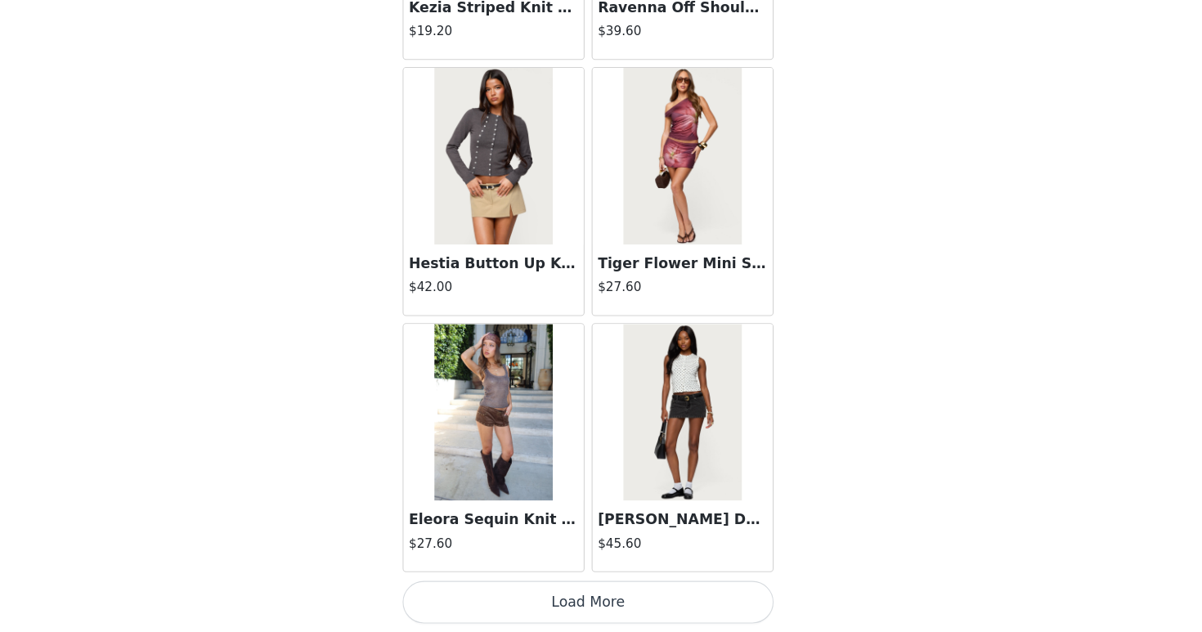
click at [622, 597] on button "Load More" at bounding box center [600, 604] width 343 height 39
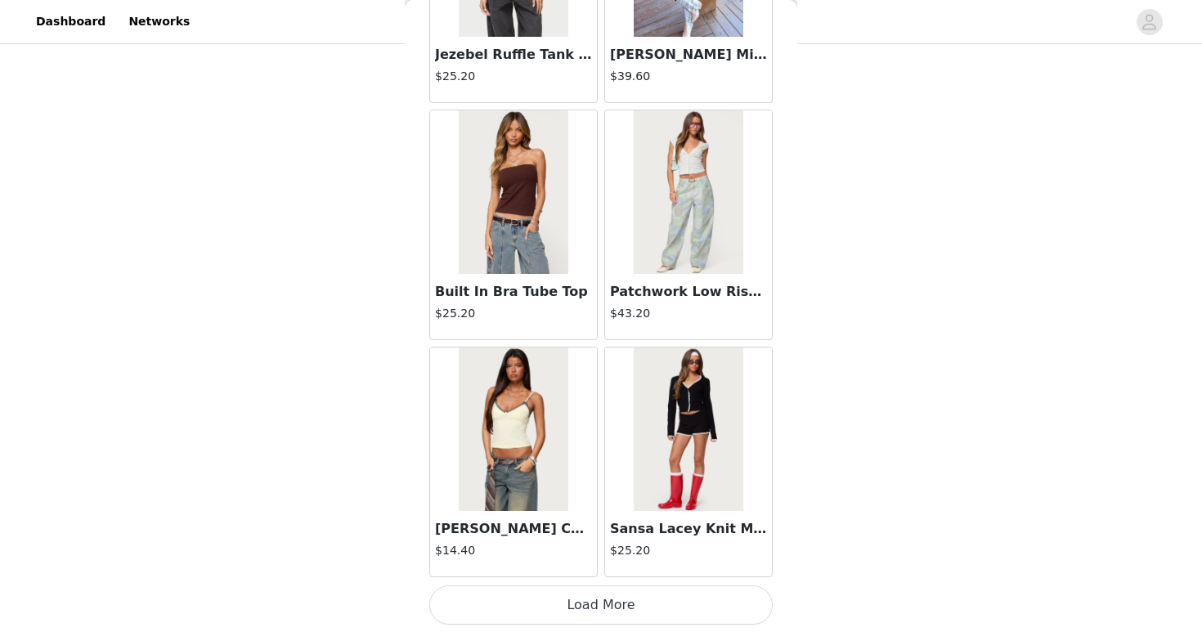
scroll to position [11357, 0]
click at [688, 603] on button "Load More" at bounding box center [600, 604] width 343 height 39
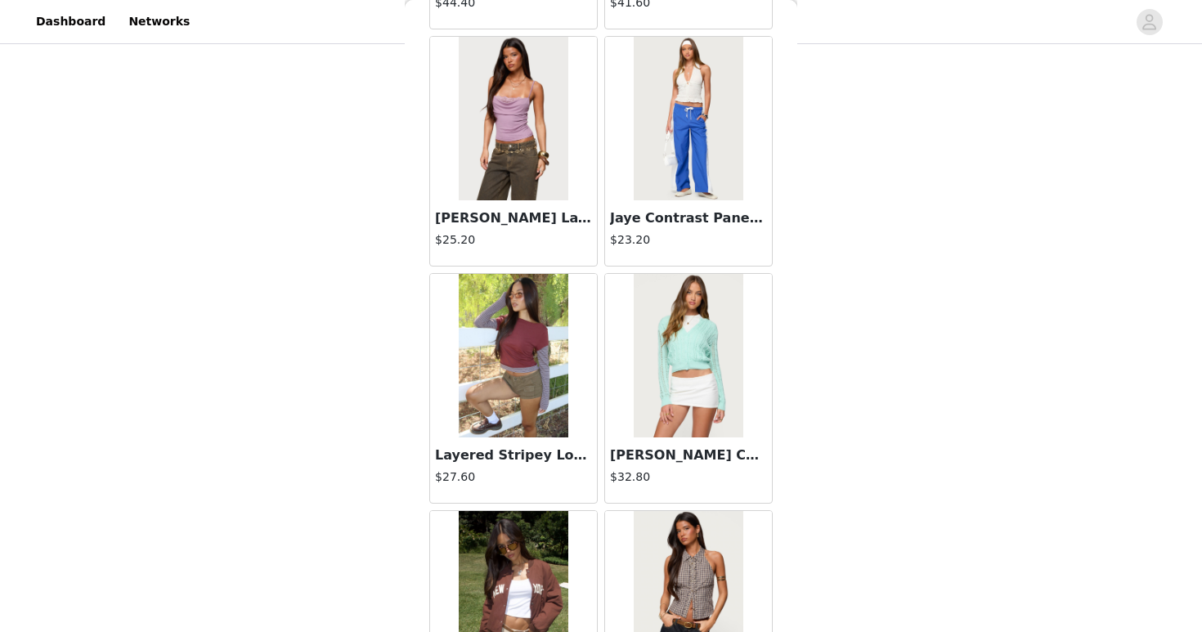
scroll to position [13728, 0]
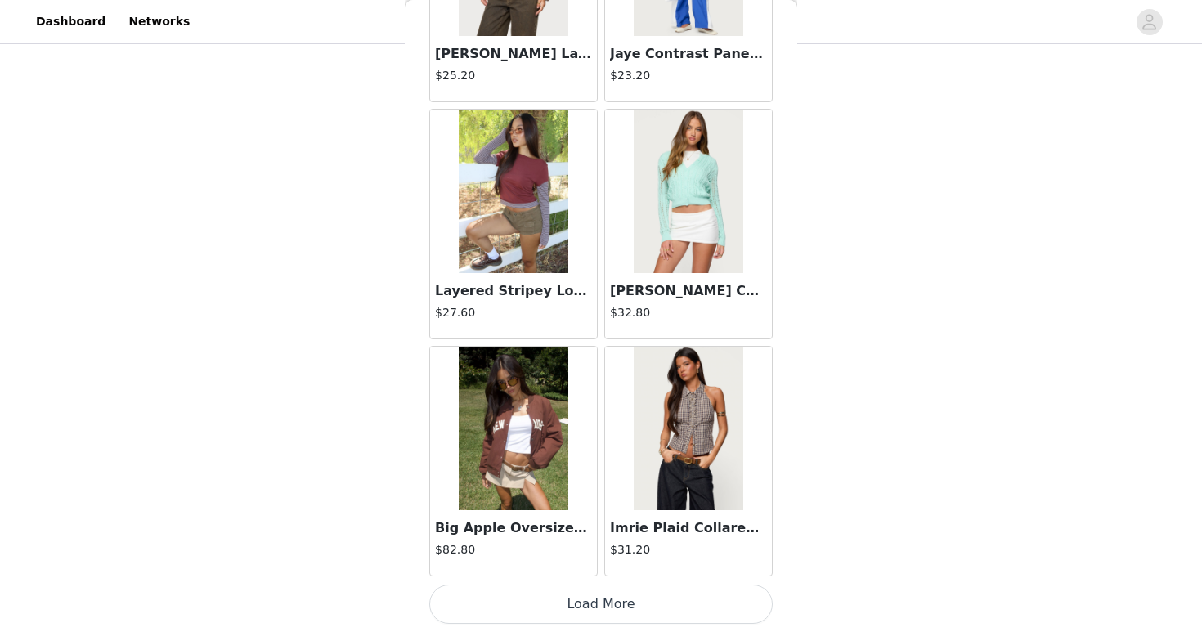
click at [707, 602] on button "Load More" at bounding box center [600, 604] width 343 height 39
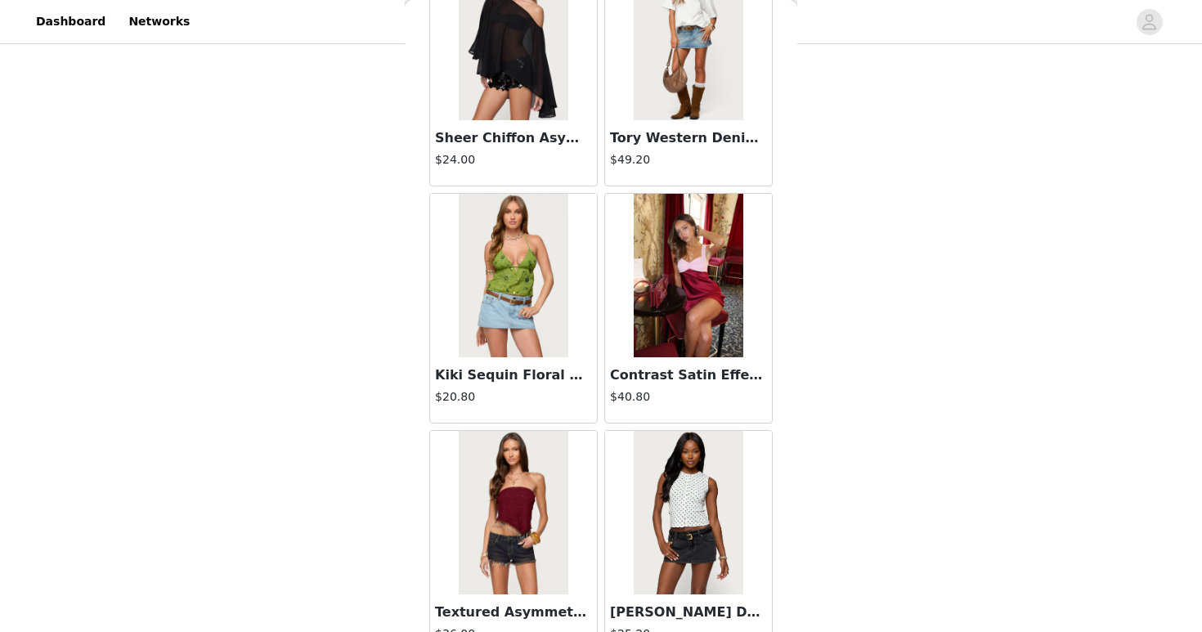
scroll to position [16100, 0]
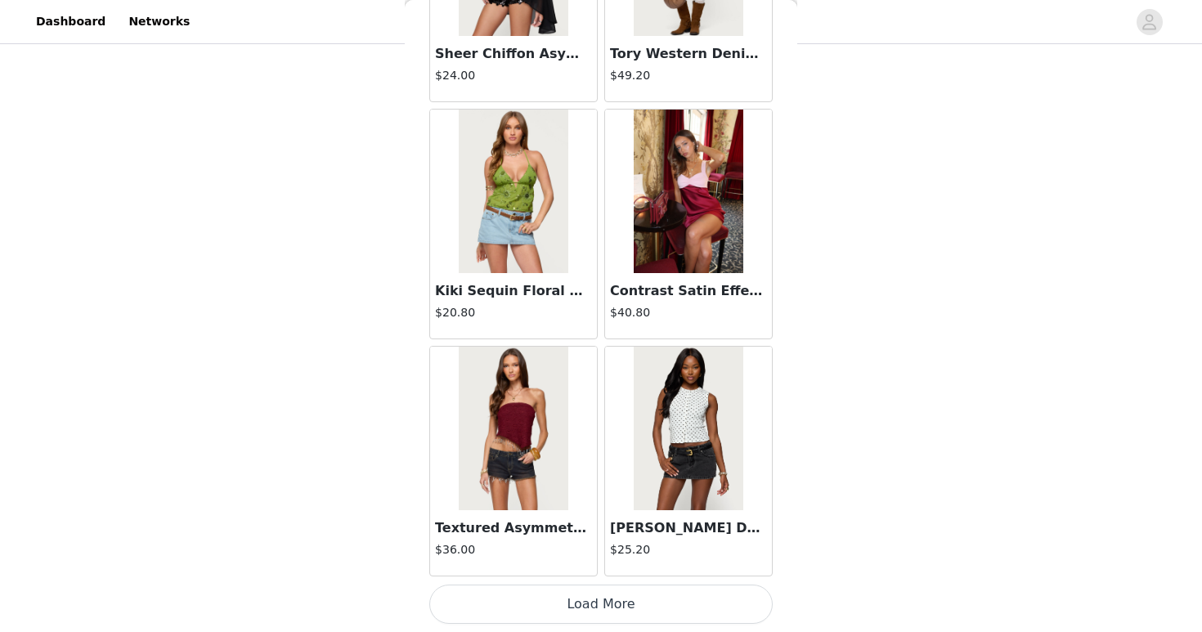
click at [701, 598] on button "Load More" at bounding box center [600, 604] width 343 height 39
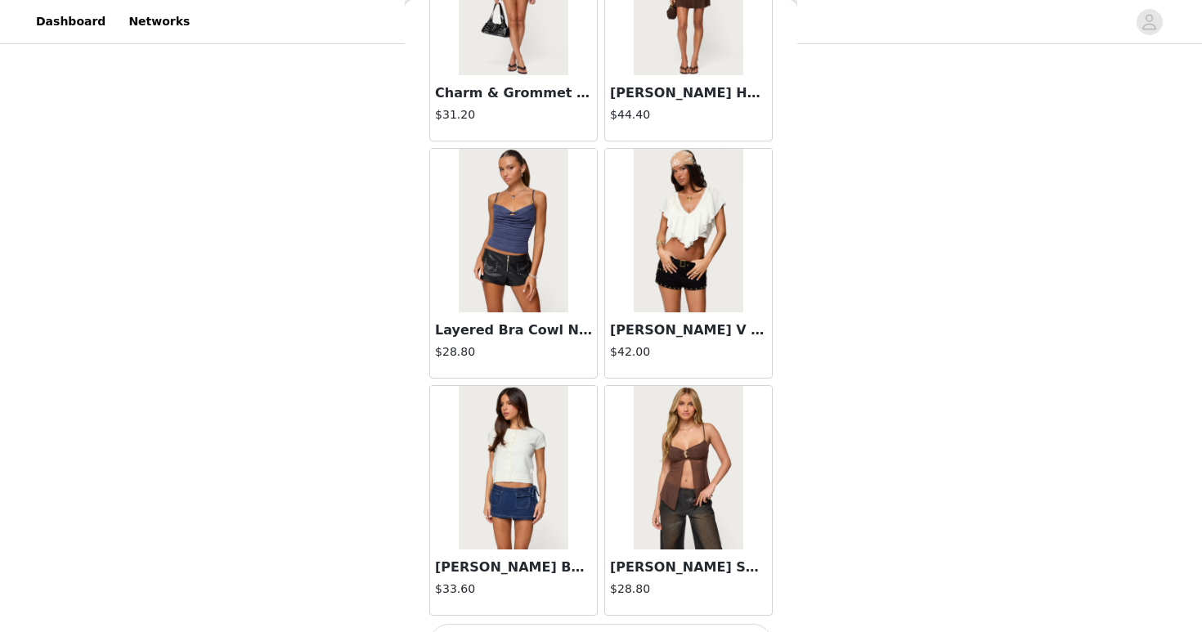
scroll to position [18472, 0]
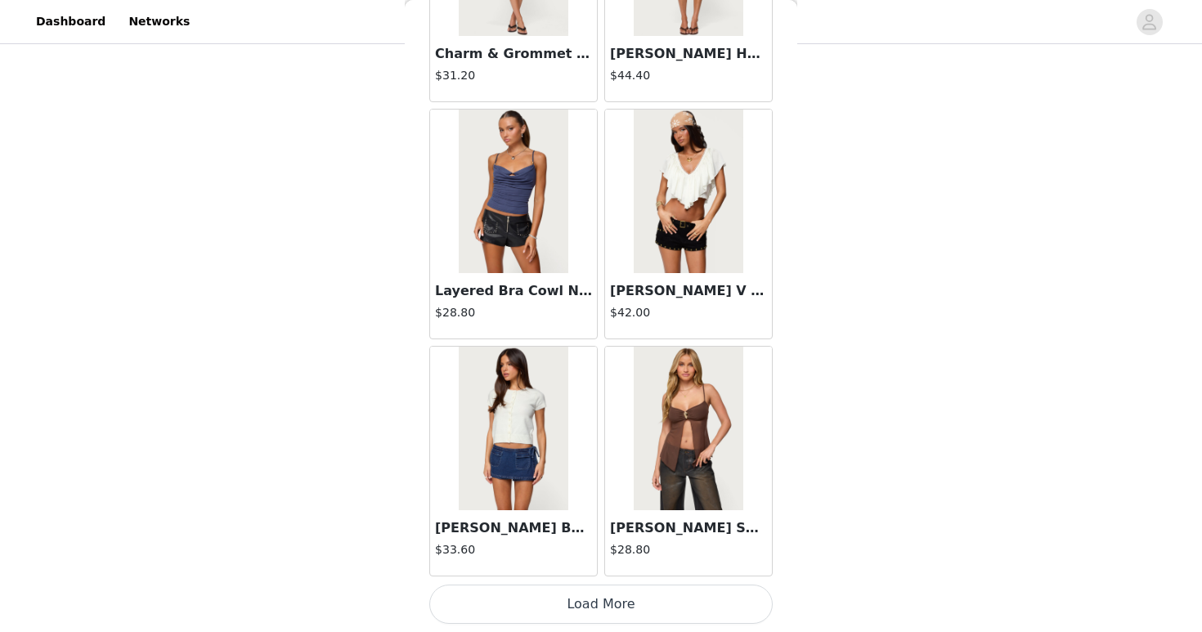
click at [696, 613] on button "Load More" at bounding box center [600, 604] width 343 height 39
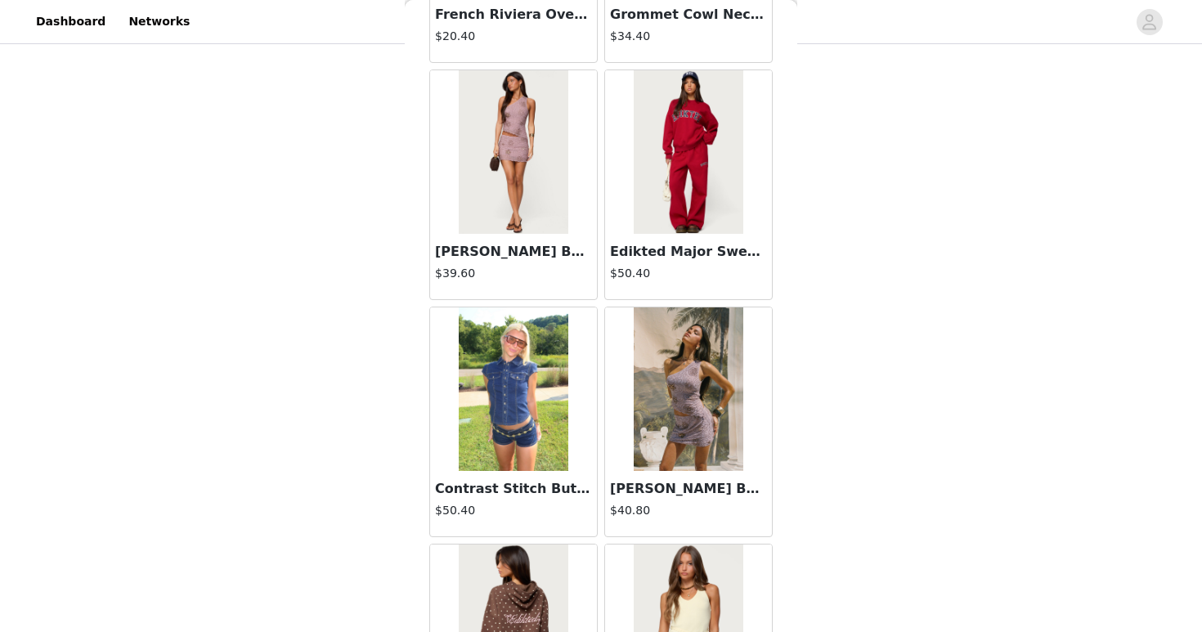
scroll to position [20843, 0]
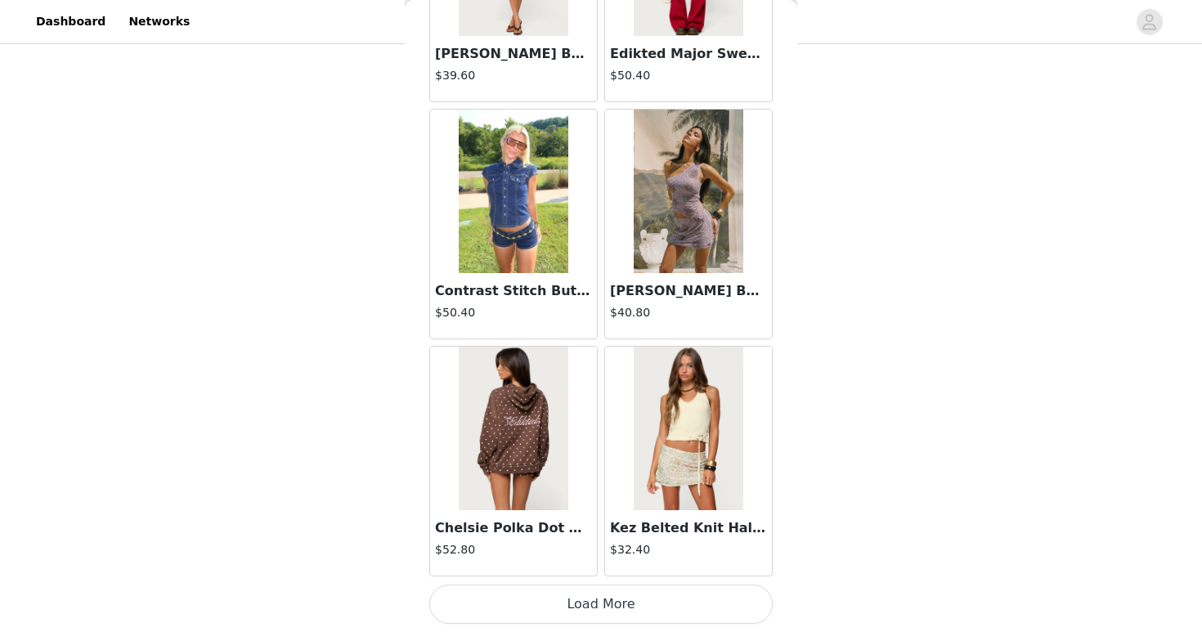
click at [692, 606] on button "Load More" at bounding box center [600, 604] width 343 height 39
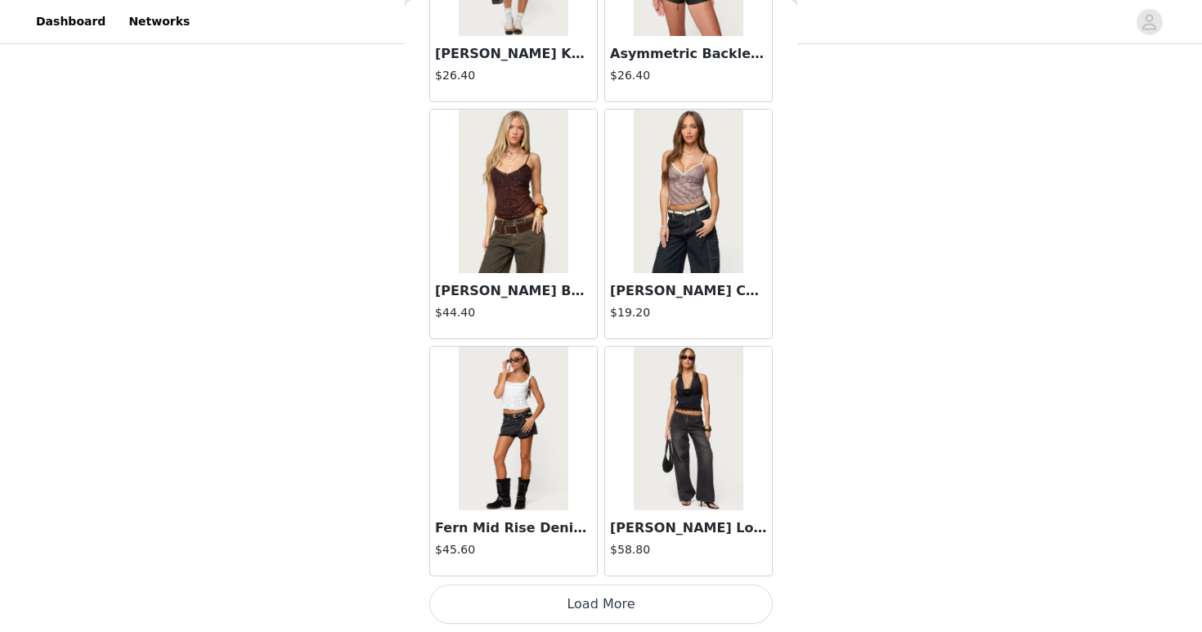
scroll to position [1643, 0]
click at [693, 610] on button "Load More" at bounding box center [600, 604] width 343 height 39
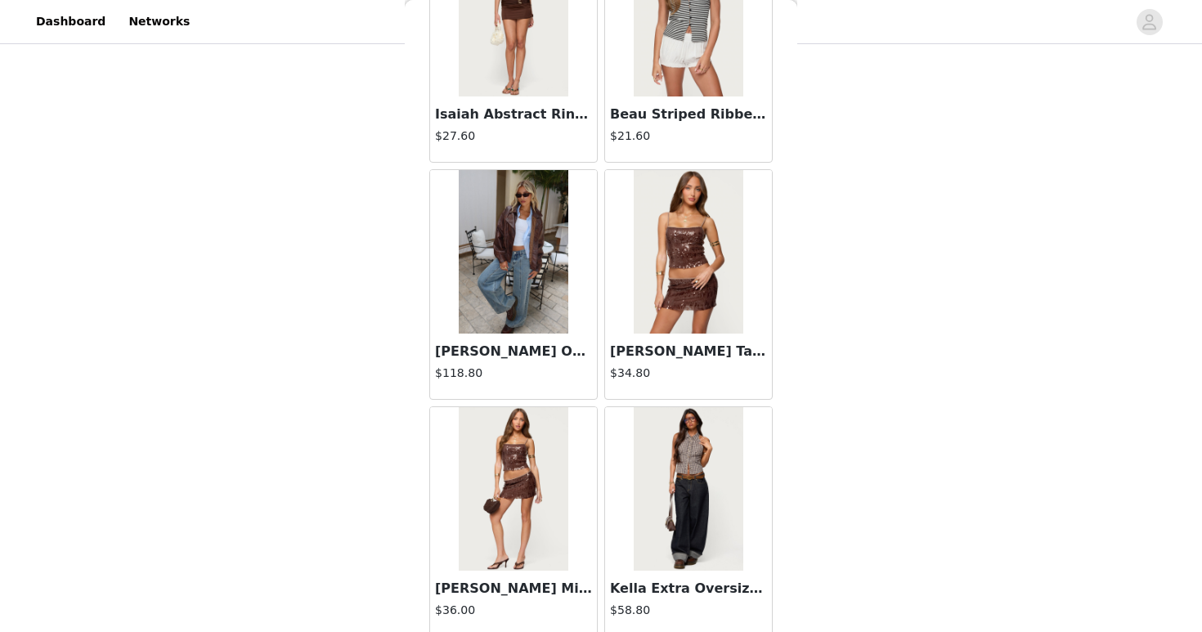
scroll to position [25586, 0]
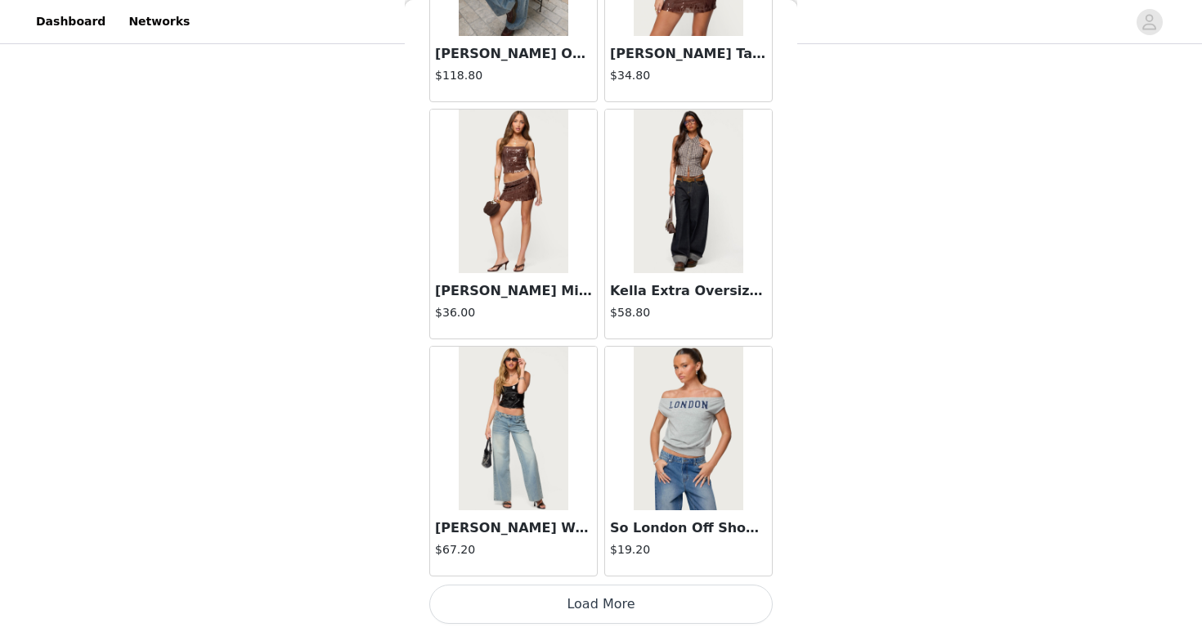
click at [613, 593] on button "Load More" at bounding box center [600, 604] width 343 height 39
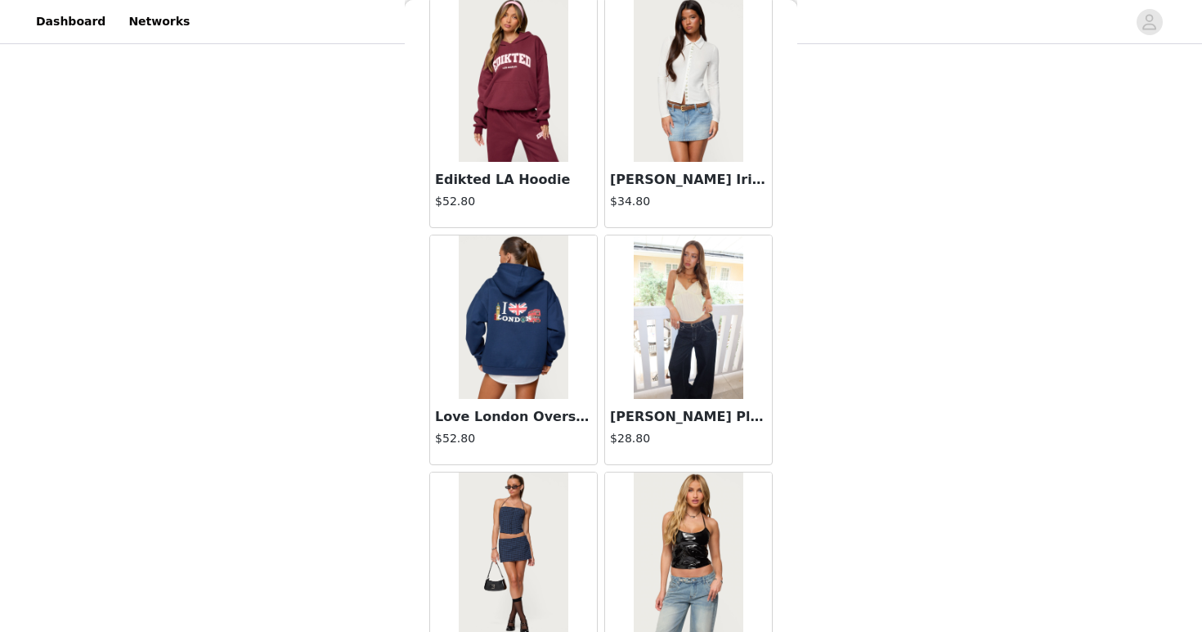
scroll to position [27958, 0]
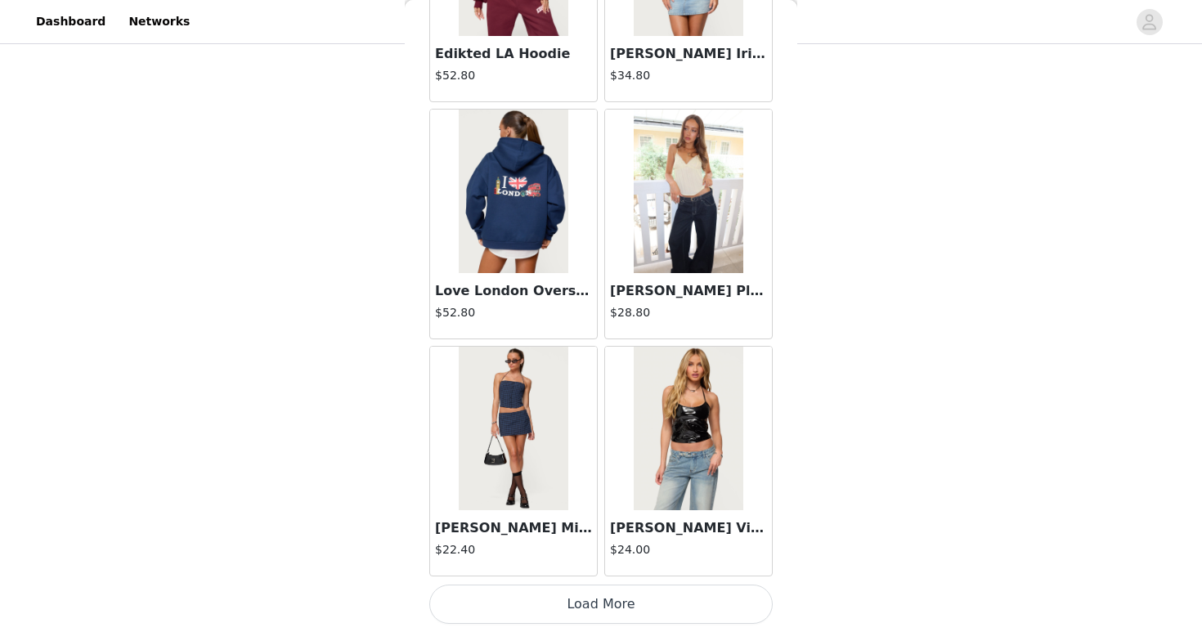
click at [640, 609] on button "Load More" at bounding box center [600, 604] width 343 height 39
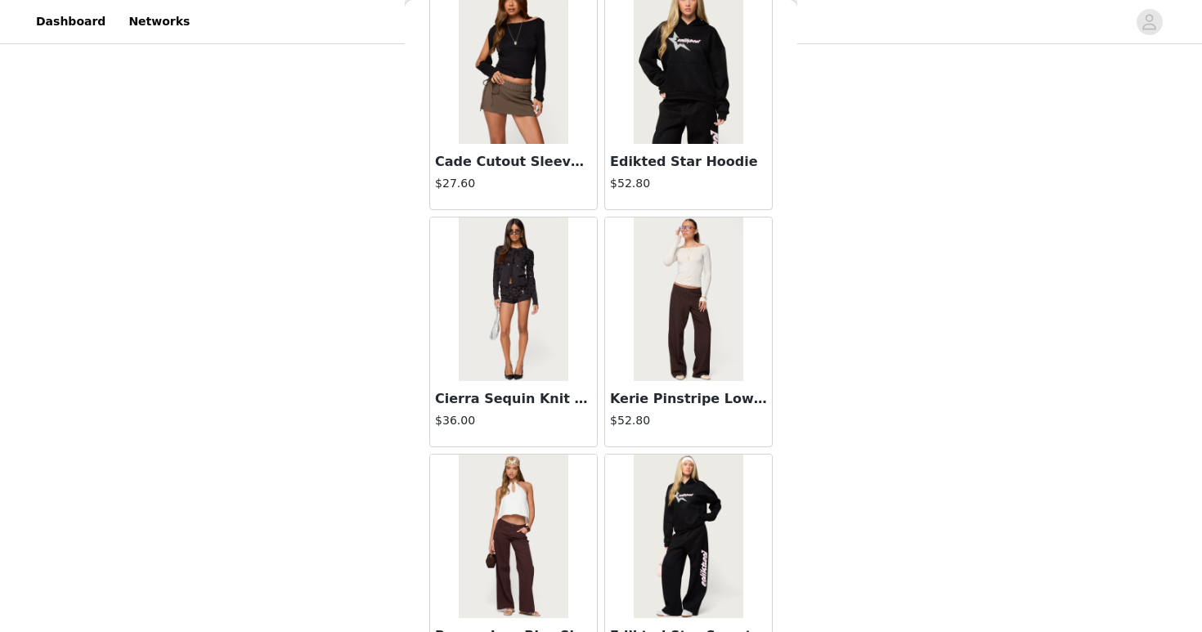
scroll to position [30330, 0]
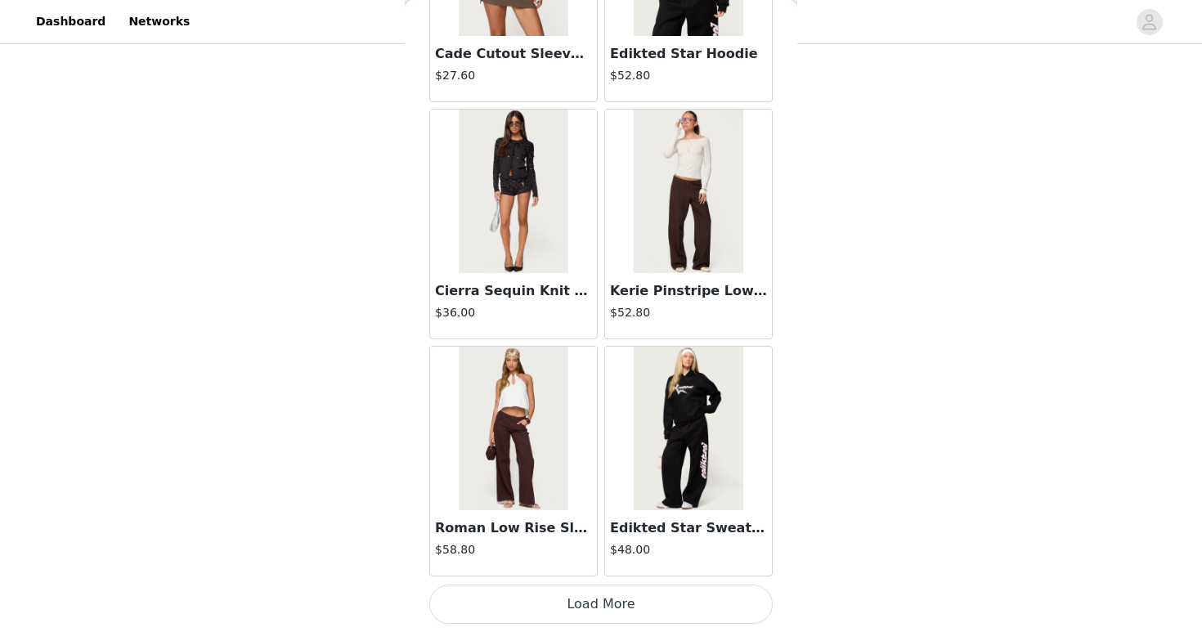
click at [627, 599] on button "Load More" at bounding box center [600, 604] width 343 height 39
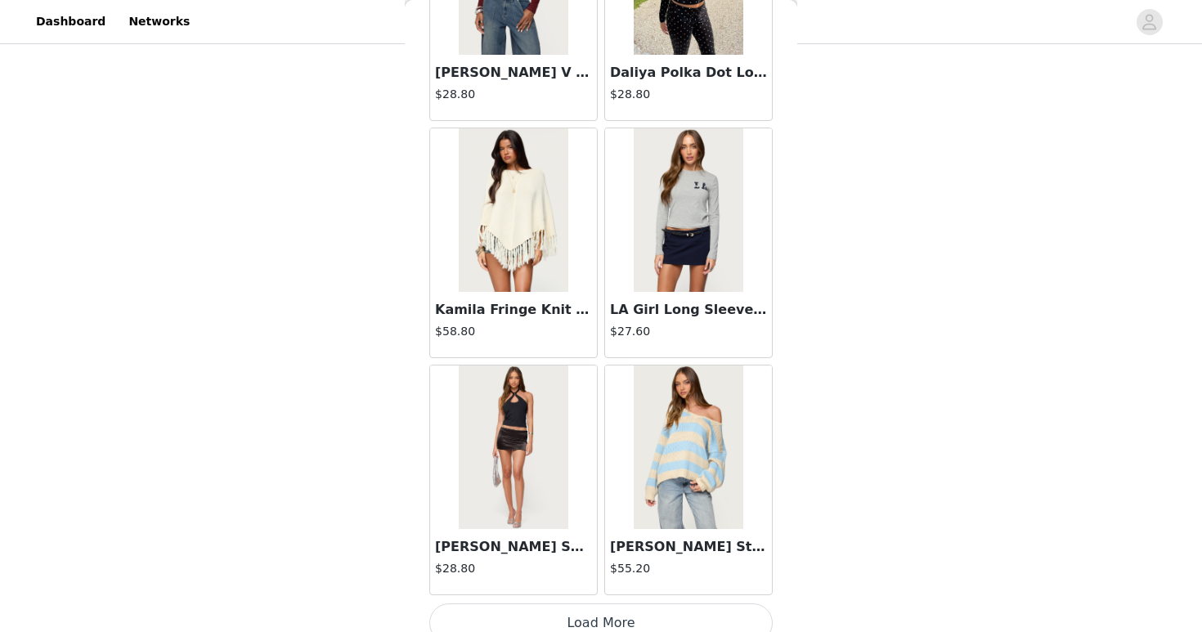
scroll to position [32701, 0]
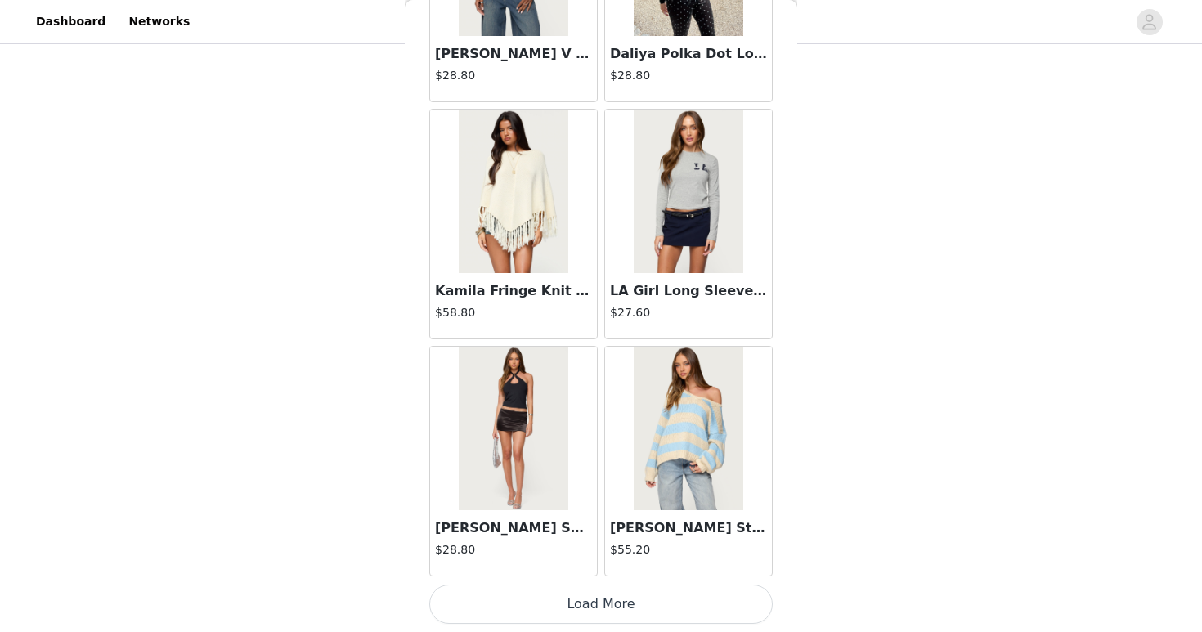
click at [658, 599] on button "Load More" at bounding box center [600, 604] width 343 height 39
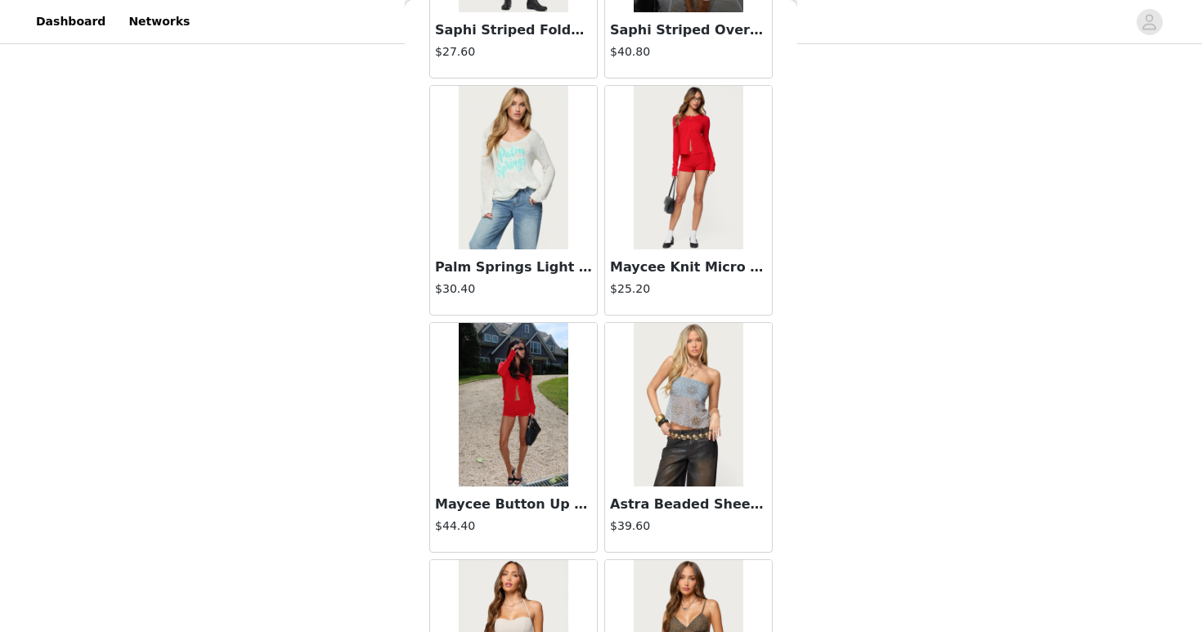
scroll to position [33912, 0]
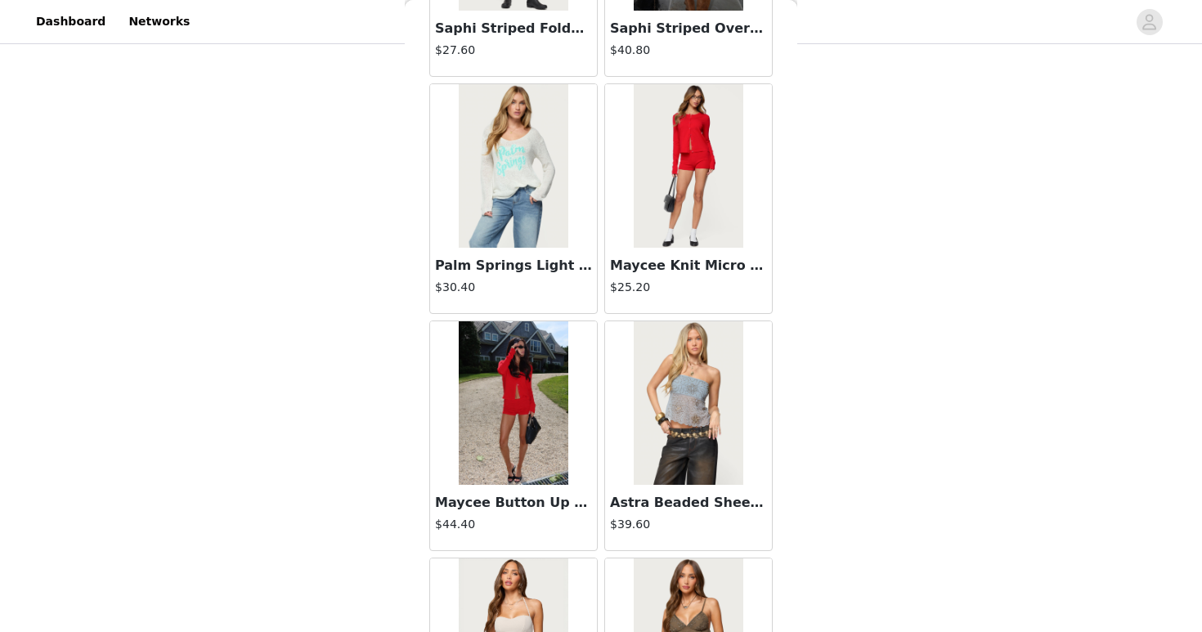
click at [693, 234] on img at bounding box center [688, 166] width 109 height 164
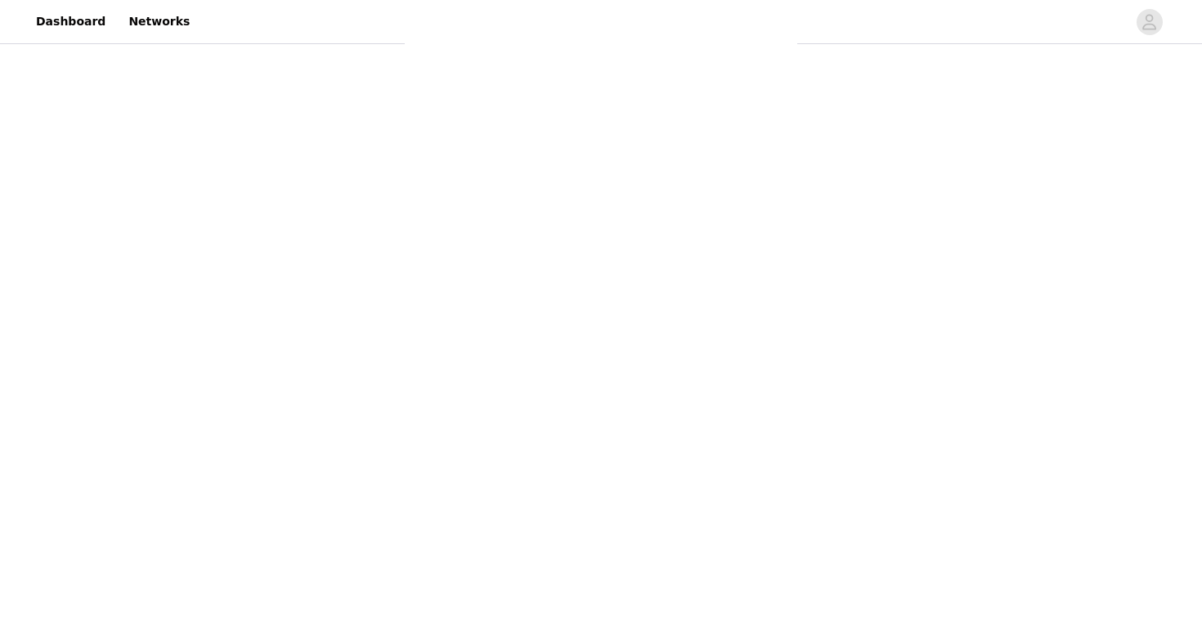
scroll to position [164, 0]
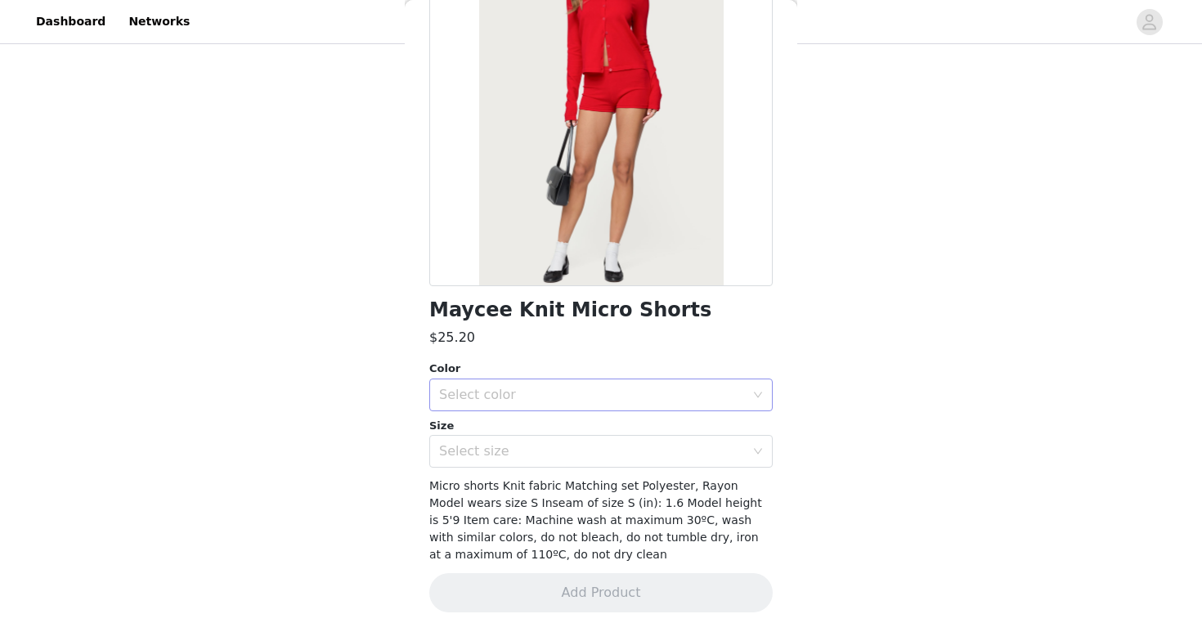
click at [681, 398] on div "Select color" at bounding box center [592, 395] width 306 height 16
click at [664, 441] on li "RED" at bounding box center [600, 431] width 343 height 26
click at [664, 457] on div "Select size" at bounding box center [592, 451] width 306 height 16
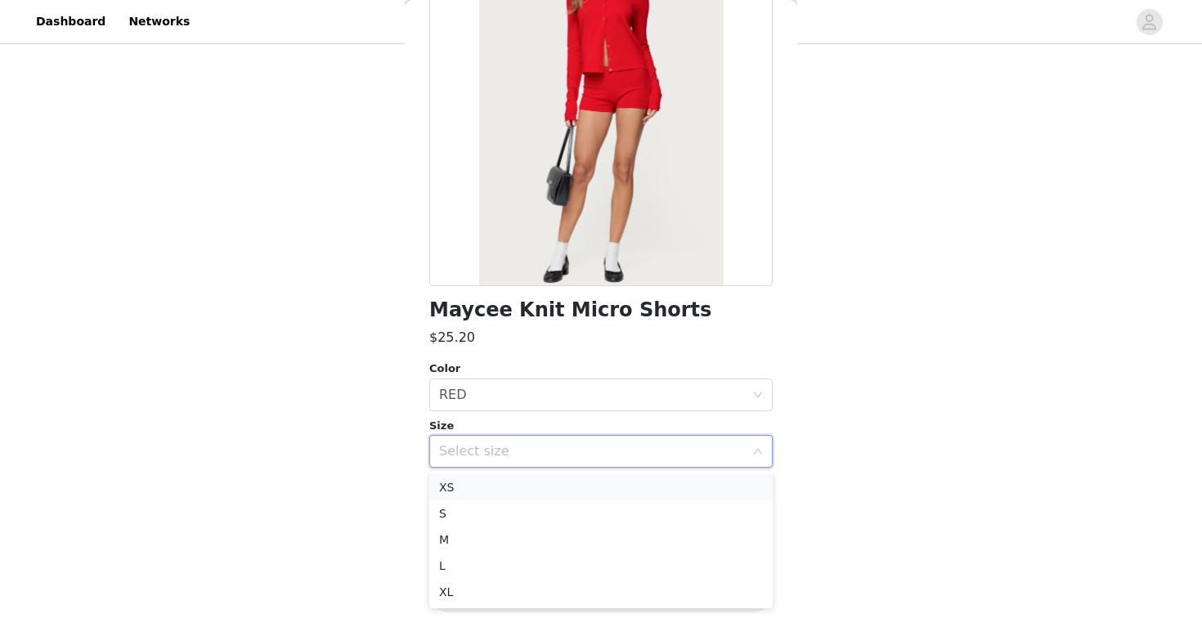
click at [649, 491] on li "XS" at bounding box center [600, 487] width 343 height 26
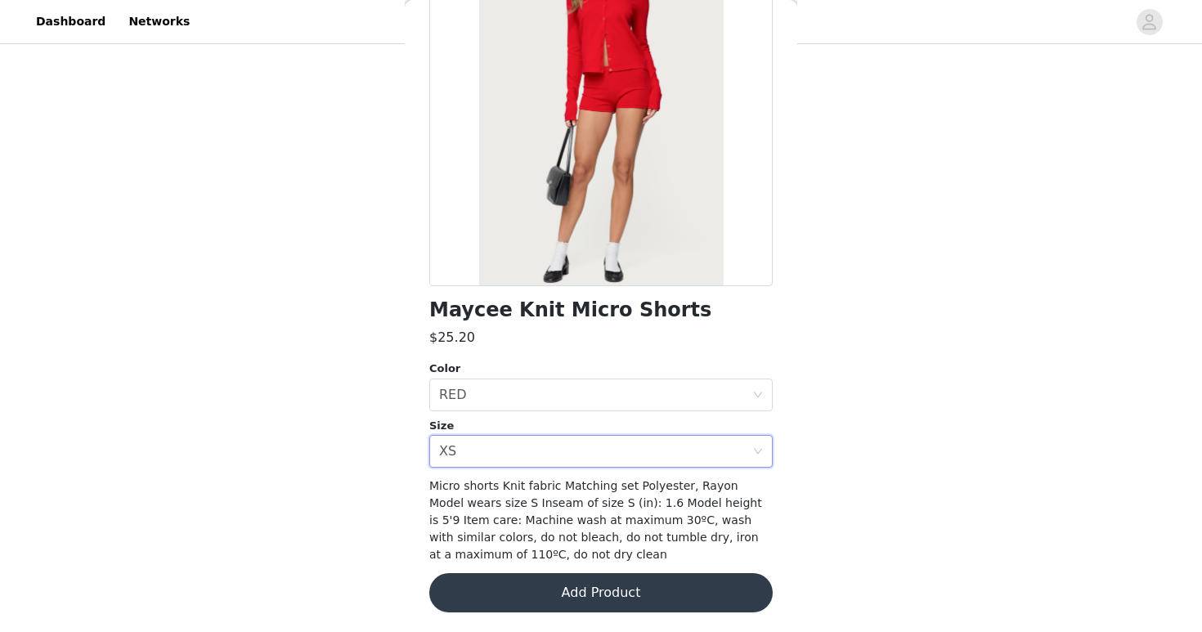
click at [605, 585] on button "Add Product" at bounding box center [600, 592] width 343 height 39
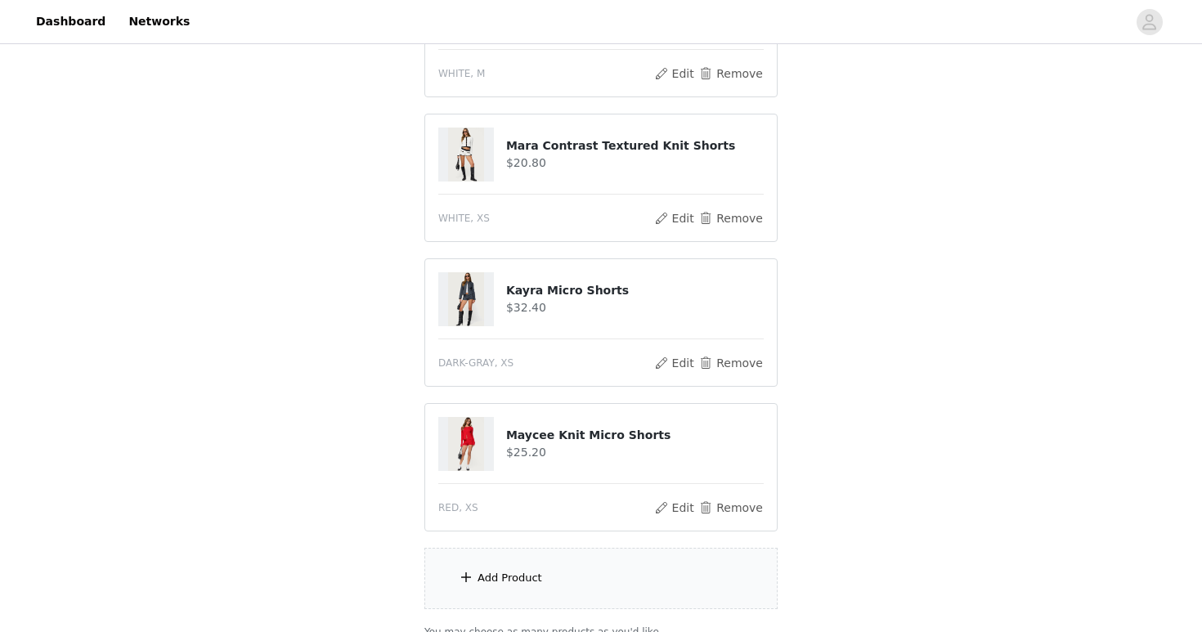
click at [605, 585] on div "Add Product" at bounding box center [600, 578] width 353 height 61
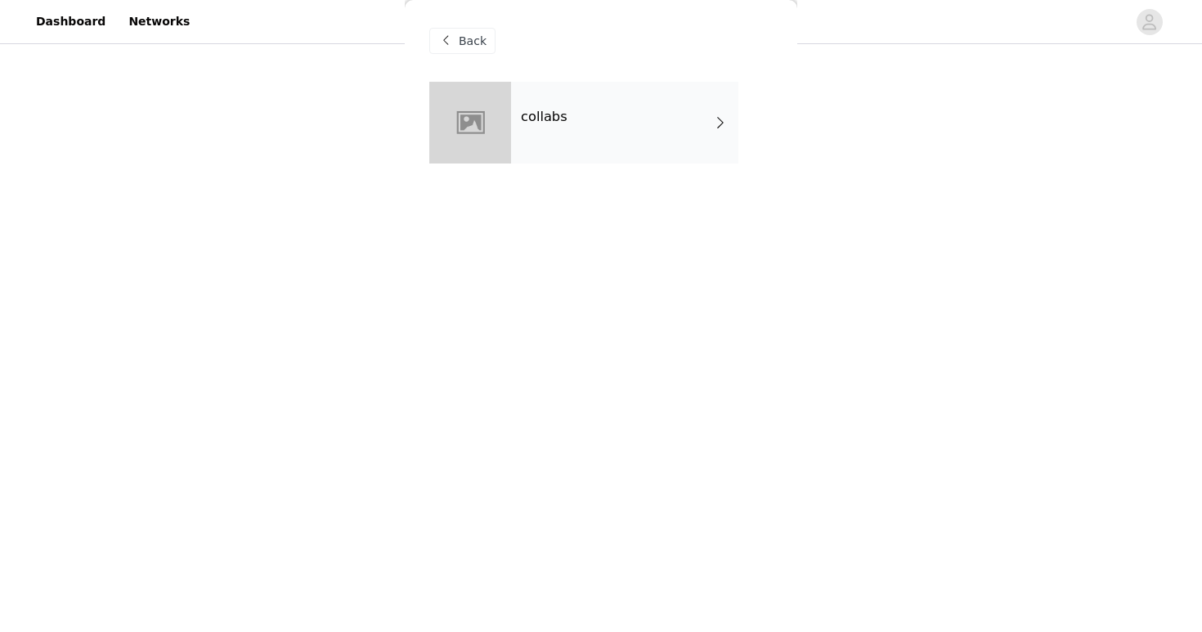
click at [551, 83] on div "collabs" at bounding box center [624, 123] width 227 height 82
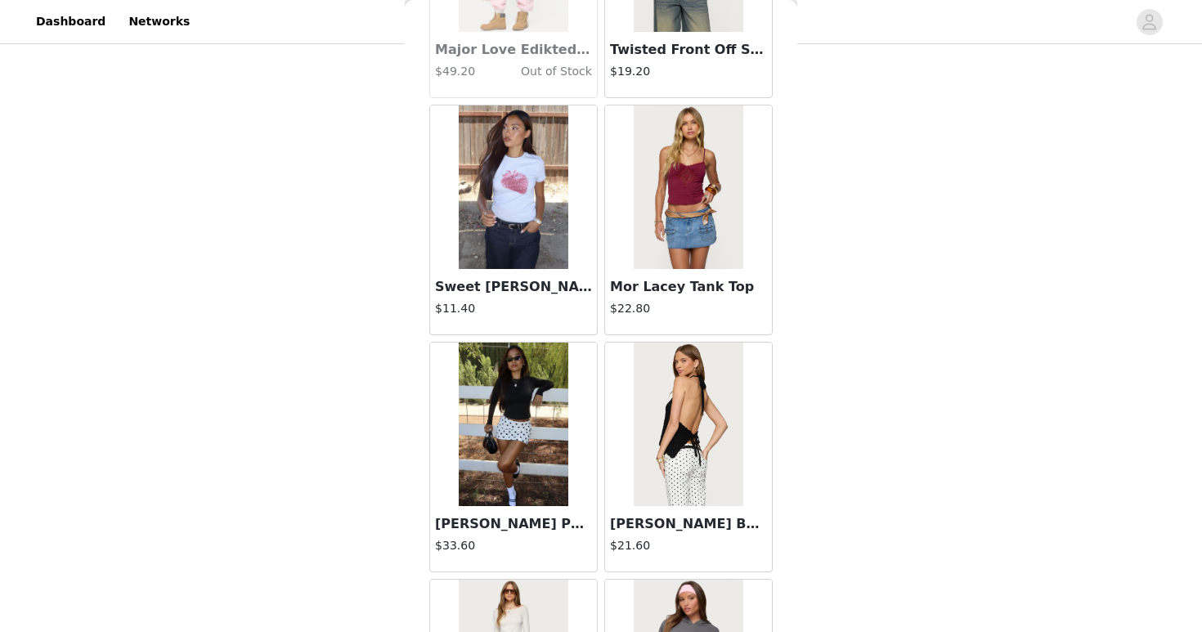
scroll to position [1870, 0]
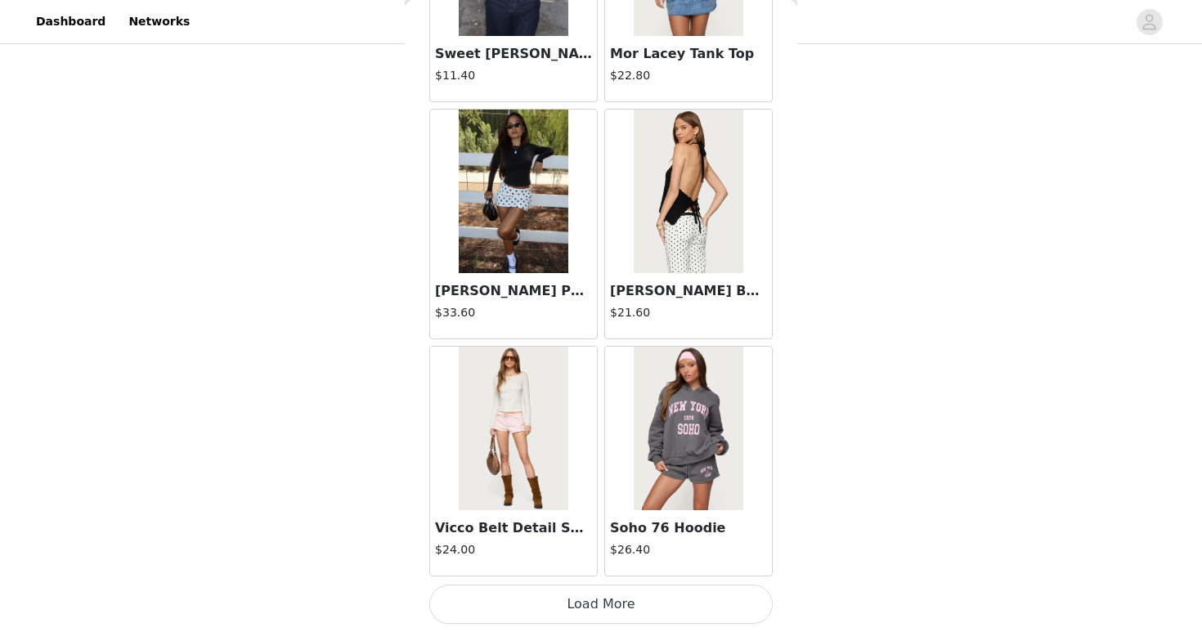
click at [582, 599] on button "Load More" at bounding box center [600, 604] width 343 height 39
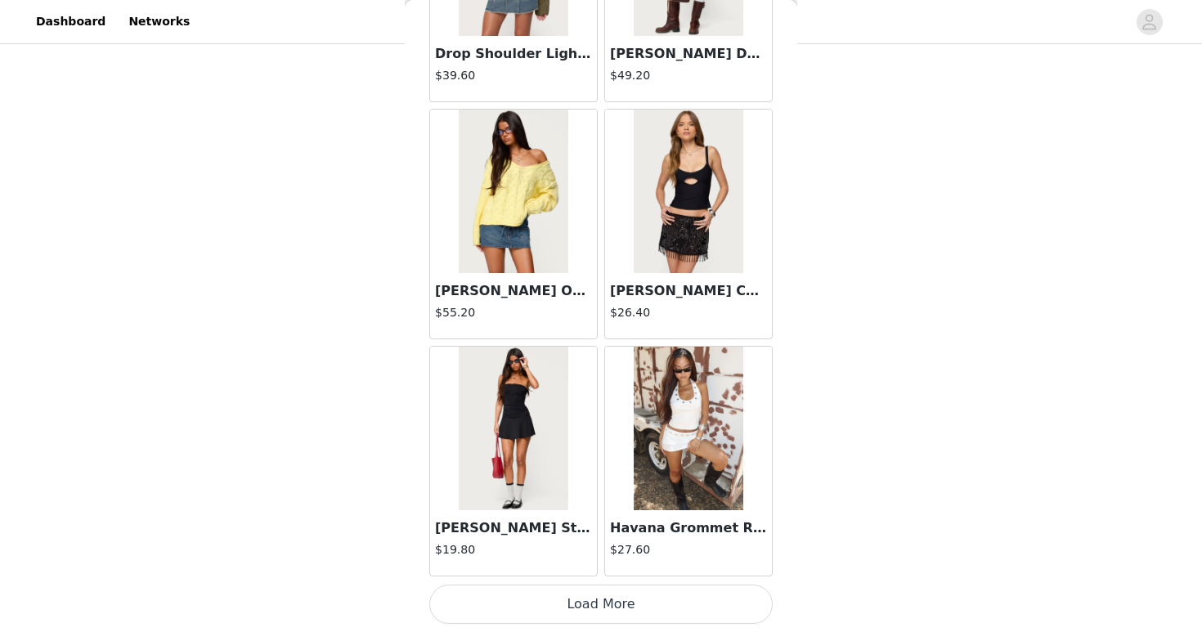
click at [594, 602] on button "Load More" at bounding box center [600, 604] width 343 height 39
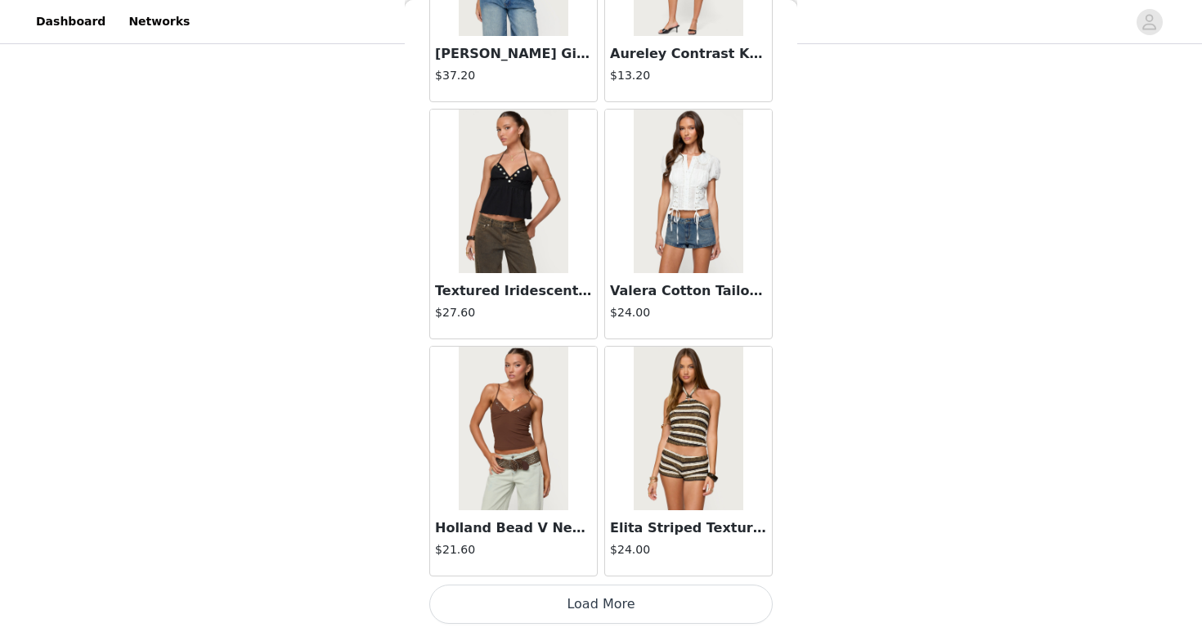
click at [591, 586] on button "Load More" at bounding box center [600, 604] width 343 height 39
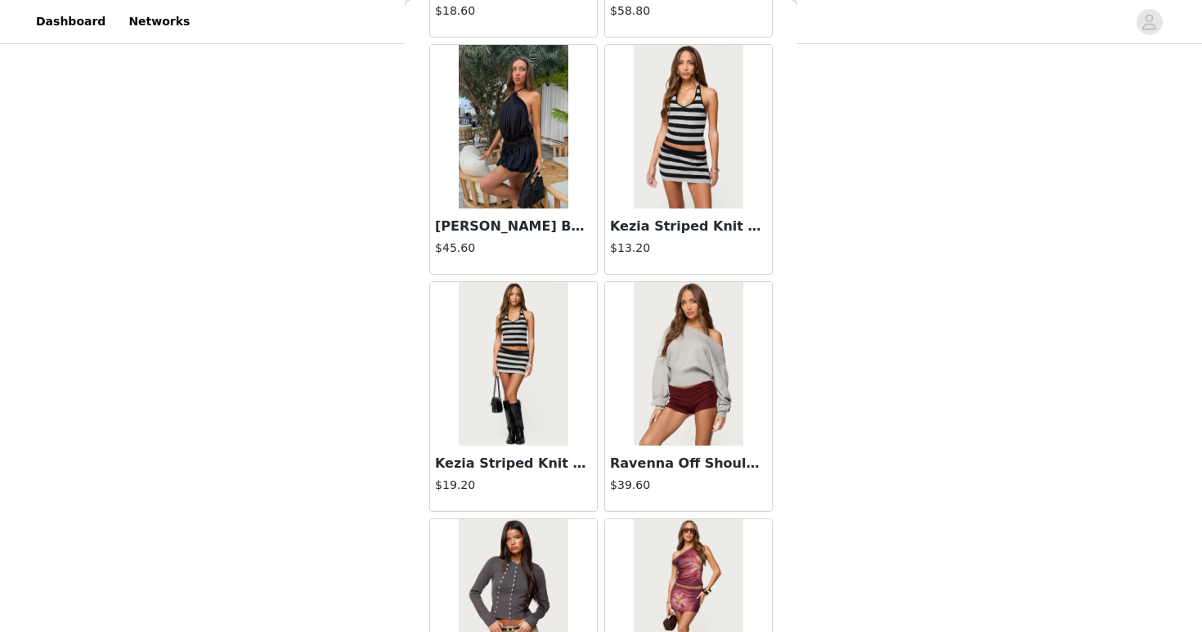
scroll to position [8985, 0]
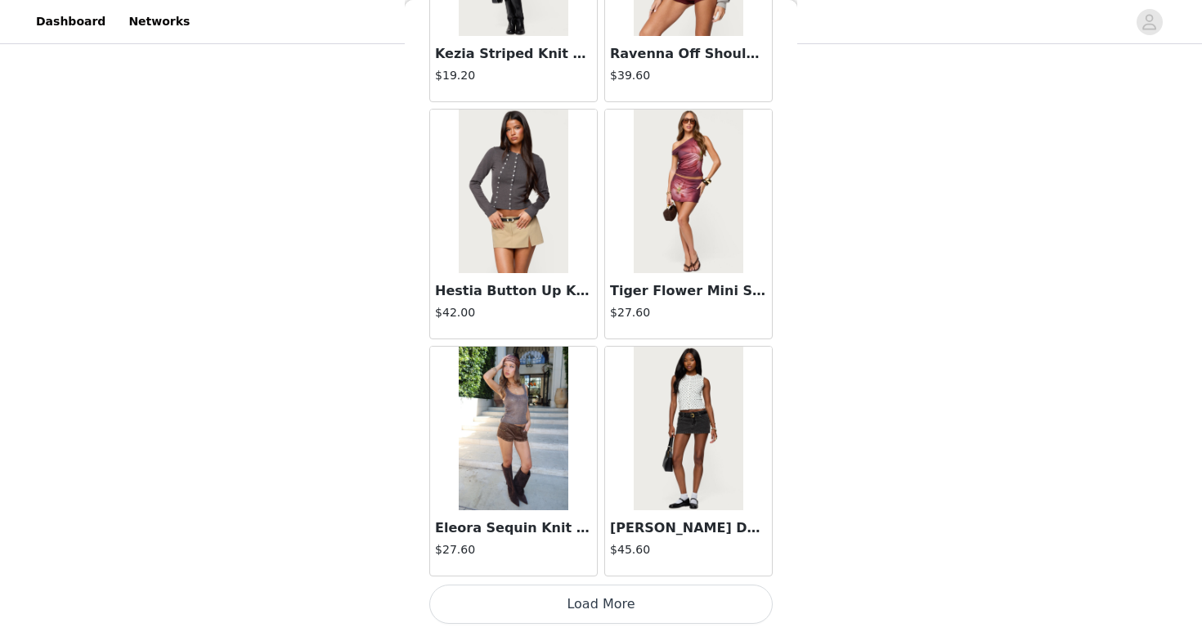
click at [603, 605] on button "Load More" at bounding box center [600, 604] width 343 height 39
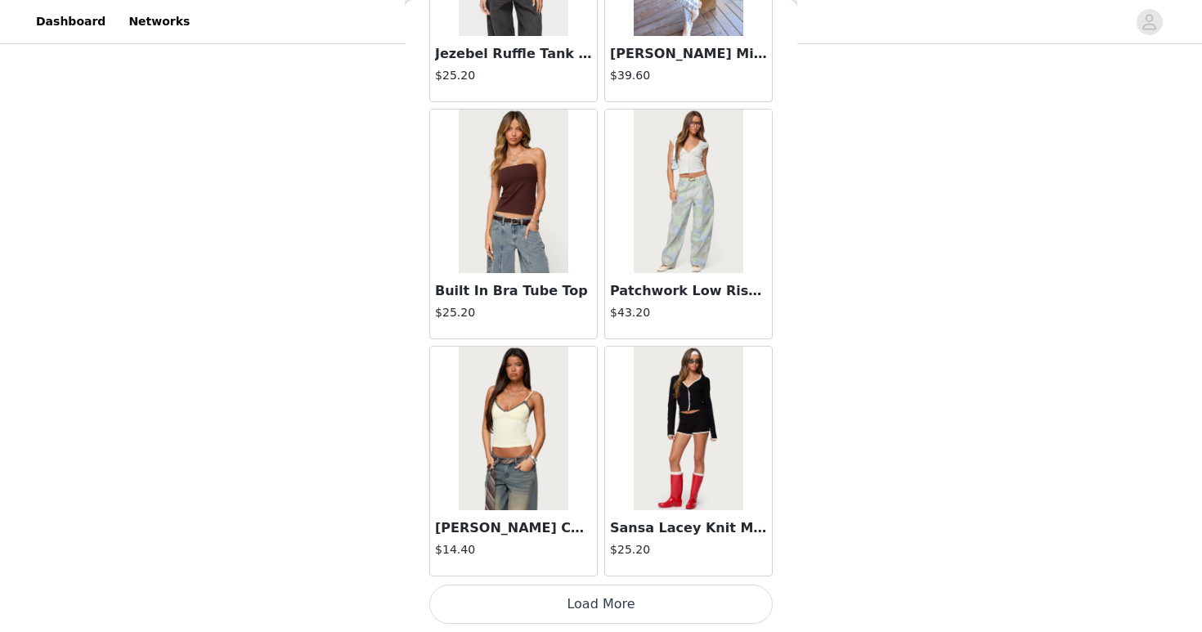
click at [590, 611] on button "Load More" at bounding box center [600, 604] width 343 height 39
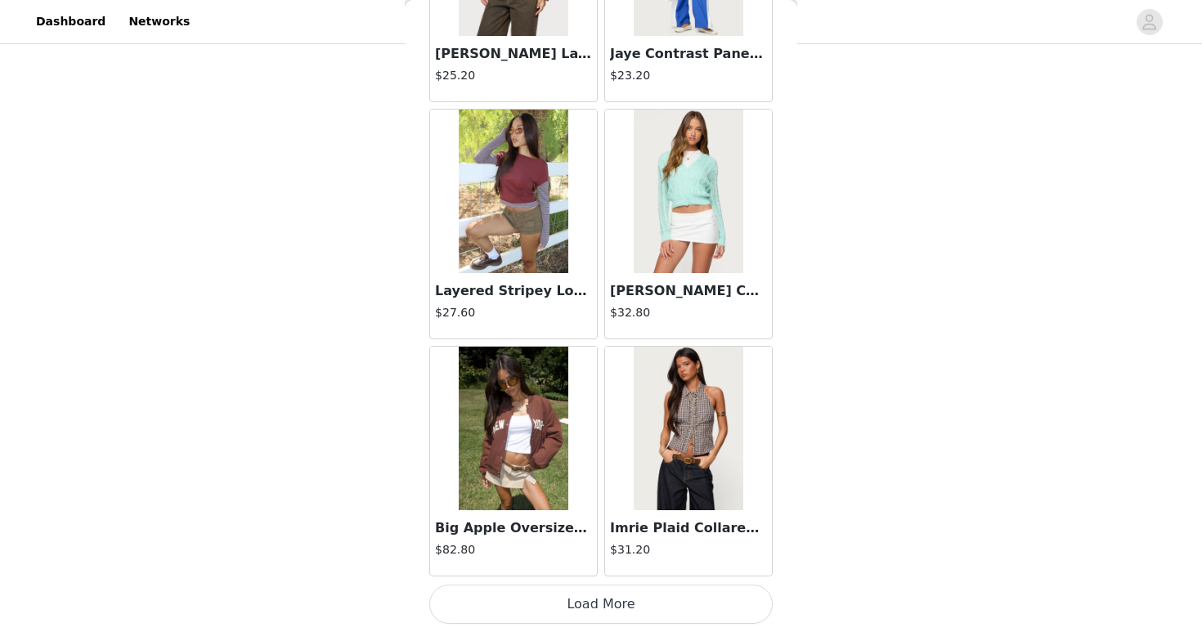
click at [590, 614] on button "Load More" at bounding box center [600, 604] width 343 height 39
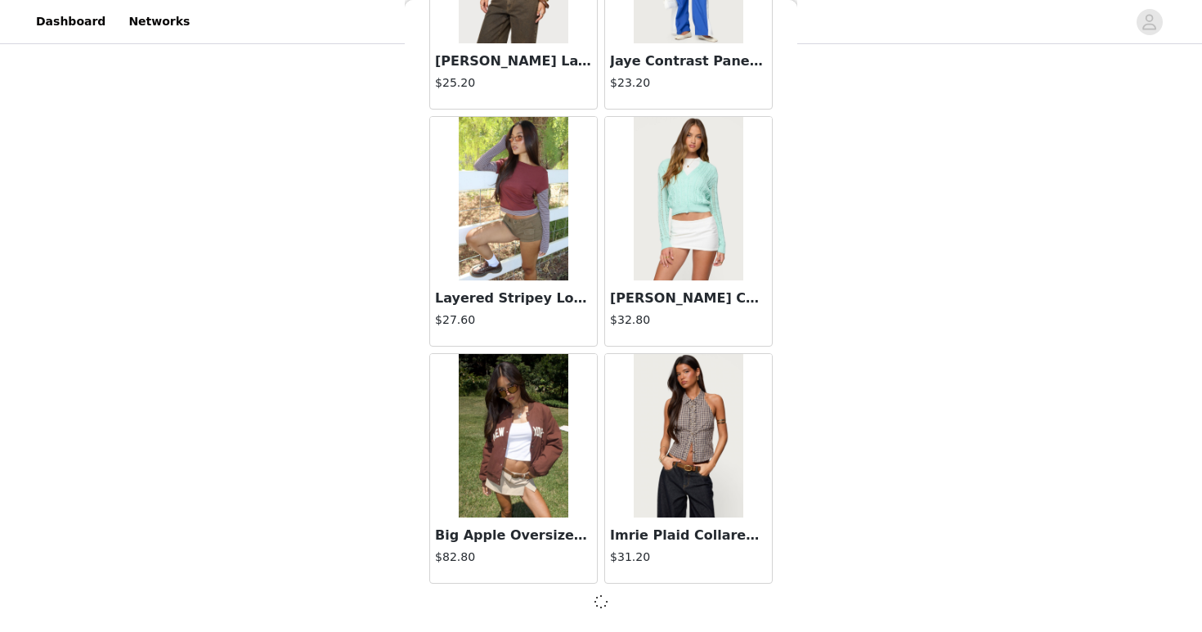
scroll to position [13721, 0]
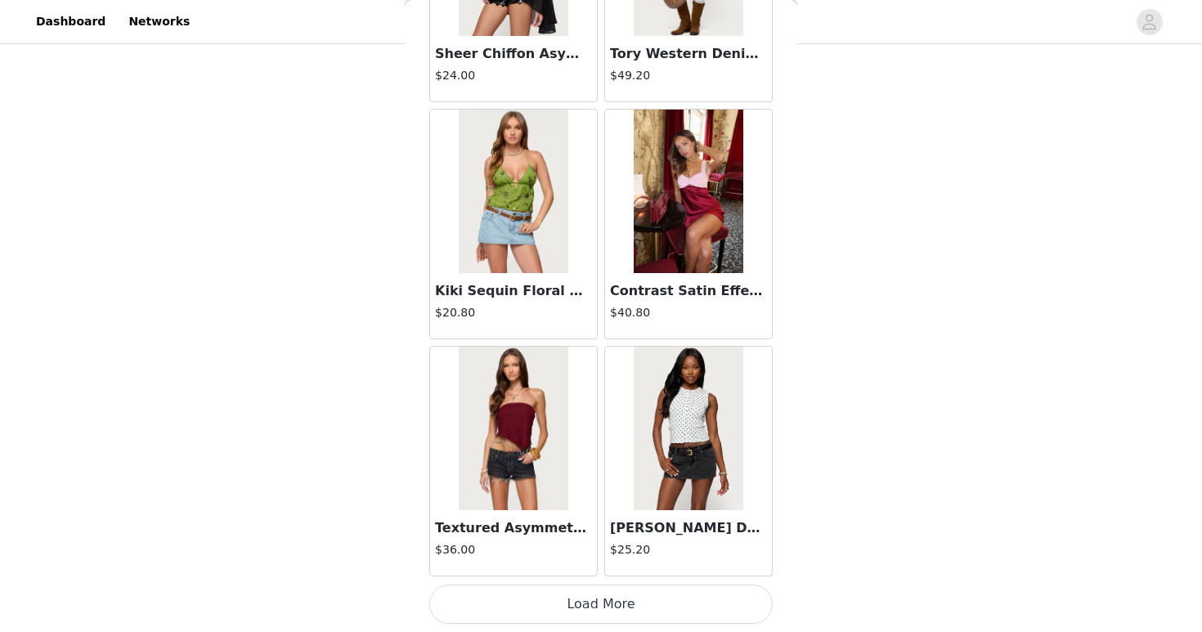
click at [590, 609] on button "Load More" at bounding box center [600, 604] width 343 height 39
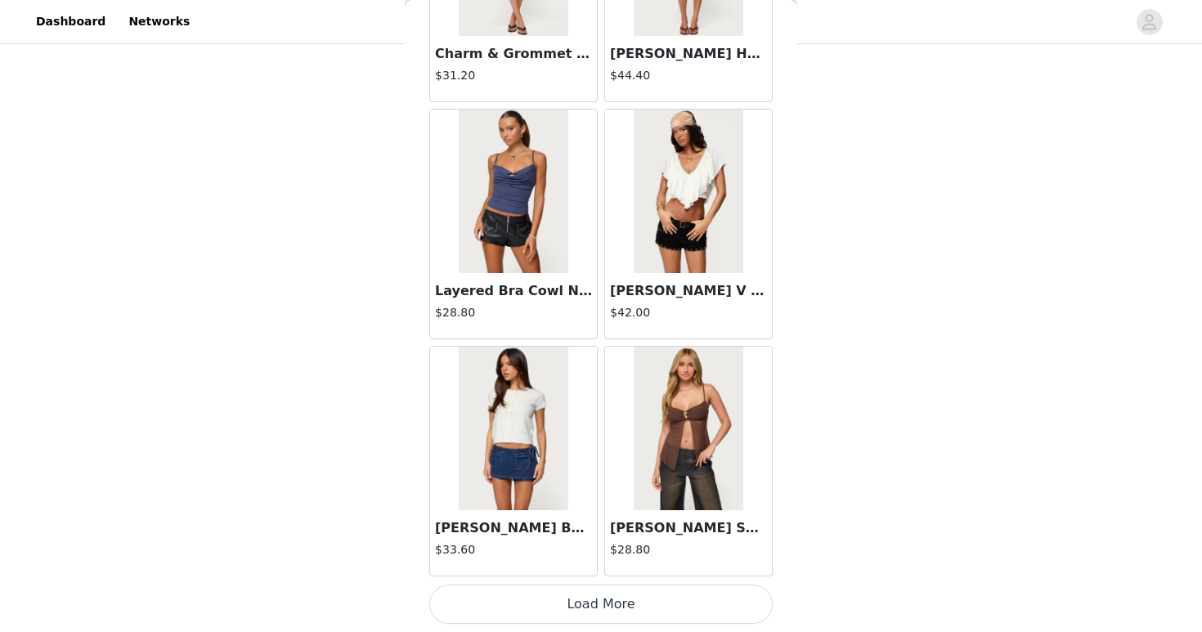
click at [590, 609] on button "Load More" at bounding box center [600, 604] width 343 height 39
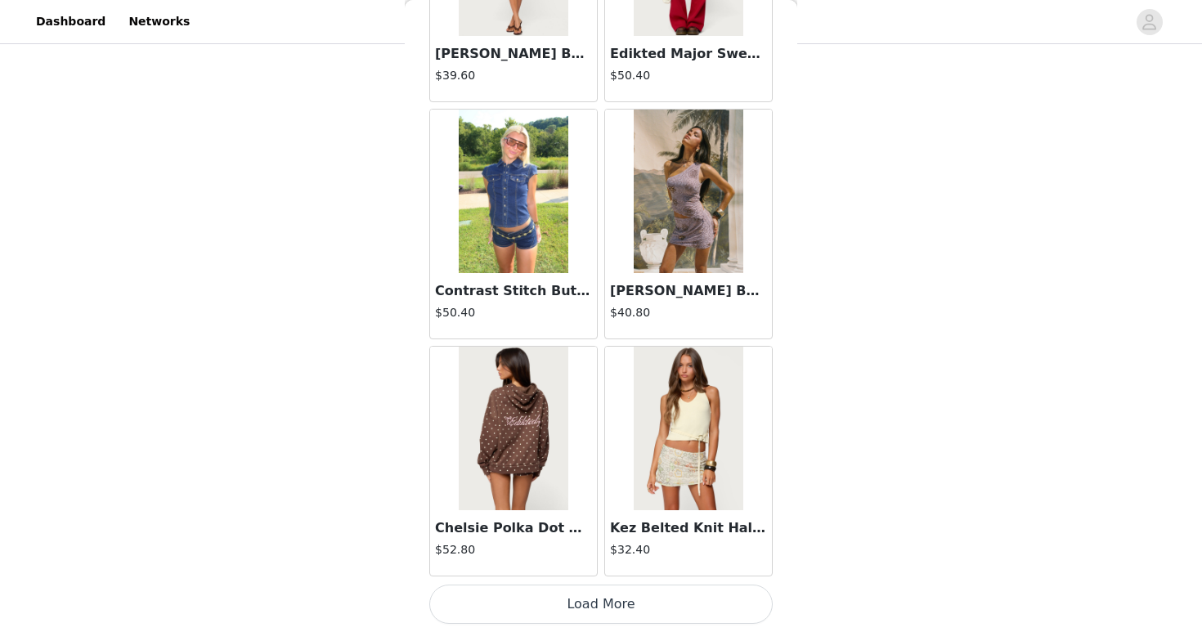
click at [590, 611] on button "Load More" at bounding box center [600, 604] width 343 height 39
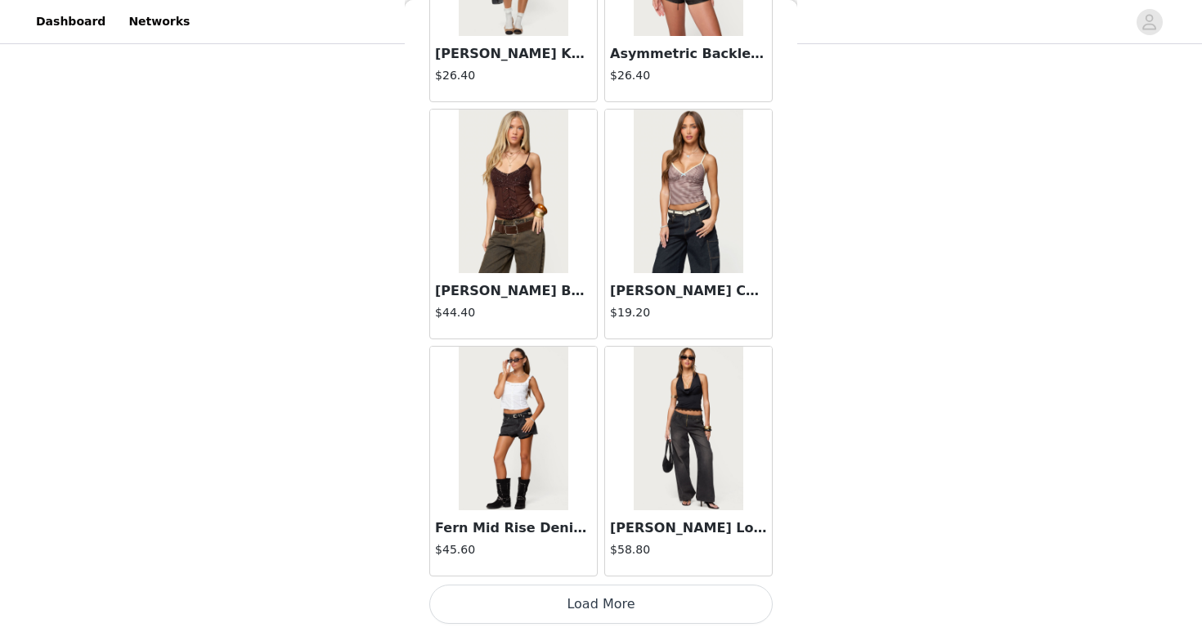
click at [590, 609] on button "Load More" at bounding box center [600, 604] width 343 height 39
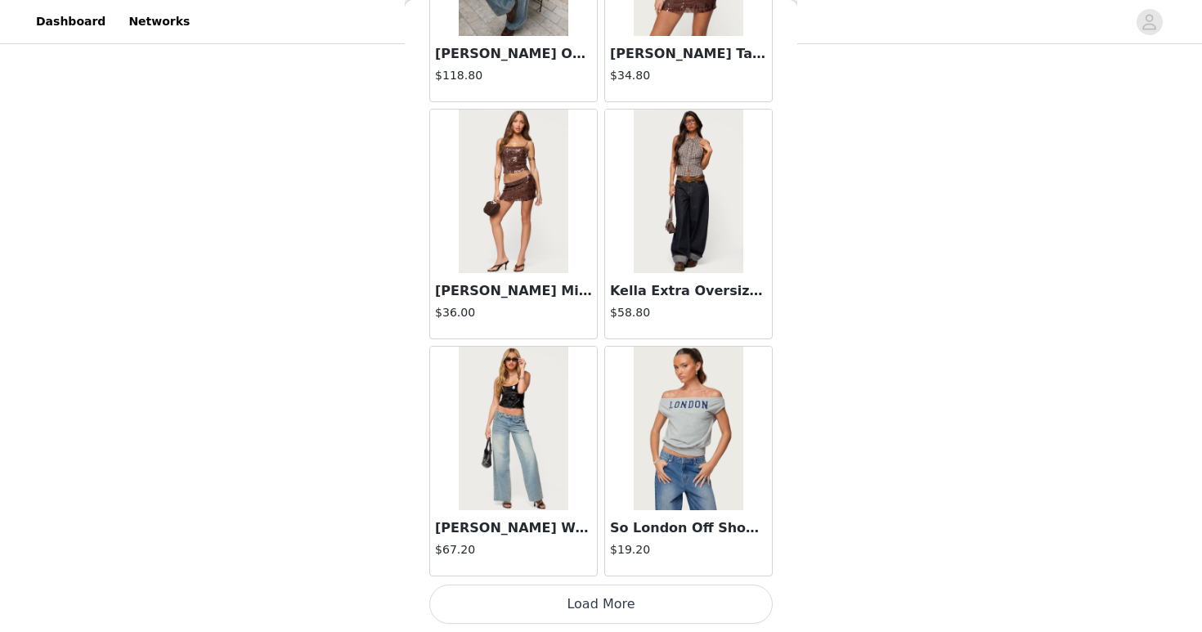
click at [590, 610] on button "Load More" at bounding box center [600, 604] width 343 height 39
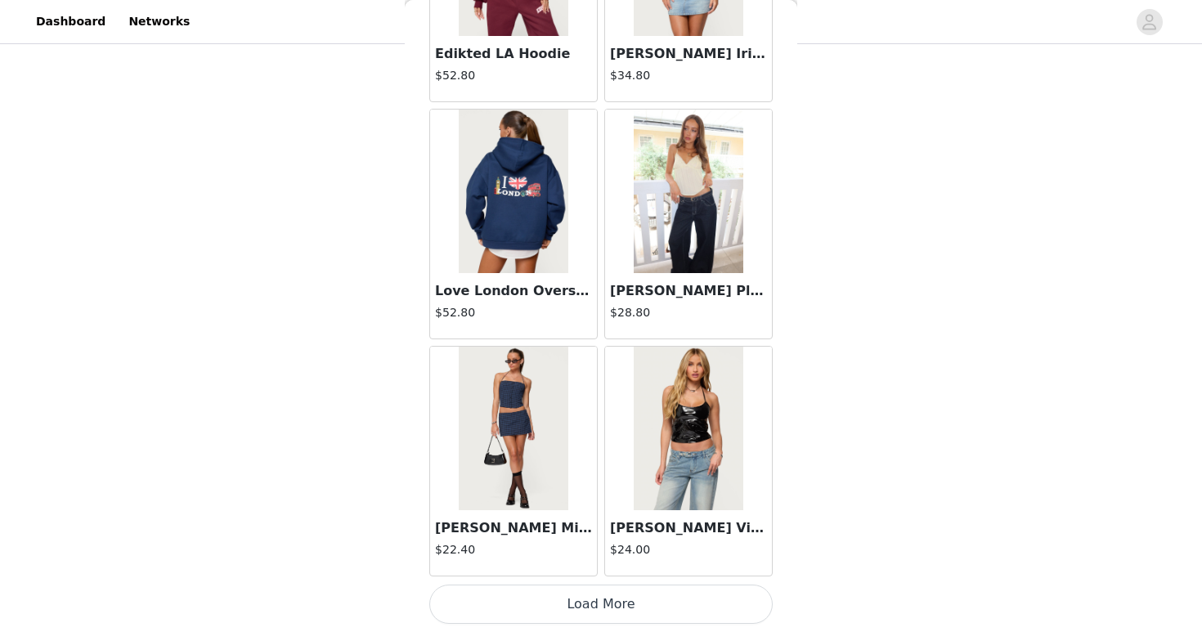
click at [590, 609] on button "Load More" at bounding box center [600, 604] width 343 height 39
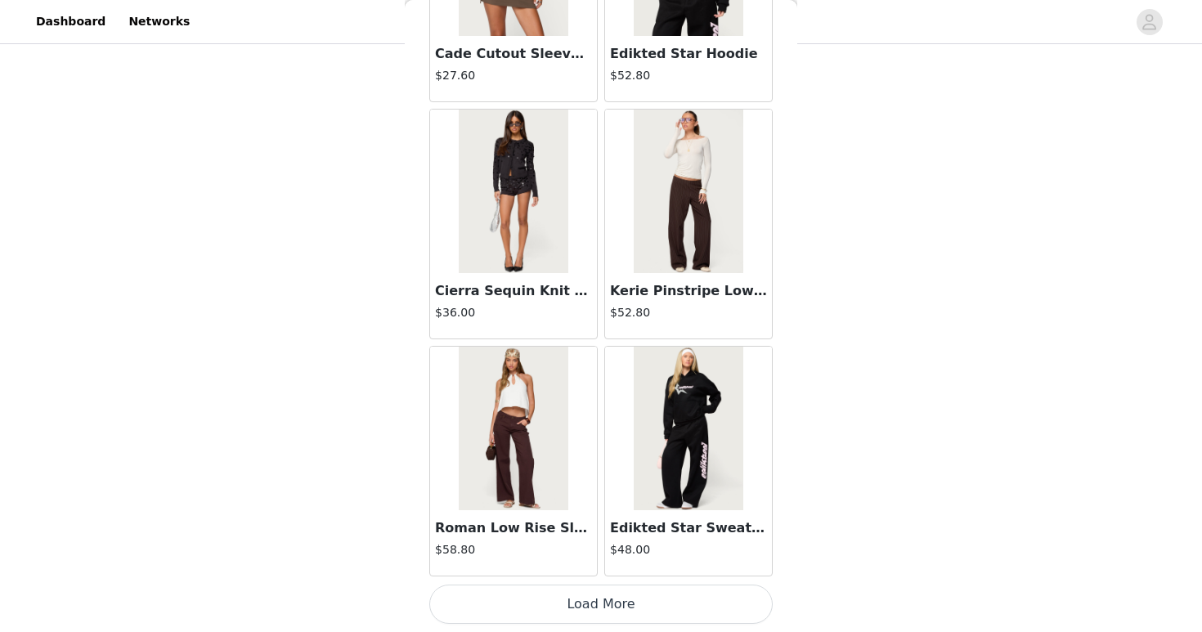
click at [590, 610] on button "Load More" at bounding box center [600, 604] width 343 height 39
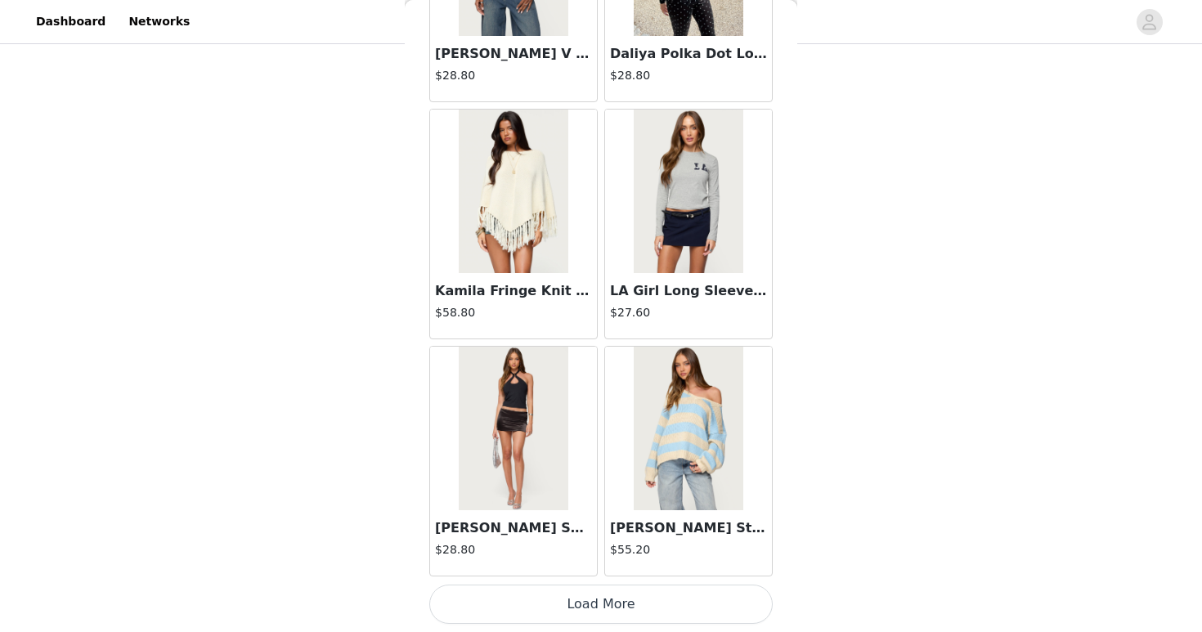
click at [590, 609] on button "Load More" at bounding box center [600, 604] width 343 height 39
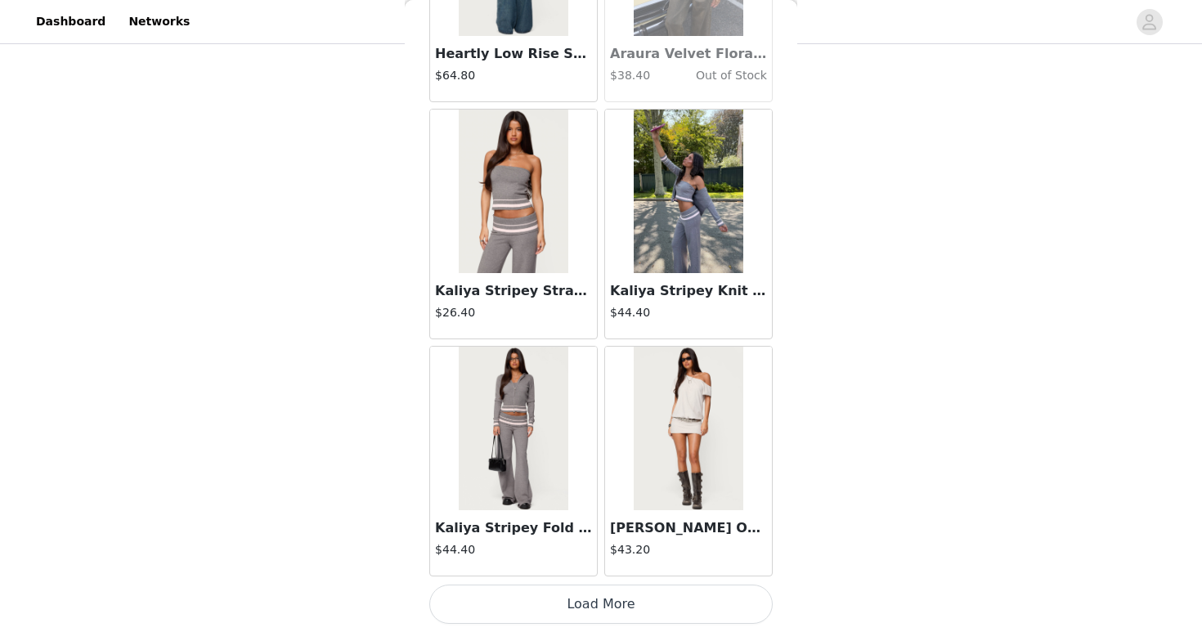
click at [590, 610] on button "Load More" at bounding box center [600, 604] width 343 height 39
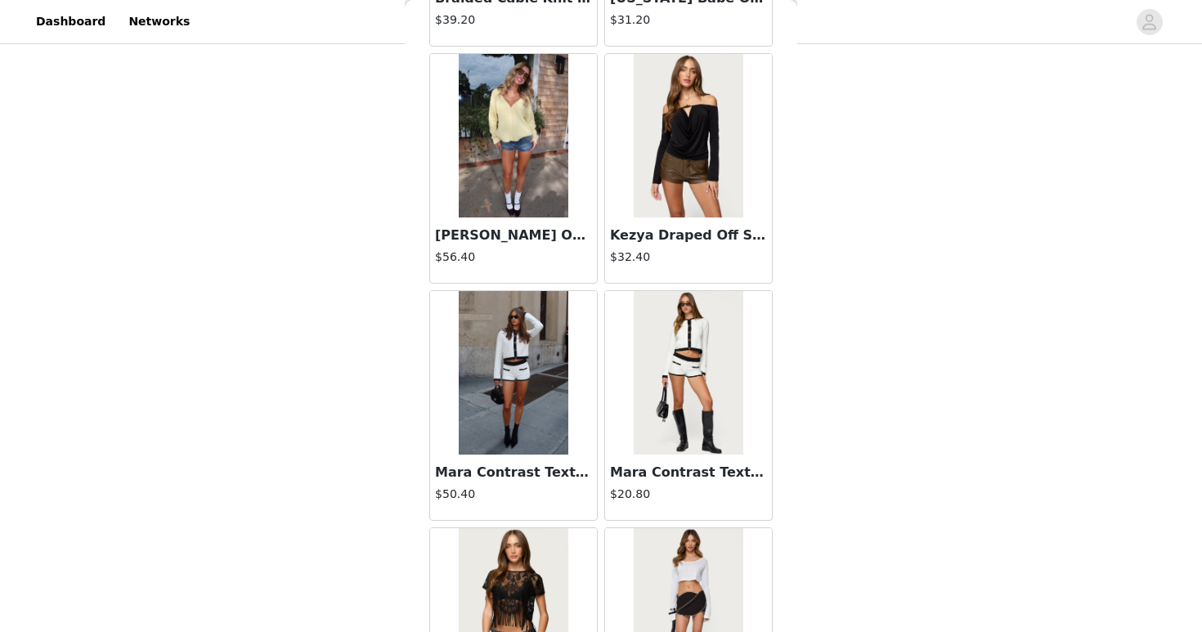
scroll to position [37445, 0]
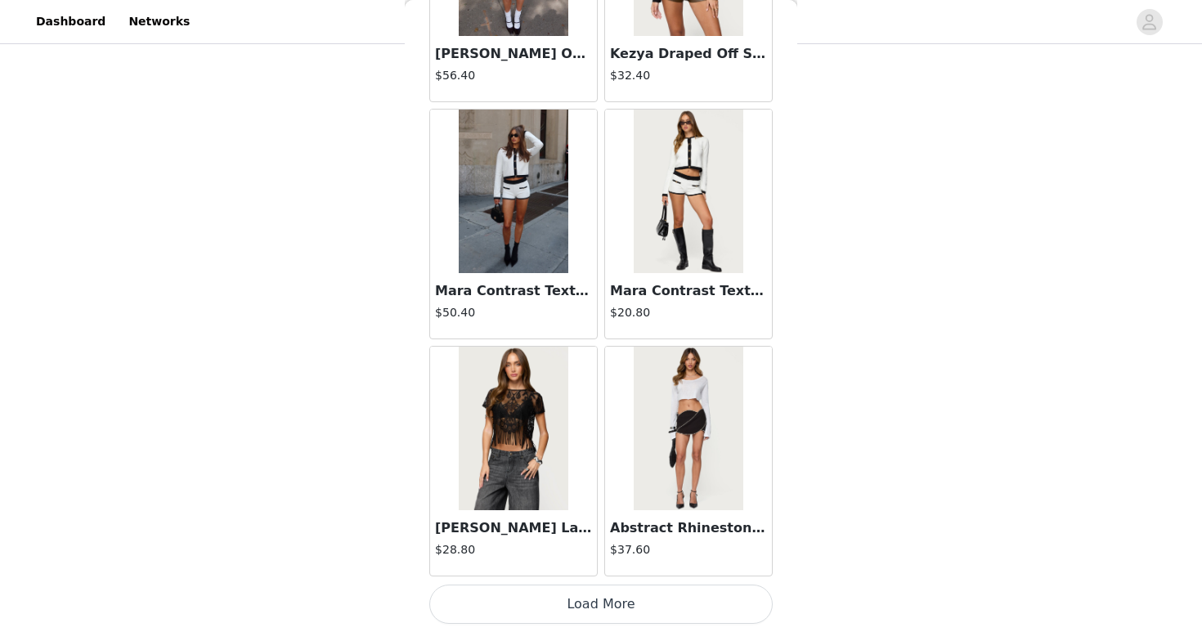
click at [553, 606] on button "Load More" at bounding box center [600, 604] width 343 height 39
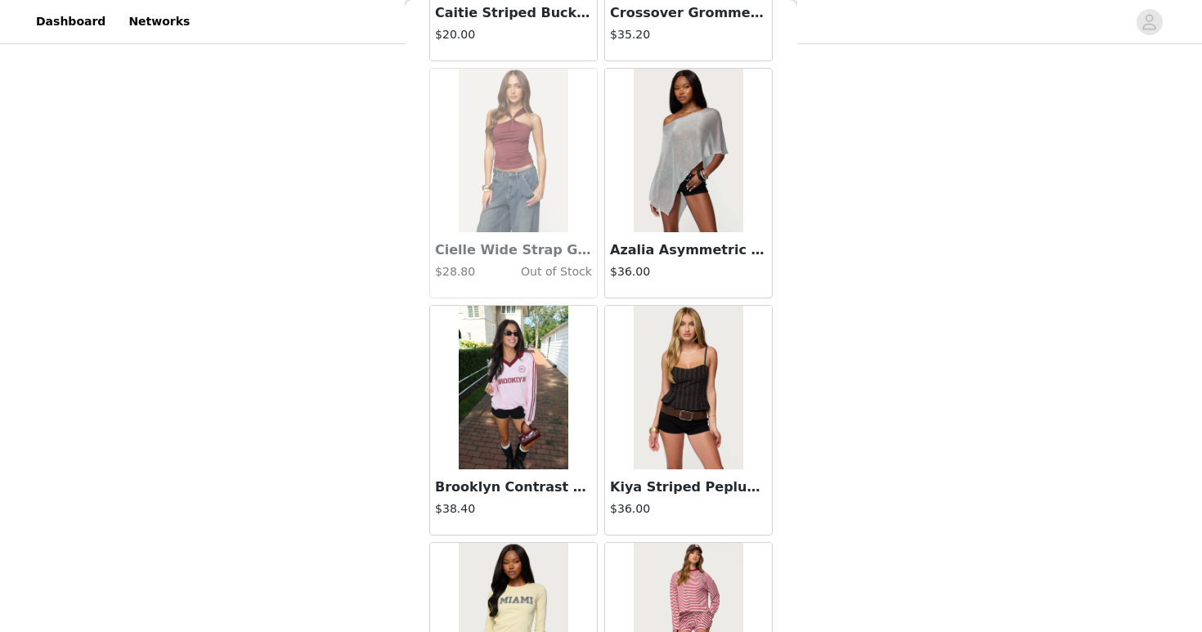
scroll to position [1418, 0]
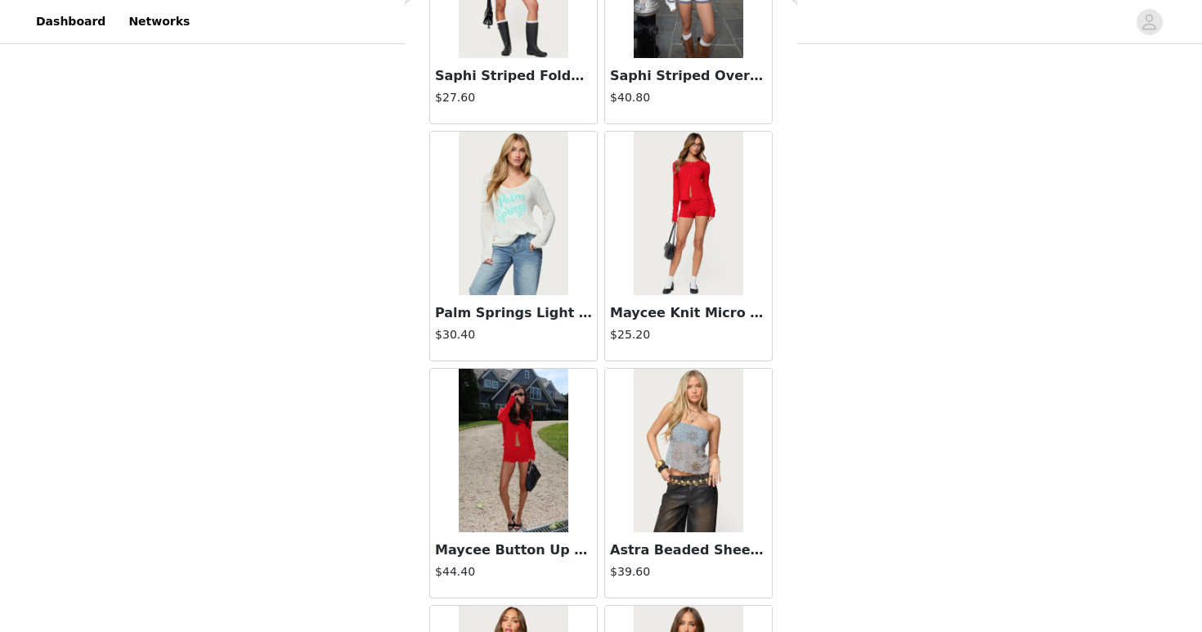
click at [564, 493] on img at bounding box center [513, 451] width 109 height 164
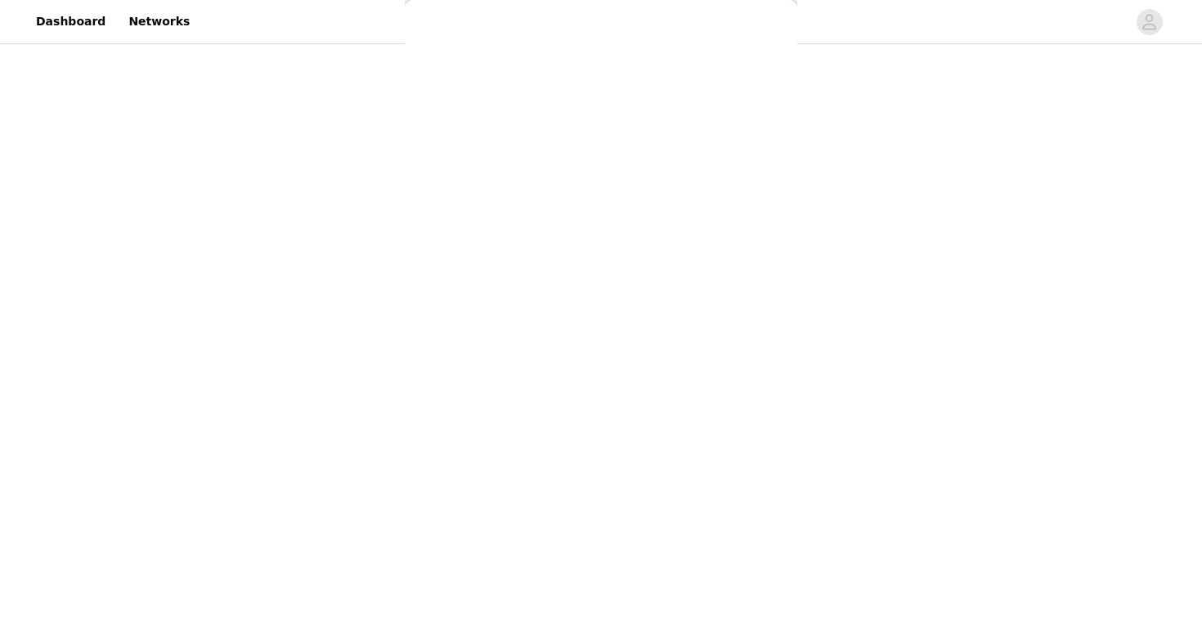
scroll to position [164, 0]
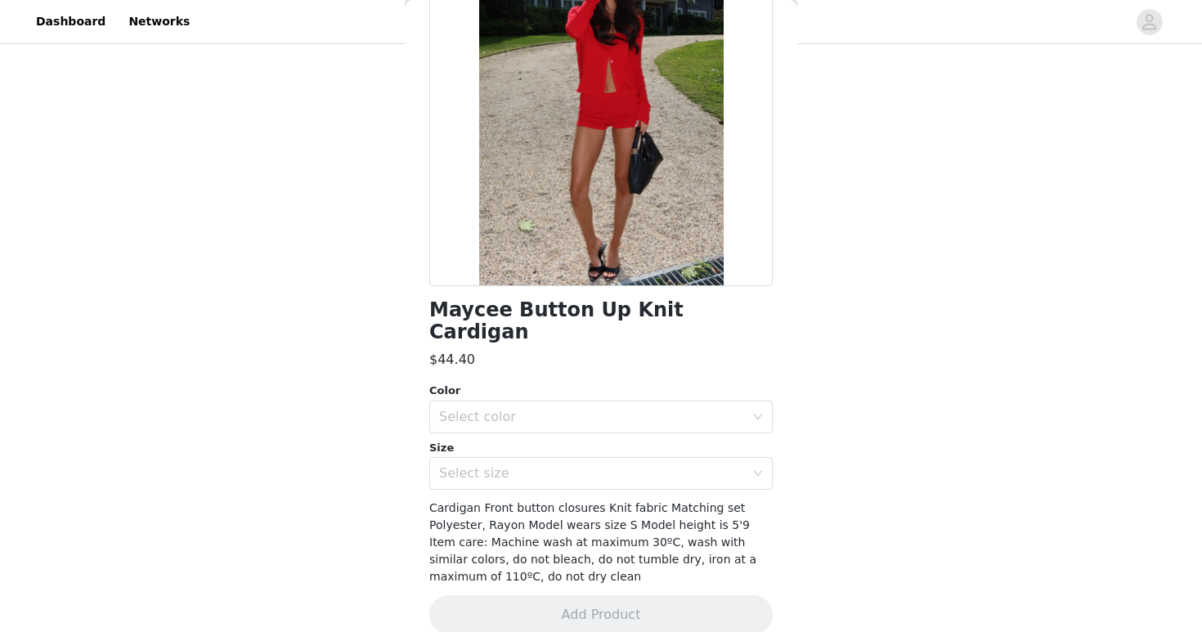
click at [470, 383] on div "Color" at bounding box center [600, 391] width 343 height 16
click at [470, 409] on div "Select color" at bounding box center [592, 417] width 306 height 16
click at [479, 431] on li "RED" at bounding box center [600, 431] width 343 height 26
click at [479, 458] on div "Select size" at bounding box center [595, 473] width 313 height 31
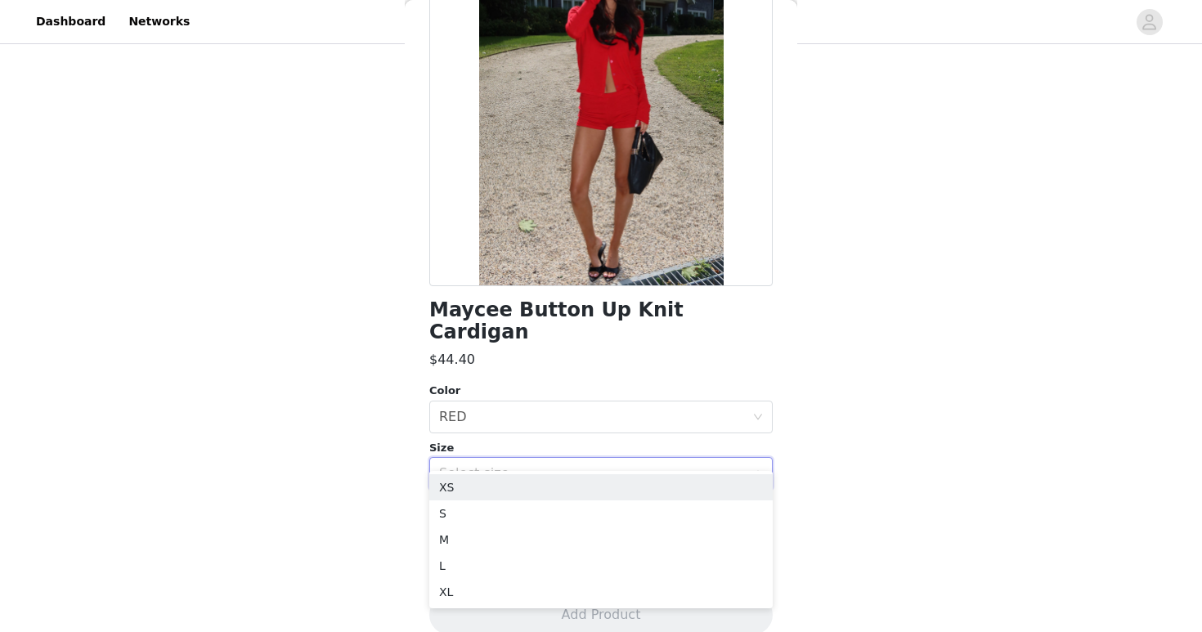
click at [479, 465] on div "Select size" at bounding box center [592, 473] width 306 height 16
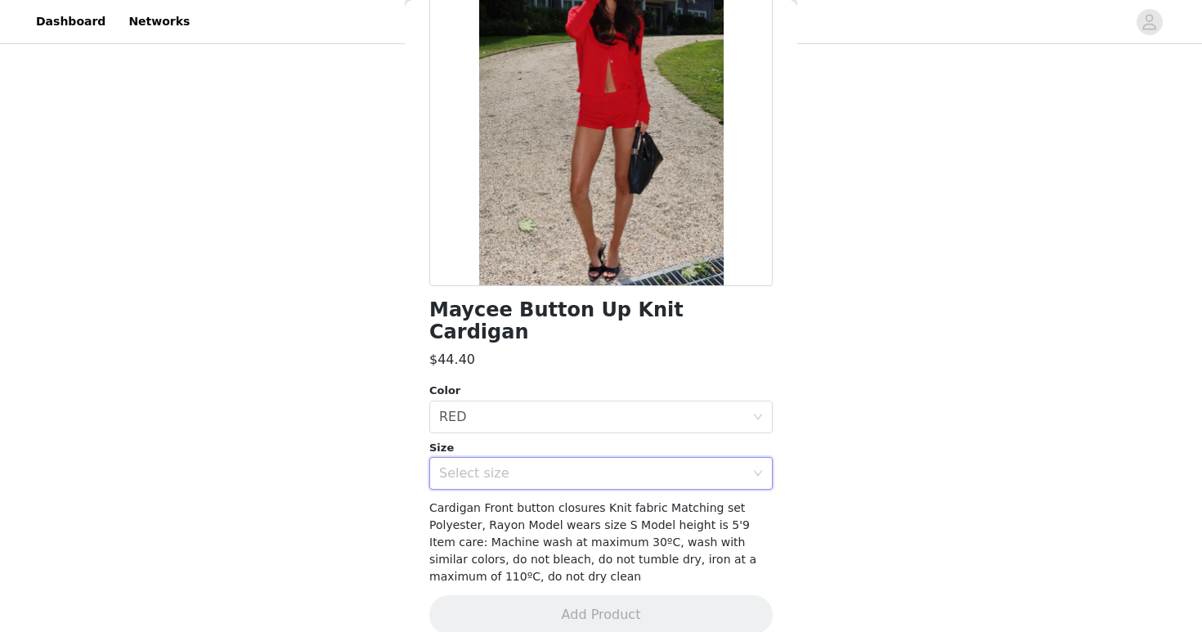
click at [479, 465] on div "Select size" at bounding box center [592, 473] width 306 height 16
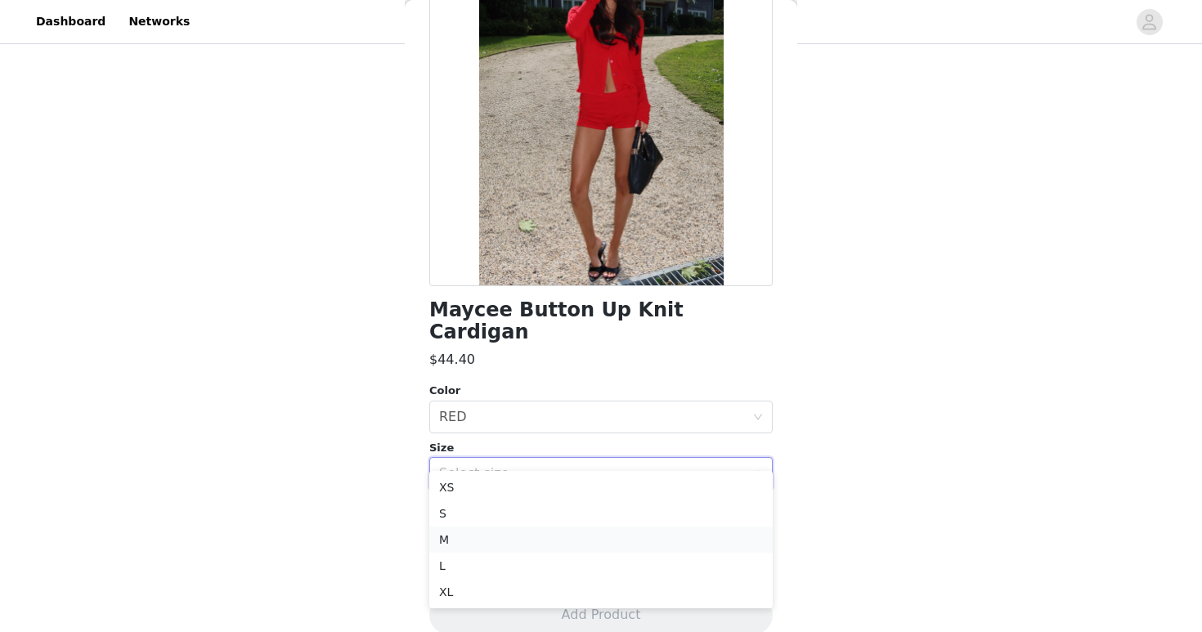
click at [467, 545] on li "M" at bounding box center [600, 540] width 343 height 26
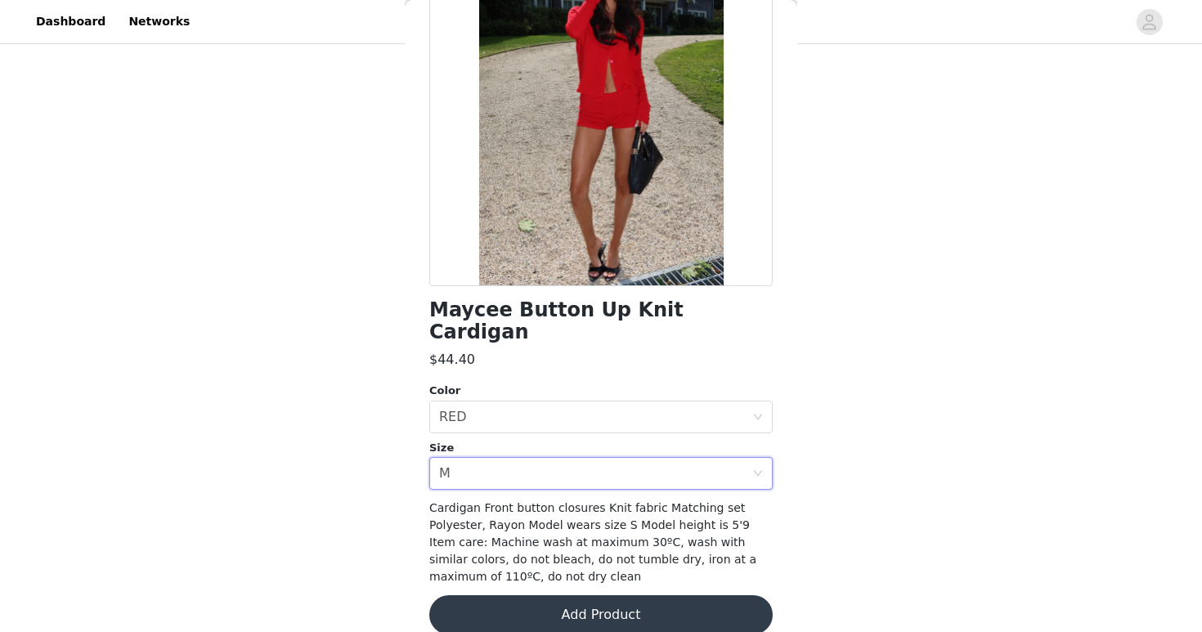
click at [505, 595] on button "Add Product" at bounding box center [600, 614] width 343 height 39
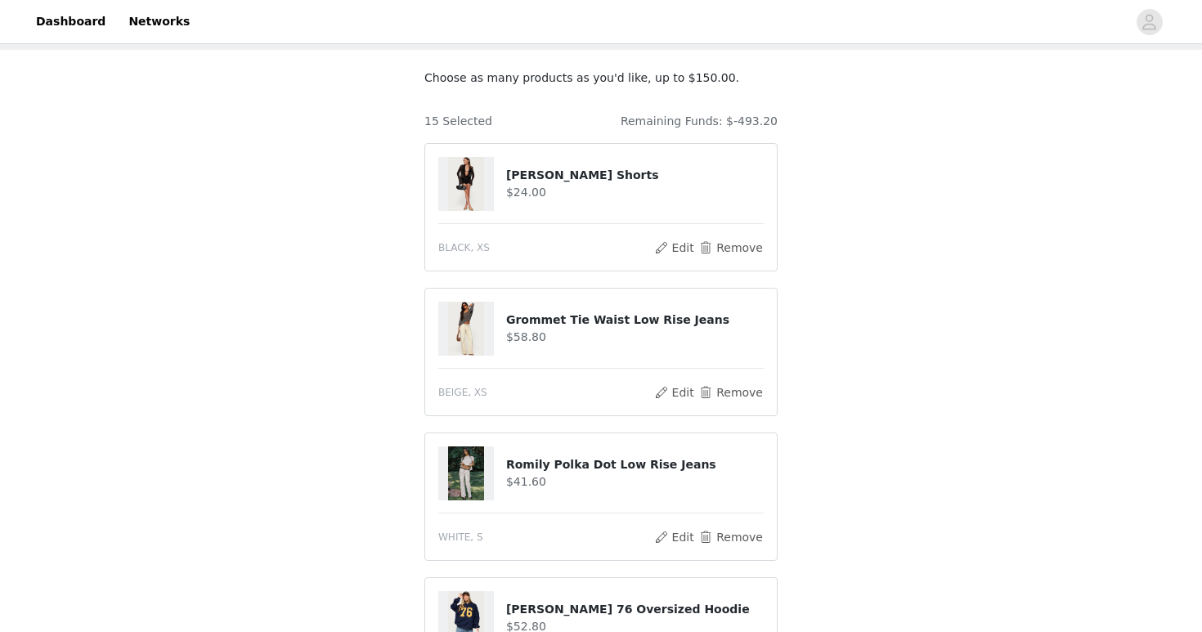
scroll to position [112, 0]
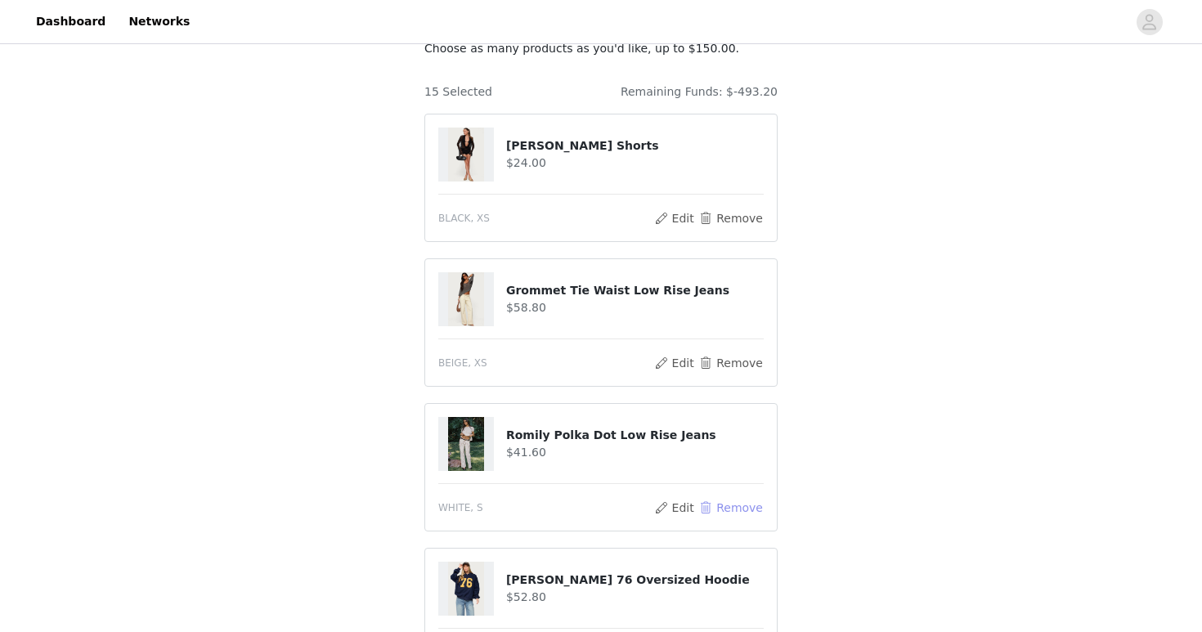
click at [711, 507] on button "Remove" at bounding box center [730, 508] width 65 height 20
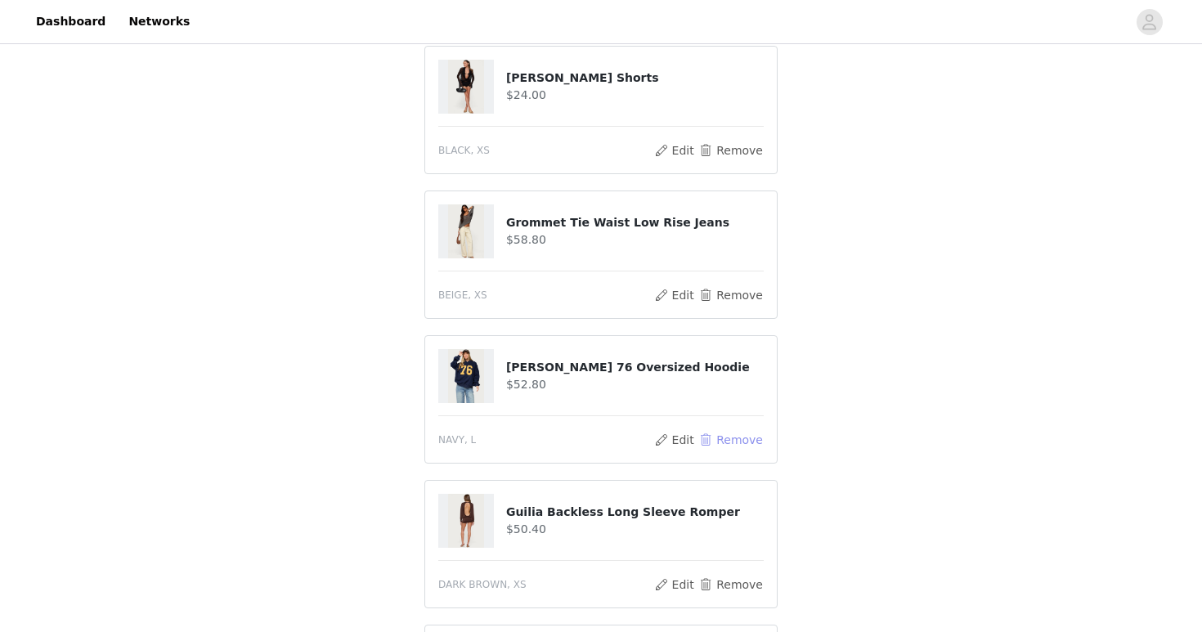
scroll to position [242, 0]
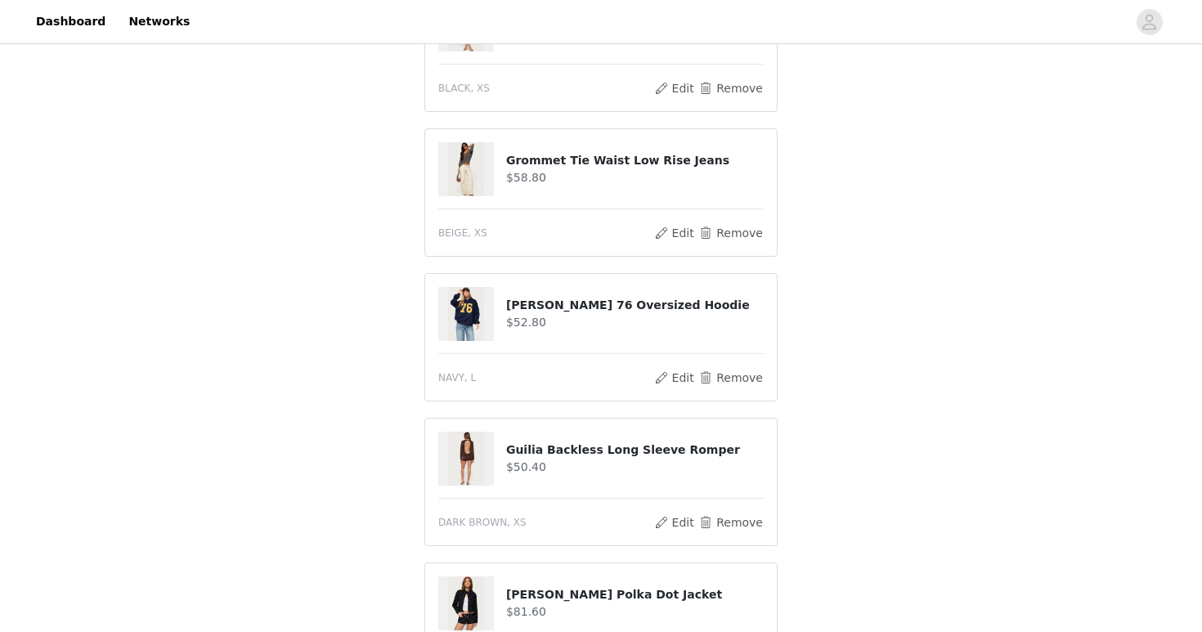
click at [711, 507] on article "Guilia Backless Long Sleeve Romper $50.40 DARK BROWN, XS Edit Remove" at bounding box center [600, 482] width 353 height 128
click at [711, 518] on button "Remove" at bounding box center [730, 523] width 65 height 20
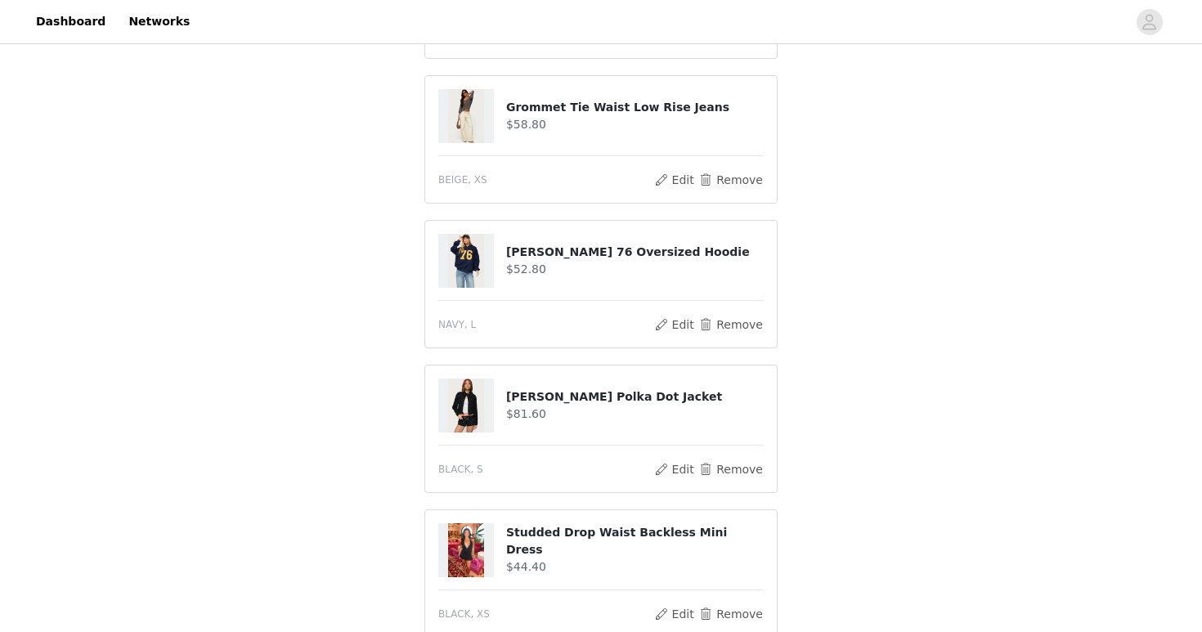
scroll to position [303, 0]
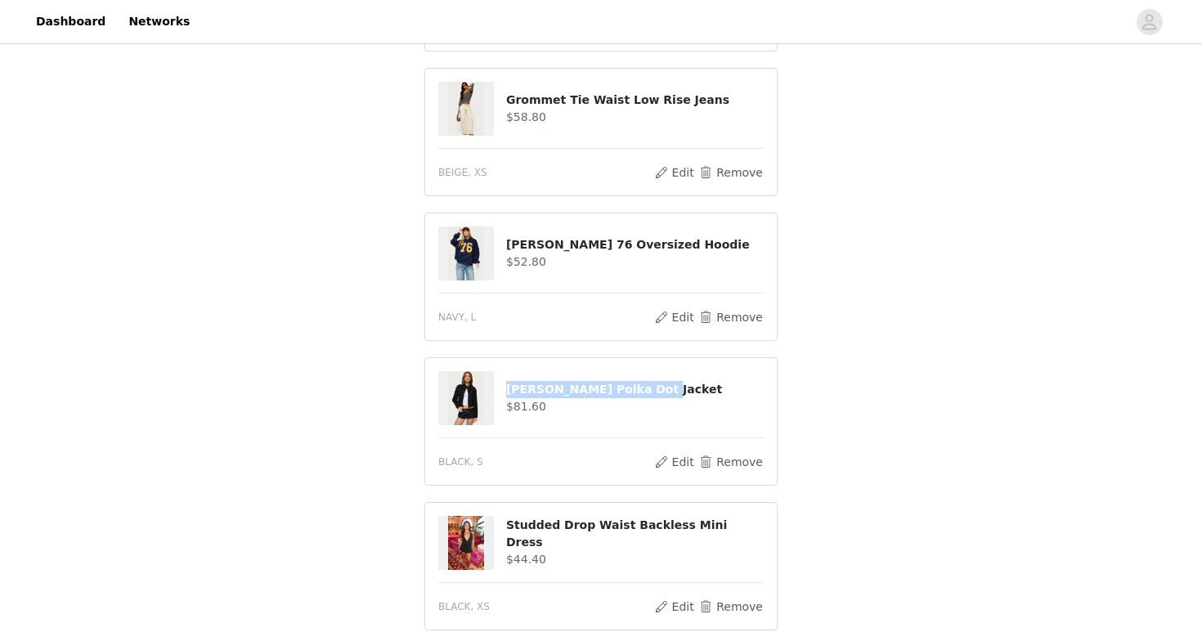
drag, startPoint x: 506, startPoint y: 390, endPoint x: 749, endPoint y: 392, distance: 242.9
click at [749, 392] on h4 "Tabitha Polka Dot Jacket" at bounding box center [635, 389] width 258 height 17
copy h4 "Tabitha Polka Dot Jacket"
click at [735, 461] on button "Remove" at bounding box center [730, 462] width 65 height 20
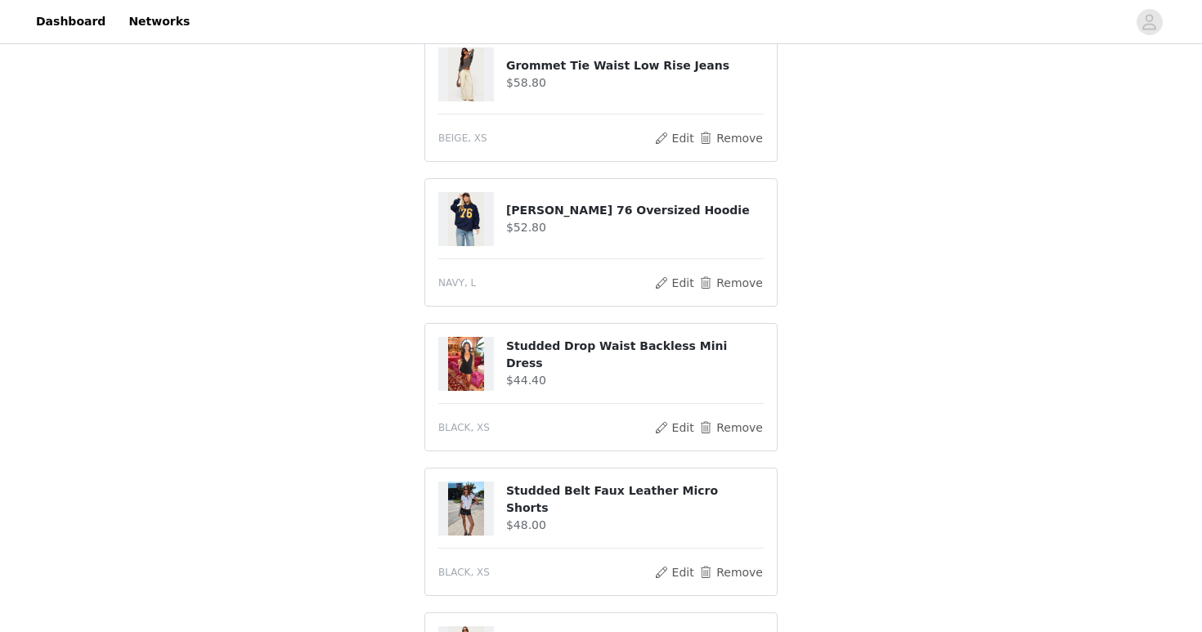
scroll to position [338, 0]
click at [738, 432] on button "Remove" at bounding box center [730, 427] width 65 height 20
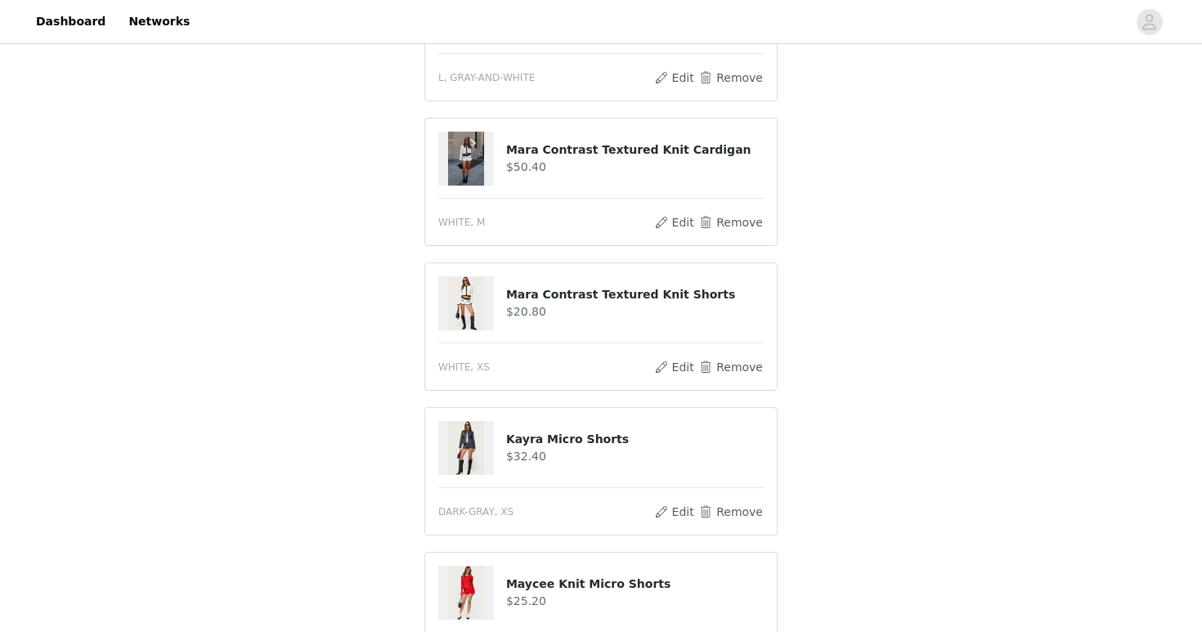
scroll to position [982, 0]
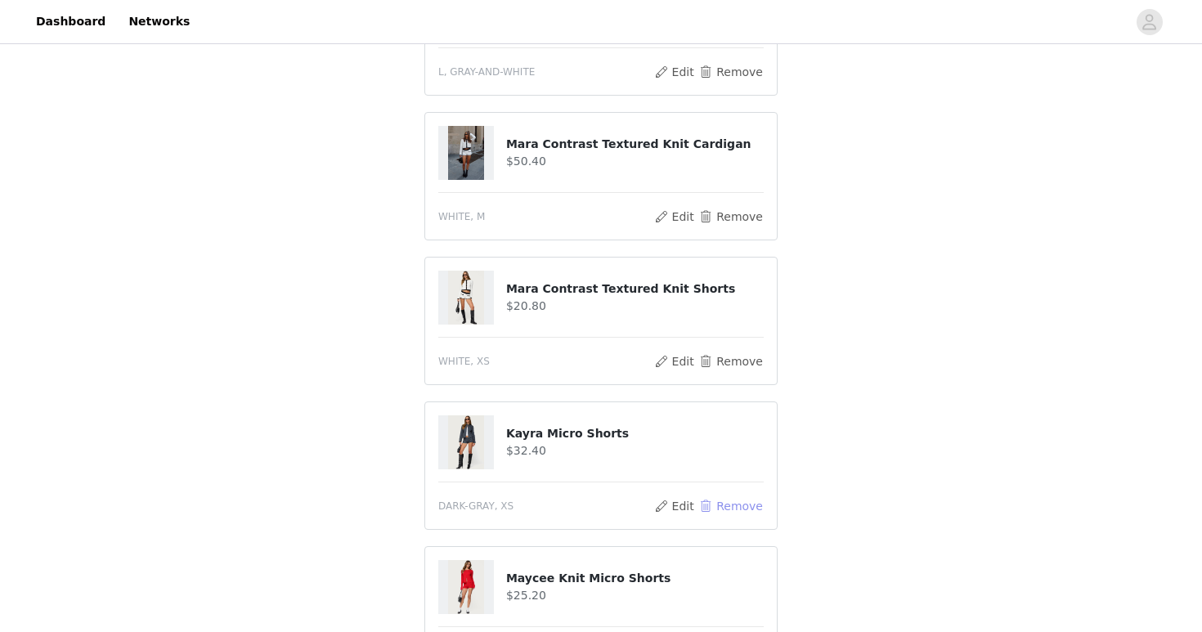
click at [720, 512] on button "Remove" at bounding box center [730, 506] width 65 height 20
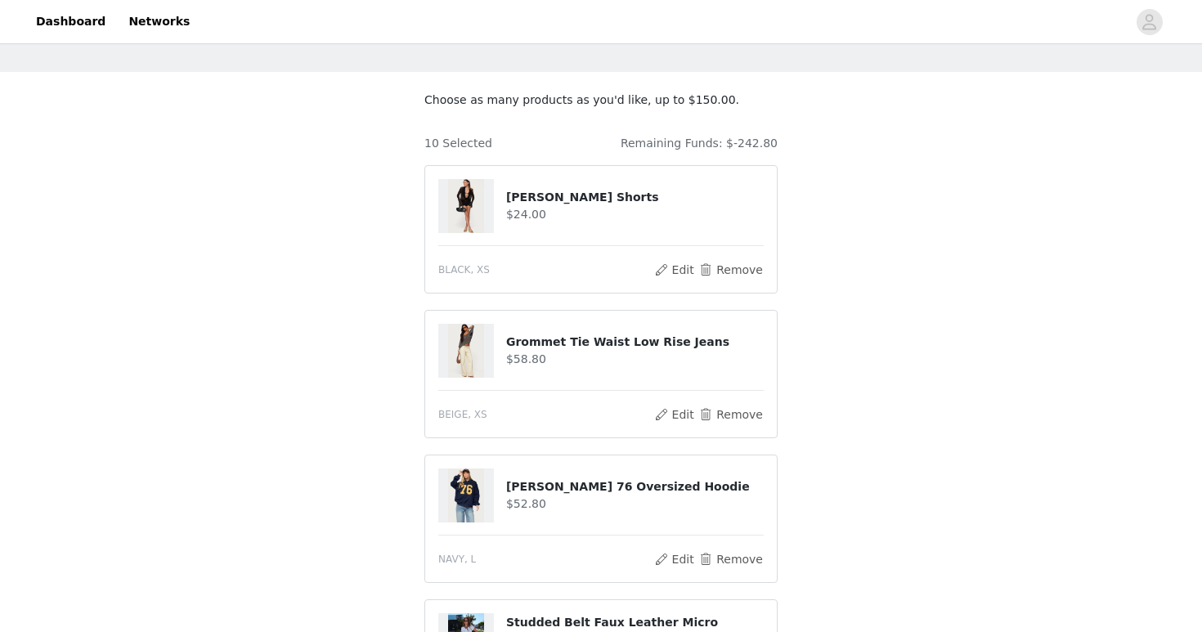
scroll to position [60, 0]
click at [744, 563] on button "Remove" at bounding box center [730, 560] width 65 height 20
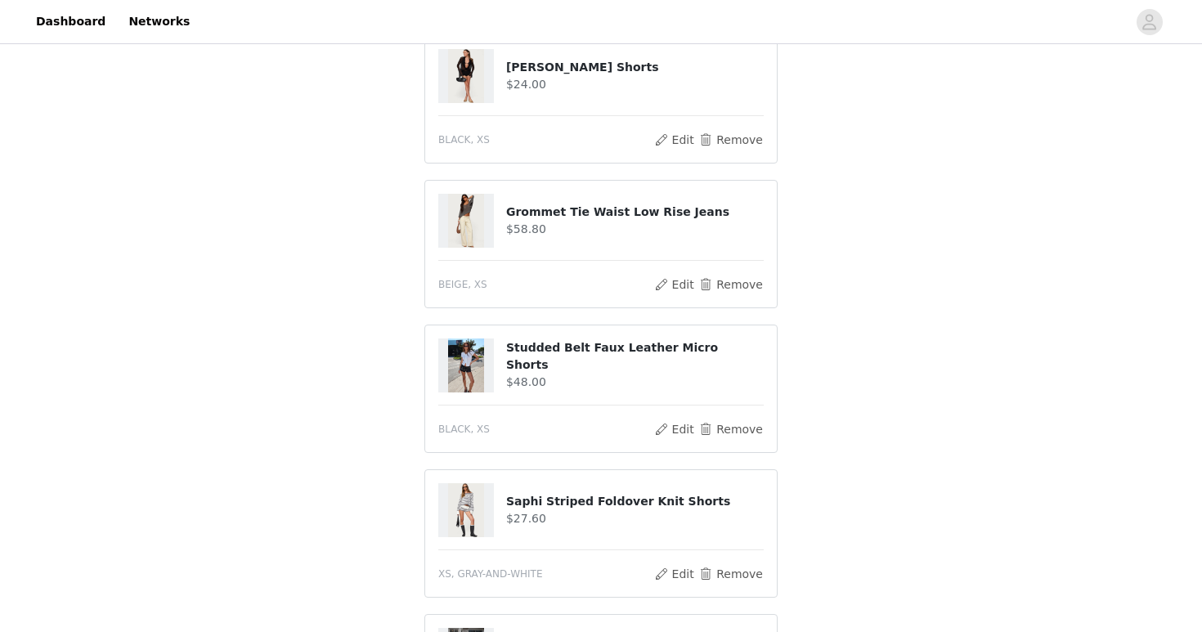
scroll to position [243, 0]
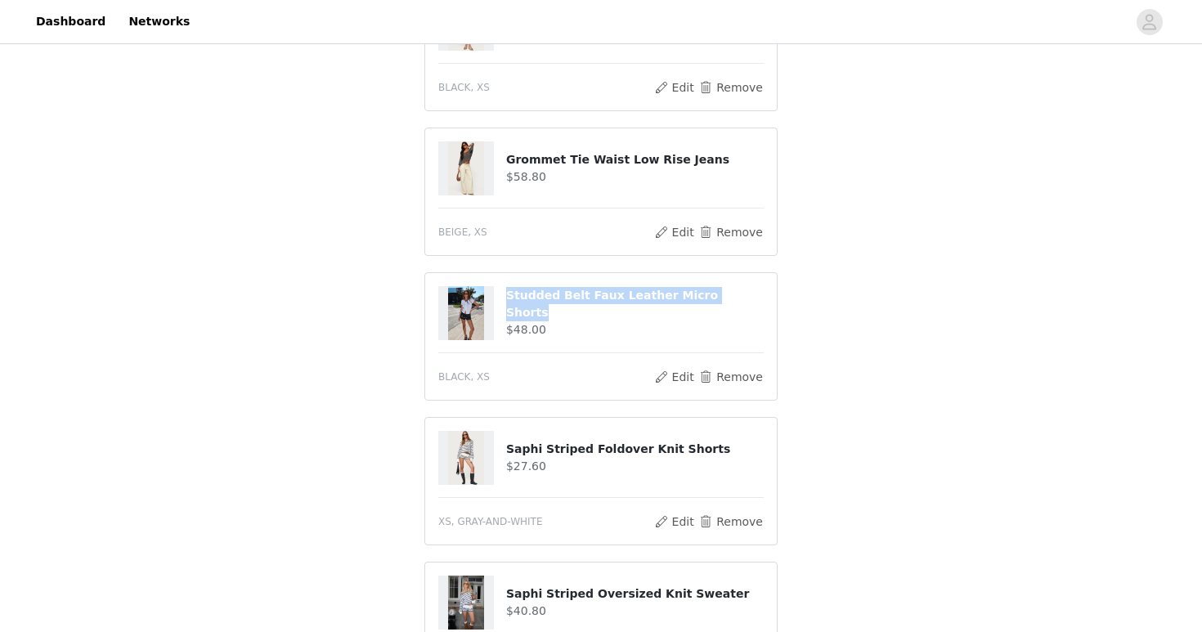
drag, startPoint x: 728, startPoint y: 303, endPoint x: 502, endPoint y: 299, distance: 225.7
click at [502, 299] on div "Studded Belt Faux Leather Micro Shorts $48.00" at bounding box center [600, 313] width 325 height 54
copy div "Studded Belt Faux Leather Micro Shorts"
click at [949, 343] on div "STEP 1 OF 5 Products Choose as many products as you'd like, up to $150.00. 9 Se…" at bounding box center [601, 601] width 1202 height 1592
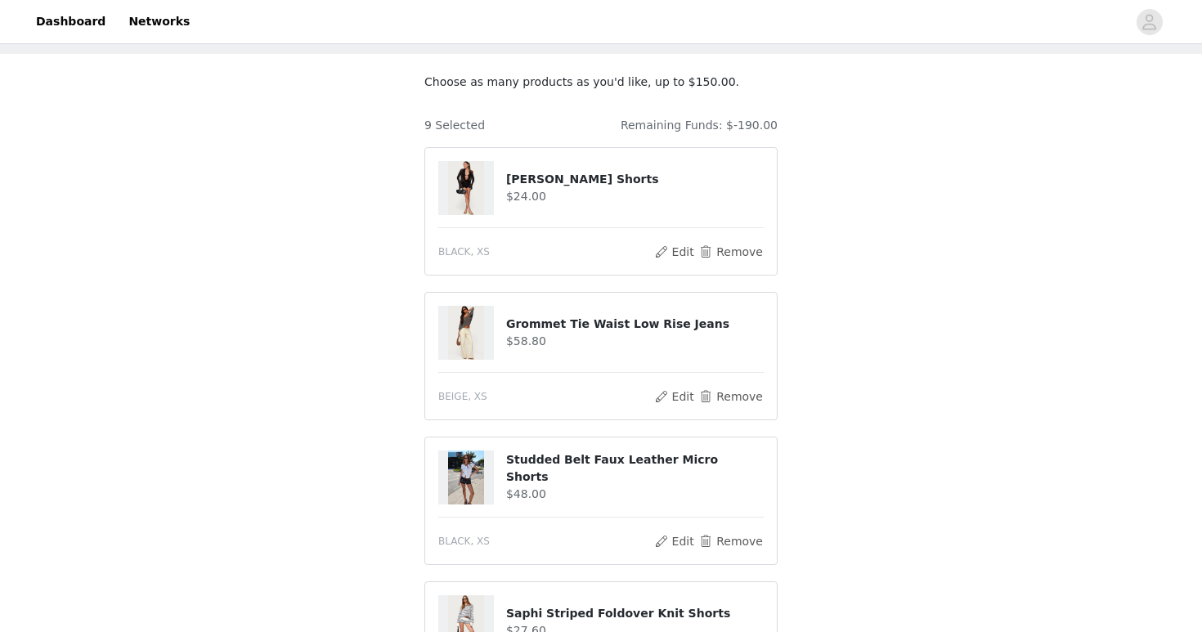
scroll to position [78, 0]
click at [706, 257] on button "Remove" at bounding box center [730, 253] width 65 height 20
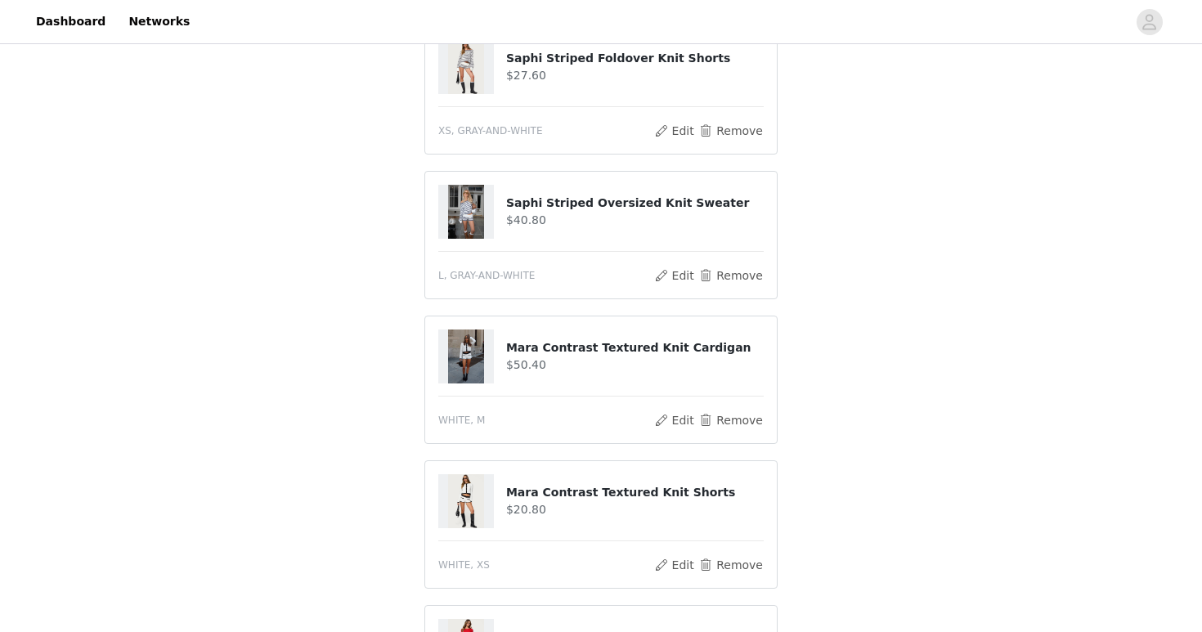
scroll to position [481, 0]
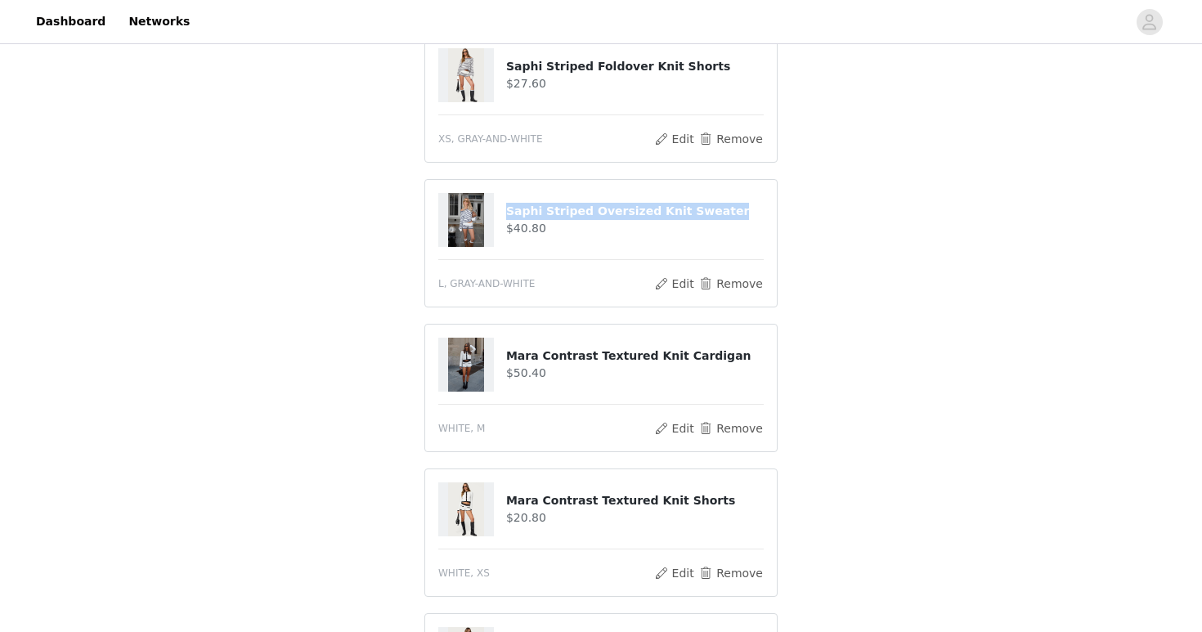
drag, startPoint x: 715, startPoint y: 211, endPoint x: 505, endPoint y: 210, distance: 210.2
click at [505, 210] on div "Saphi Striped Oversized Knit Sweater $40.80" at bounding box center [600, 220] width 325 height 54
copy div "Saphi Striped Oversized Knit Sweater"
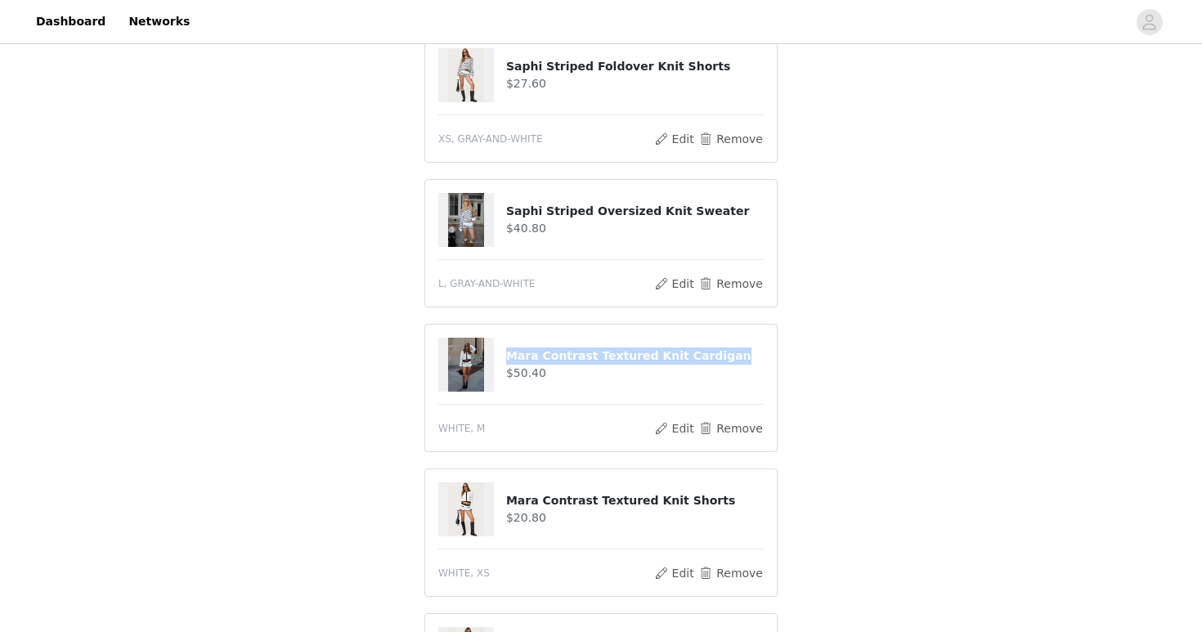
drag, startPoint x: 717, startPoint y: 355, endPoint x: 501, endPoint y: 331, distance: 217.2
click at [501, 331] on article "Mara Contrast Textured Knit Cardigan $50.40 WHITE, M Edit Remove" at bounding box center [600, 388] width 353 height 128
copy div "Mara Contrast Textured Knit Cardigan"
click at [716, 434] on button "Remove" at bounding box center [730, 429] width 65 height 20
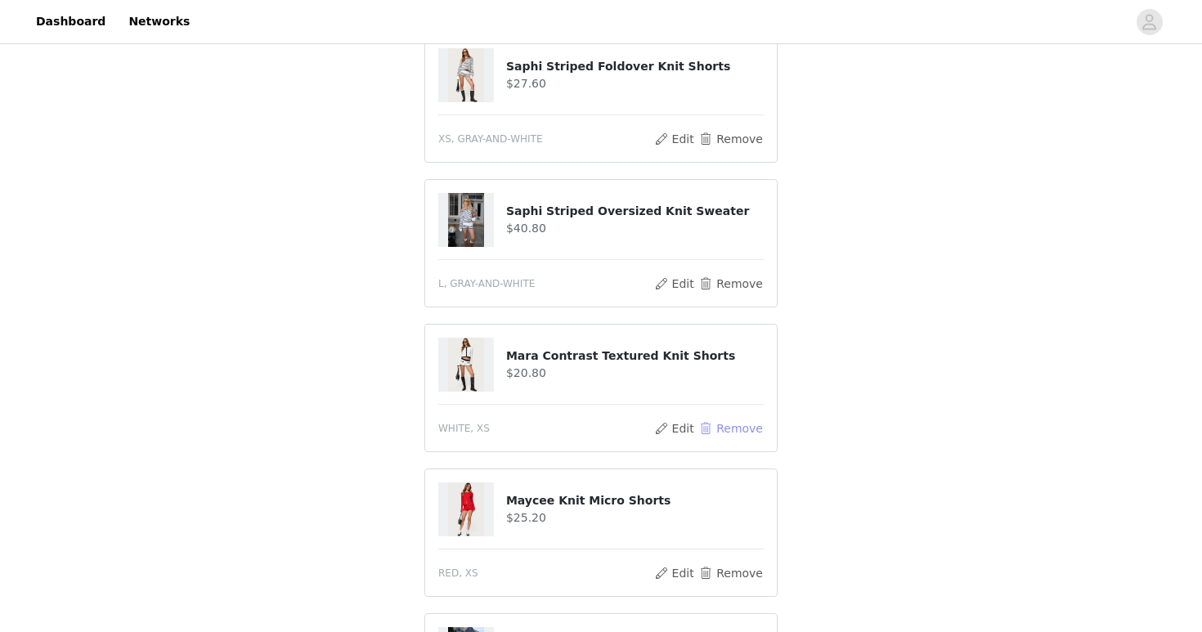
click at [716, 434] on button "Remove" at bounding box center [730, 429] width 65 height 20
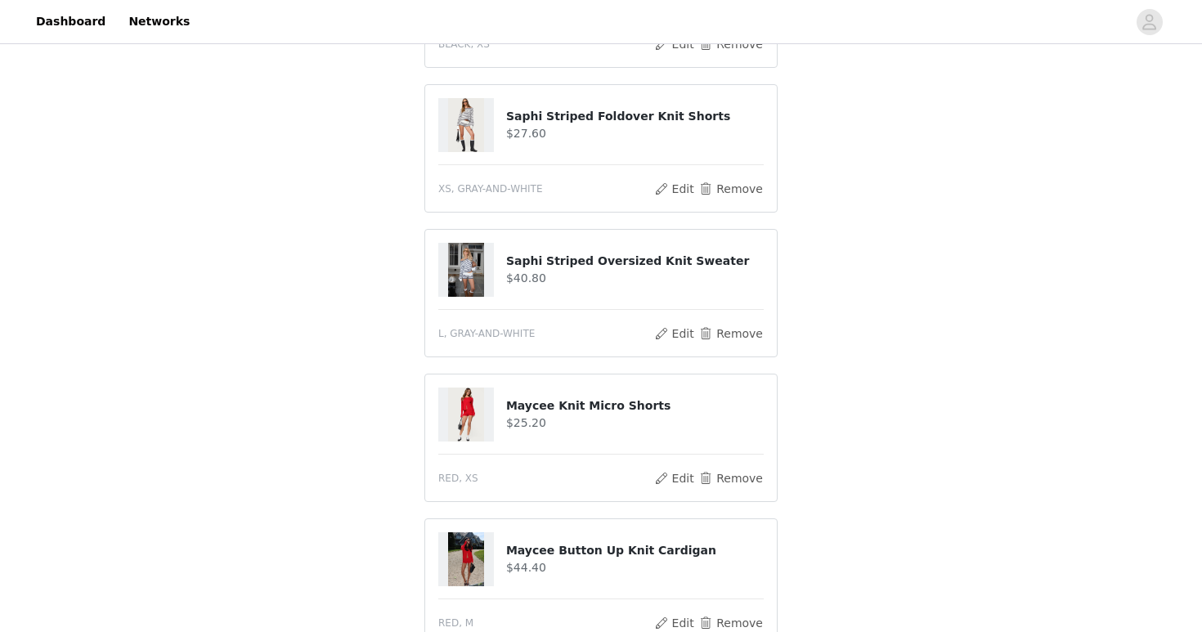
scroll to position [430, 0]
drag, startPoint x: 657, startPoint y: 415, endPoint x: 509, endPoint y: 411, distance: 148.1
click at [509, 409] on div "Maycee Knit Micro Shorts $25.20" at bounding box center [635, 415] width 258 height 34
drag, startPoint x: 509, startPoint y: 411, endPoint x: 649, endPoint y: 406, distance: 139.9
click at [649, 405] on h4 "Maycee Knit Micro Shorts" at bounding box center [635, 406] width 258 height 17
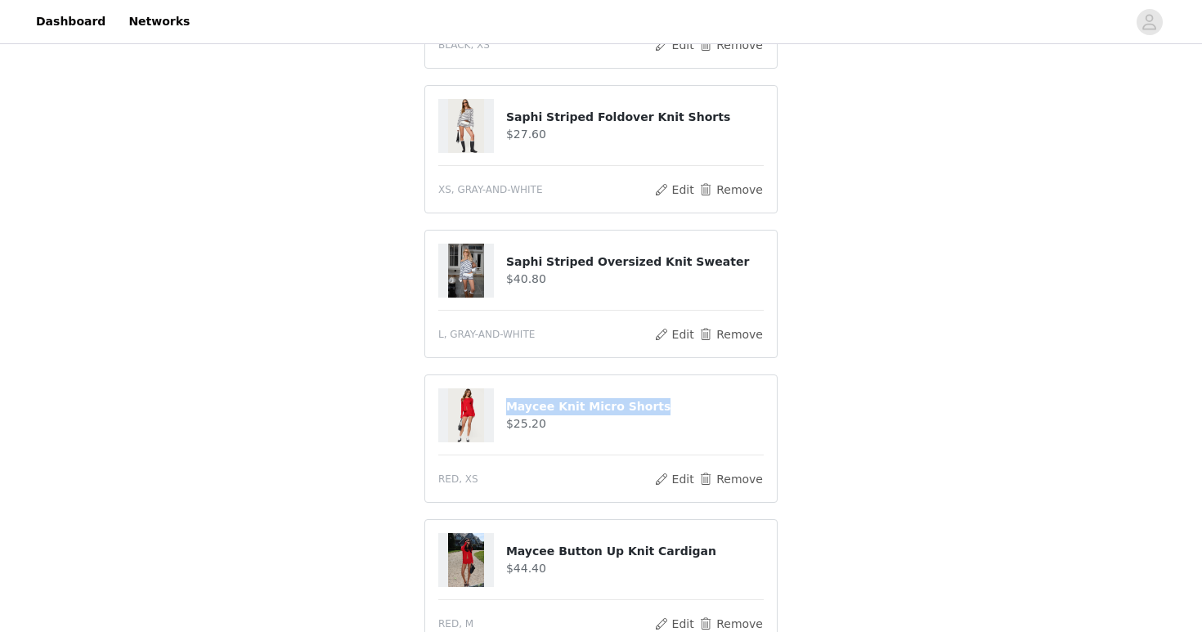
copy h4 "Maycee Knit Micro Shorts"
click at [885, 298] on div "STEP 1 OF 5 Products Choose as many products as you'd like, up to $150.00. 6 Se…" at bounding box center [601, 196] width 1202 height 1158
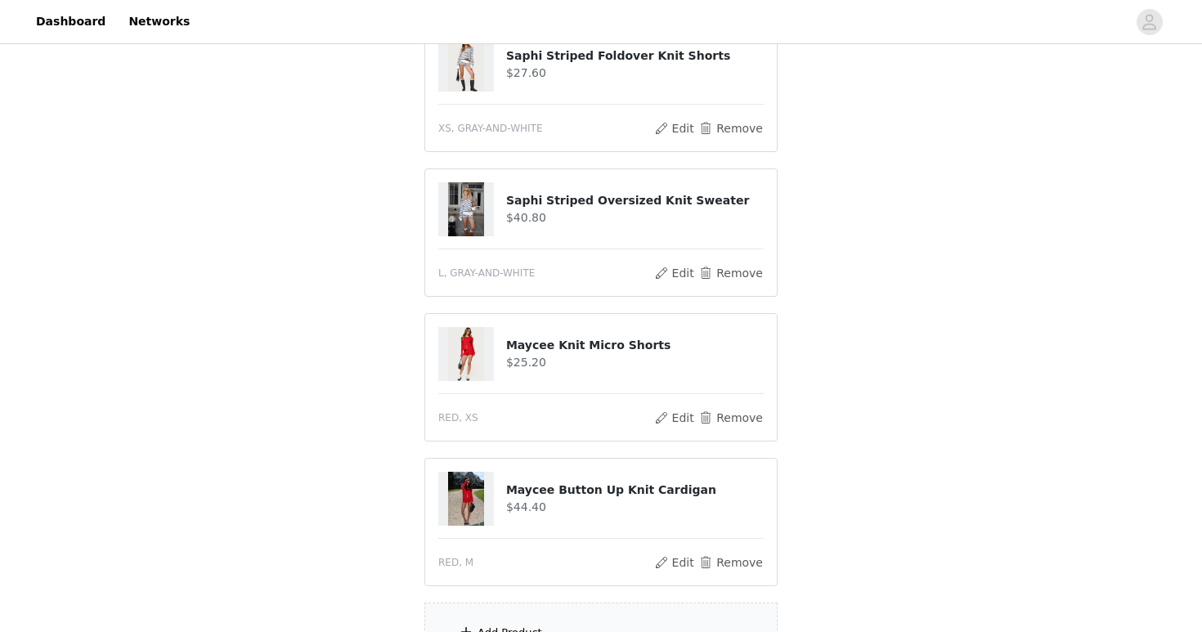
scroll to position [595, 0]
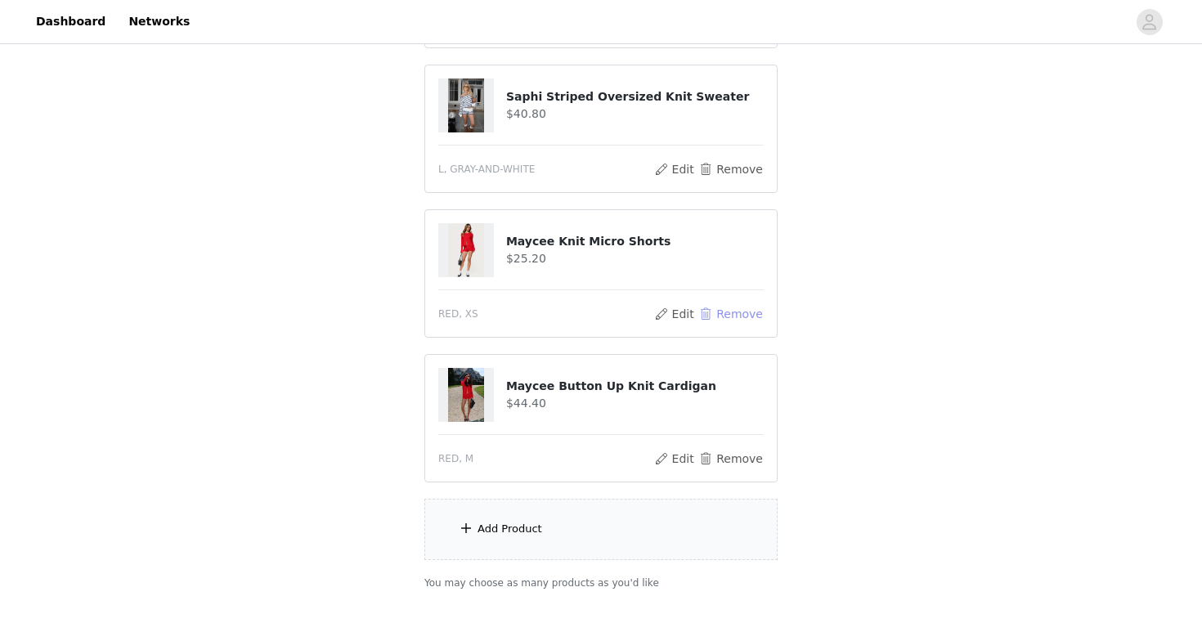
click at [729, 313] on button "Remove" at bounding box center [730, 314] width 65 height 20
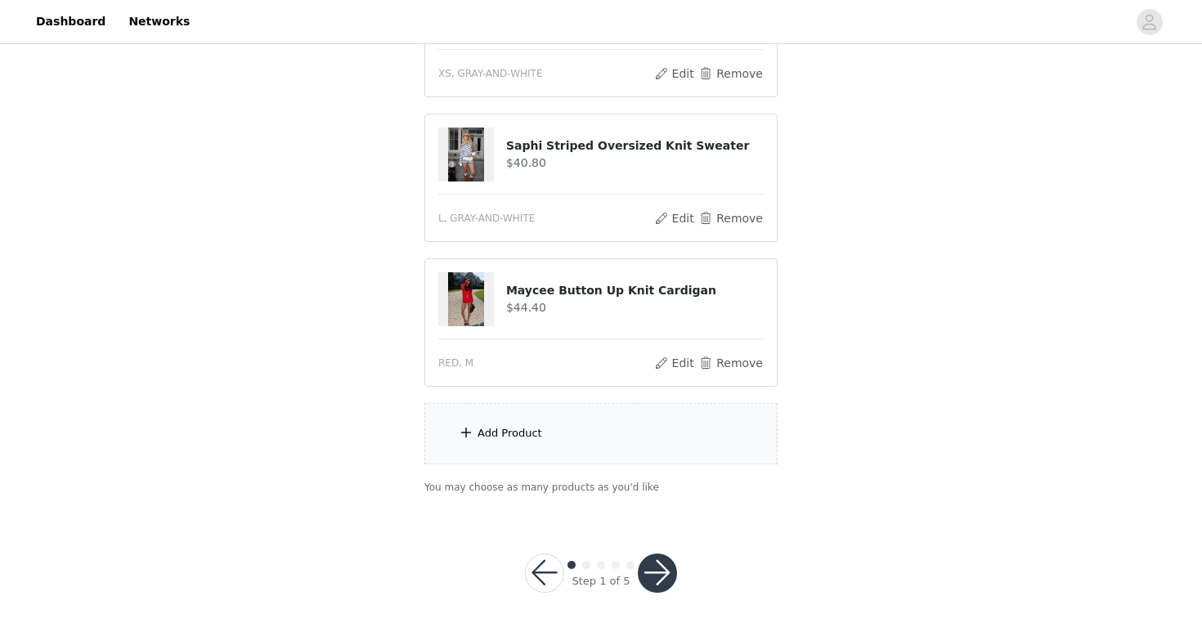
scroll to position [546, 0]
click at [725, 362] on button "Remove" at bounding box center [730, 363] width 65 height 20
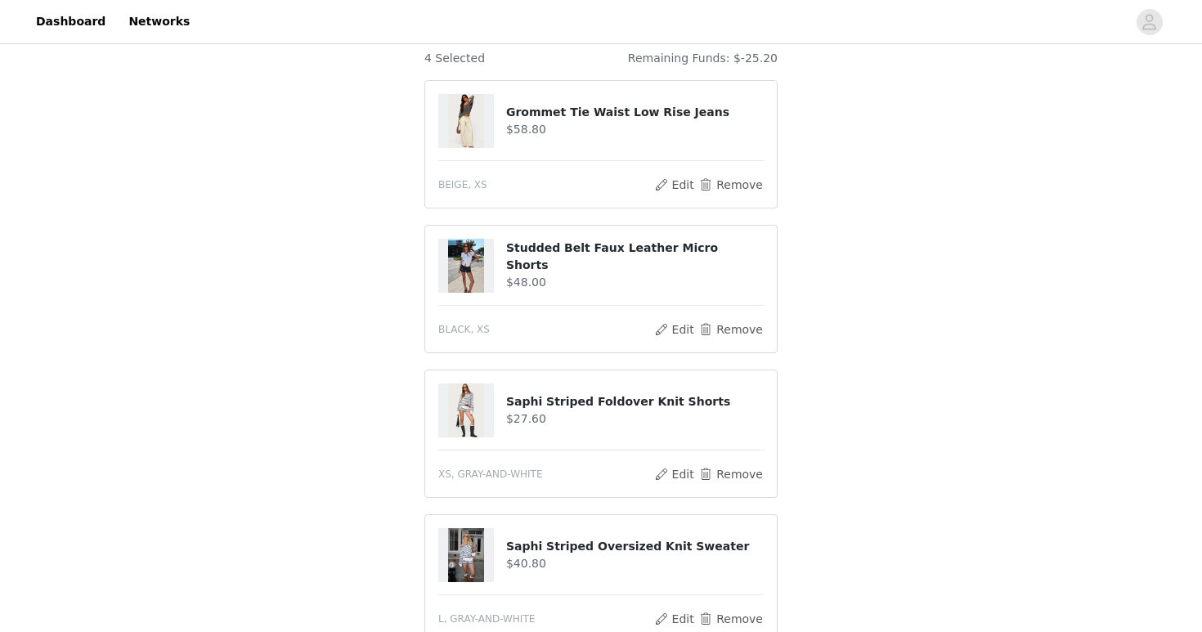
scroll to position [147, 0]
click at [651, 395] on h4 "Saphi Striped Foldover Knit Shorts" at bounding box center [635, 400] width 258 height 17
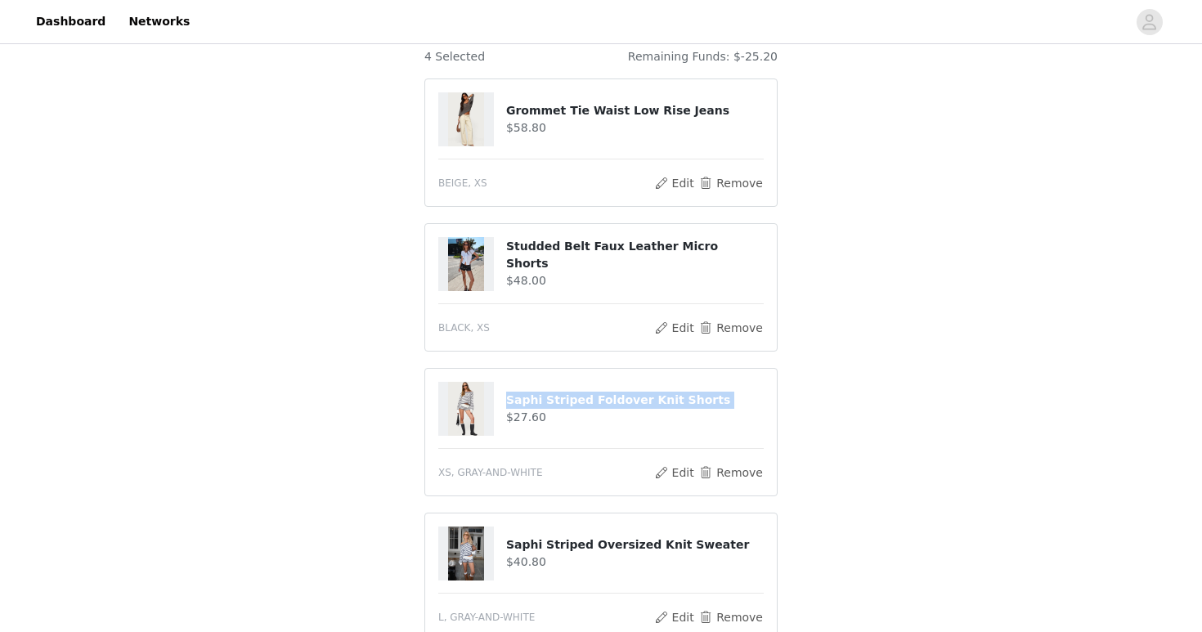
click at [651, 395] on h4 "Saphi Striped Foldover Knit Shorts" at bounding box center [635, 400] width 258 height 17
copy div "Saphi Striped Foldover Knit Shorts"
click at [819, 474] on div "STEP 1 OF 5 Products Choose as many products as you'd like, up to $150.00. 4 Se…" at bounding box center [601, 334] width 1202 height 869
click at [671, 537] on h4 "Saphi Striped Oversized Knit Sweater" at bounding box center [635, 544] width 258 height 17
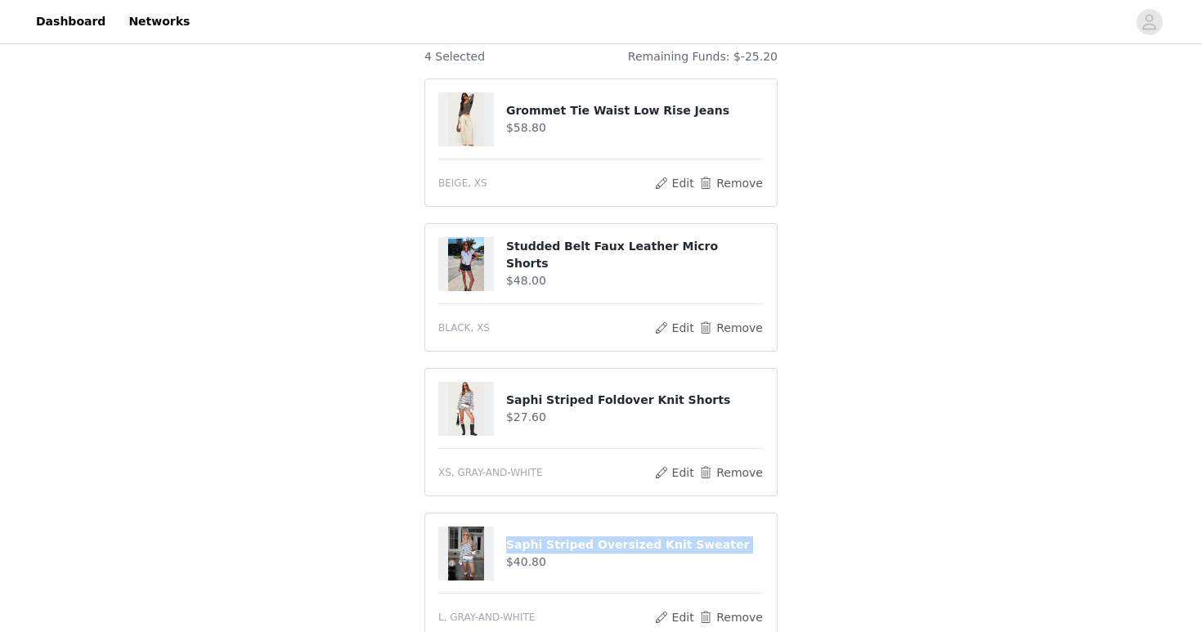
click at [671, 537] on h4 "Saphi Striped Oversized Knit Sweater" at bounding box center [635, 544] width 258 height 17
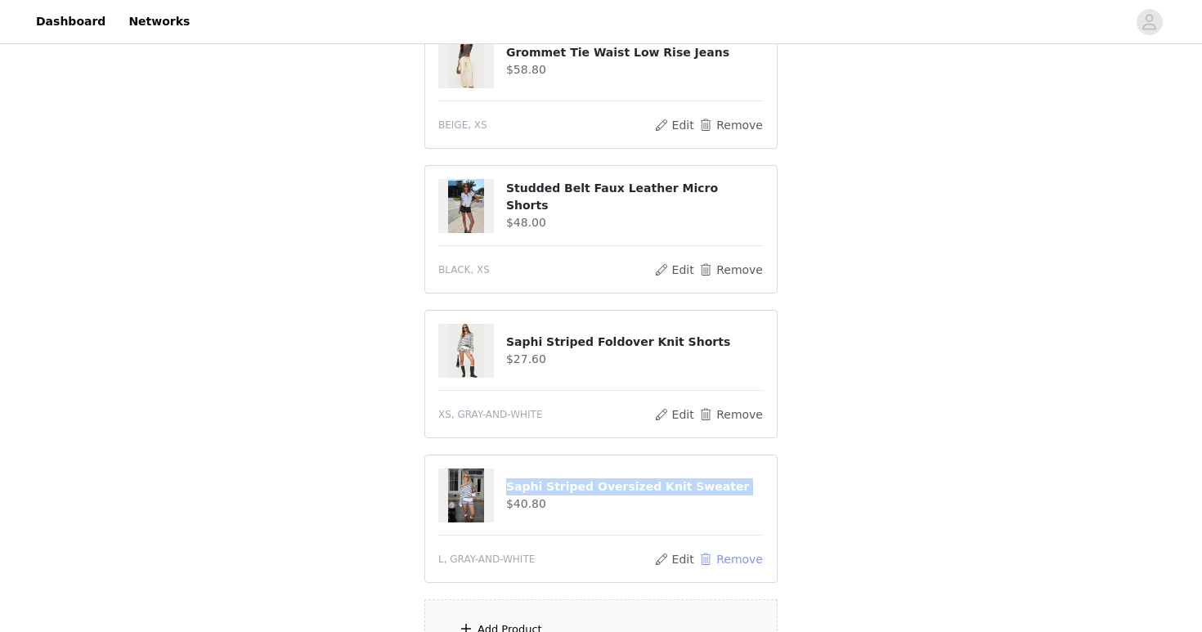
click at [731, 559] on button "Remove" at bounding box center [730, 560] width 65 height 20
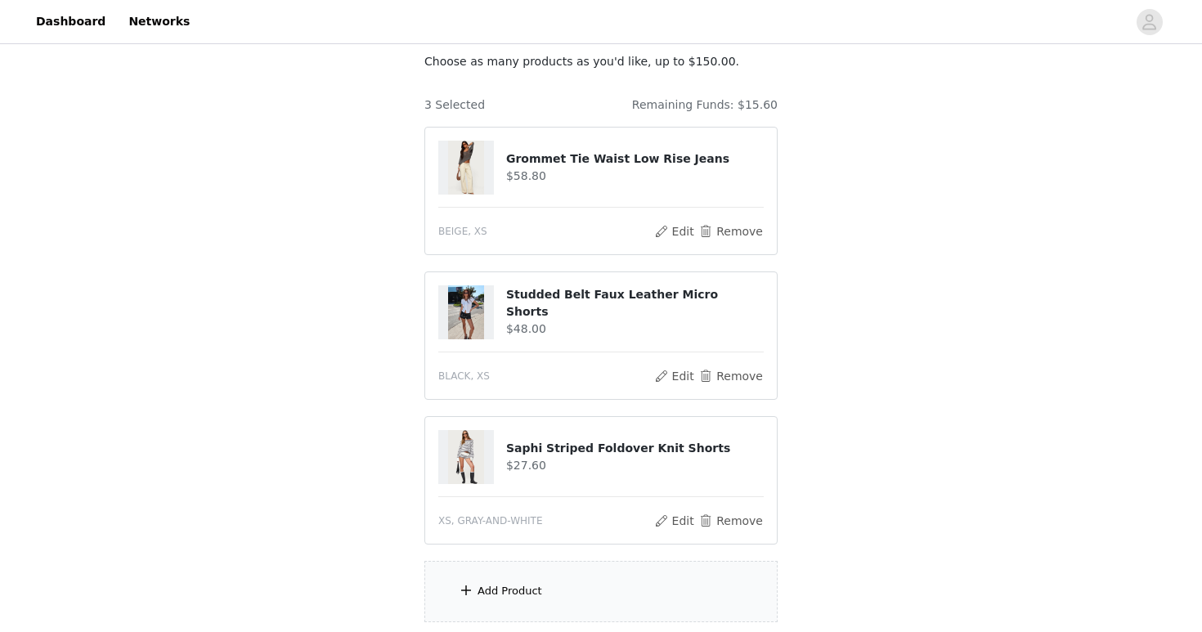
scroll to position [104, 0]
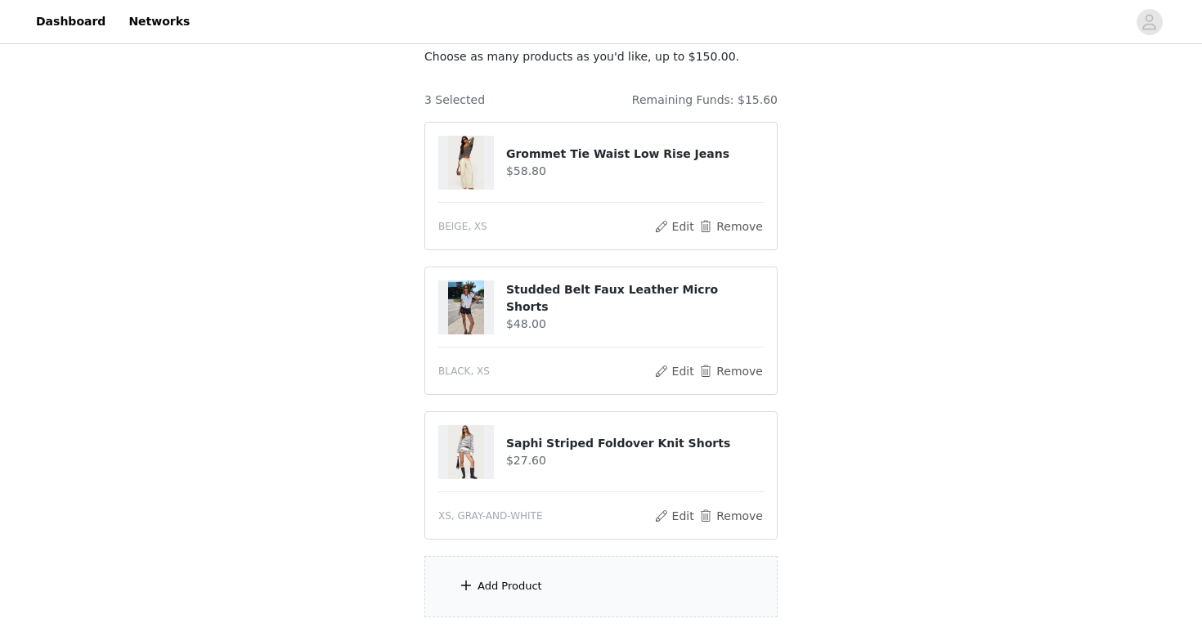
click at [671, 603] on div "Add Product" at bounding box center [600, 586] width 353 height 61
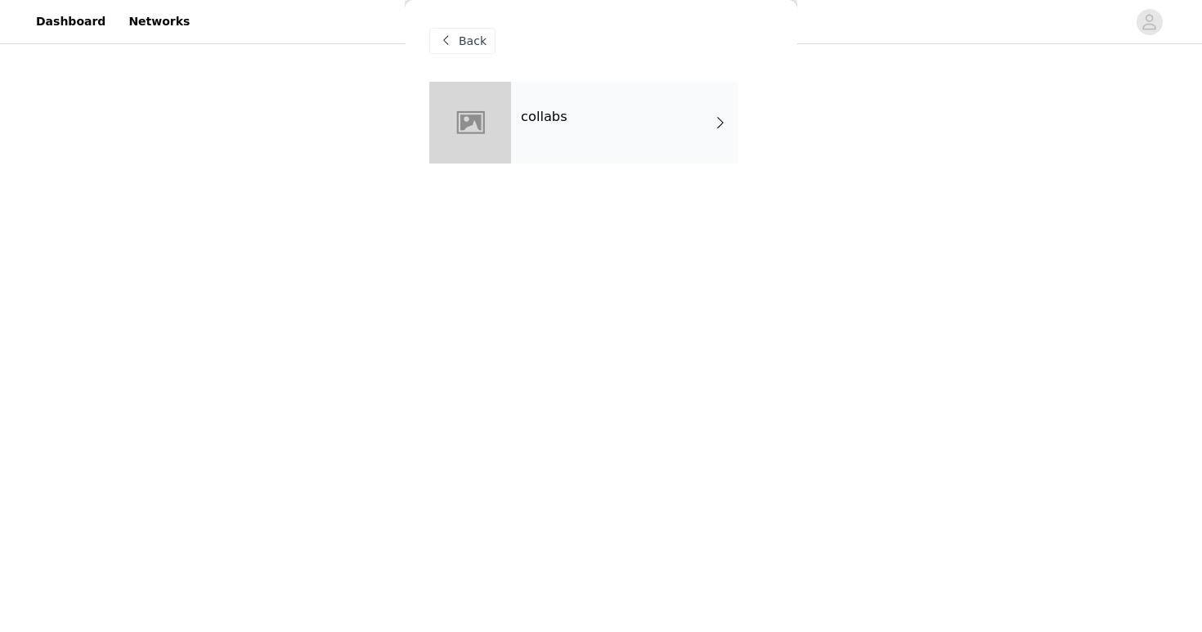
click at [636, 137] on div "collabs" at bounding box center [624, 123] width 227 height 82
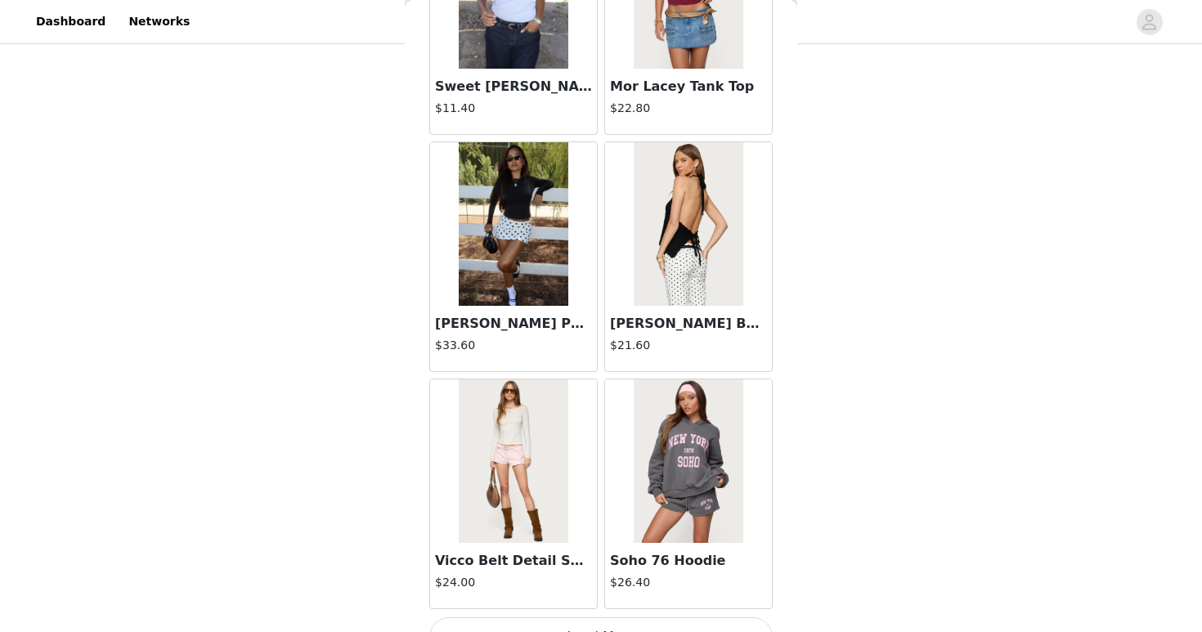
scroll to position [1870, 0]
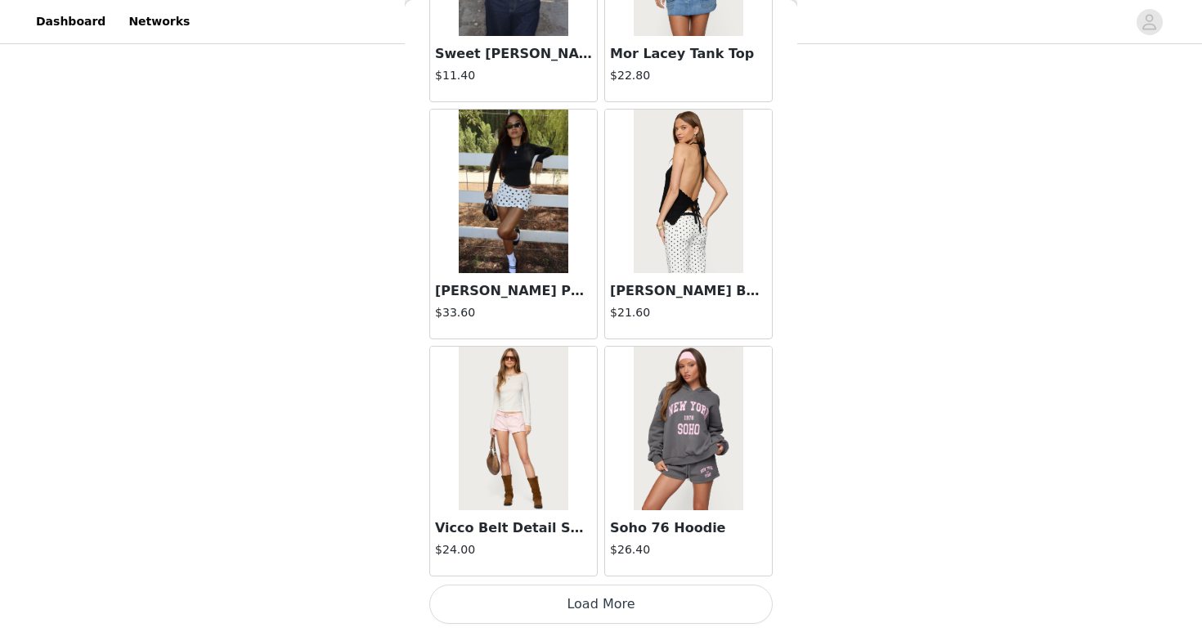
click at [579, 614] on button "Load More" at bounding box center [600, 604] width 343 height 39
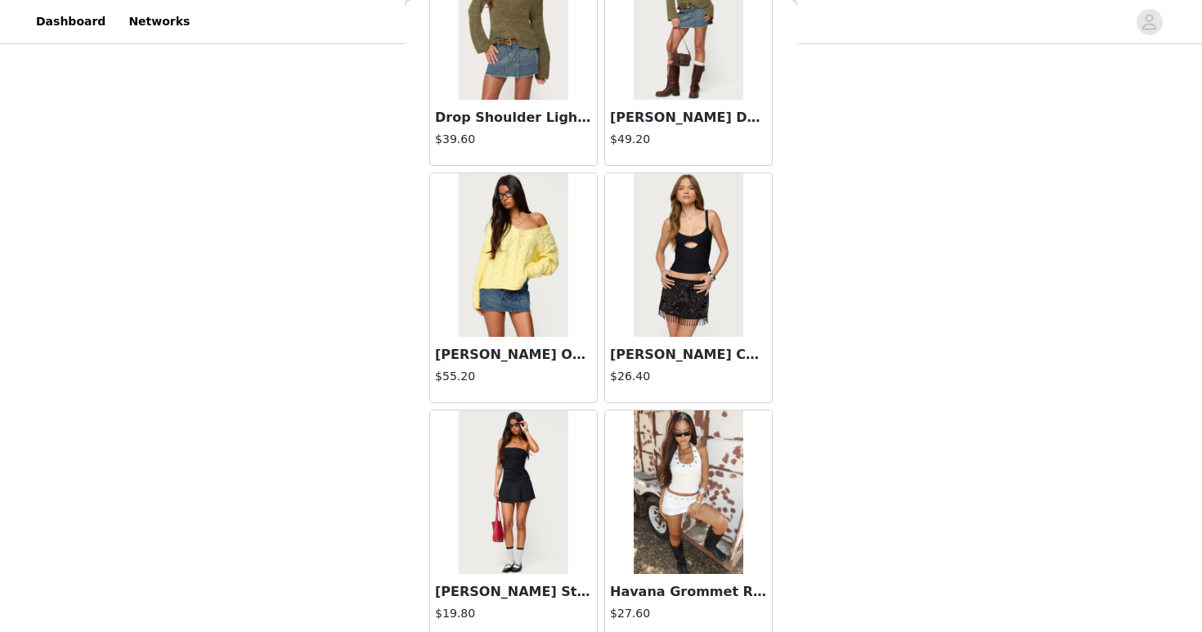
scroll to position [4242, 0]
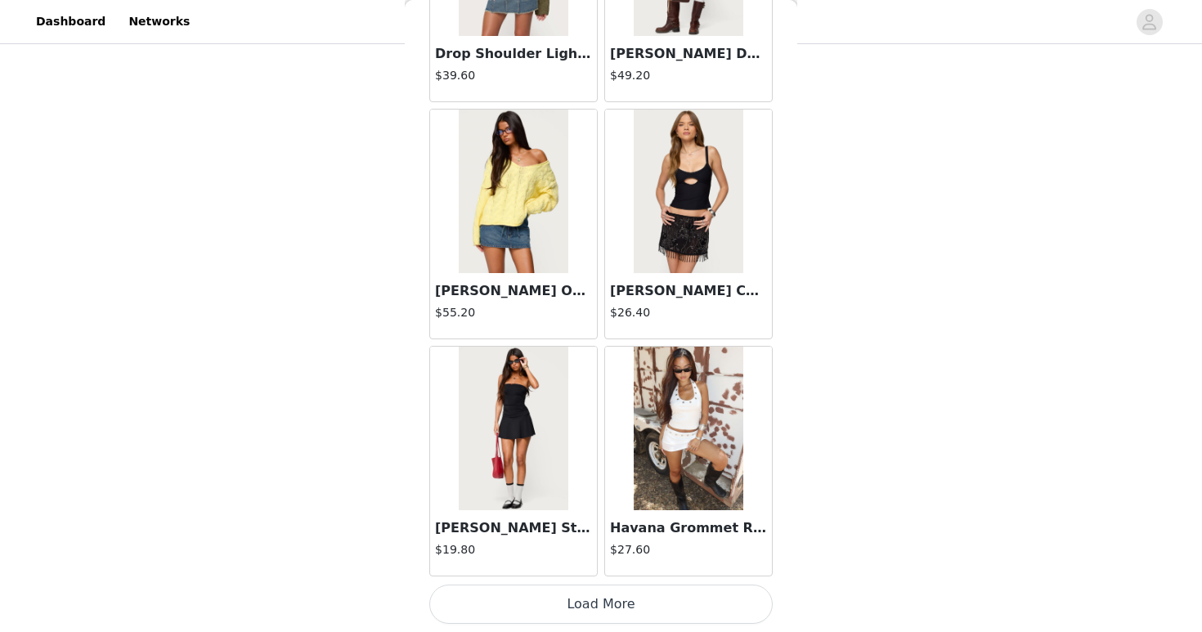
click at [678, 594] on button "Load More" at bounding box center [600, 604] width 343 height 39
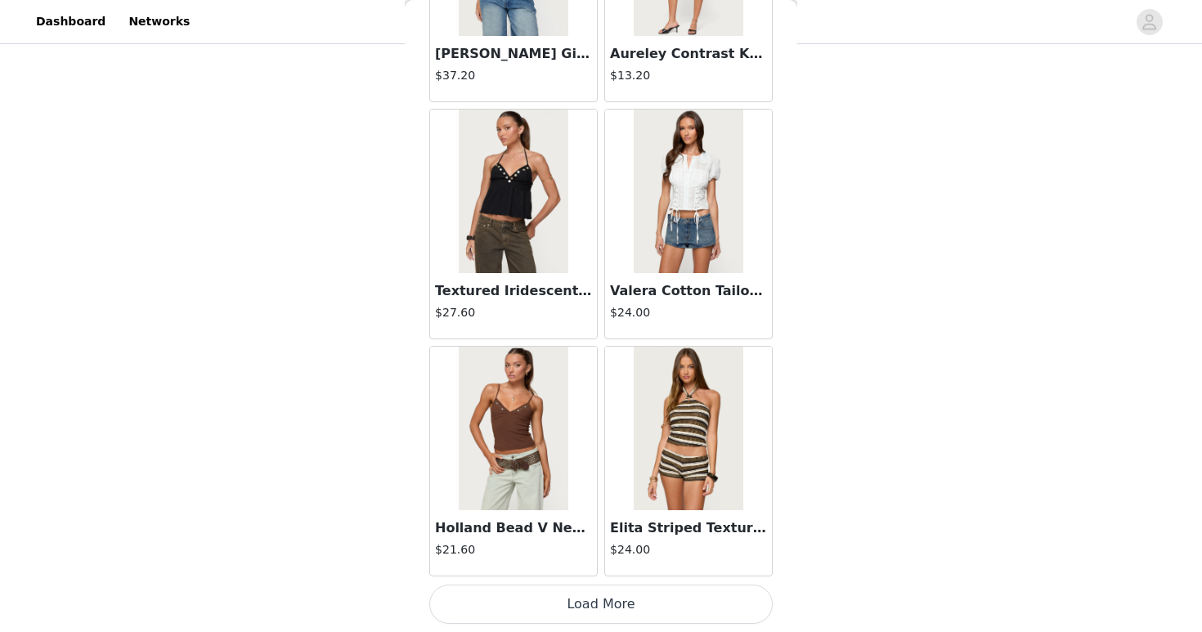
scroll to position [6612, 0]
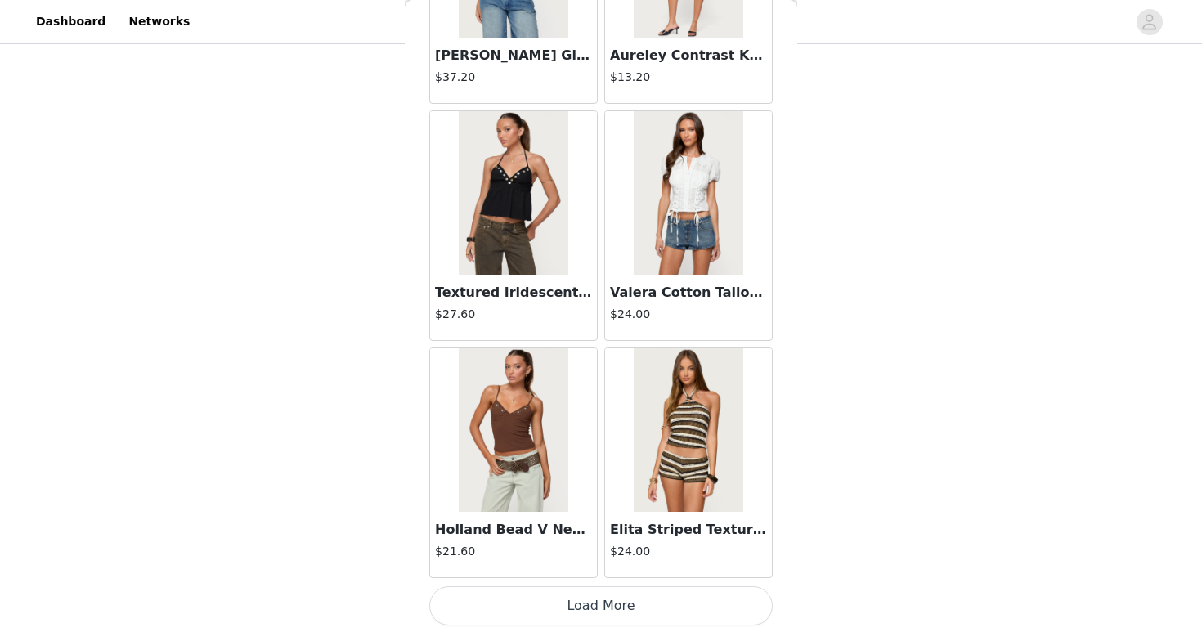
click at [711, 590] on button "Load More" at bounding box center [600, 605] width 343 height 39
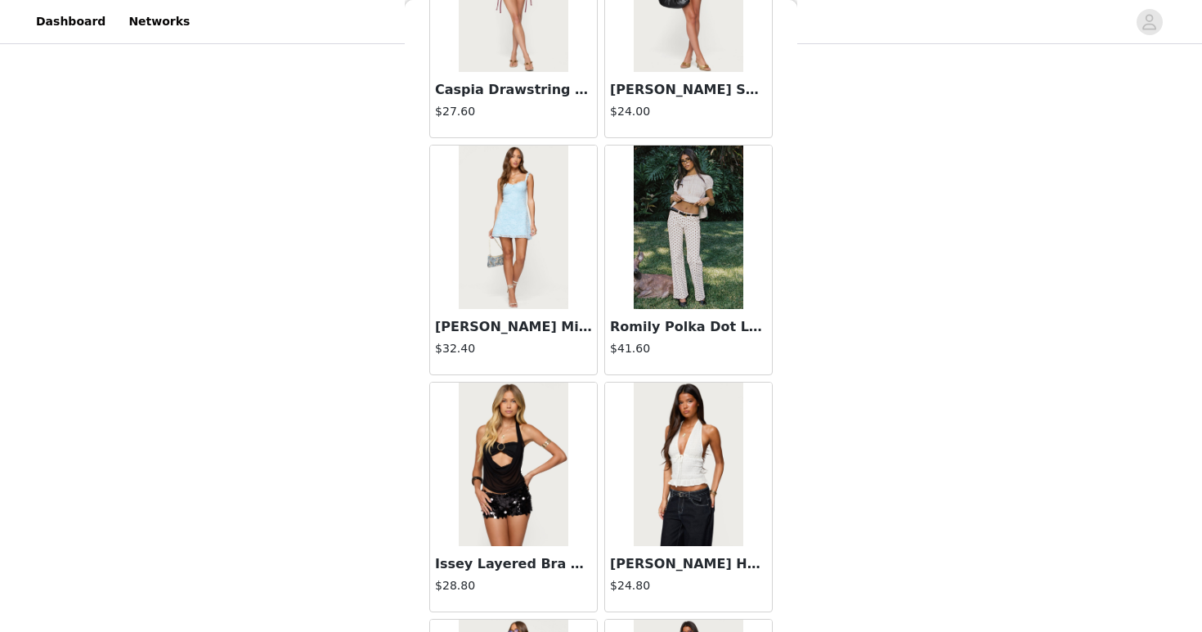
scroll to position [8985, 0]
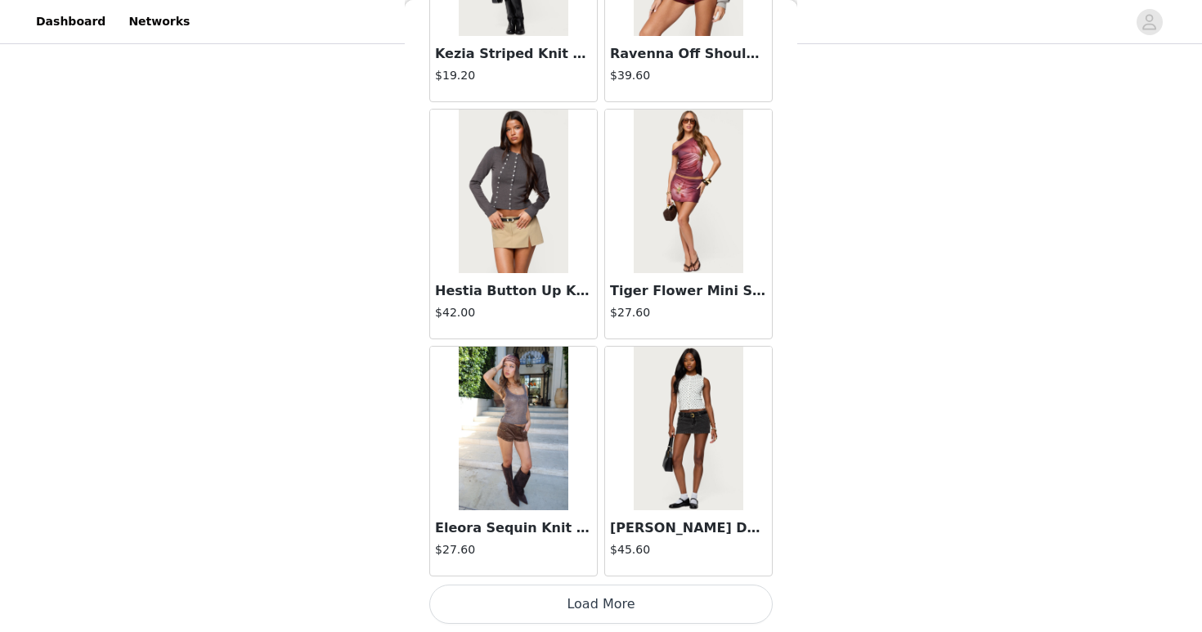
click at [599, 585] on button "Load More" at bounding box center [600, 604] width 343 height 39
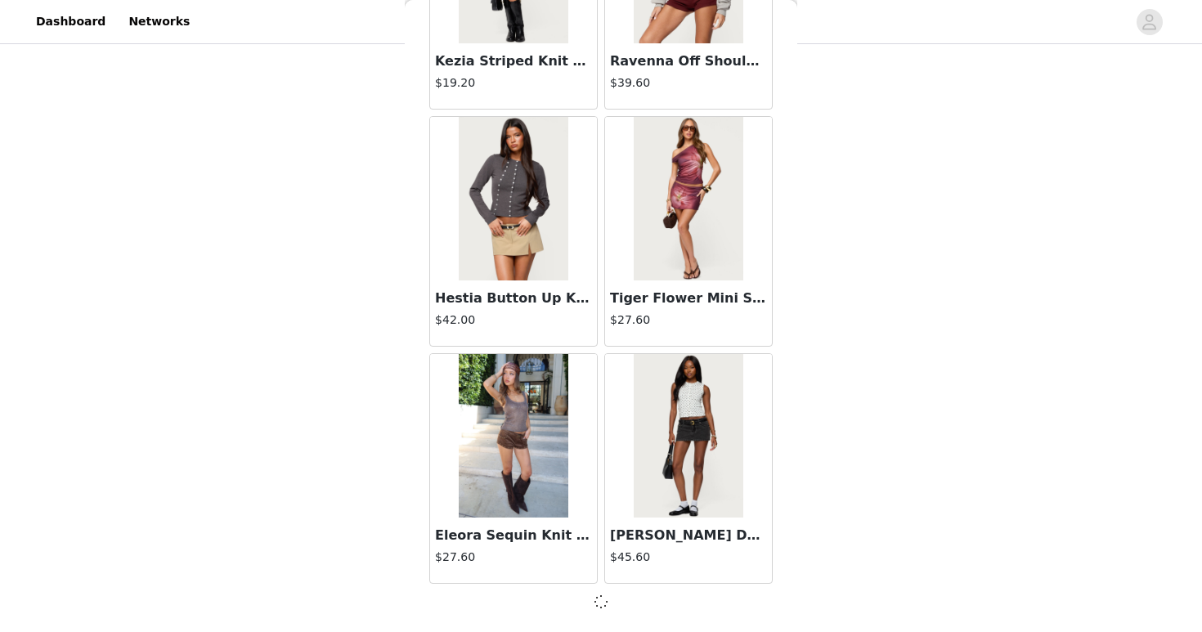
scroll to position [8978, 0]
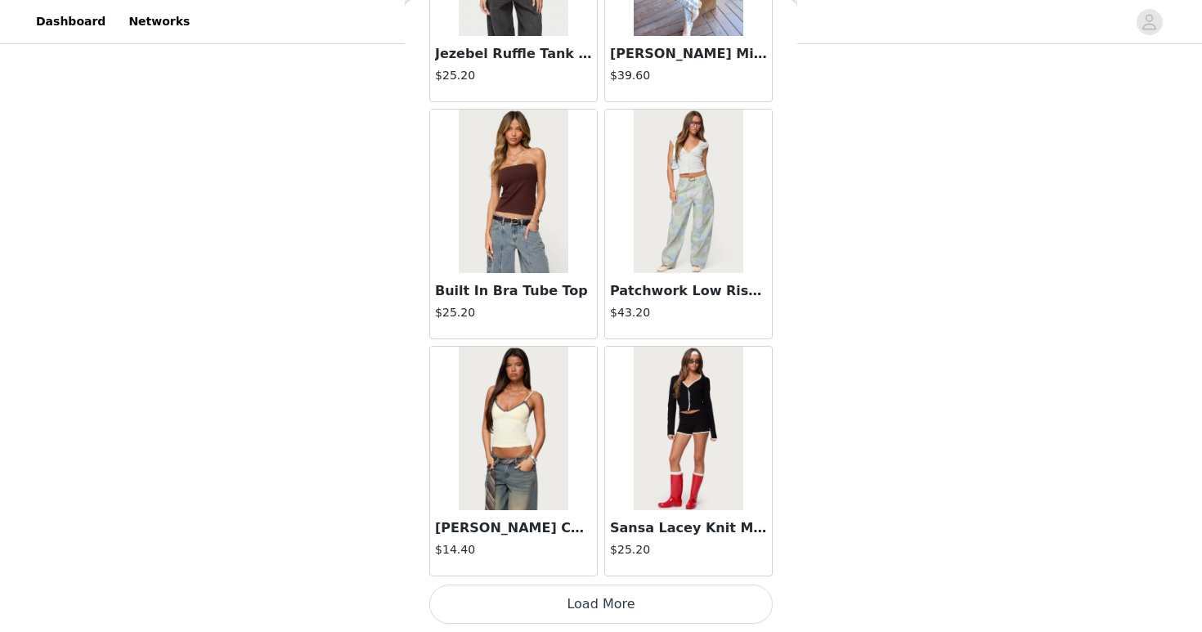
click at [598, 592] on button "Load More" at bounding box center [600, 604] width 343 height 39
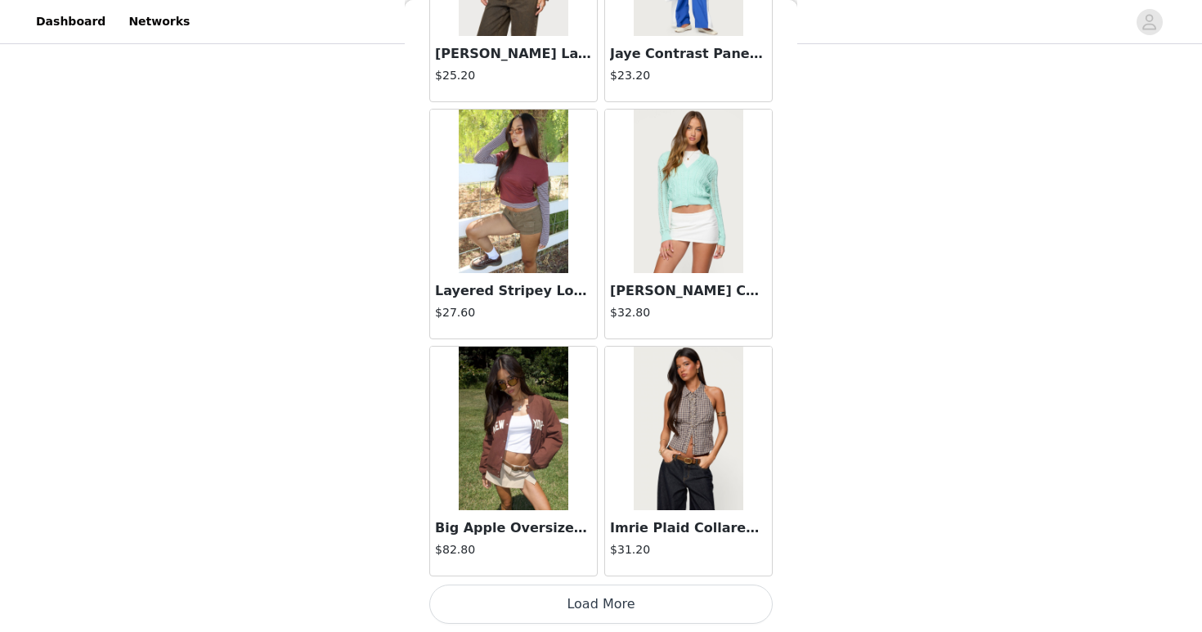
click at [598, 599] on button "Load More" at bounding box center [600, 604] width 343 height 39
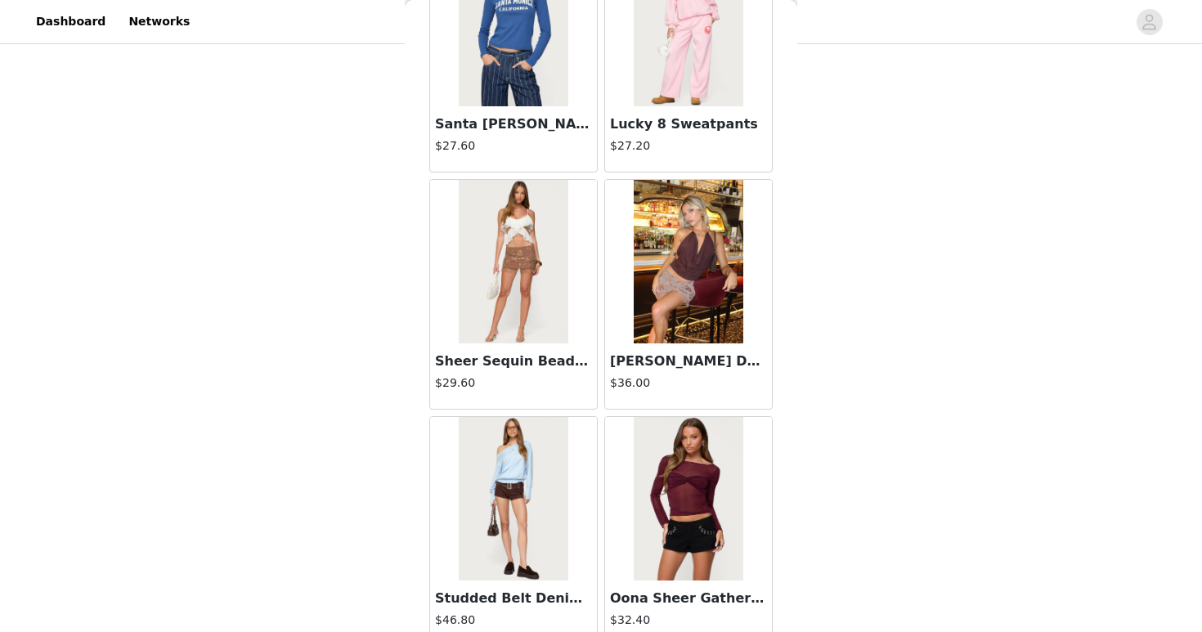
scroll to position [16100, 0]
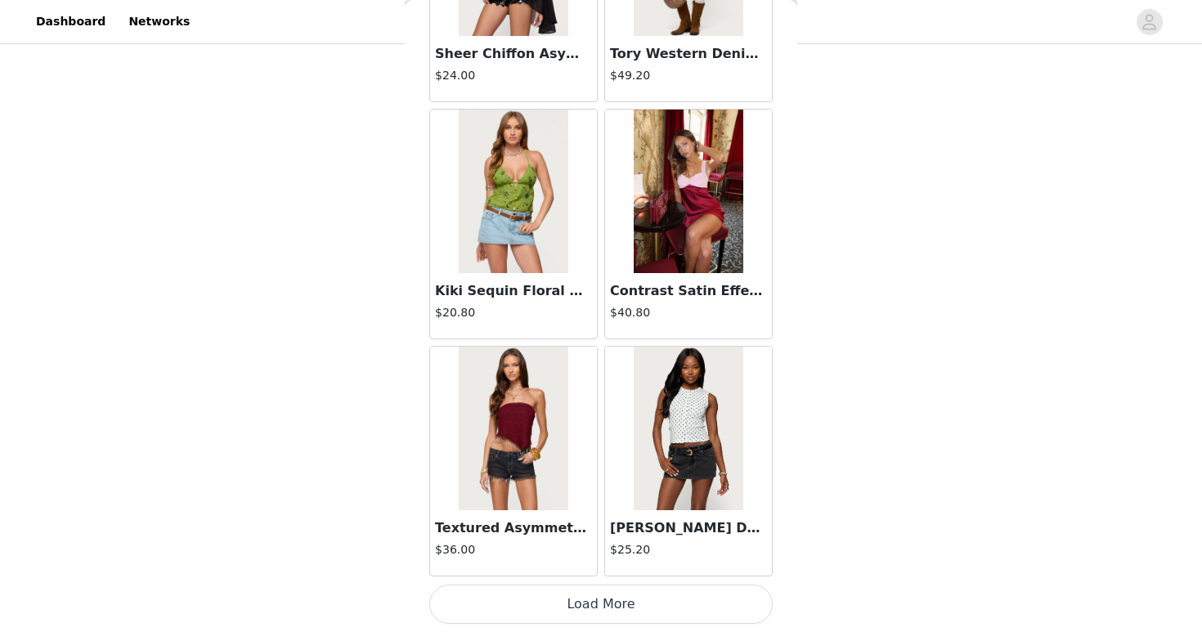
click at [598, 375] on html "Dashboard Networks STEP 1 OF 5 Products Choose as many products as you'd like, …" at bounding box center [601, 59] width 1202 height 632
click at [613, 612] on button "Load More" at bounding box center [600, 604] width 343 height 39
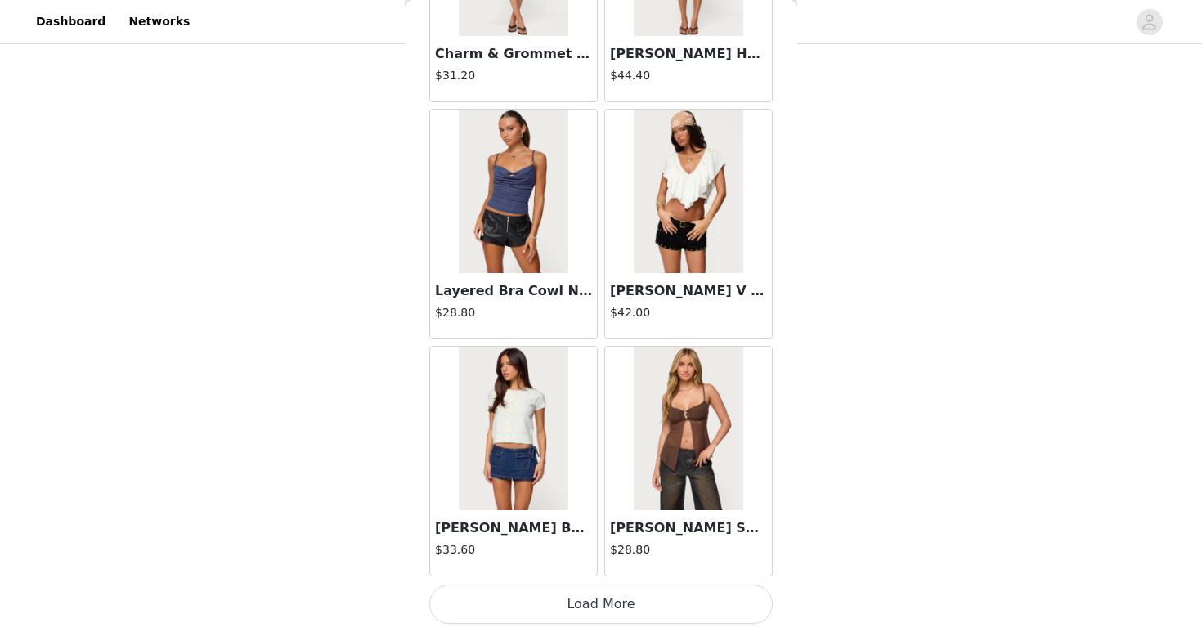
click at [613, 613] on button "Load More" at bounding box center [600, 604] width 343 height 39
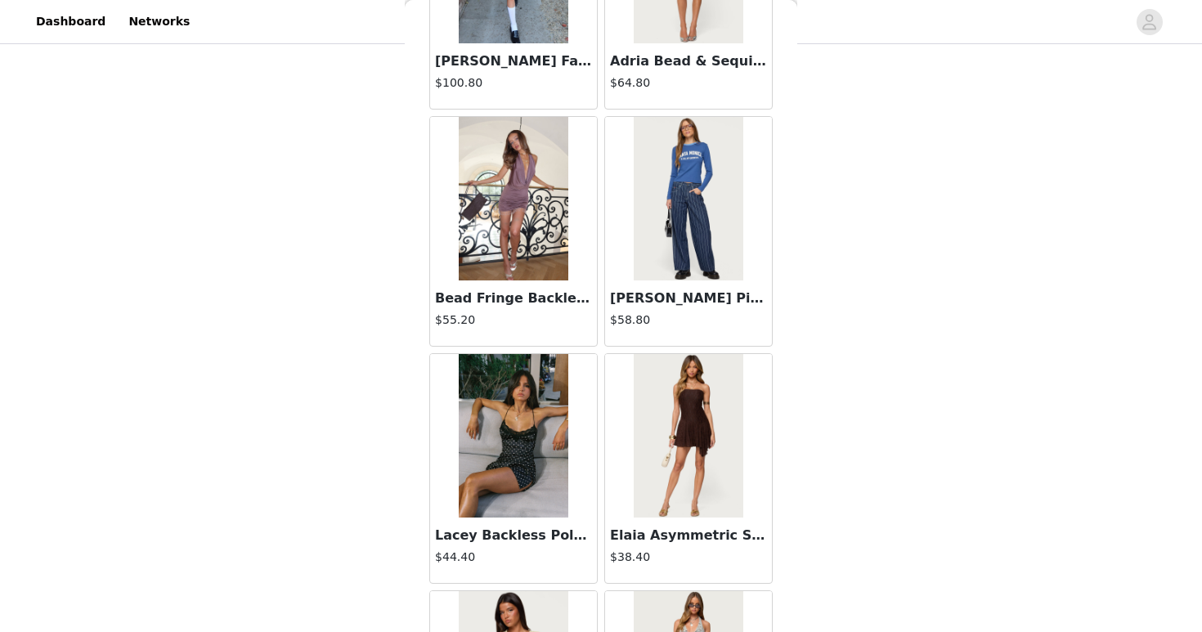
scroll to position [20843, 0]
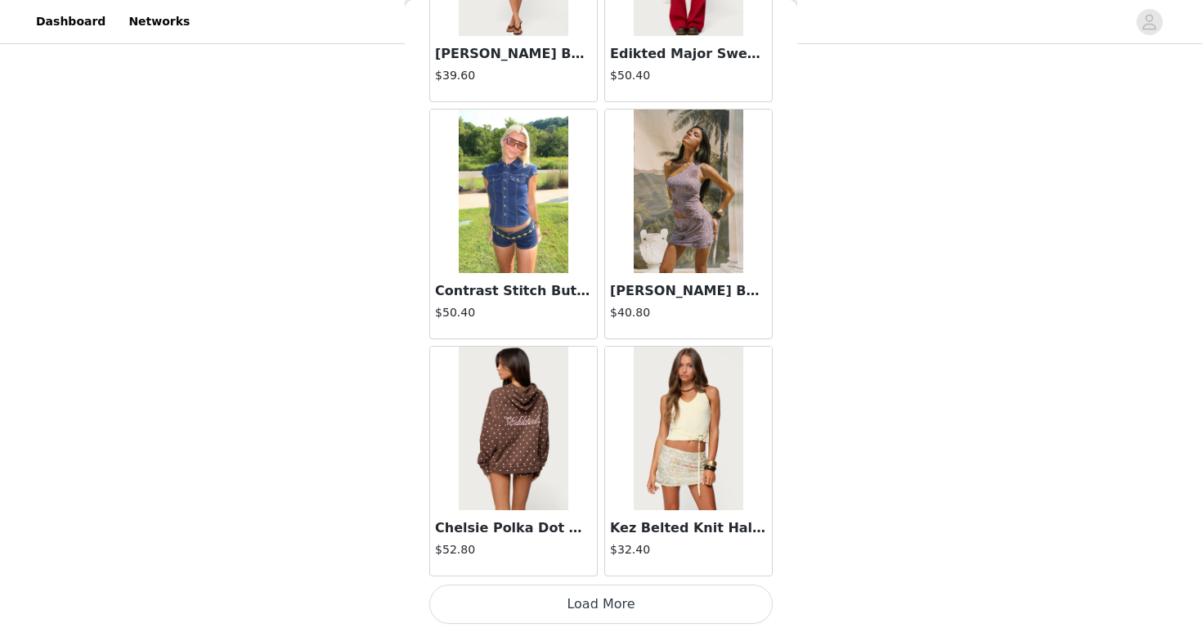
click at [613, 612] on button "Load More" at bounding box center [600, 604] width 343 height 39
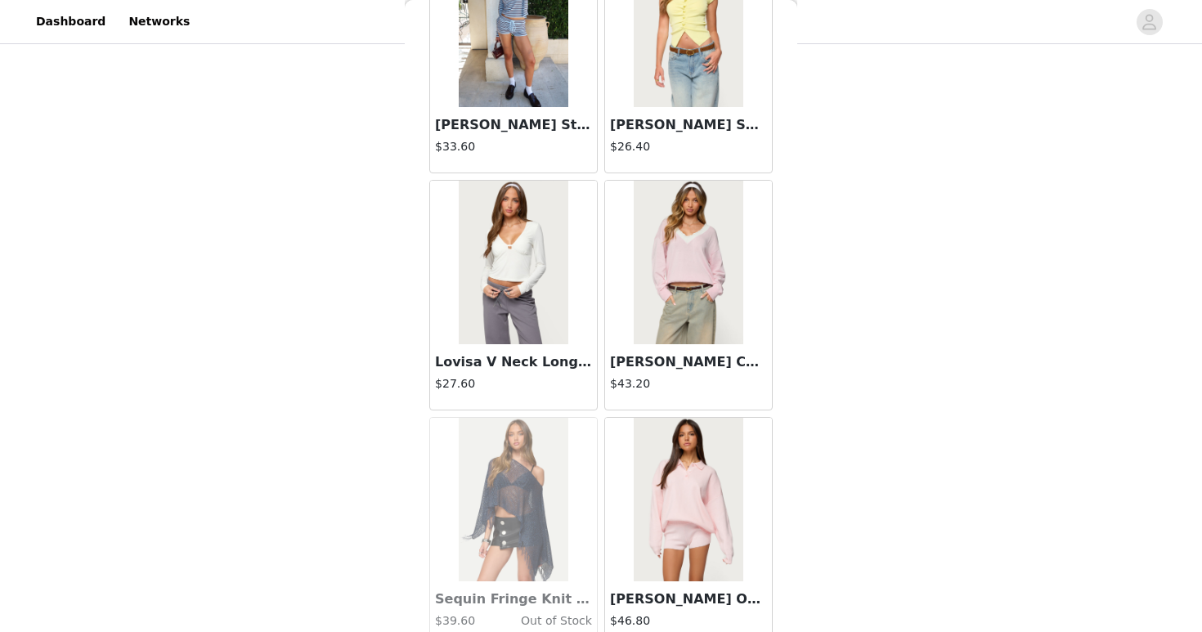
scroll to position [23215, 0]
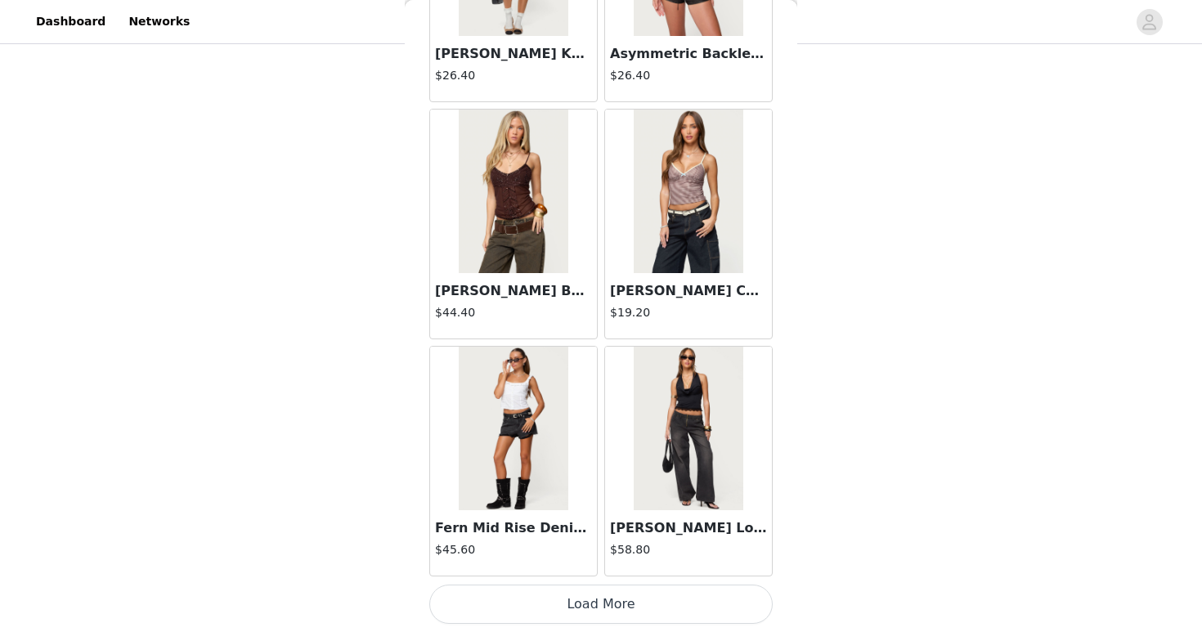
click at [613, 612] on button "Load More" at bounding box center [600, 604] width 343 height 39
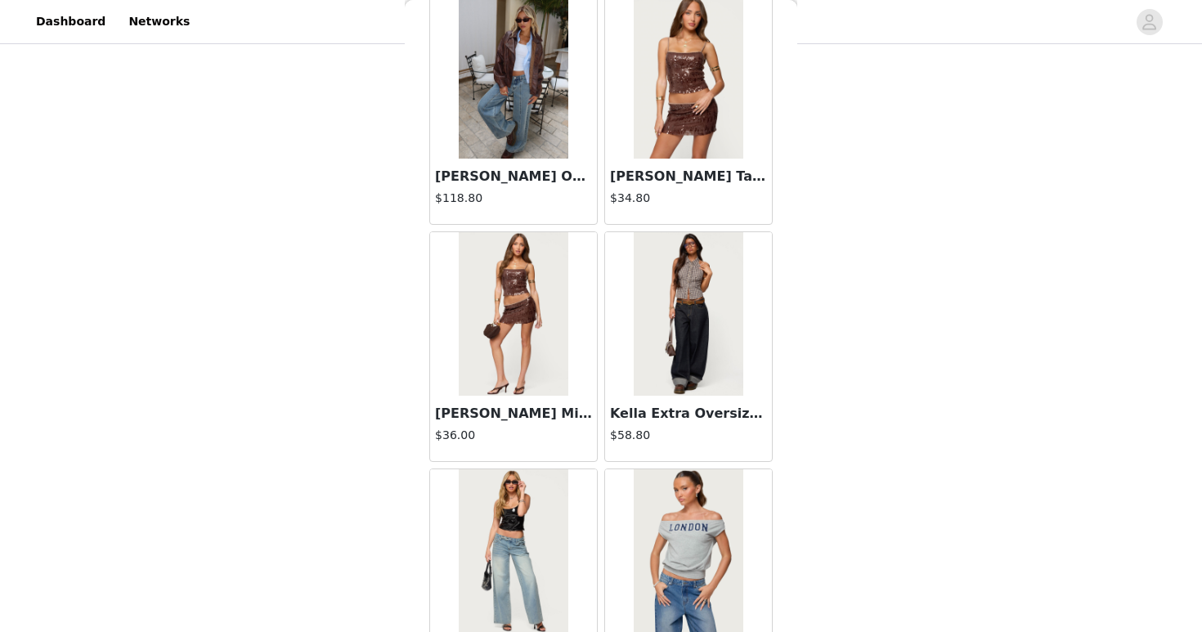
scroll to position [25586, 0]
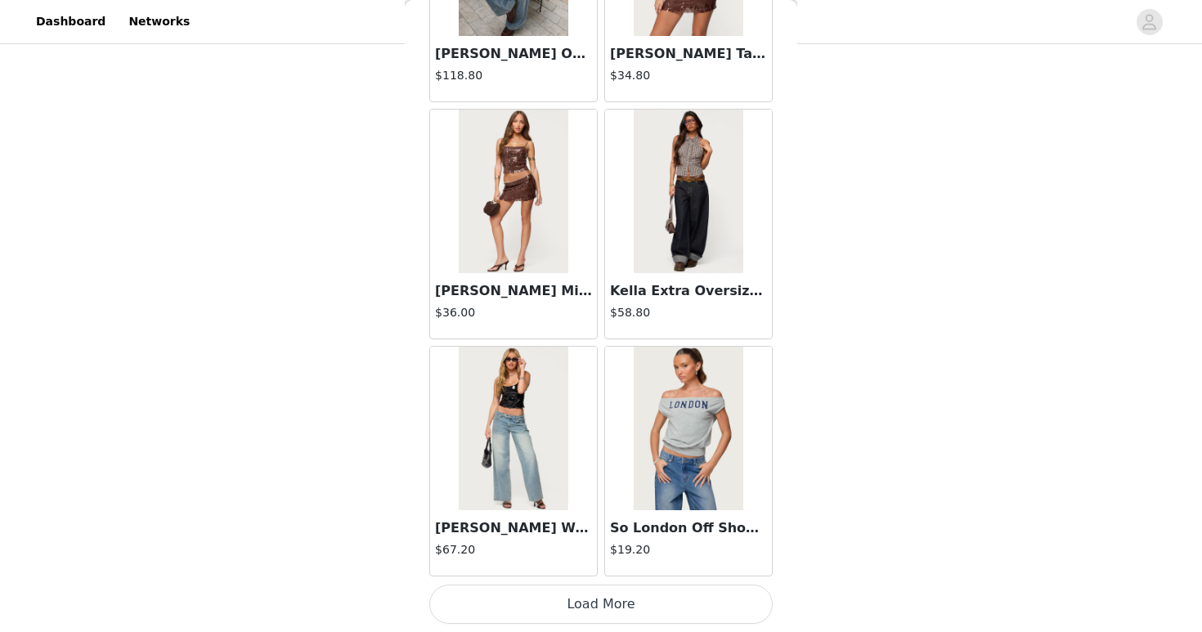
click at [642, 605] on button "Load More" at bounding box center [600, 604] width 343 height 39
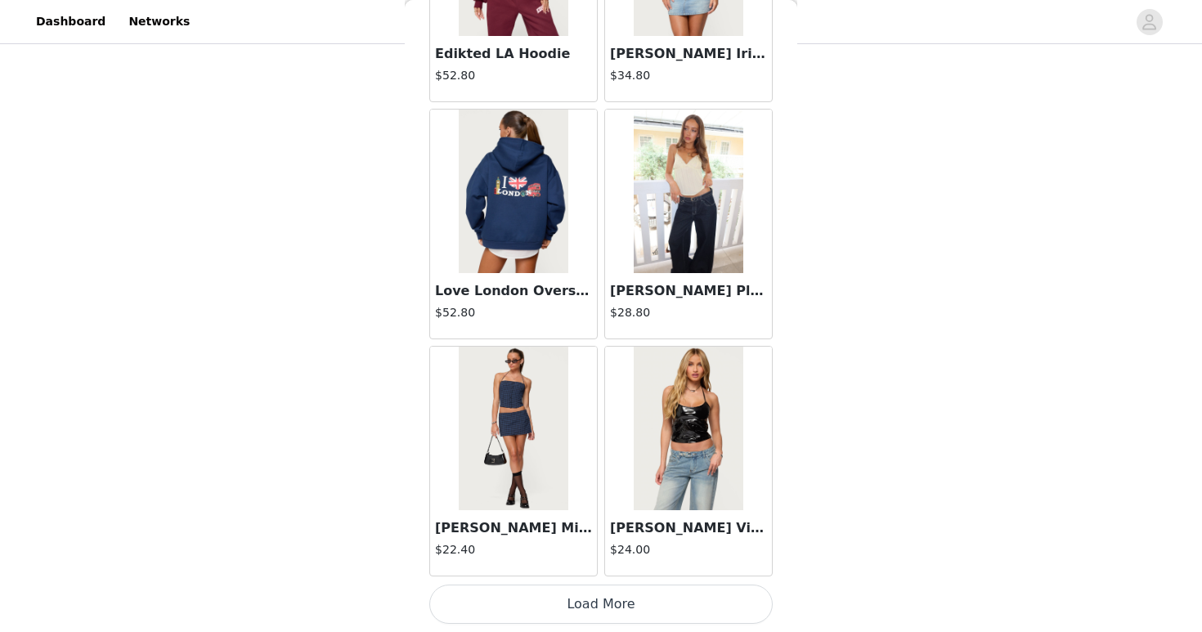
click at [642, 610] on button "Load More" at bounding box center [600, 604] width 343 height 39
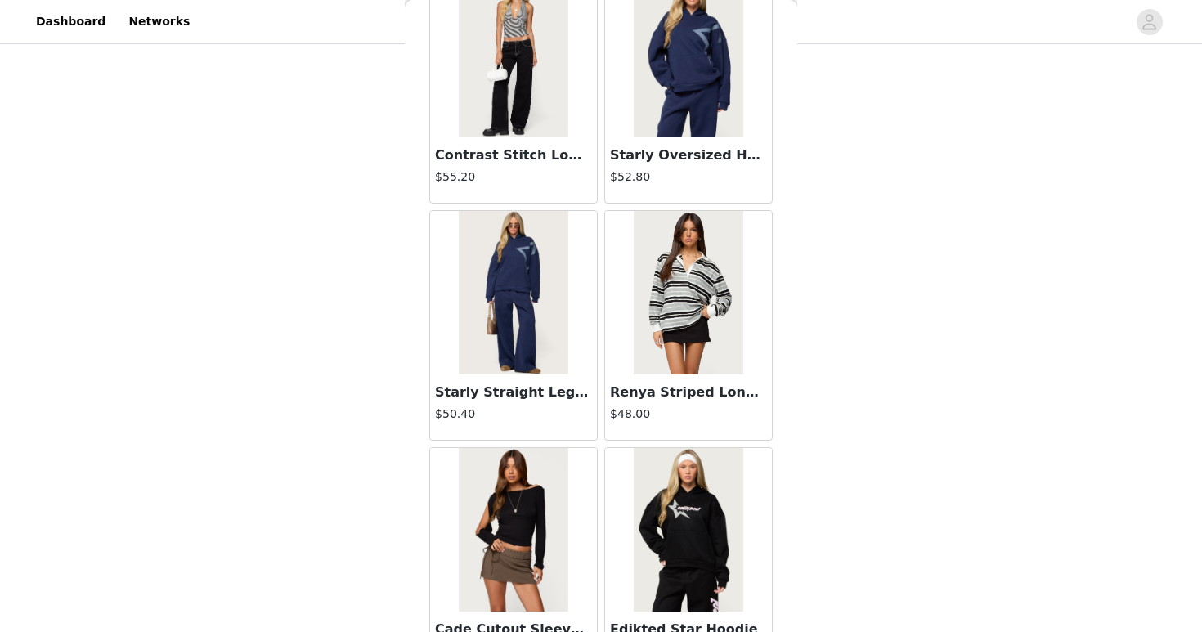
scroll to position [30330, 0]
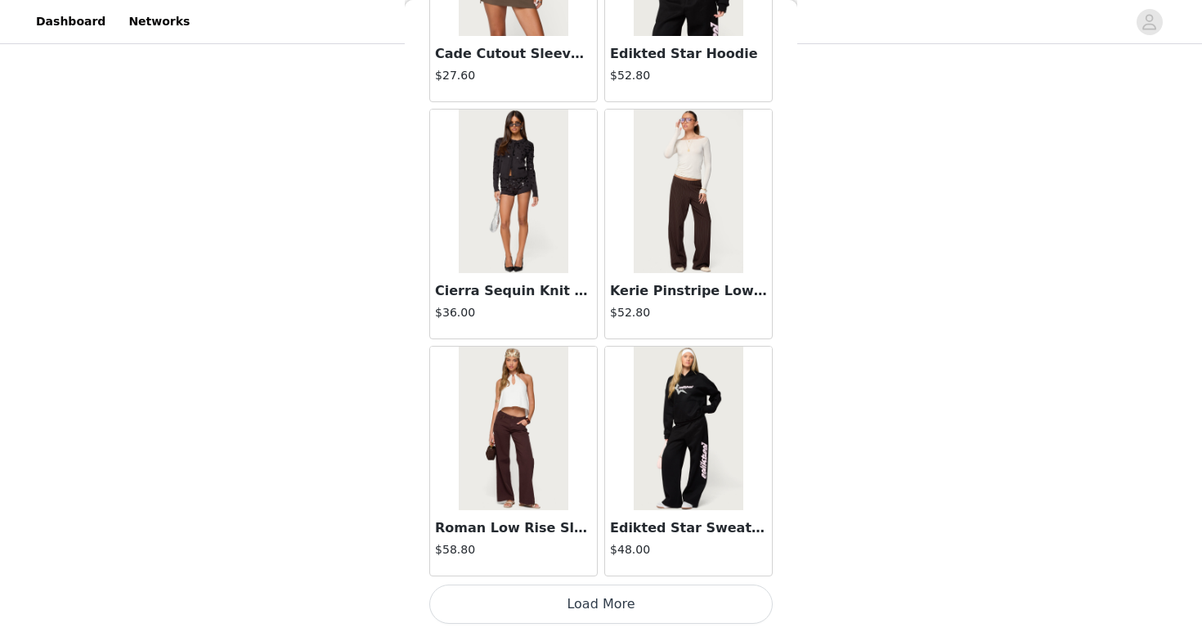
click at [642, 604] on button "Load More" at bounding box center [600, 604] width 343 height 39
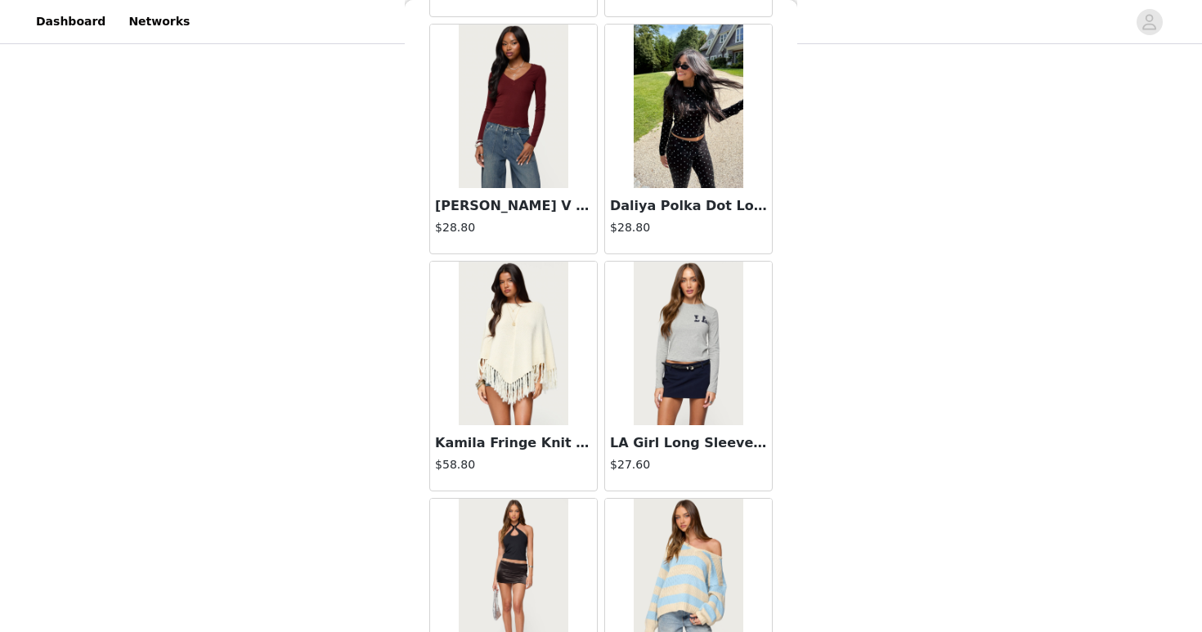
scroll to position [32701, 0]
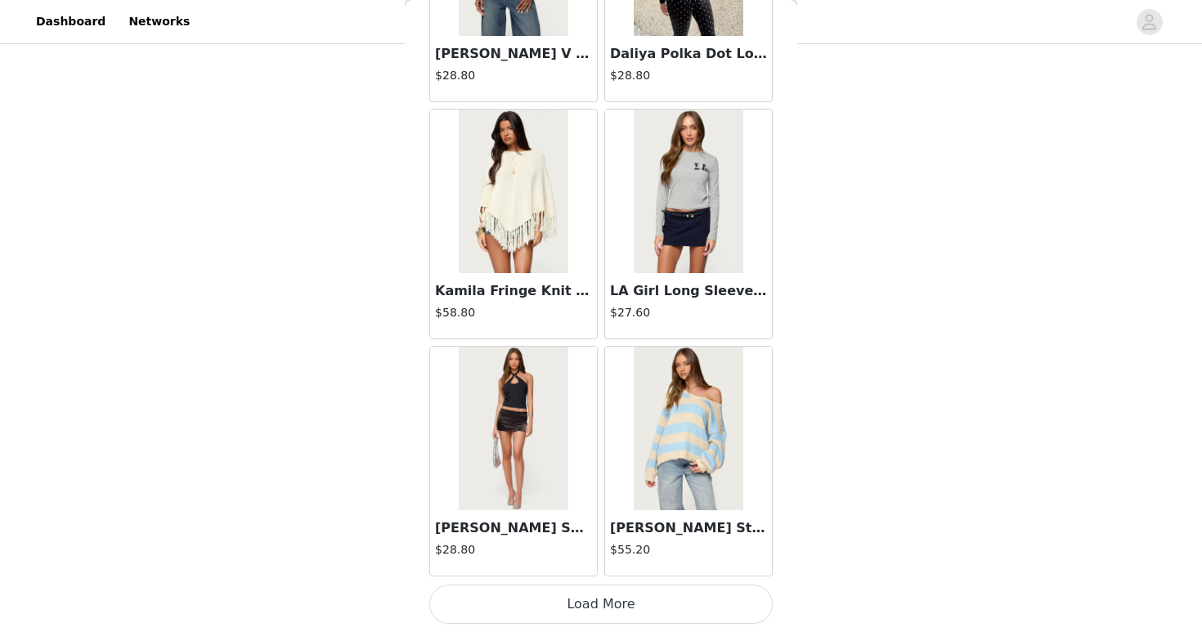
click at [604, 594] on button "Load More" at bounding box center [600, 604] width 343 height 39
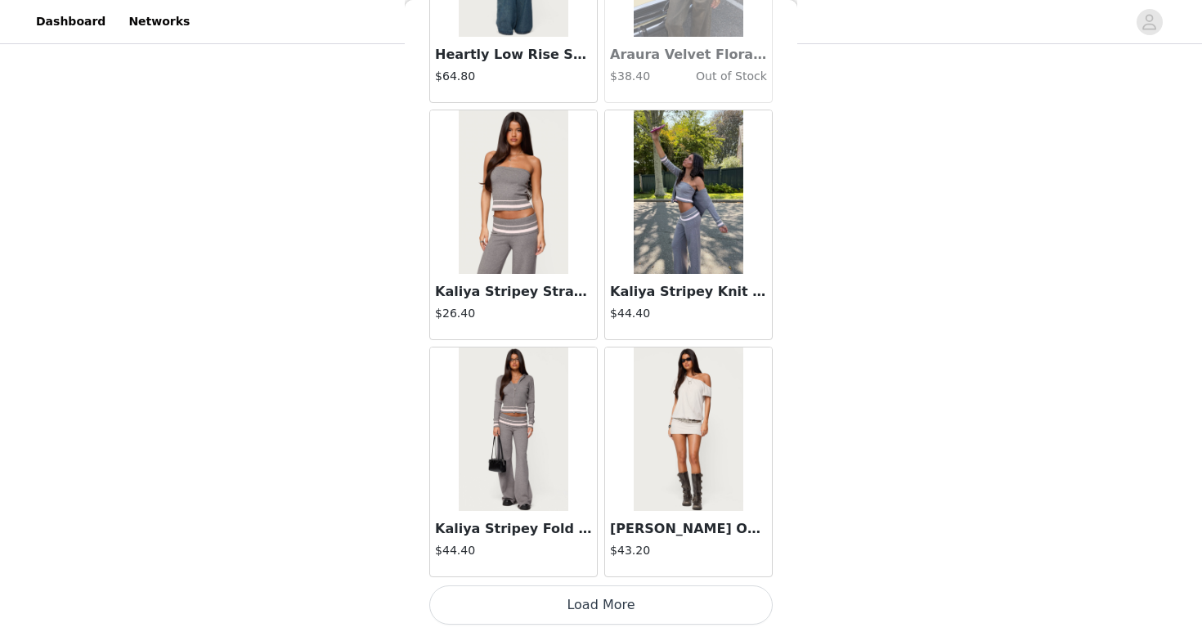
click at [603, 596] on button "Load More" at bounding box center [600, 605] width 343 height 39
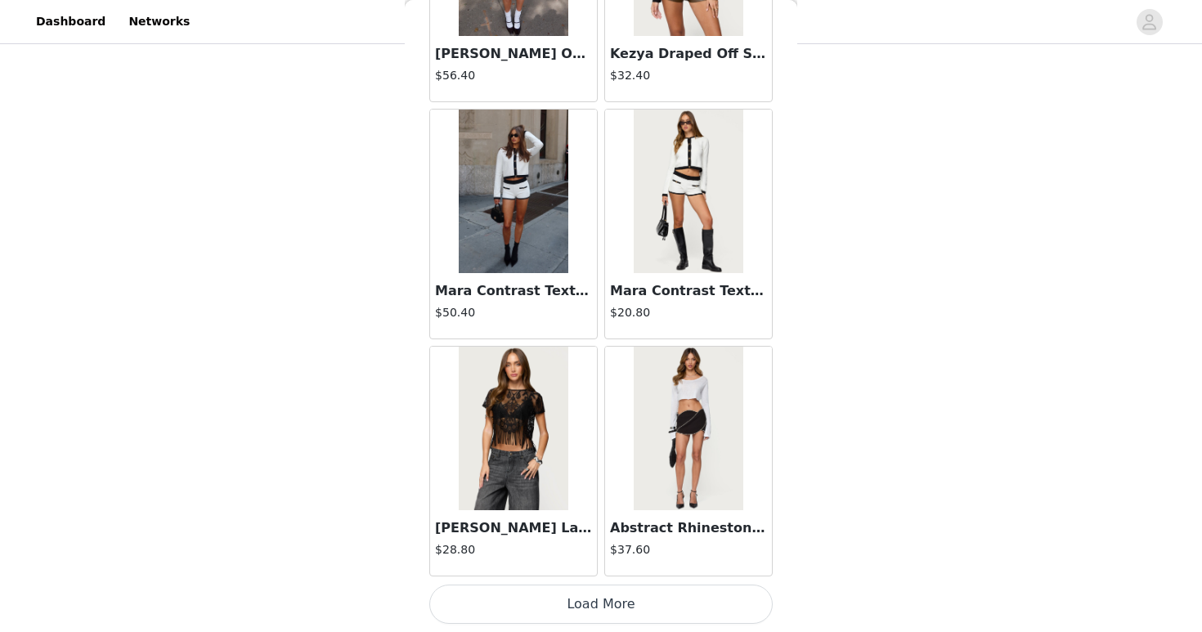
click at [603, 596] on button "Load More" at bounding box center [600, 604] width 343 height 39
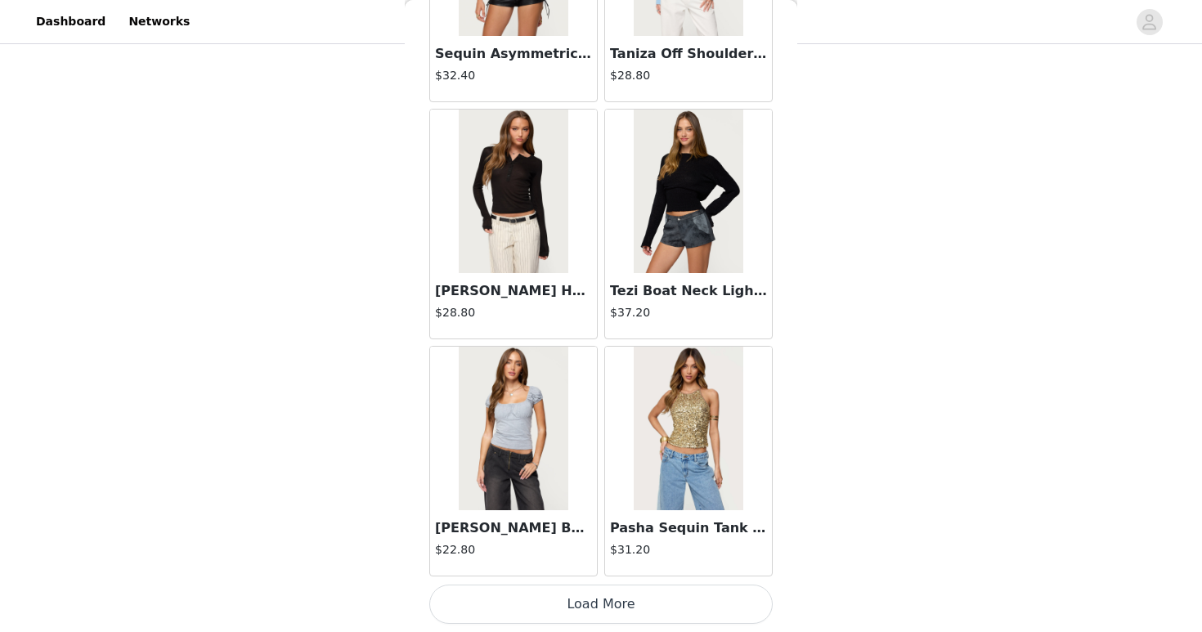
click at [604, 603] on button "Load More" at bounding box center [600, 604] width 343 height 39
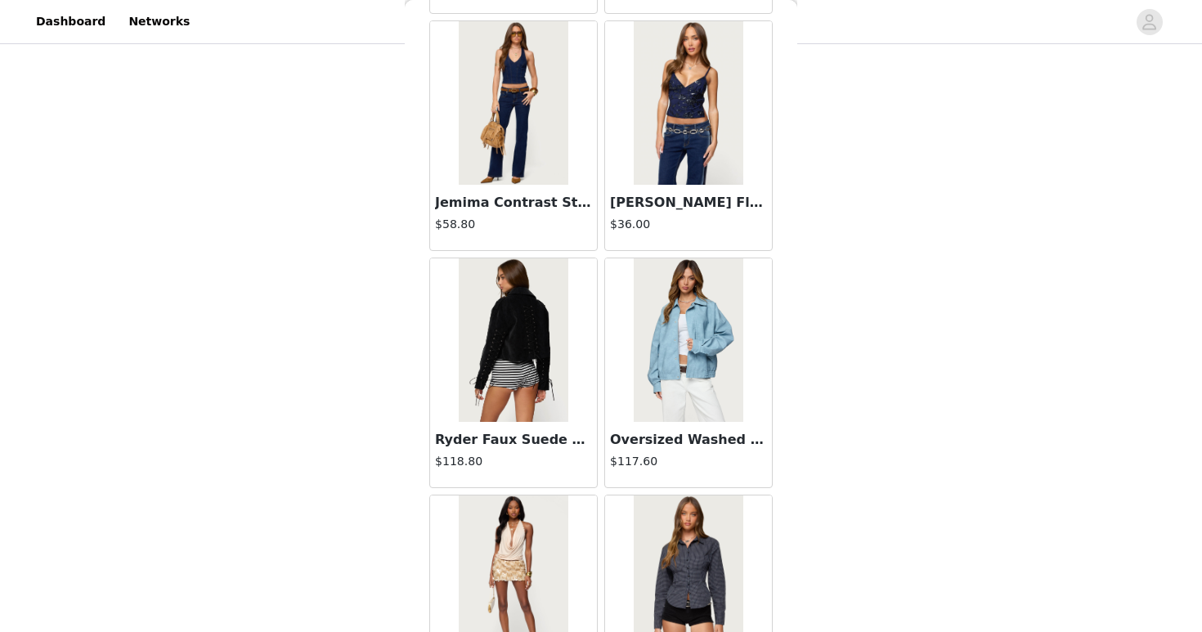
scroll to position [42188, 0]
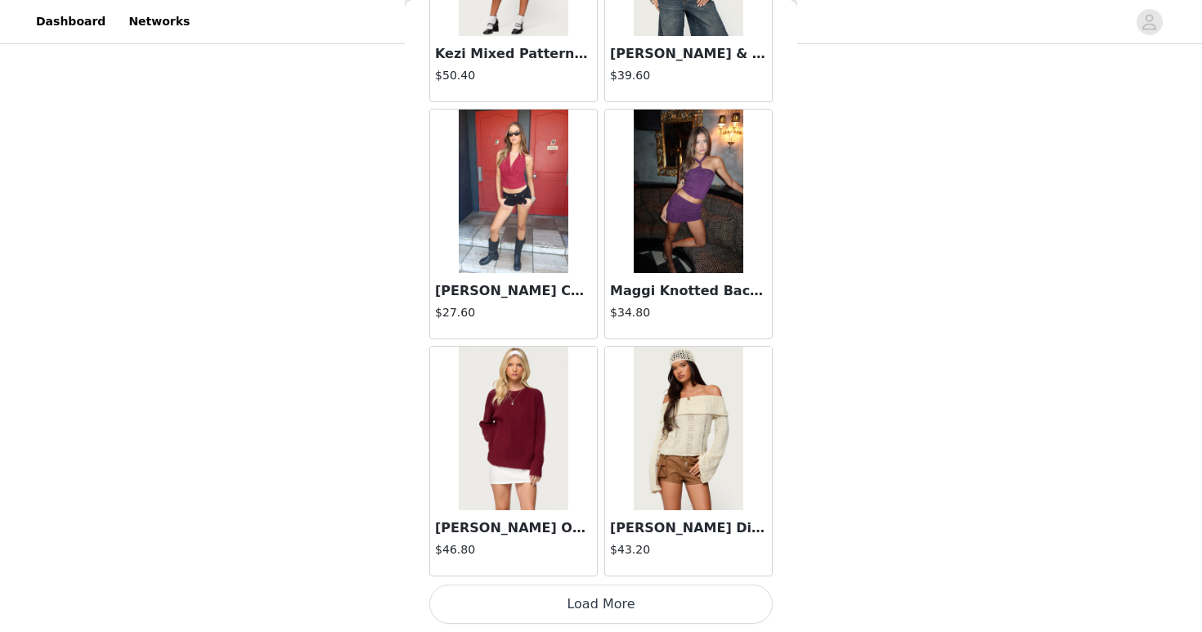
click at [606, 602] on button "Load More" at bounding box center [600, 604] width 343 height 39
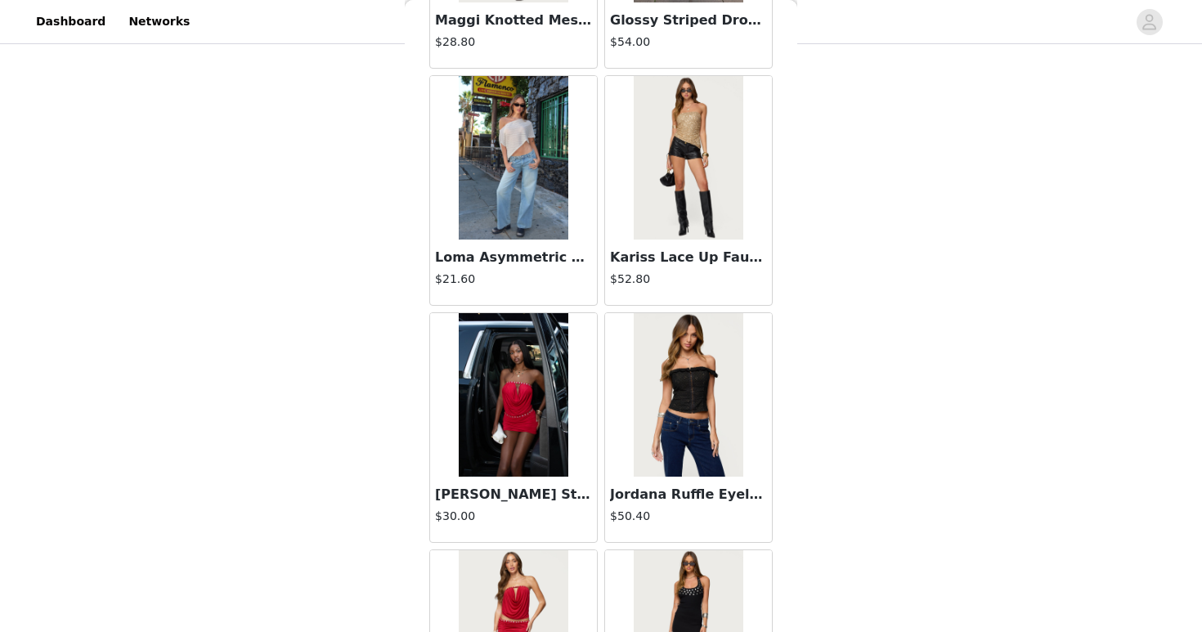
scroll to position [44559, 0]
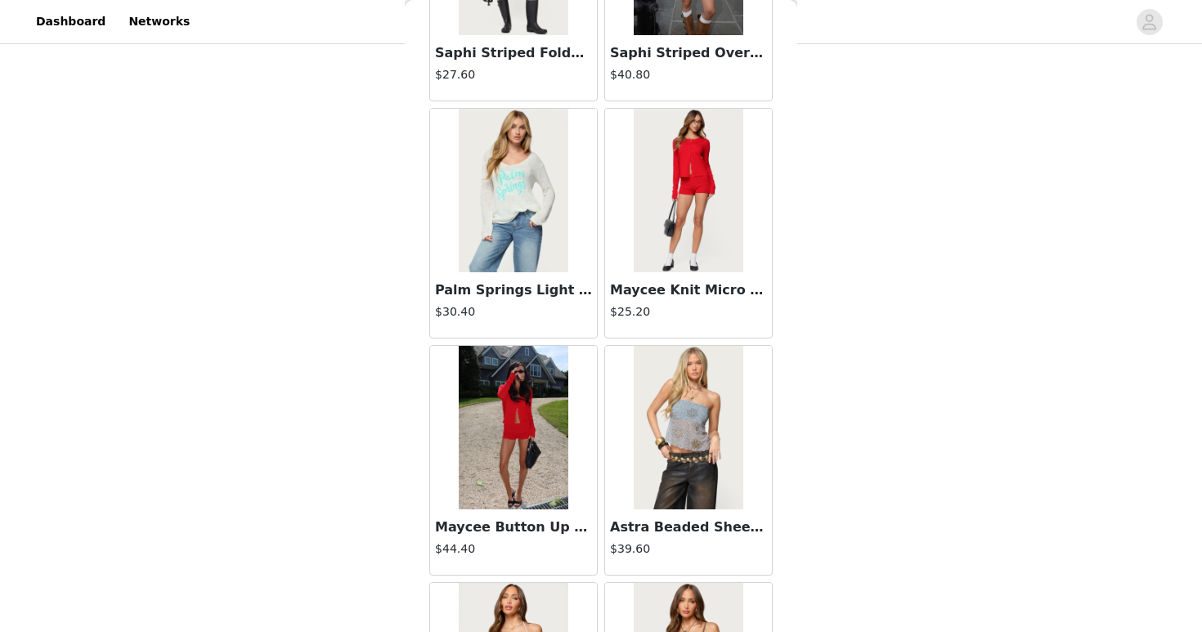
click at [692, 258] on img at bounding box center [688, 191] width 109 height 164
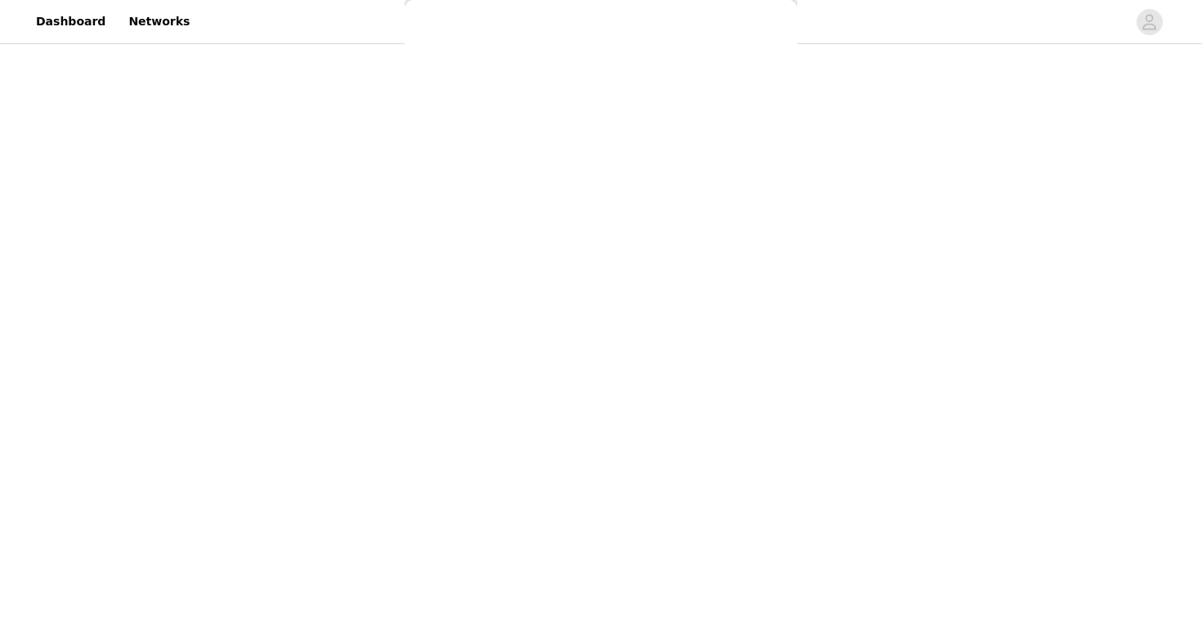
scroll to position [164, 0]
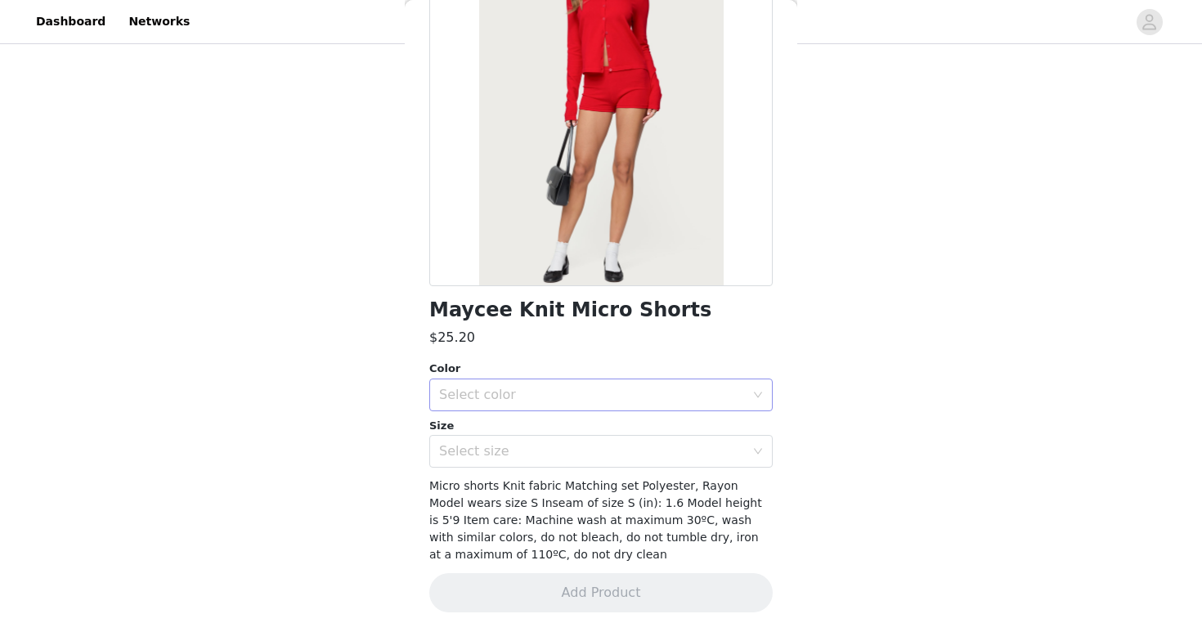
click at [596, 391] on div "Select color" at bounding box center [592, 395] width 306 height 16
click at [587, 440] on li "RED" at bounding box center [600, 431] width 343 height 26
click at [582, 452] on div "Select size" at bounding box center [592, 451] width 306 height 16
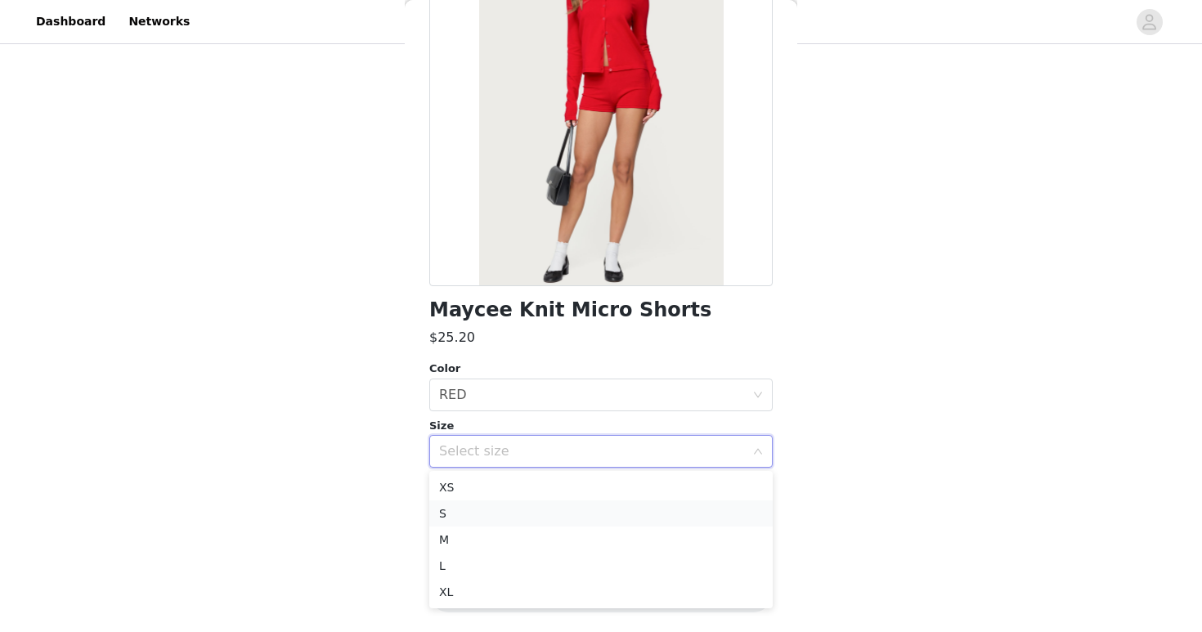
click at [577, 513] on li "S" at bounding box center [600, 513] width 343 height 26
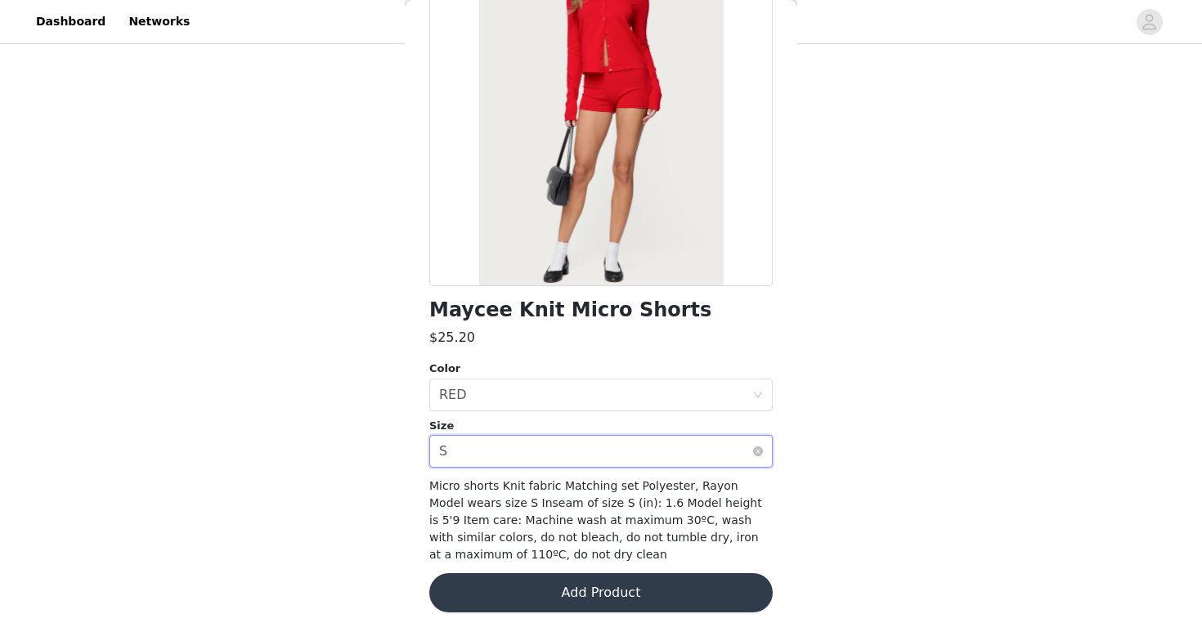
click at [537, 459] on div "Select size S" at bounding box center [595, 451] width 313 height 31
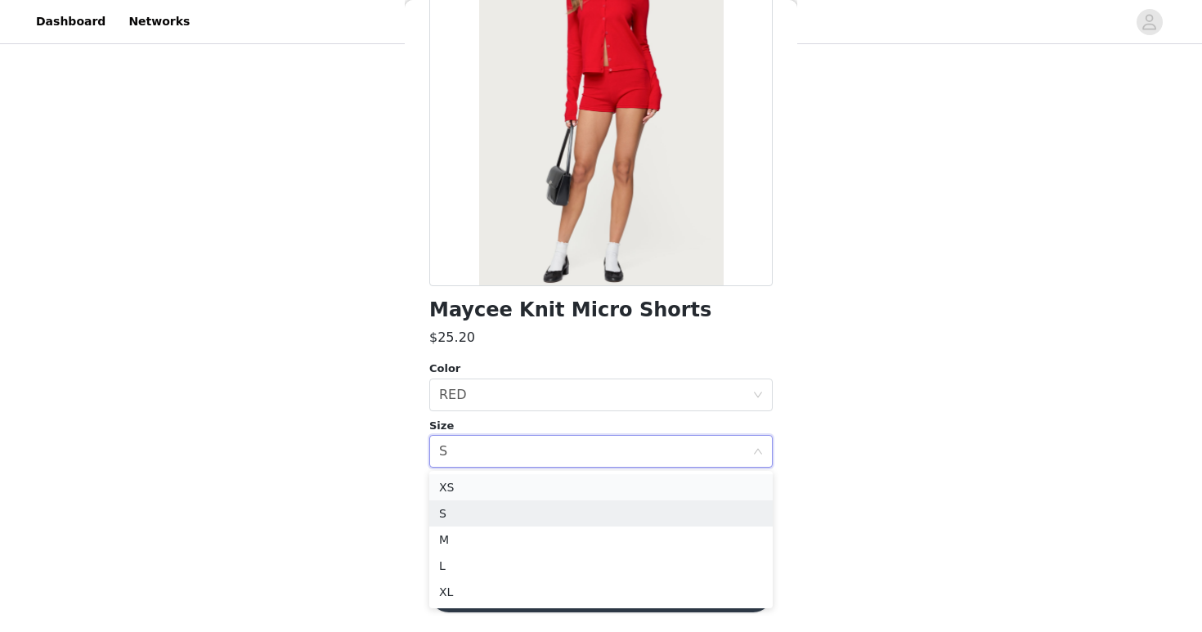
click at [529, 493] on li "XS" at bounding box center [600, 487] width 343 height 26
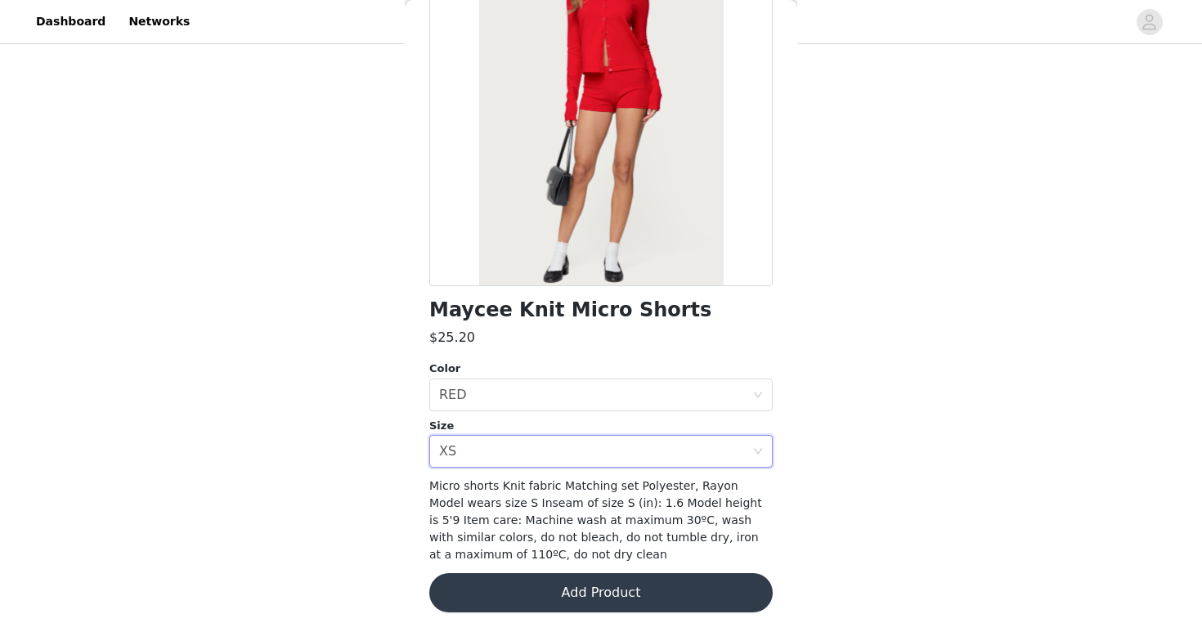
click at [535, 603] on button "Add Product" at bounding box center [600, 592] width 343 height 39
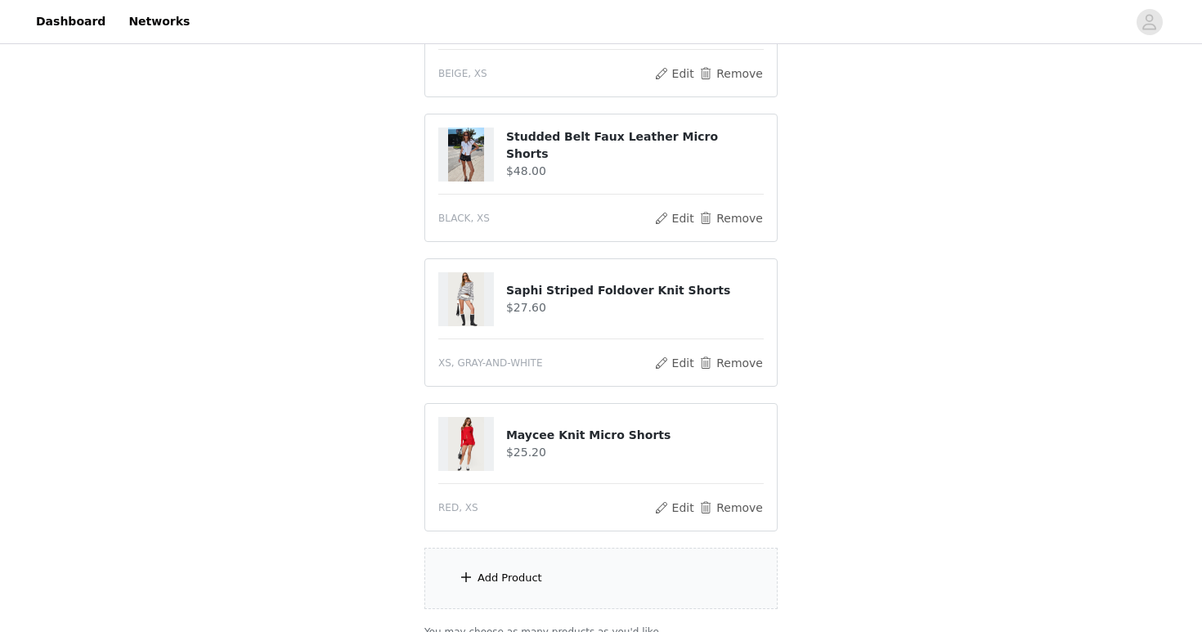
click at [550, 567] on div "Add Product" at bounding box center [600, 578] width 353 height 61
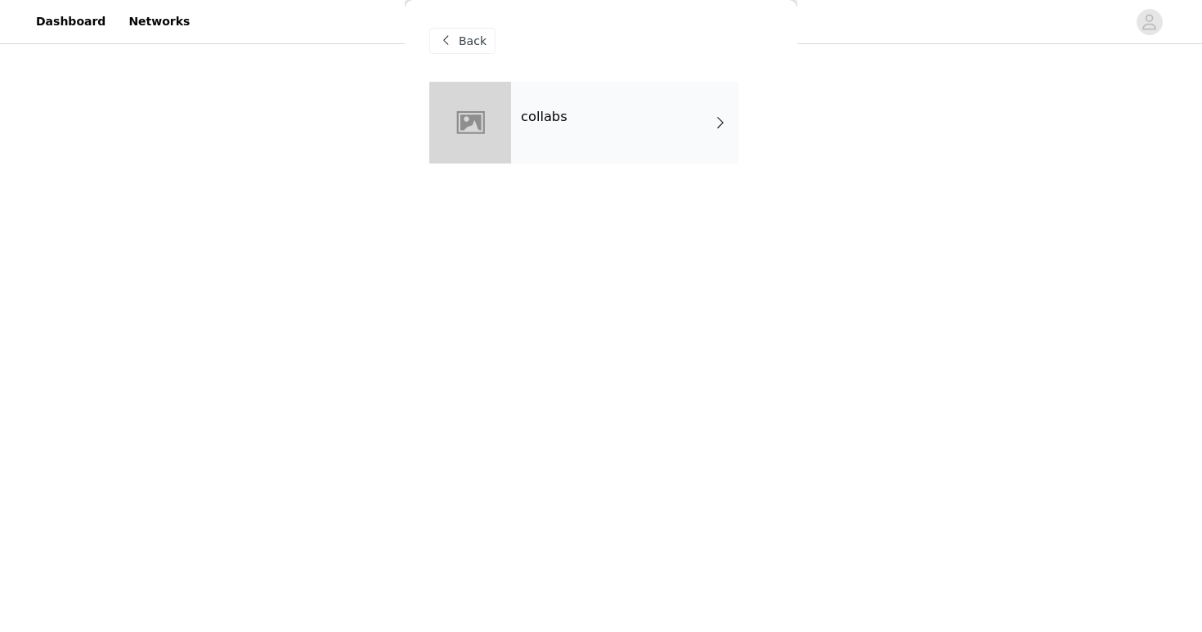
click at [529, 156] on div "collabs" at bounding box center [624, 123] width 227 height 82
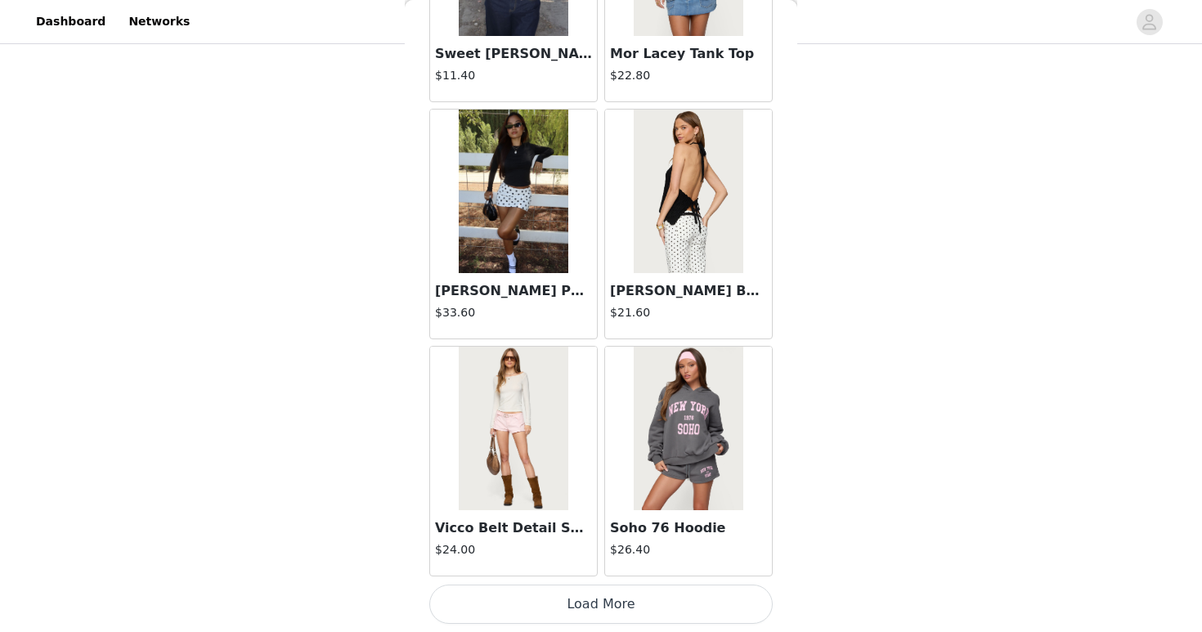
scroll to position [402, 0]
click at [622, 617] on button "Load More" at bounding box center [600, 604] width 343 height 39
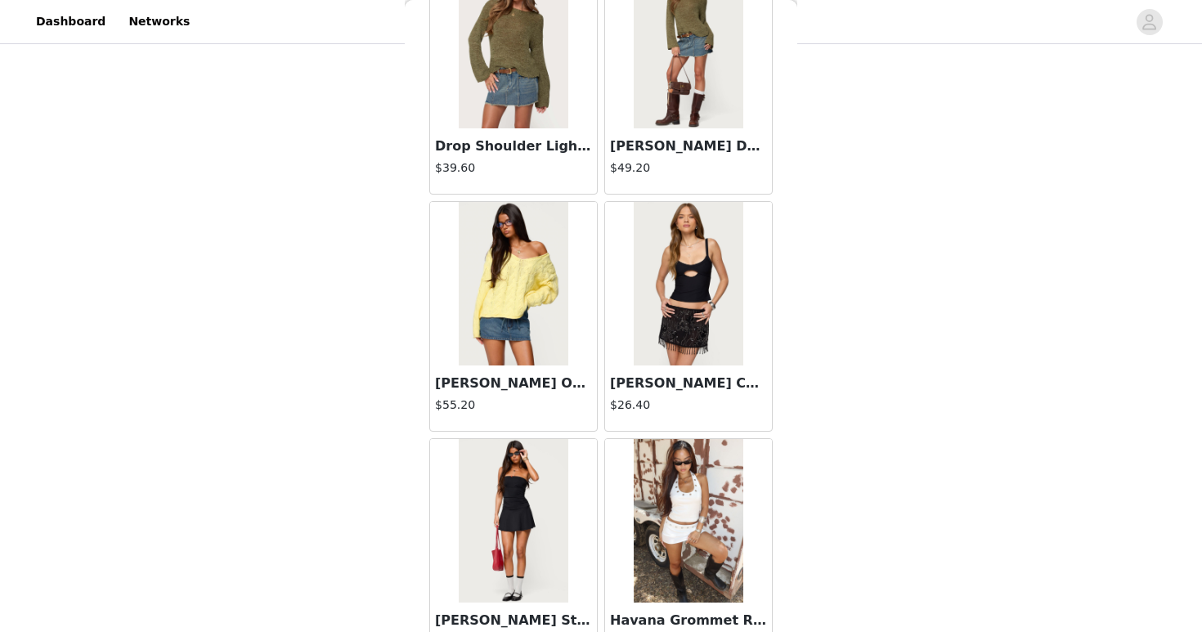
scroll to position [4242, 0]
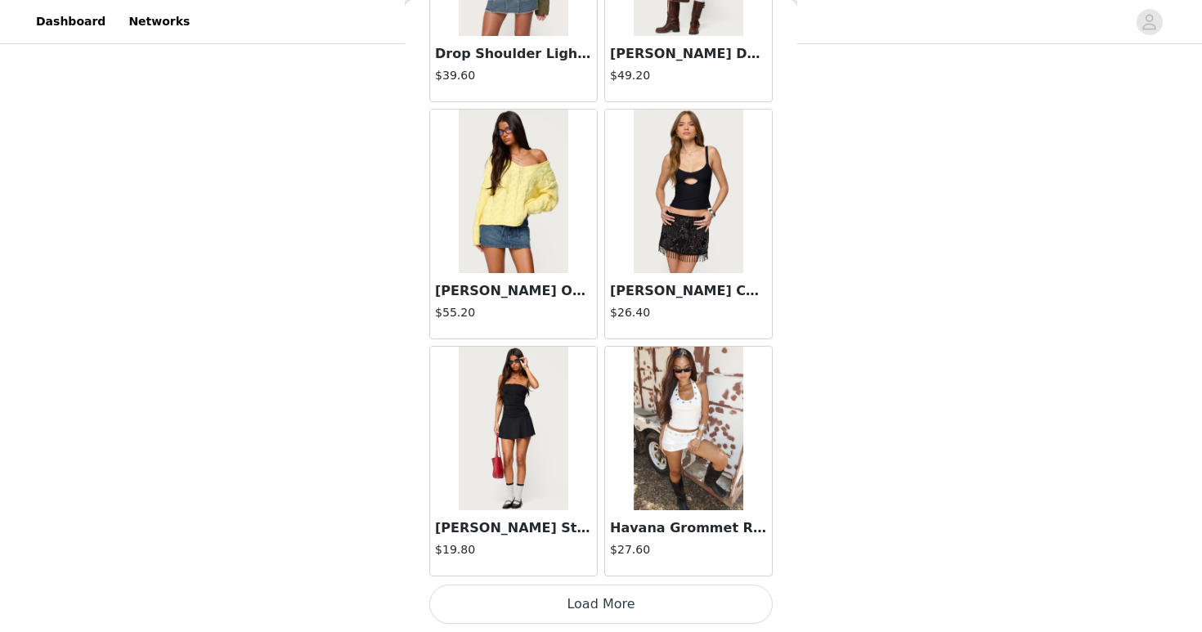
click at [684, 593] on button "Load More" at bounding box center [600, 604] width 343 height 39
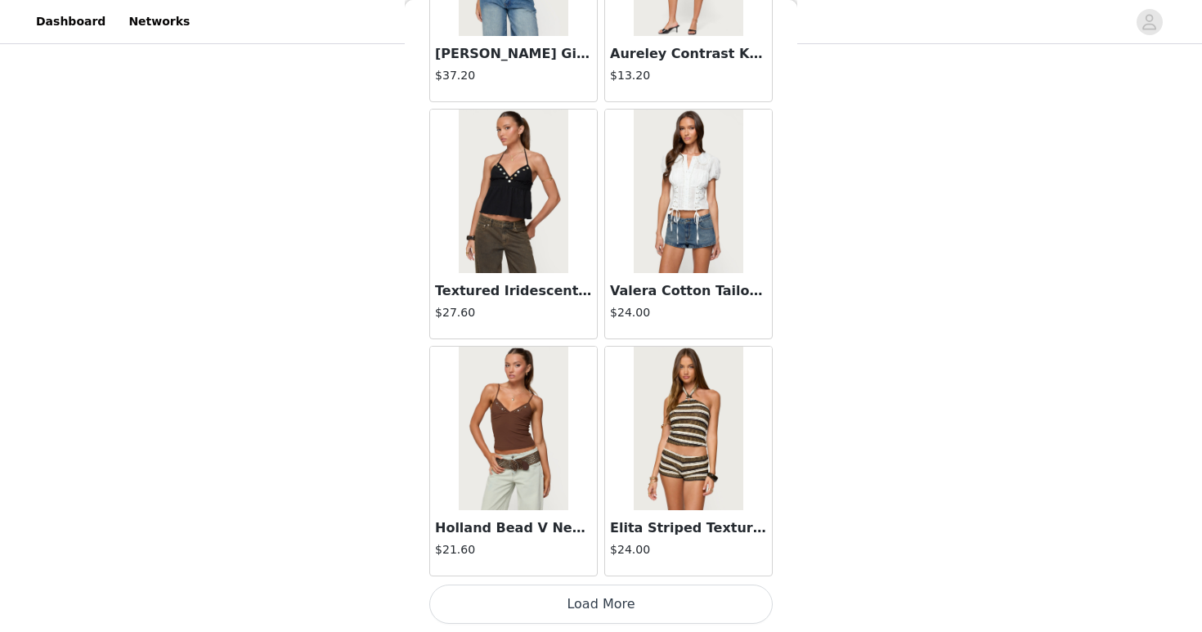
click at [684, 602] on button "Load More" at bounding box center [600, 604] width 343 height 39
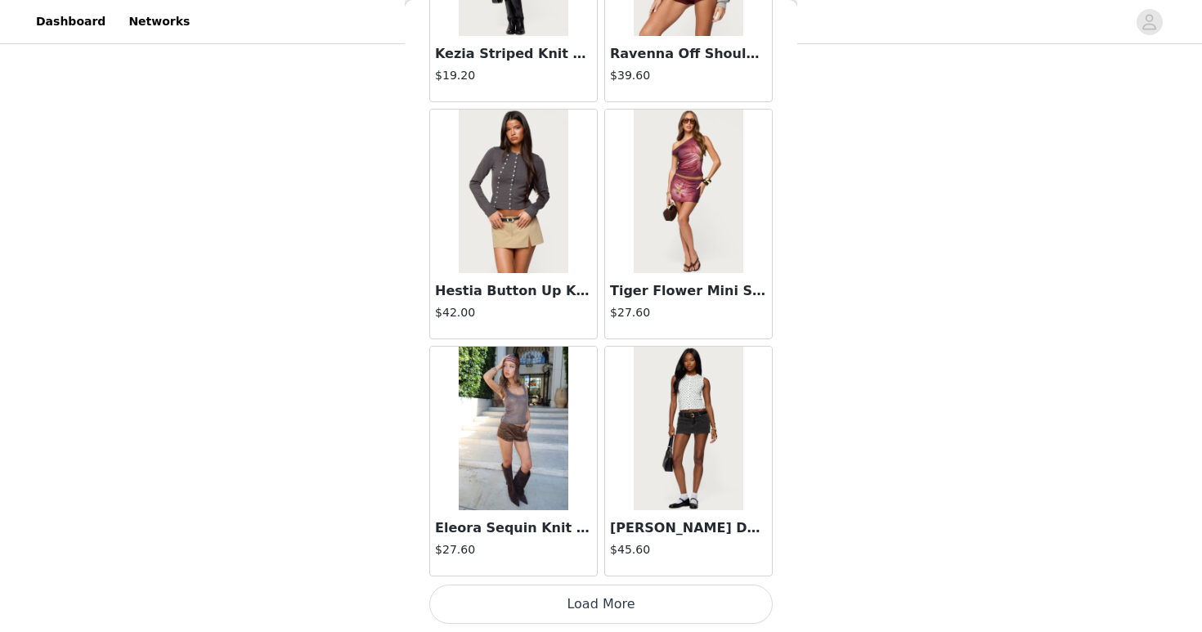
click at [683, 605] on button "Load More" at bounding box center [600, 604] width 343 height 39
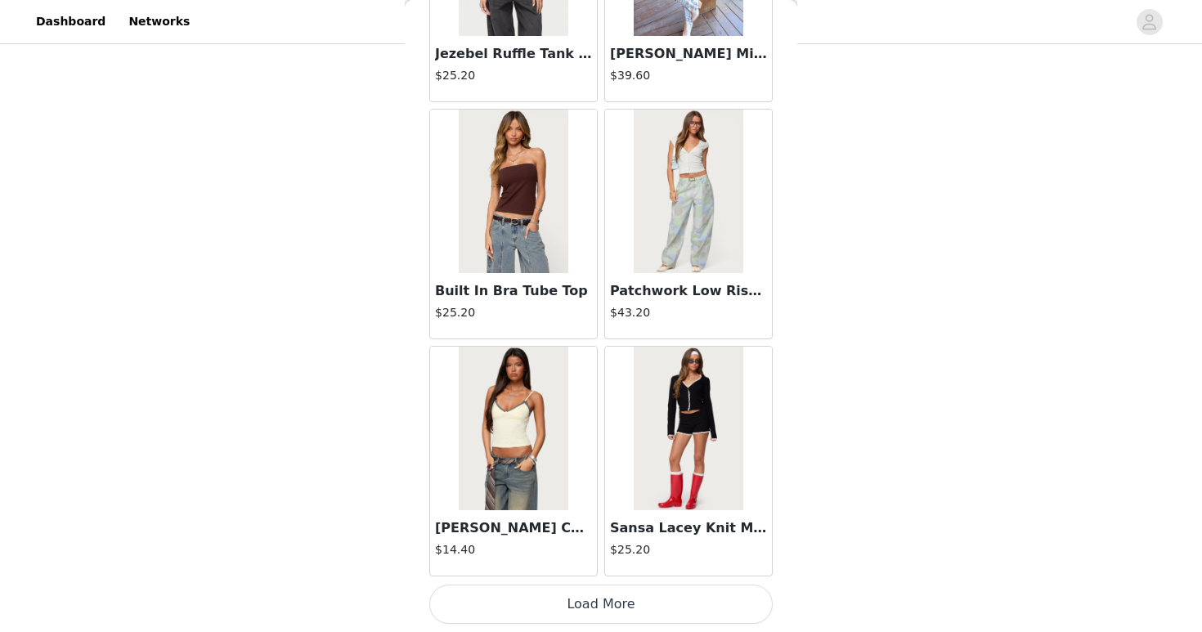
click at [683, 599] on button "Load More" at bounding box center [600, 604] width 343 height 39
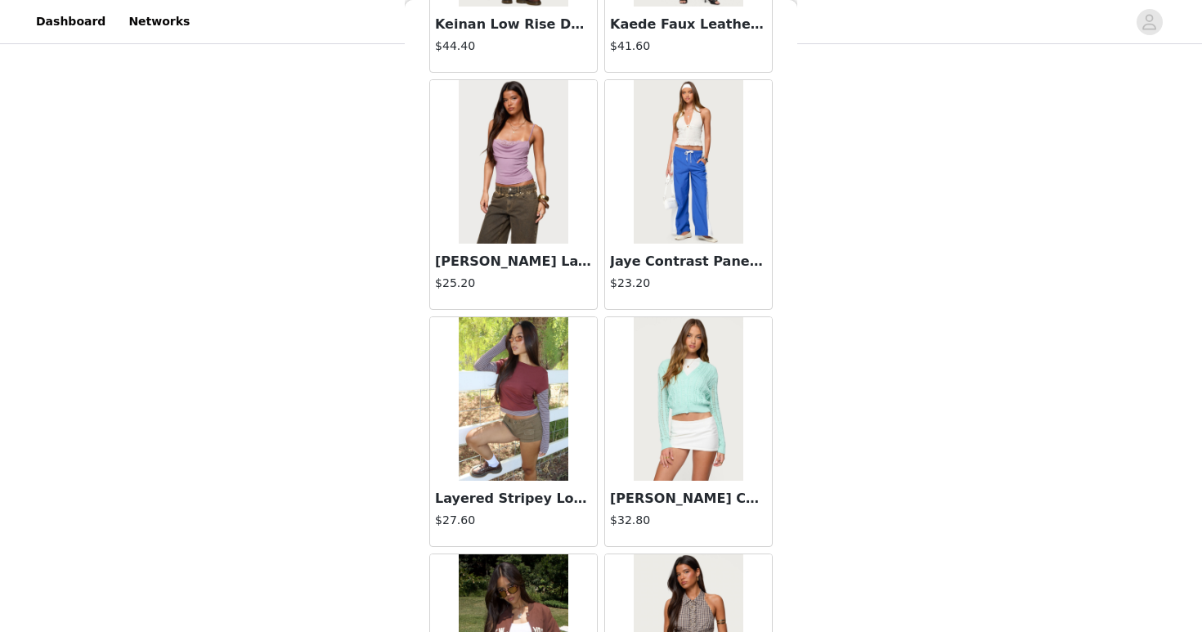
scroll to position [13728, 0]
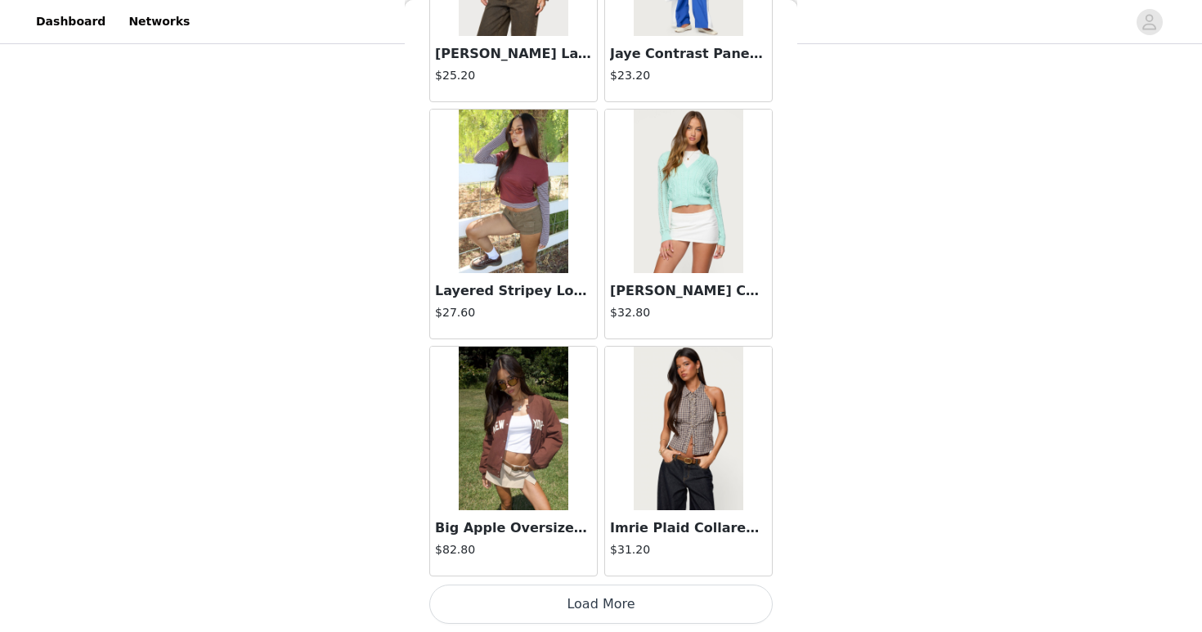
click at [683, 595] on button "Load More" at bounding box center [600, 604] width 343 height 39
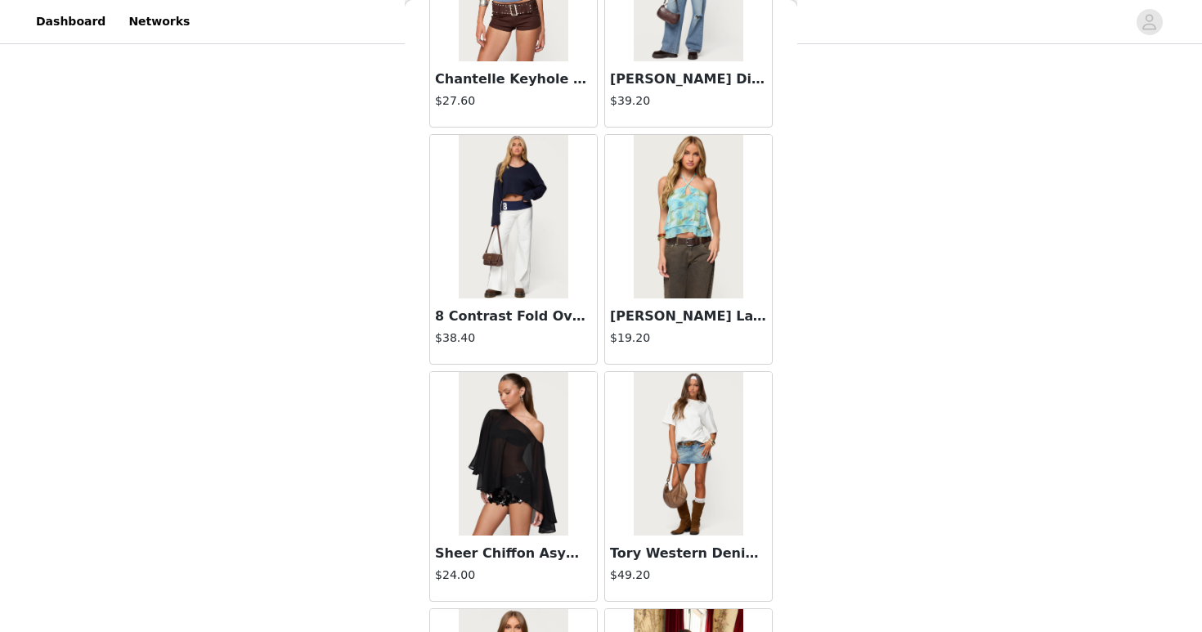
scroll to position [16100, 0]
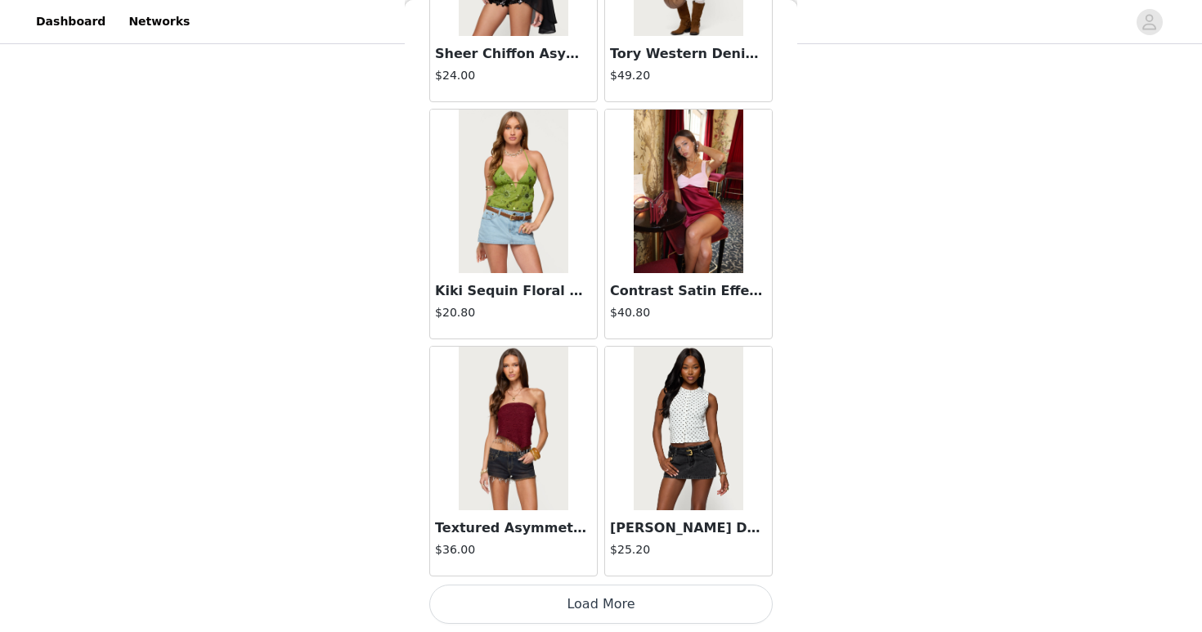
click at [698, 614] on button "Load More" at bounding box center [600, 604] width 343 height 39
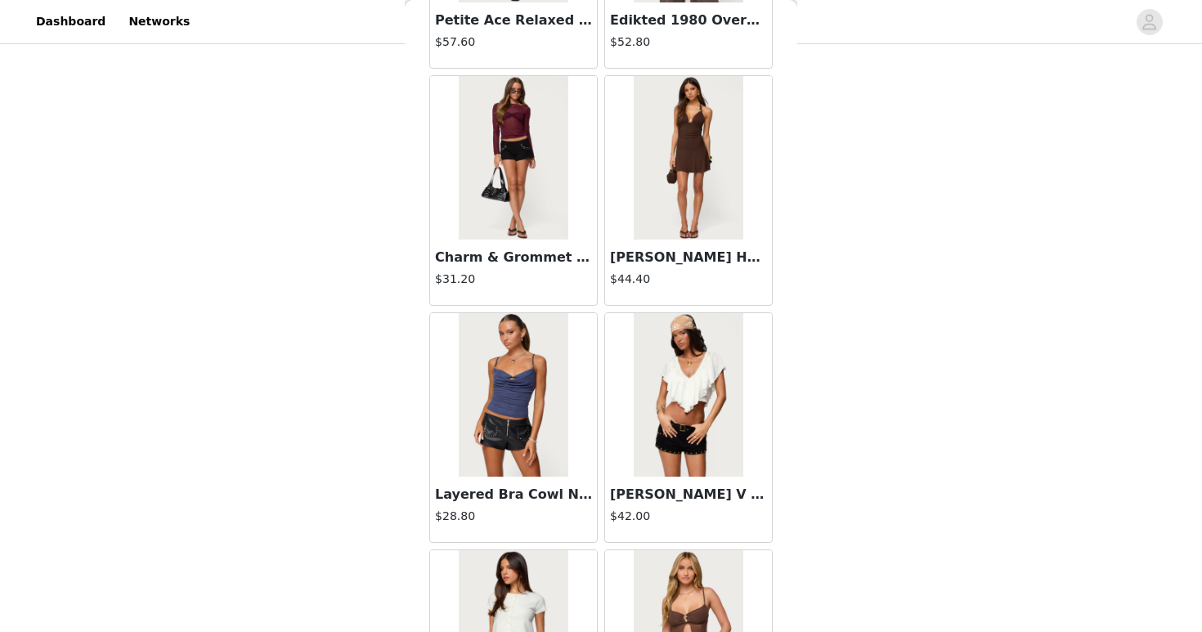
scroll to position [18472, 0]
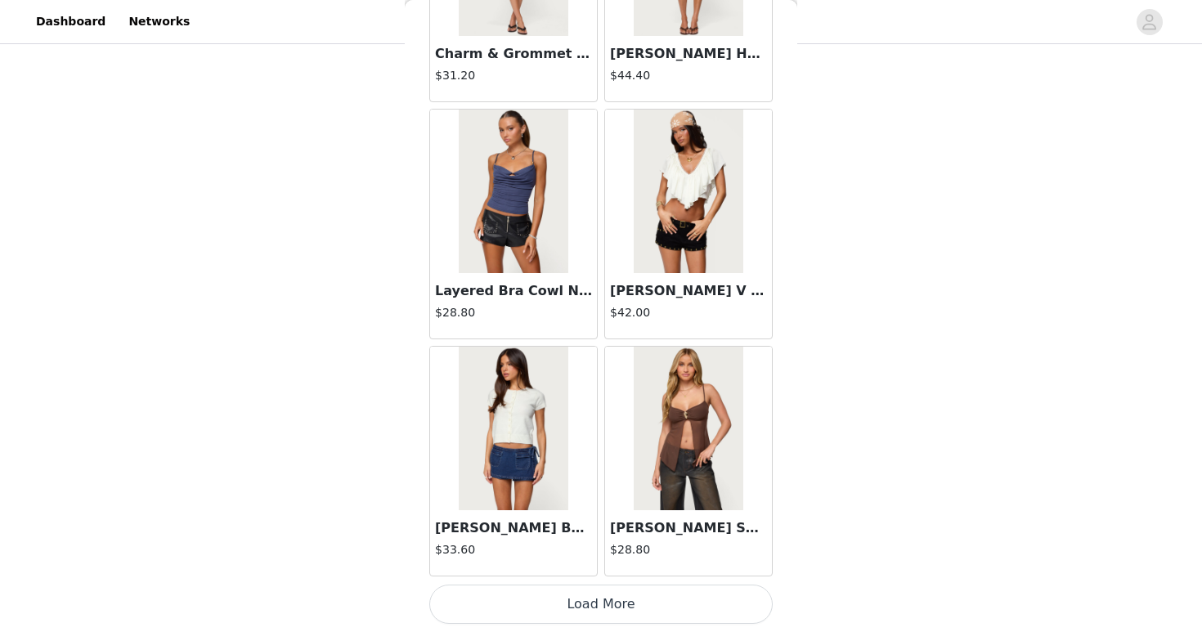
click at [698, 613] on button "Load More" at bounding box center [600, 604] width 343 height 39
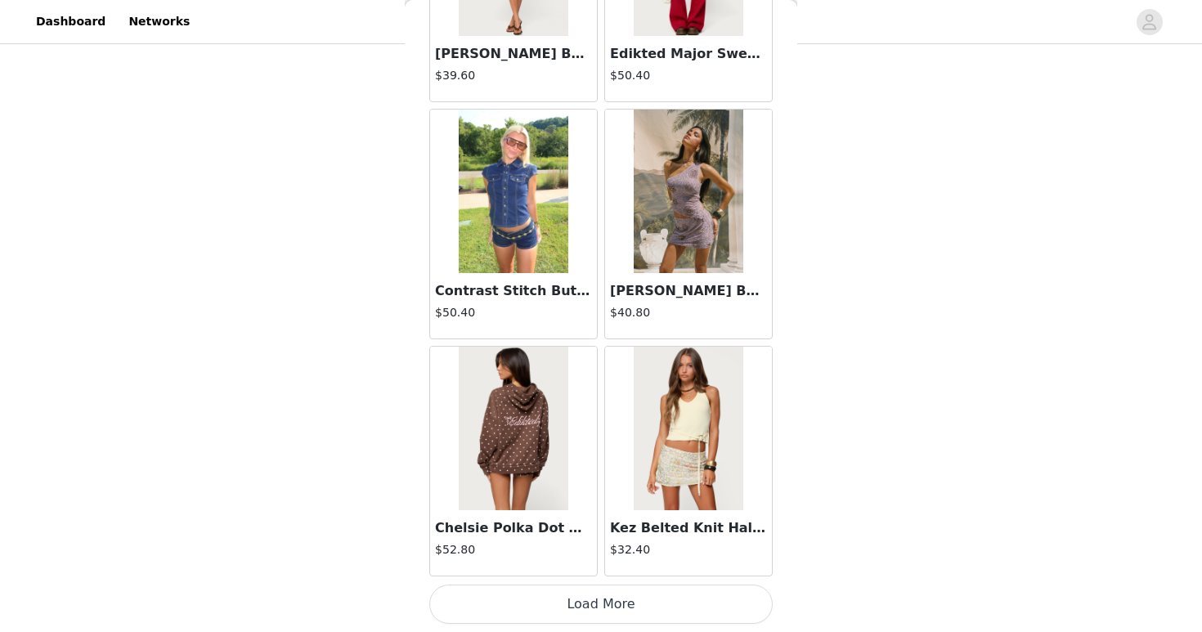
click at [698, 613] on button "Load More" at bounding box center [600, 604] width 343 height 39
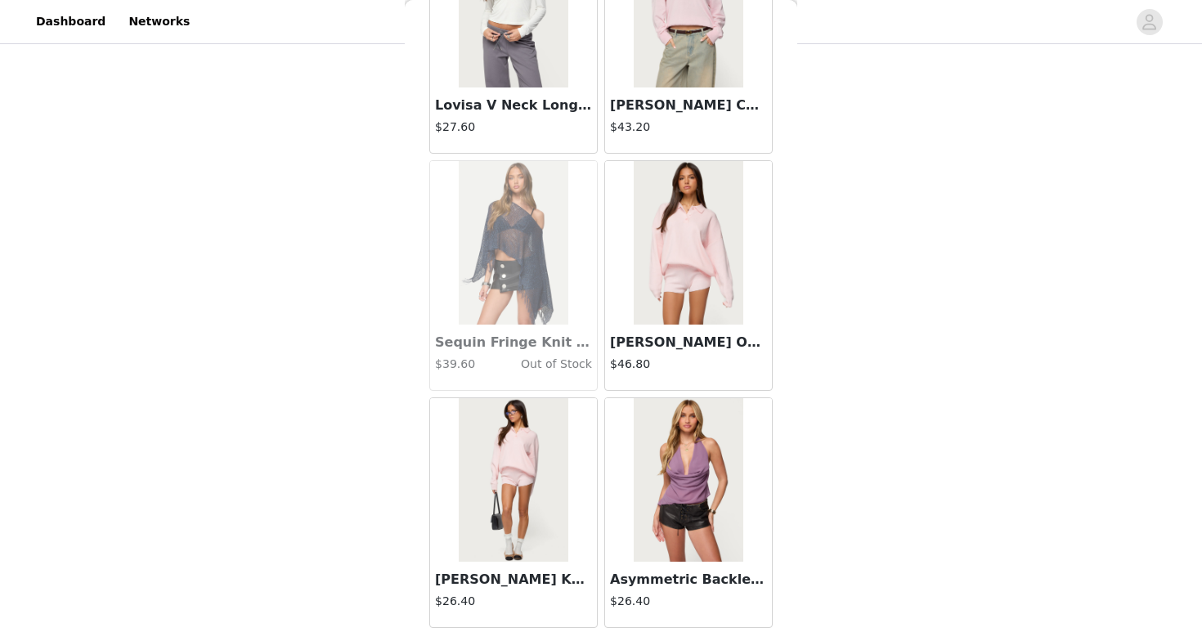
scroll to position [23215, 0]
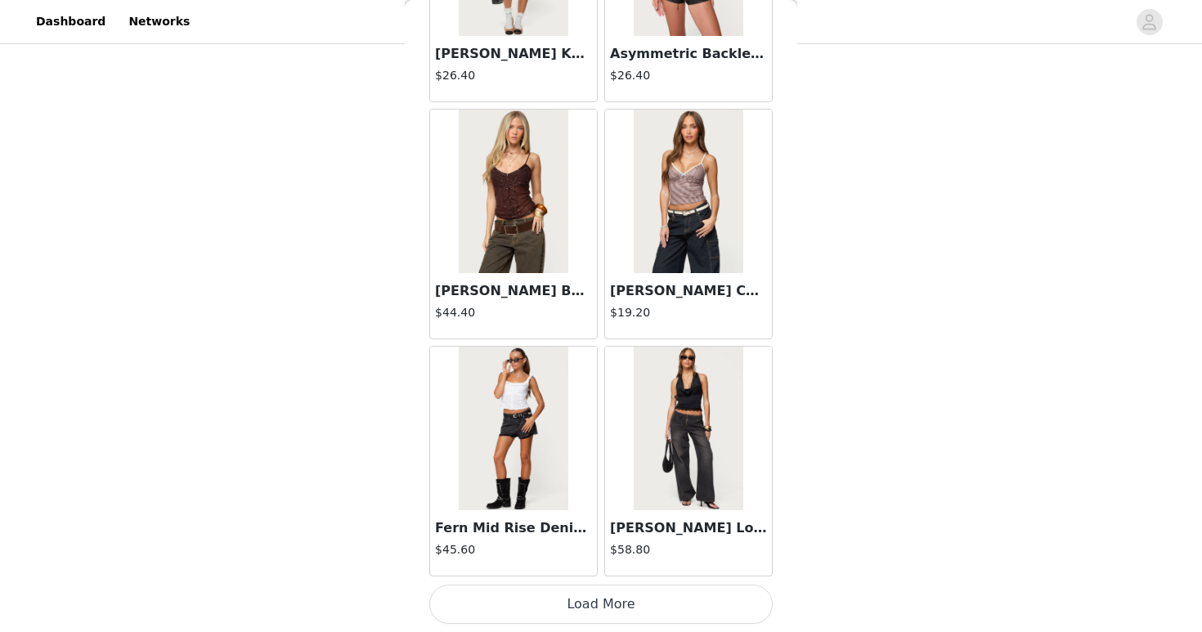
click at [698, 612] on button "Load More" at bounding box center [600, 604] width 343 height 39
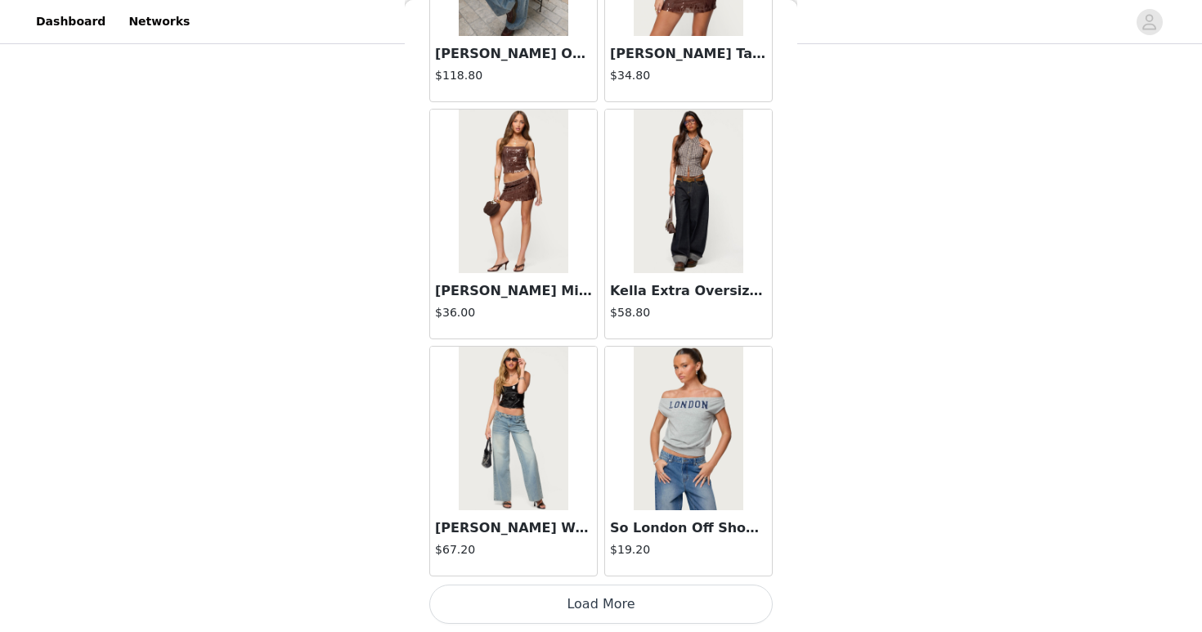
click at [698, 613] on button "Load More" at bounding box center [600, 604] width 343 height 39
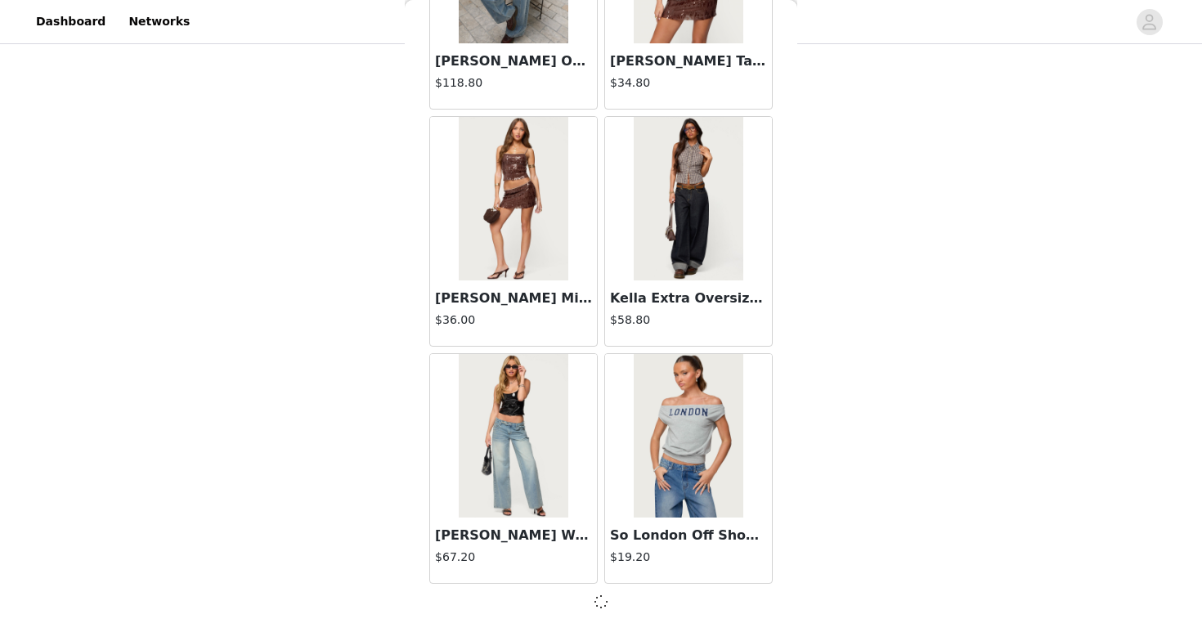
scroll to position [25579, 0]
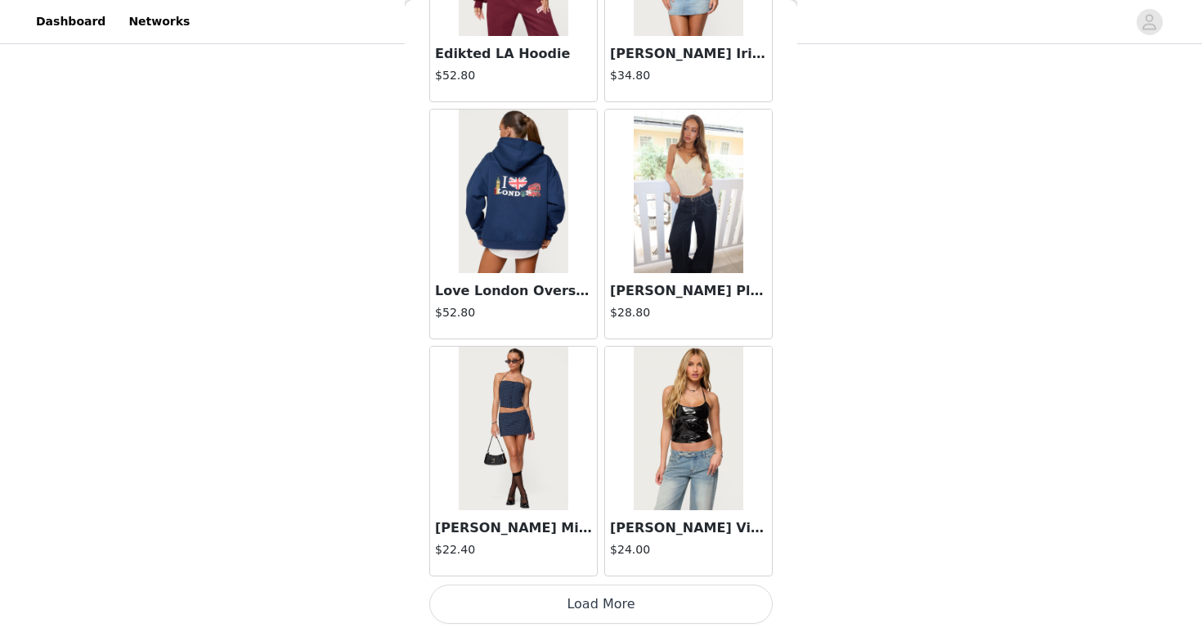
click at [698, 613] on button "Load More" at bounding box center [600, 604] width 343 height 39
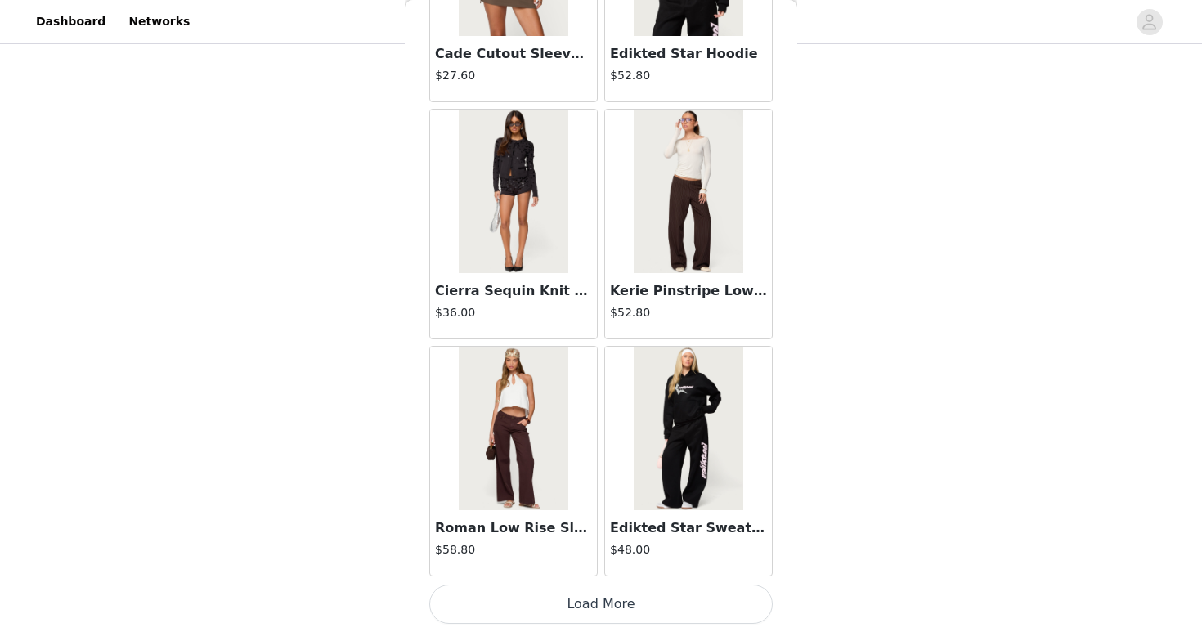
click at [698, 613] on button "Load More" at bounding box center [600, 604] width 343 height 39
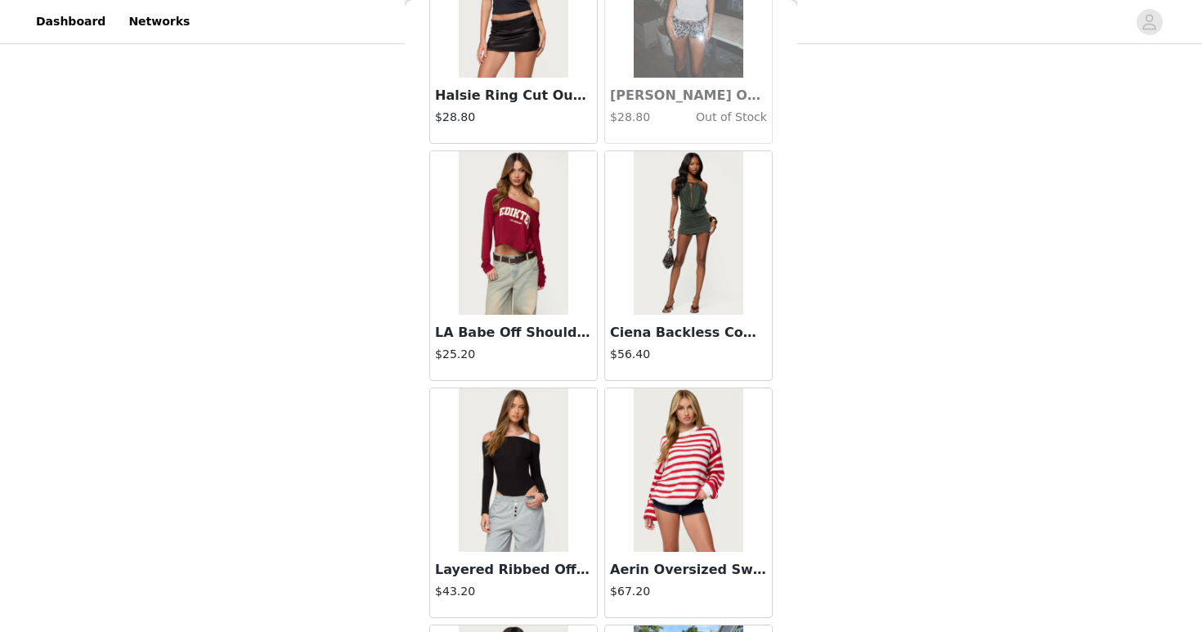
scroll to position [32701, 0]
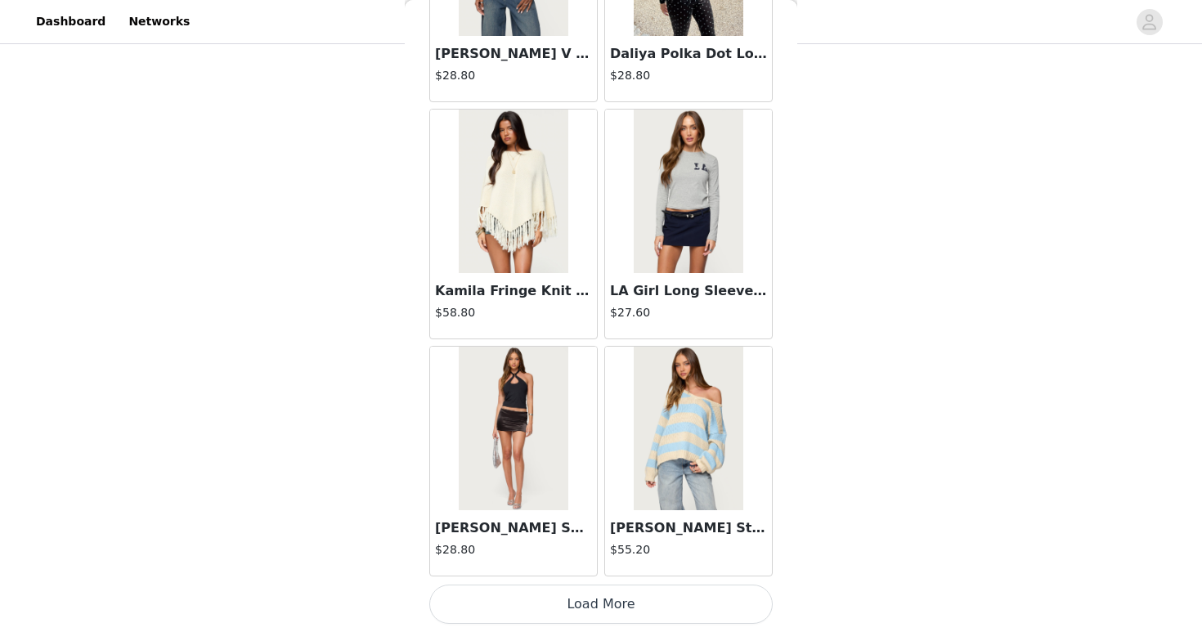
click at [698, 612] on button "Load More" at bounding box center [600, 604] width 343 height 39
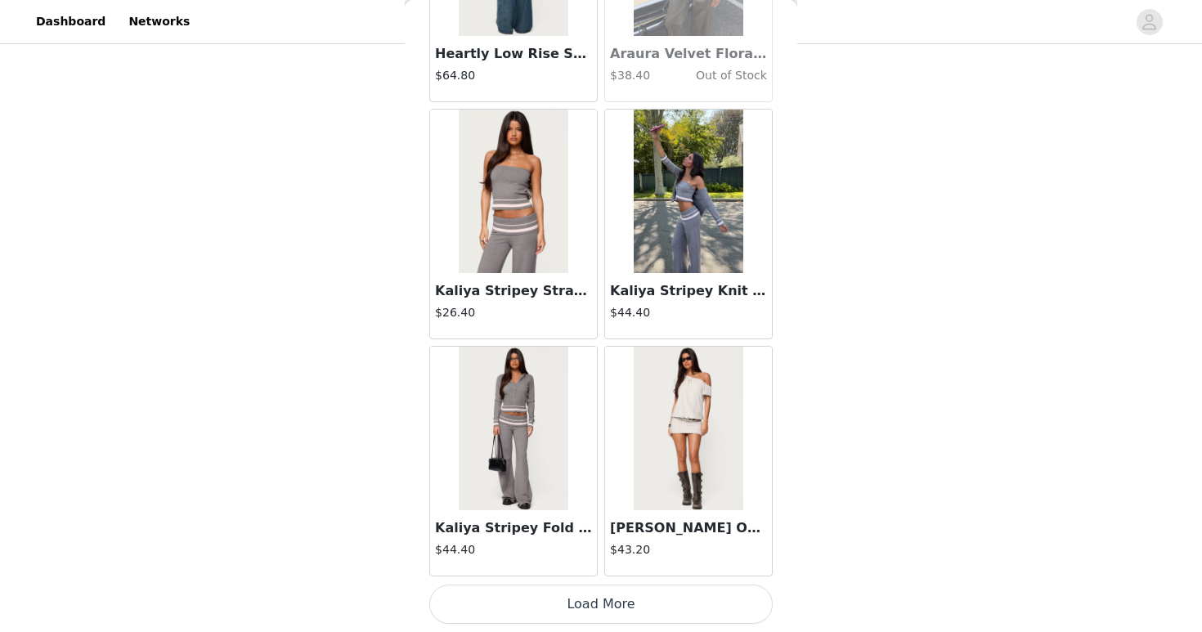
click at [698, 613] on button "Load More" at bounding box center [600, 604] width 343 height 39
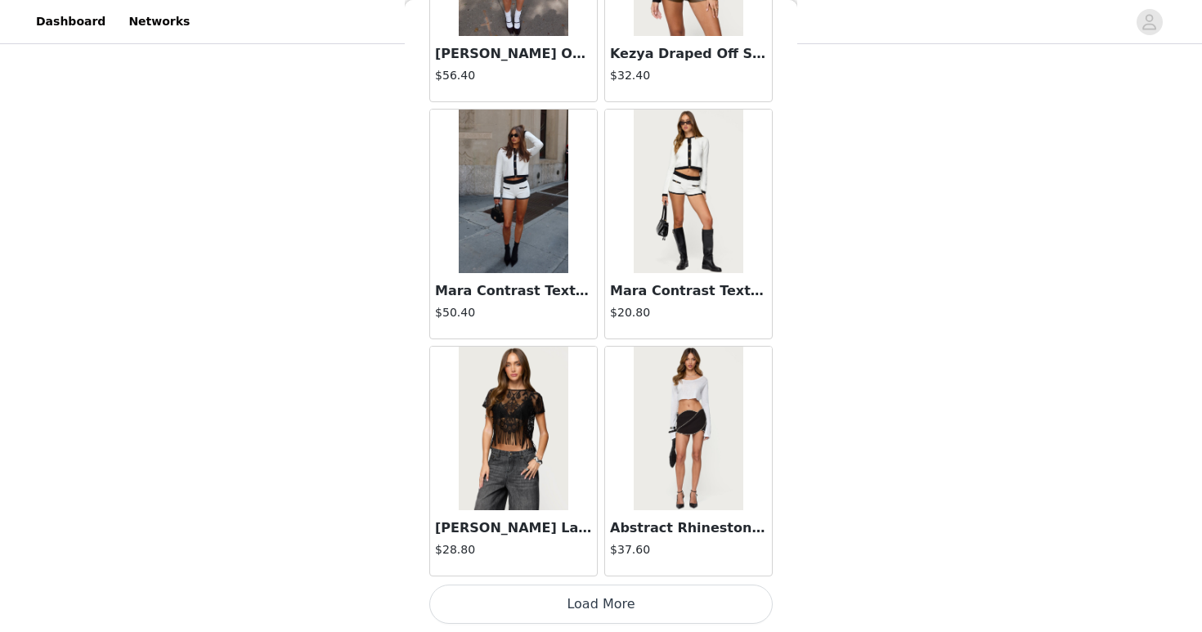
click at [698, 613] on button "Load More" at bounding box center [600, 604] width 343 height 39
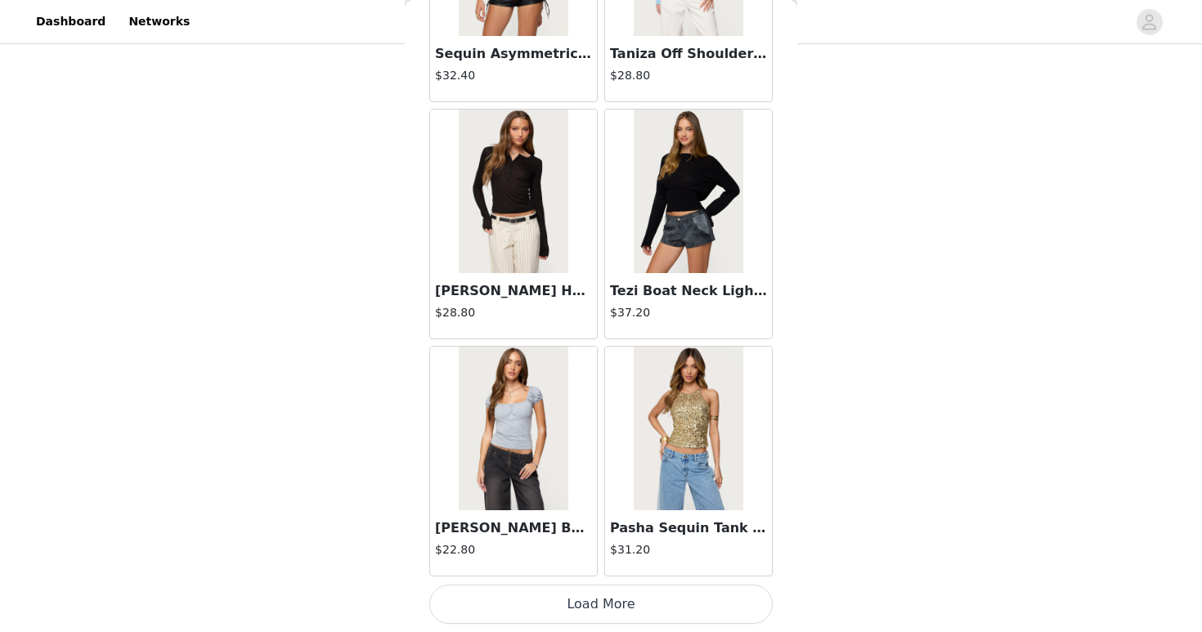
click at [698, 611] on button "Load More" at bounding box center [600, 604] width 343 height 39
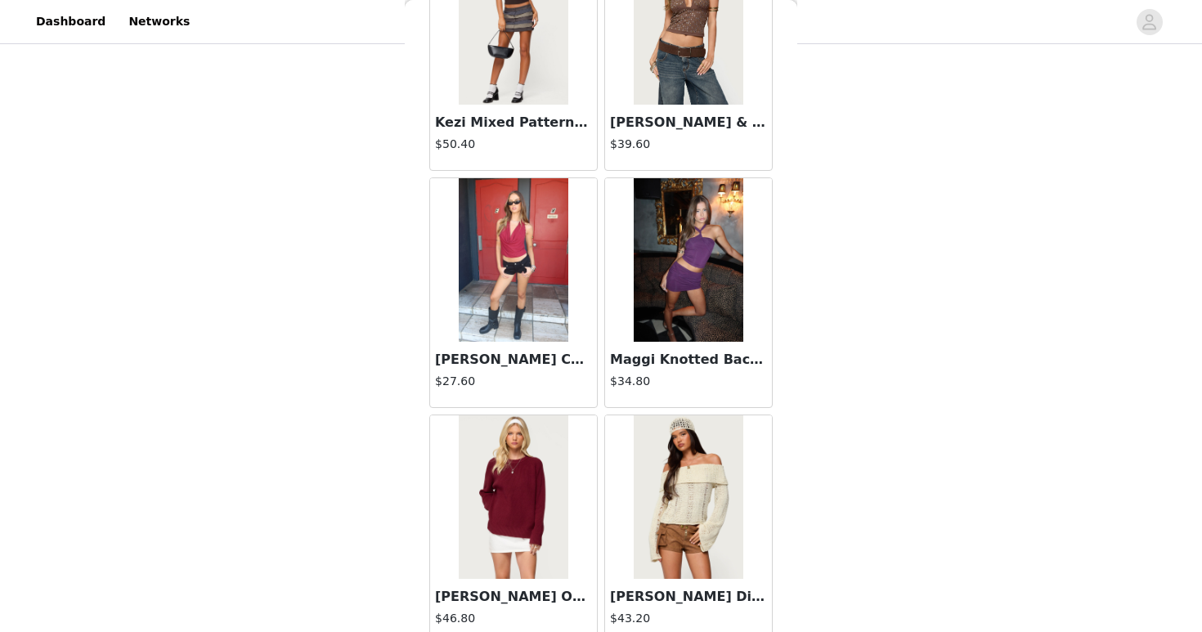
scroll to position [42188, 0]
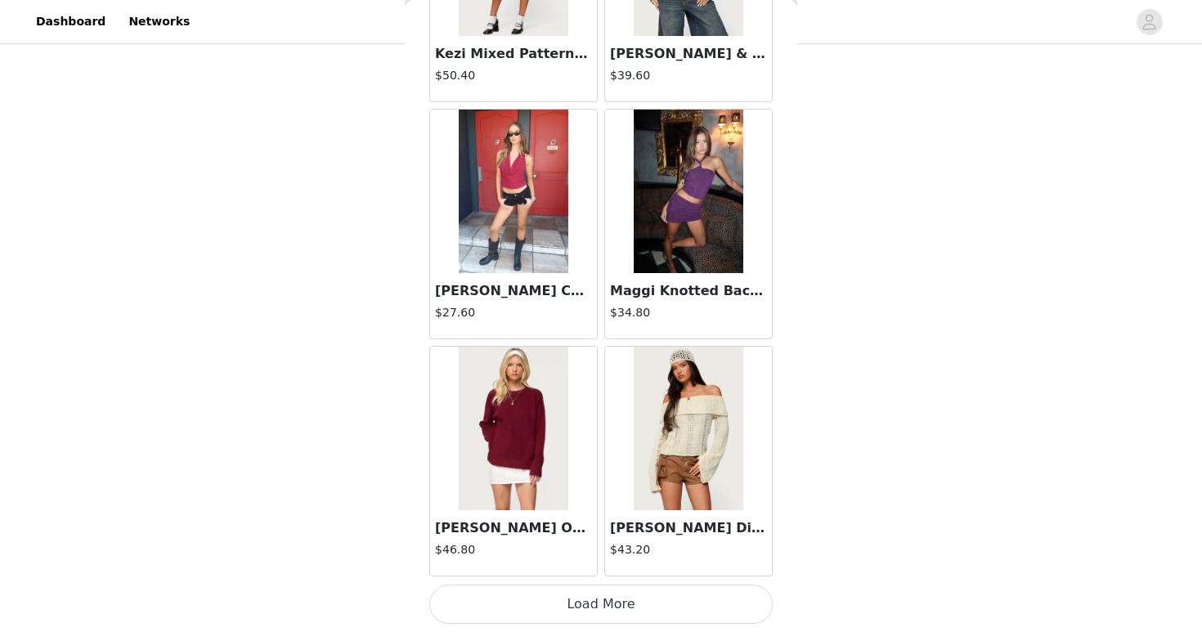
click at [700, 619] on button "Load More" at bounding box center [600, 604] width 343 height 39
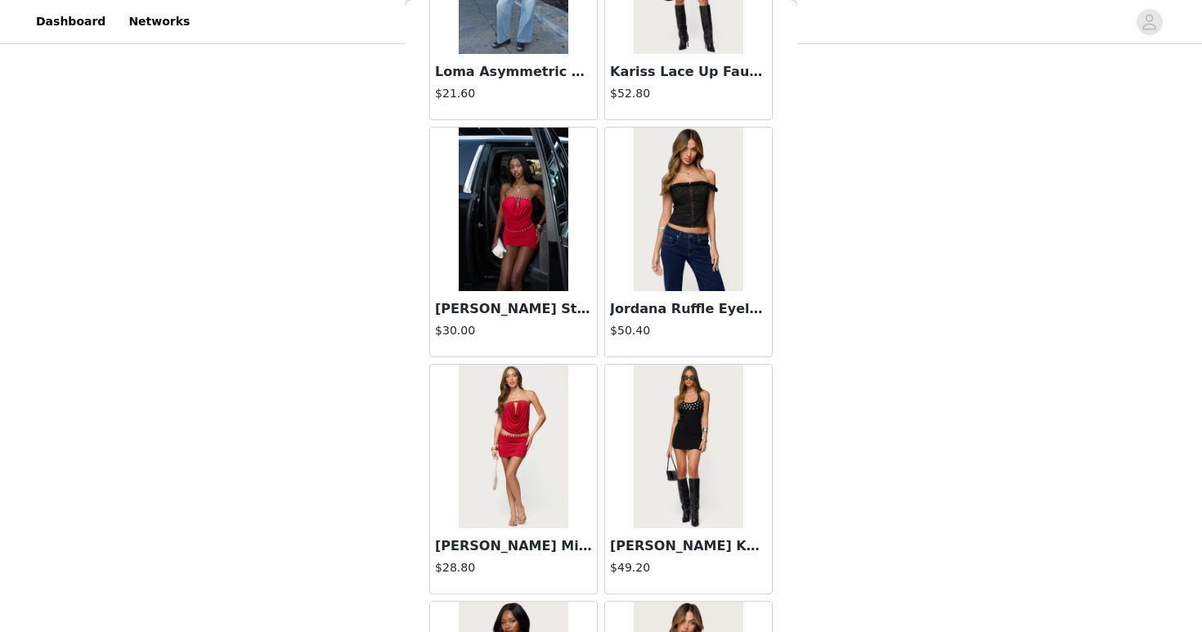
scroll to position [44559, 0]
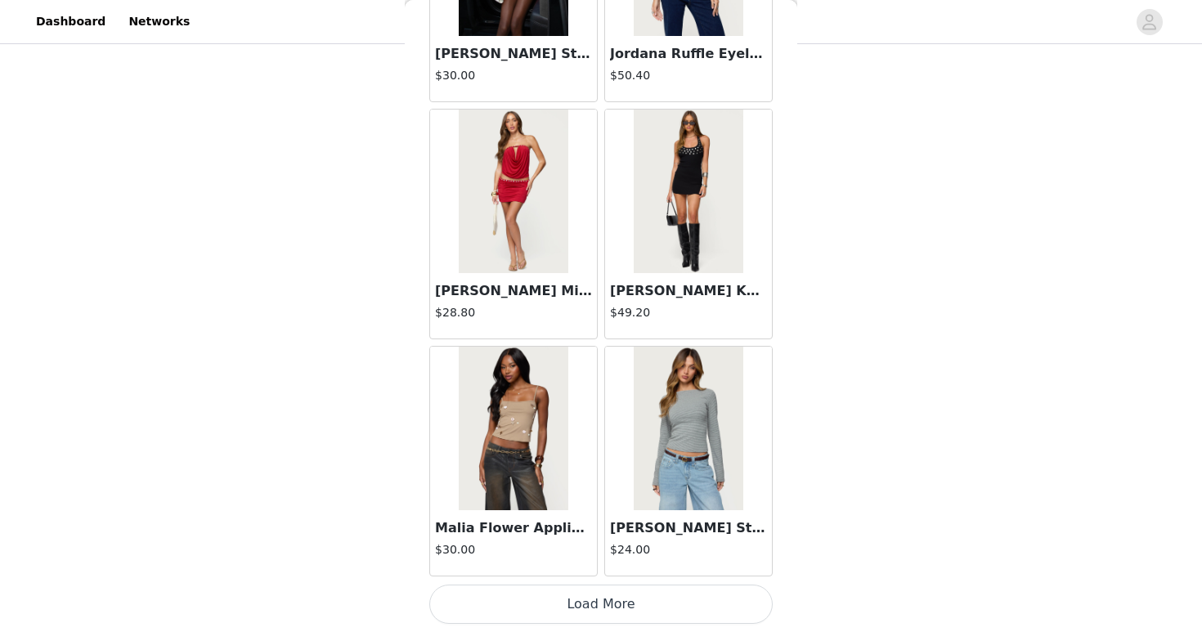
click at [700, 620] on button "Load More" at bounding box center [600, 604] width 343 height 39
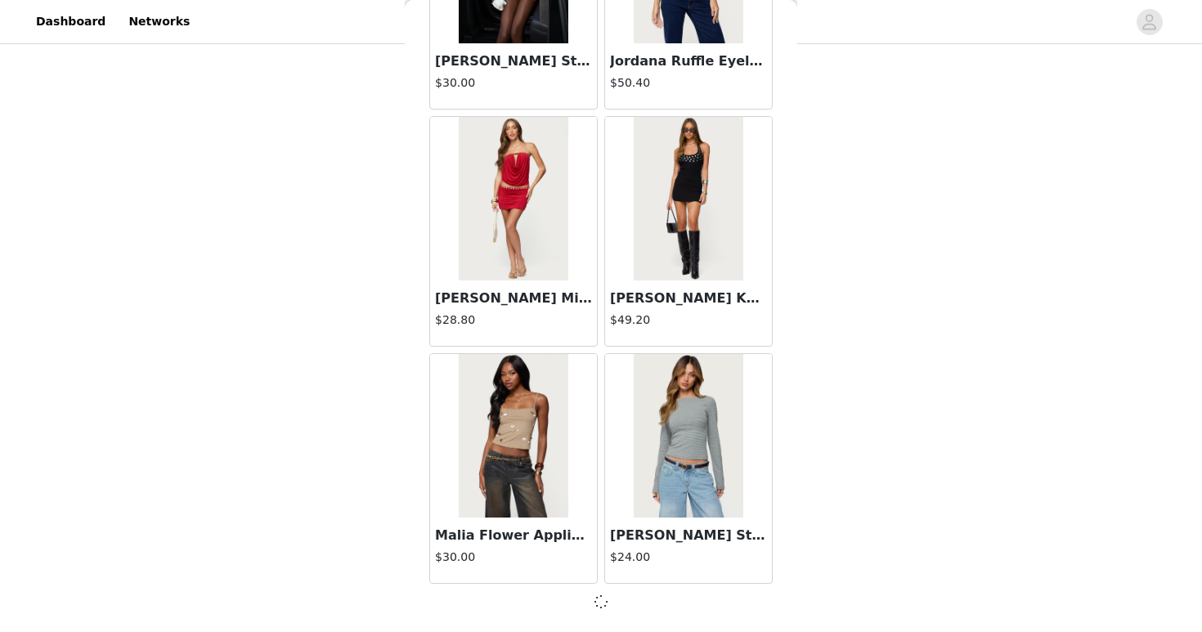
scroll to position [44552, 0]
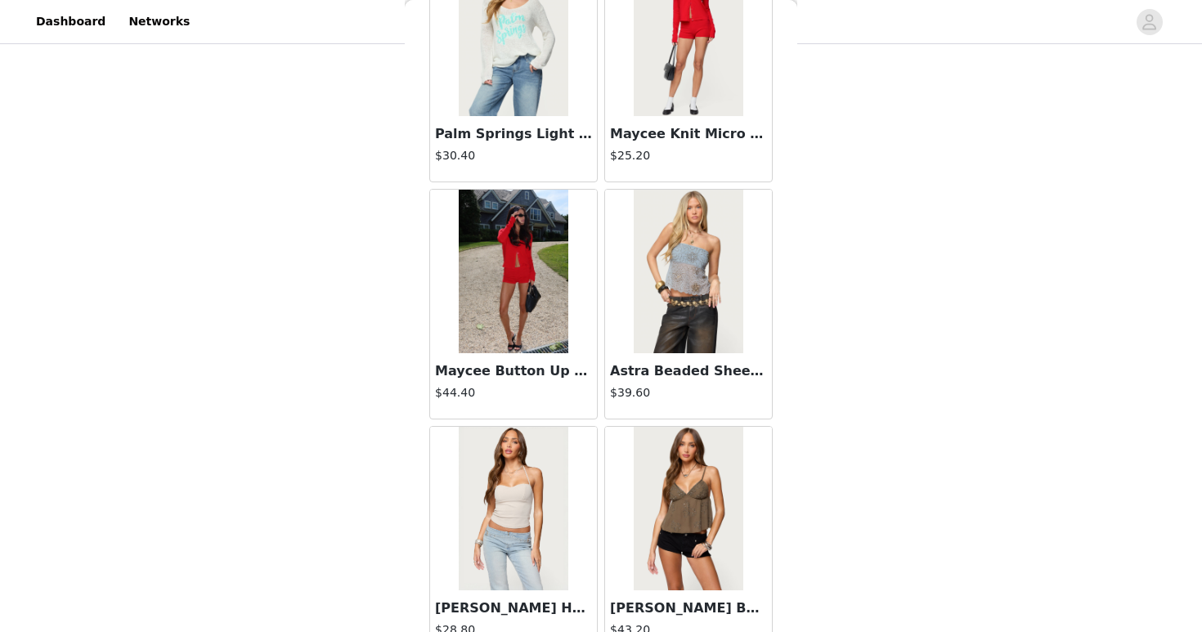
click at [505, 326] on img at bounding box center [513, 272] width 109 height 164
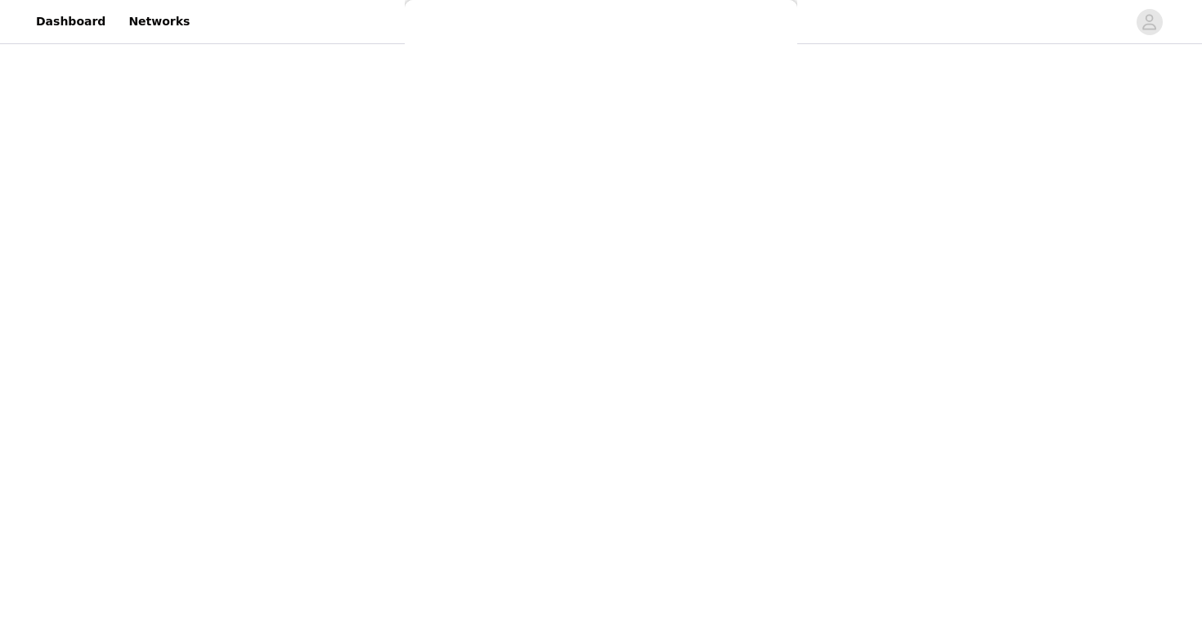
scroll to position [164, 0]
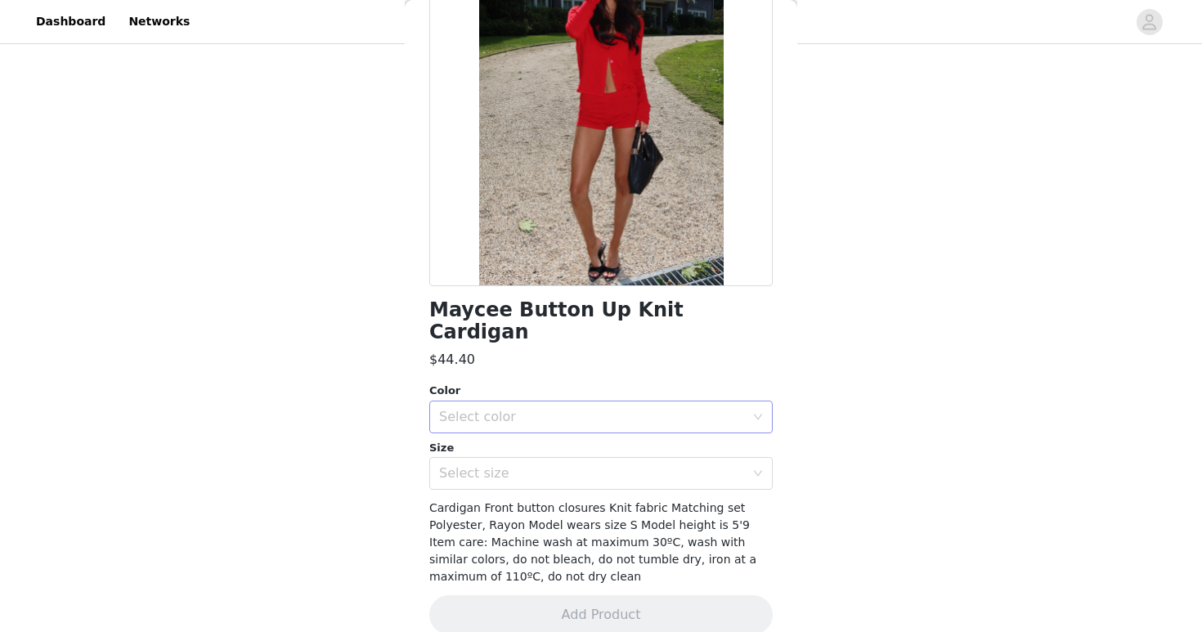
click at [538, 409] on div "Select color" at bounding box center [592, 417] width 306 height 16
click at [527, 425] on li "RED" at bounding box center [600, 431] width 343 height 26
click at [529, 465] on div "Select size" at bounding box center [592, 473] width 306 height 16
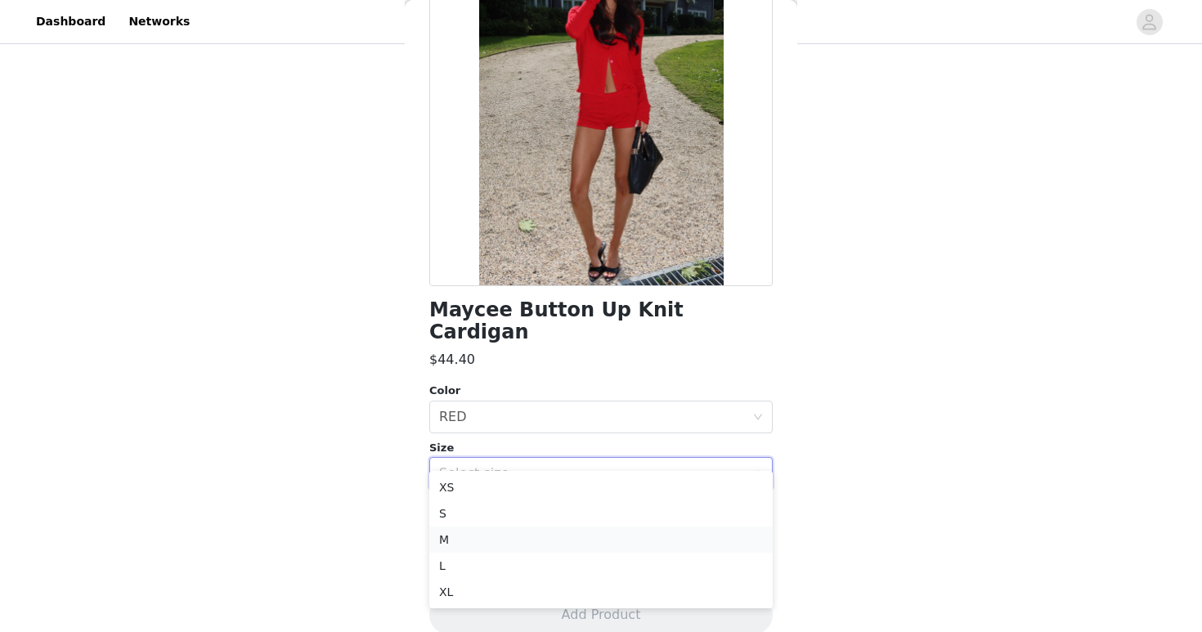
click at [543, 544] on li "M" at bounding box center [600, 540] width 343 height 26
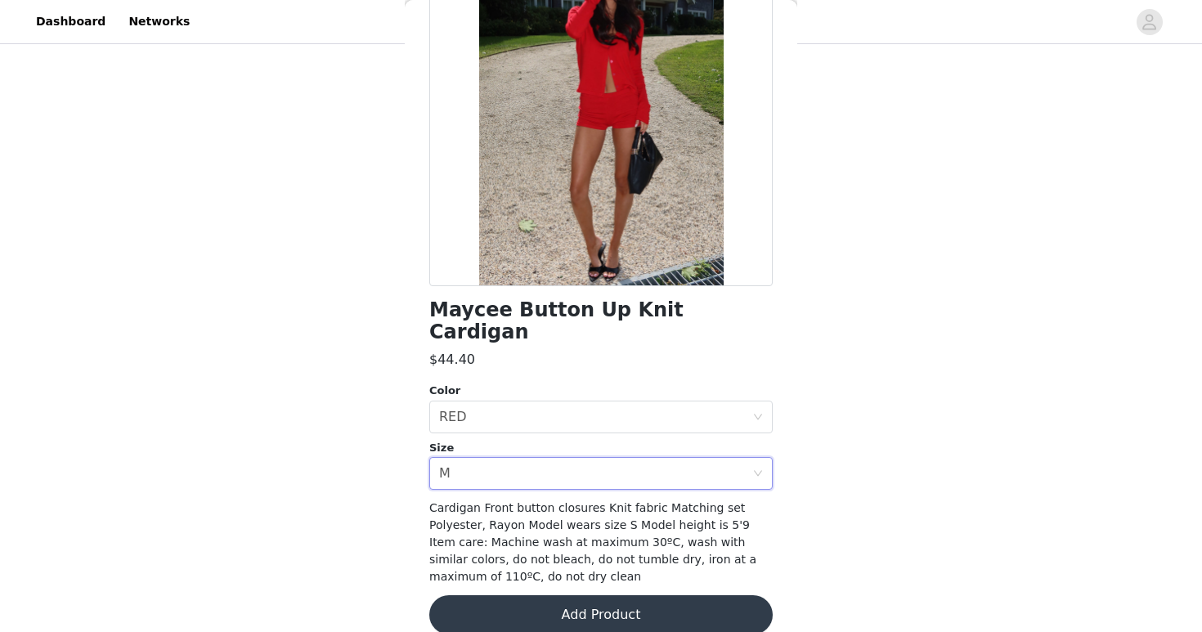
click at [563, 595] on button "Add Product" at bounding box center [600, 614] width 343 height 39
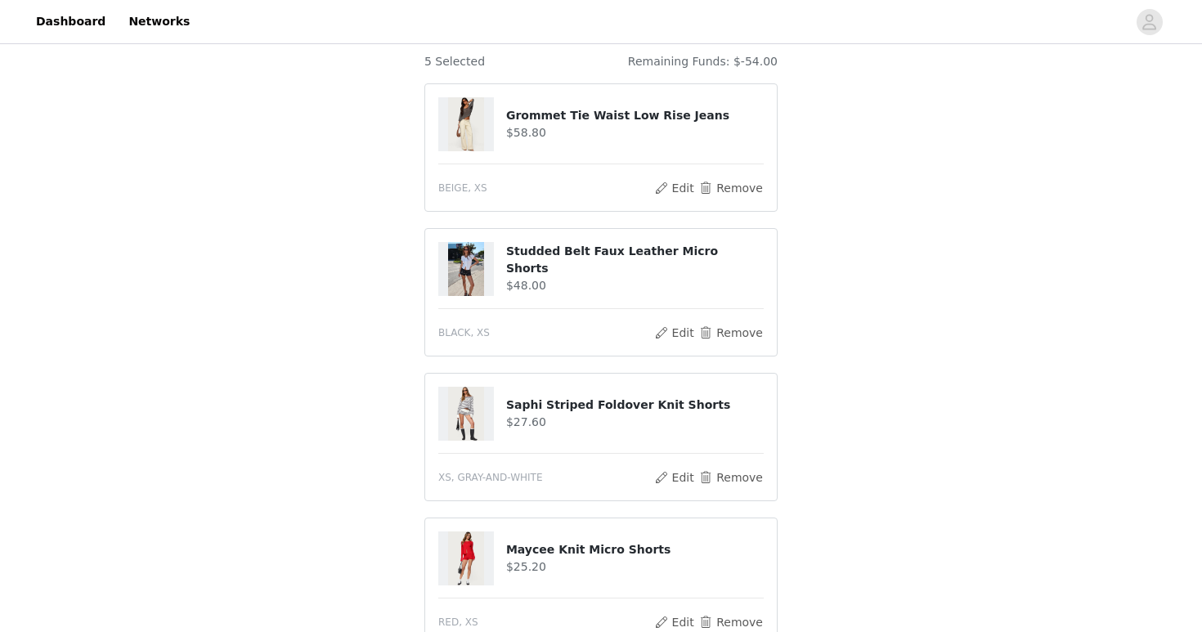
scroll to position [101, 0]
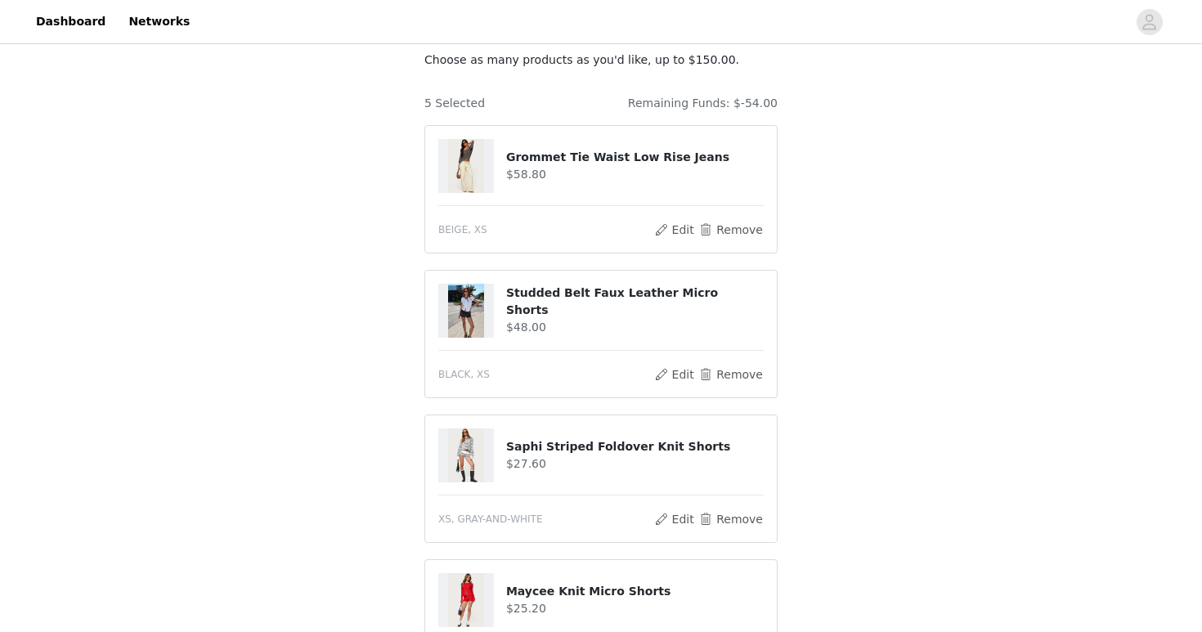
click at [581, 151] on h4 "Grommet Tie Waist Low Rise Jeans" at bounding box center [635, 157] width 258 height 17
click at [872, 231] on div "STEP 1 OF 5 Products Choose as many products as you'd like, up to $150.00. 5 Se…" at bounding box center [601, 453] width 1202 height 1013
click at [753, 236] on button "Remove" at bounding box center [730, 230] width 65 height 20
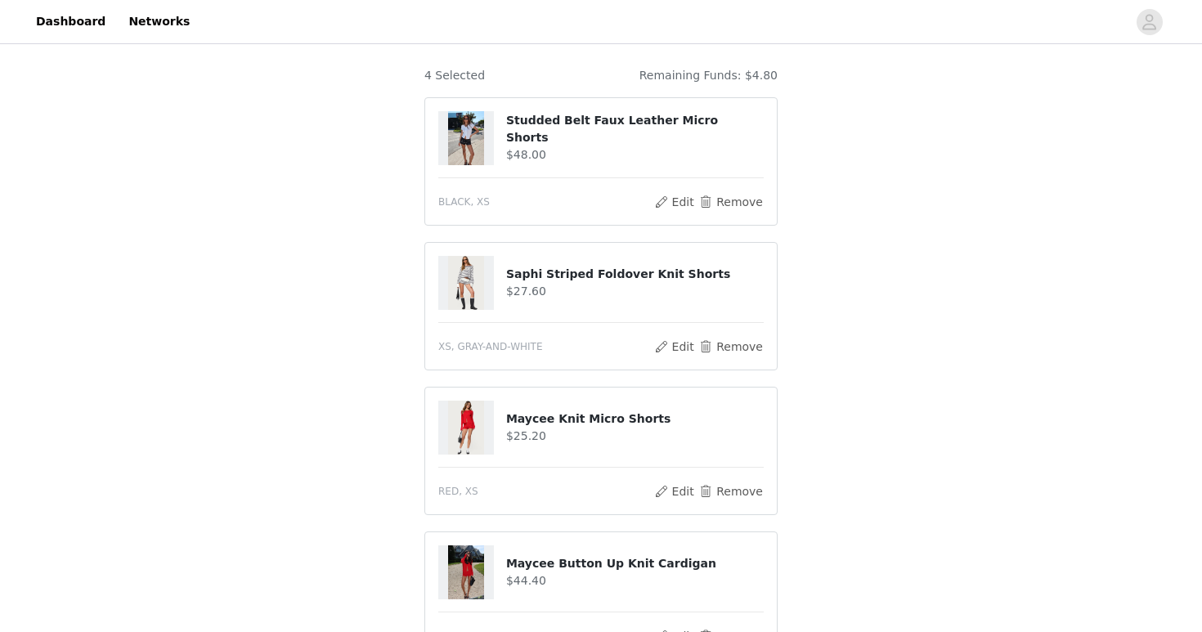
scroll to position [129, 0]
click at [572, 276] on h4 "Saphi Striped Foldover Knit Shorts" at bounding box center [635, 273] width 258 height 17
click at [828, 183] on div "STEP 1 OF 5 Products Choose as many products as you'd like, up to $150.00. 4 Se…" at bounding box center [601, 352] width 1202 height 869
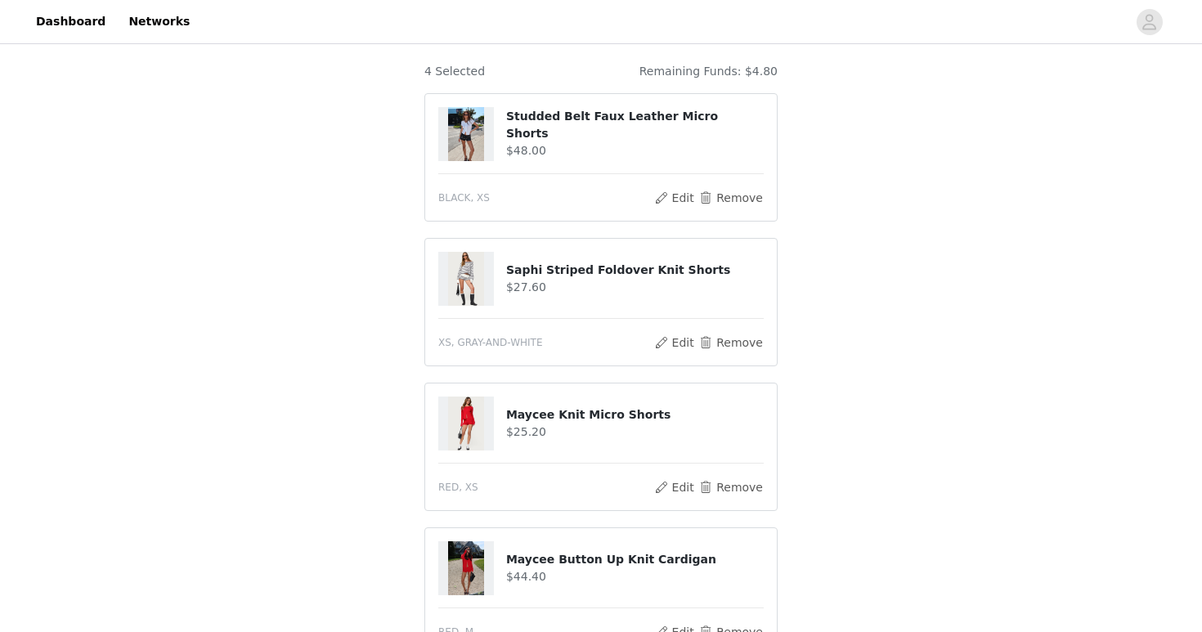
scroll to position [134, 0]
click at [664, 121] on h4 "Studded Belt Faux Leather Micro Shorts" at bounding box center [635, 123] width 258 height 34
click at [853, 241] on div "STEP 1 OF 5 Products Choose as many products as you'd like, up to $150.00. 4 Se…" at bounding box center [601, 347] width 1202 height 869
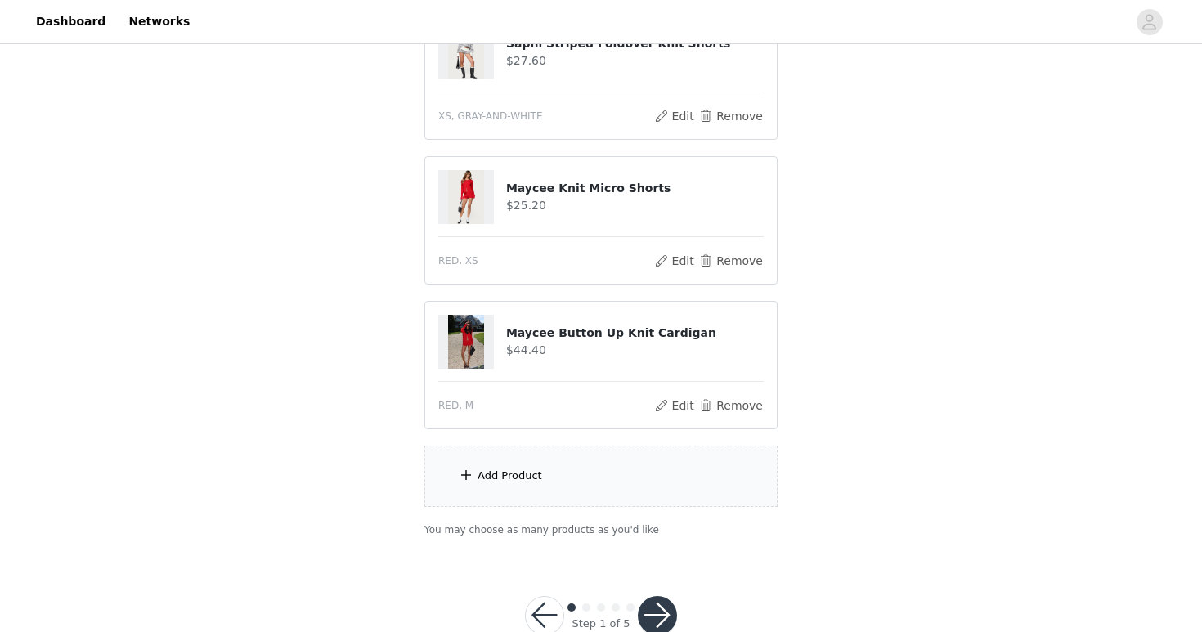
scroll to position [402, 0]
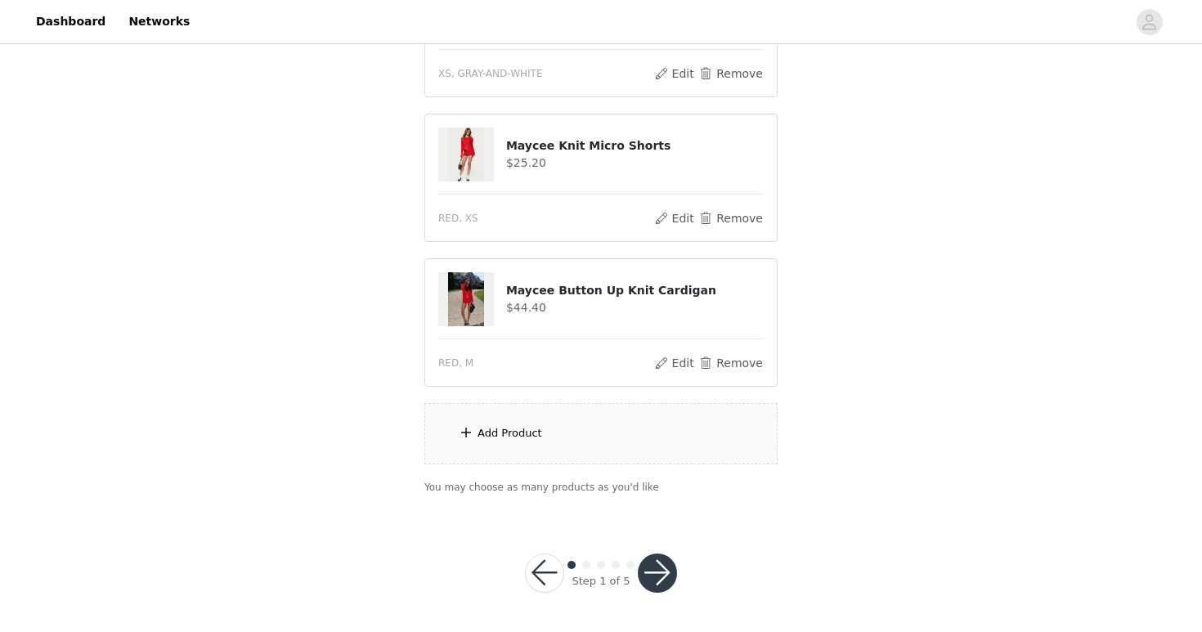
click at [651, 431] on div "Add Product" at bounding box center [600, 433] width 353 height 61
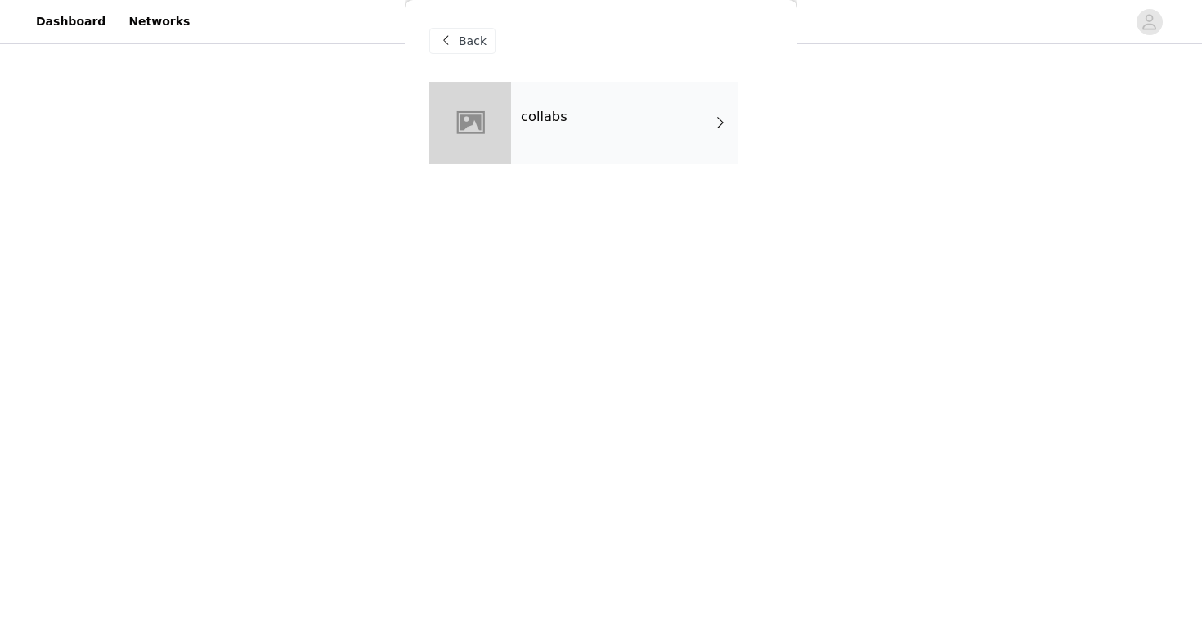
click at [707, 119] on div "collabs" at bounding box center [624, 123] width 227 height 82
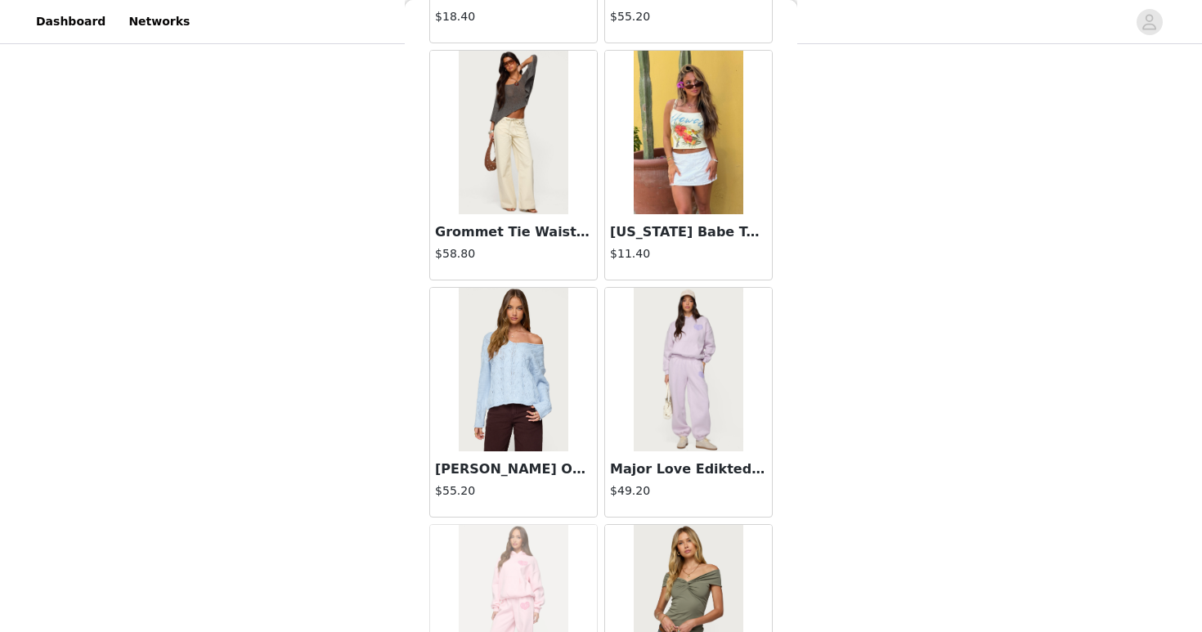
scroll to position [1026, 0]
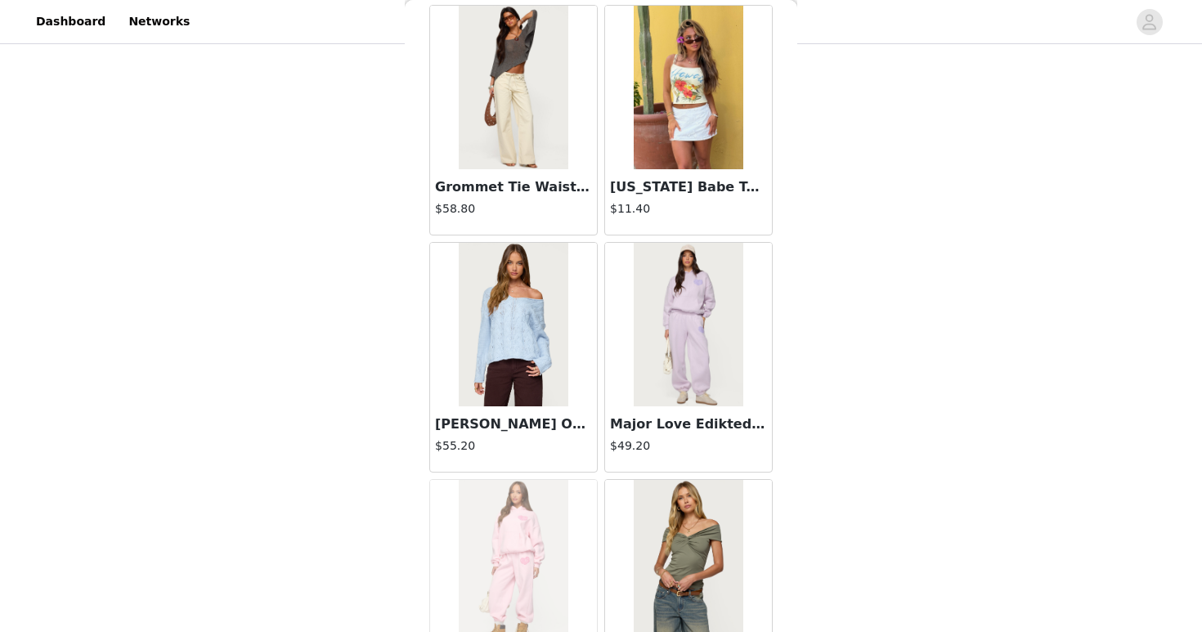
click at [472, 97] on img at bounding box center [513, 88] width 109 height 164
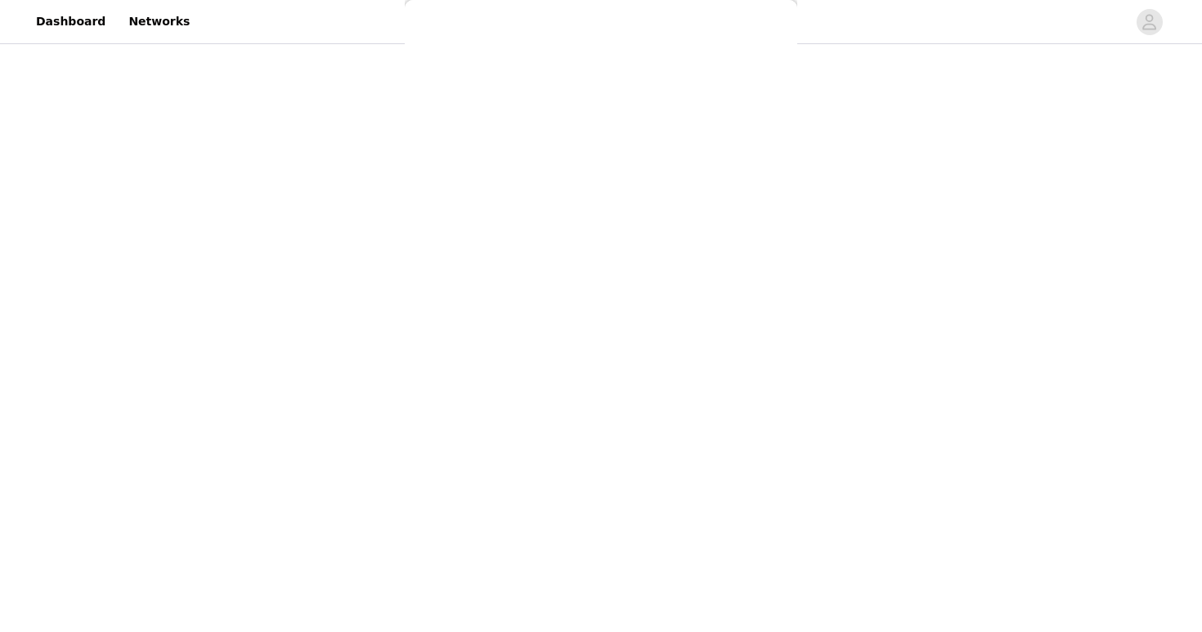
scroll to position [164, 0]
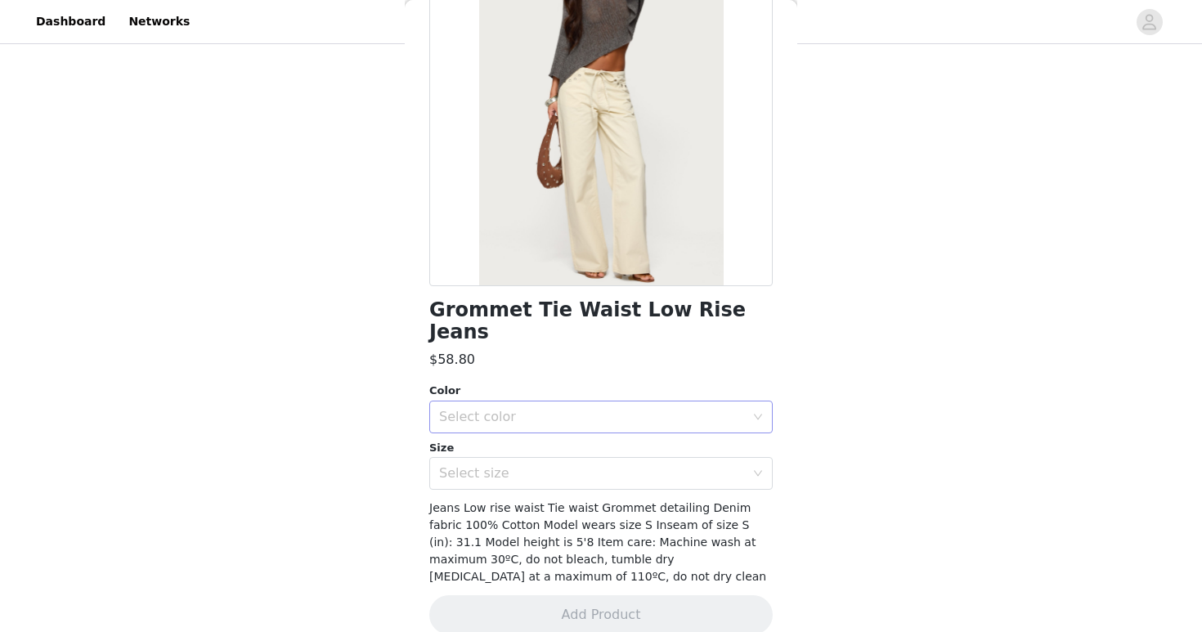
click at [680, 409] on div "Select color" at bounding box center [592, 417] width 306 height 16
click at [627, 431] on li "BEIGE" at bounding box center [600, 431] width 343 height 26
click at [599, 460] on div "Select size" at bounding box center [595, 473] width 313 height 31
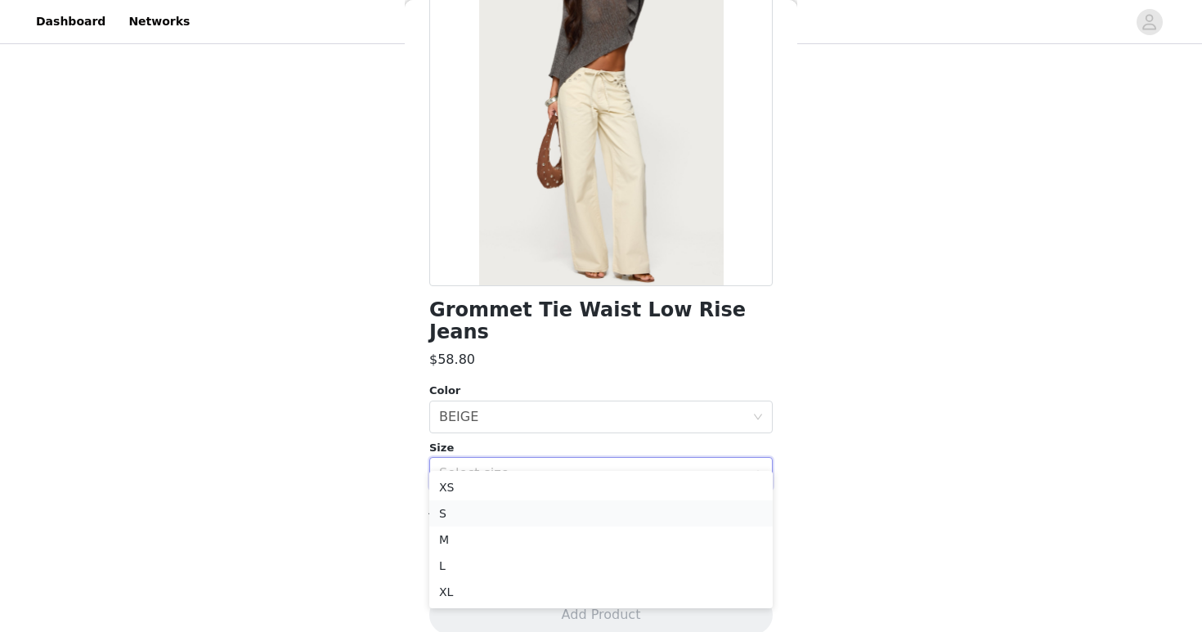
click at [504, 515] on li "S" at bounding box center [600, 513] width 343 height 26
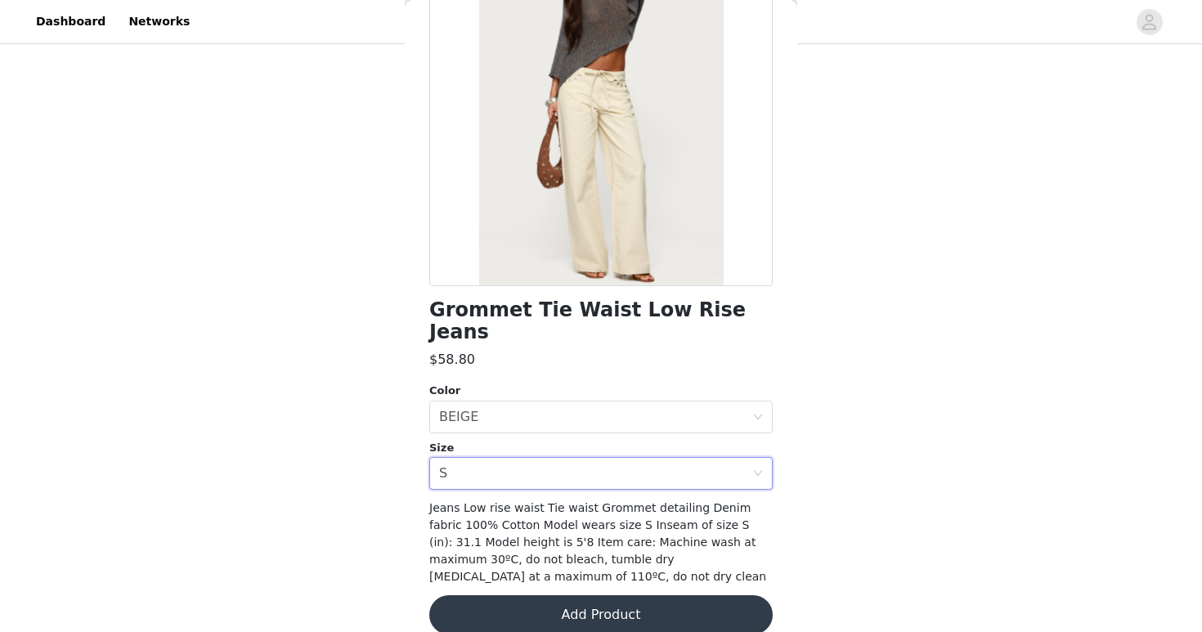
click at [487, 595] on button "Add Product" at bounding box center [600, 614] width 343 height 39
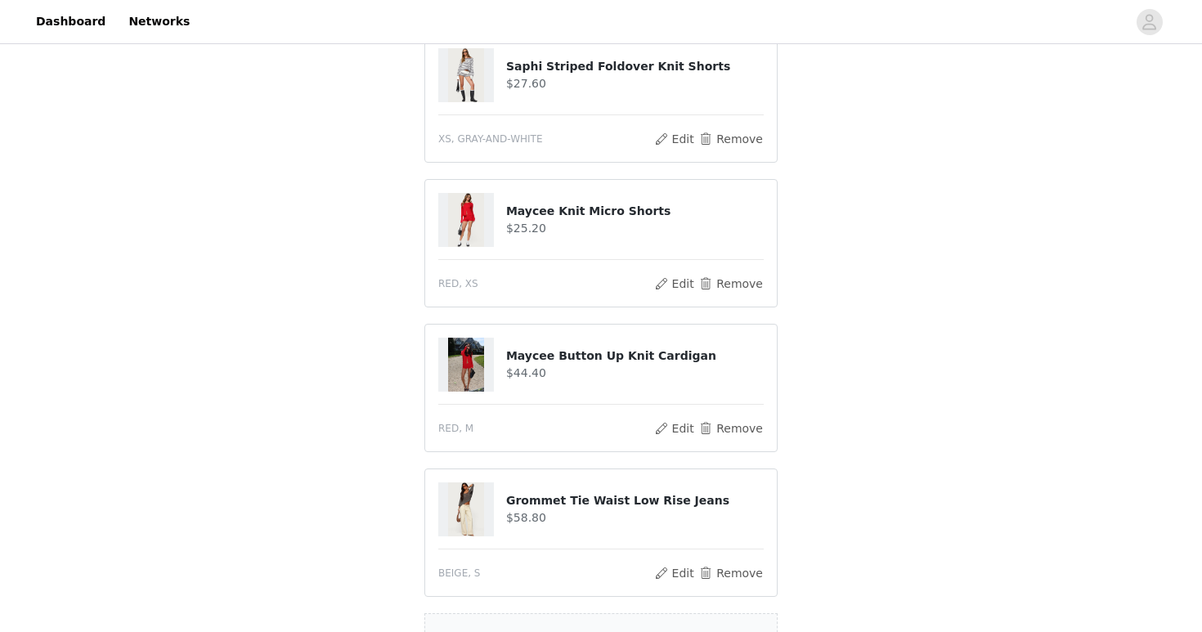
scroll to position [353, 0]
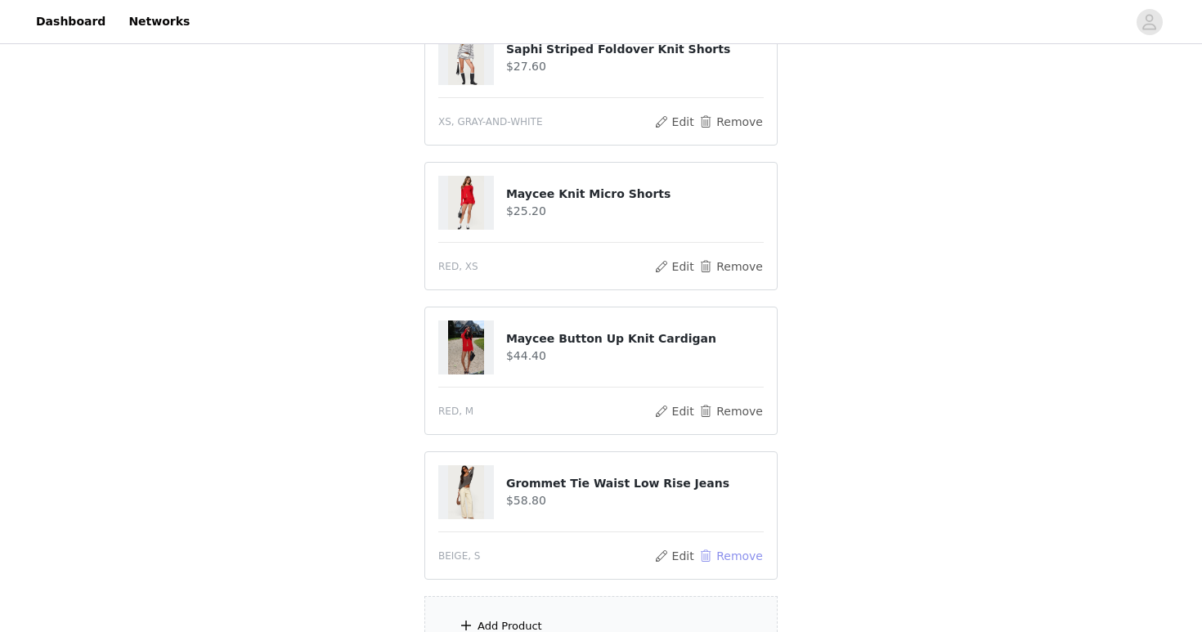
click at [717, 557] on button "Remove" at bounding box center [730, 556] width 65 height 20
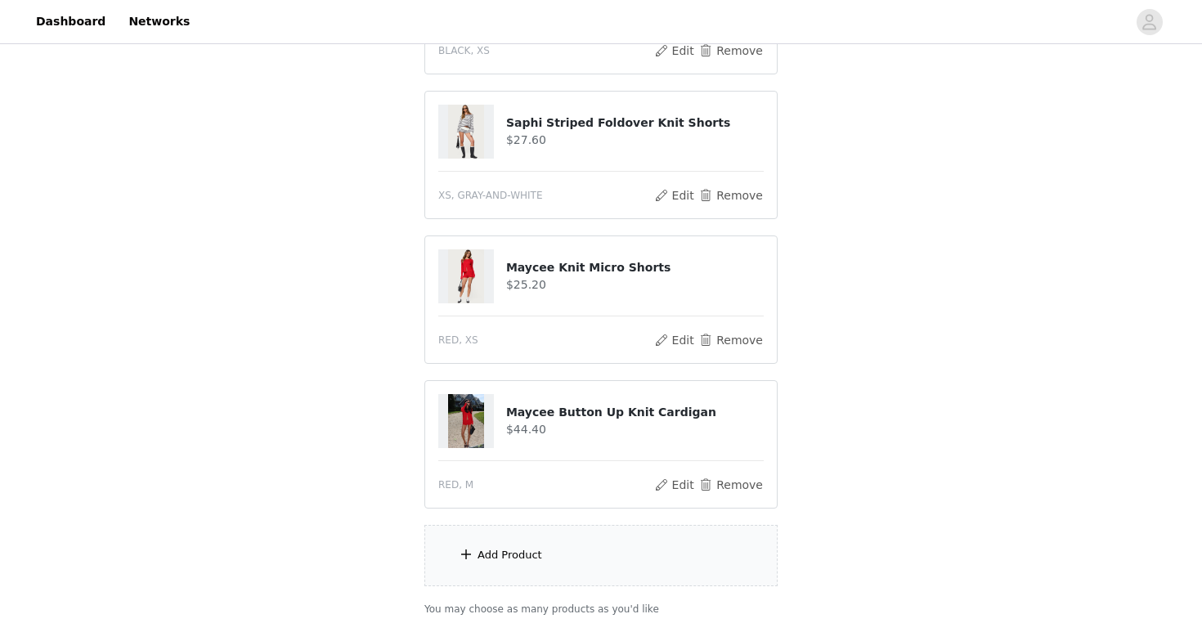
scroll to position [402, 0]
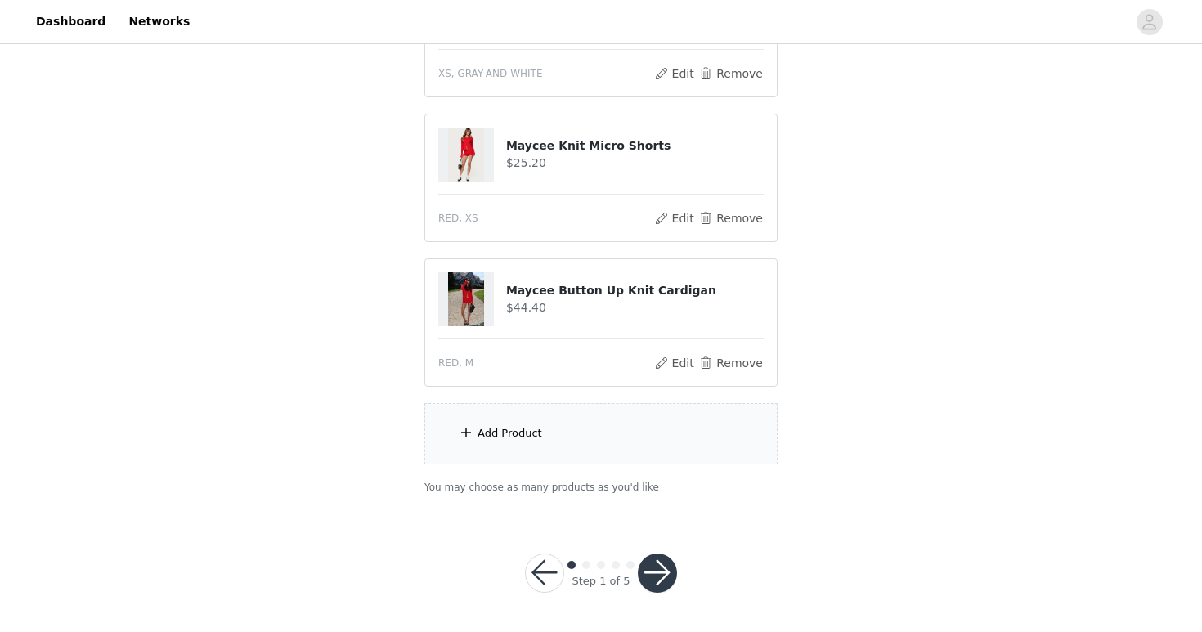
click at [662, 576] on button "button" at bounding box center [657, 573] width 39 height 39
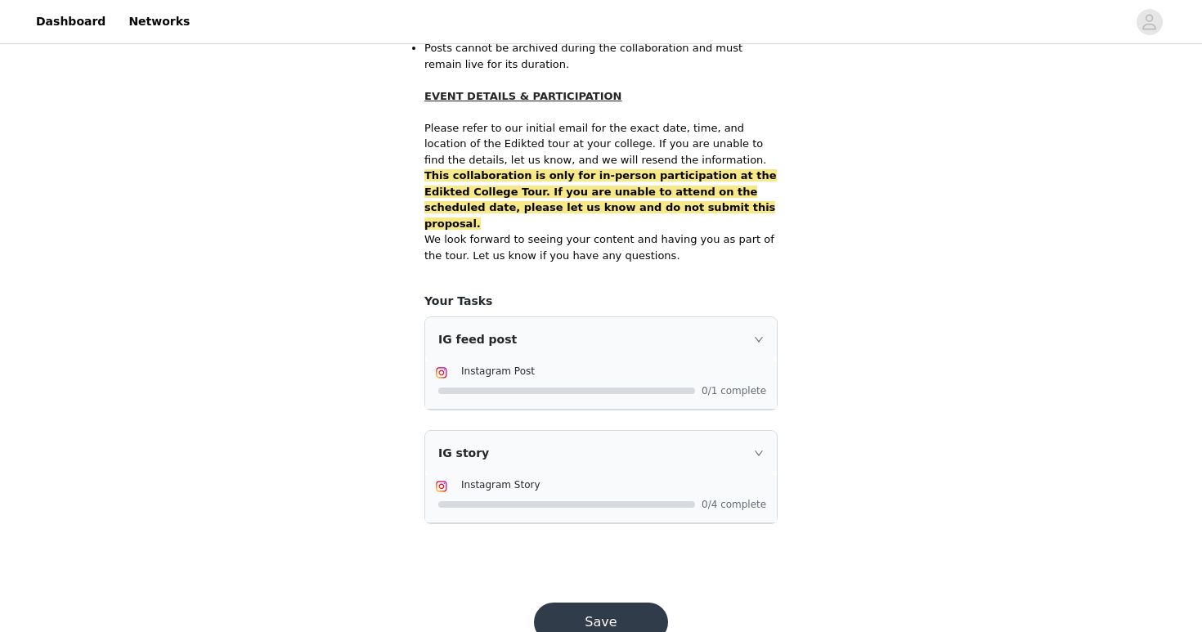
scroll to position [1039, 0]
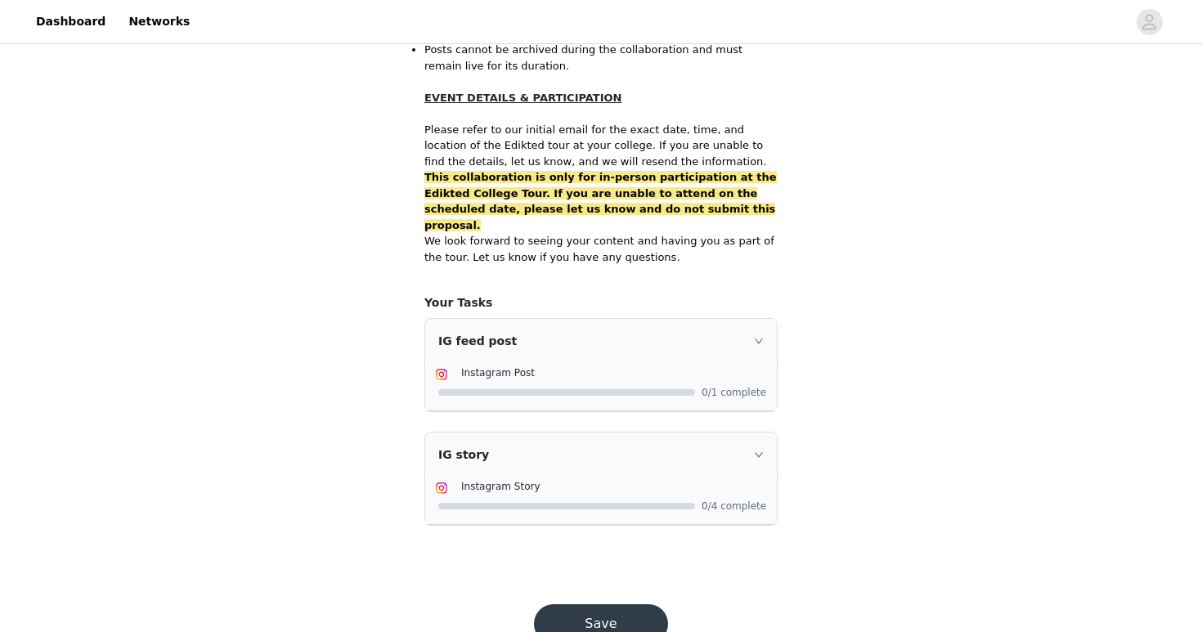
click at [649, 604] on button "Save" at bounding box center [601, 623] width 134 height 39
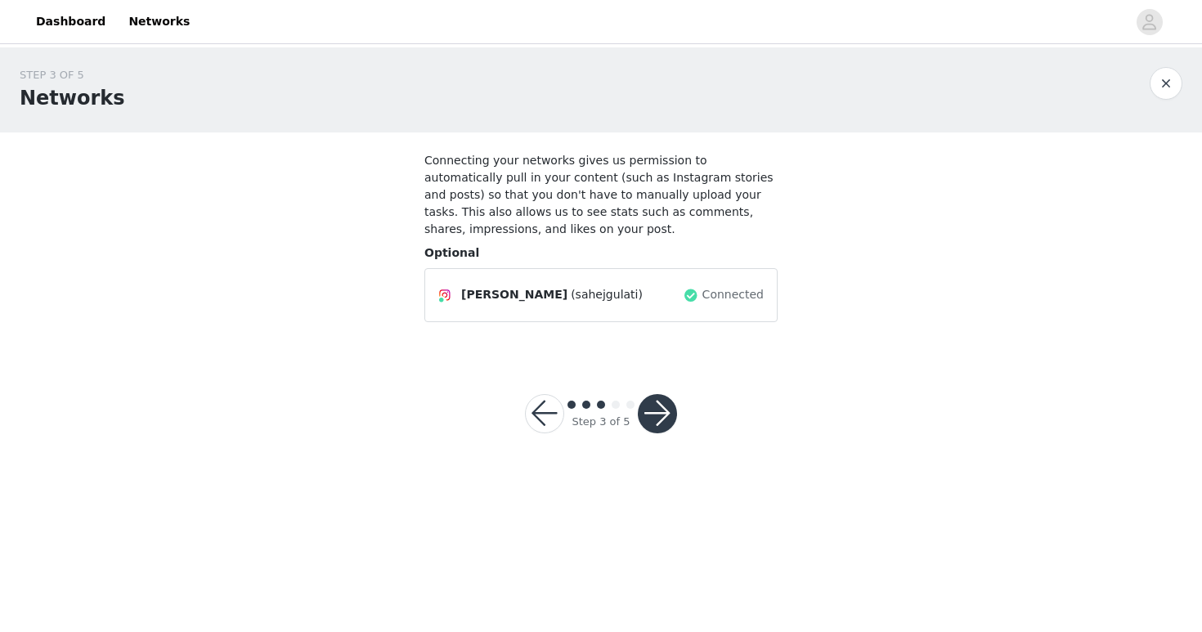
click at [652, 406] on button "button" at bounding box center [657, 413] width 39 height 39
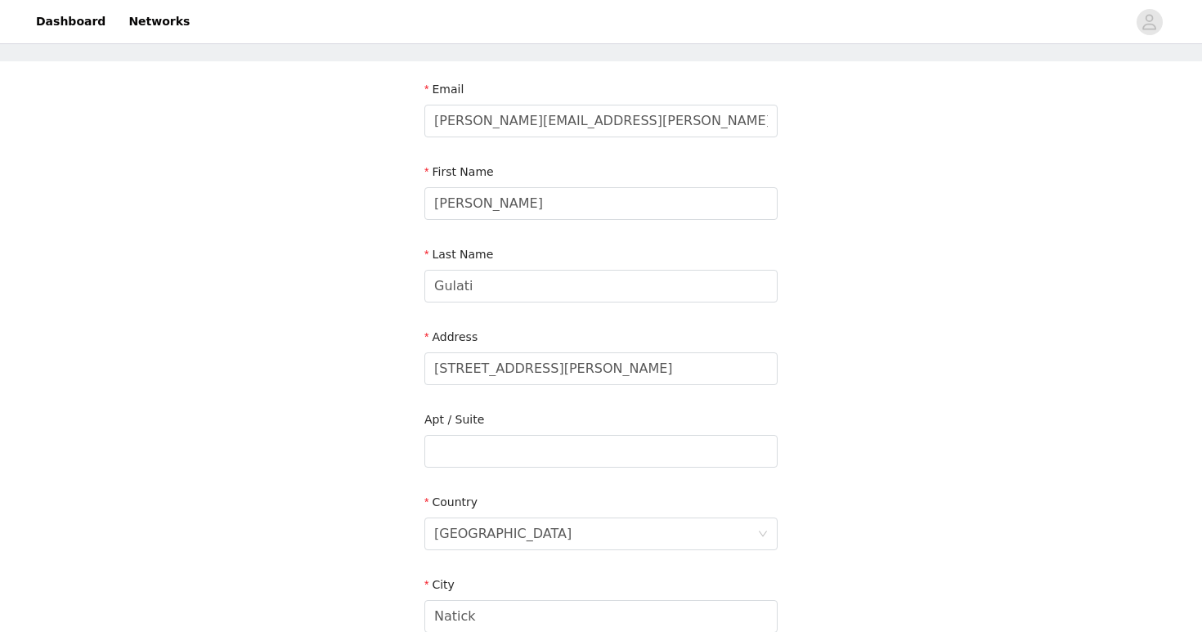
scroll to position [85, 0]
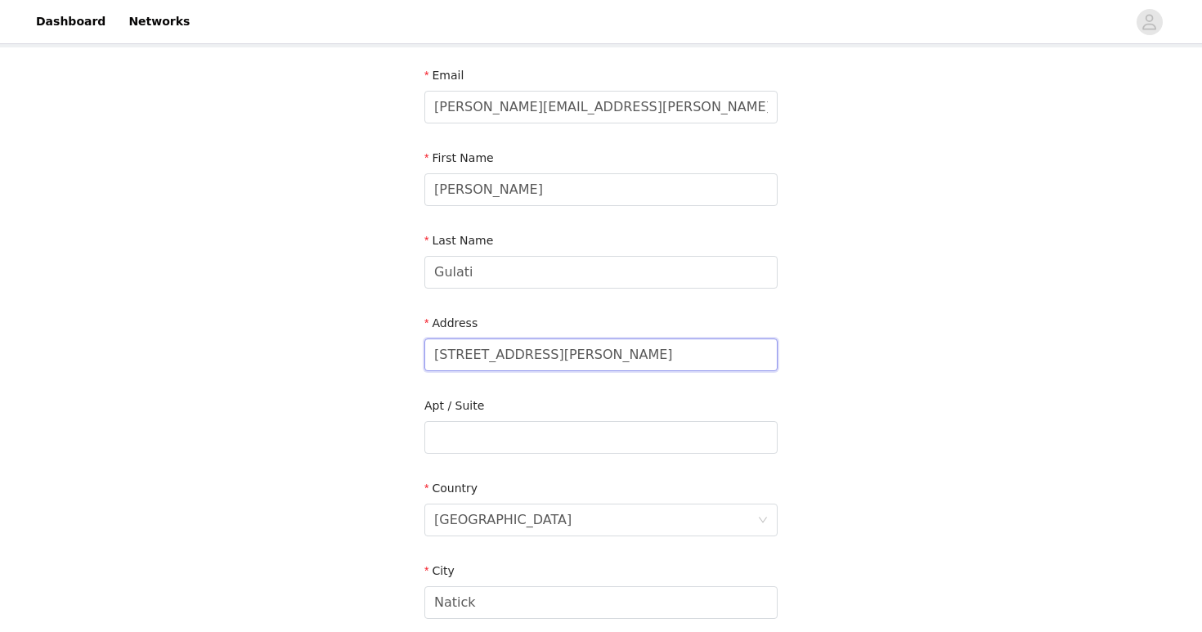
click at [481, 363] on input "202 Glen Street" at bounding box center [600, 355] width 353 height 33
type input "3333 Forbes Ave"
click at [458, 437] on input "text" at bounding box center [600, 437] width 353 height 33
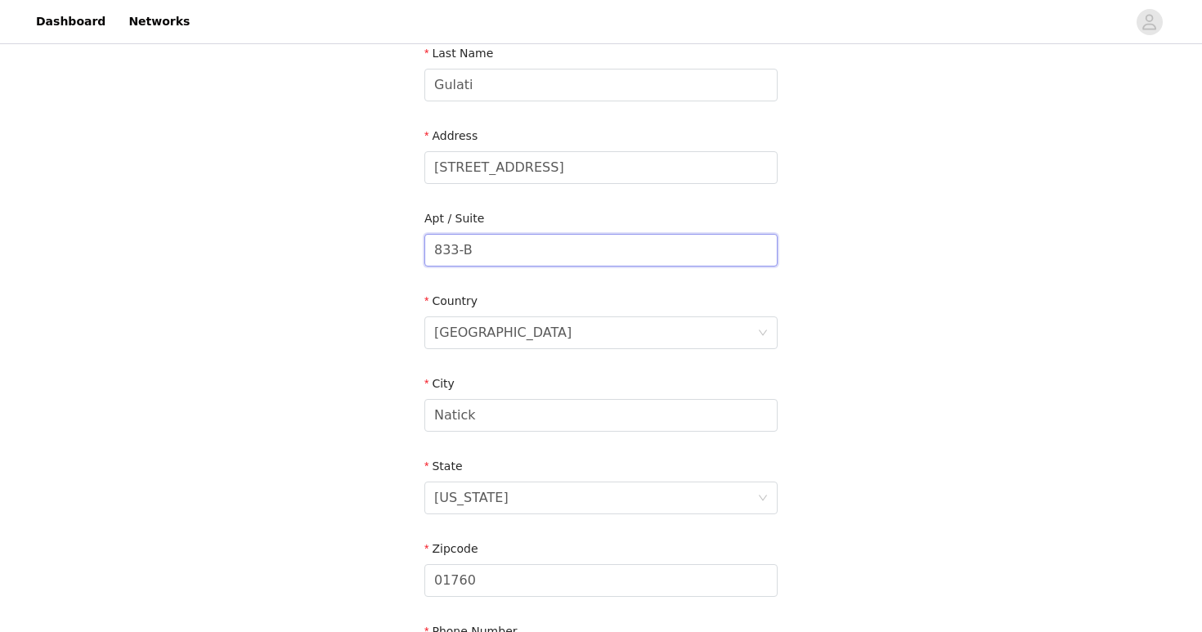
scroll to position [273, 0]
type input "833-B"
click at [468, 419] on input "Natick" at bounding box center [600, 414] width 353 height 33
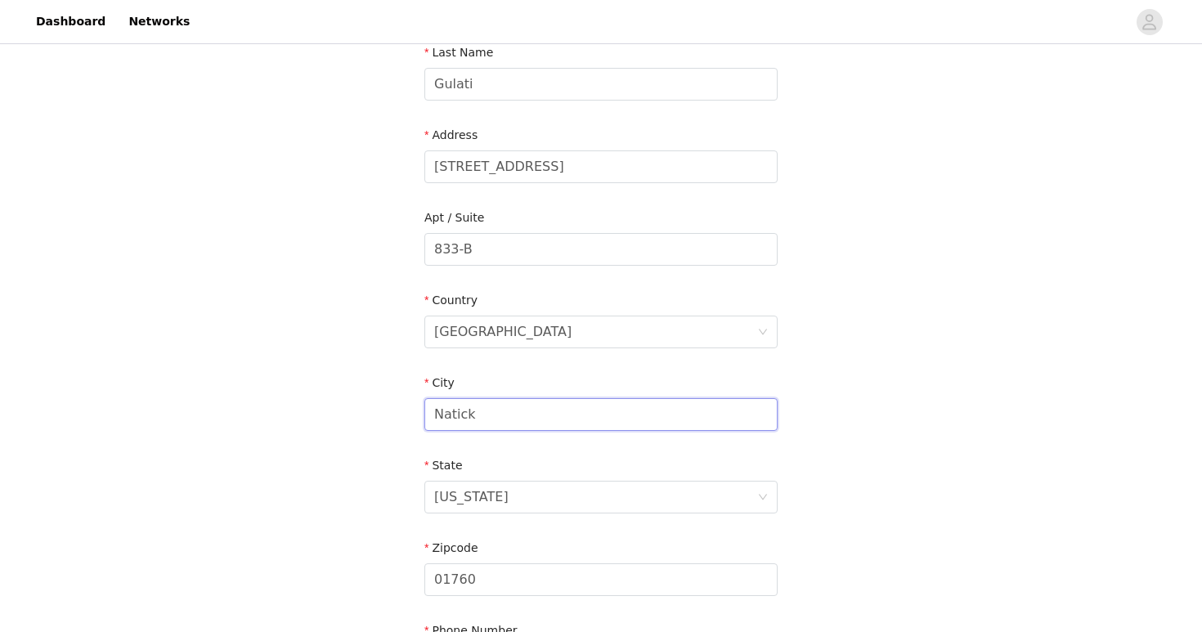
click at [468, 419] on input "Natick" at bounding box center [600, 414] width 353 height 33
type input "Pittsburgh"
click at [487, 511] on div "Massachusetts" at bounding box center [471, 497] width 74 height 31
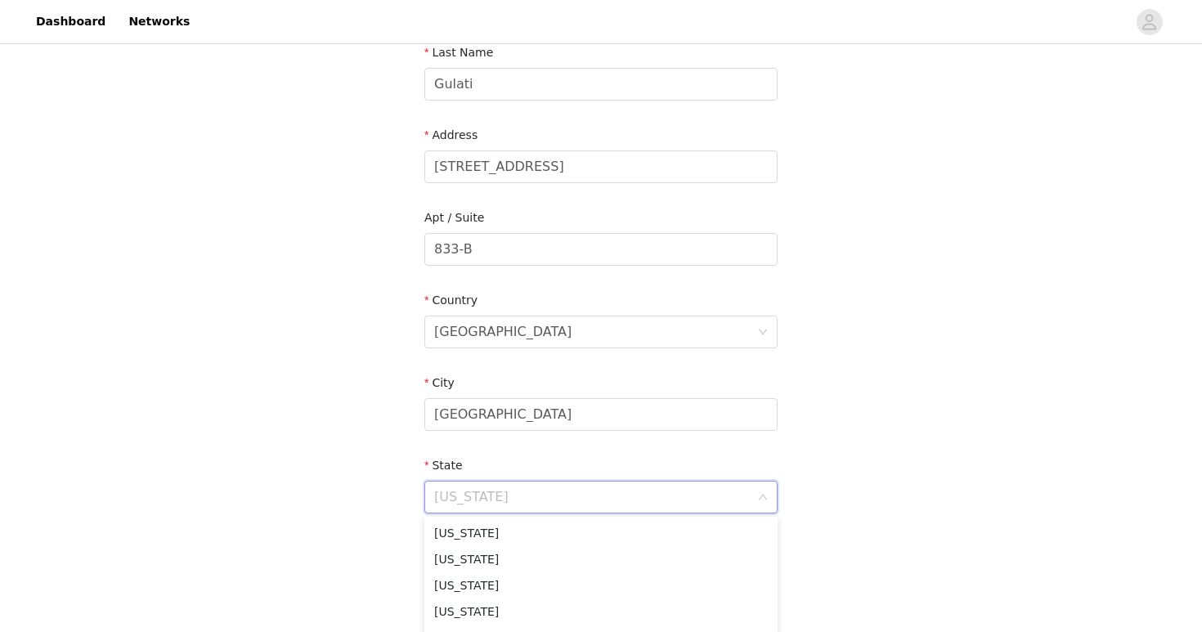
scroll to position [558, 0]
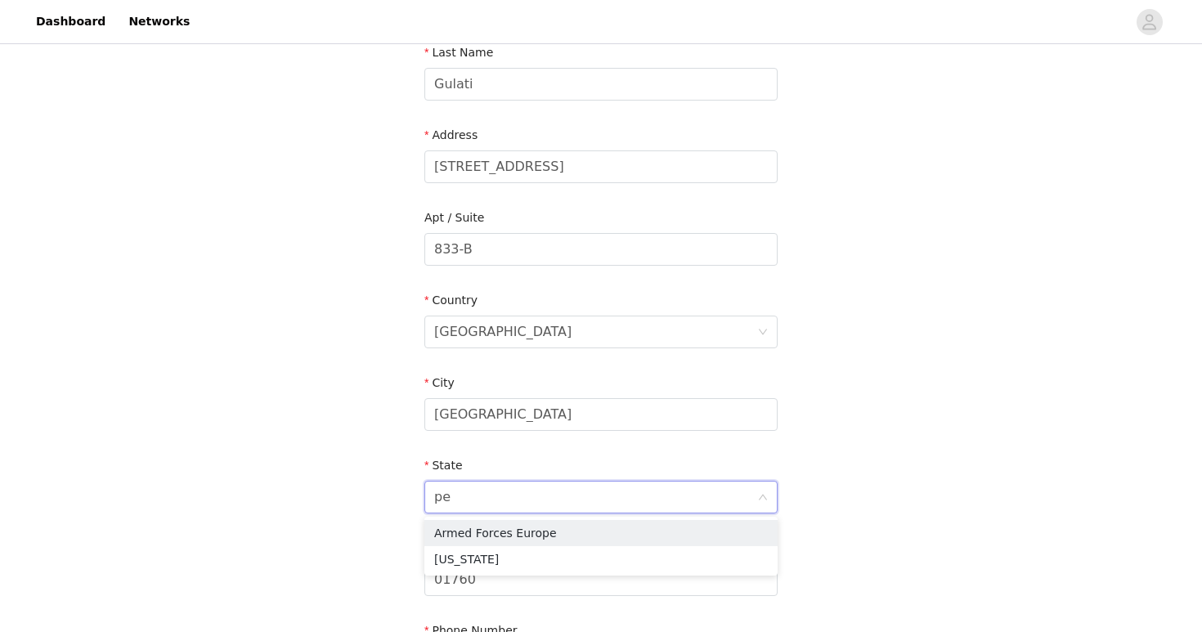
type input "pen"
click at [496, 536] on li "Pennsylvania" at bounding box center [600, 533] width 353 height 26
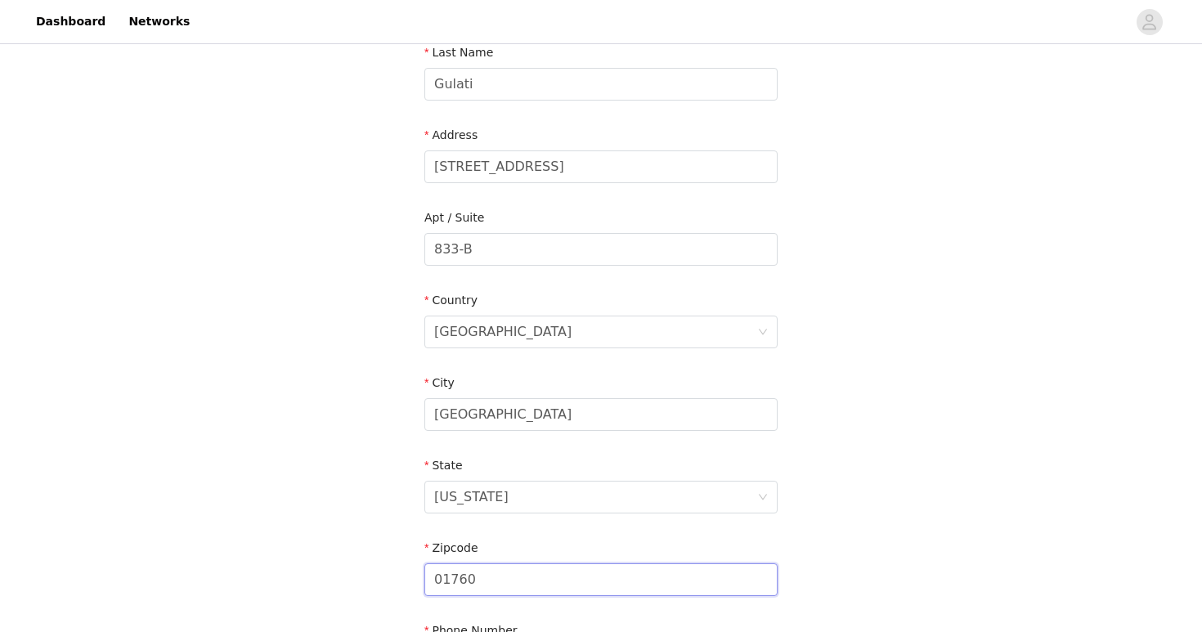
click at [477, 593] on input "01760" at bounding box center [600, 579] width 353 height 33
click at [475, 577] on input "01760" at bounding box center [600, 579] width 353 height 33
type input "15213"
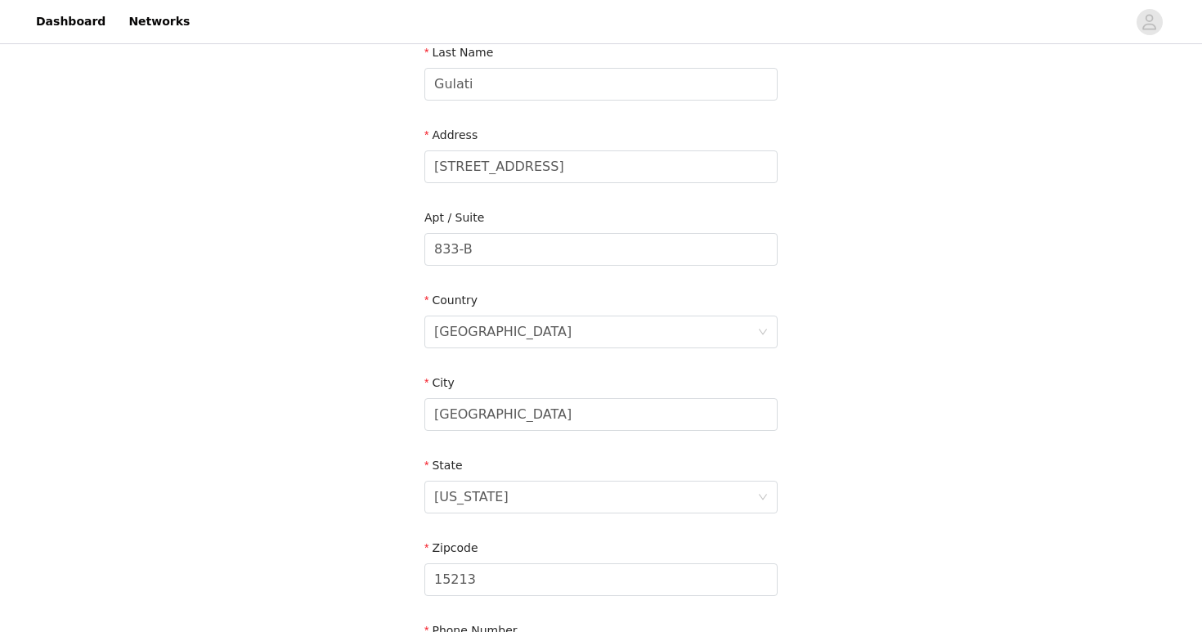
click at [784, 491] on section "Email sahej.gulati@gmail.com First Name Sahej Last Name Gulati Address 3333 For…" at bounding box center [601, 291] width 393 height 865
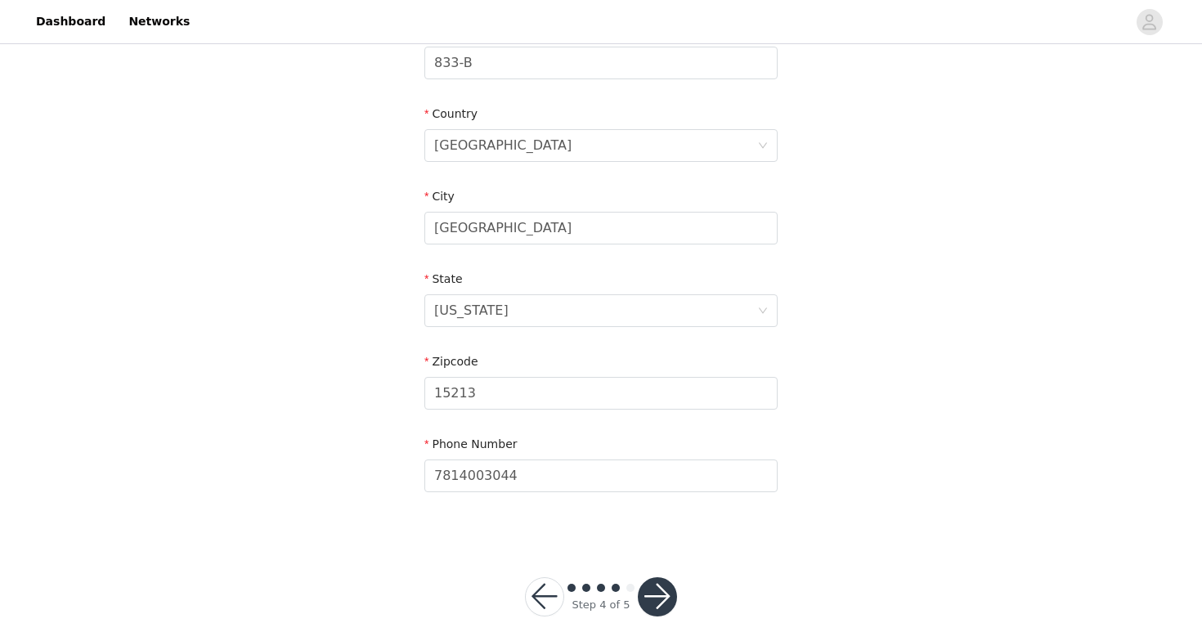
scroll to position [460, 0]
click at [663, 585] on button "button" at bounding box center [657, 596] width 39 height 39
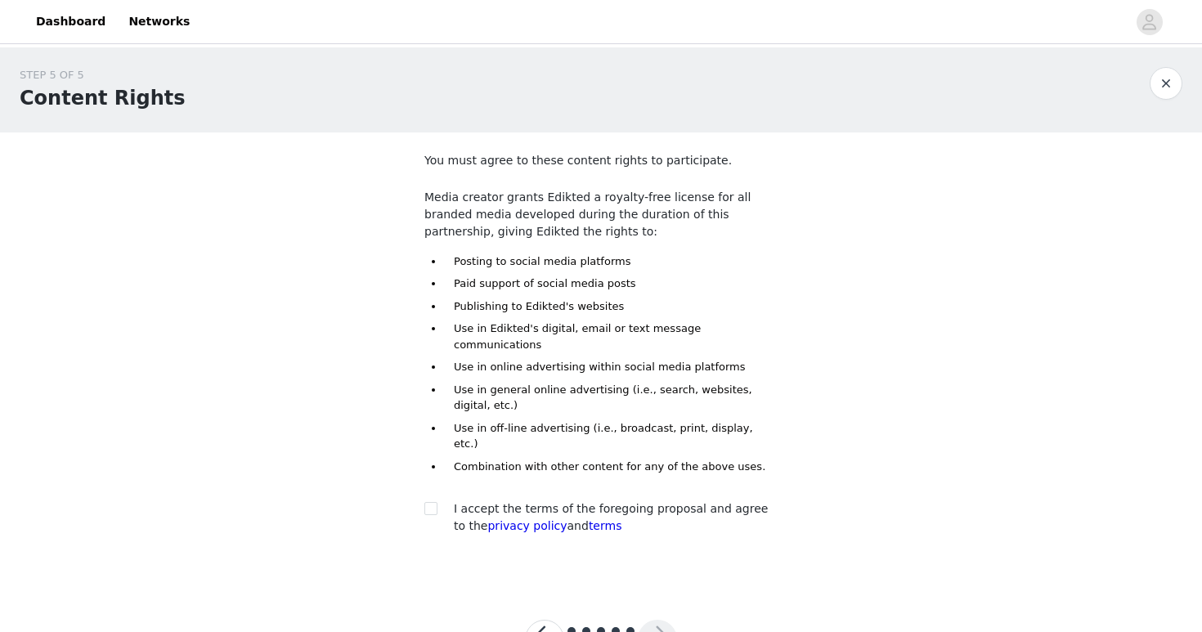
click at [424, 500] on div "I accept the terms of the foregoing proposal and agree to the privacy policy an…" at bounding box center [600, 517] width 353 height 34
click at [428, 502] on input "checkbox" at bounding box center [429, 507] width 11 height 11
checkbox input "true"
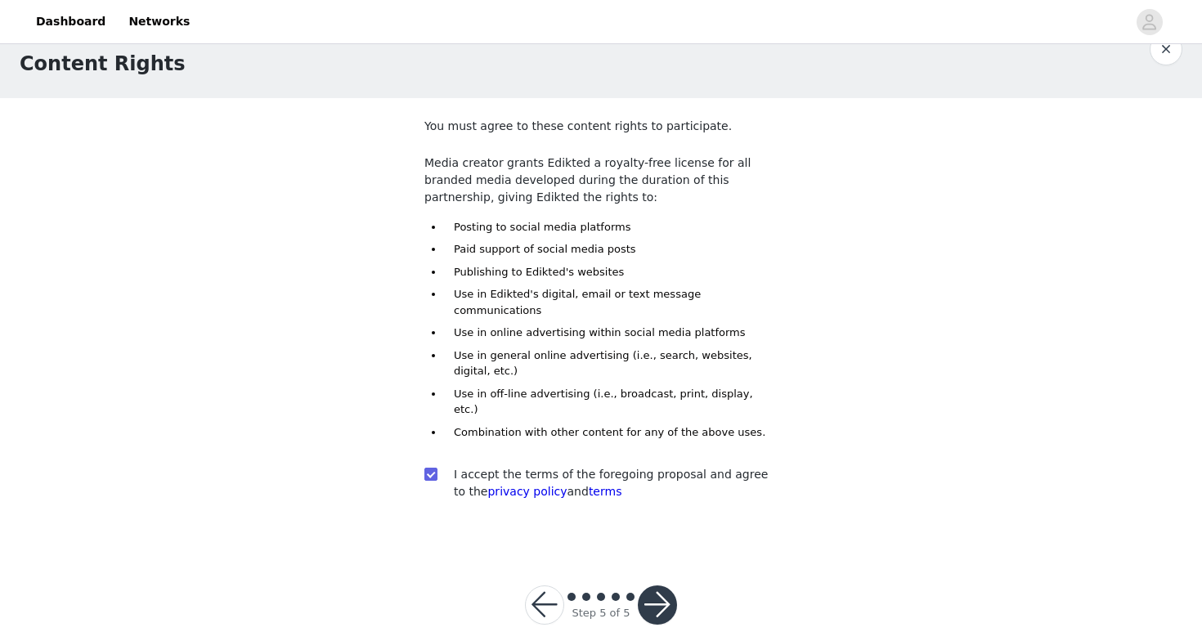
click at [662, 586] on button "button" at bounding box center [657, 605] width 39 height 39
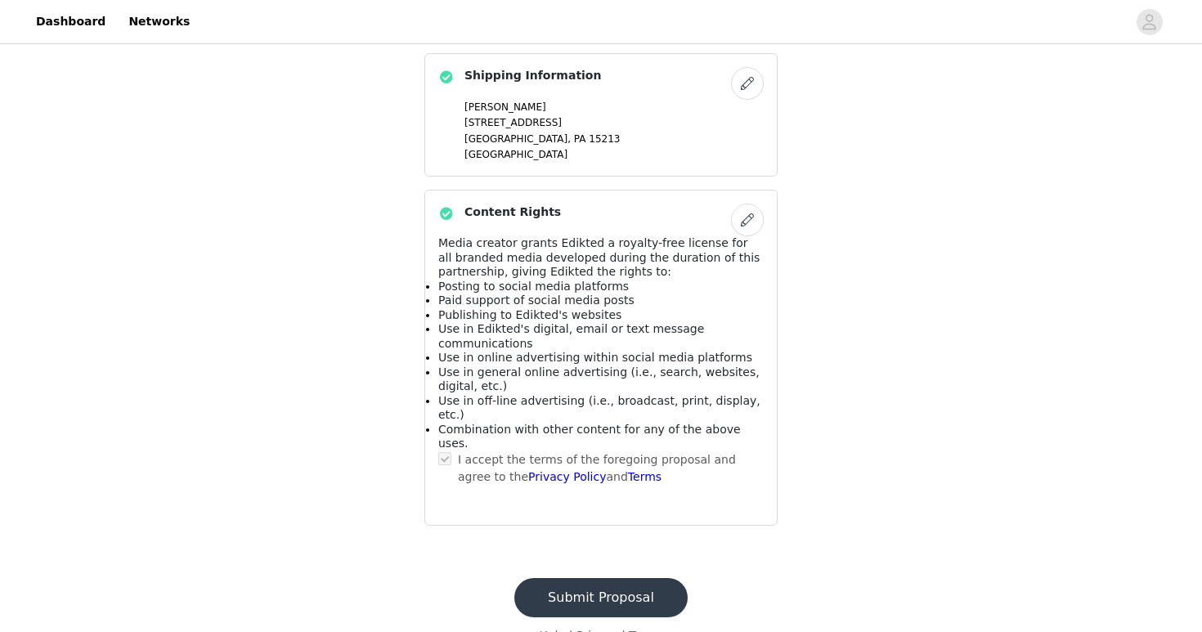
scroll to position [988, 0]
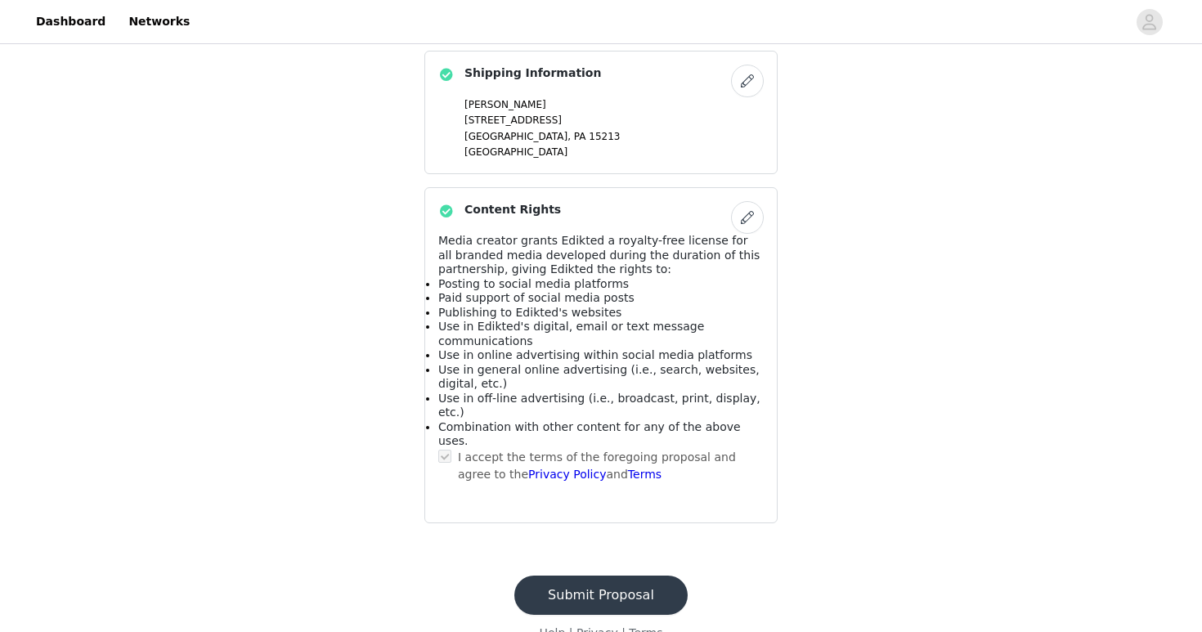
click at [649, 576] on button "Submit Proposal" at bounding box center [600, 595] width 173 height 39
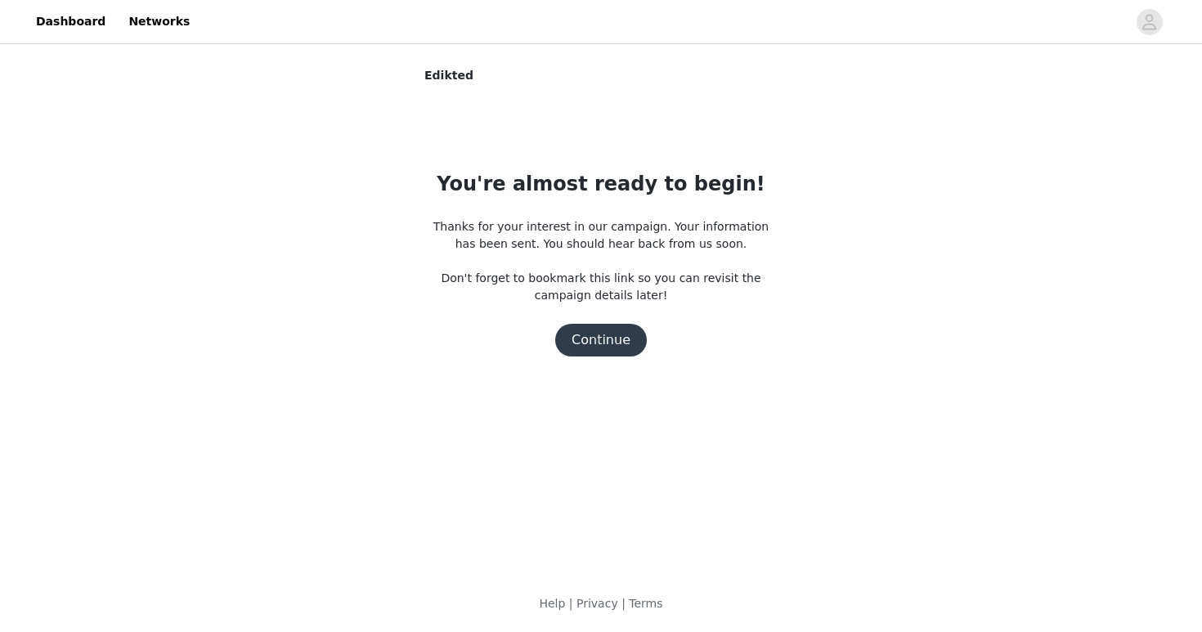
scroll to position [0, 0]
click at [609, 349] on button "Continue" at bounding box center [601, 340] width 92 height 33
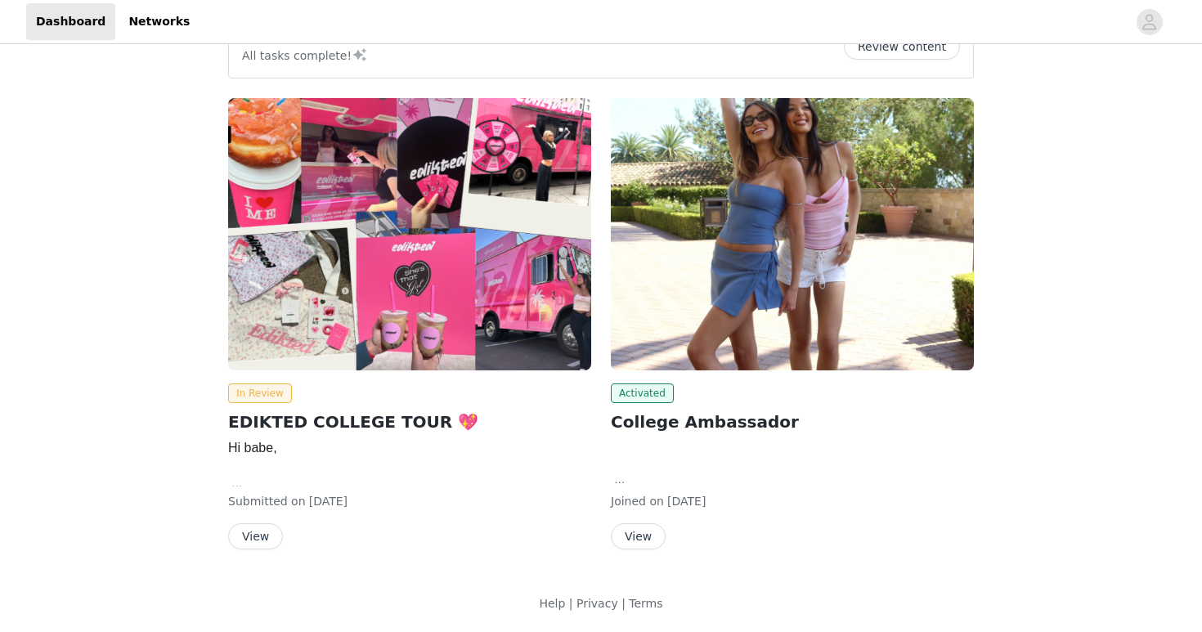
scroll to position [155, 0]
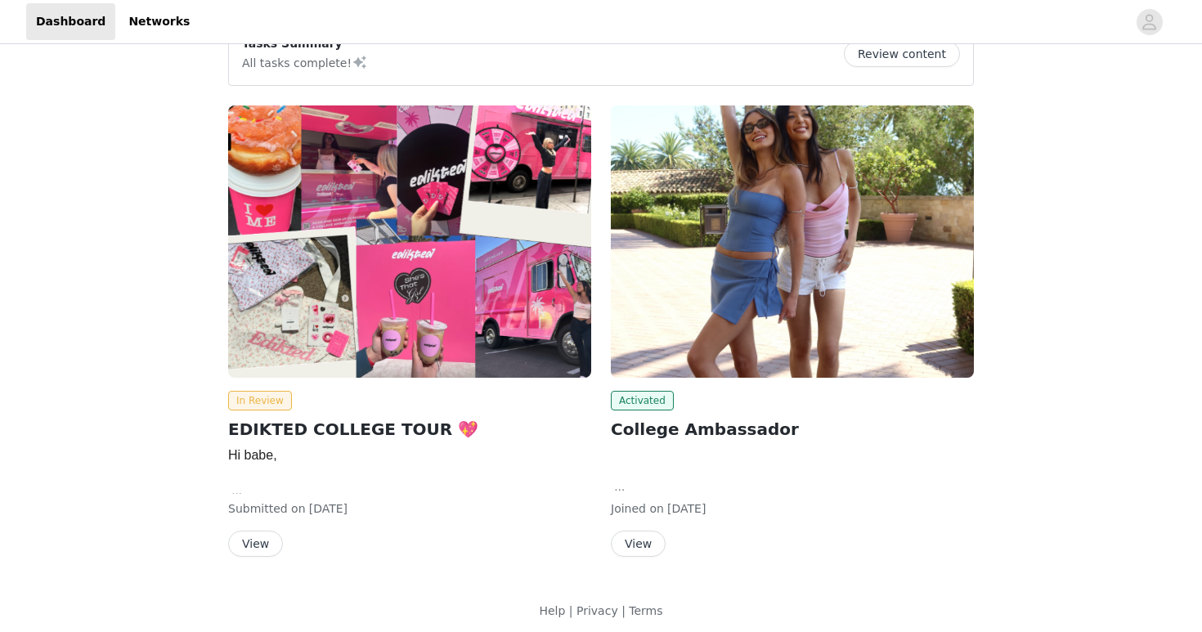
click at [890, 288] on img at bounding box center [792, 241] width 363 height 272
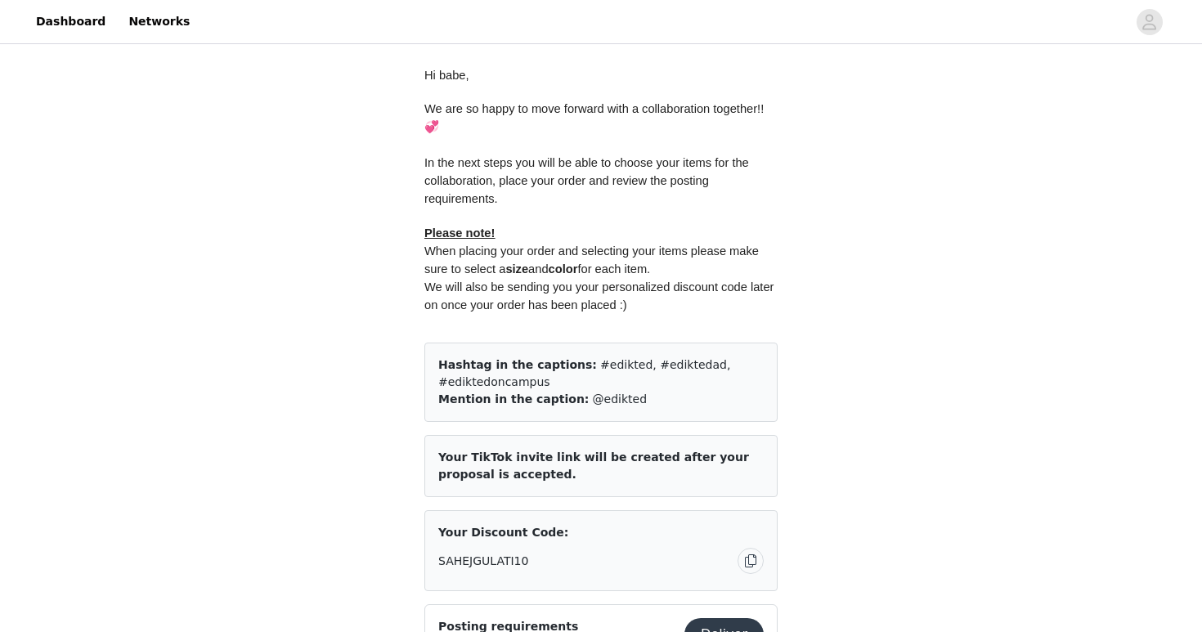
scroll to position [676, 0]
click at [722, 619] on button "Deliver" at bounding box center [723, 635] width 79 height 33
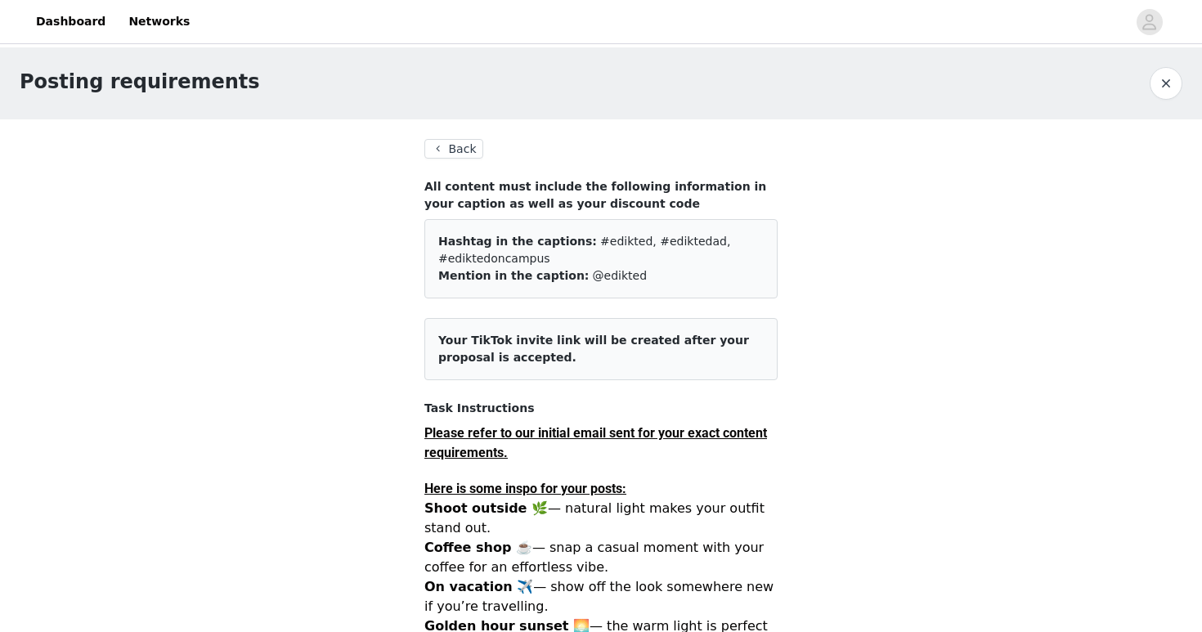
click at [455, 155] on button "Back" at bounding box center [453, 149] width 59 height 20
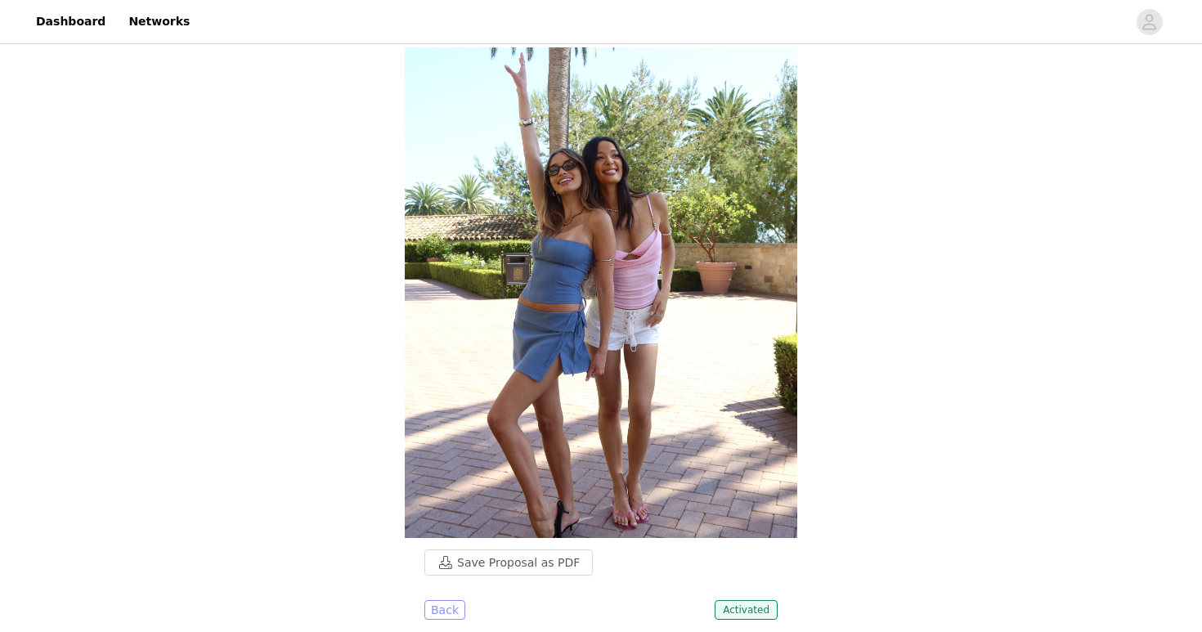
click at [449, 600] on button "Back" at bounding box center [444, 610] width 41 height 20
